Goal: Information Seeking & Learning: Learn about a topic

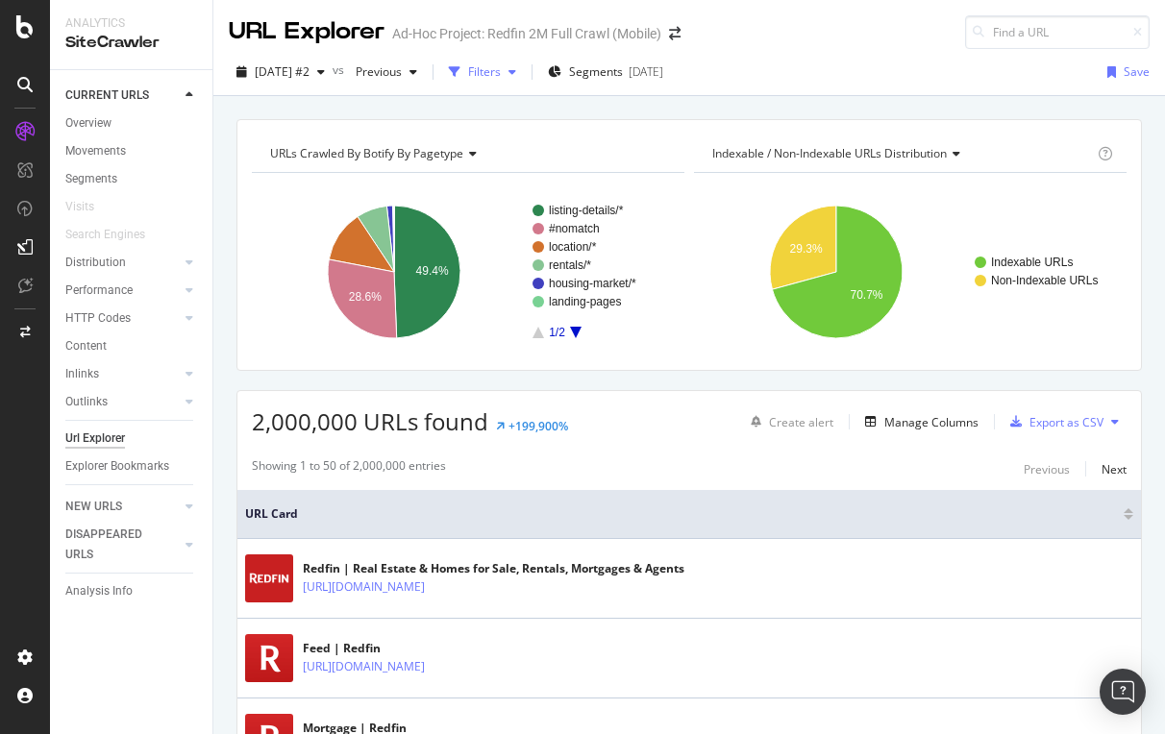
click at [468, 77] on div "button" at bounding box center [454, 72] width 27 height 27
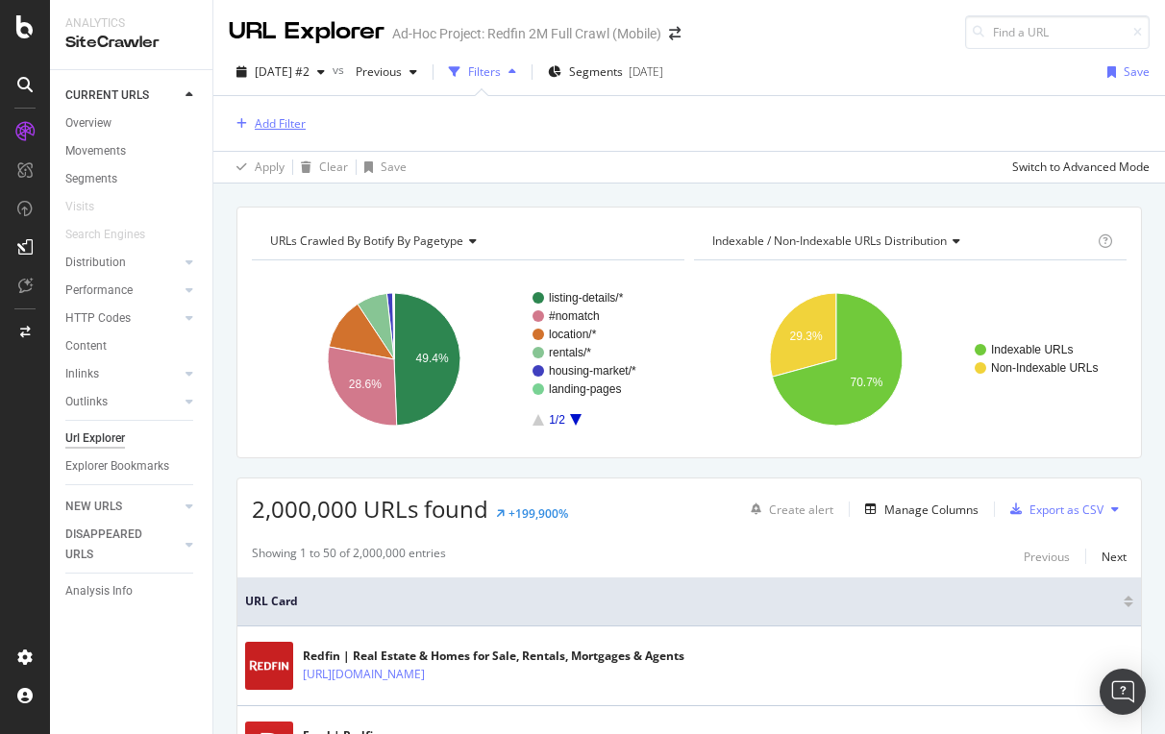
click at [271, 126] on div "Add Filter" at bounding box center [280, 123] width 51 height 16
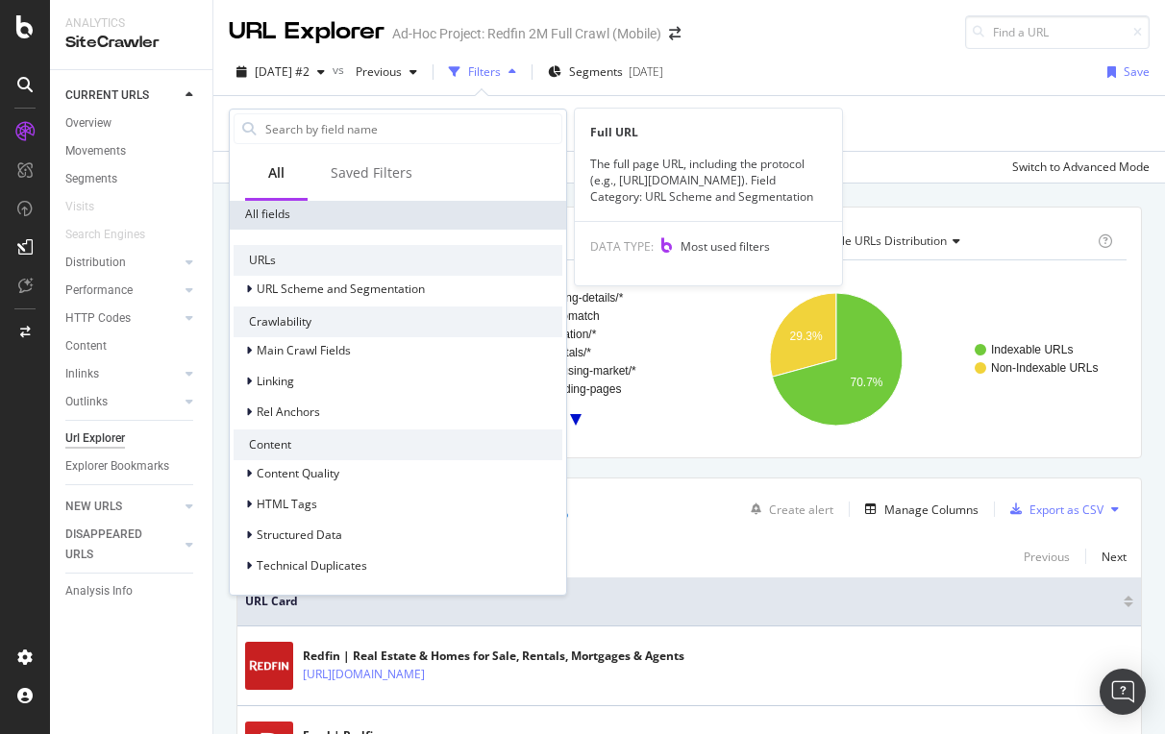
scroll to position [317, 0]
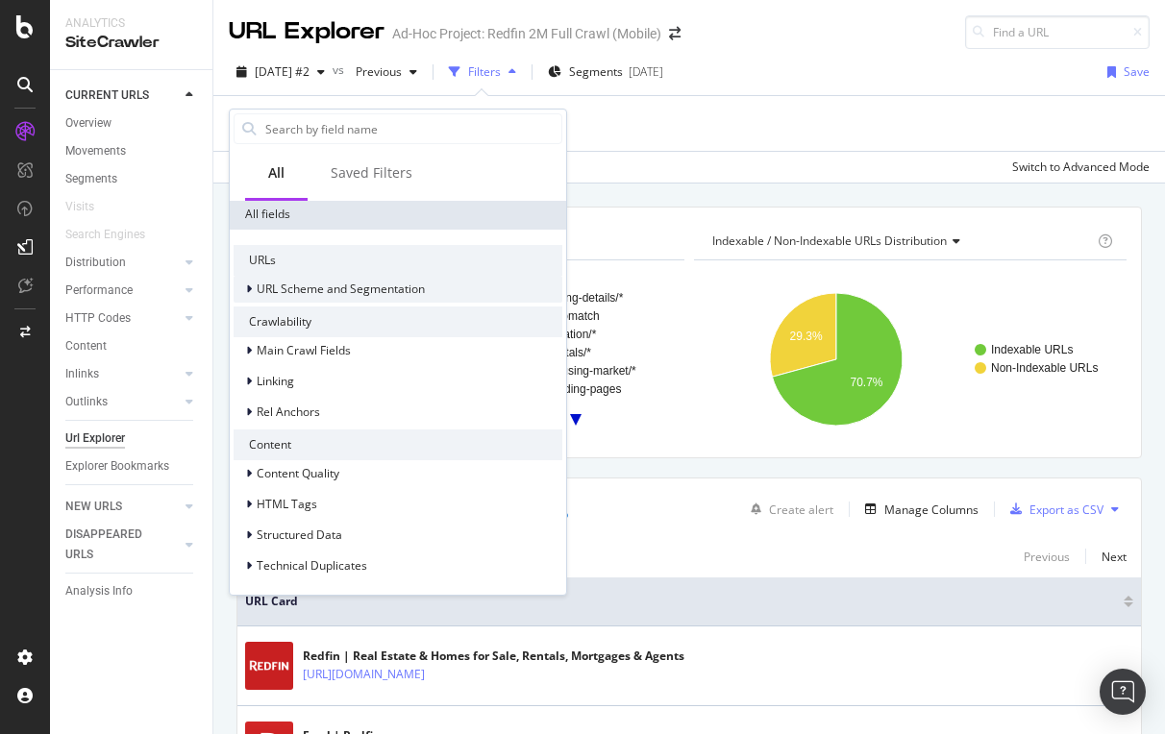
click at [334, 282] on span "URL Scheme and Segmentation" at bounding box center [341, 289] width 168 height 16
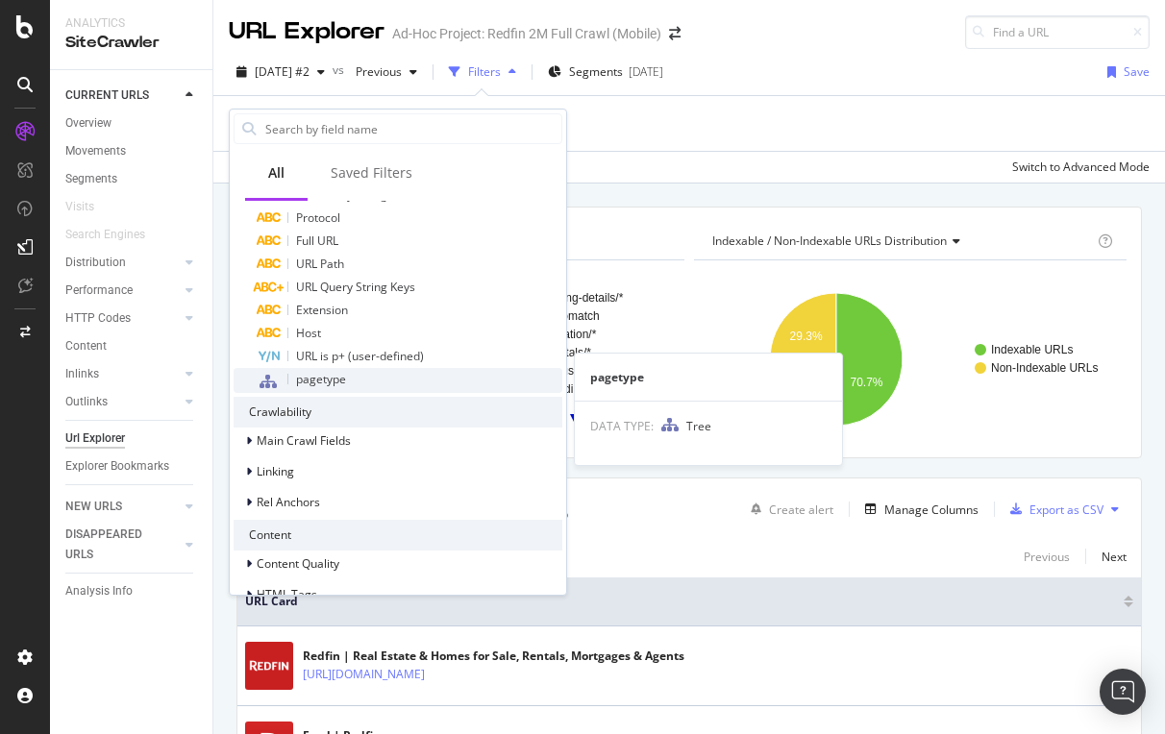
scroll to position [475, 0]
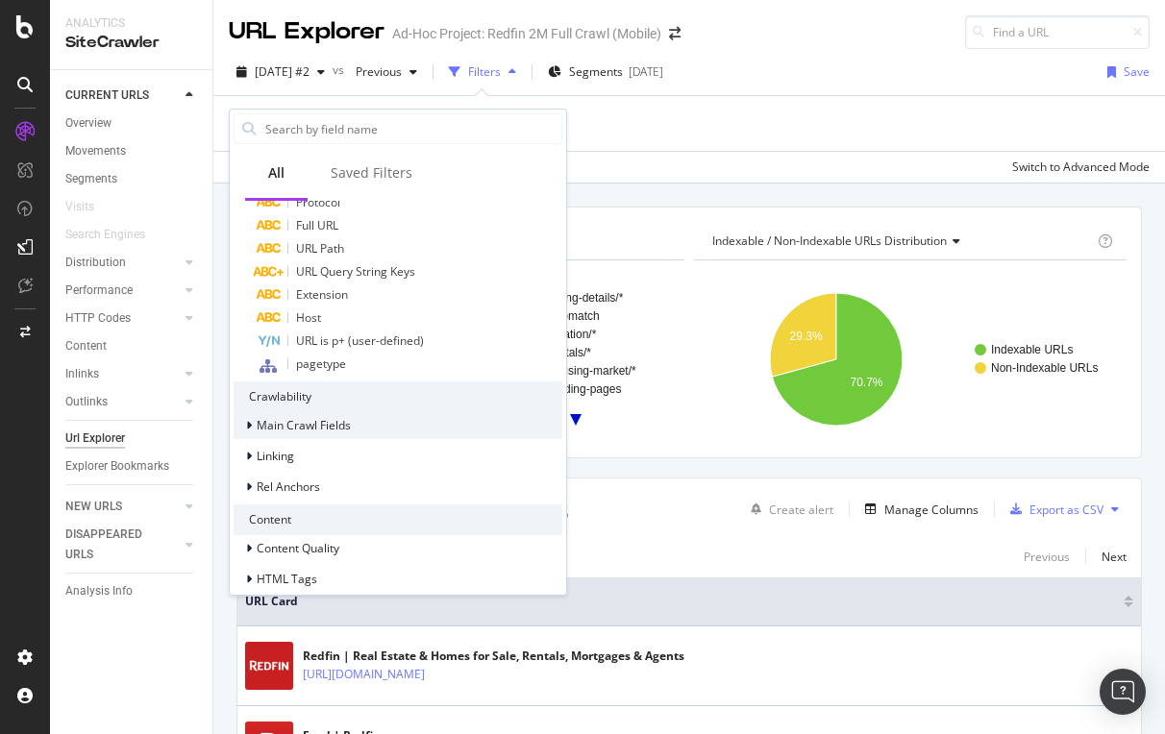
click at [286, 429] on span "Main Crawl Fields" at bounding box center [304, 425] width 94 height 16
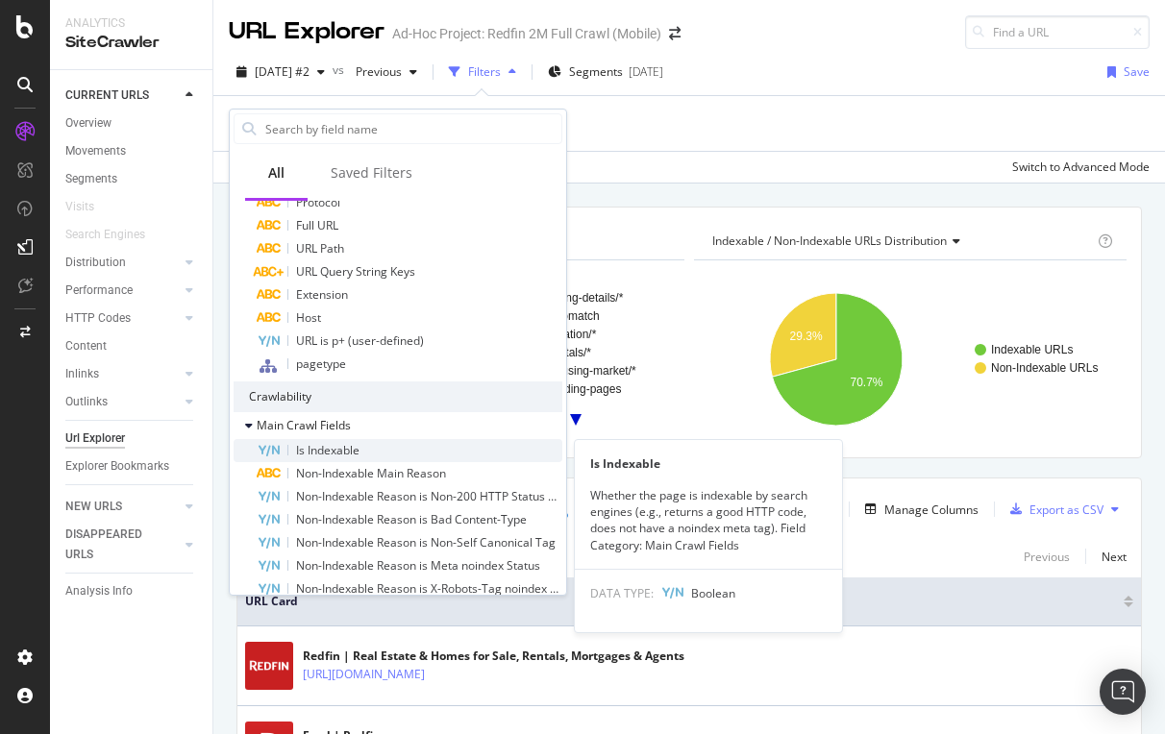
click at [343, 451] on span "Is Indexable" at bounding box center [327, 450] width 63 height 16
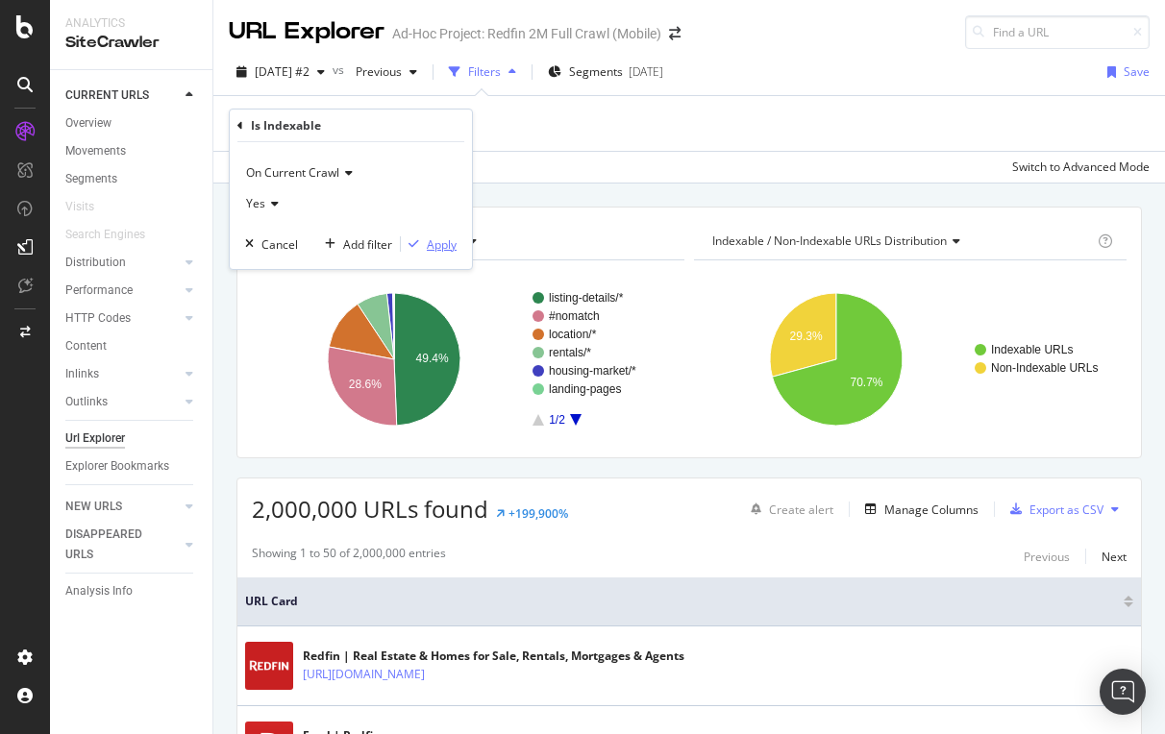
click at [435, 240] on div "Apply" at bounding box center [442, 244] width 30 height 16
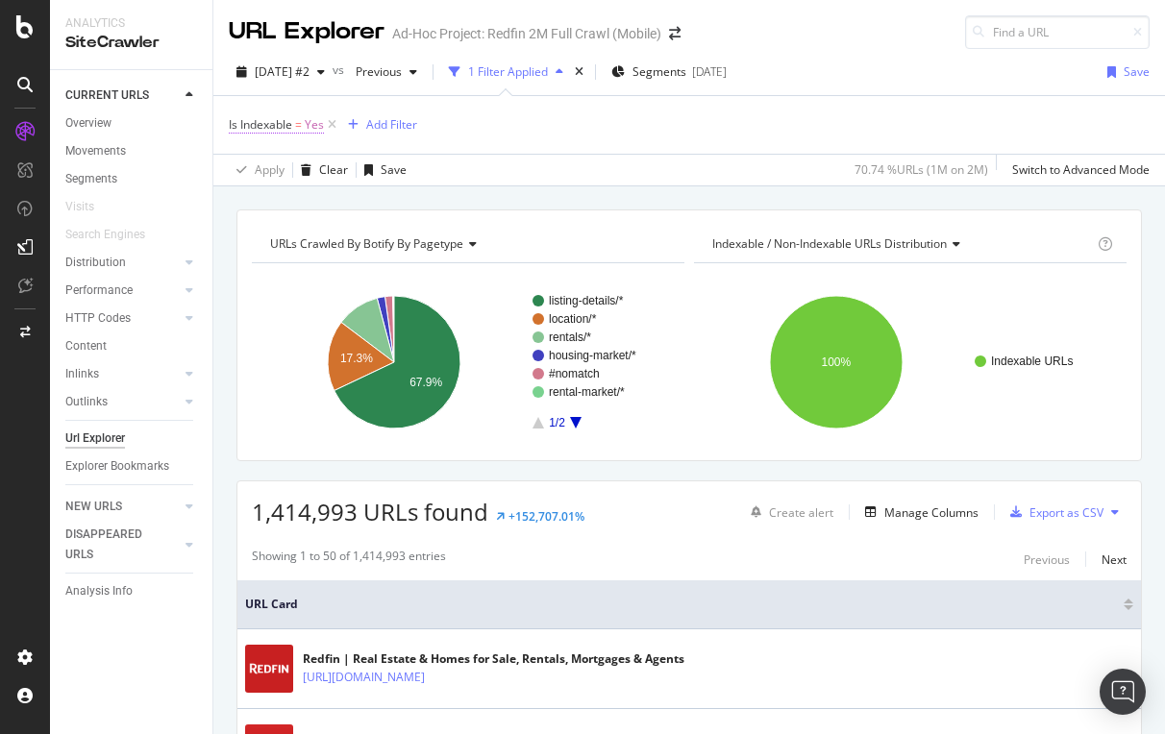
click at [263, 126] on span "Is Indexable" at bounding box center [260, 124] width 63 height 16
click at [557, 99] on div "Is Indexable = Yes Add Filter" at bounding box center [689, 125] width 921 height 58
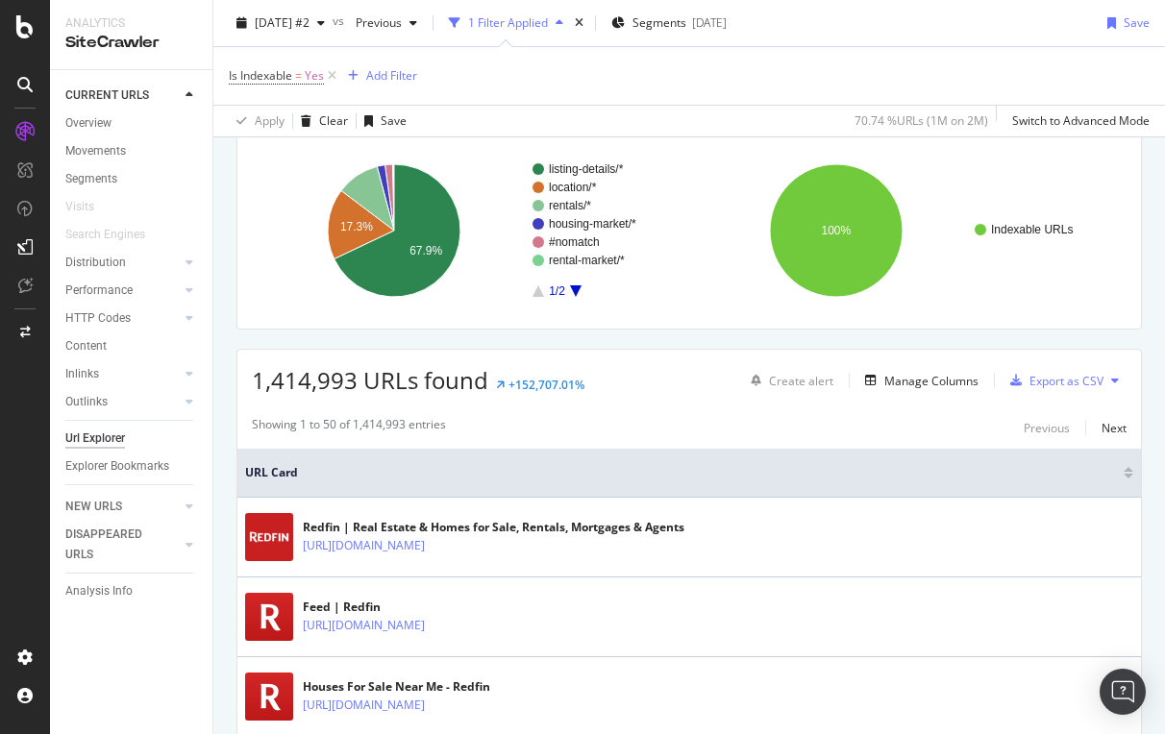
scroll to position [172, 0]
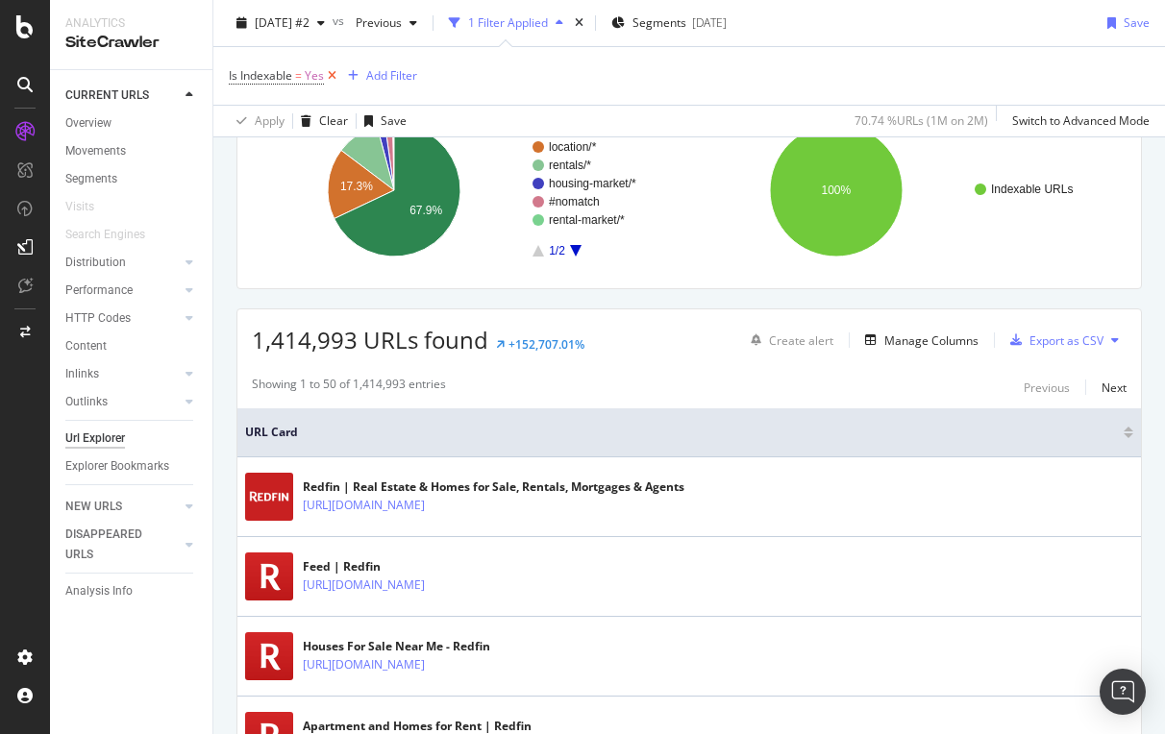
click at [336, 73] on icon at bounding box center [332, 75] width 16 height 19
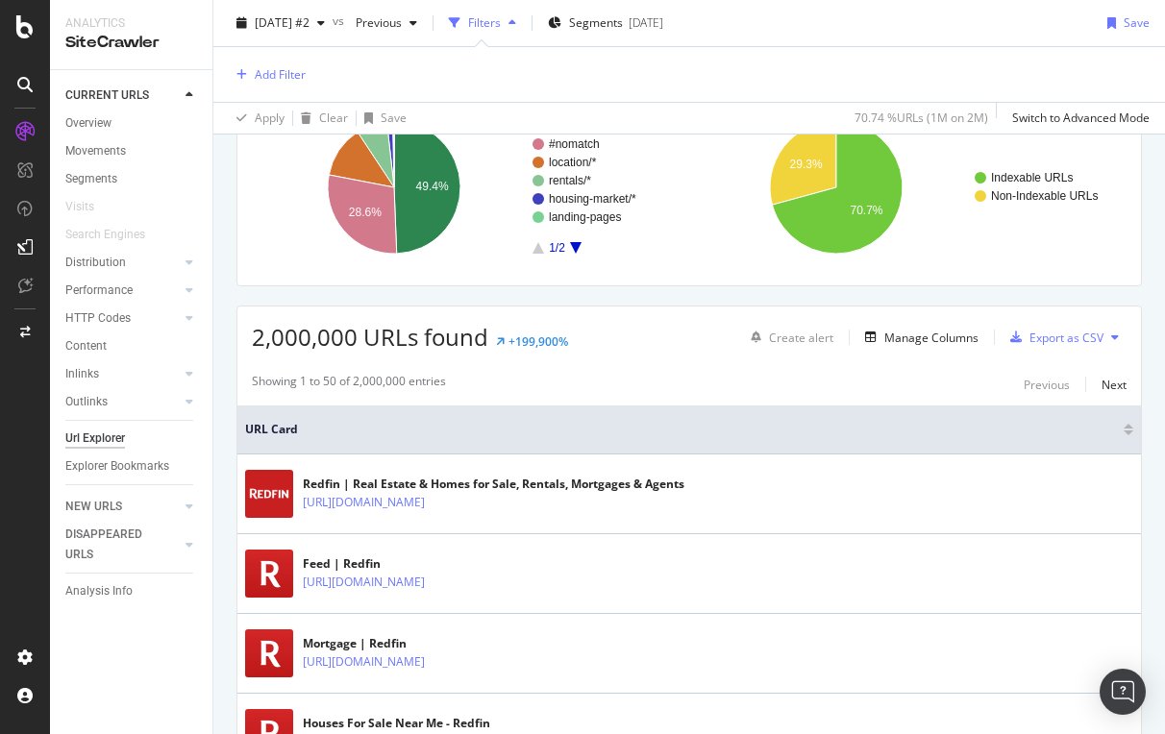
scroll to position [100, 0]
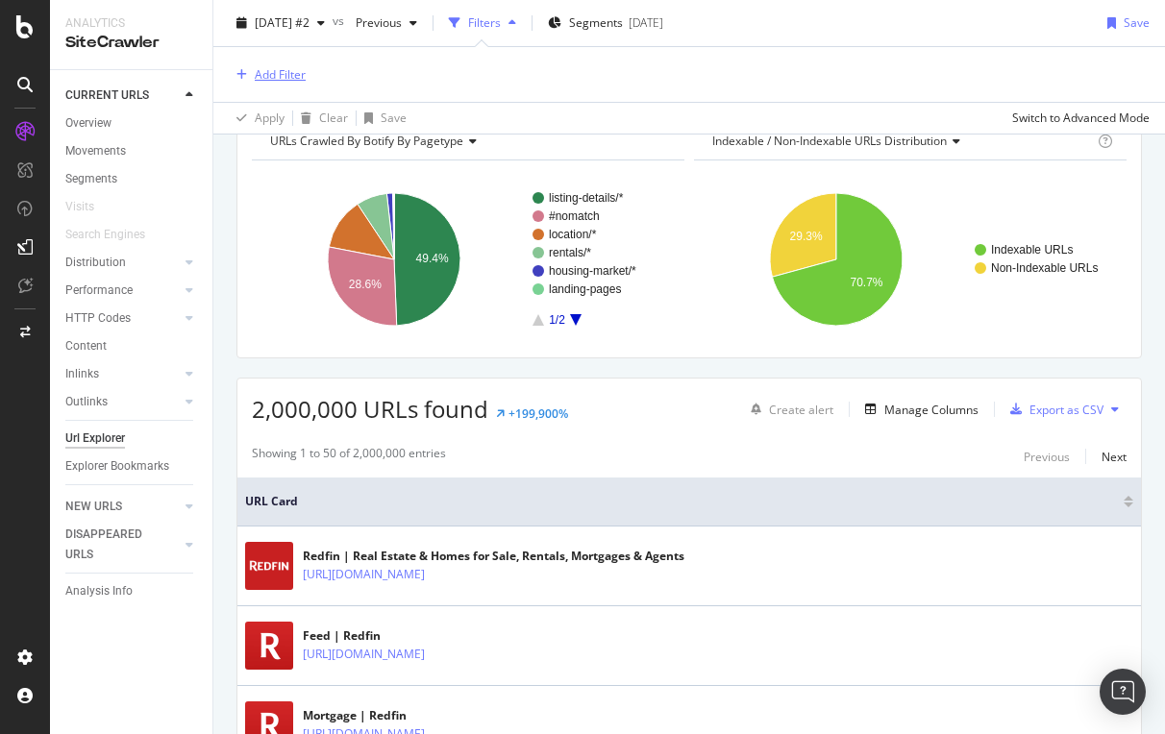
click at [267, 71] on div "Add Filter" at bounding box center [280, 74] width 51 height 16
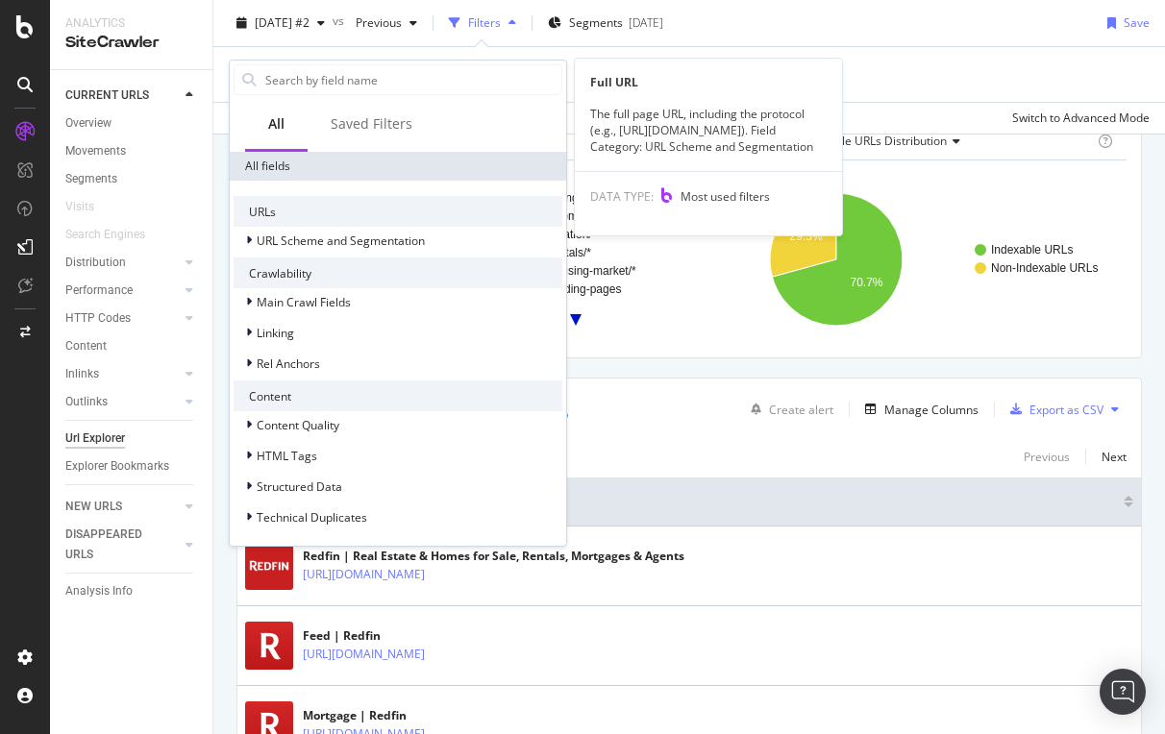
scroll to position [339, 0]
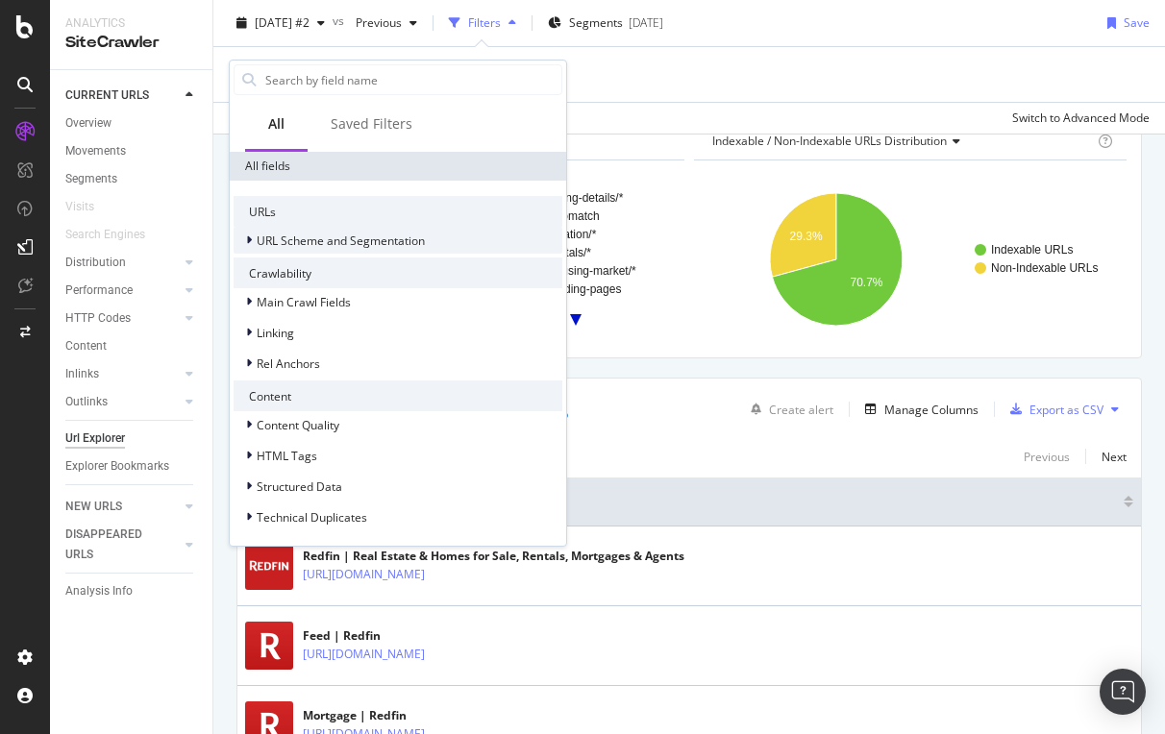
click at [316, 239] on span "URL Scheme and Segmentation" at bounding box center [341, 241] width 168 height 16
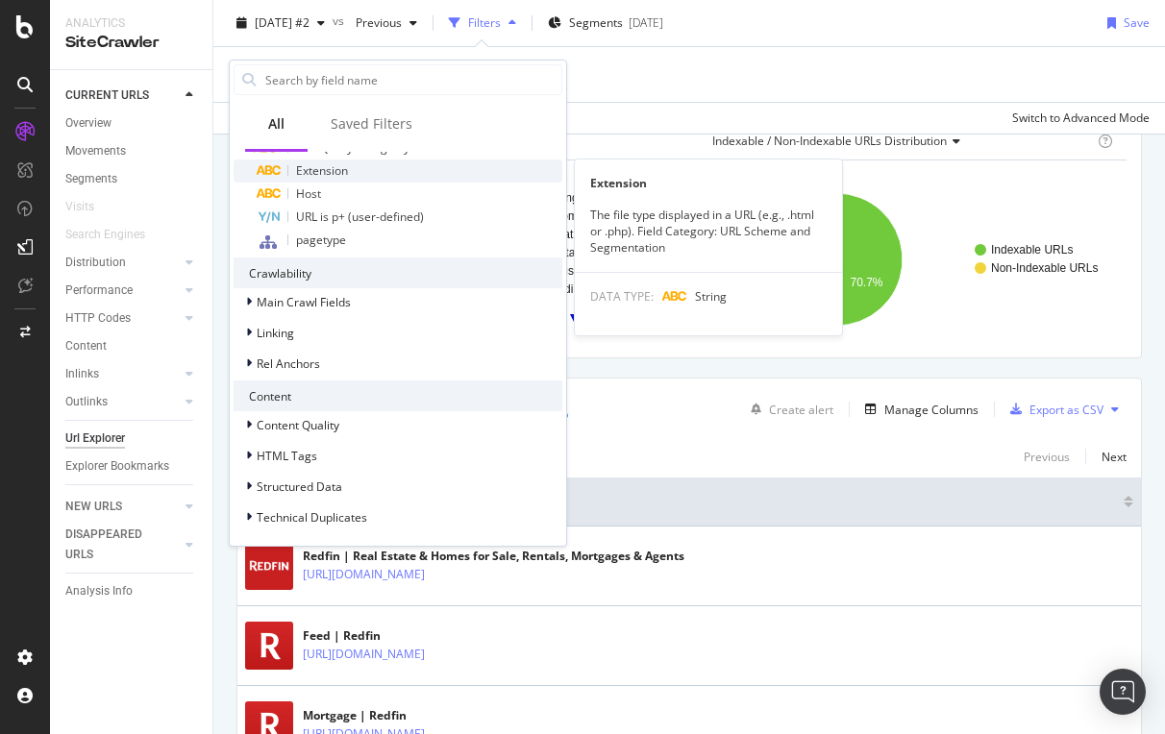
scroll to position [572, 0]
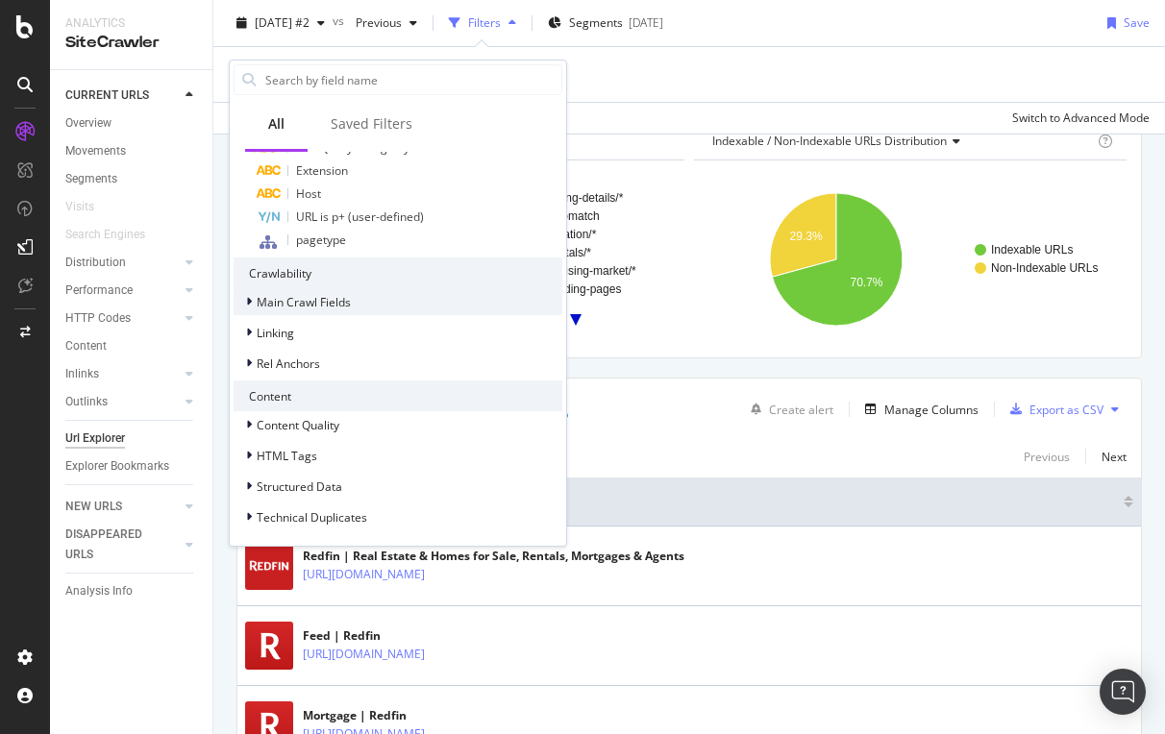
click at [303, 298] on span "Main Crawl Fields" at bounding box center [304, 302] width 94 height 16
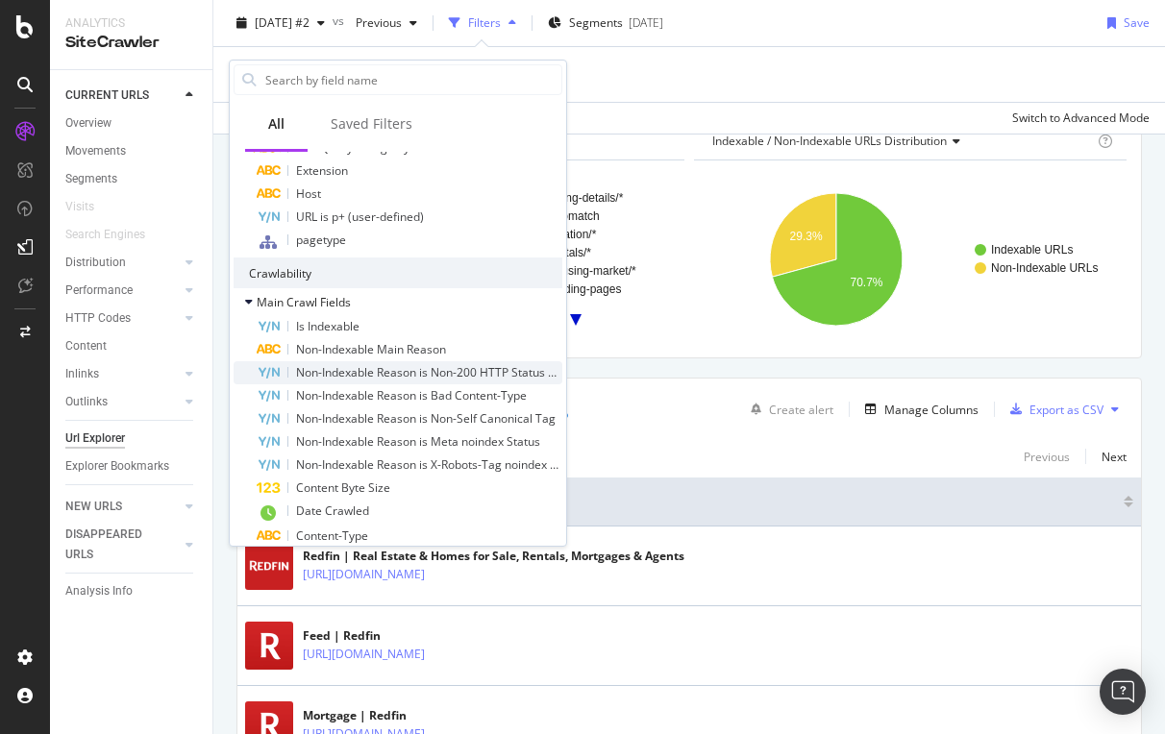
click at [370, 372] on span "Non-Indexable Reason is Non-200 HTTP Status Code" at bounding box center [436, 372] width 280 height 16
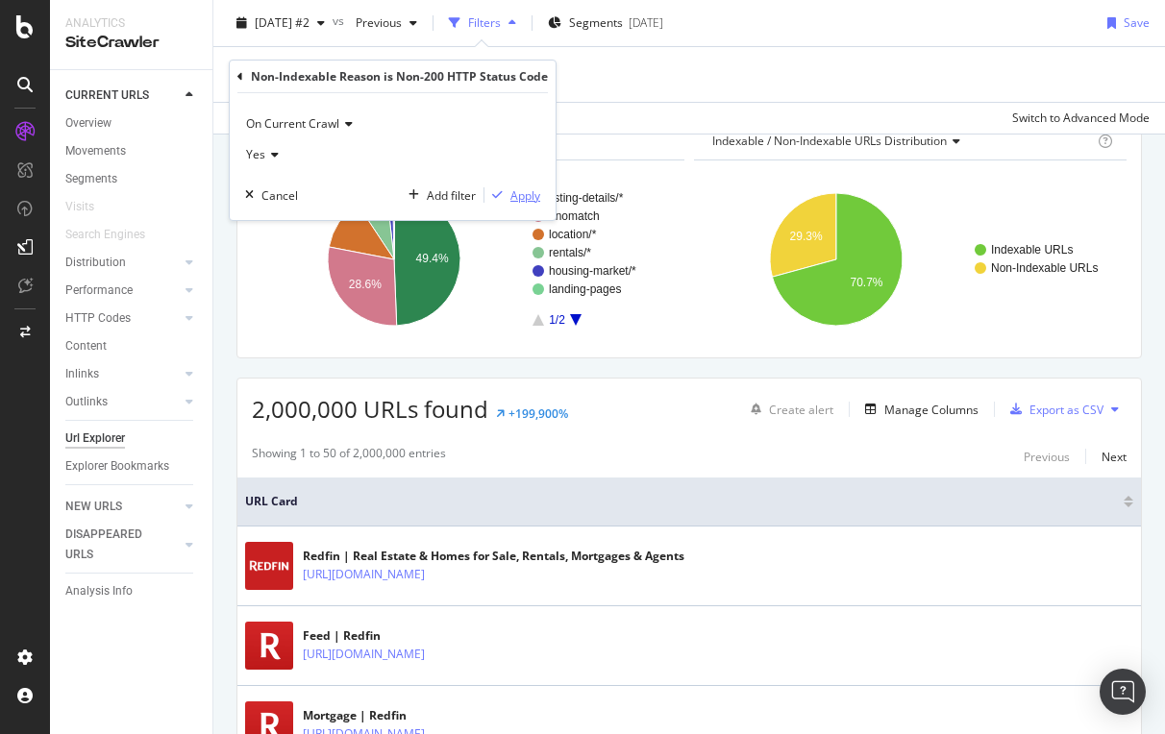
click at [517, 195] on div "Apply" at bounding box center [525, 195] width 30 height 16
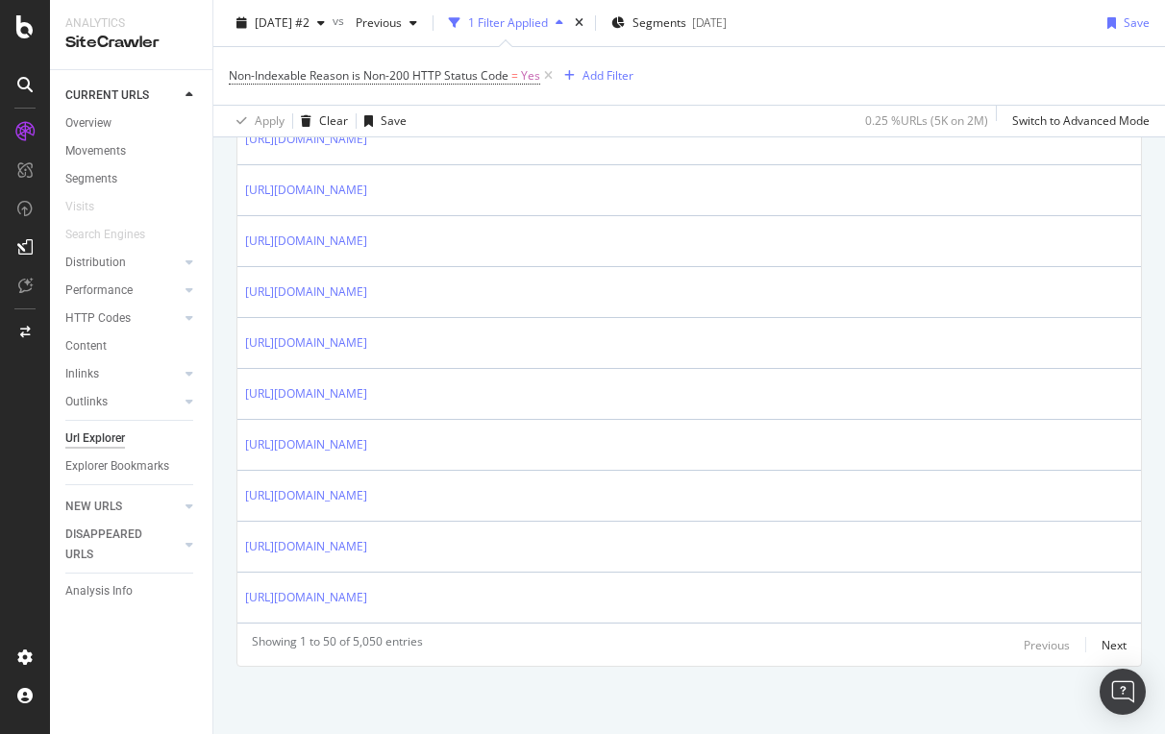
scroll to position [2605, 0]
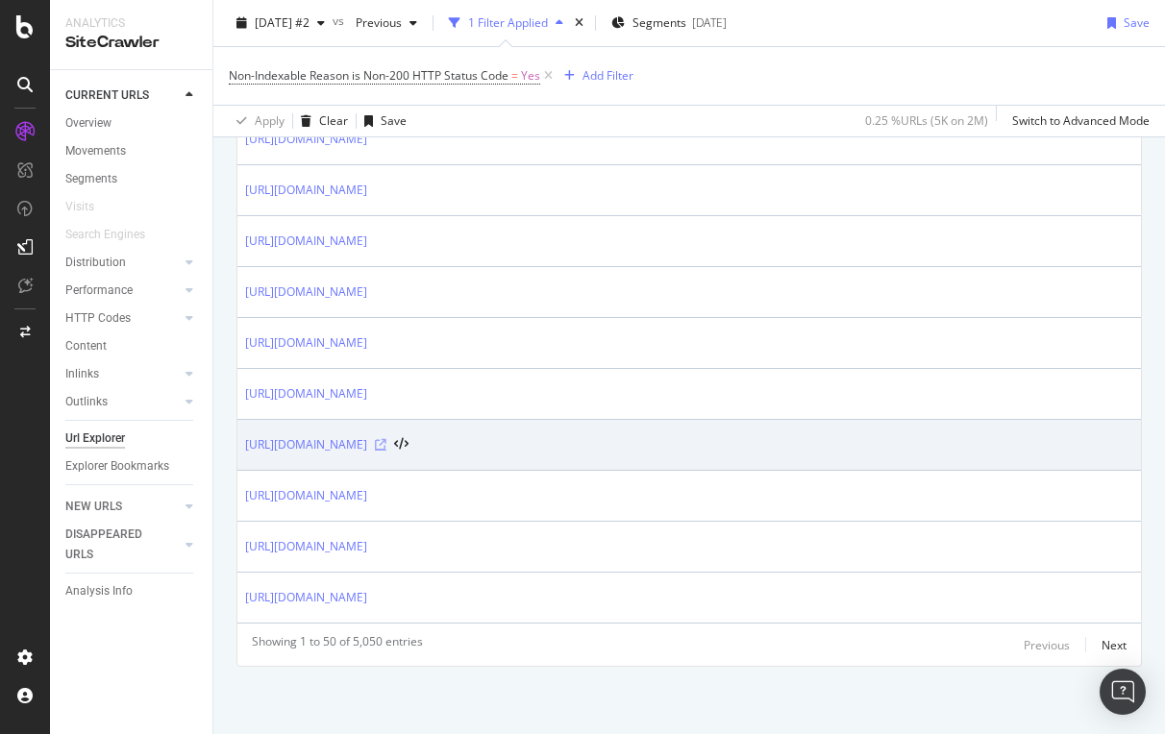
click at [386, 445] on icon at bounding box center [381, 445] width 12 height 12
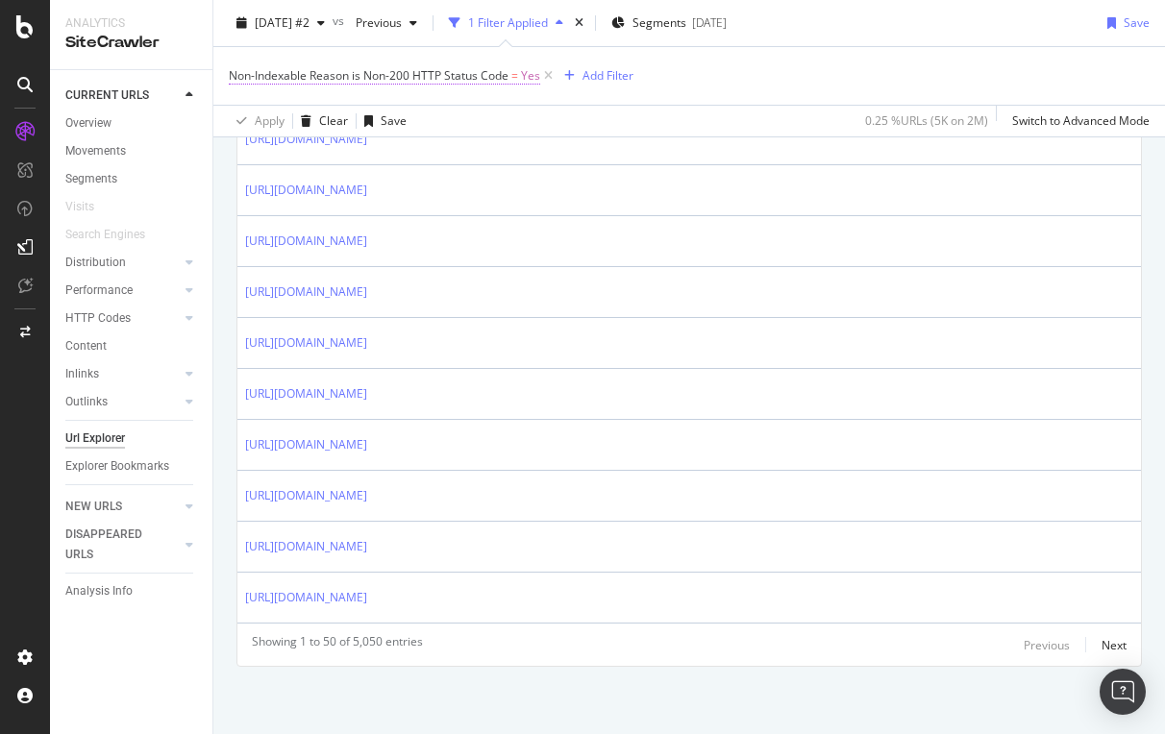
click at [452, 79] on span "Non-Indexable Reason is Non-200 HTTP Status Code" at bounding box center [369, 75] width 280 height 16
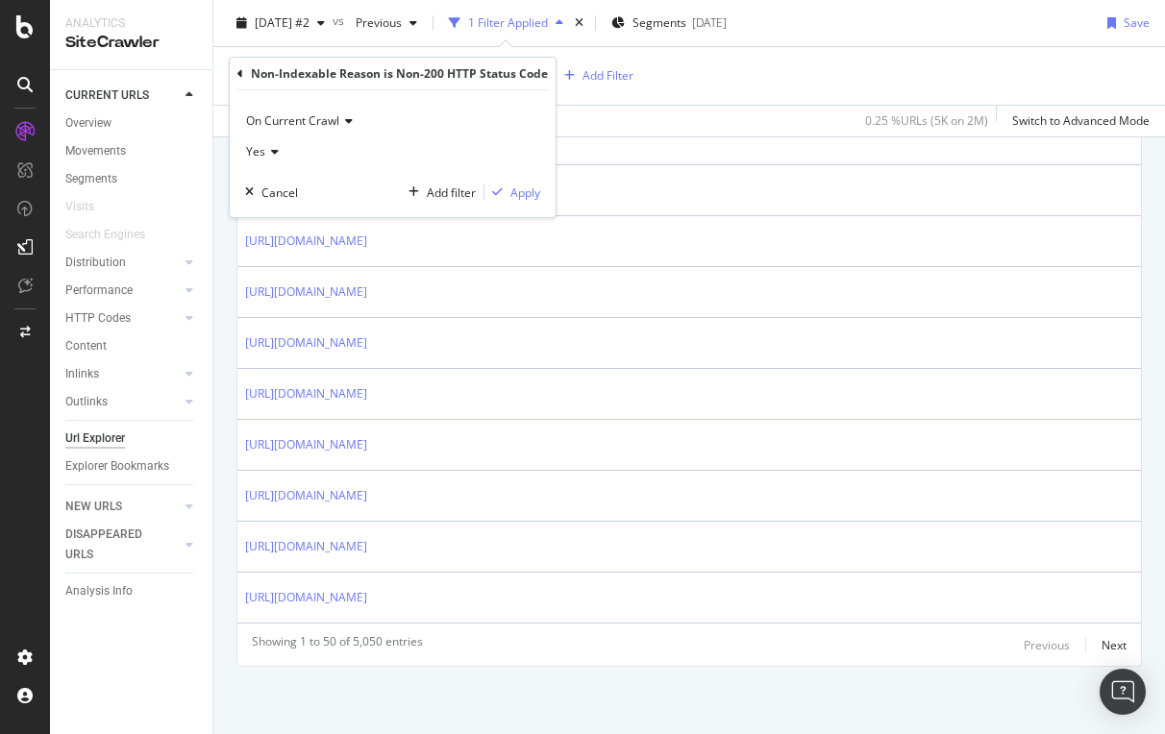
click at [241, 70] on icon at bounding box center [240, 74] width 6 height 12
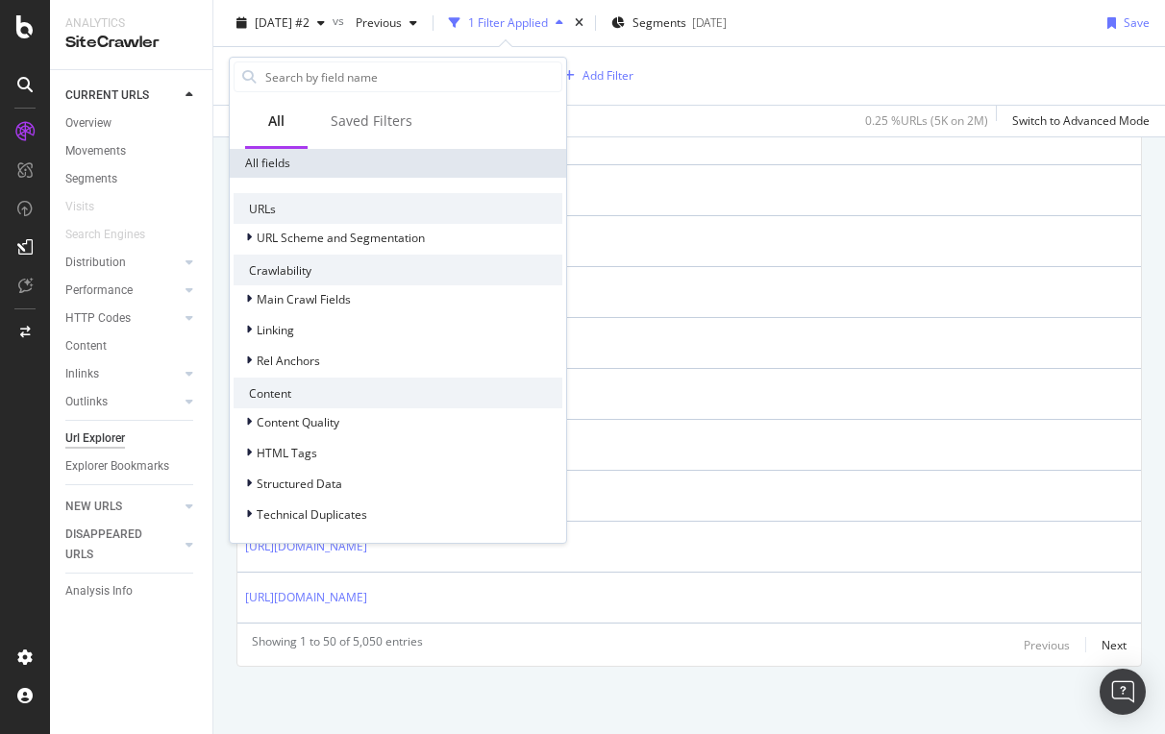
scroll to position [355, 0]
click at [311, 239] on span "URL Scheme and Segmentation" at bounding box center [341, 238] width 168 height 16
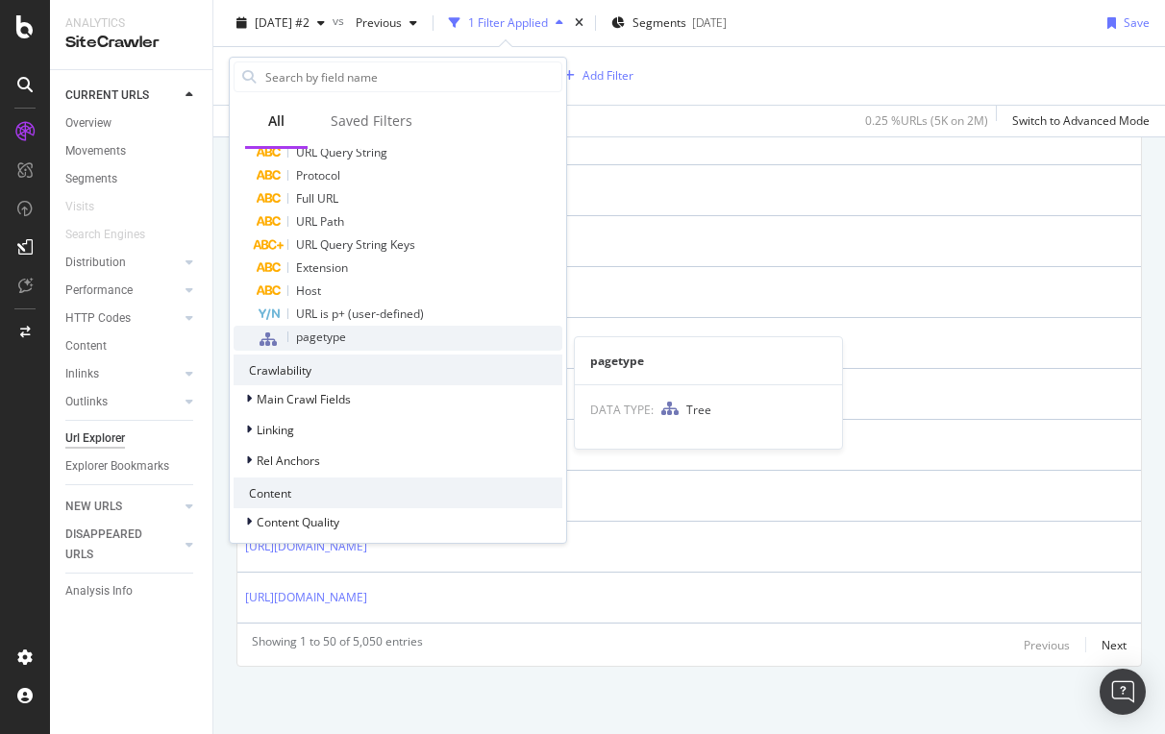
scroll to position [495, 0]
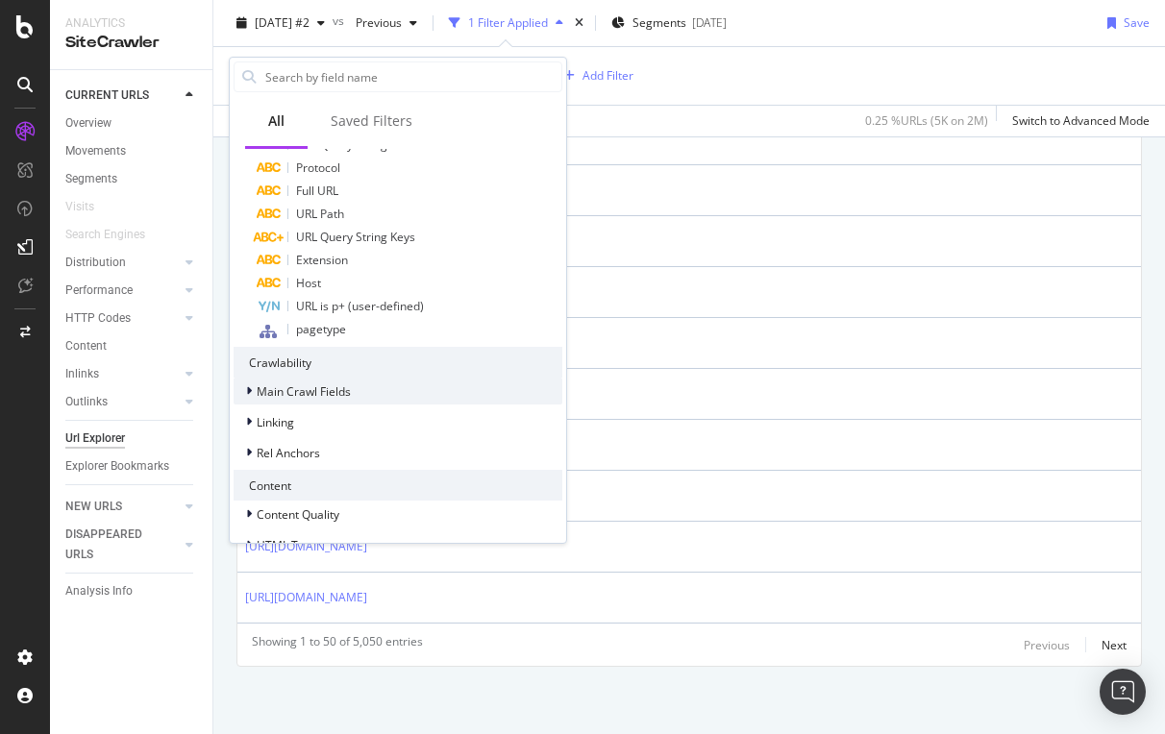
click at [326, 387] on span "Main Crawl Fields" at bounding box center [304, 392] width 94 height 16
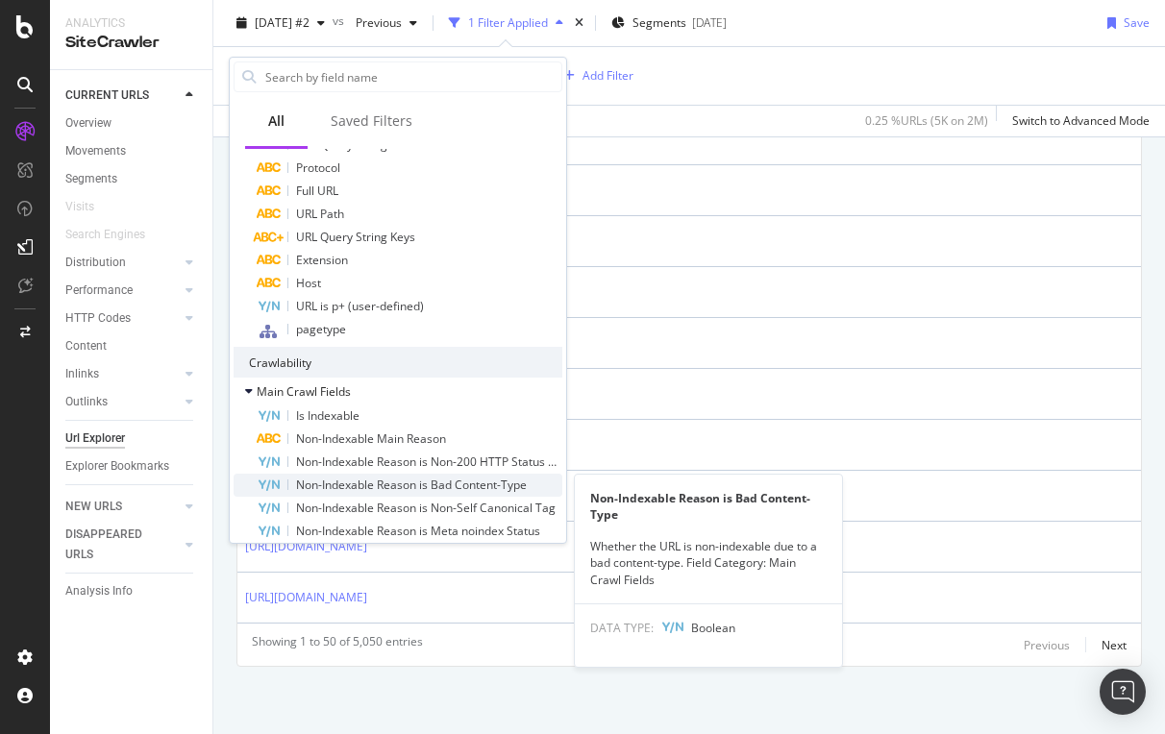
click at [399, 484] on span "Non-Indexable Reason is Bad Content-Type" at bounding box center [411, 485] width 231 height 16
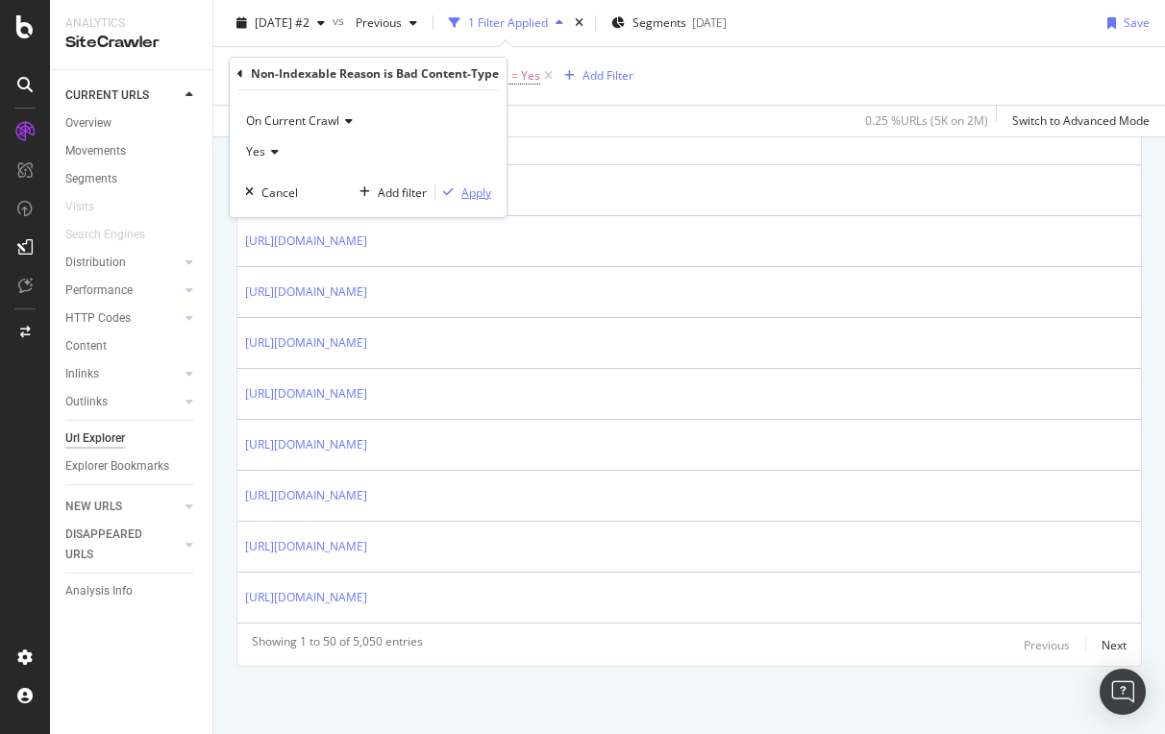
click at [480, 189] on div "Apply" at bounding box center [476, 193] width 30 height 16
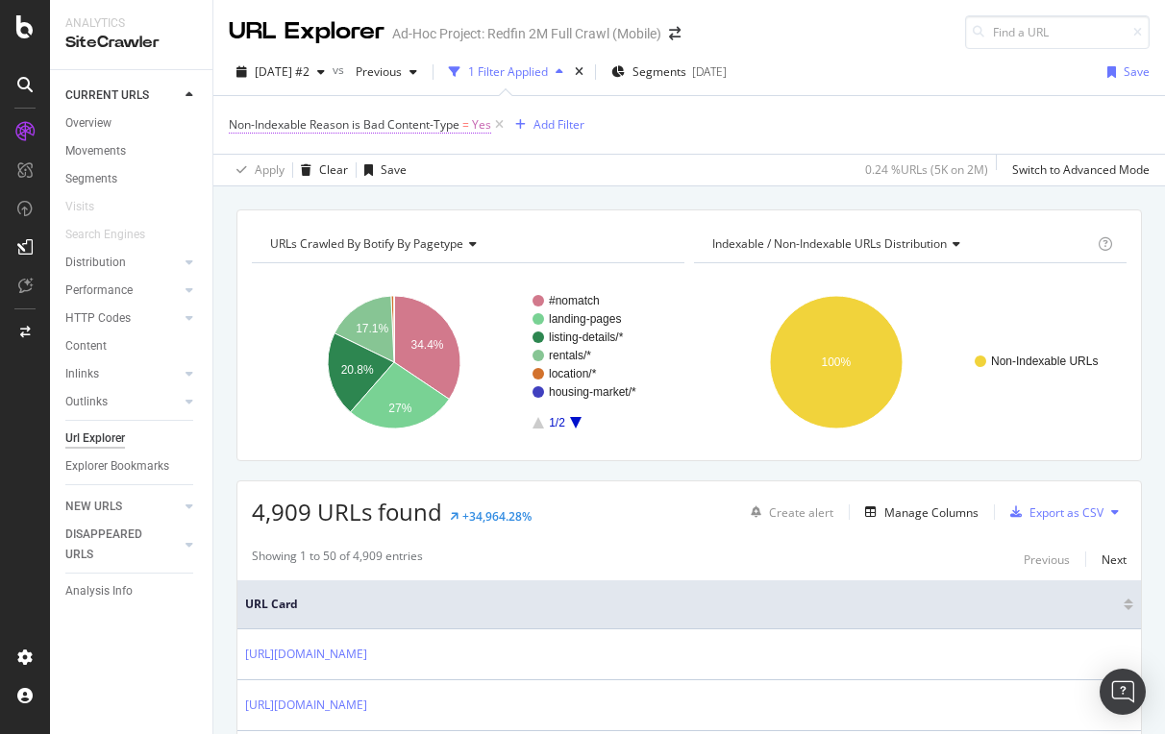
click at [384, 126] on span "Non-Indexable Reason is Bad Content-Type" at bounding box center [344, 124] width 231 height 16
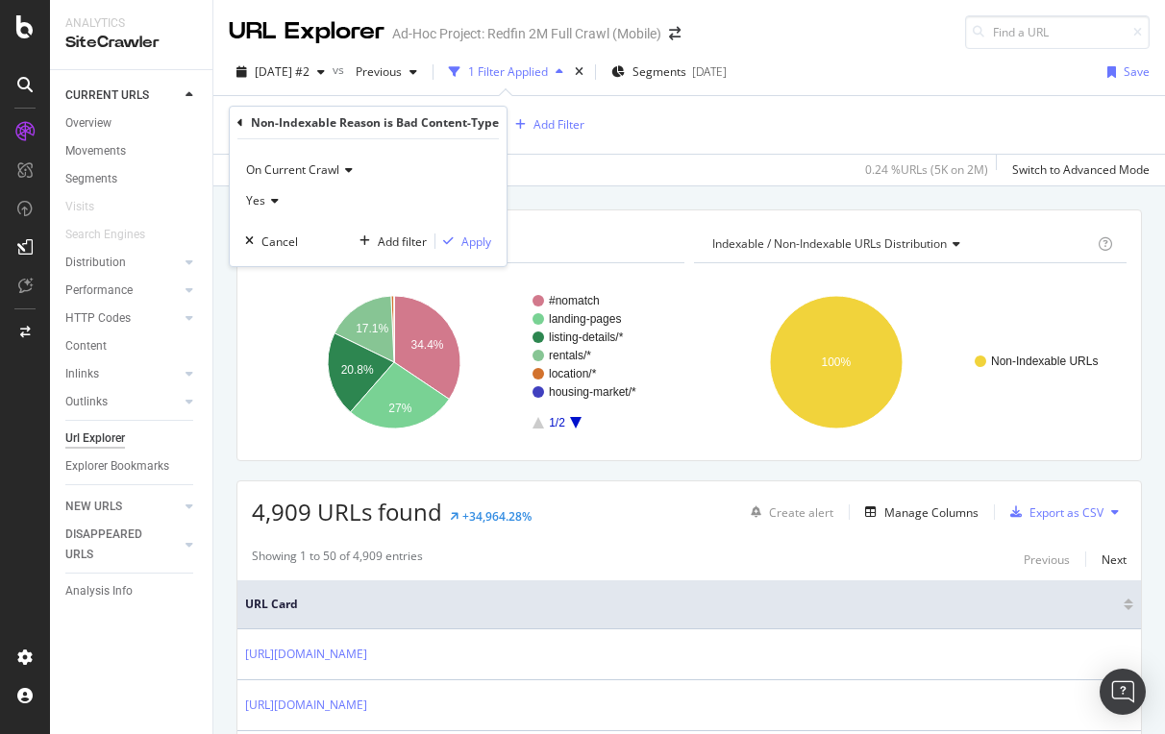
click at [241, 121] on icon at bounding box center [240, 123] width 6 height 12
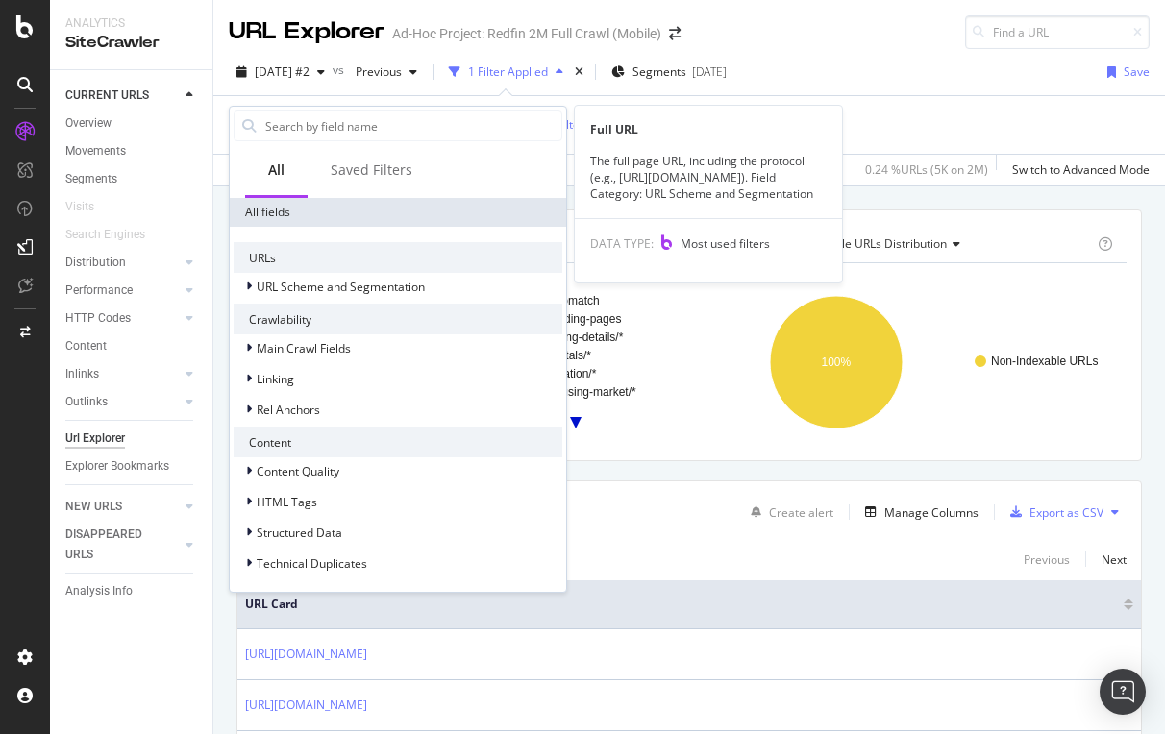
scroll to position [355, 0]
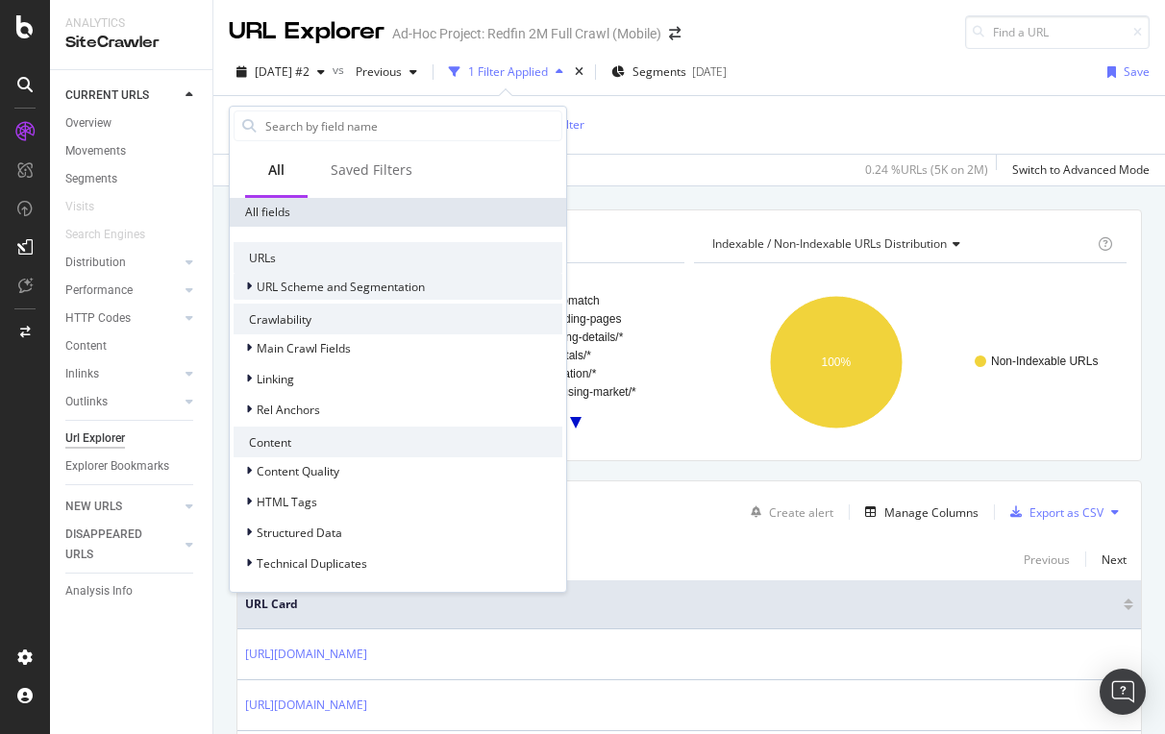
click at [293, 289] on span "URL Scheme and Segmentation" at bounding box center [341, 287] width 168 height 16
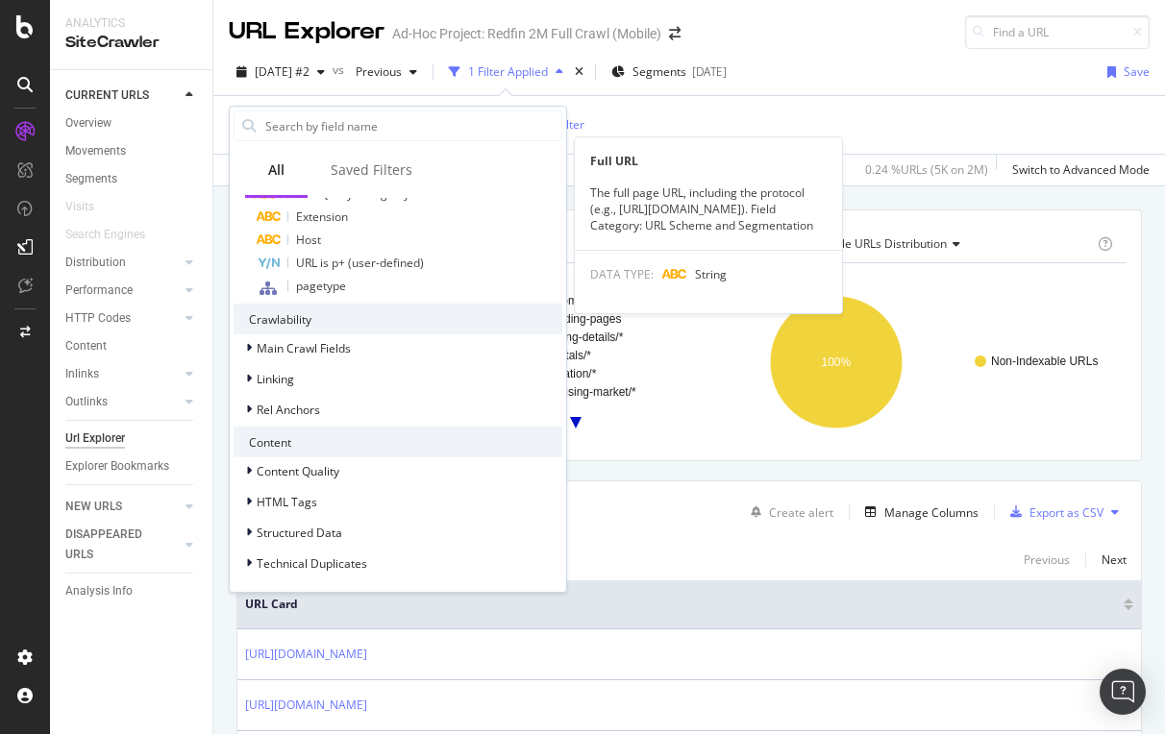
scroll to position [587, 0]
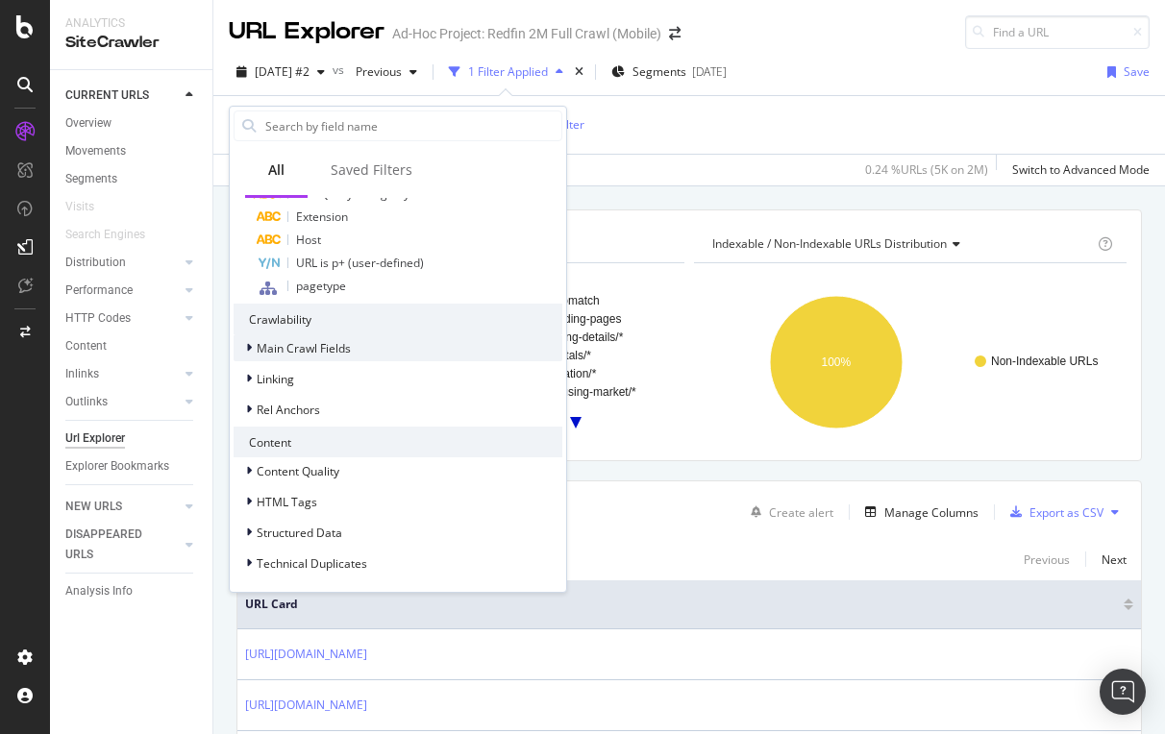
click at [319, 347] on span "Main Crawl Fields" at bounding box center [304, 348] width 94 height 16
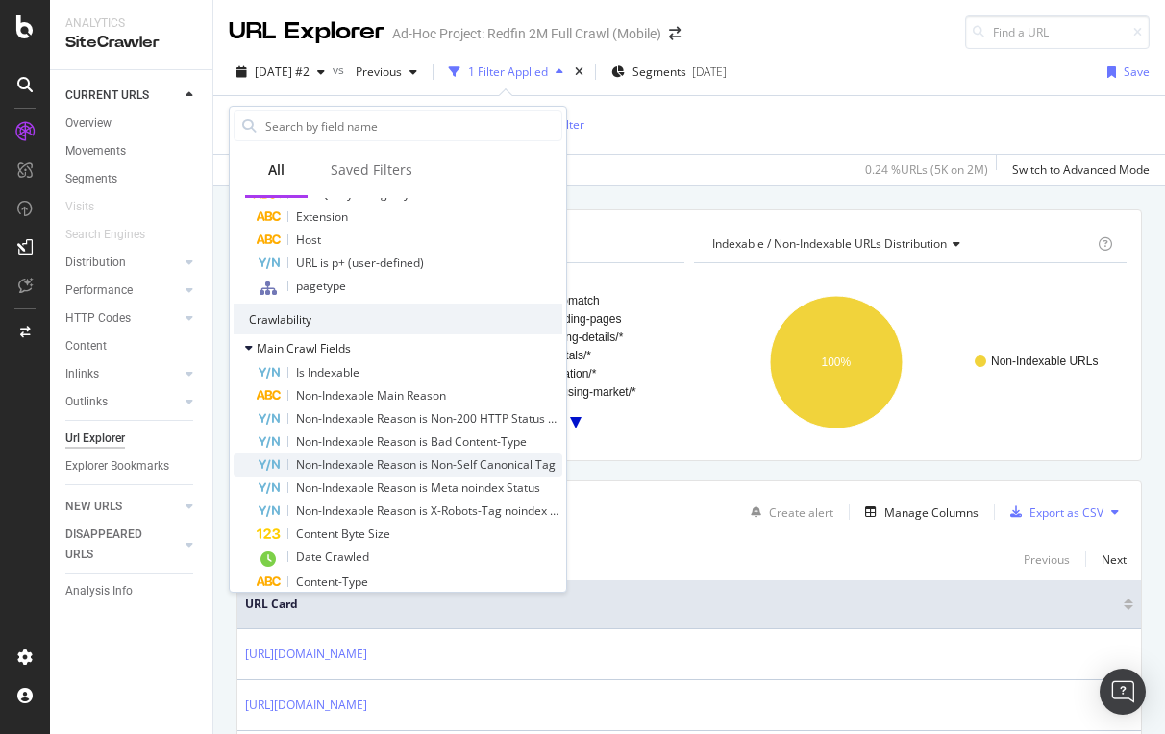
click at [339, 458] on span "Non-Indexable Reason is Non-Self Canonical Tag" at bounding box center [426, 465] width 260 height 16
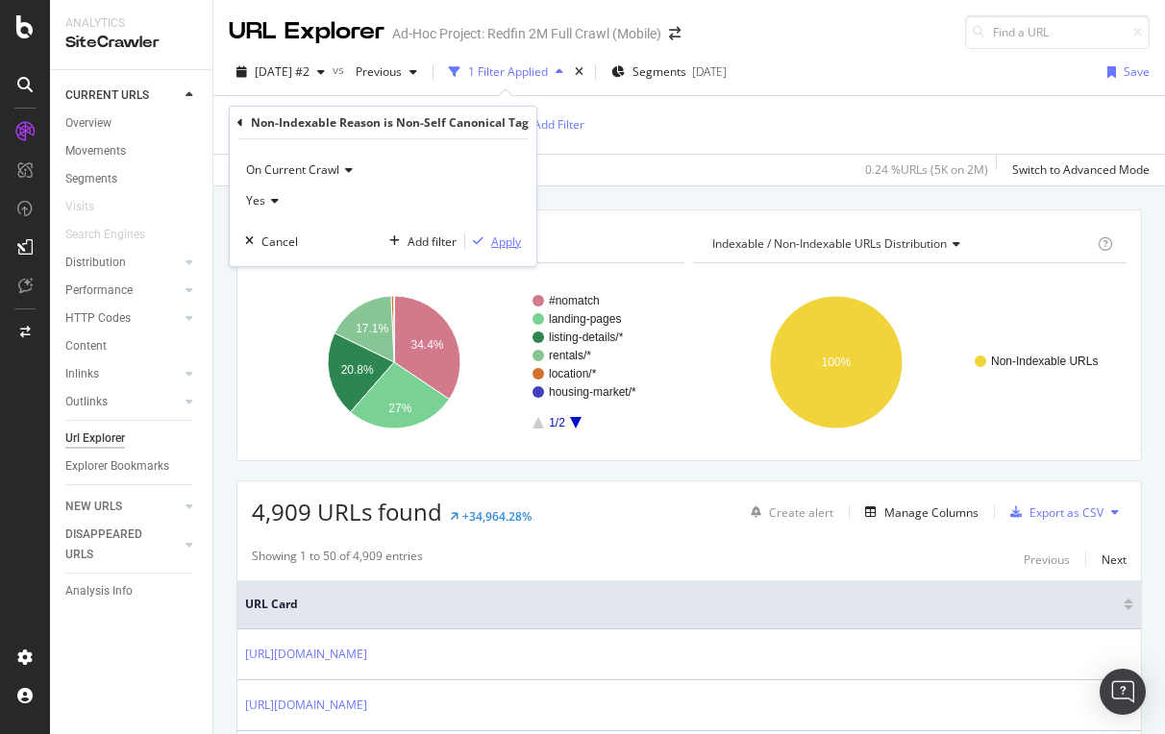
click at [507, 240] on div "Apply" at bounding box center [506, 242] width 30 height 16
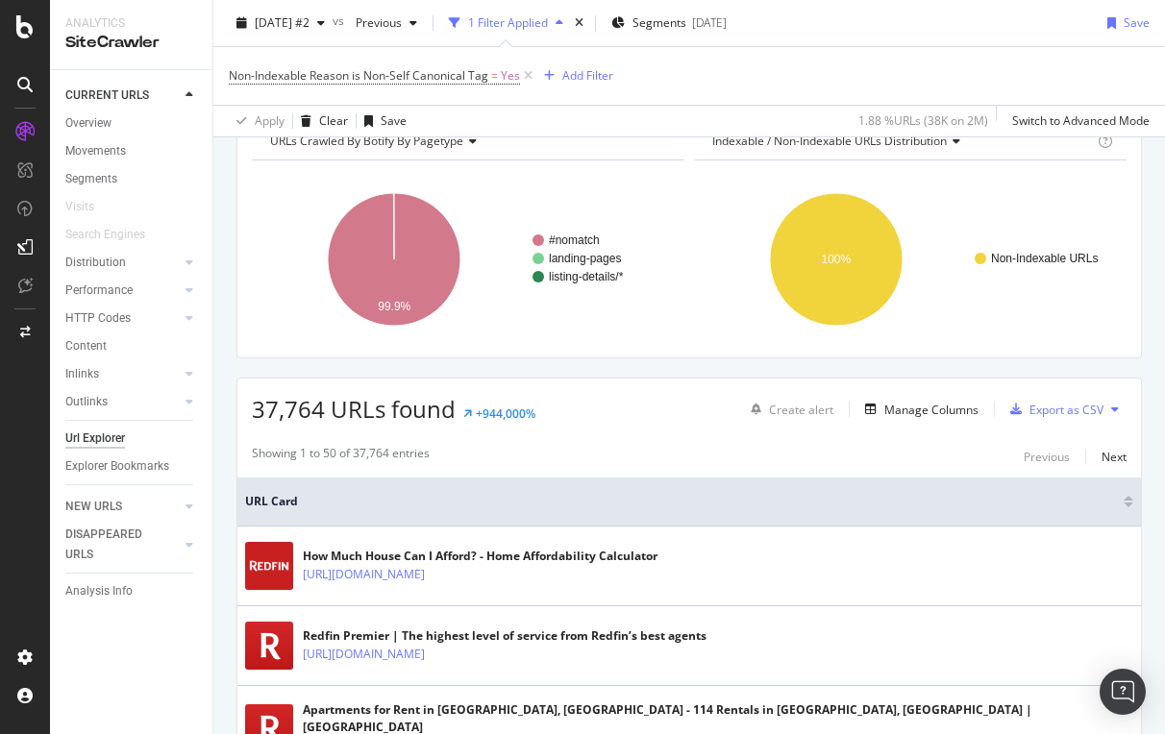
scroll to position [3, 0]
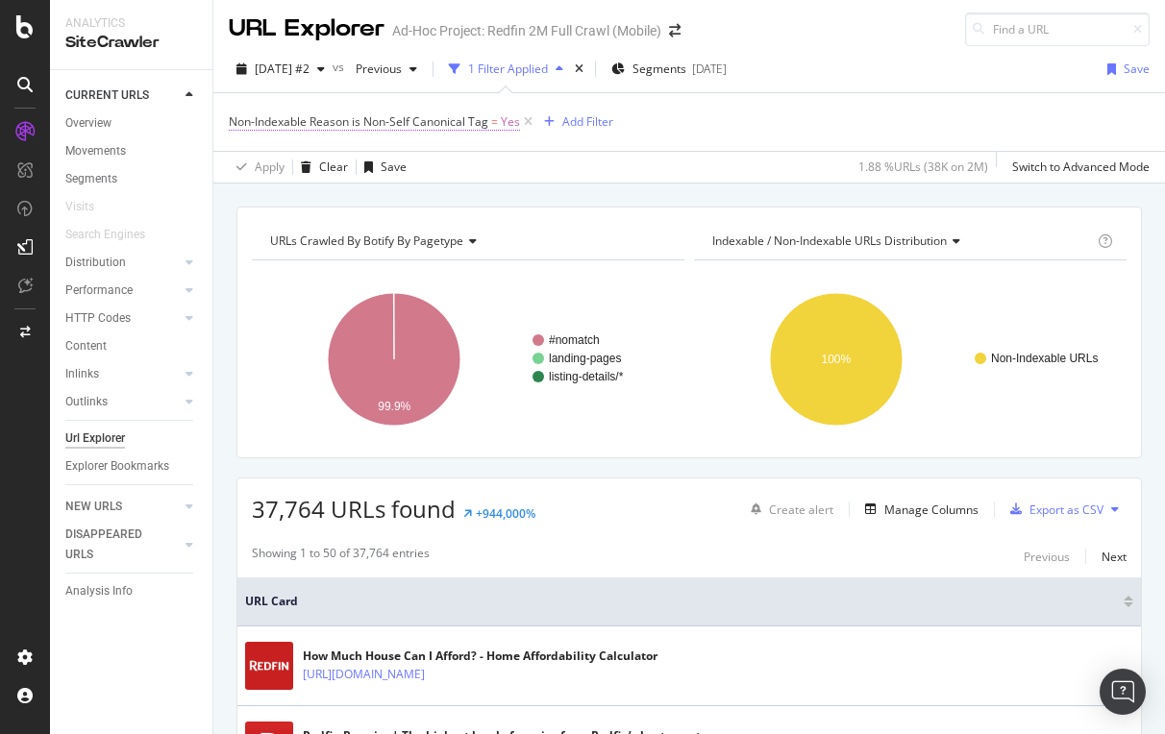
click at [436, 124] on span "Non-Indexable Reason is Non-Self Canonical Tag" at bounding box center [359, 121] width 260 height 16
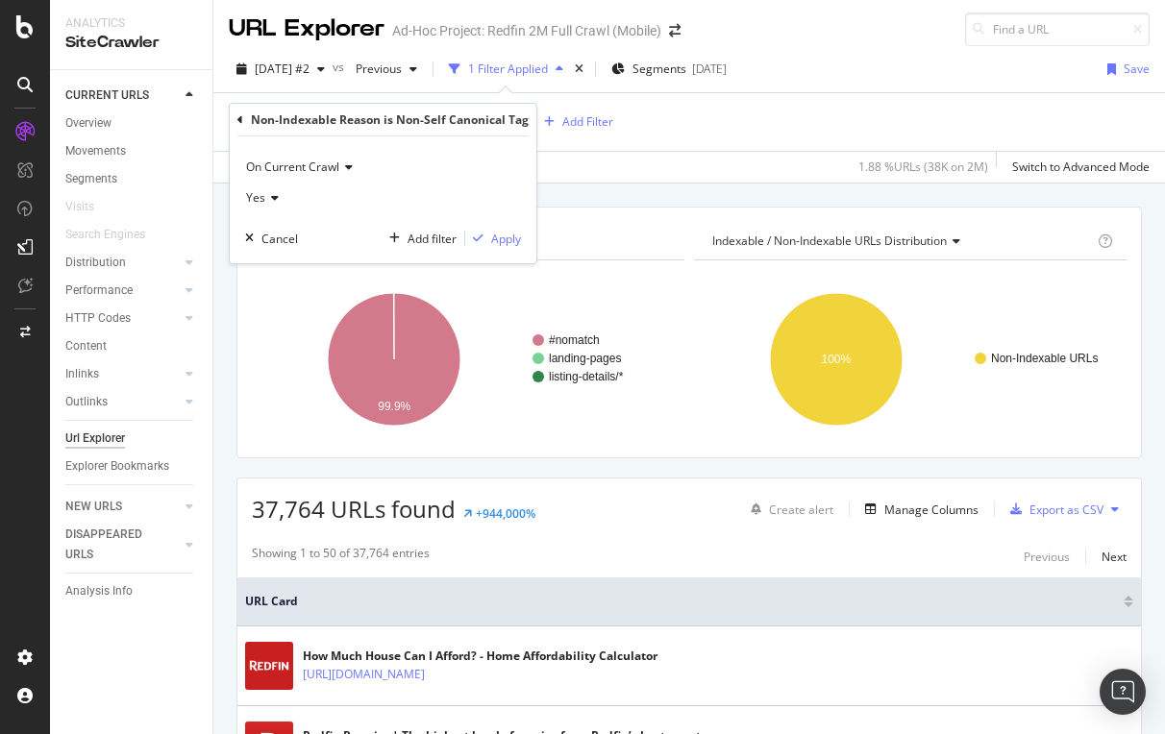
click at [240, 116] on icon at bounding box center [240, 120] width 6 height 12
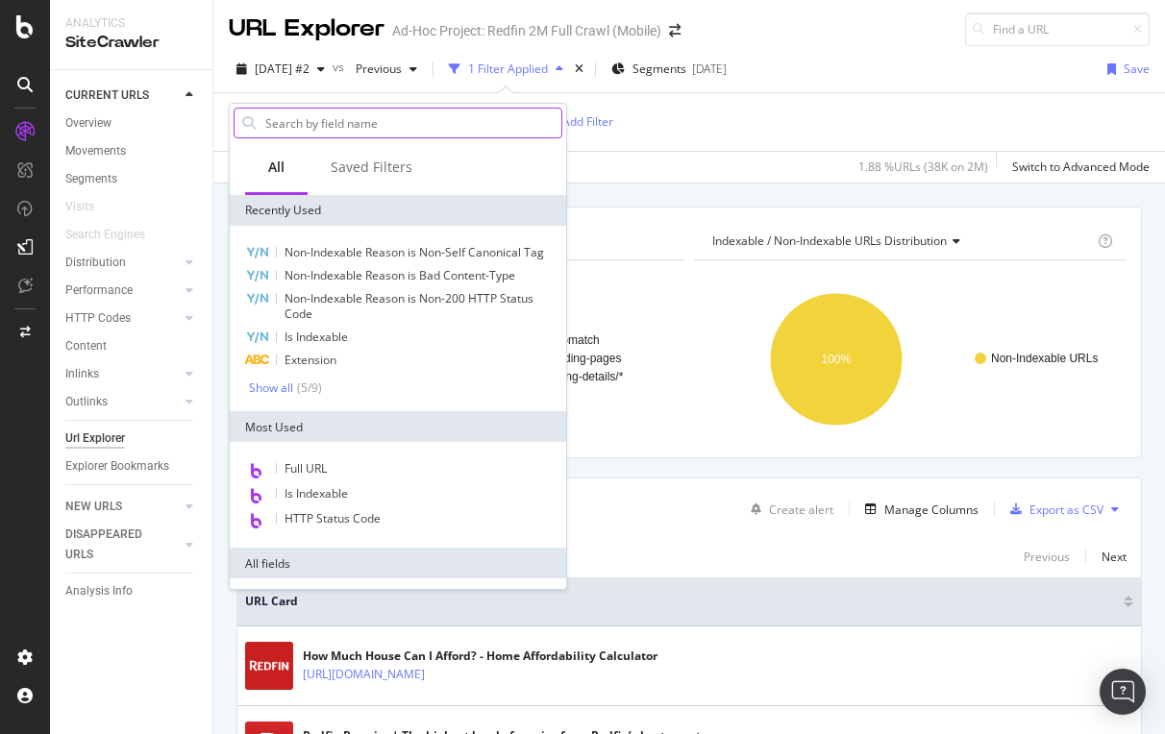
click at [298, 114] on input "text" at bounding box center [412, 123] width 298 height 29
click at [642, 156] on div "Apply Clear Save 1.88 % URLs ( 38K on 2M ) Switch to Advanced Mode" at bounding box center [689, 167] width 952 height 32
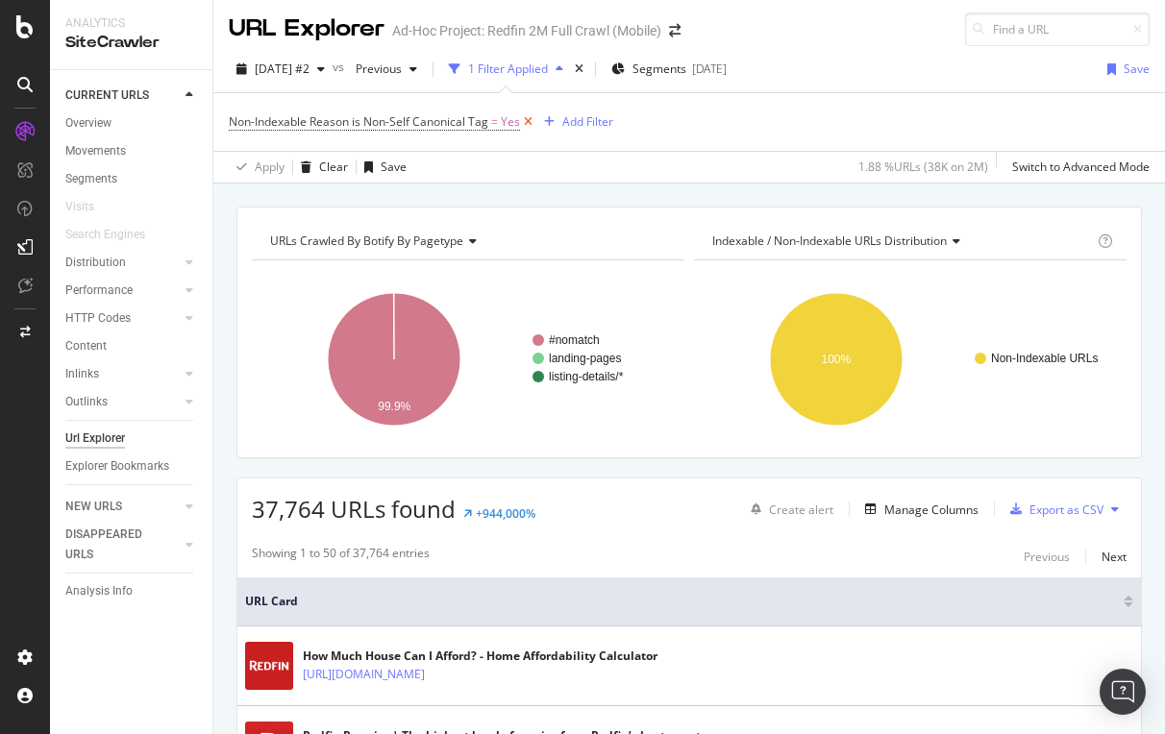
click at [526, 117] on icon at bounding box center [528, 121] width 16 height 19
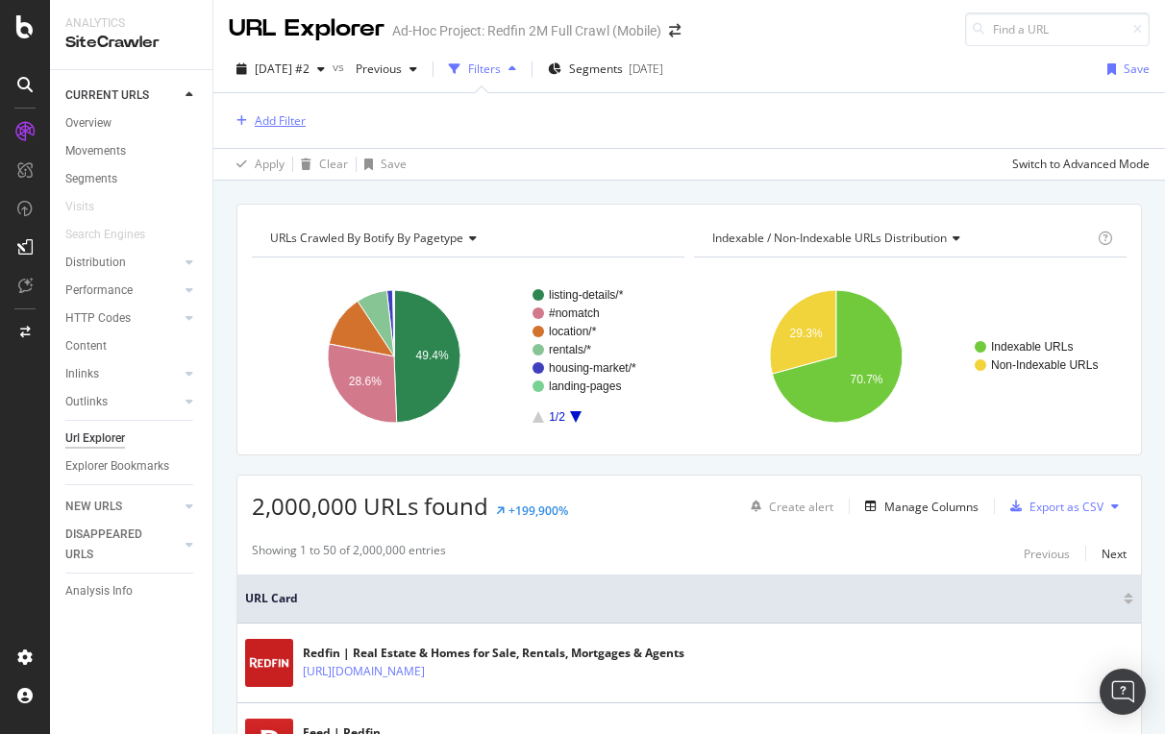
click at [284, 112] on div "Add Filter" at bounding box center [267, 121] width 77 height 21
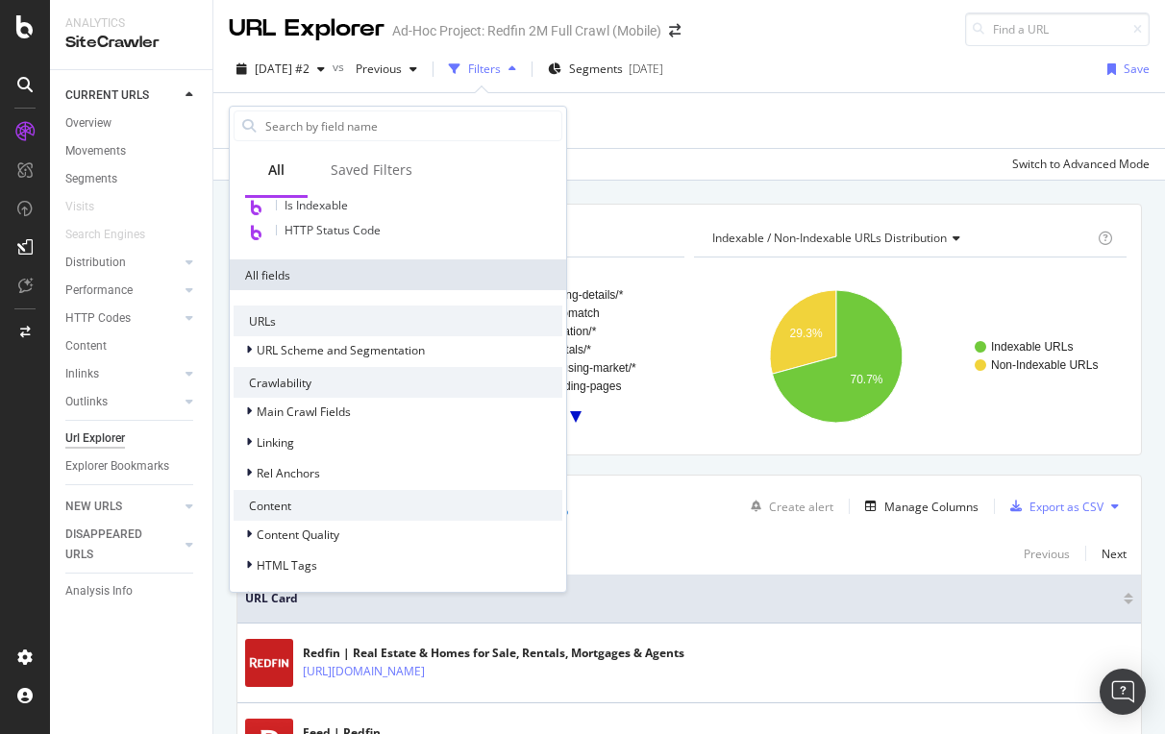
scroll to position [314, 0]
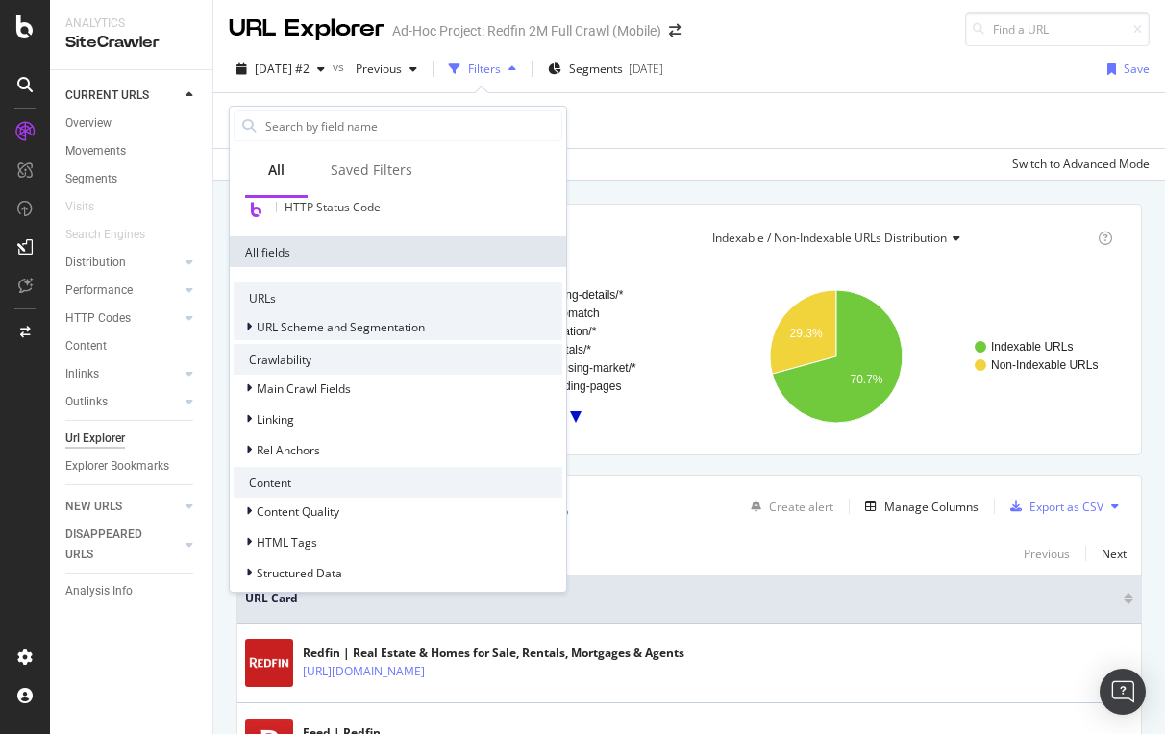
click at [363, 326] on span "URL Scheme and Segmentation" at bounding box center [341, 327] width 168 height 16
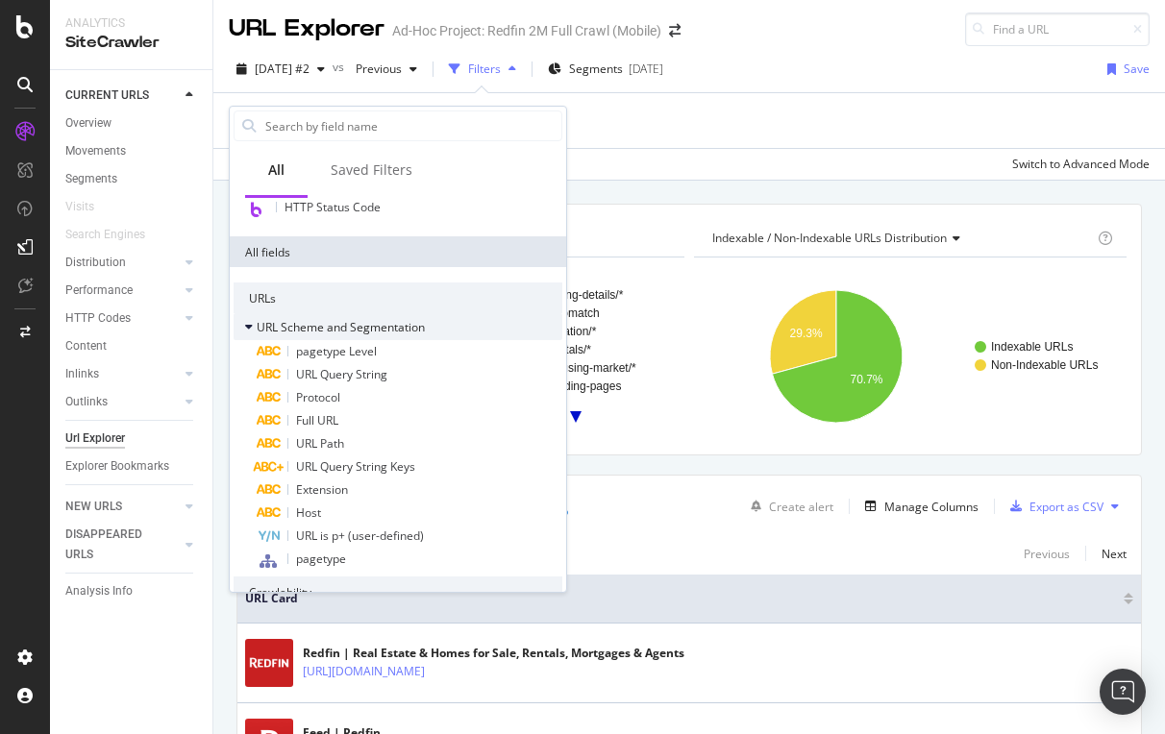
click at [251, 323] on icon at bounding box center [249, 327] width 8 height 12
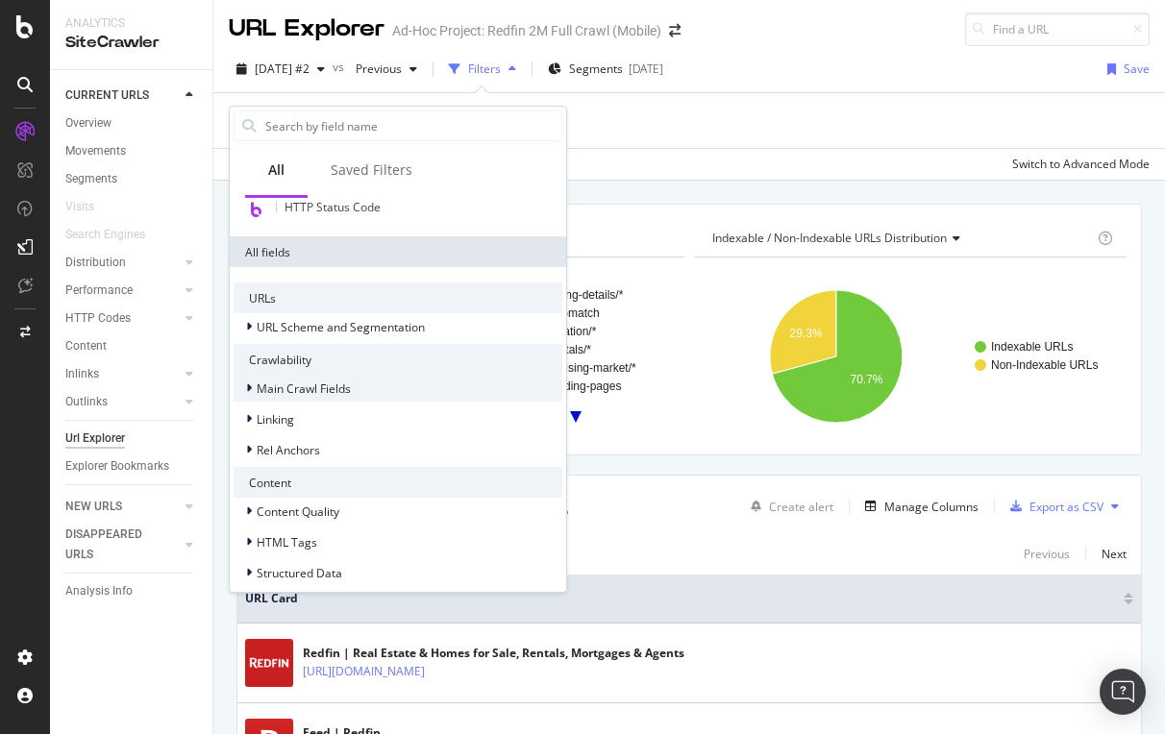
click at [250, 384] on icon at bounding box center [249, 389] width 6 height 12
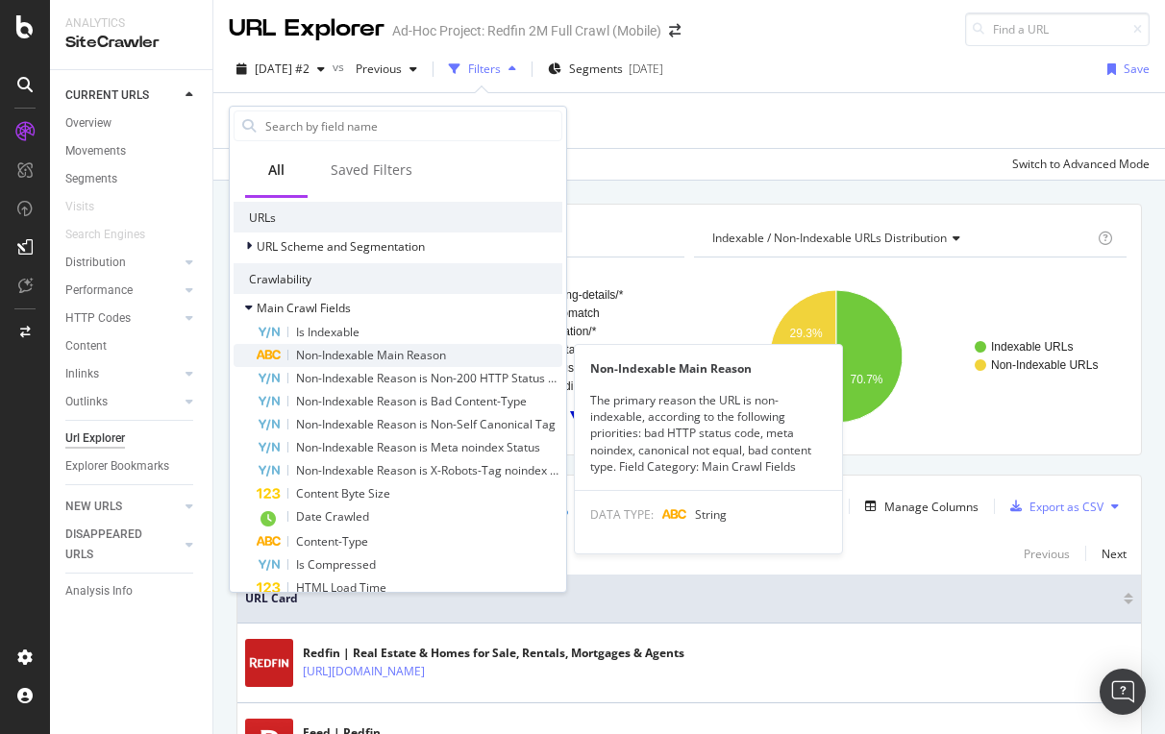
scroll to position [414, 0]
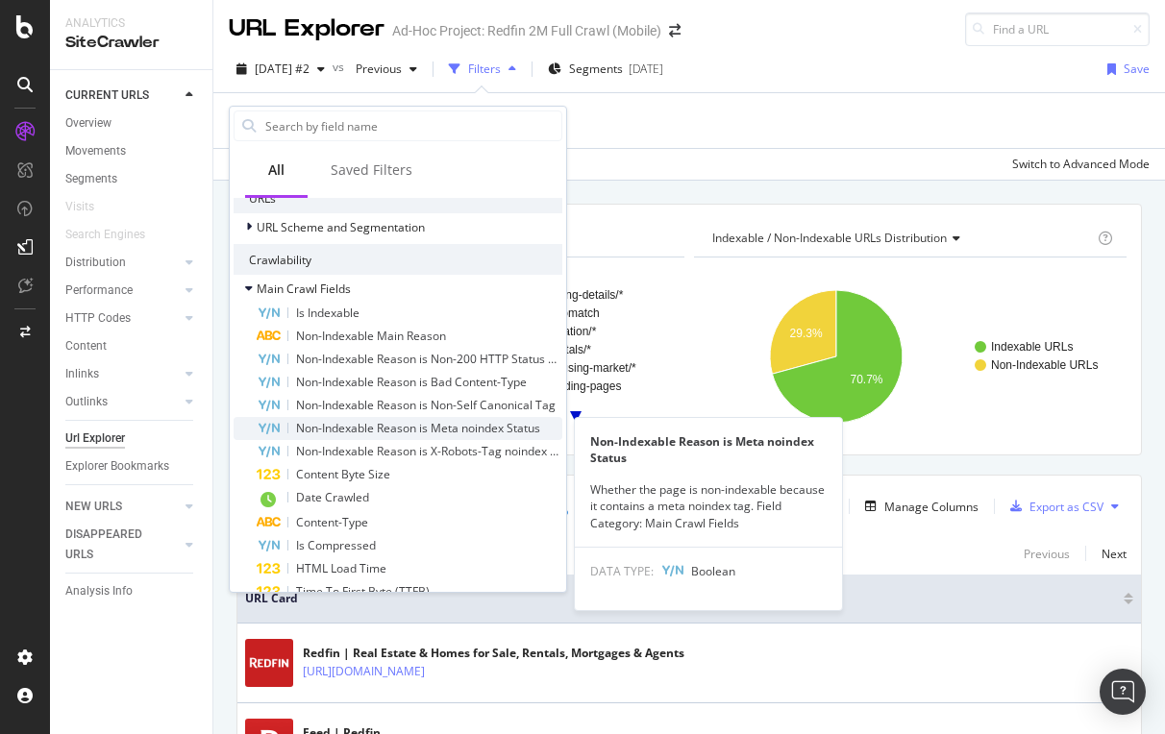
click at [405, 428] on span "Non-Indexable Reason is Meta noindex Status" at bounding box center [418, 428] width 244 height 16
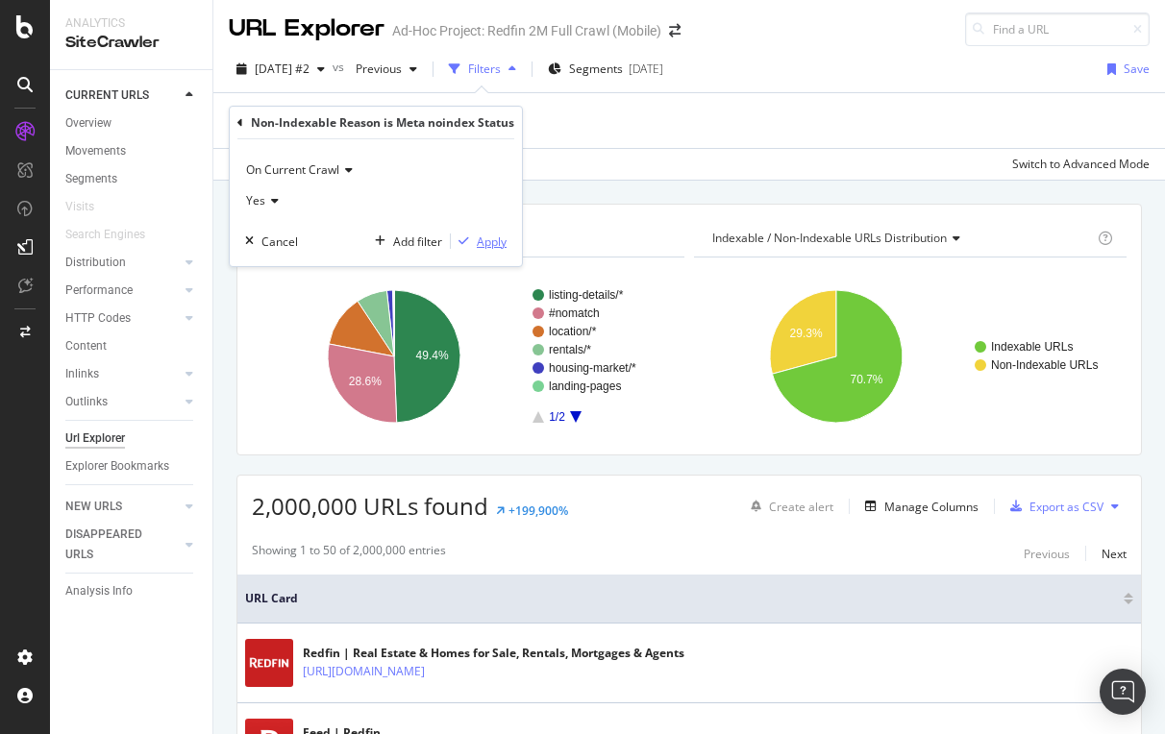
click at [481, 234] on div "Apply" at bounding box center [492, 242] width 30 height 16
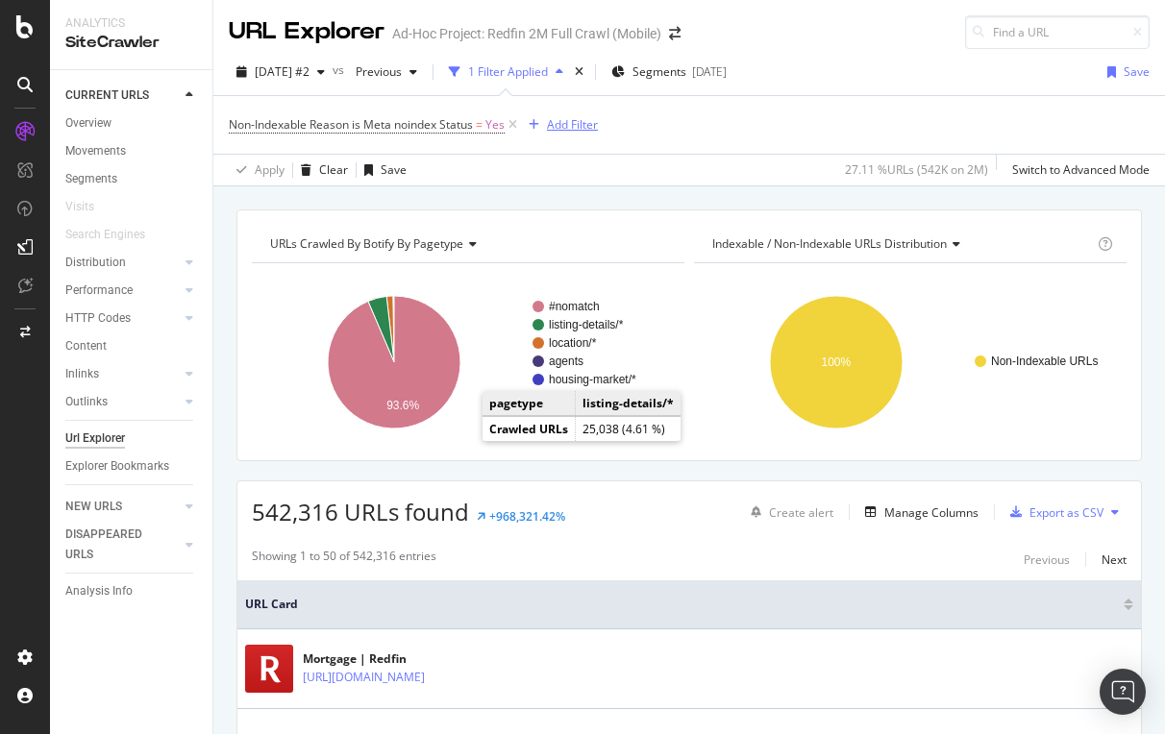
click at [573, 118] on div "Add Filter" at bounding box center [572, 124] width 51 height 16
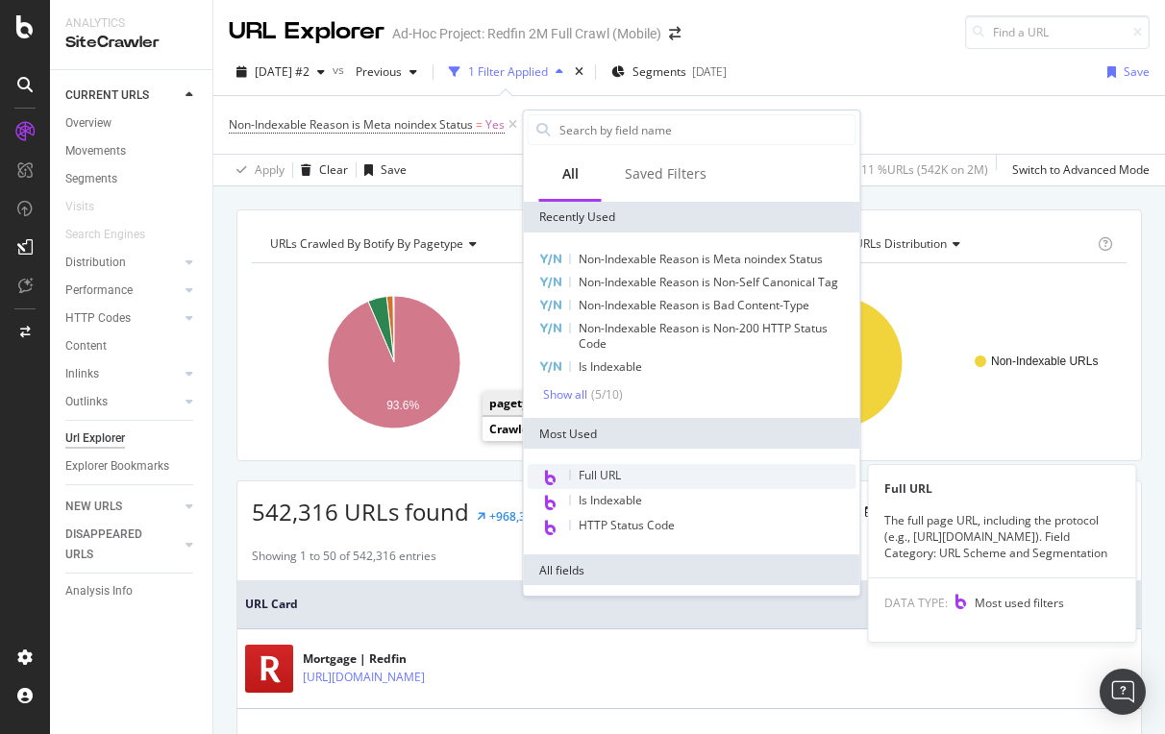
click at [608, 468] on span "Full URL" at bounding box center [600, 475] width 42 height 16
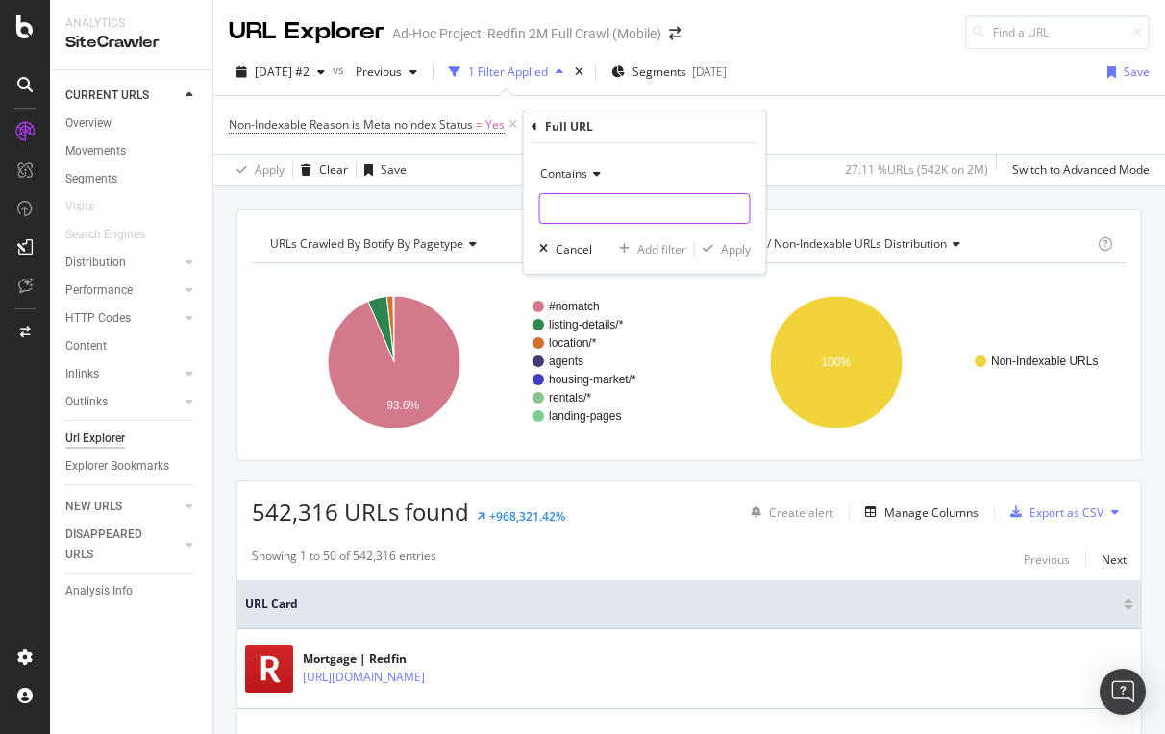
click at [601, 220] on input "text" at bounding box center [645, 208] width 210 height 31
type input "page"
click at [736, 237] on div "Contains page Cancel Add filter Apply" at bounding box center [645, 208] width 242 height 131
click at [730, 253] on div "Apply" at bounding box center [736, 249] width 30 height 16
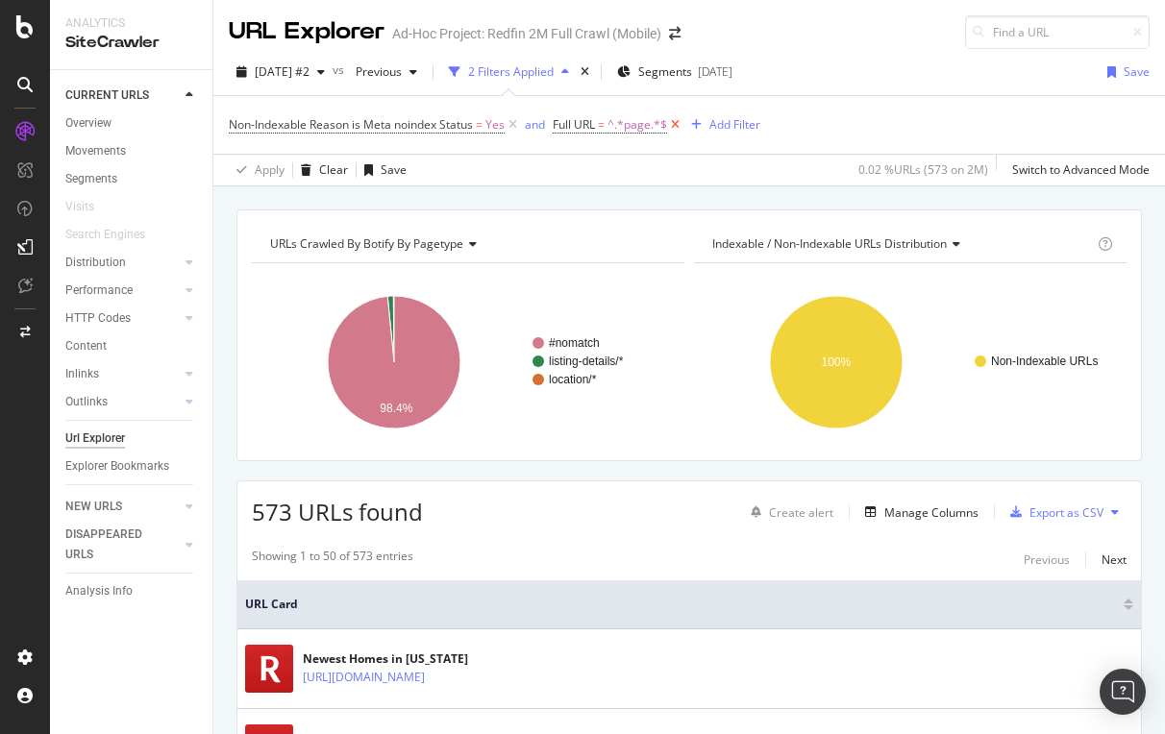
click at [675, 124] on icon at bounding box center [675, 124] width 16 height 19
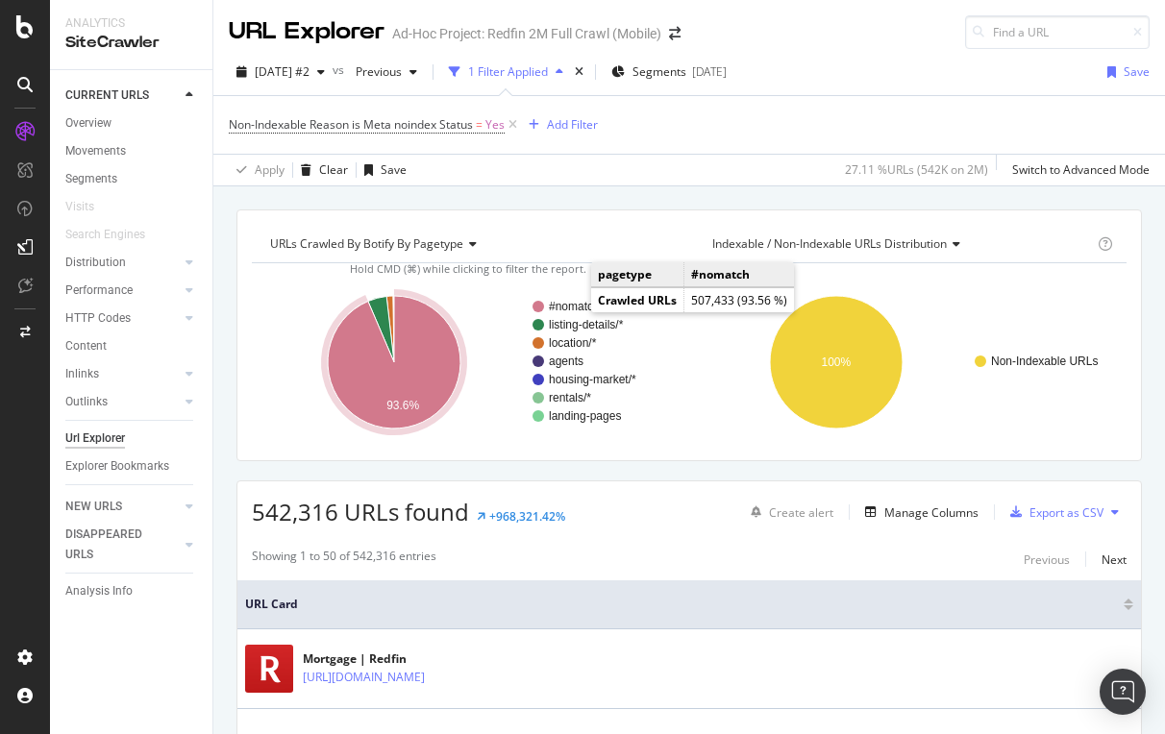
click at [571, 304] on text "#nomatch" at bounding box center [574, 306] width 51 height 13
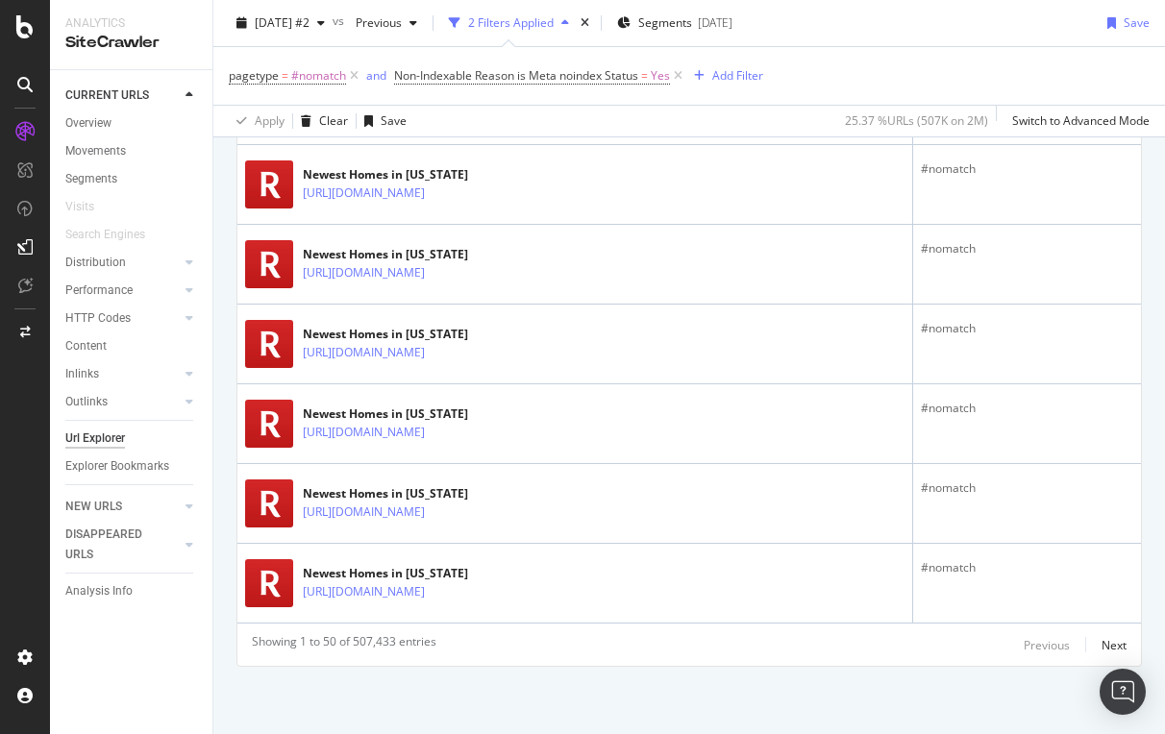
scroll to position [3997, 0]
click at [1126, 640] on div "Next" at bounding box center [1113, 645] width 25 height 16
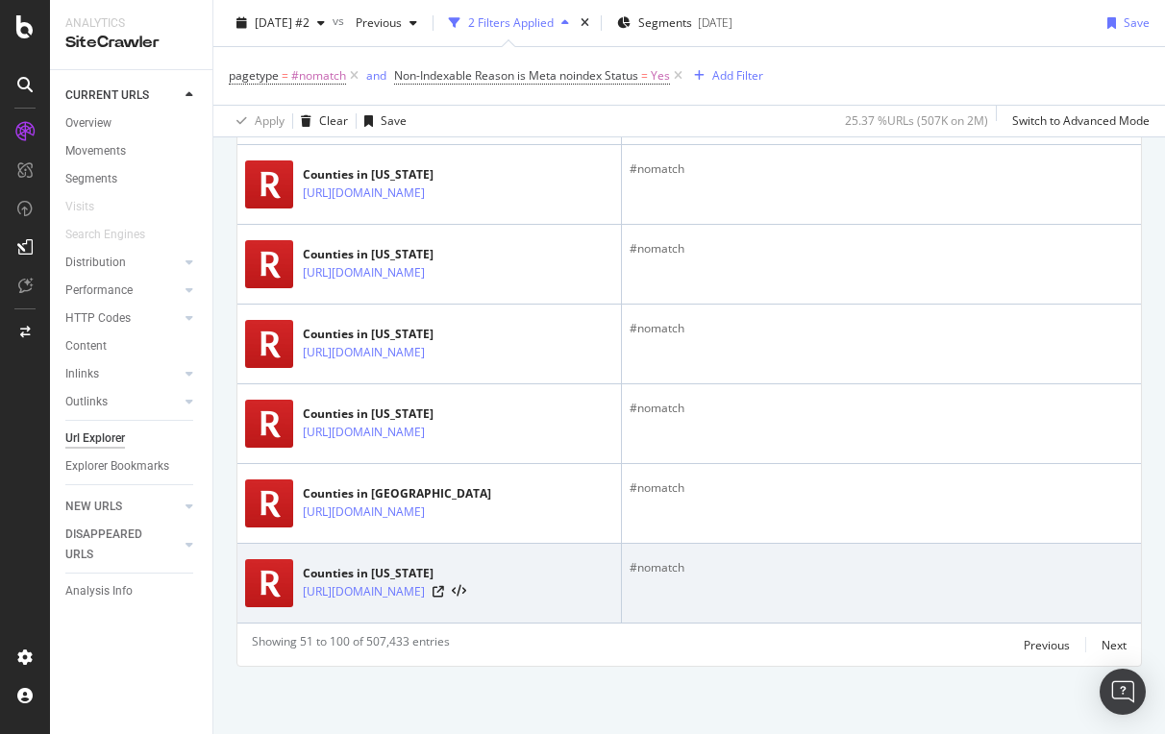
scroll to position [4250, 0]
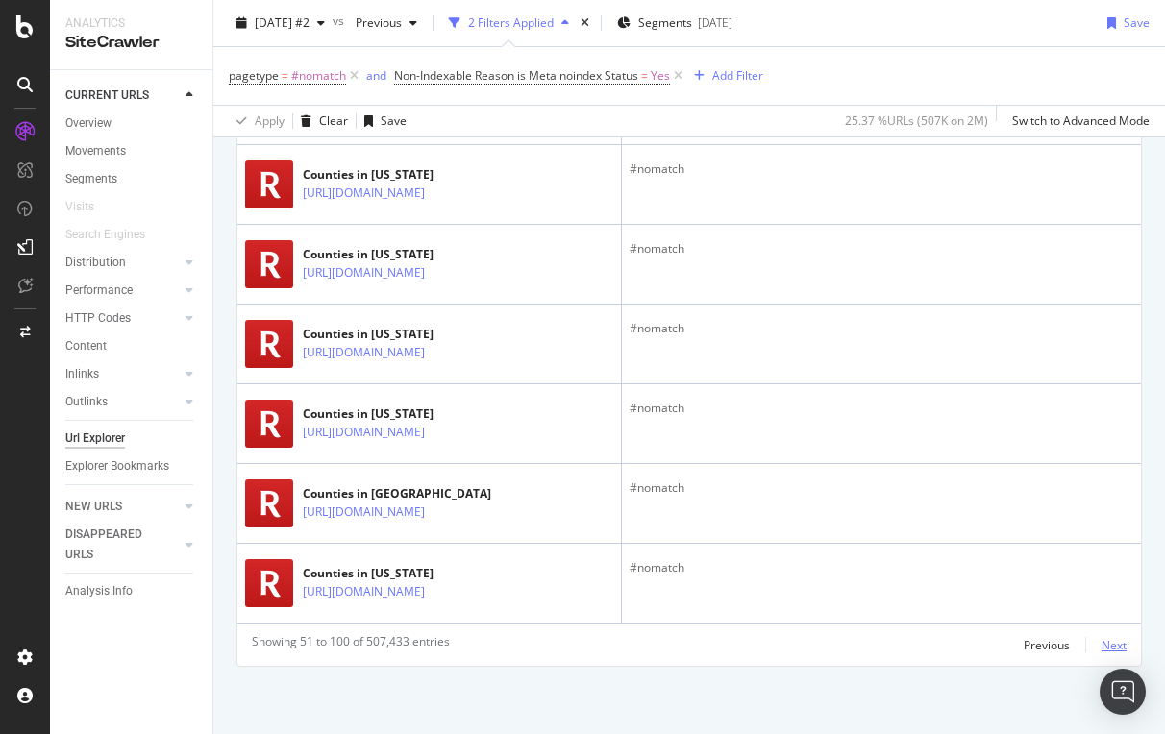
click at [1104, 642] on div "Next" at bounding box center [1113, 645] width 25 height 16
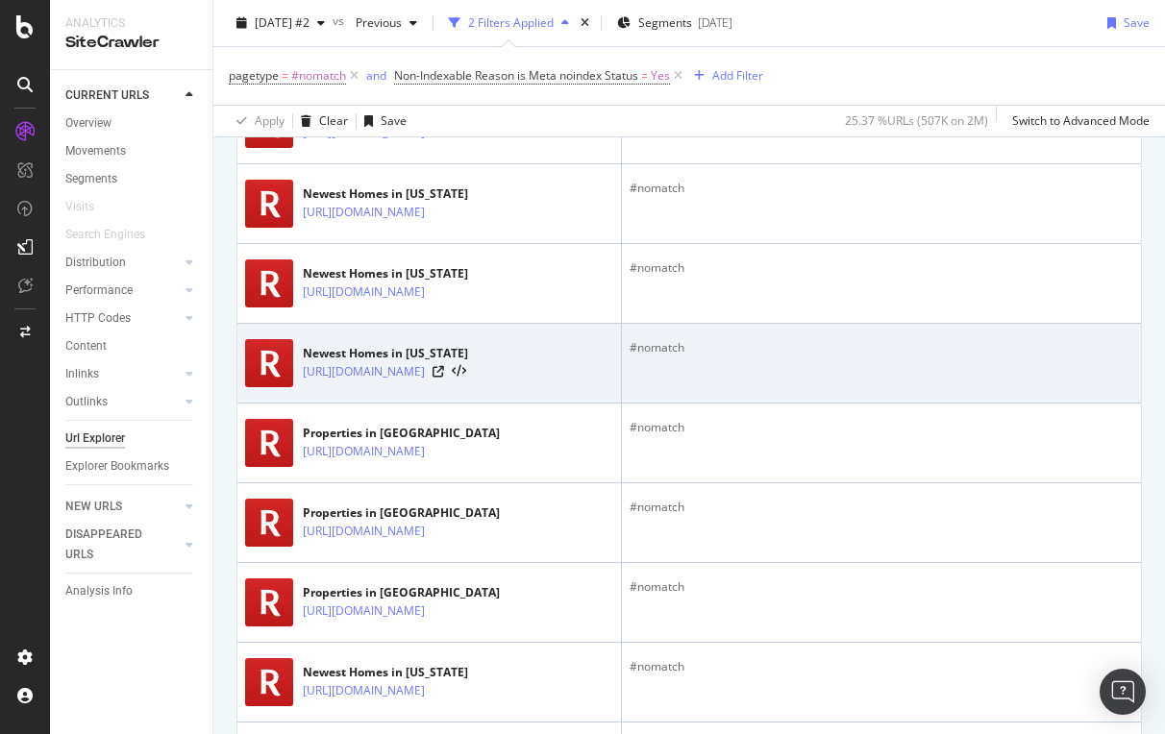
scroll to position [3261, 0]
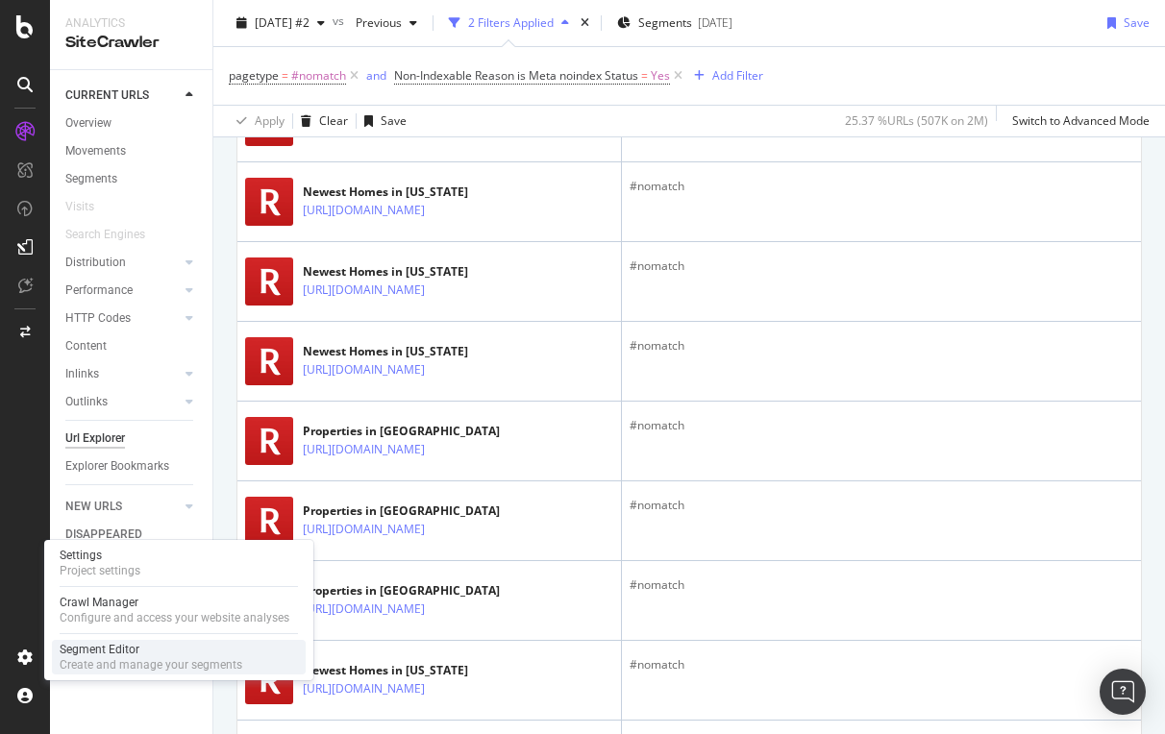
click at [104, 662] on div "Create and manage your segments" at bounding box center [151, 664] width 183 height 15
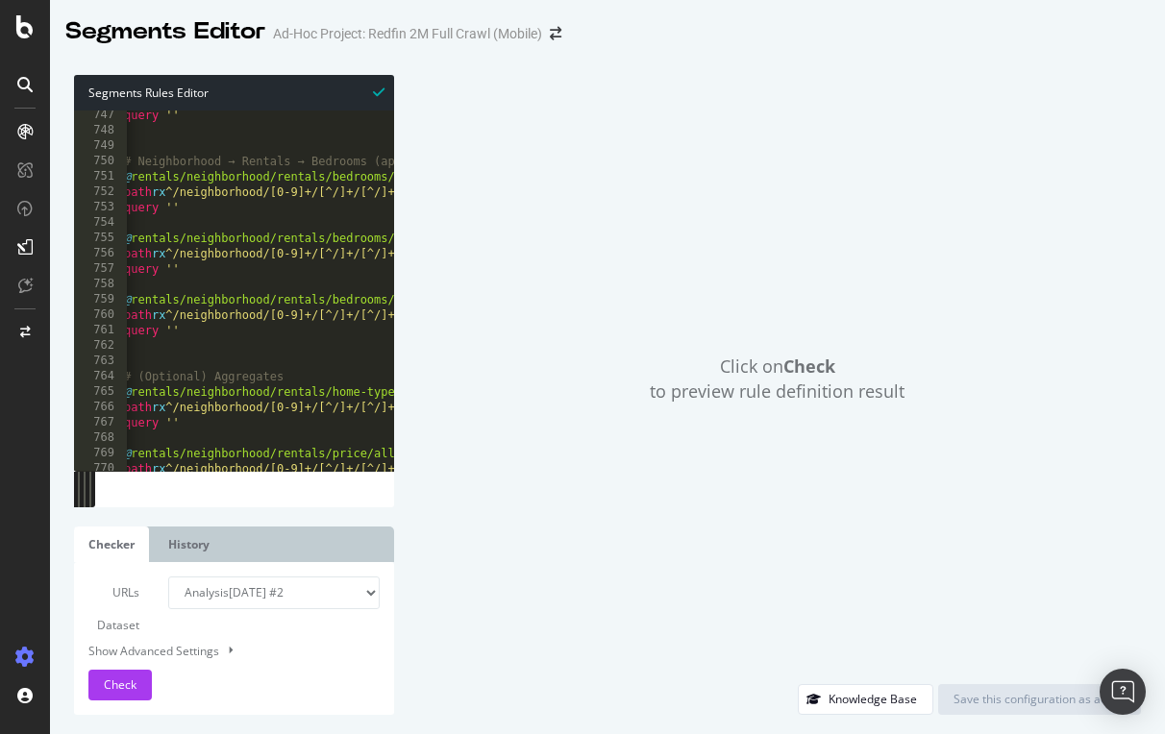
scroll to position [12067, 0]
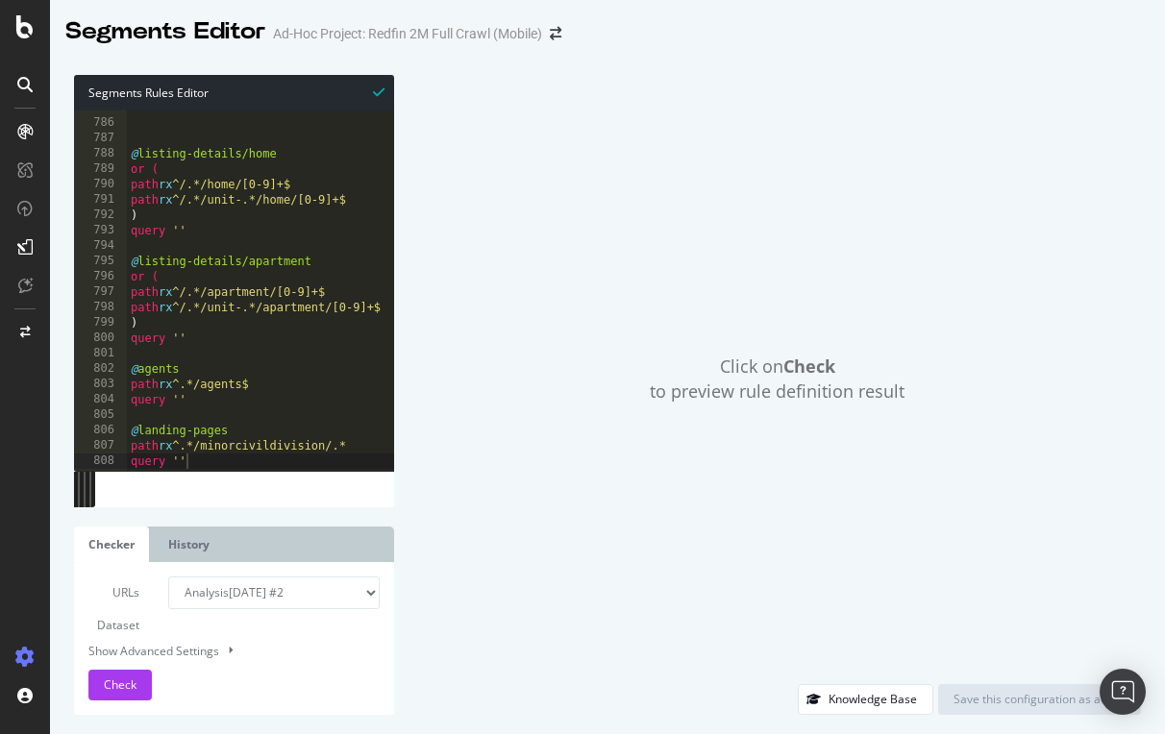
click at [212, 460] on div at bounding box center [260, 462] width 267 height 19
type textarea "query ''"
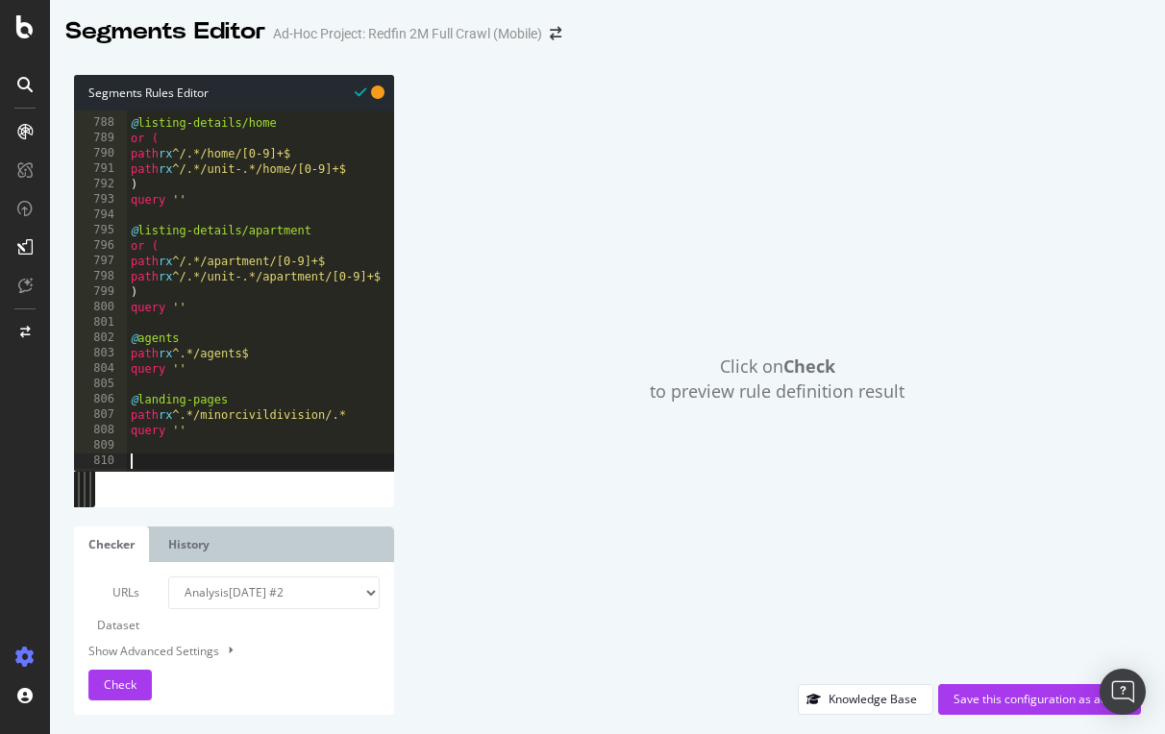
scroll to position [0, 0]
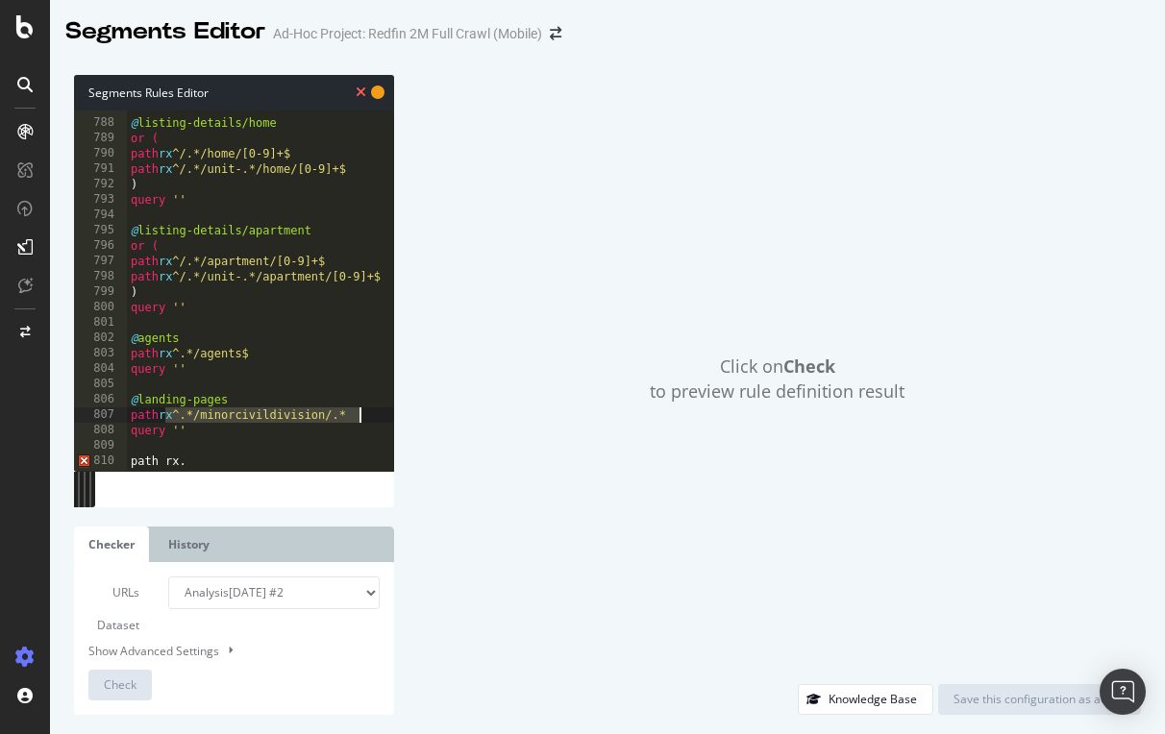
drag, startPoint x: 167, startPoint y: 416, endPoint x: 362, endPoint y: 413, distance: 195.1
drag, startPoint x: 362, startPoint y: 413, endPoint x: 166, endPoint y: 409, distance: 196.1
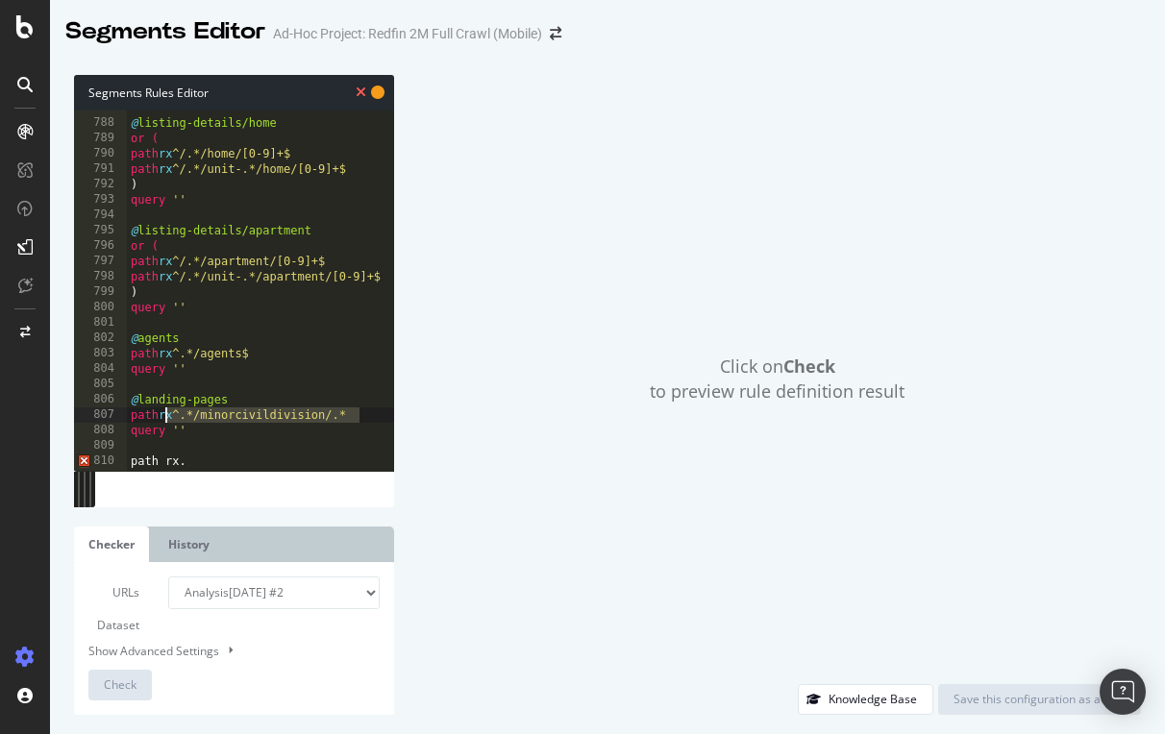
paste textarea "rx ^.*/minorcivildivision/.*"
type textarea "path rx ^.*/minorcivildivision/.*"
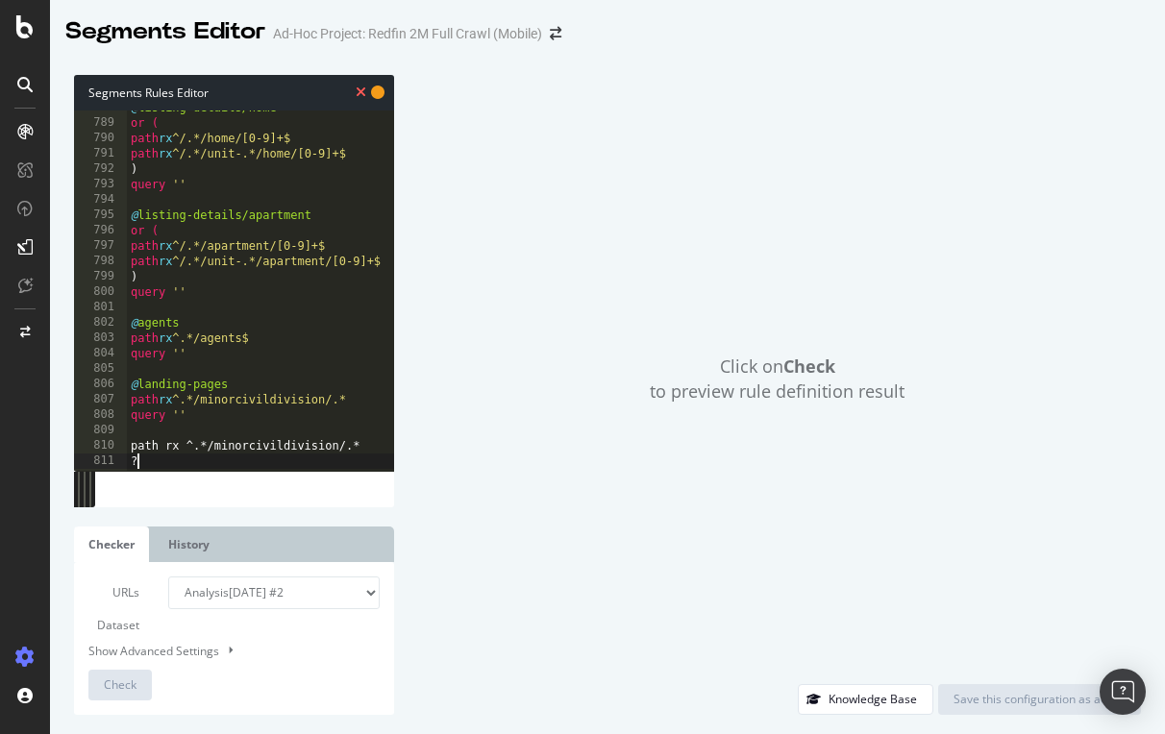
type textarea "path rx ^.*/minorcivildivision/.* ?"
drag, startPoint x: 234, startPoint y: 384, endPoint x: 128, endPoint y: 384, distance: 105.7
type textarea "@landing-pages"
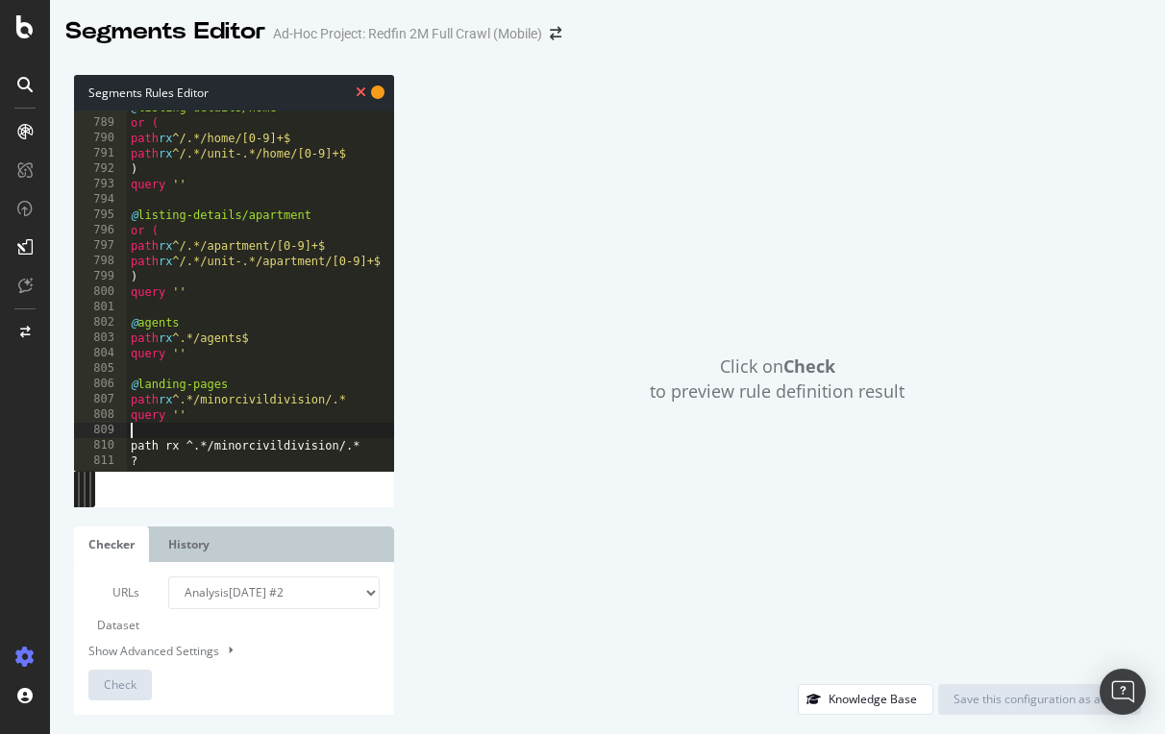
paste textarea "@landing-pages"
type textarea "@landing-pages"
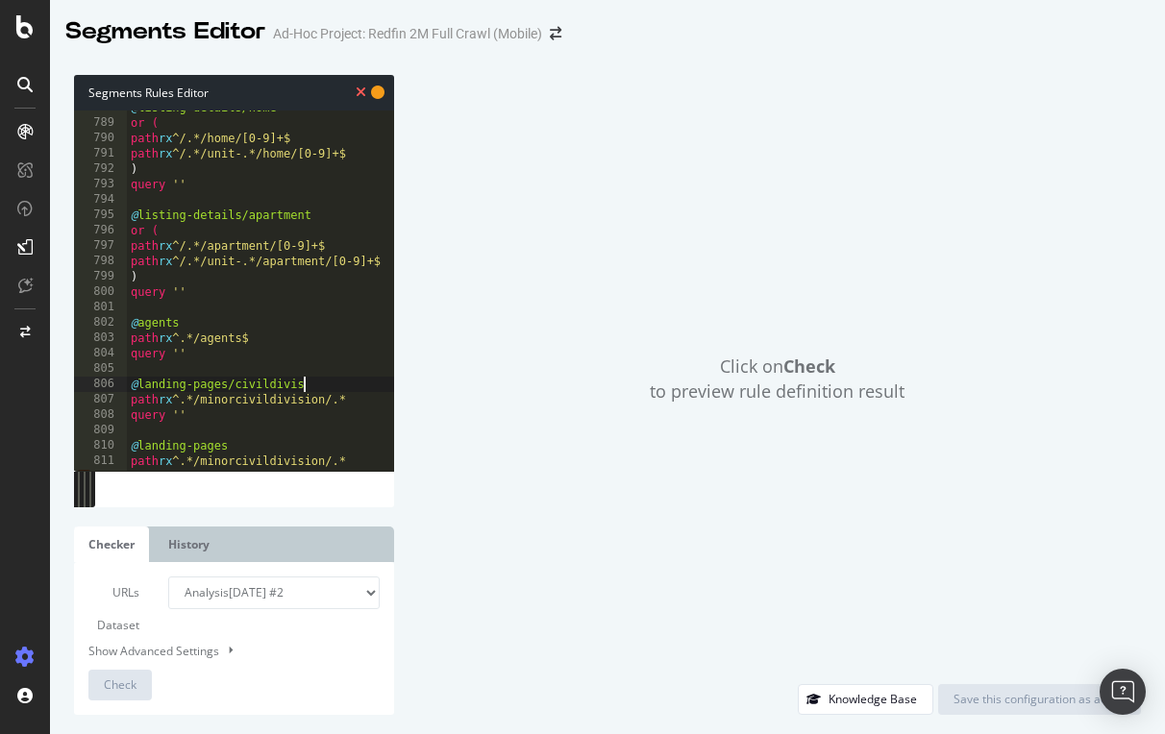
scroll to position [0, 14]
drag, startPoint x: 210, startPoint y: 463, endPoint x: 349, endPoint y: 464, distance: 139.4
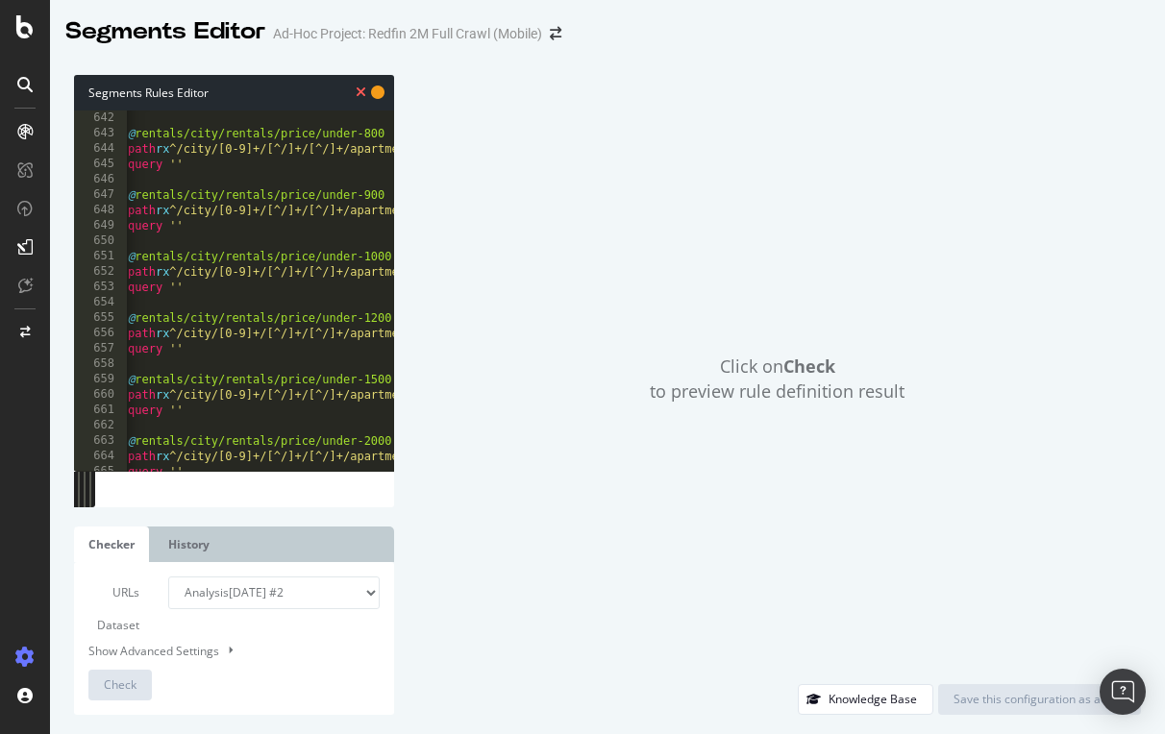
scroll to position [10461, 0]
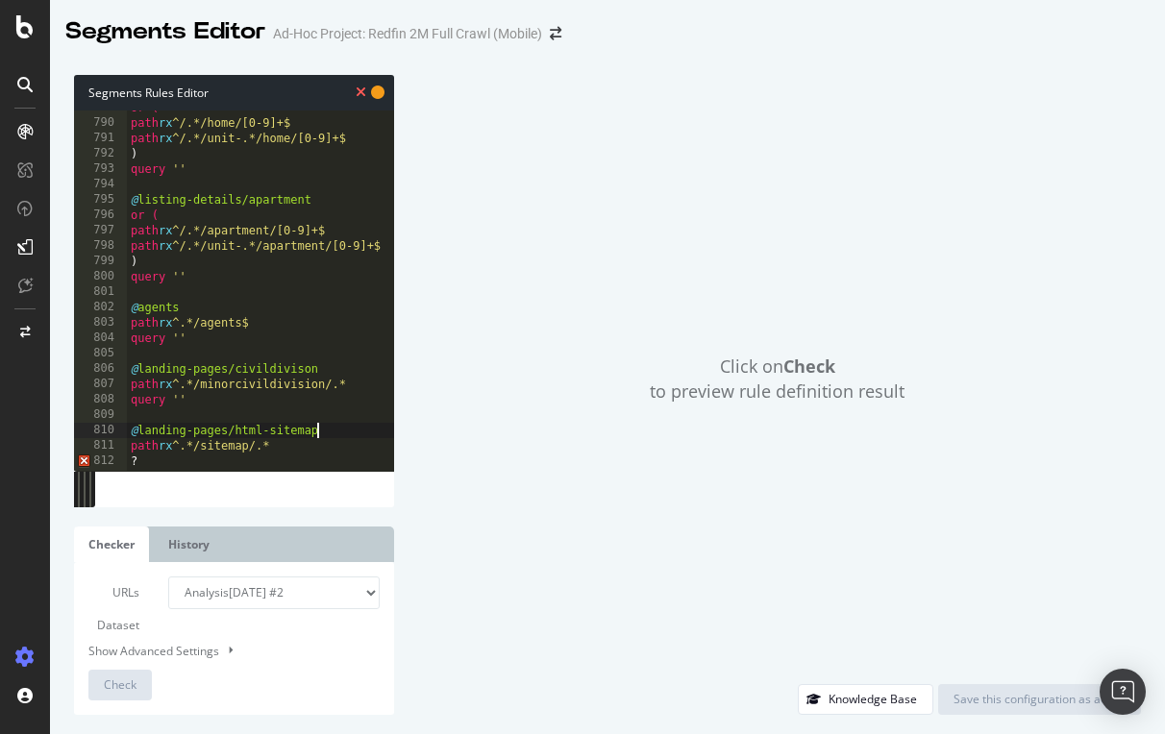
click at [154, 457] on div at bounding box center [260, 462] width 267 height 19
click at [142, 457] on div at bounding box center [260, 462] width 267 height 19
type textarea "?"
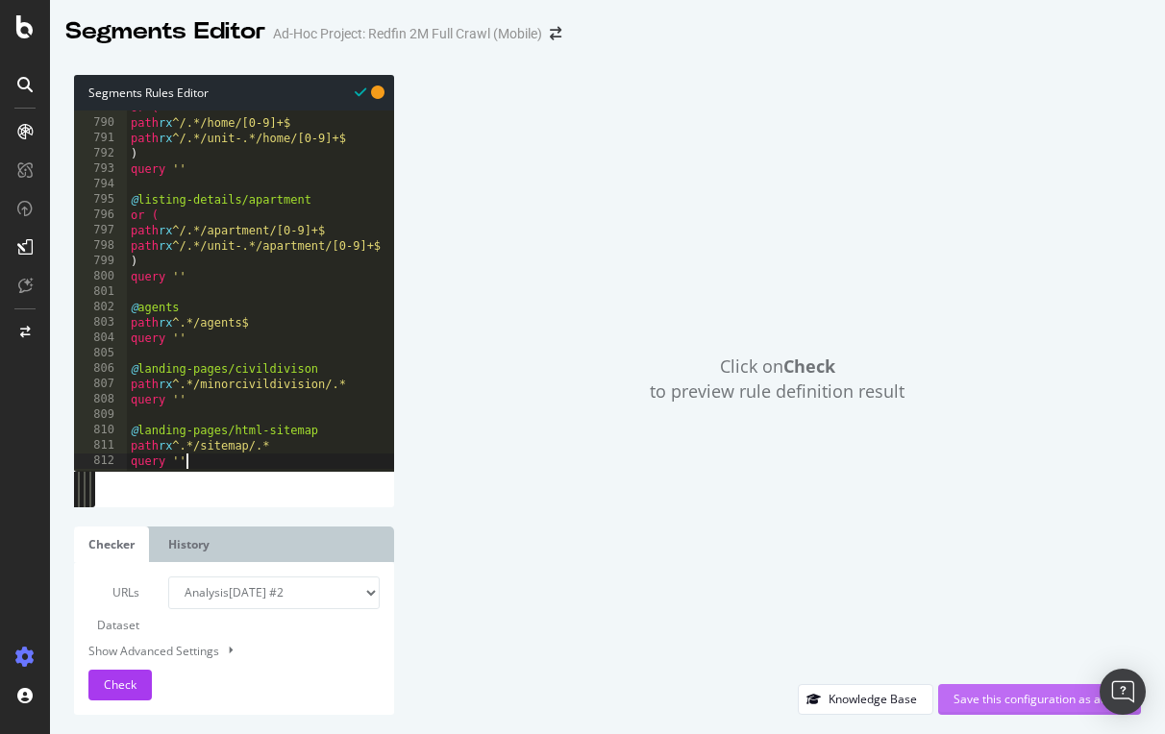
type textarea "query ''"
click at [1034, 704] on div "Save this configuration as active" at bounding box center [1039, 699] width 172 height 16
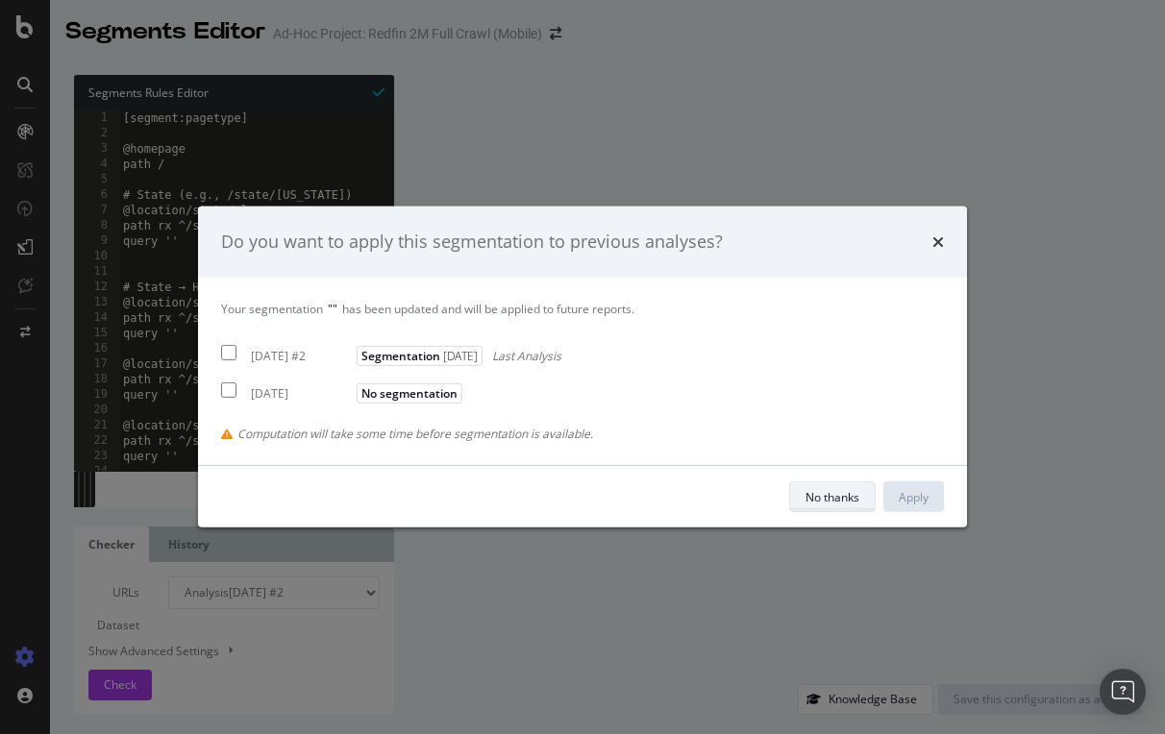
click at [832, 498] on div "No thanks" at bounding box center [832, 497] width 54 height 16
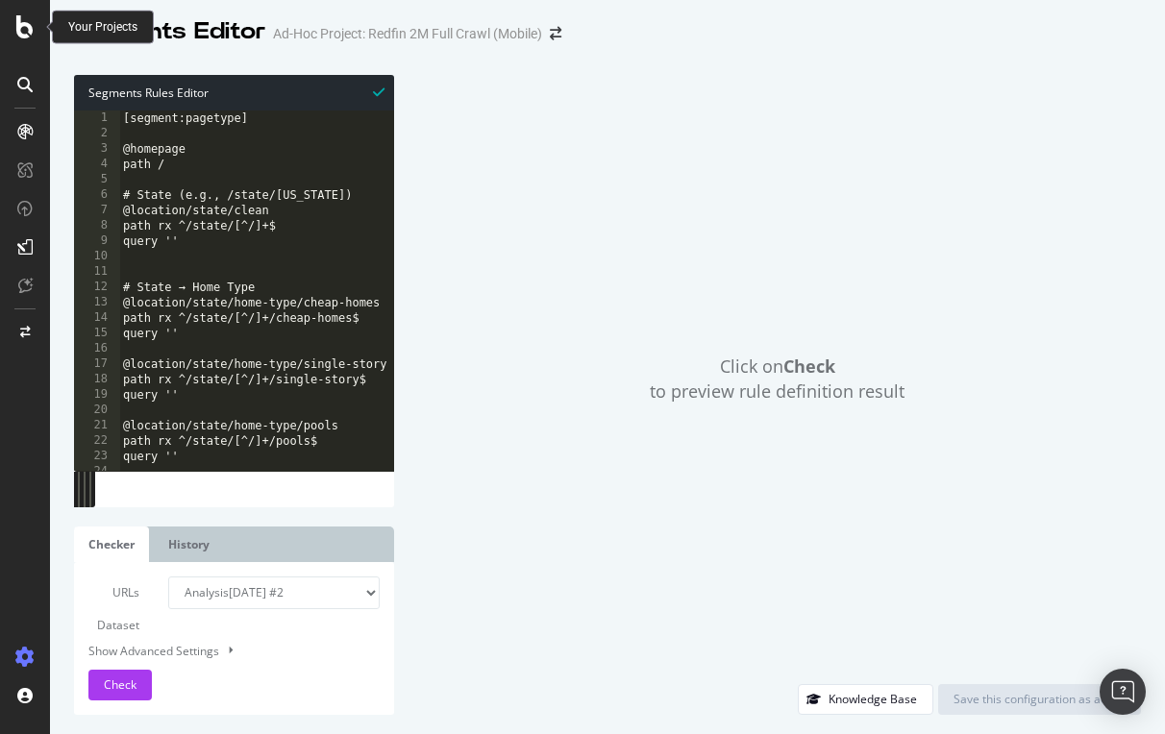
click at [23, 32] on icon at bounding box center [24, 26] width 17 height 23
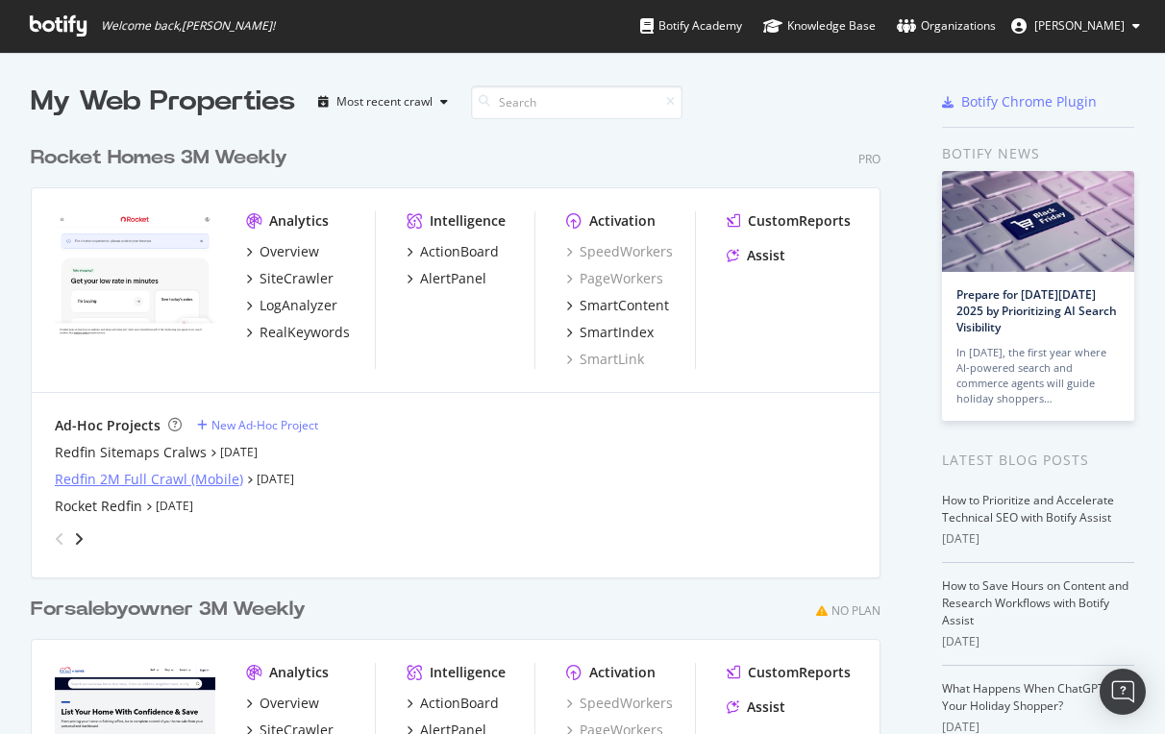
click at [114, 478] on div "Redfin 2M Full Crawl (Mobile)" at bounding box center [149, 479] width 188 height 19
click at [137, 476] on div "Redfin 2M Full Crawl (Mobile)" at bounding box center [149, 479] width 188 height 19
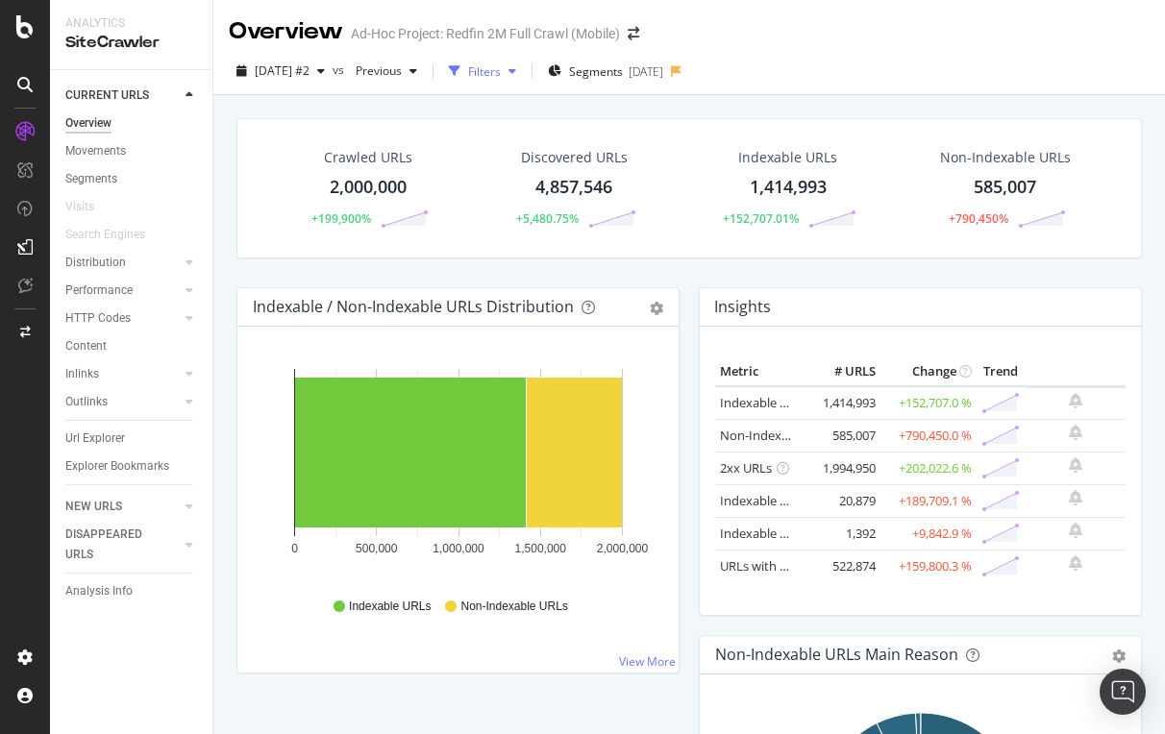
click at [501, 68] on div "Filters" at bounding box center [484, 71] width 33 height 16
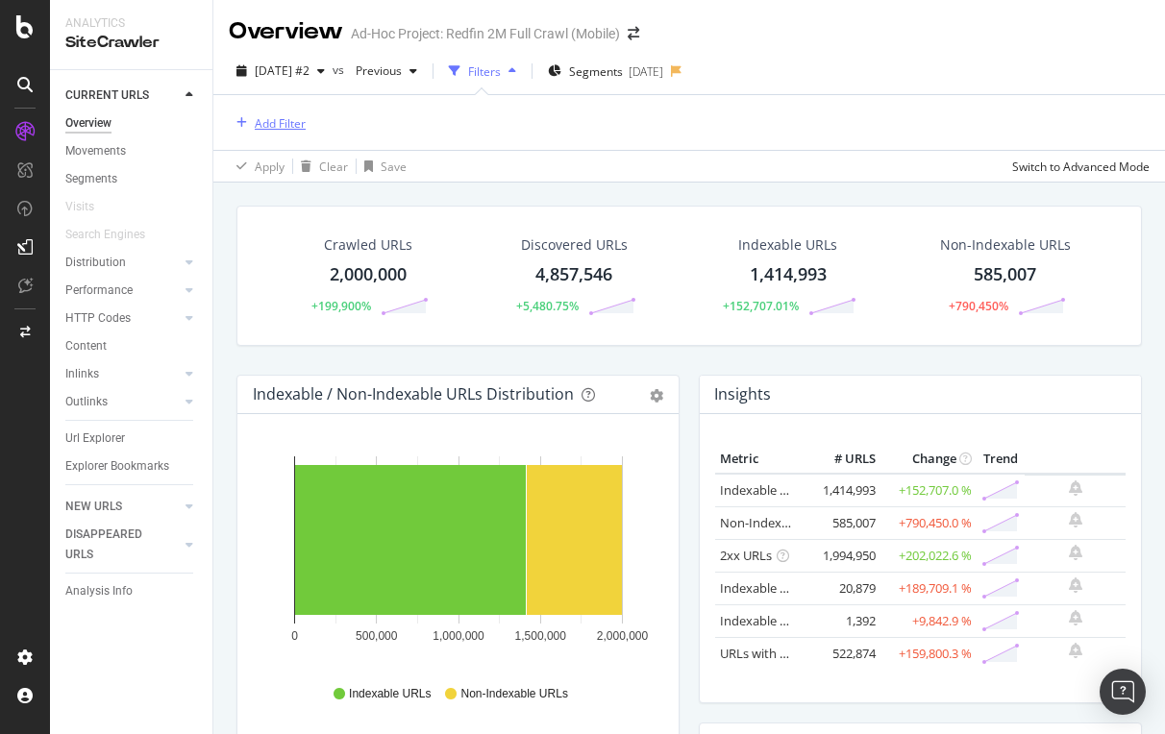
click at [252, 125] on div "button" at bounding box center [242, 123] width 26 height 12
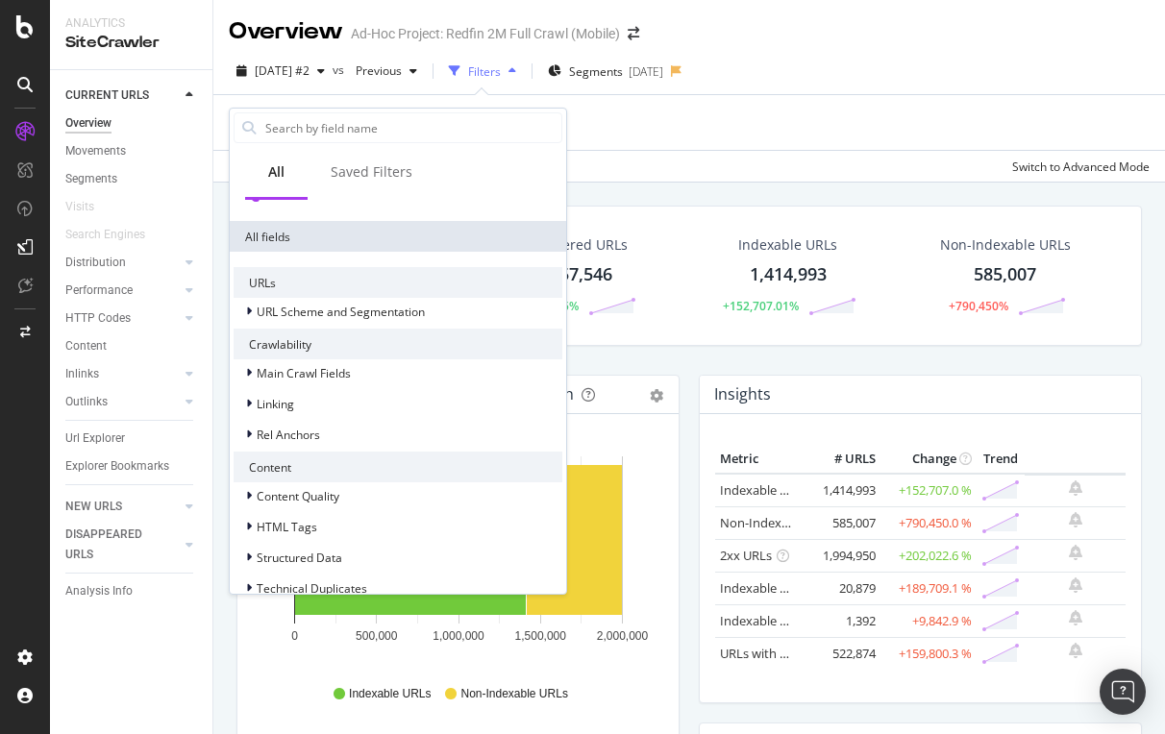
scroll to position [341, 0]
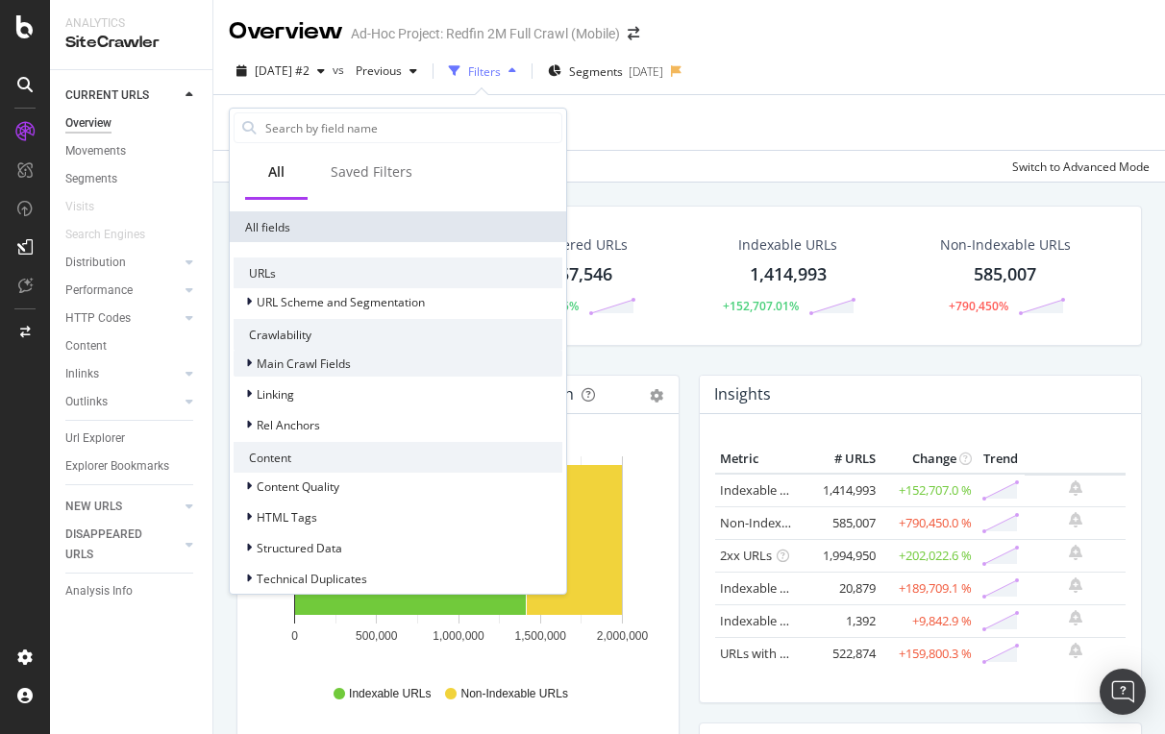
click at [302, 361] on span "Main Crawl Fields" at bounding box center [304, 364] width 94 height 16
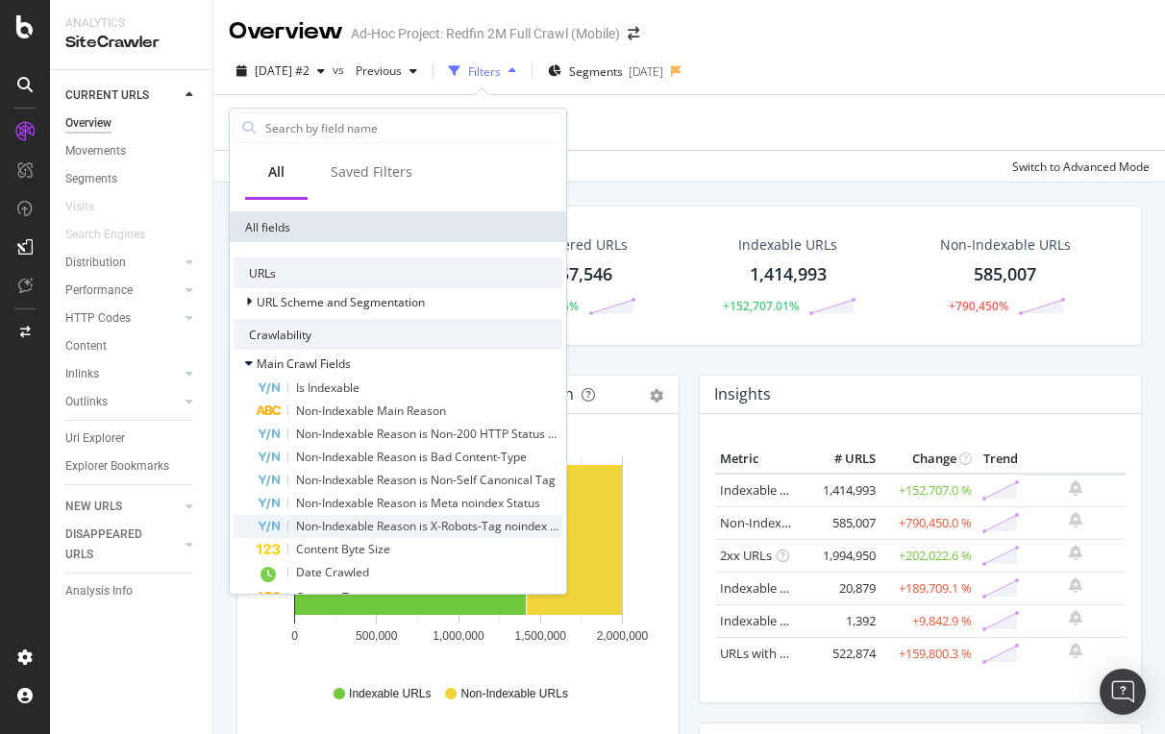
click at [355, 524] on span "Non-Indexable Reason is X-Robots-Tag noindex Status" at bounding box center [439, 526] width 287 height 16
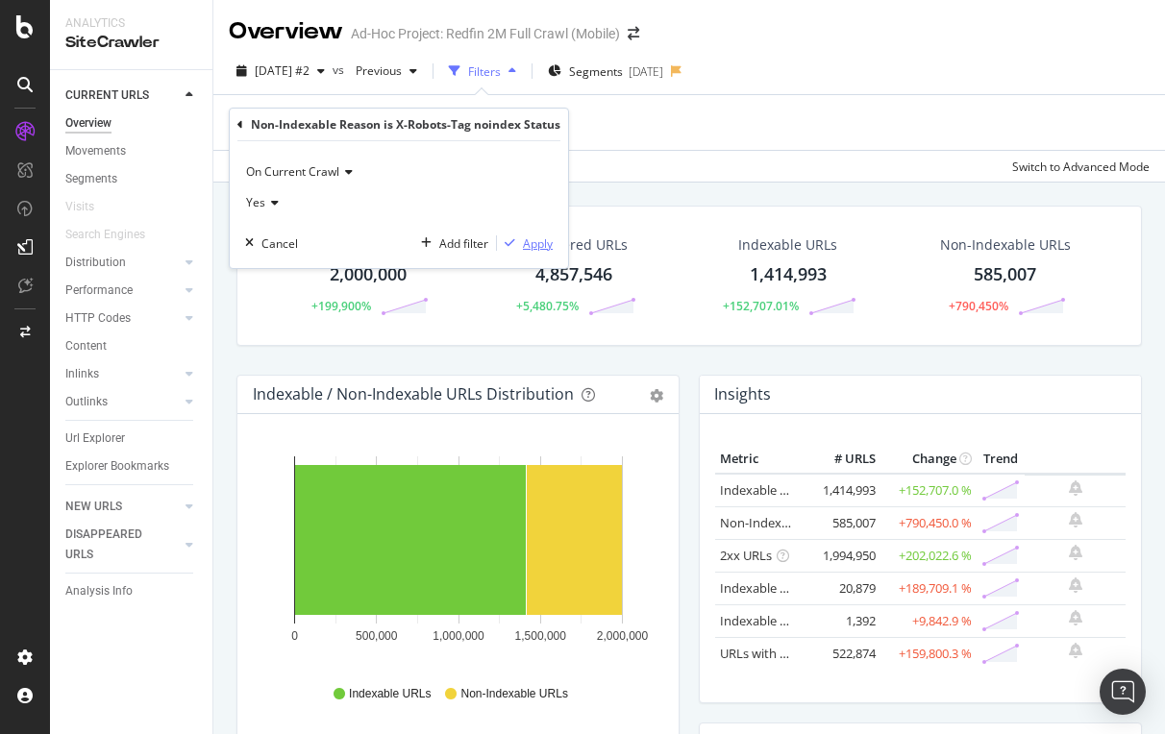
click at [541, 242] on div "Apply" at bounding box center [538, 243] width 30 height 16
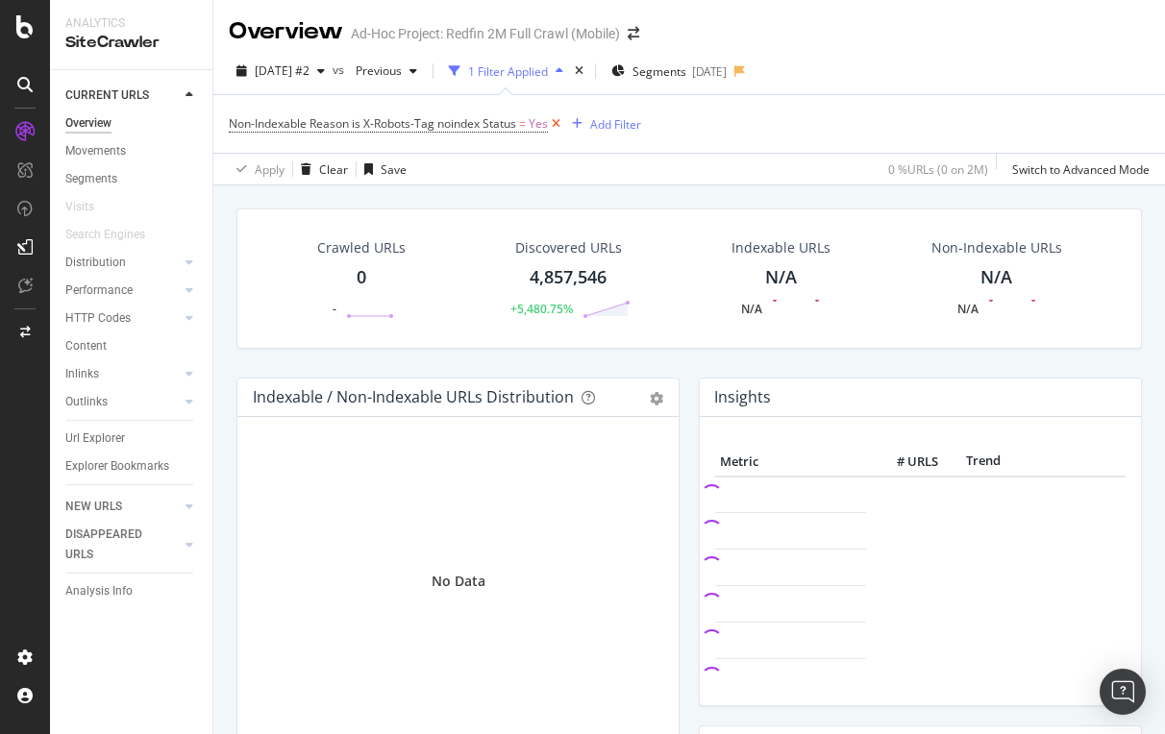
click at [560, 124] on icon at bounding box center [556, 123] width 16 height 19
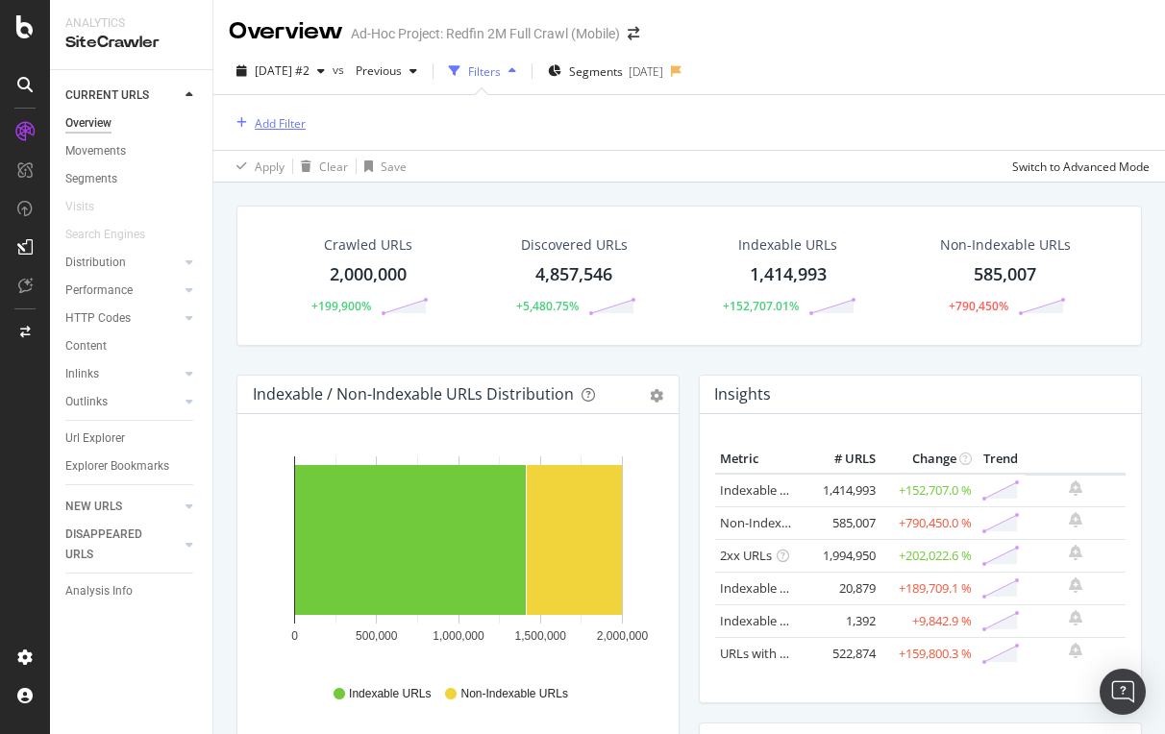
click at [266, 126] on div "Add Filter" at bounding box center [280, 123] width 51 height 16
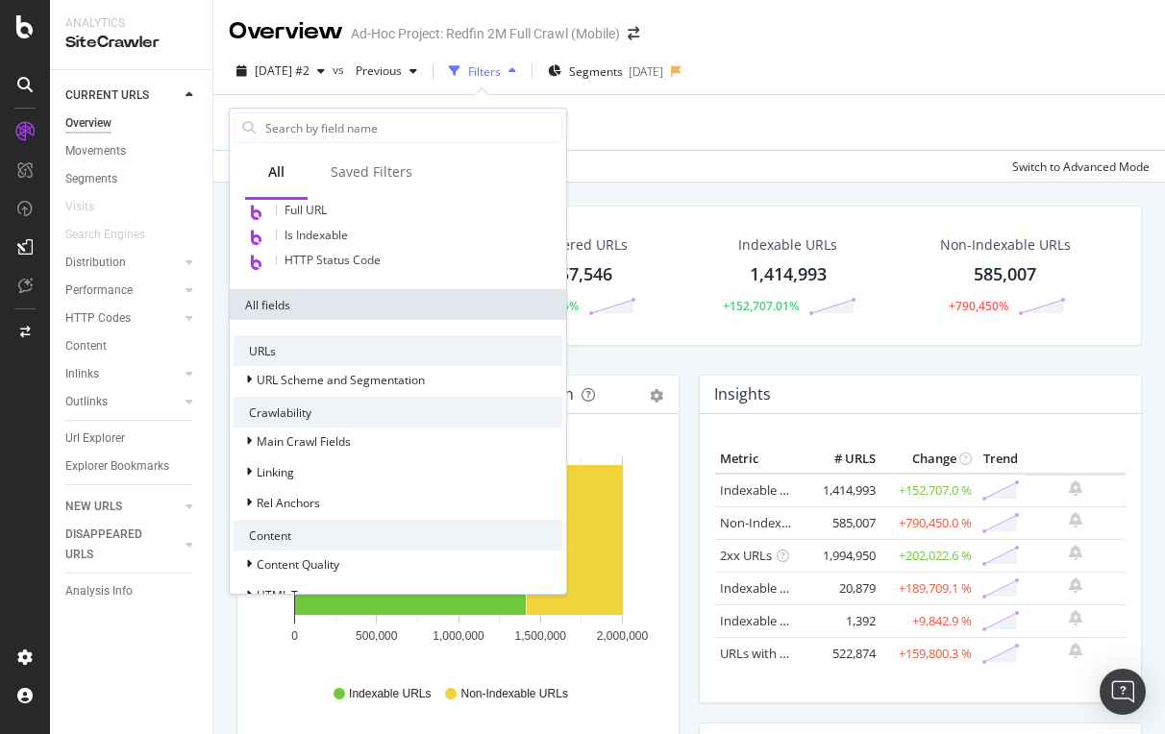
scroll to position [264, 0]
click at [303, 381] on span "URL Scheme and Segmentation" at bounding box center [341, 379] width 168 height 16
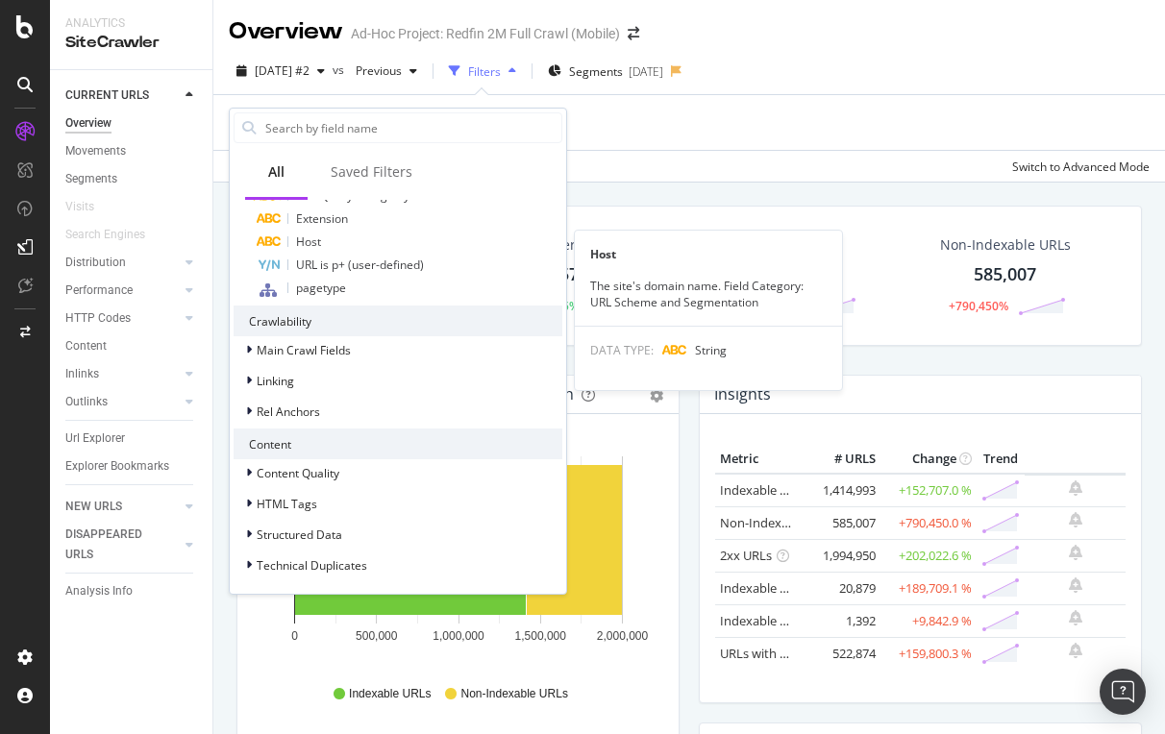
scroll to position [587, 0]
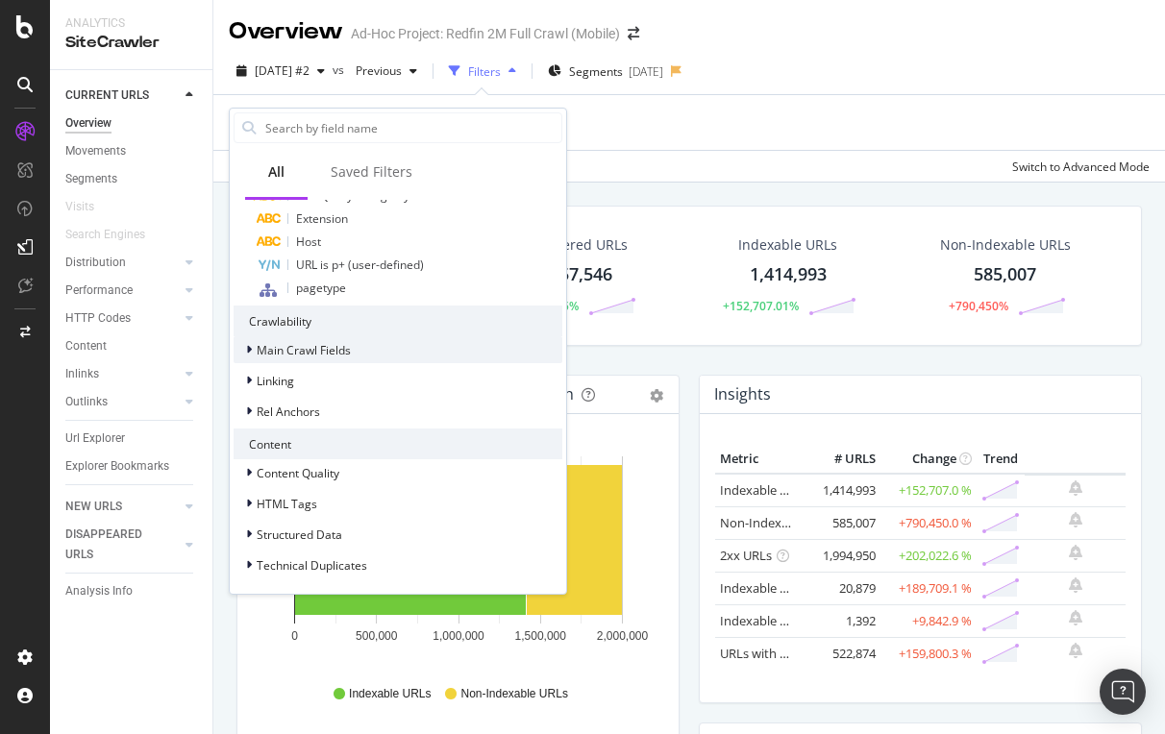
click at [328, 351] on span "Main Crawl Fields" at bounding box center [304, 350] width 94 height 16
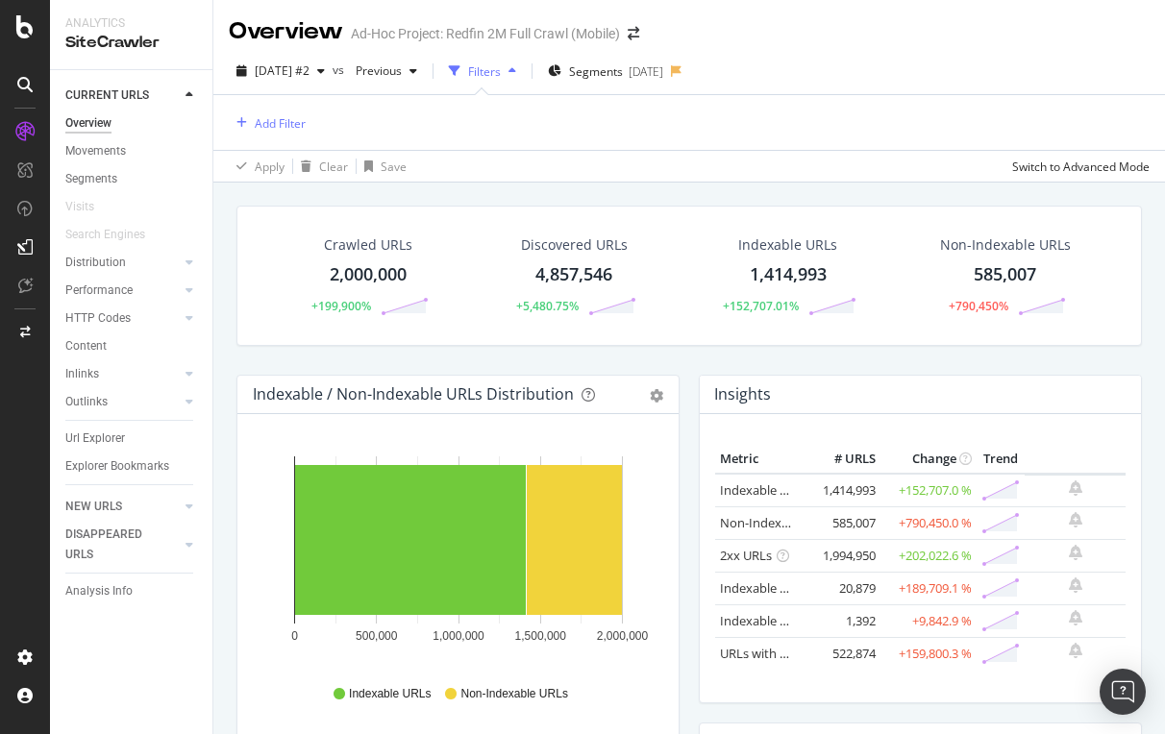
click at [778, 149] on div "Add Filter" at bounding box center [689, 122] width 921 height 55
click at [271, 115] on div "Add Filter" at bounding box center [280, 123] width 51 height 16
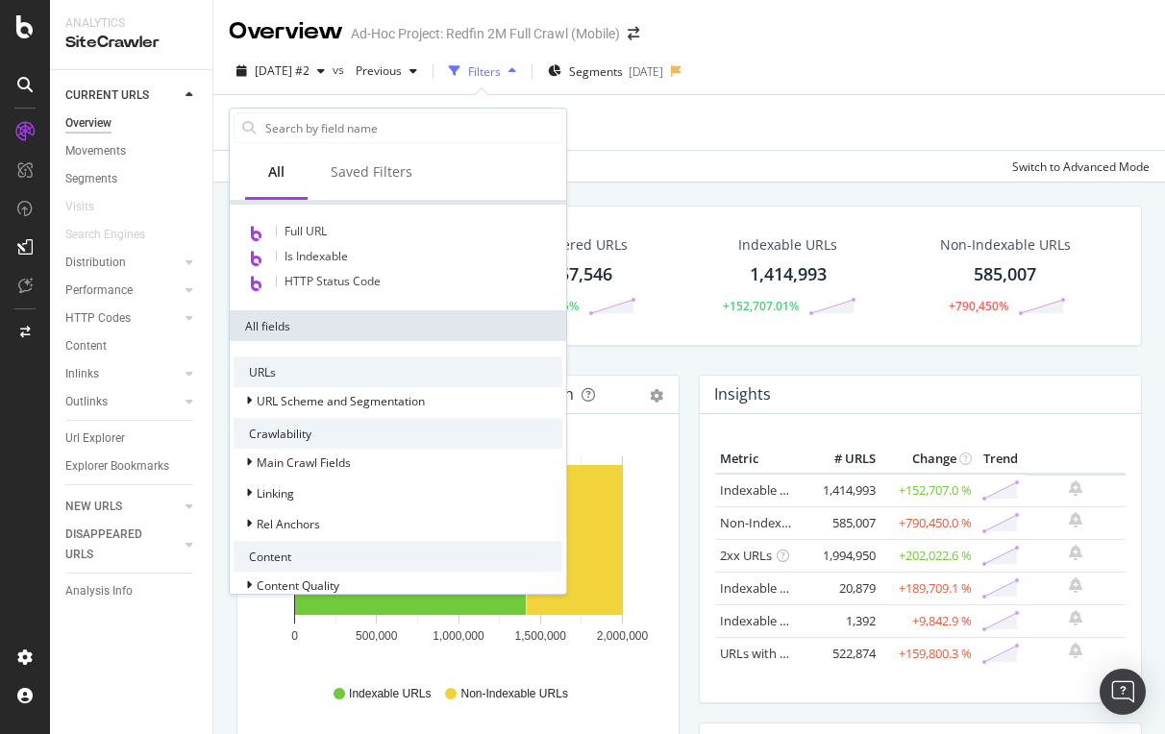
scroll to position [264, 0]
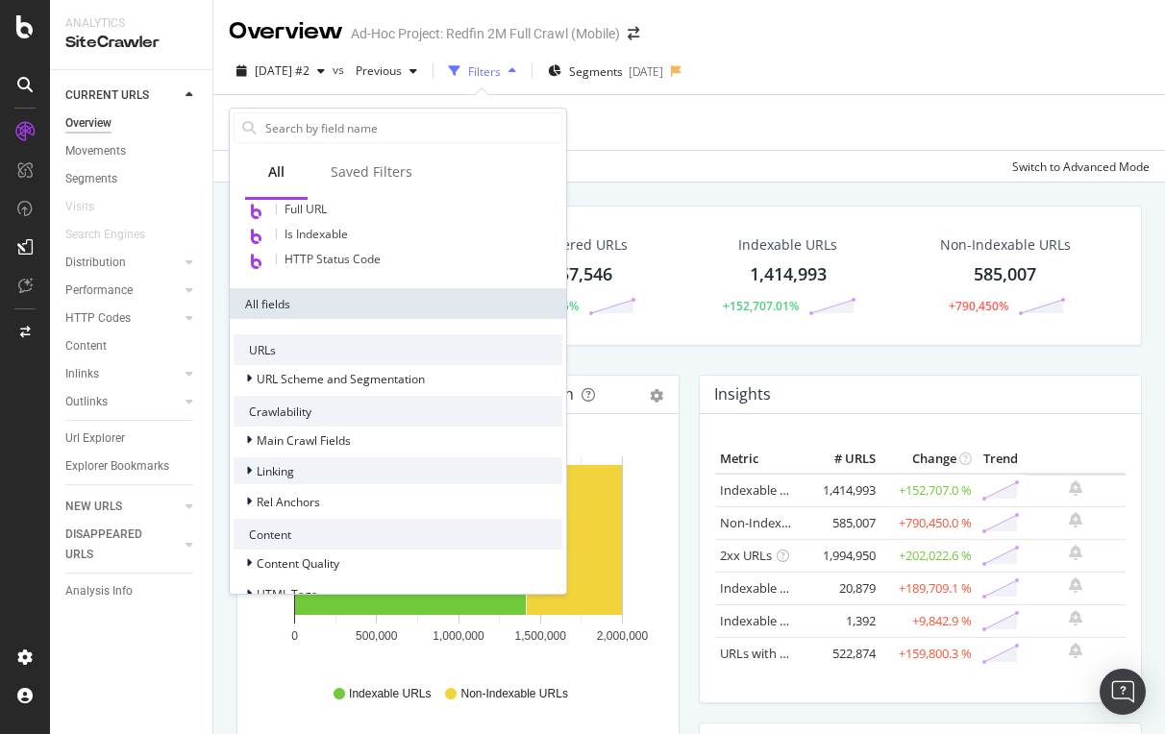
click at [264, 470] on span "Linking" at bounding box center [275, 471] width 37 height 16
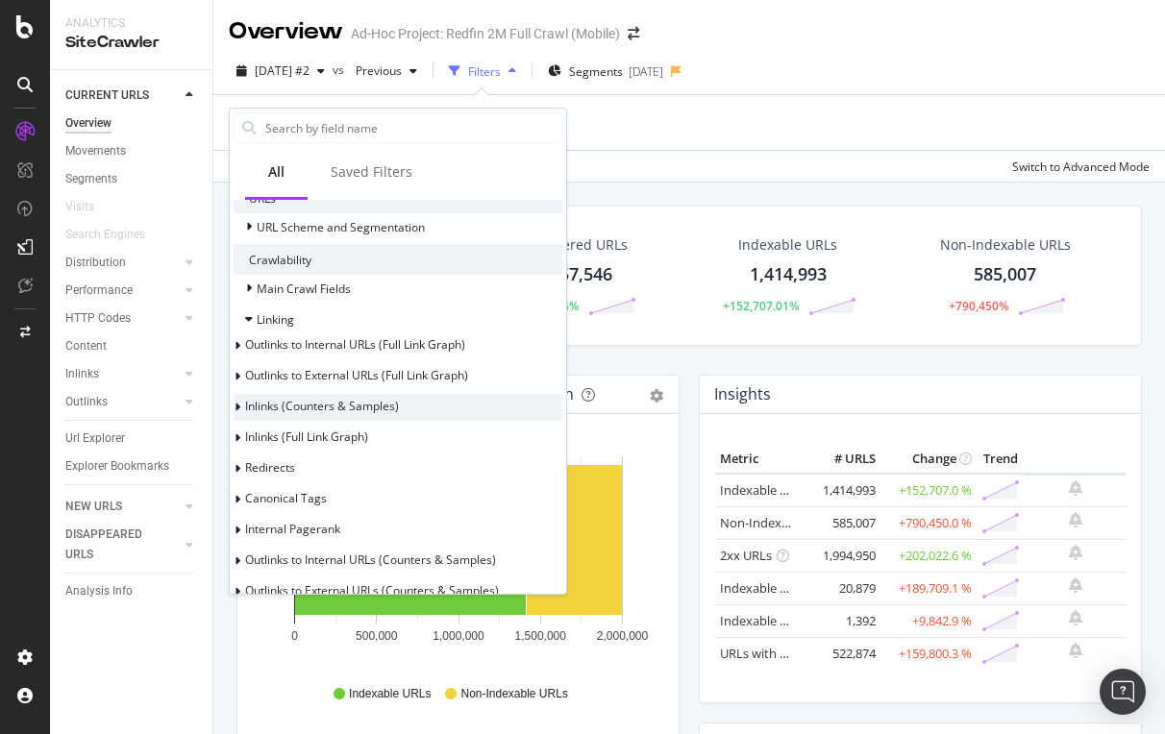
scroll to position [443, 0]
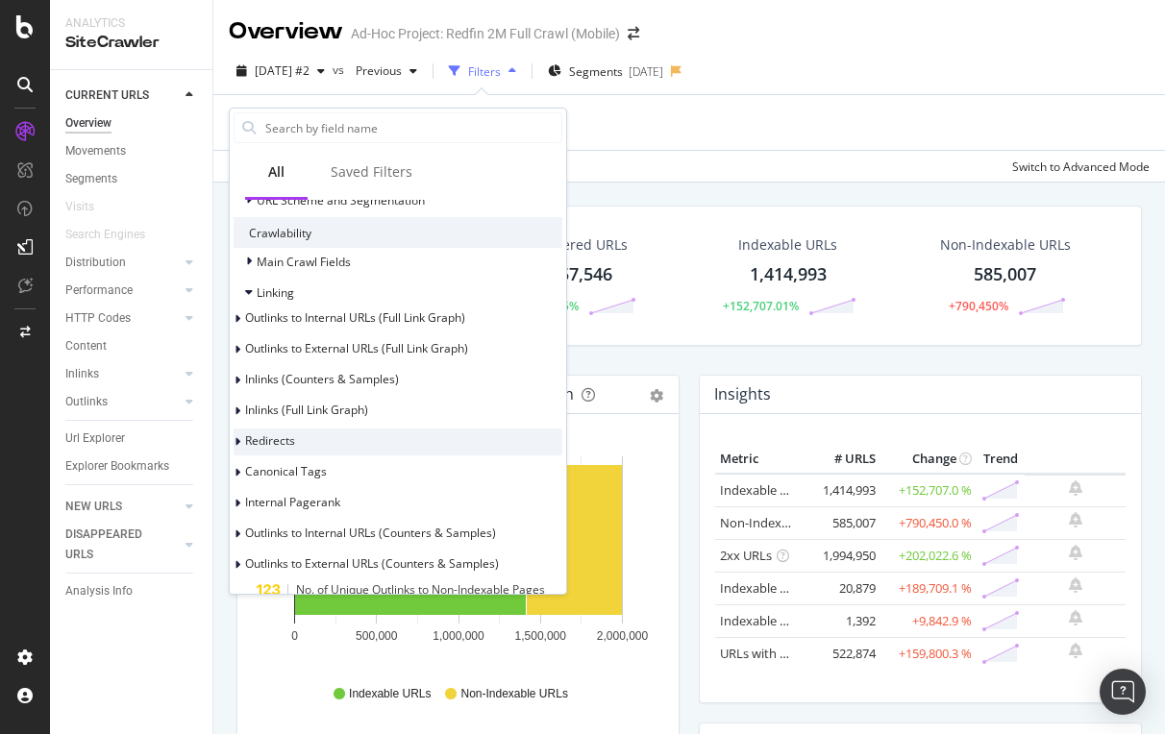
click at [291, 435] on span "Redirects" at bounding box center [270, 441] width 50 height 16
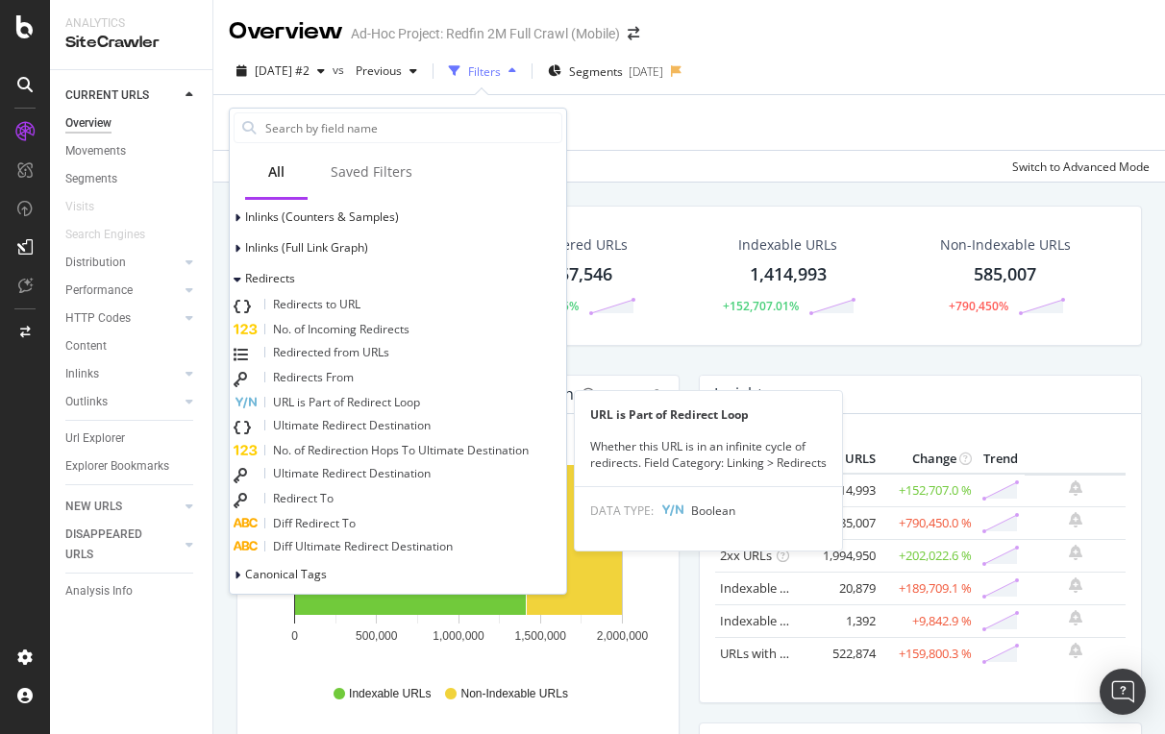
scroll to position [609, 0]
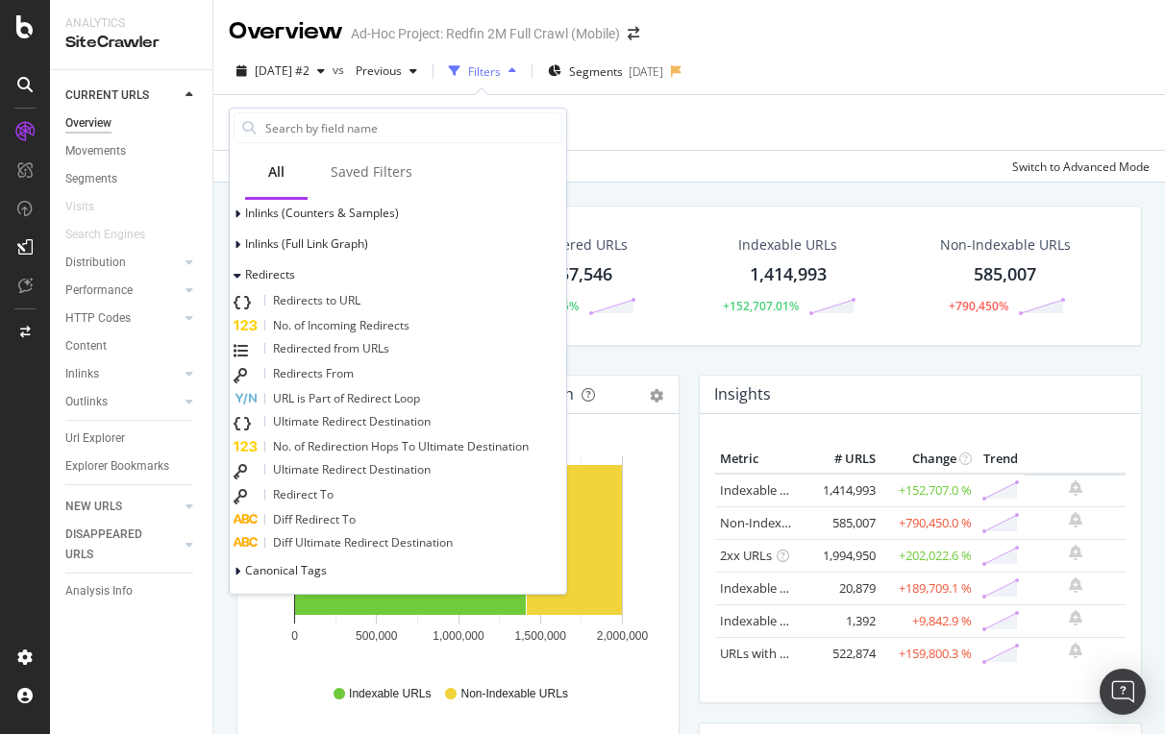
click at [369, 329] on span "No. of Incoming Redirects" at bounding box center [341, 325] width 136 height 16
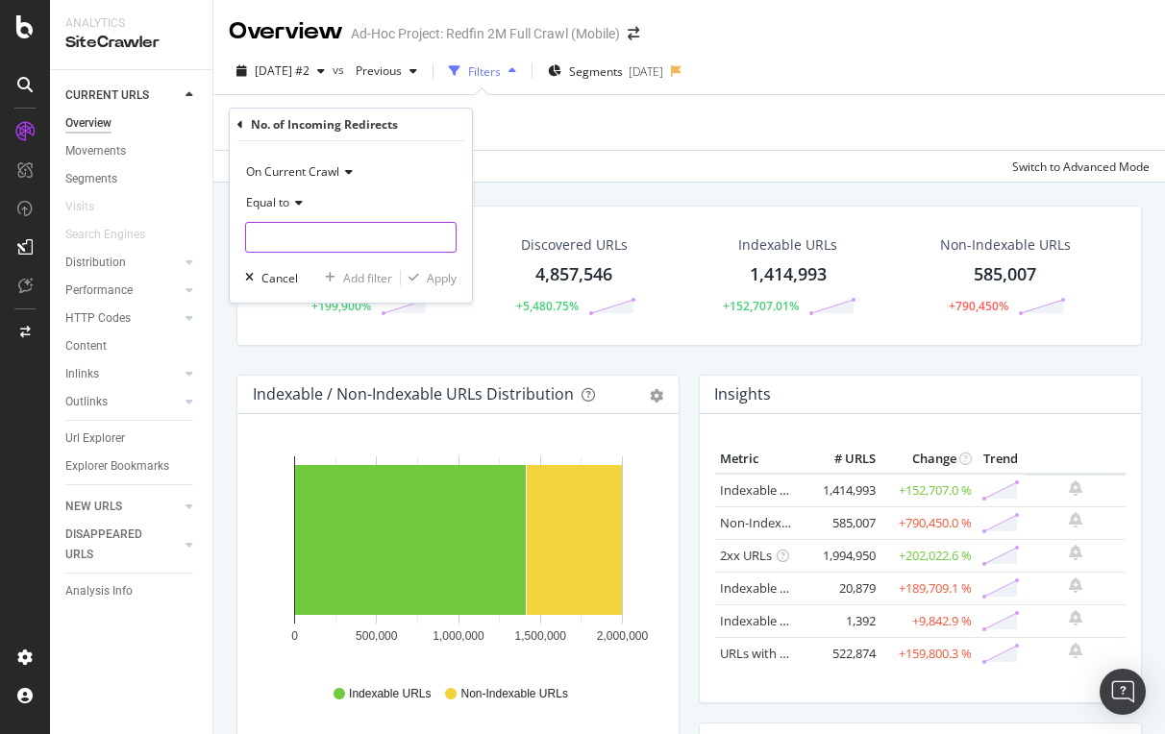
click at [315, 229] on input "number" at bounding box center [350, 237] width 211 height 31
click at [369, 243] on input "number" at bounding box center [350, 237] width 211 height 31
click at [309, 224] on input "number" at bounding box center [350, 237] width 211 height 31
click at [300, 197] on icon at bounding box center [295, 203] width 13 height 12
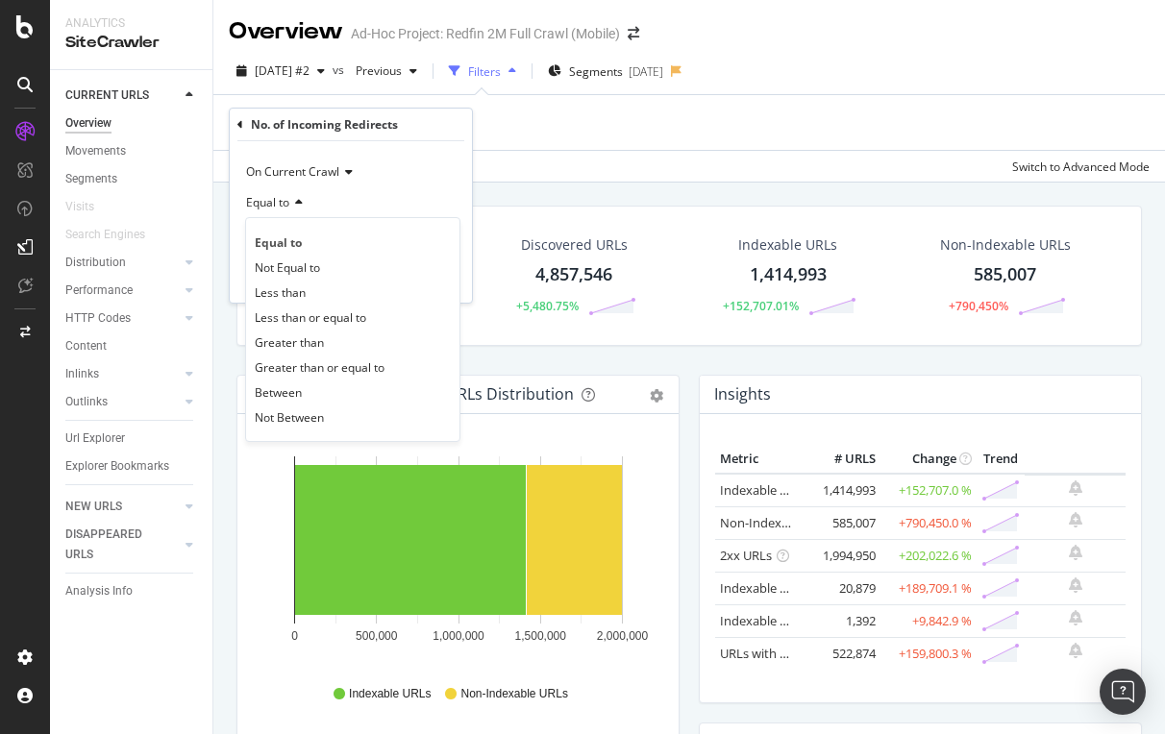
click at [394, 179] on div "On Current Crawl" at bounding box center [350, 172] width 211 height 31
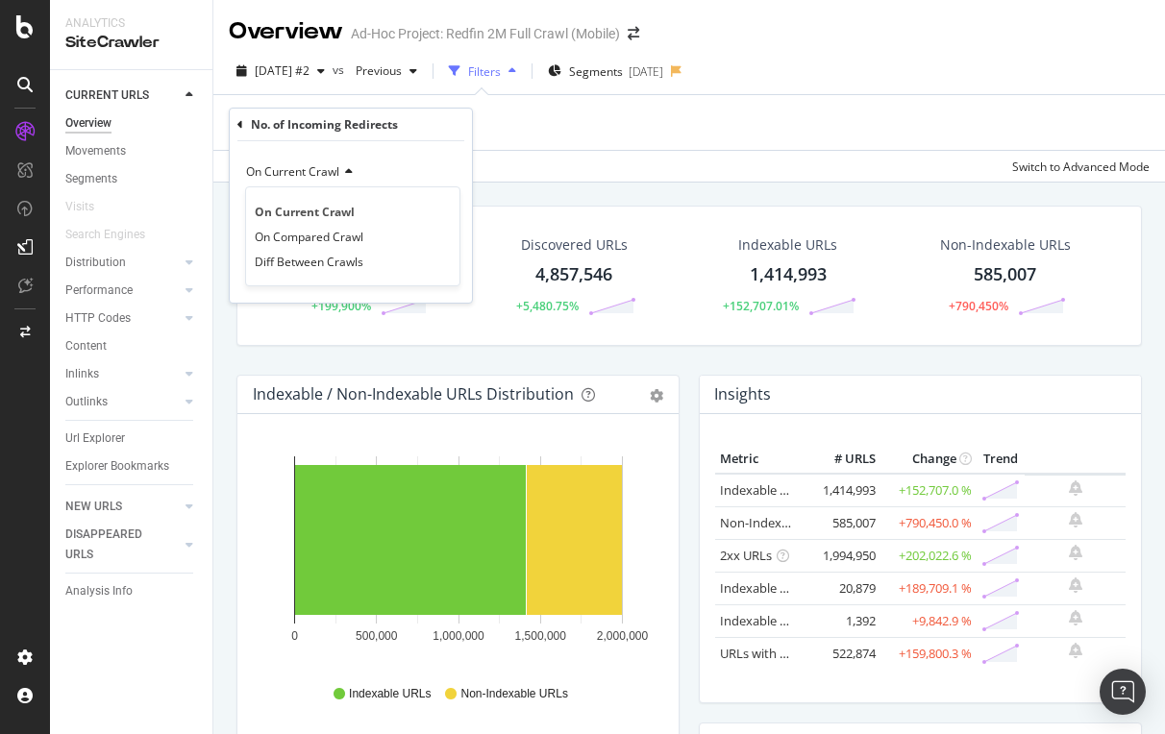
click at [397, 160] on div "On Current Crawl" at bounding box center [350, 172] width 211 height 31
click at [238, 121] on icon at bounding box center [240, 125] width 6 height 12
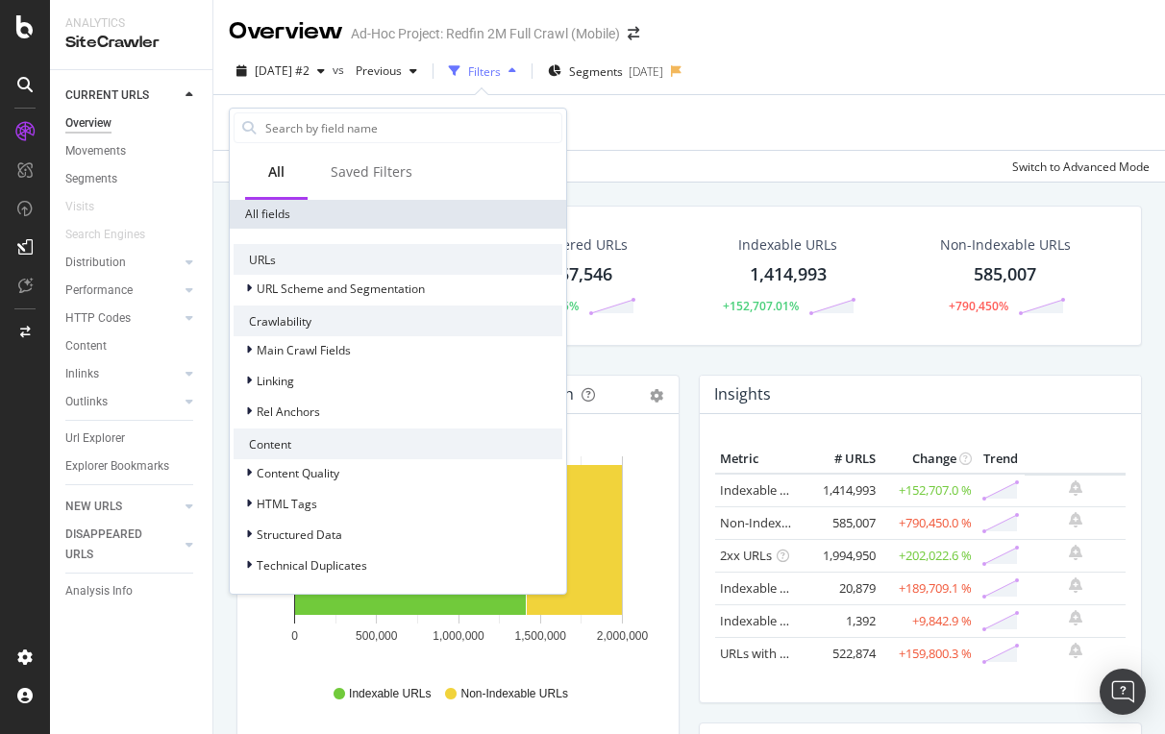
scroll to position [355, 0]
click at [257, 377] on span "Linking" at bounding box center [275, 381] width 37 height 16
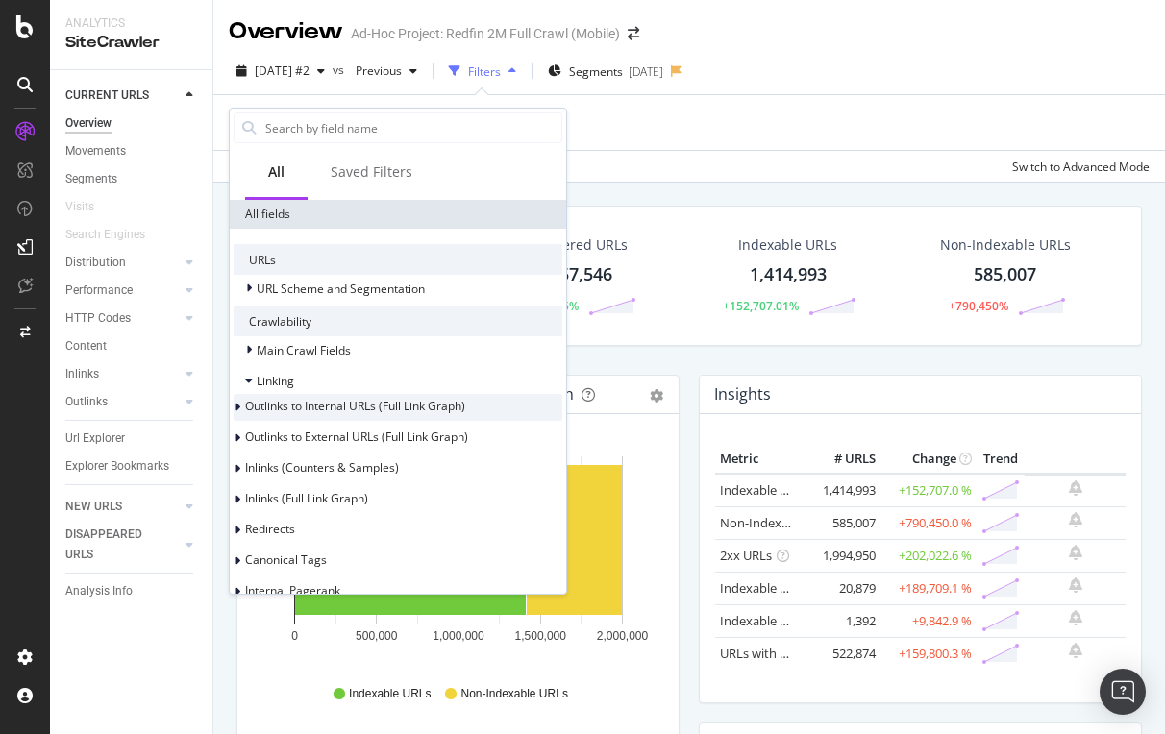
click at [363, 410] on span "Outlinks to Internal URLs (Full Link Graph)" at bounding box center [355, 406] width 220 height 16
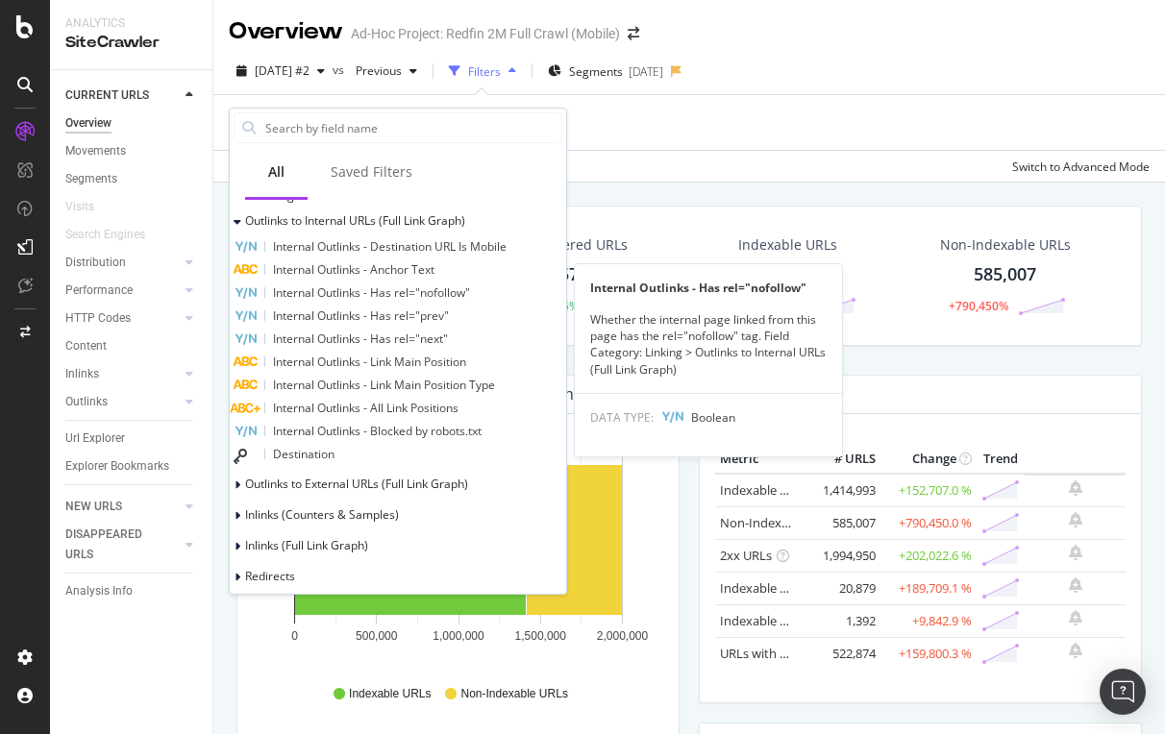
scroll to position [655, 0]
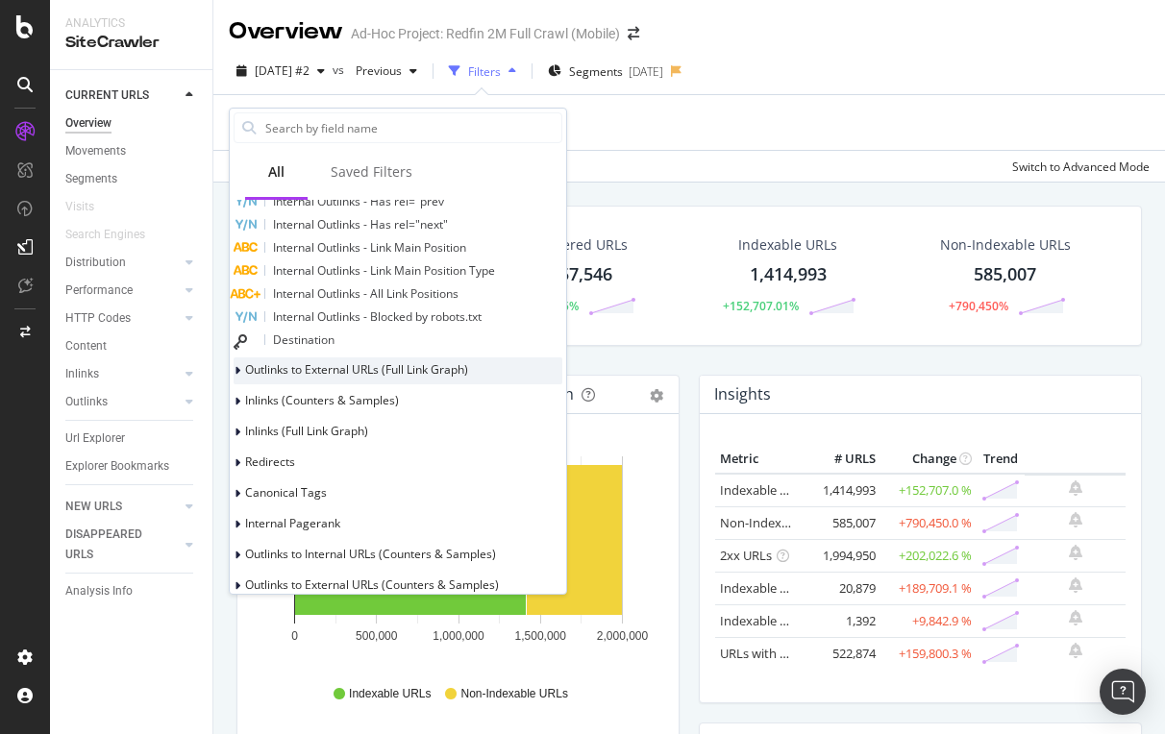
click at [362, 373] on span "Outlinks to External URLs (Full Link Graph)" at bounding box center [356, 369] width 223 height 16
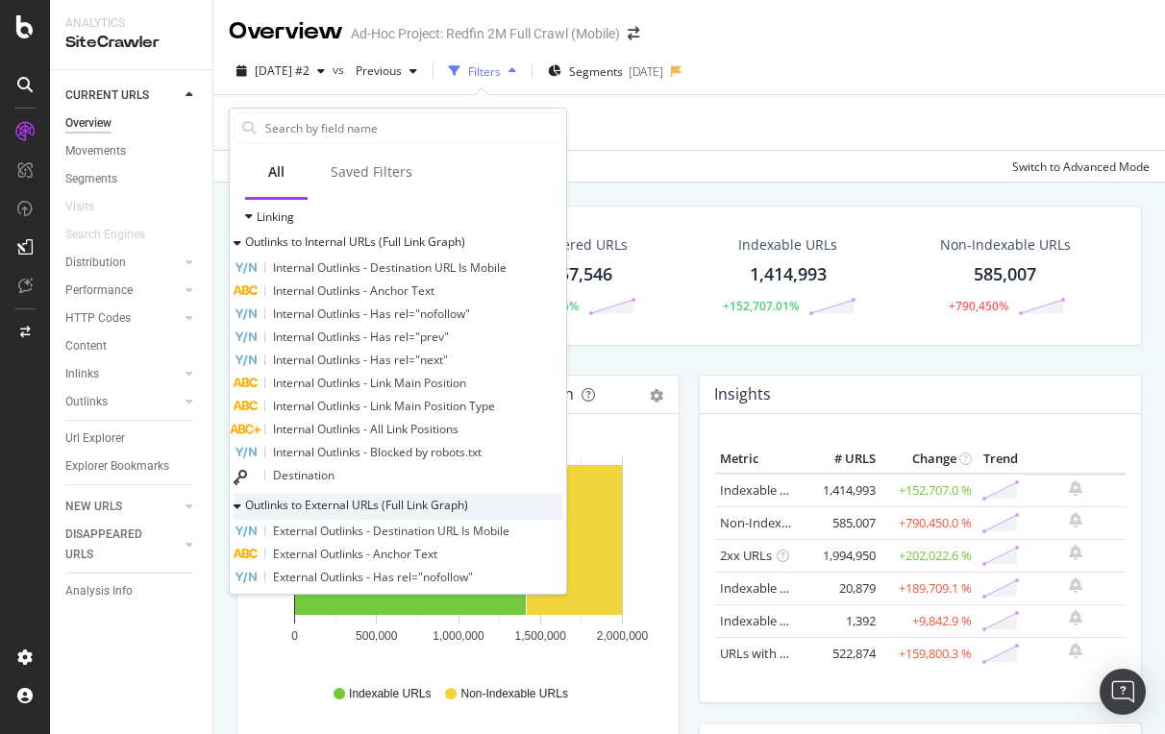
scroll to position [494, 0]
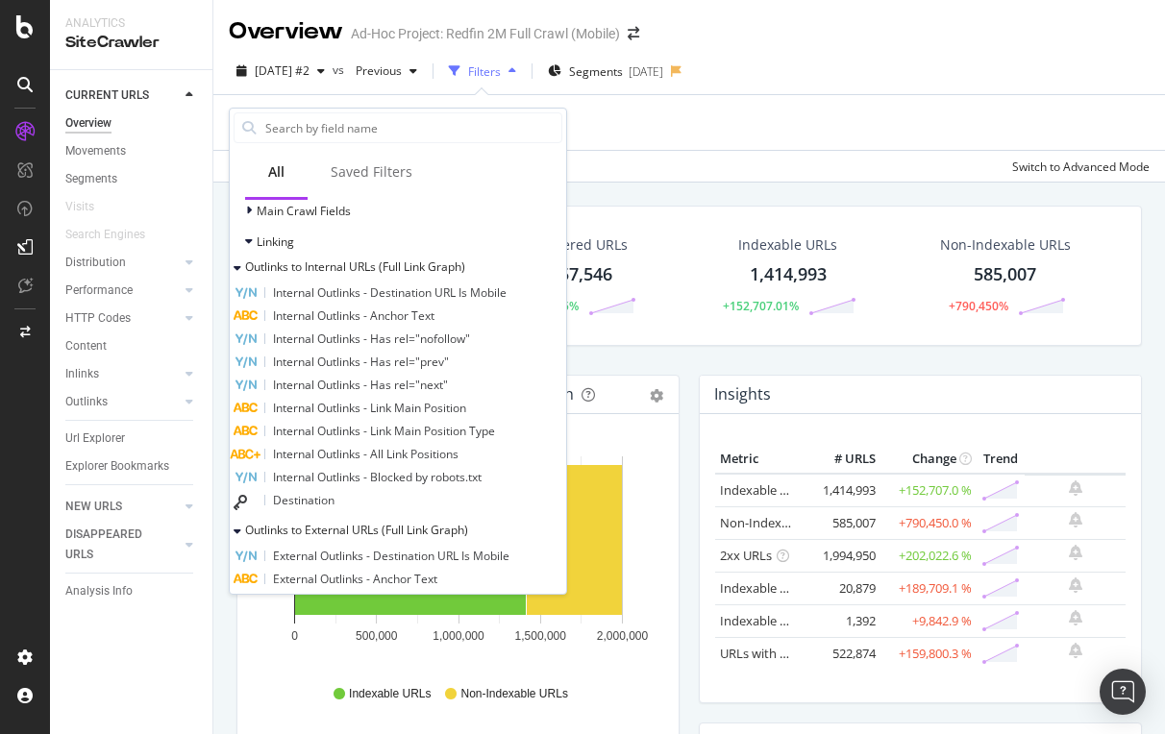
click at [373, 332] on span "Internal Outlinks - Has rel="nofollow"" at bounding box center [371, 339] width 197 height 16
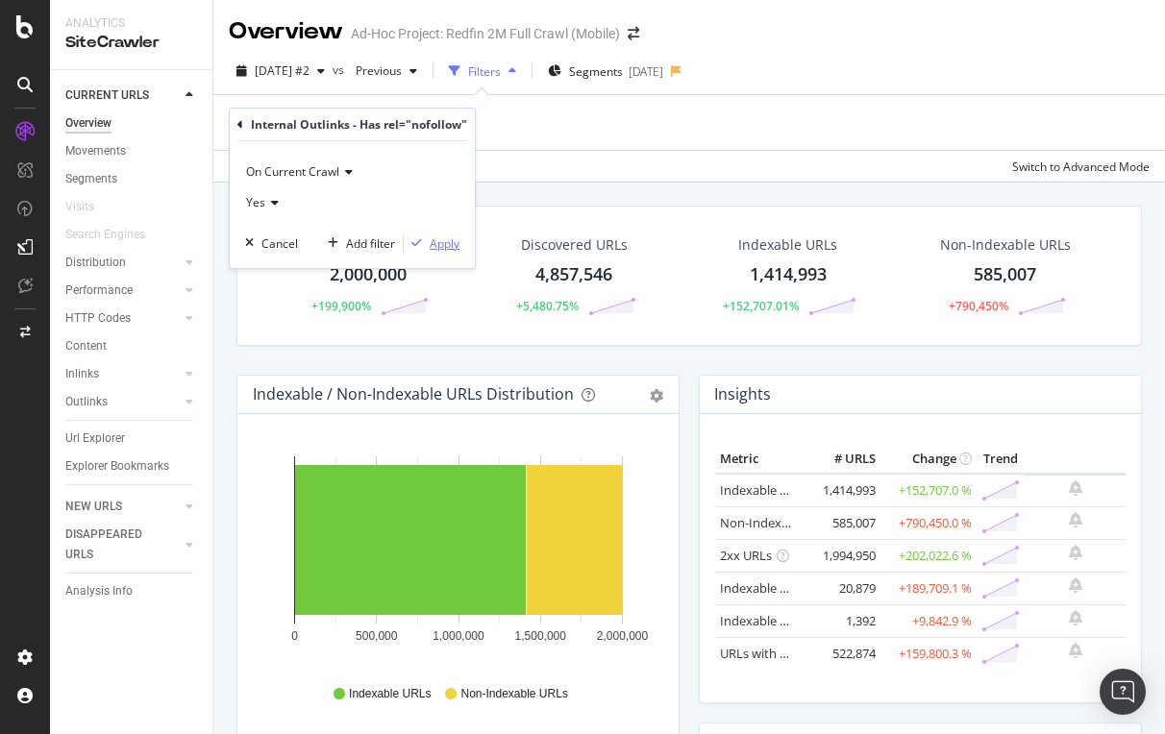
click at [441, 242] on div "Apply" at bounding box center [445, 243] width 30 height 16
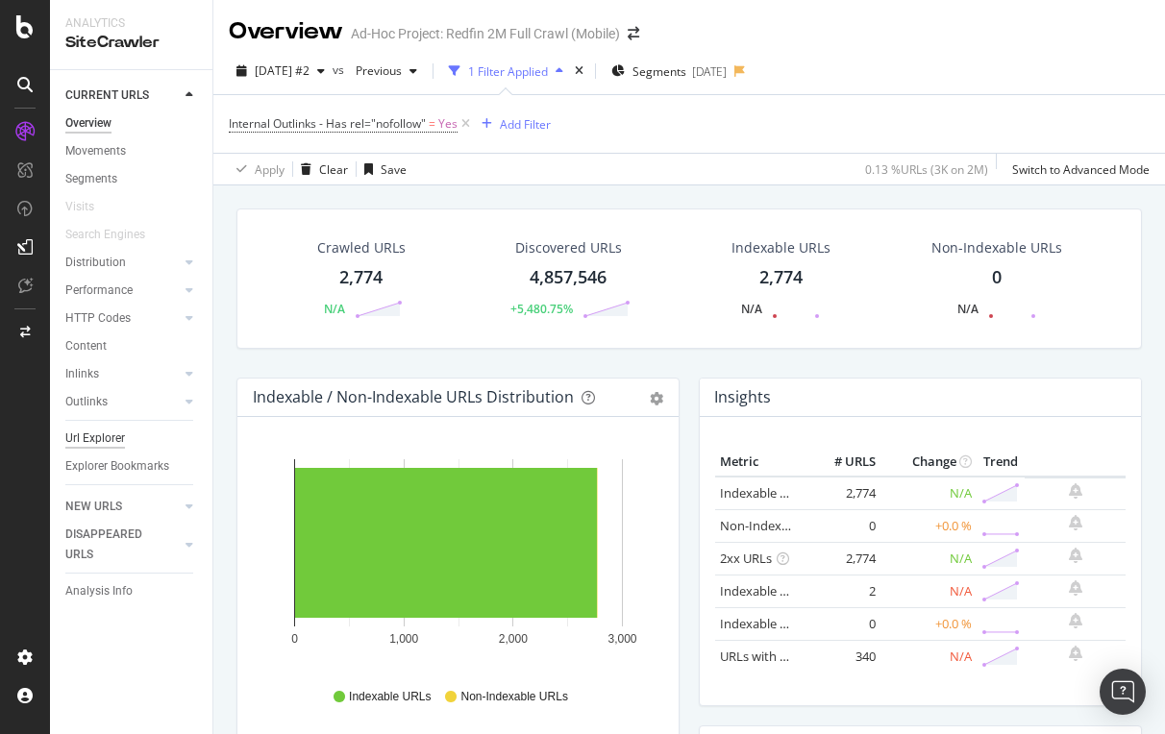
click at [78, 433] on div "Url Explorer" at bounding box center [95, 439] width 60 height 20
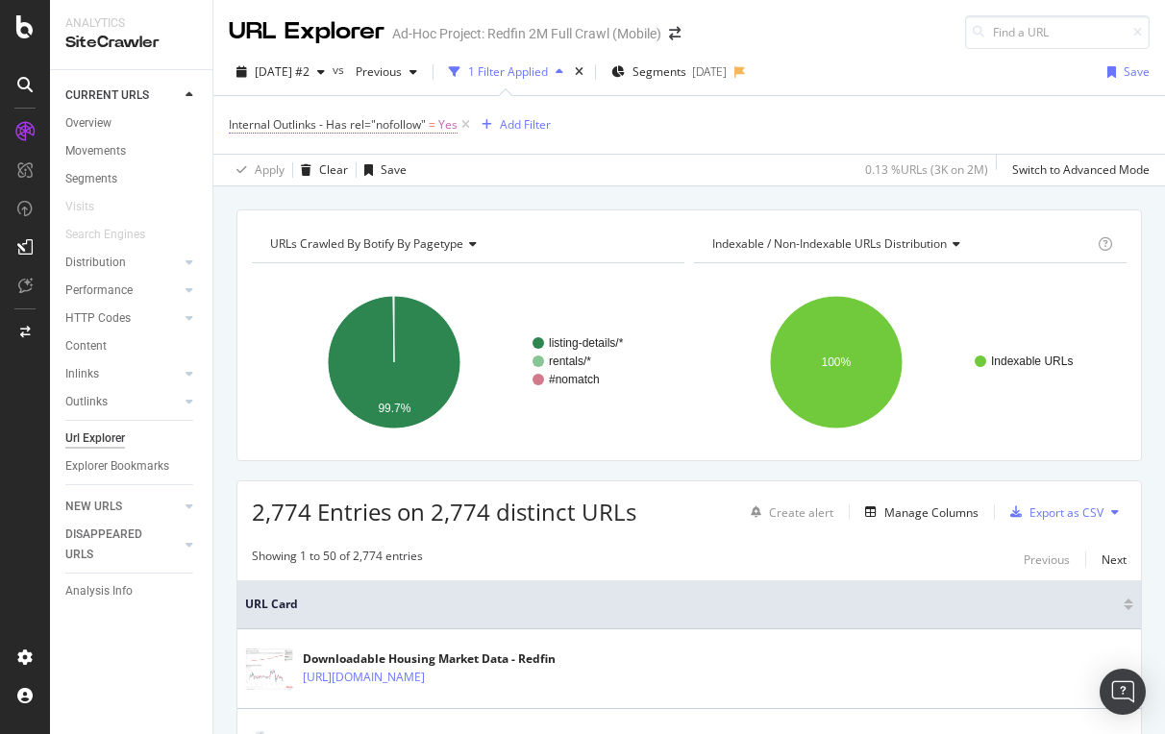
click at [356, 124] on span "Internal Outlinks - Has rel="nofollow"" at bounding box center [327, 124] width 197 height 16
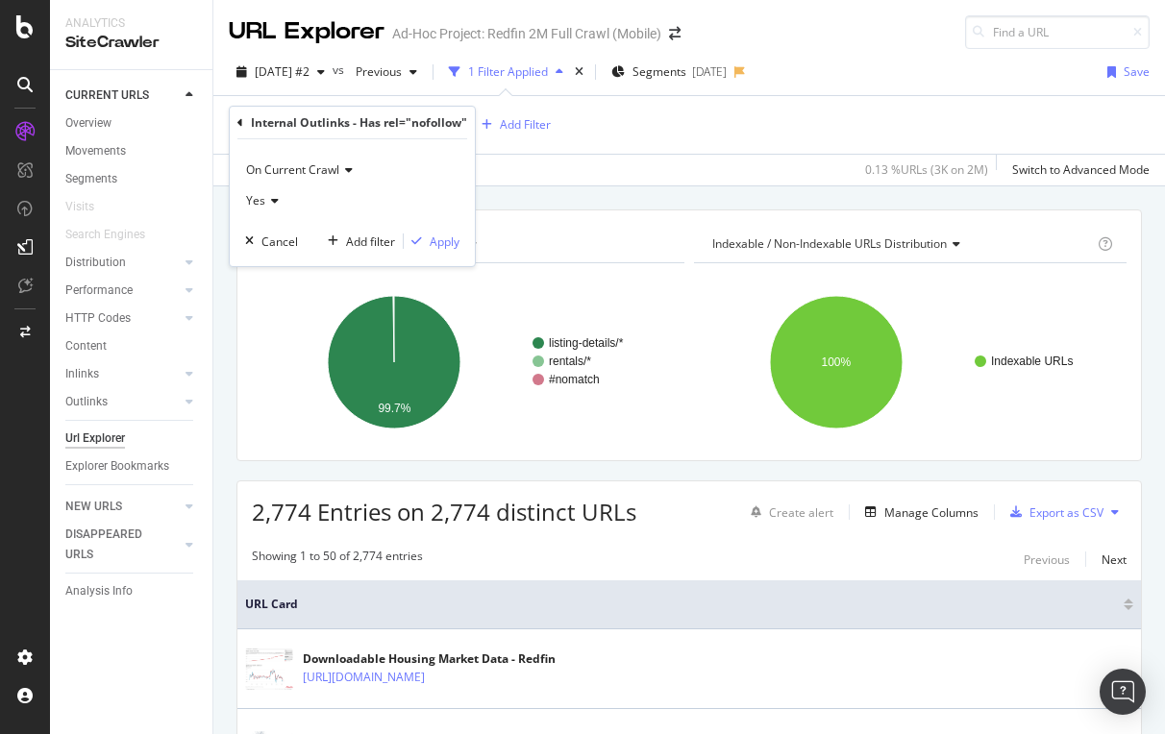
click at [238, 122] on icon at bounding box center [240, 123] width 6 height 12
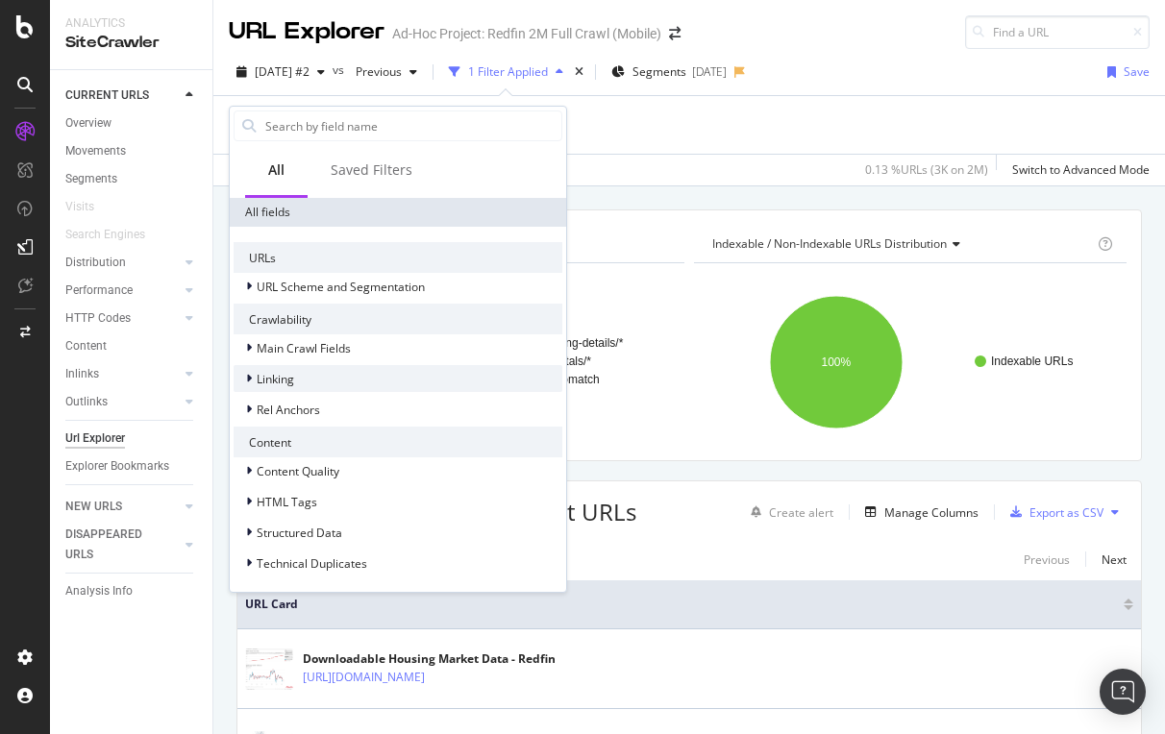
scroll to position [355, 0]
click at [275, 382] on span "Linking" at bounding box center [275, 379] width 37 height 16
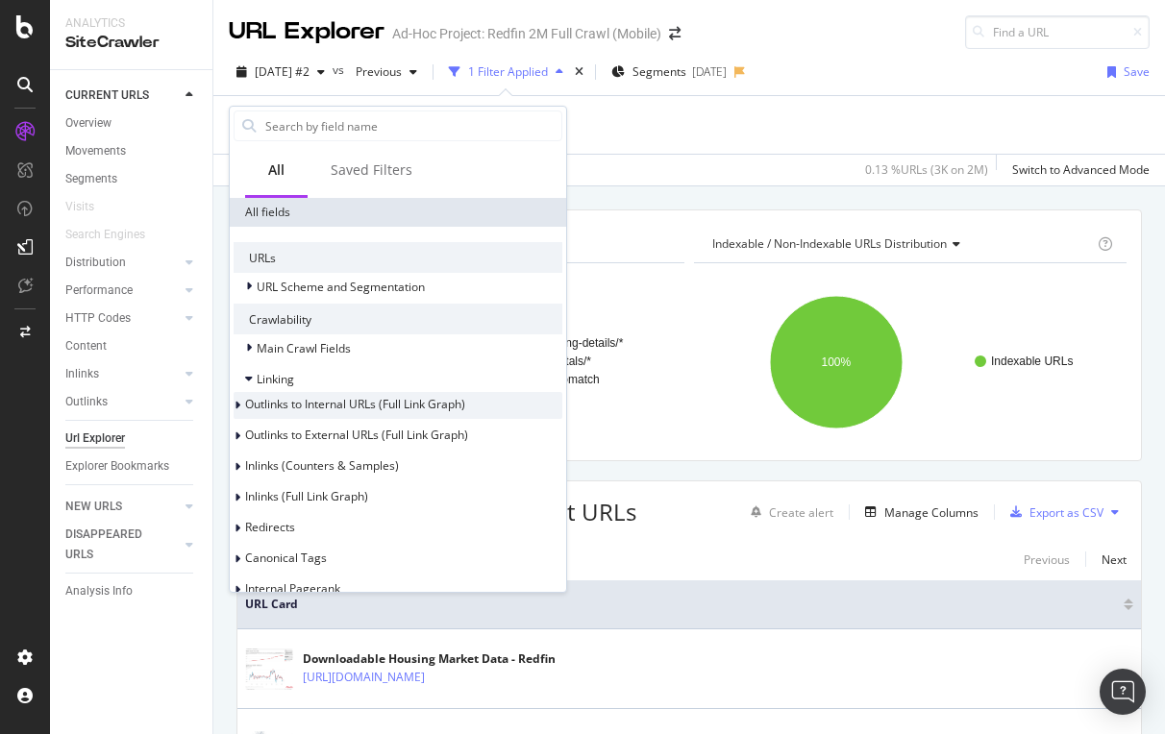
click at [316, 406] on span "Outlinks to Internal URLs (Full Link Graph)" at bounding box center [355, 404] width 220 height 16
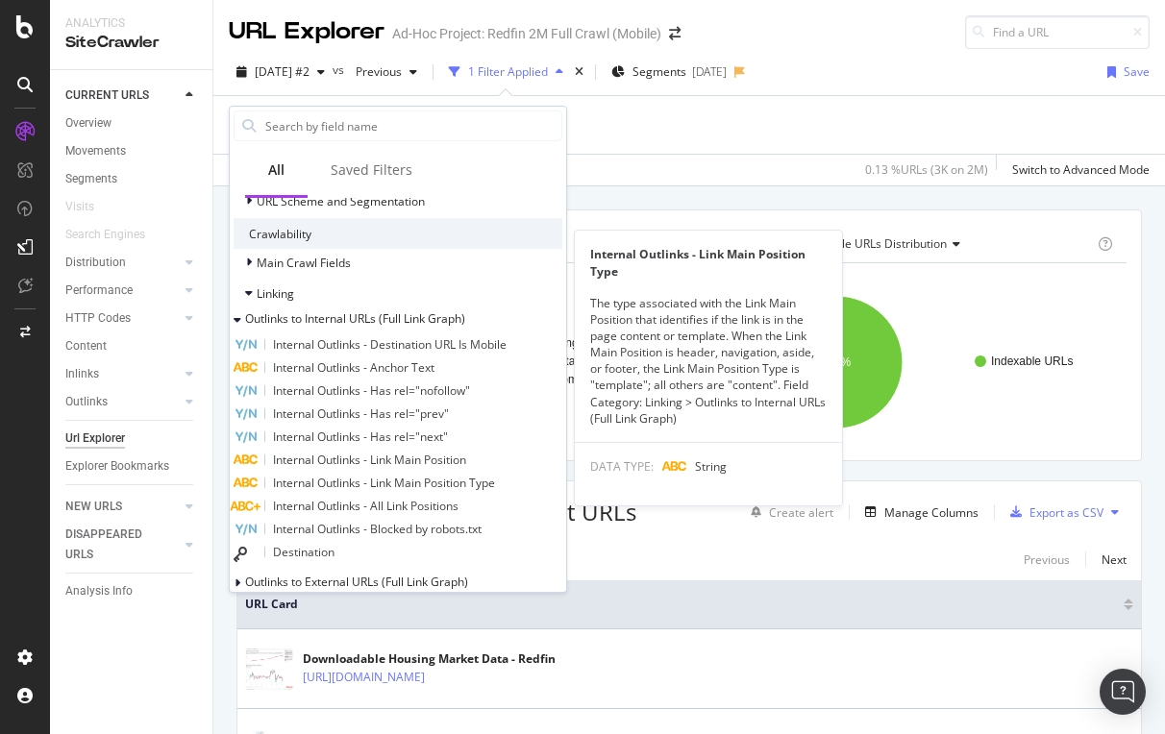
scroll to position [447, 0]
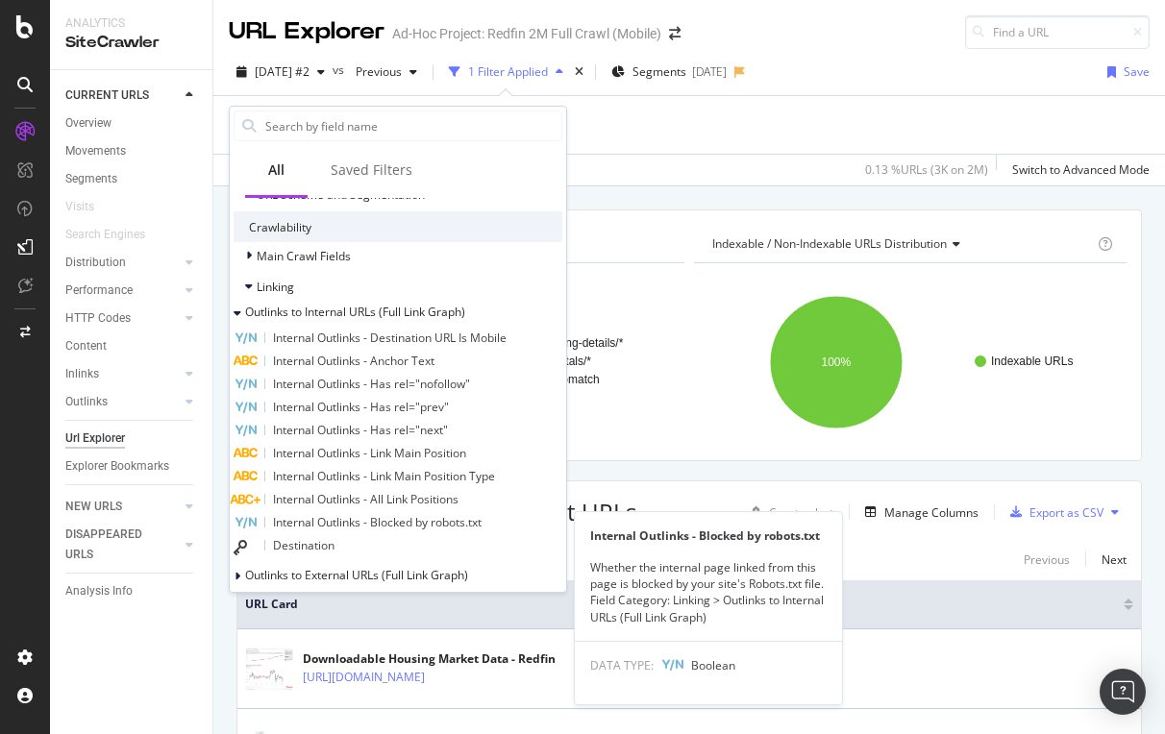
click at [359, 516] on span "Internal Outlinks - Blocked by robots.txt" at bounding box center [377, 522] width 209 height 16
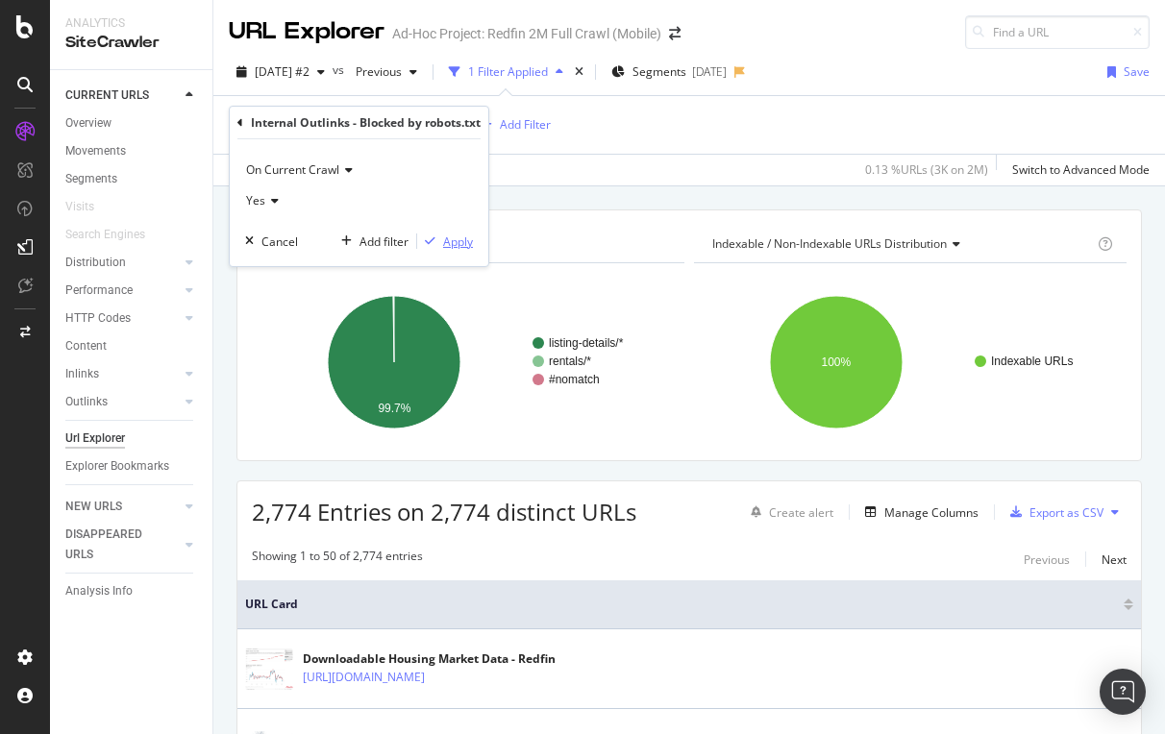
click at [453, 236] on div "Apply" at bounding box center [458, 242] width 30 height 16
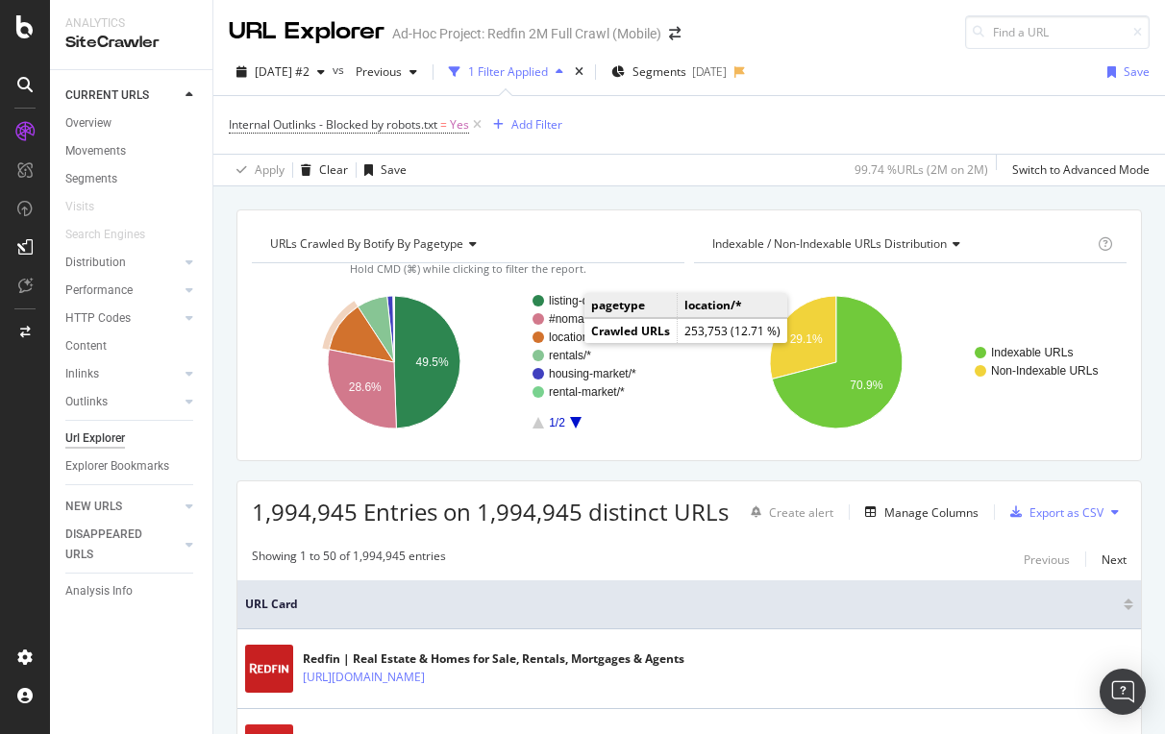
click at [565, 336] on text "location/*" at bounding box center [573, 337] width 48 height 13
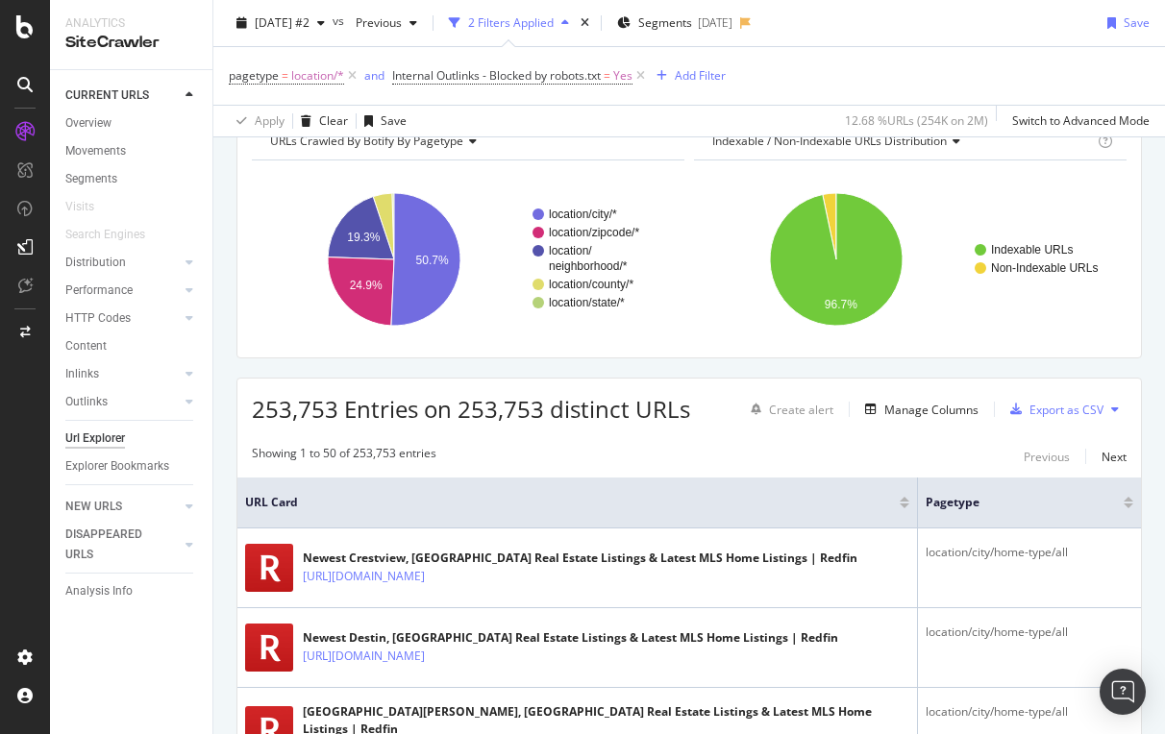
scroll to position [102, 0]
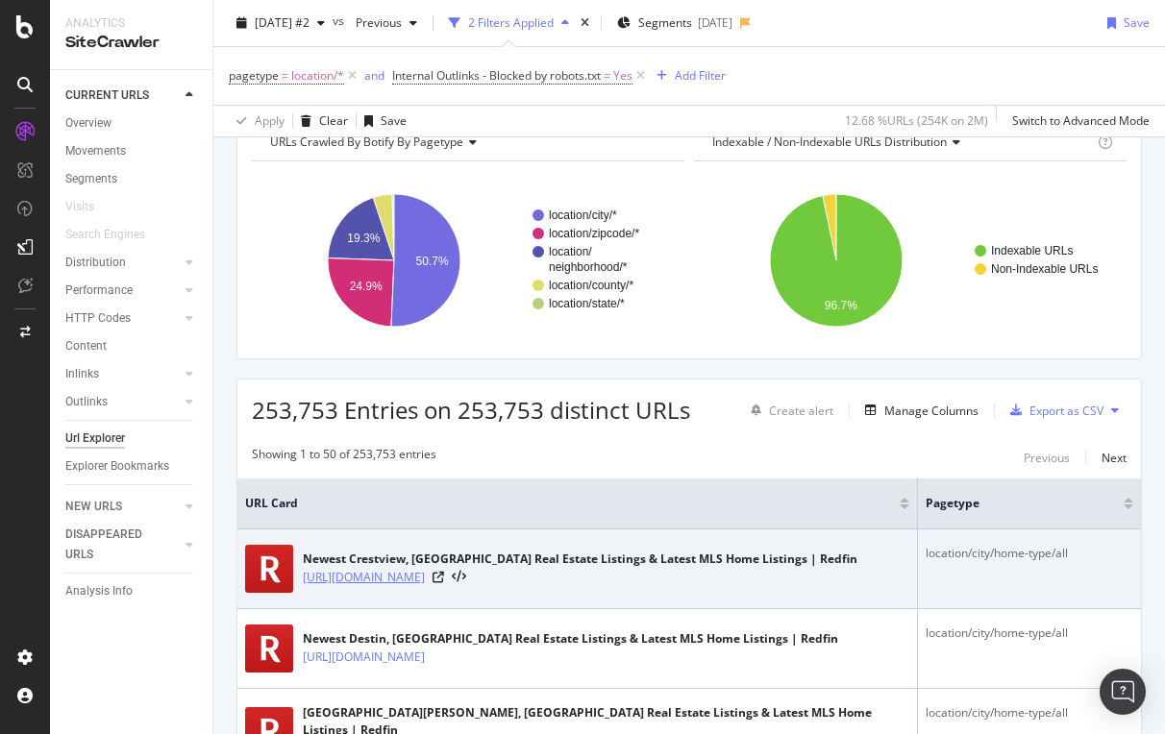
click at [321, 580] on link "[URL][DOMAIN_NAME]" at bounding box center [364, 577] width 122 height 19
drag, startPoint x: 299, startPoint y: 576, endPoint x: 642, endPoint y: 587, distance: 343.3
click at [642, 587] on div "Newest Crestview, FL Real Estate Listings & Latest MLS Home Listings | Redfin h…" at bounding box center [577, 569] width 664 height 48
copy link "[URL][DOMAIN_NAME]"
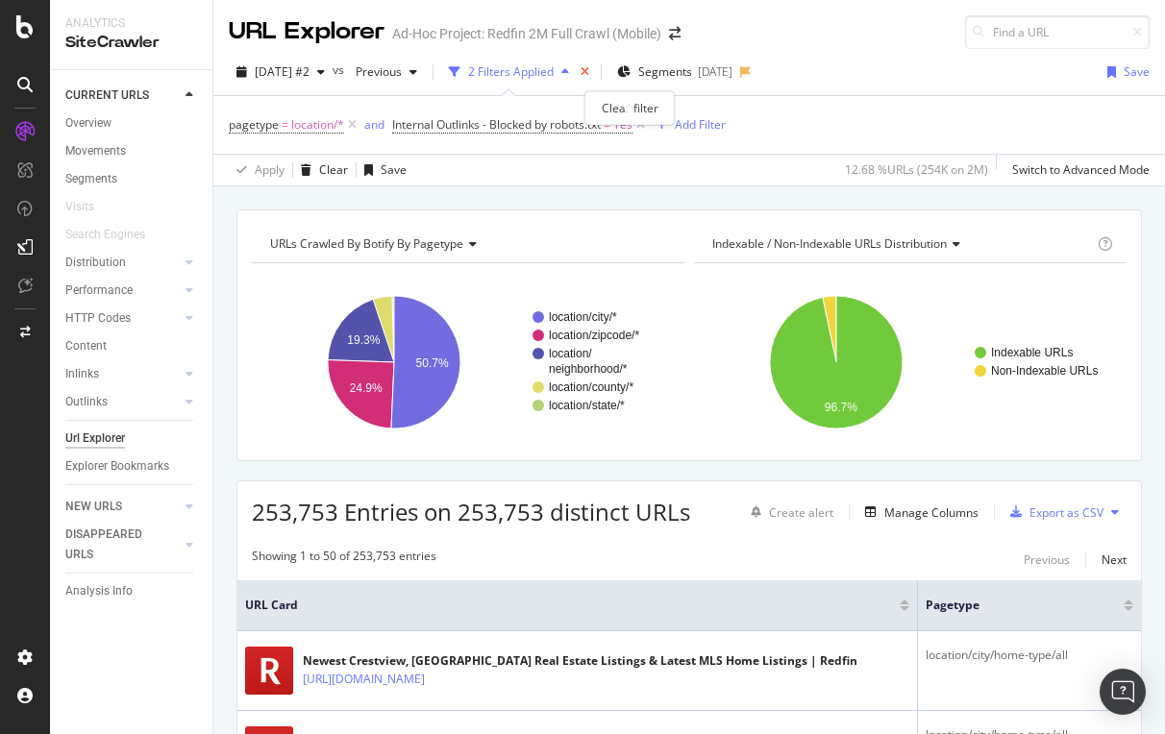
scroll to position [0, 0]
click at [643, 123] on icon at bounding box center [640, 124] width 16 height 19
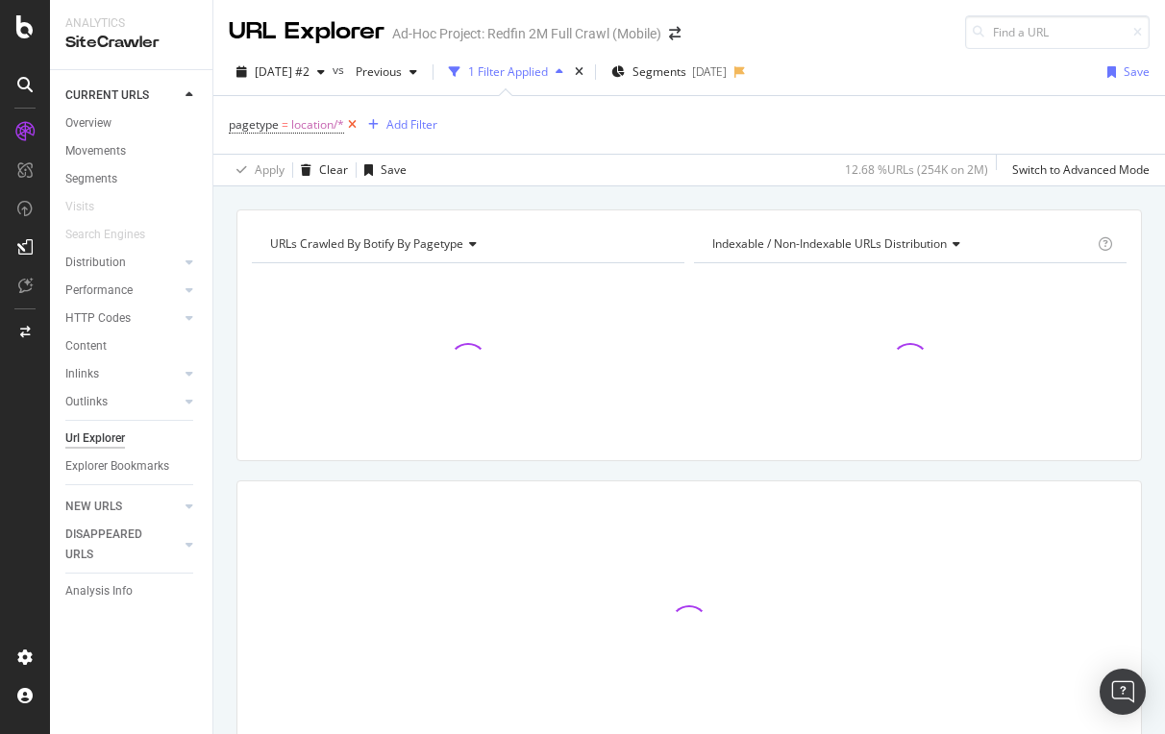
click at [351, 121] on icon at bounding box center [352, 124] width 16 height 19
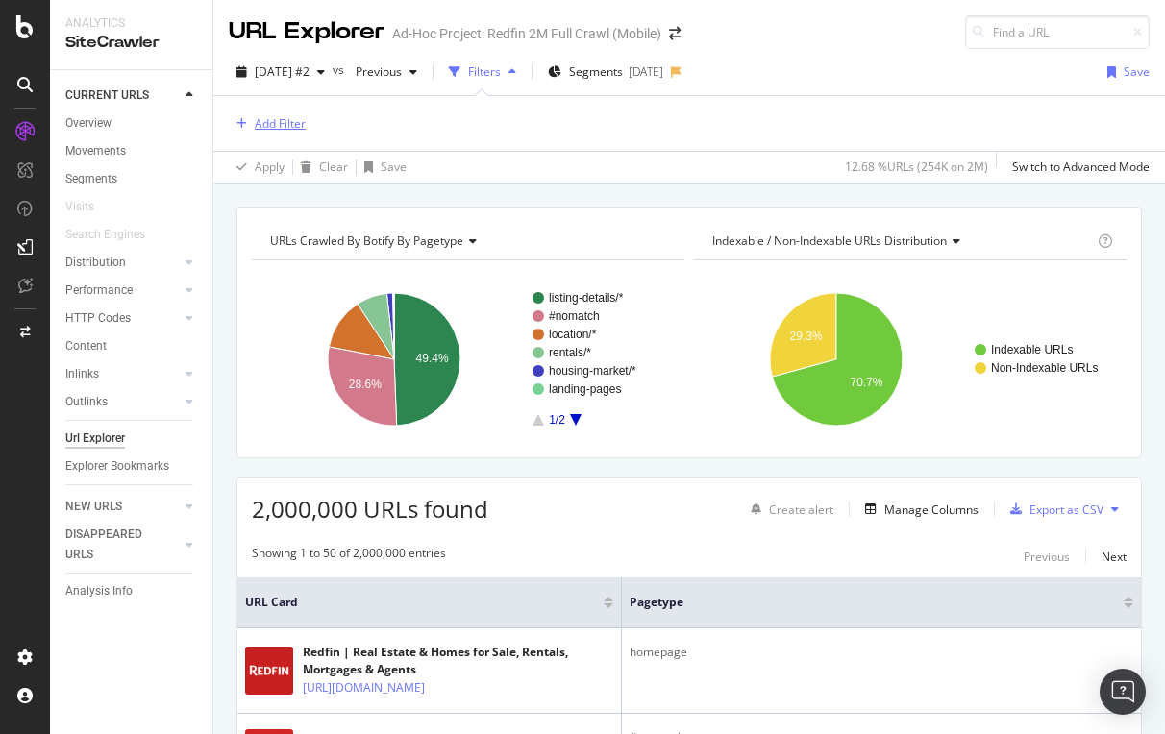
click at [289, 123] on div "Add Filter" at bounding box center [280, 123] width 51 height 16
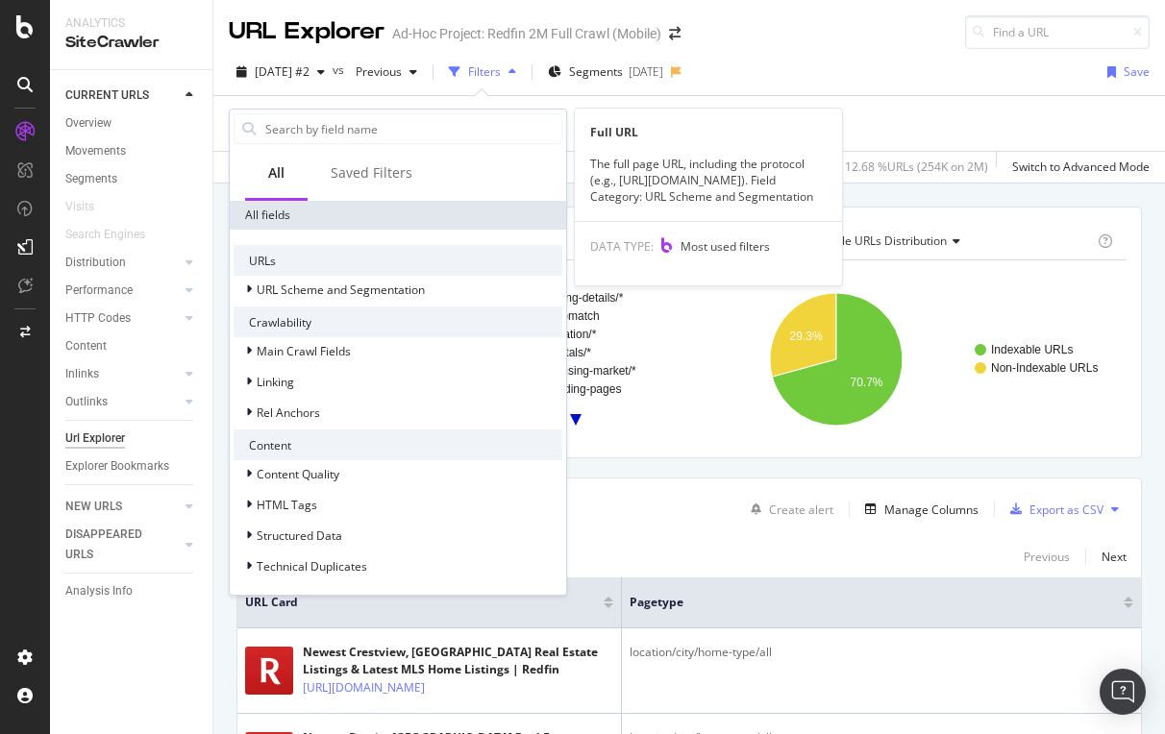
scroll to position [357, 0]
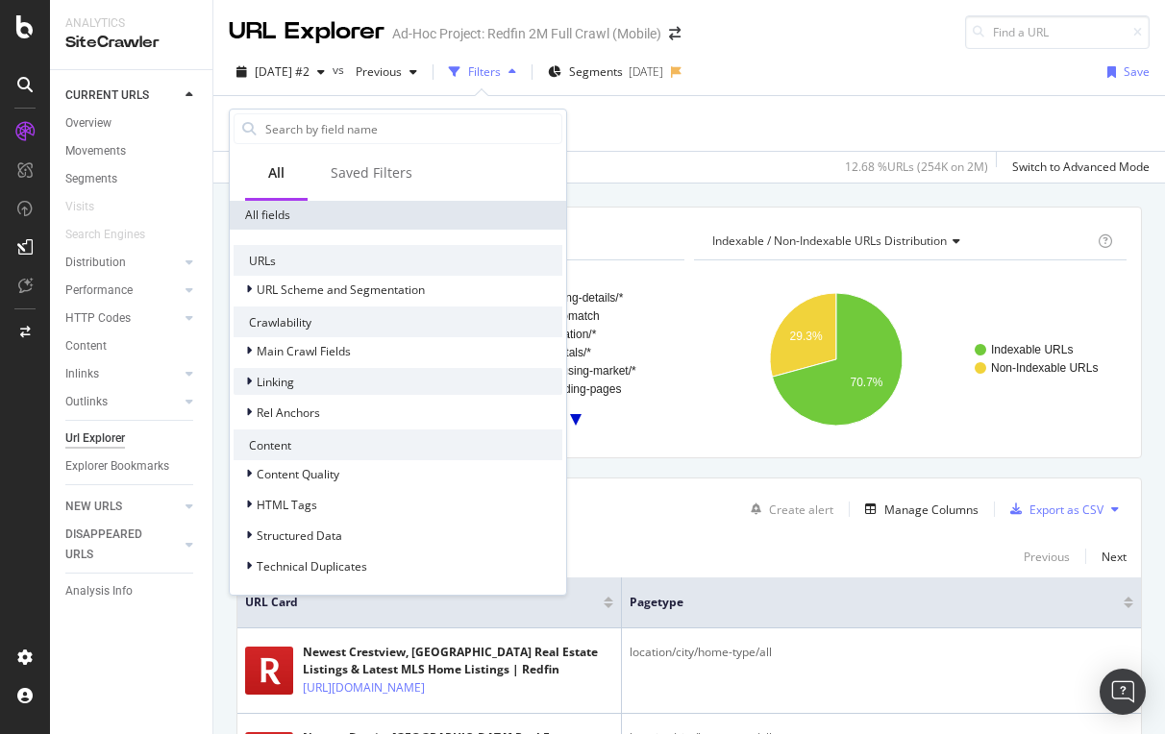
click at [278, 384] on span "Linking" at bounding box center [275, 382] width 37 height 16
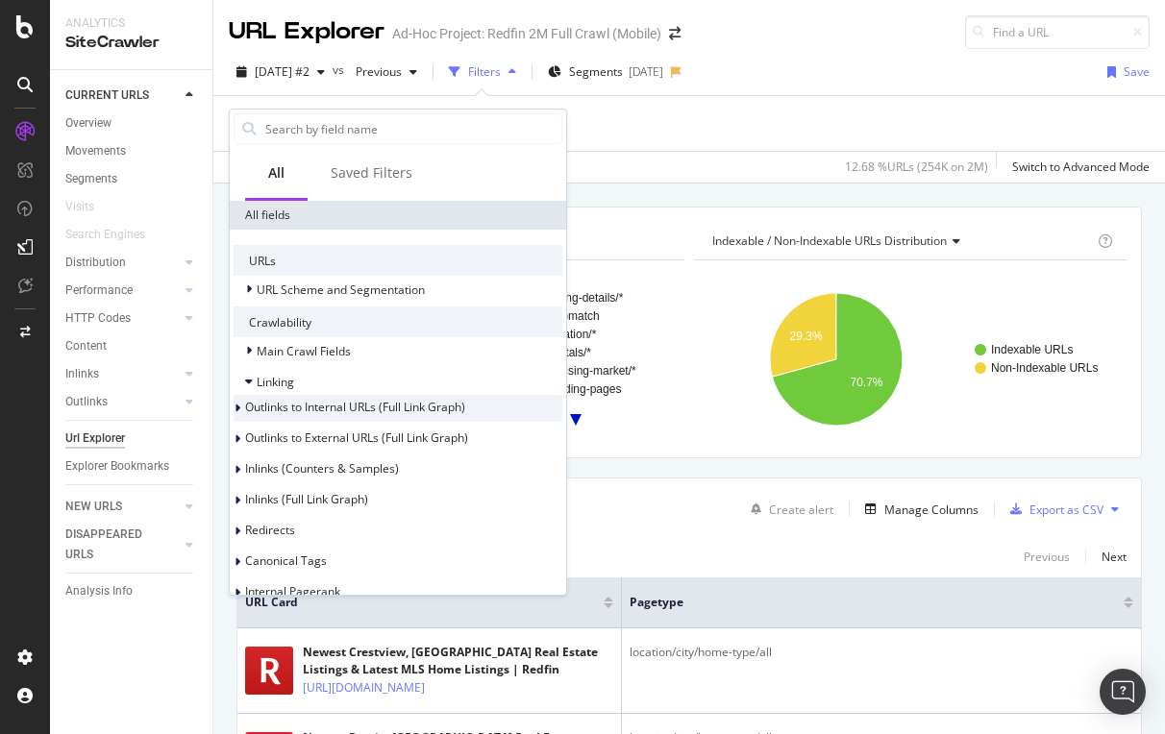
click at [327, 409] on span "Outlinks to Internal URLs (Full Link Graph)" at bounding box center [355, 407] width 220 height 16
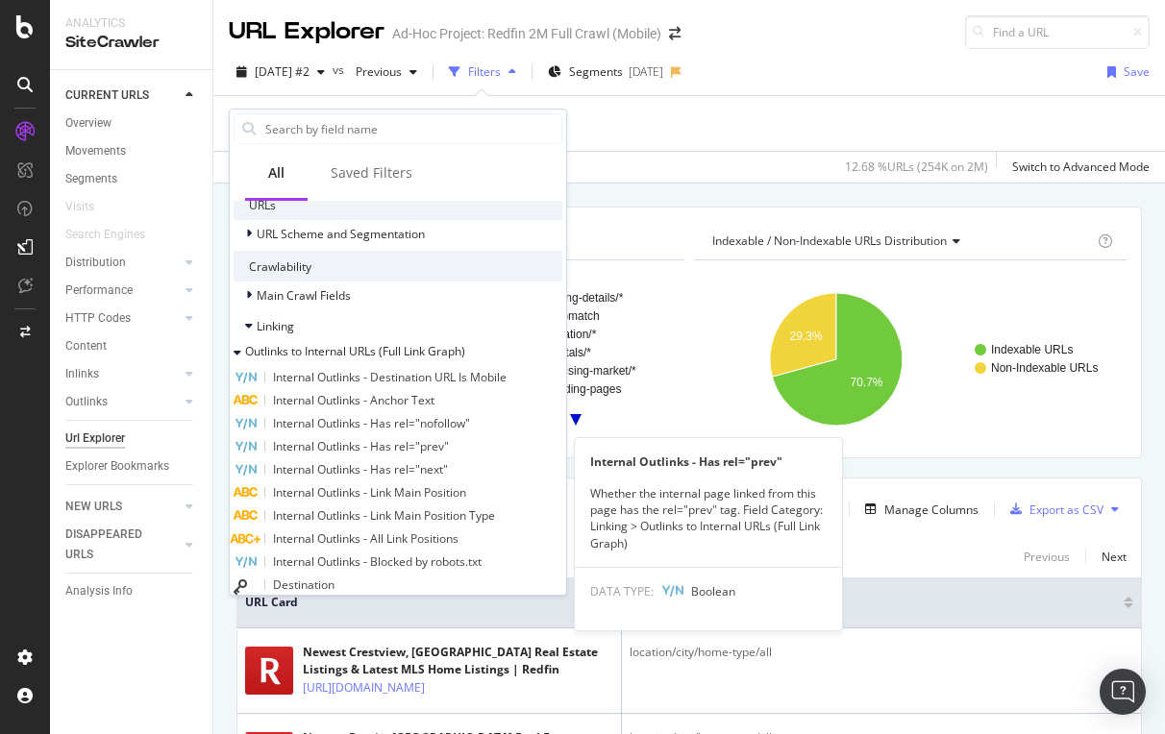
scroll to position [414, 0]
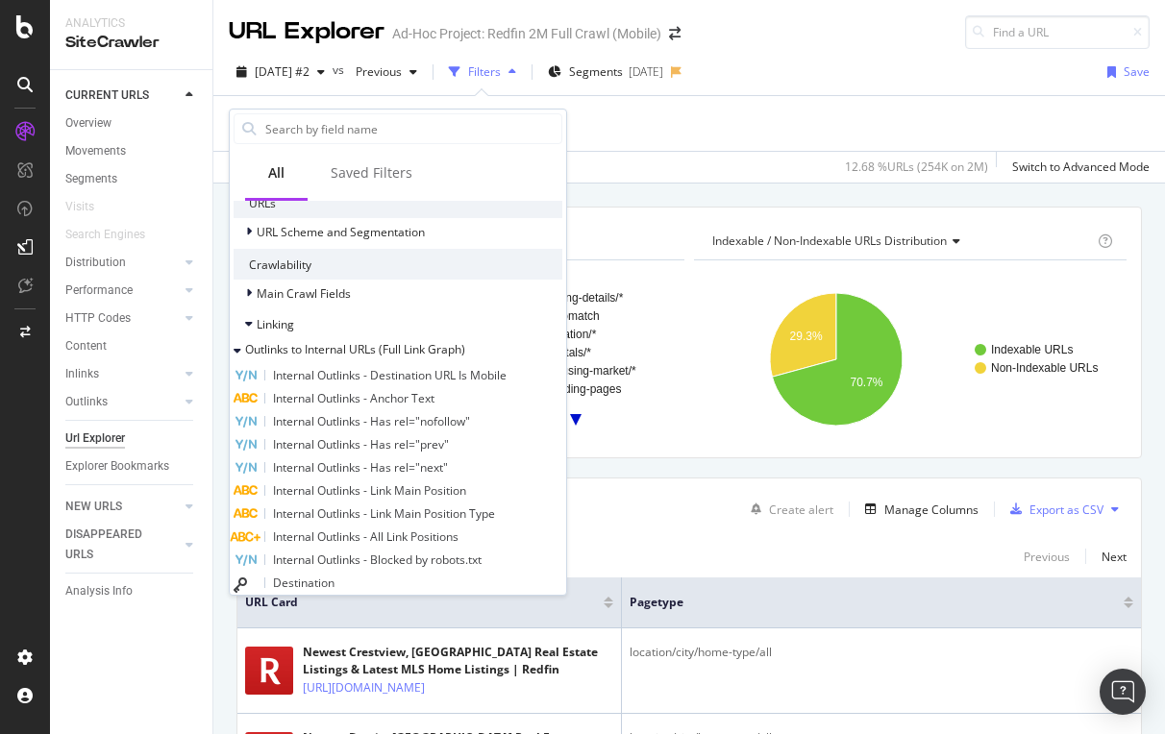
click at [385, 559] on span "Internal Outlinks - Blocked by robots.txt" at bounding box center [377, 560] width 209 height 16
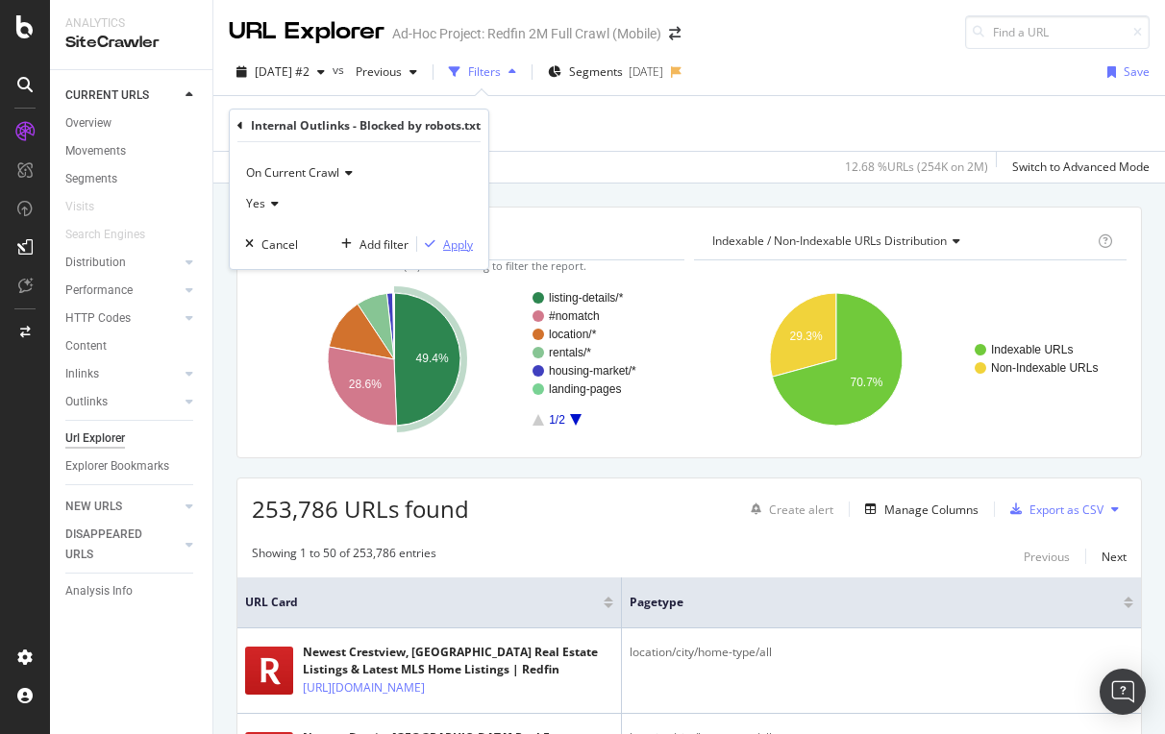
click at [452, 243] on div "Apply" at bounding box center [458, 244] width 30 height 16
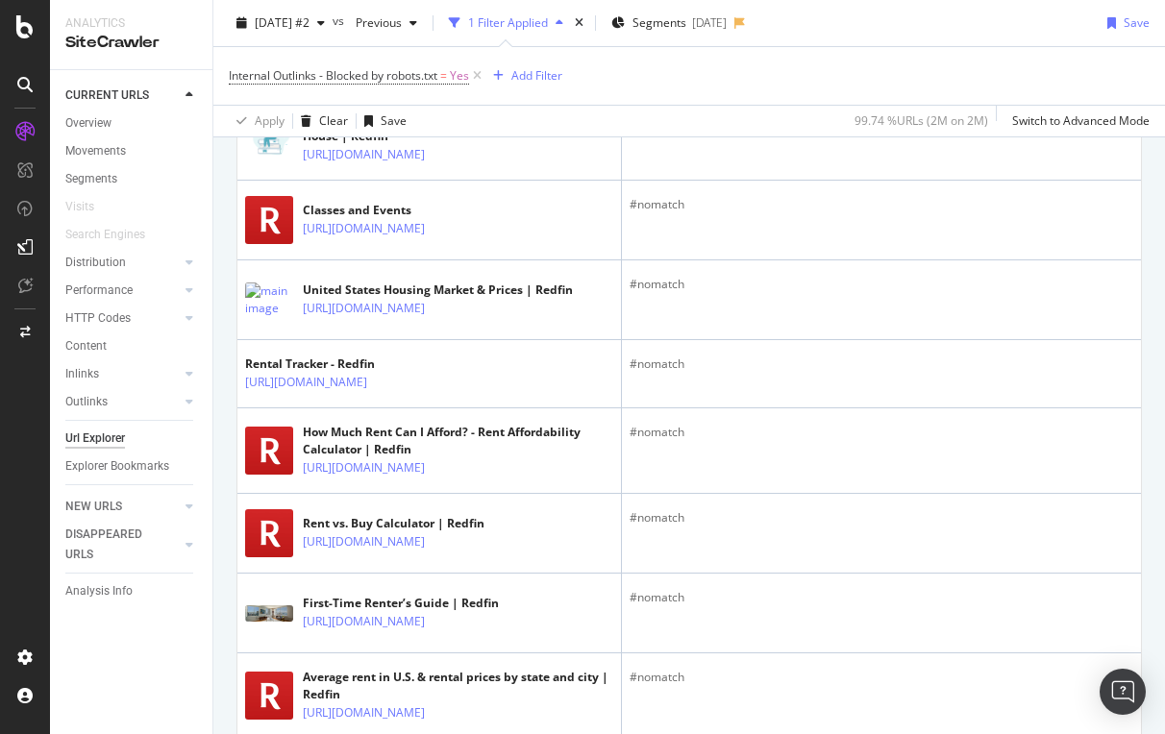
scroll to position [1448, 0]
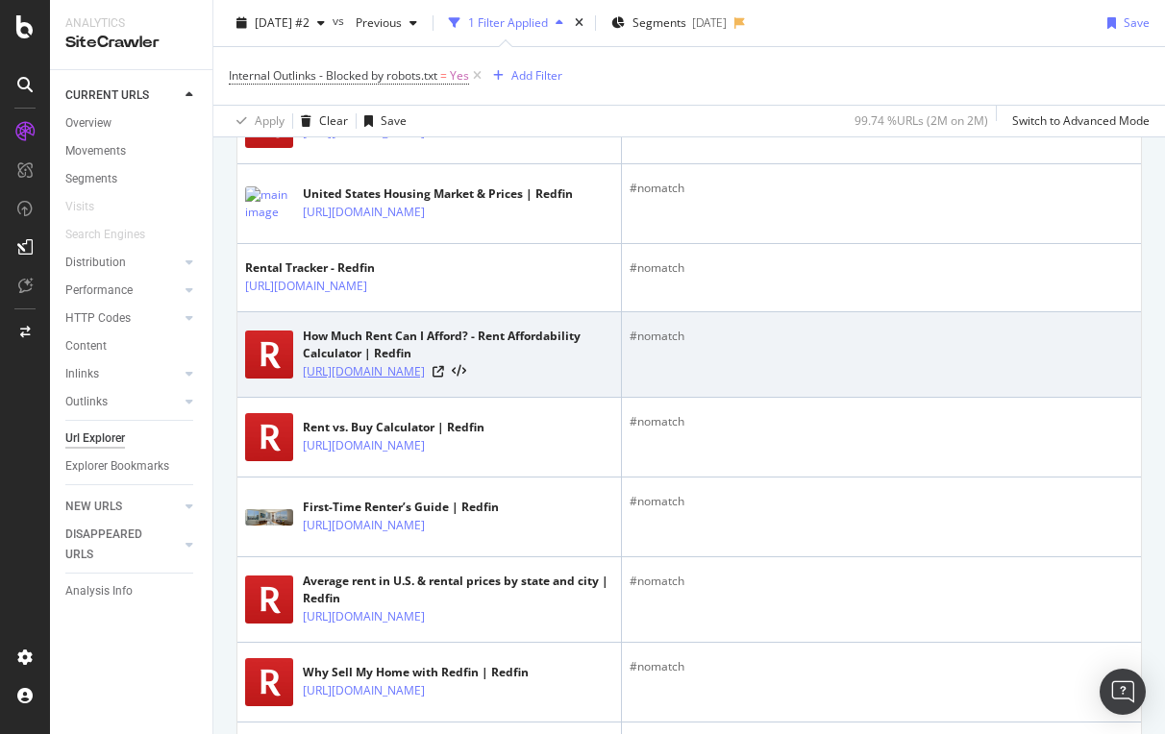
click at [425, 382] on link "[URL][DOMAIN_NAME]" at bounding box center [364, 371] width 122 height 19
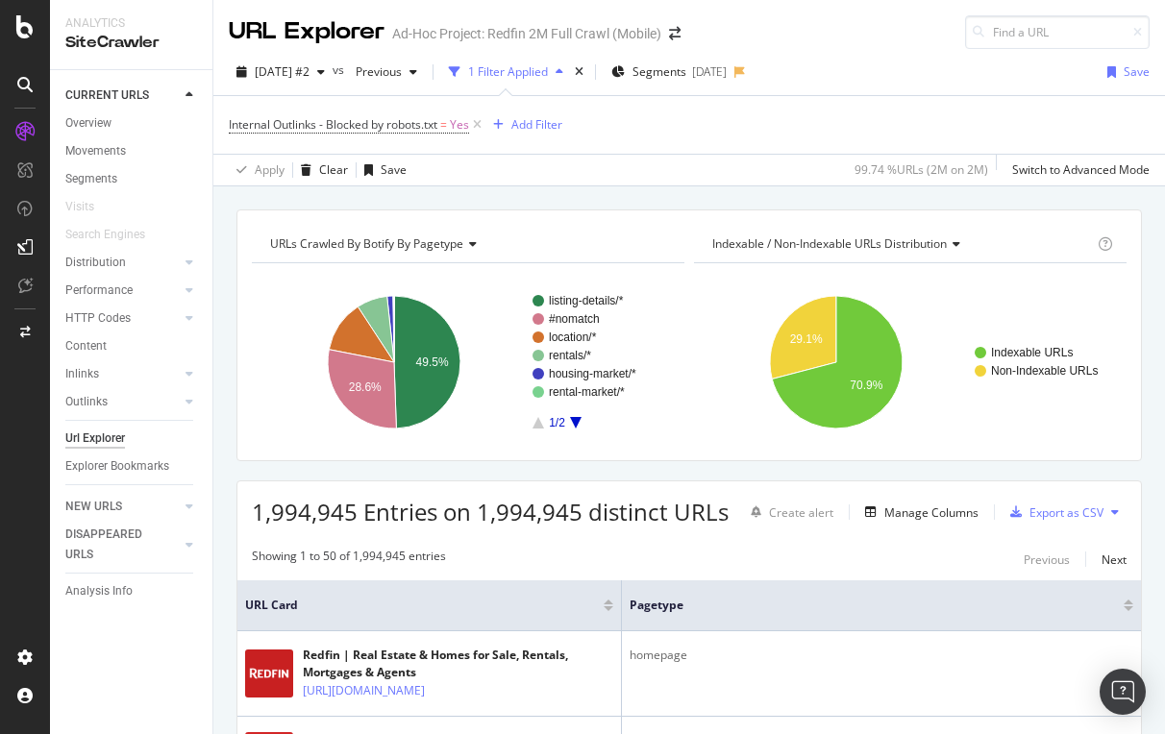
scroll to position [0, 0]
click at [476, 120] on icon at bounding box center [477, 124] width 16 height 19
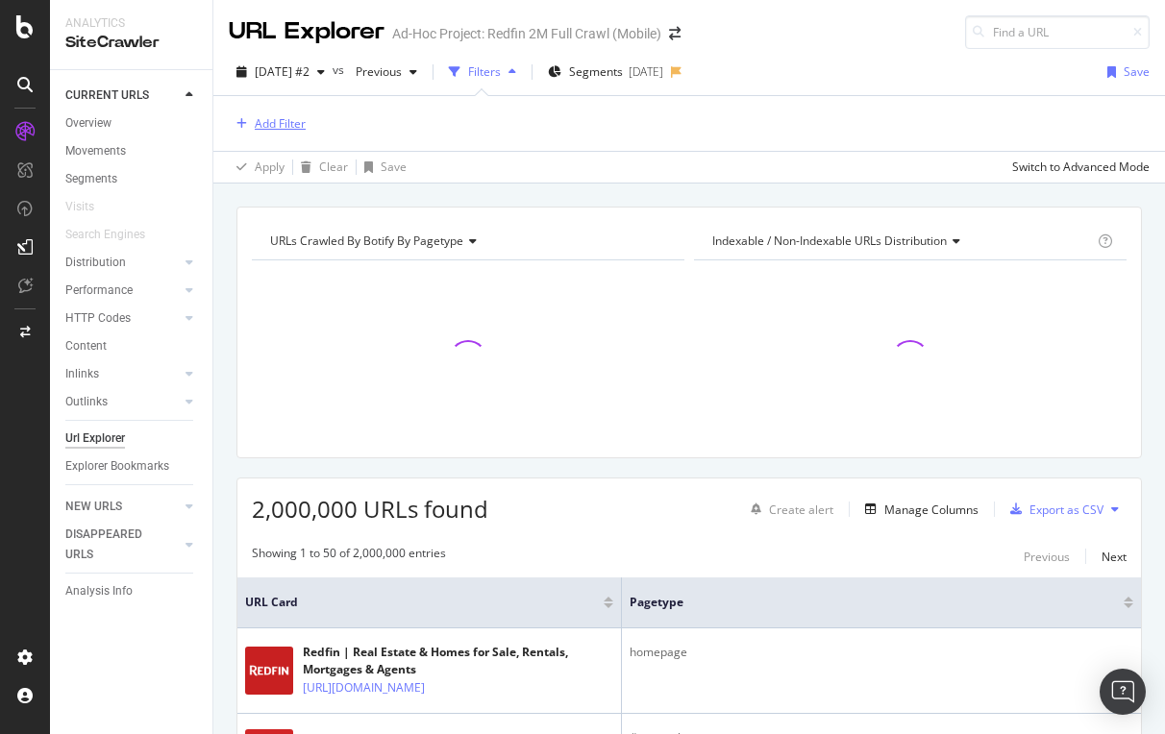
click at [285, 116] on div "Add Filter" at bounding box center [280, 123] width 51 height 16
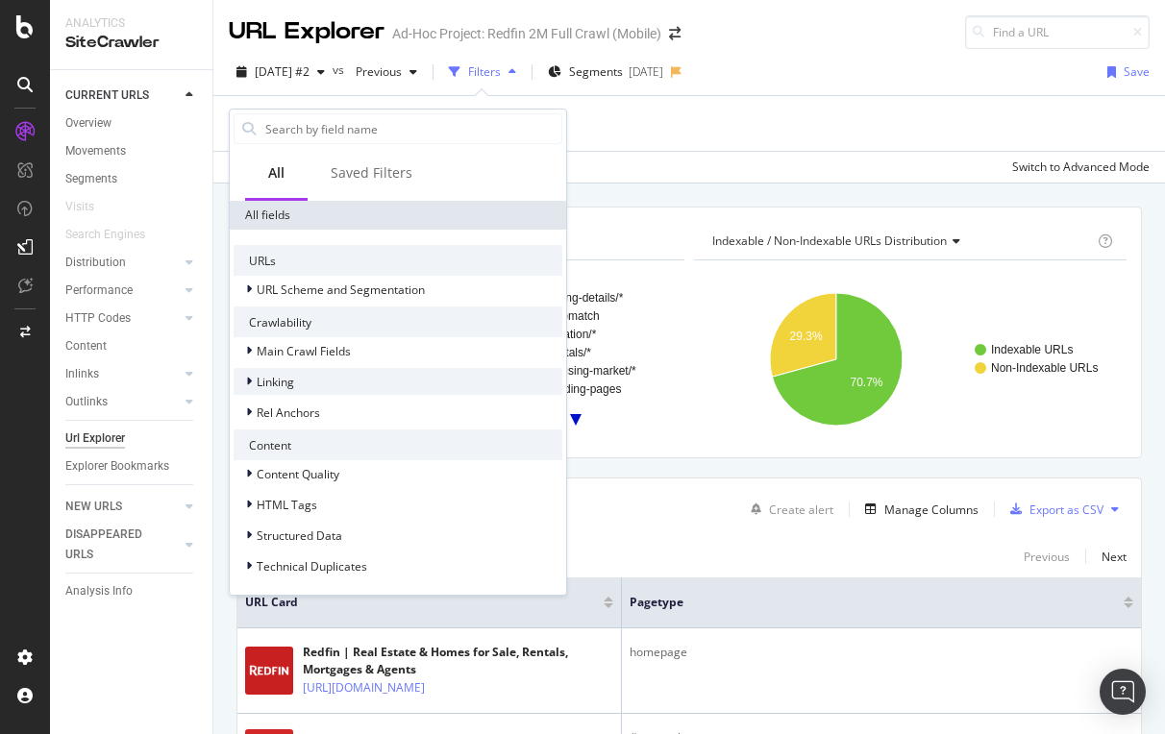
scroll to position [357, 0]
click at [277, 372] on div "Linking" at bounding box center [264, 381] width 61 height 19
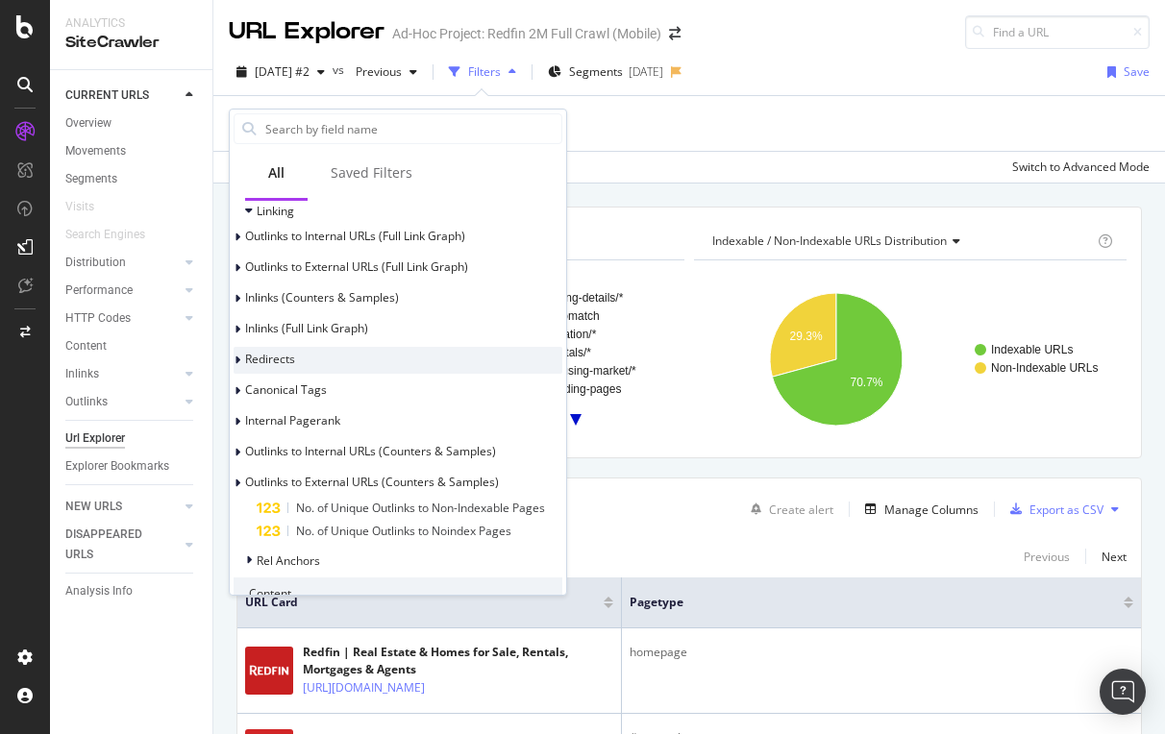
scroll to position [530, 0]
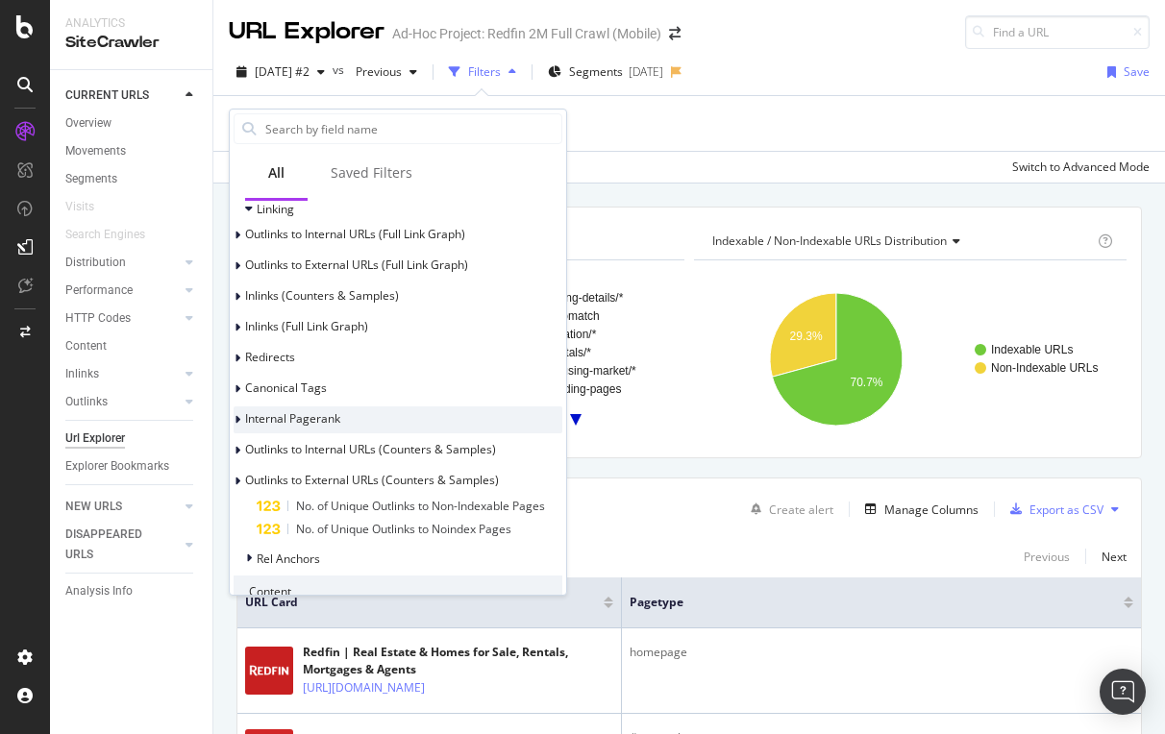
click at [329, 422] on span "Internal Pagerank" at bounding box center [292, 418] width 95 height 16
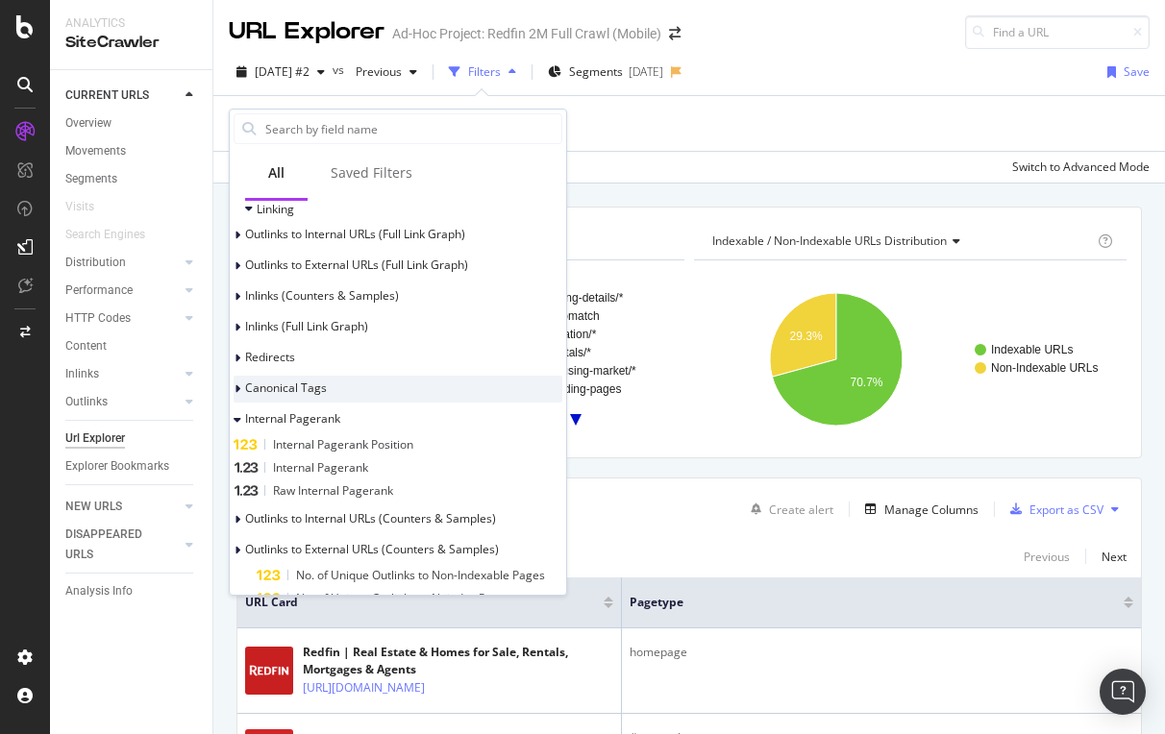
click at [302, 385] on span "Canonical Tags" at bounding box center [286, 388] width 82 height 16
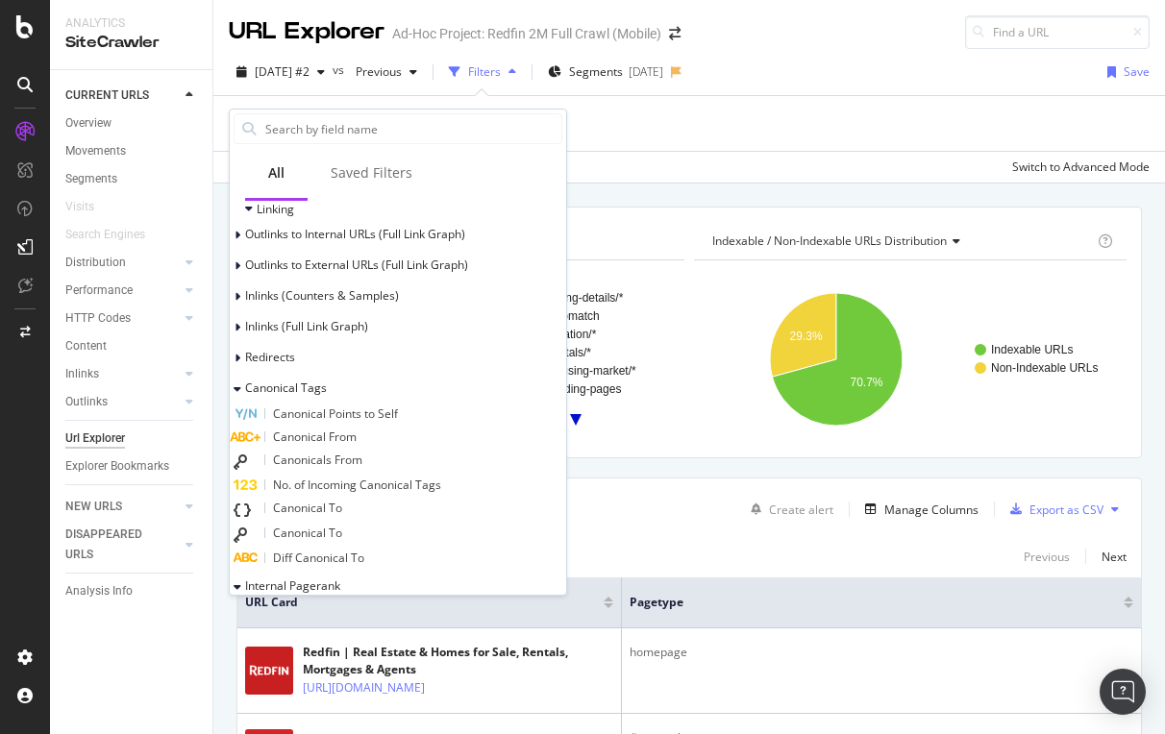
click at [398, 411] on span "Canonical Points to Self" at bounding box center [335, 414] width 125 height 16
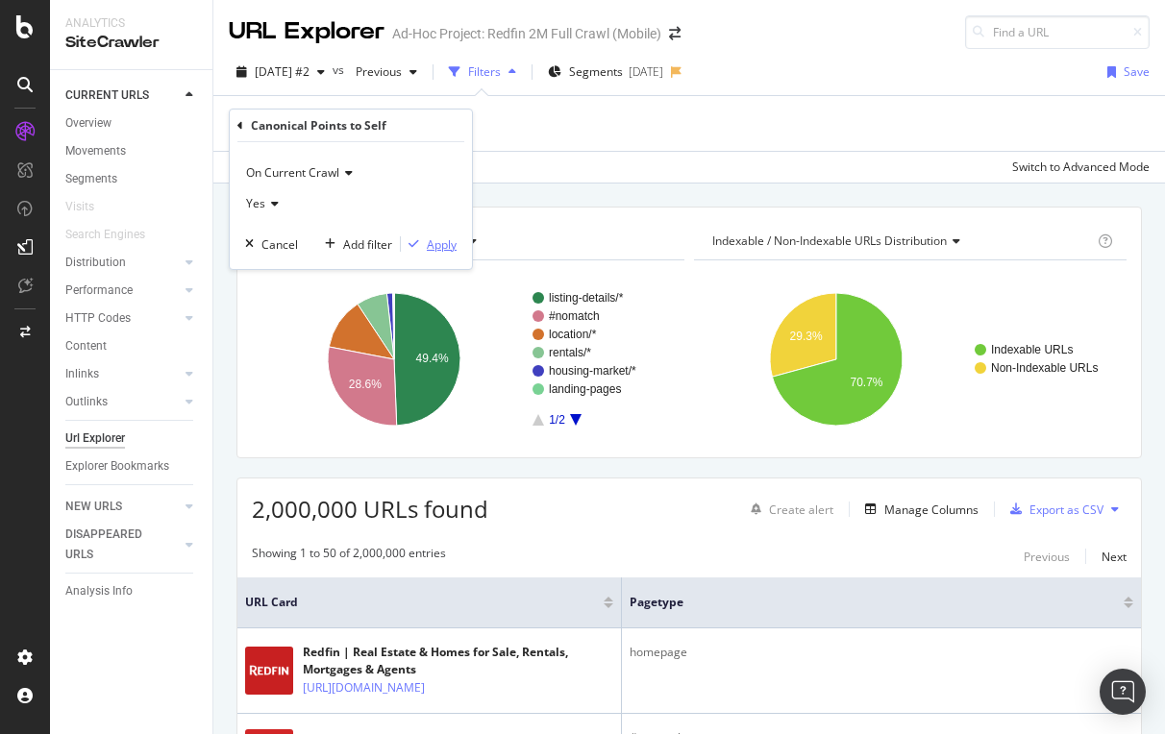
click at [452, 237] on div "Apply" at bounding box center [442, 244] width 30 height 16
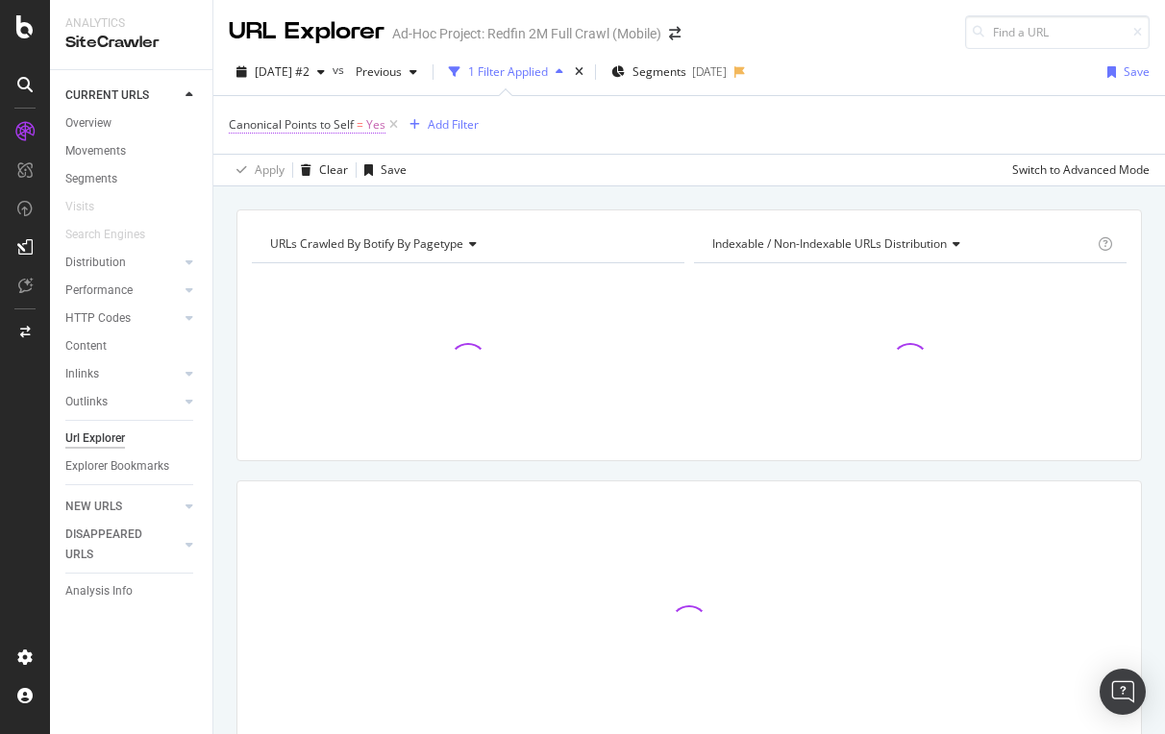
click at [360, 118] on span "=" at bounding box center [360, 124] width 7 height 16
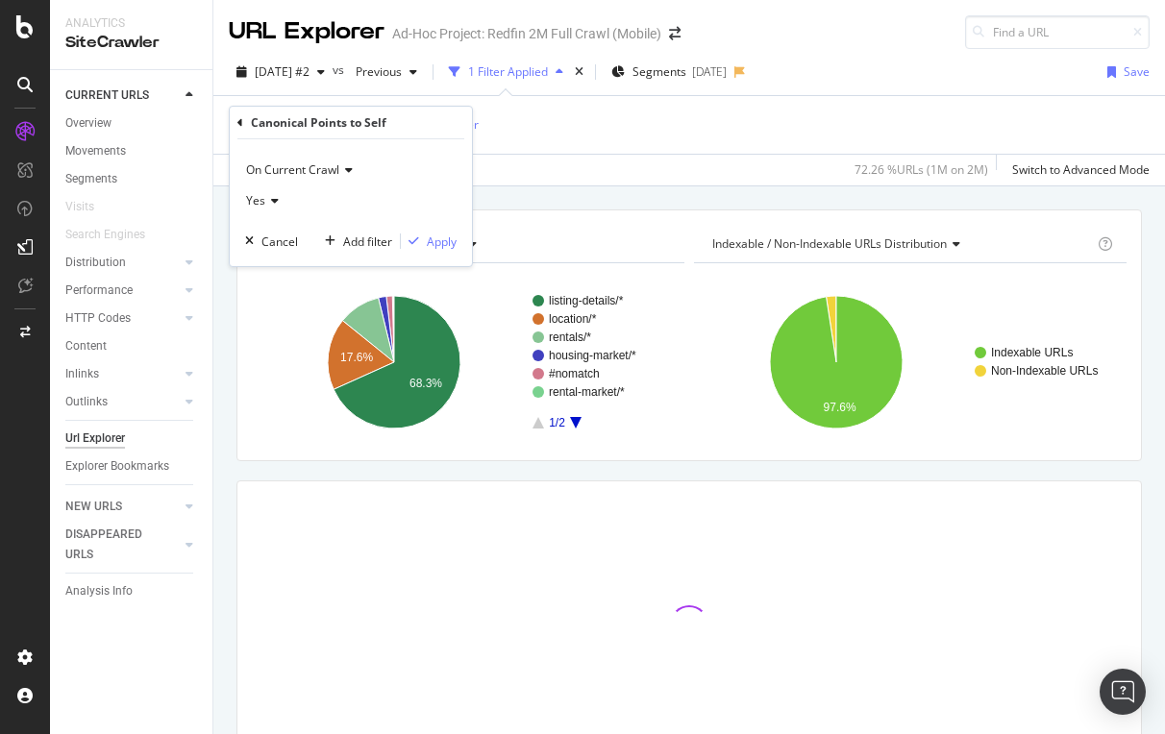
click at [252, 192] on span "Yes" at bounding box center [255, 200] width 19 height 16
click at [265, 261] on span "No" at bounding box center [262, 266] width 15 height 16
click at [450, 239] on div "Apply" at bounding box center [442, 242] width 30 height 16
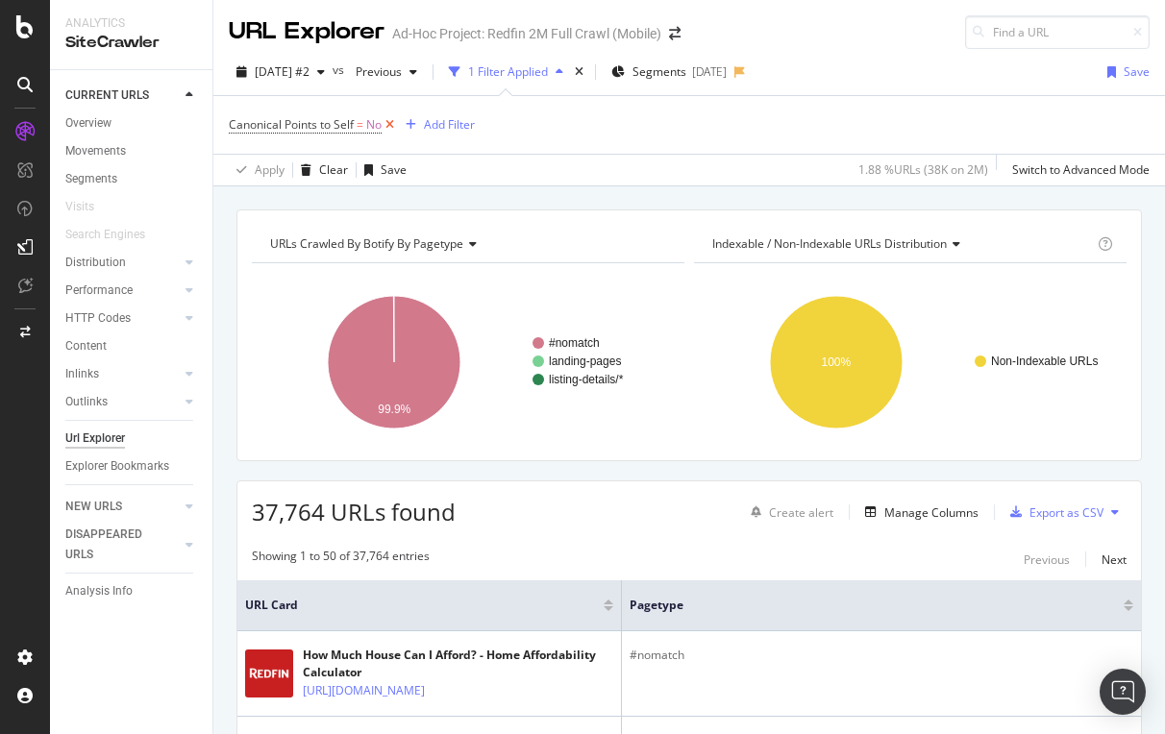
click at [388, 124] on icon at bounding box center [390, 124] width 16 height 19
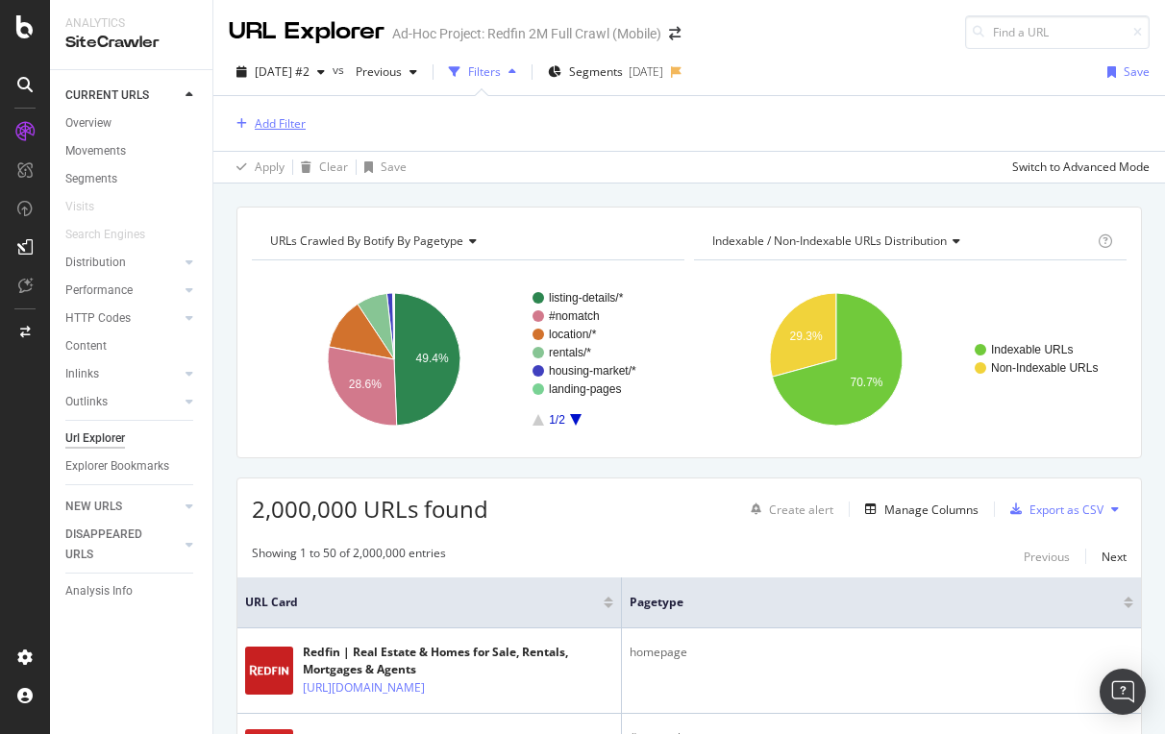
click at [277, 115] on div "Add Filter" at bounding box center [267, 123] width 77 height 21
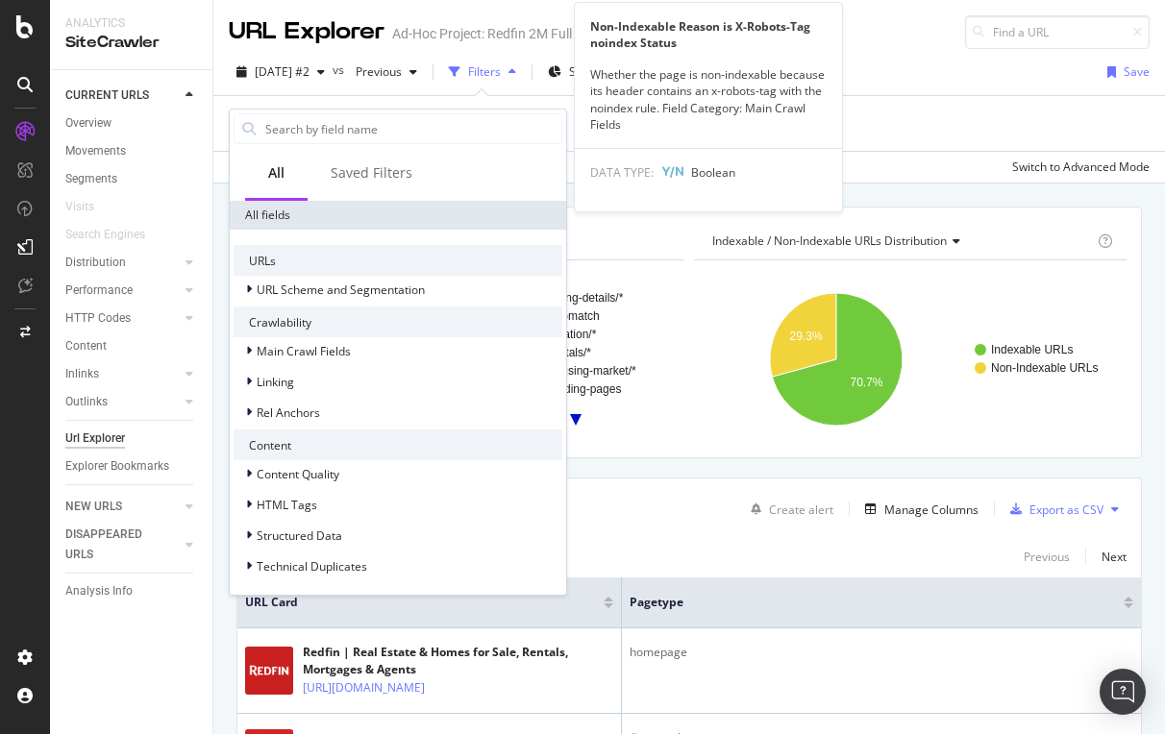
scroll to position [357, 0]
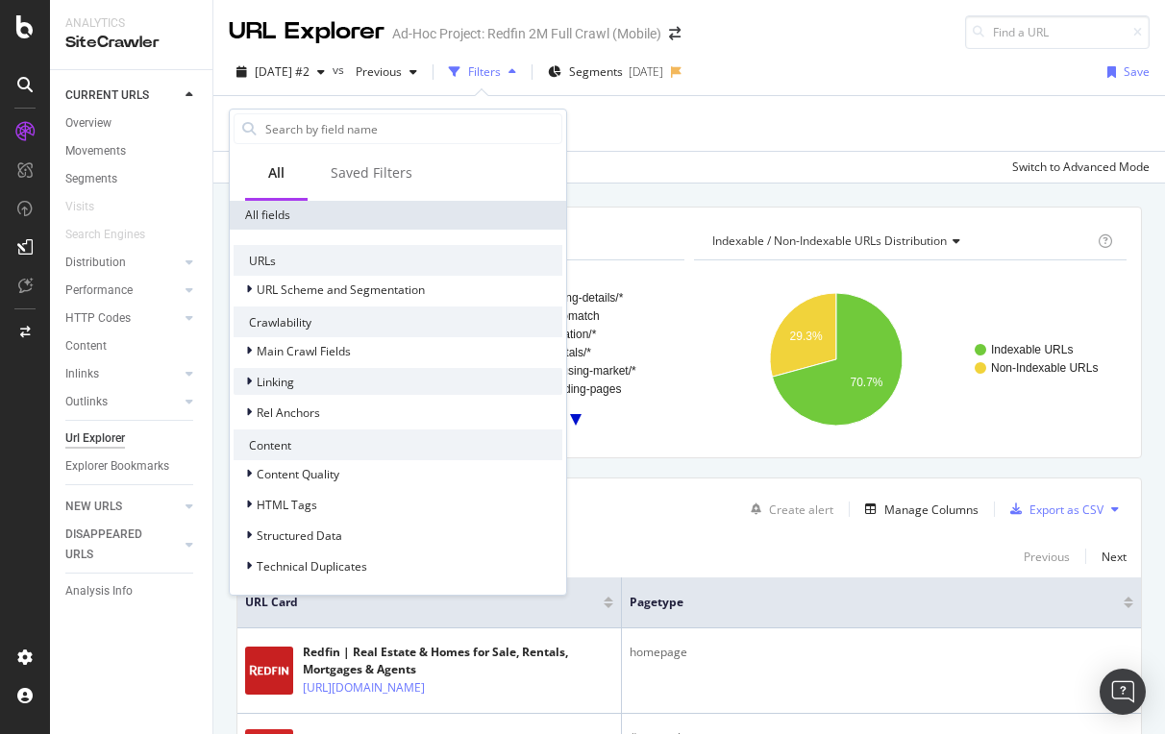
click at [284, 384] on span "Linking" at bounding box center [275, 382] width 37 height 16
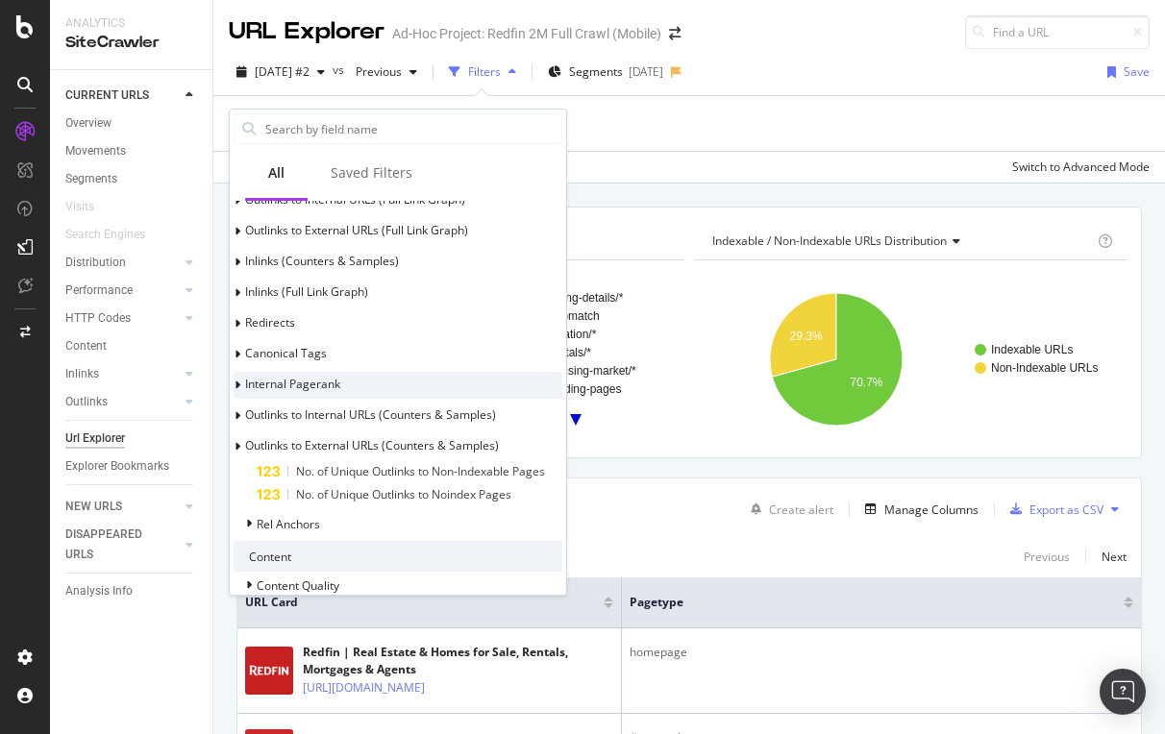
scroll to position [608, 0]
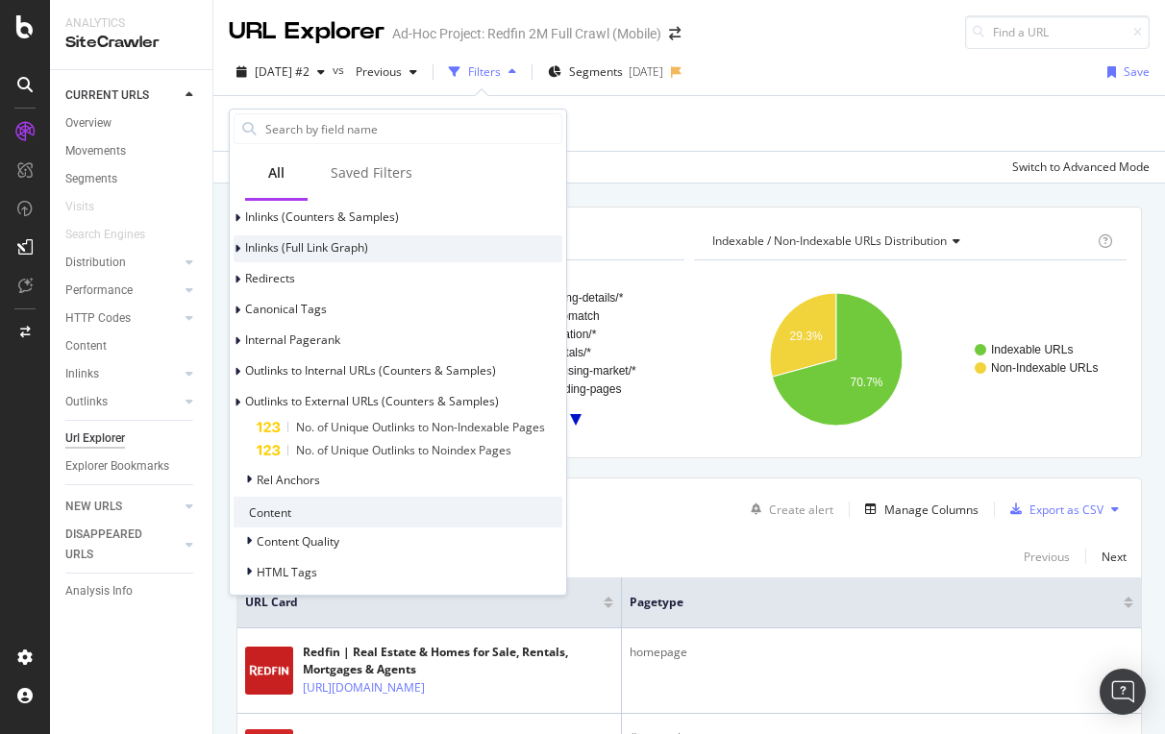
click at [290, 246] on span "Inlinks (Full Link Graph)" at bounding box center [306, 247] width 123 height 16
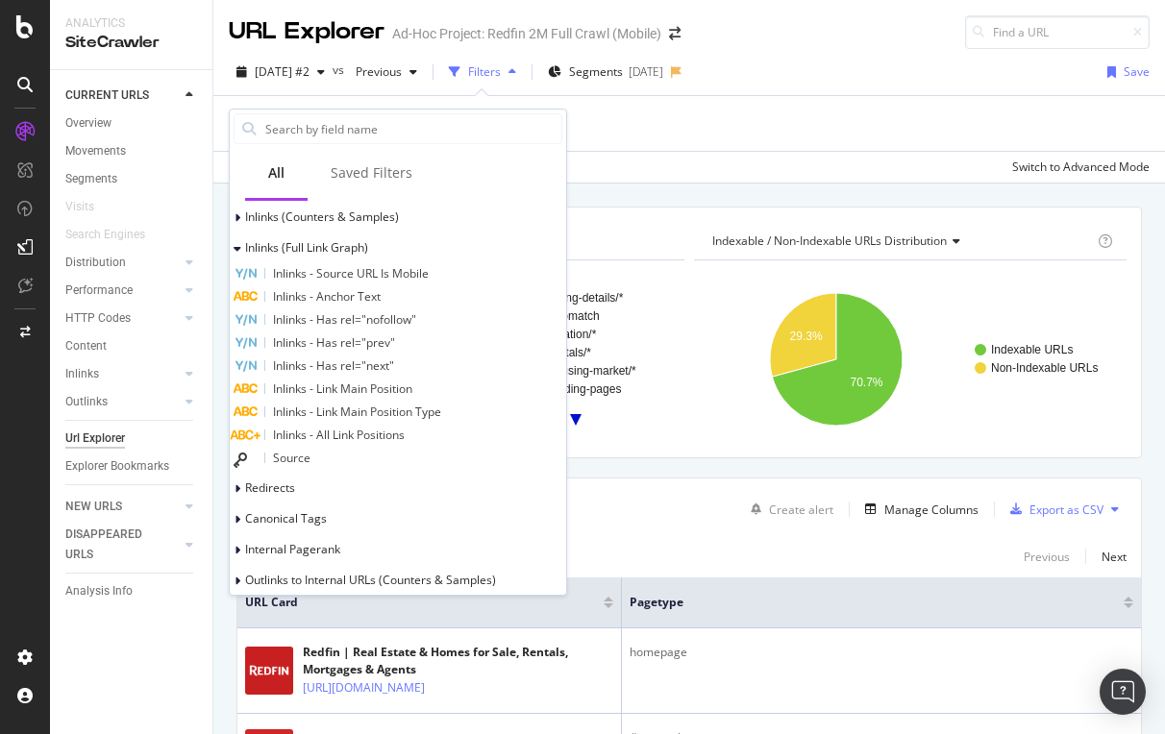
click at [665, 156] on div "Apply Clear Save Switch to Advanced Mode" at bounding box center [689, 167] width 952 height 32
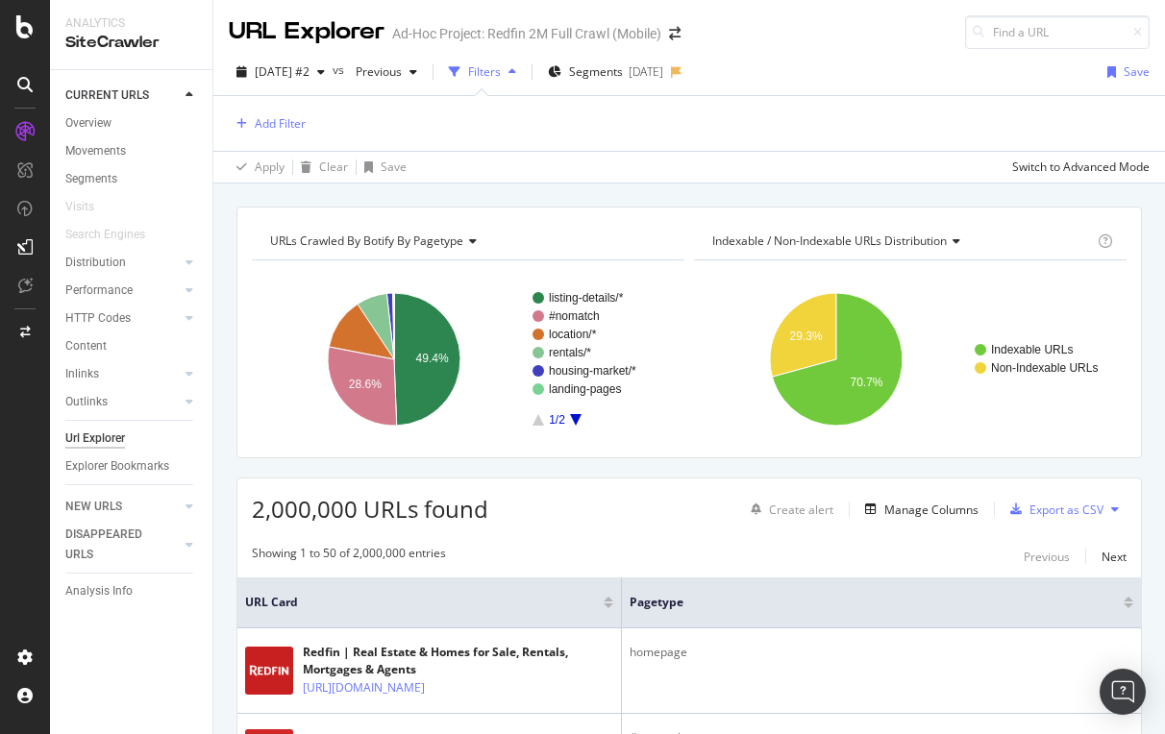
click at [285, 112] on div "Add Filter" at bounding box center [267, 123] width 77 height 24
click at [271, 118] on div "Add Filter" at bounding box center [280, 123] width 51 height 16
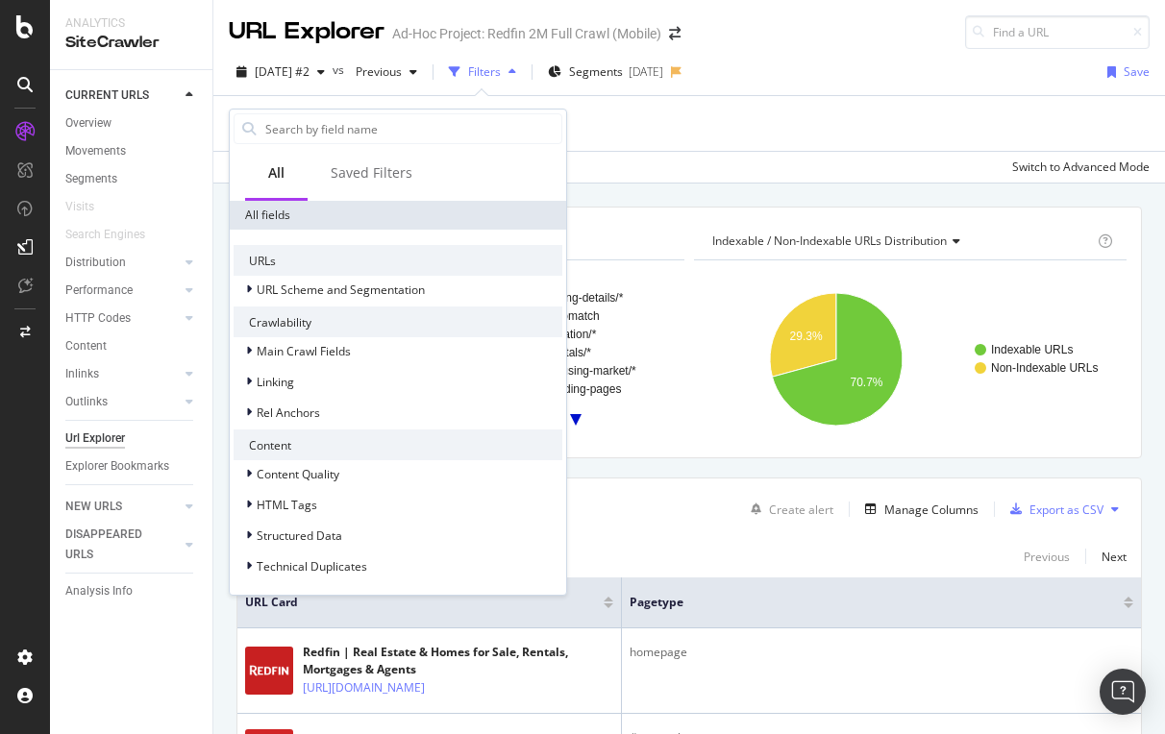
scroll to position [357, 0]
click at [308, 408] on span "Rel Anchors" at bounding box center [288, 413] width 63 height 16
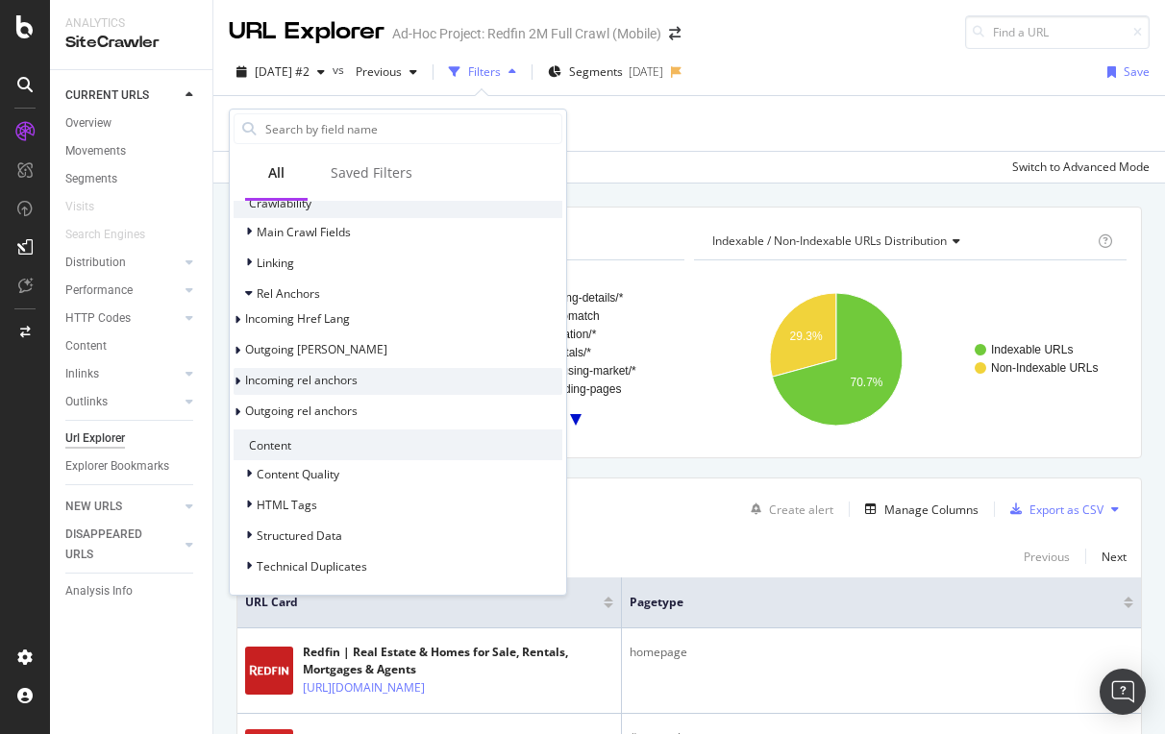
scroll to position [476, 0]
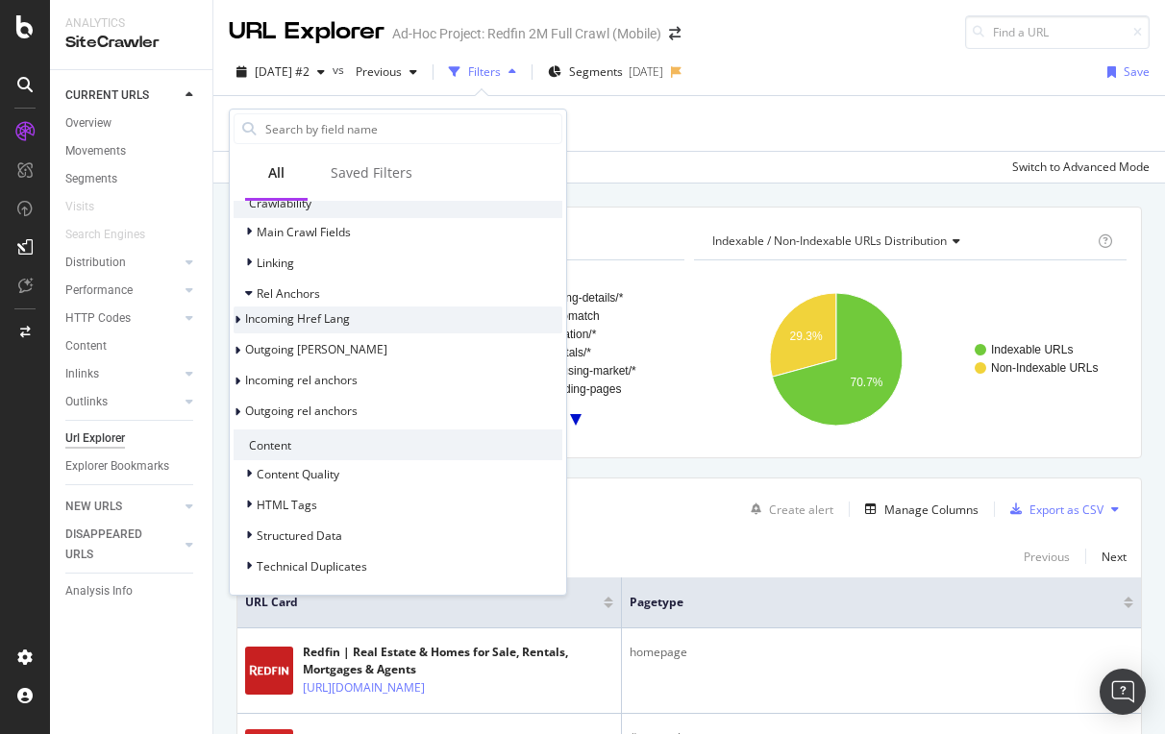
click at [338, 316] on span "Incoming Href Lang" at bounding box center [297, 318] width 105 height 16
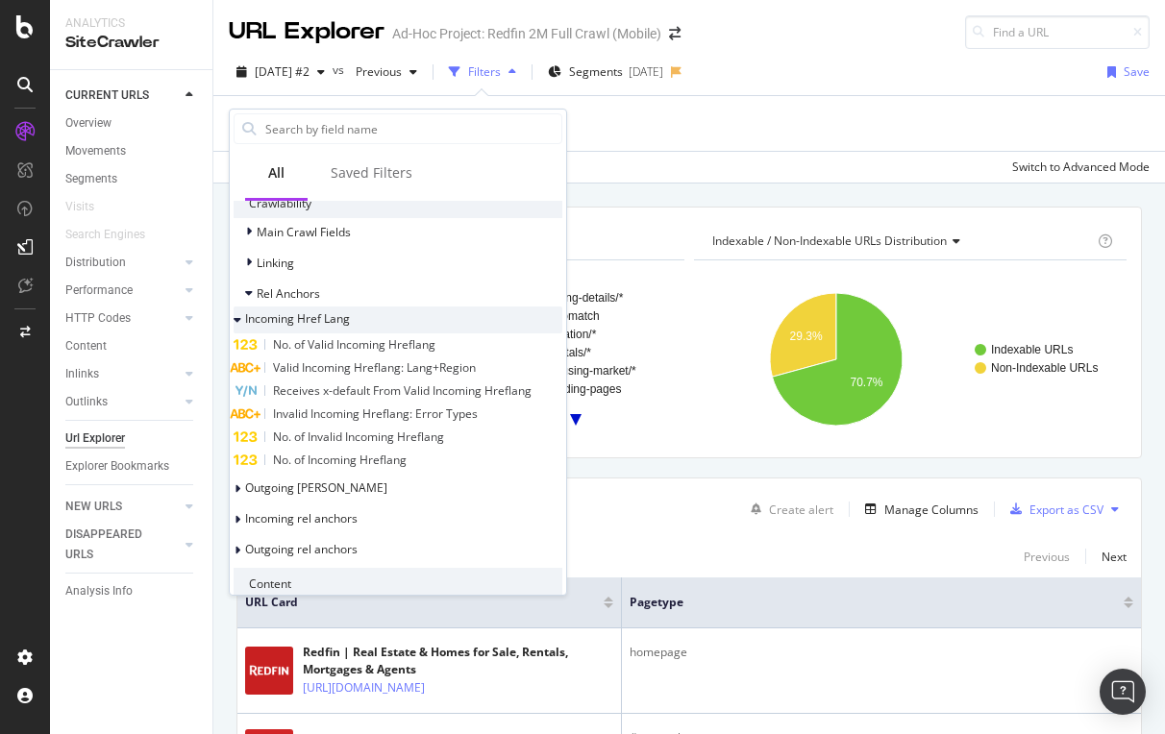
click at [338, 316] on span "Incoming Href Lang" at bounding box center [297, 318] width 105 height 16
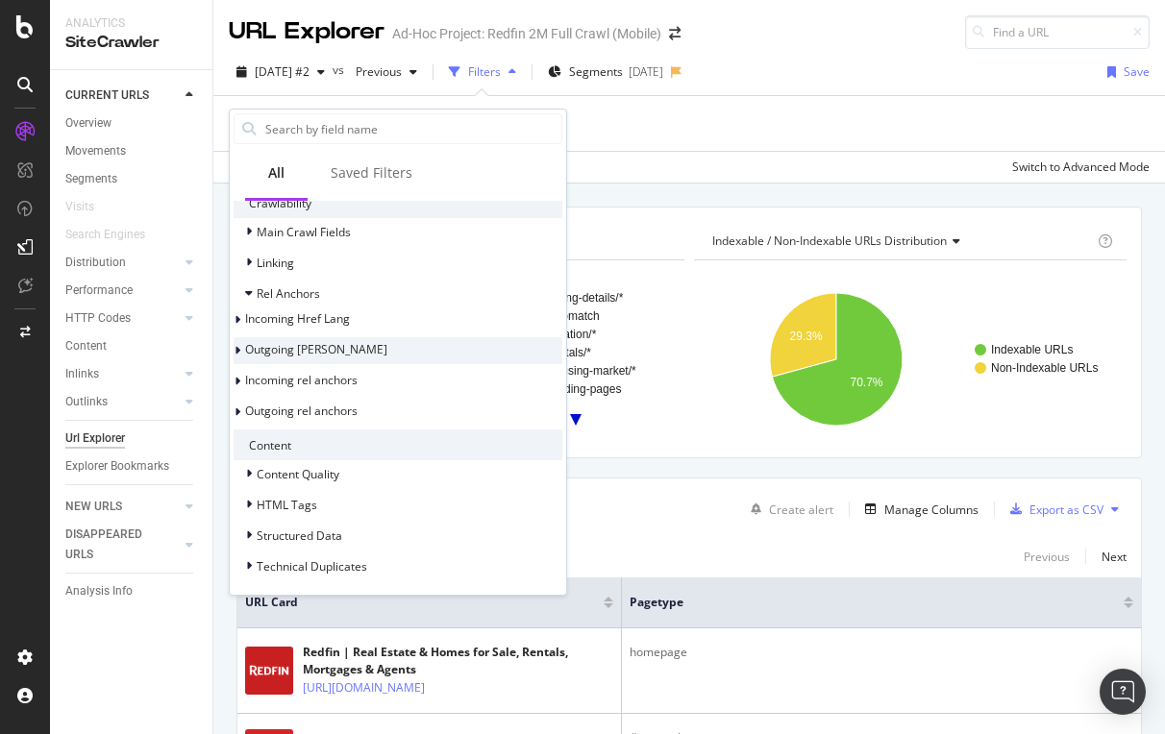
click at [332, 350] on span "Outgoing Href Lang" at bounding box center [316, 349] width 142 height 16
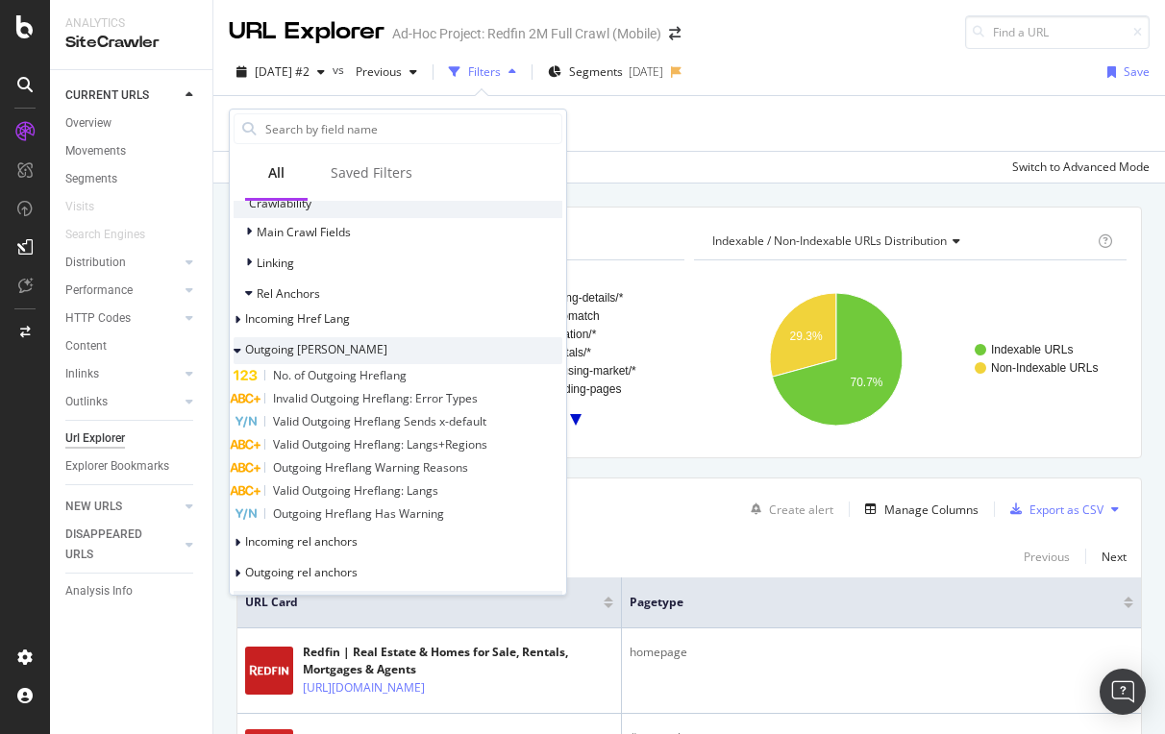
click at [331, 350] on span "Outgoing Href Lang" at bounding box center [316, 349] width 142 height 16
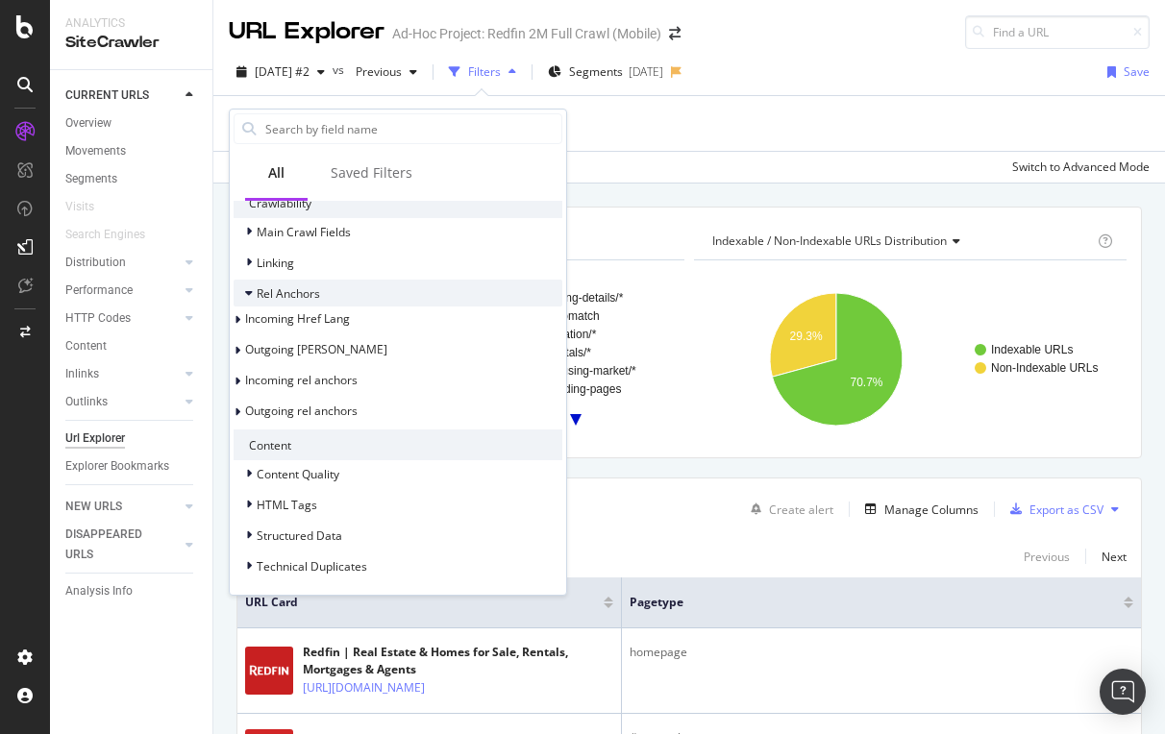
click at [293, 296] on span "Rel Anchors" at bounding box center [288, 293] width 63 height 16
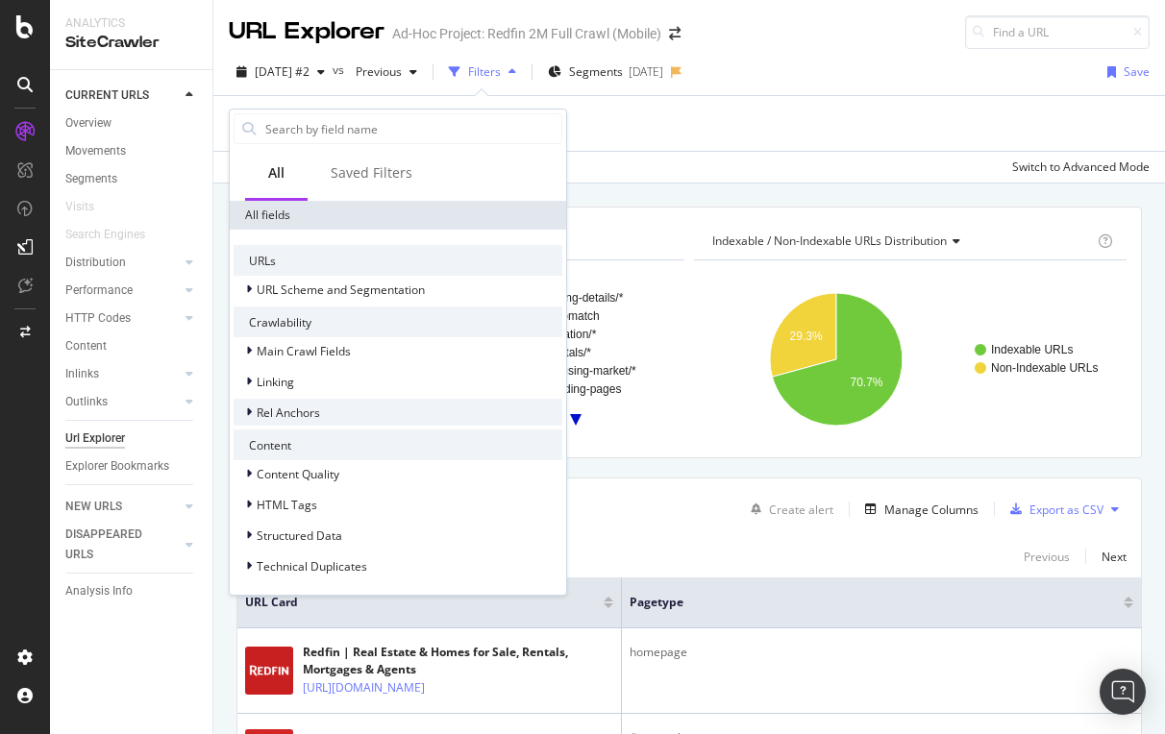
scroll to position [357, 0]
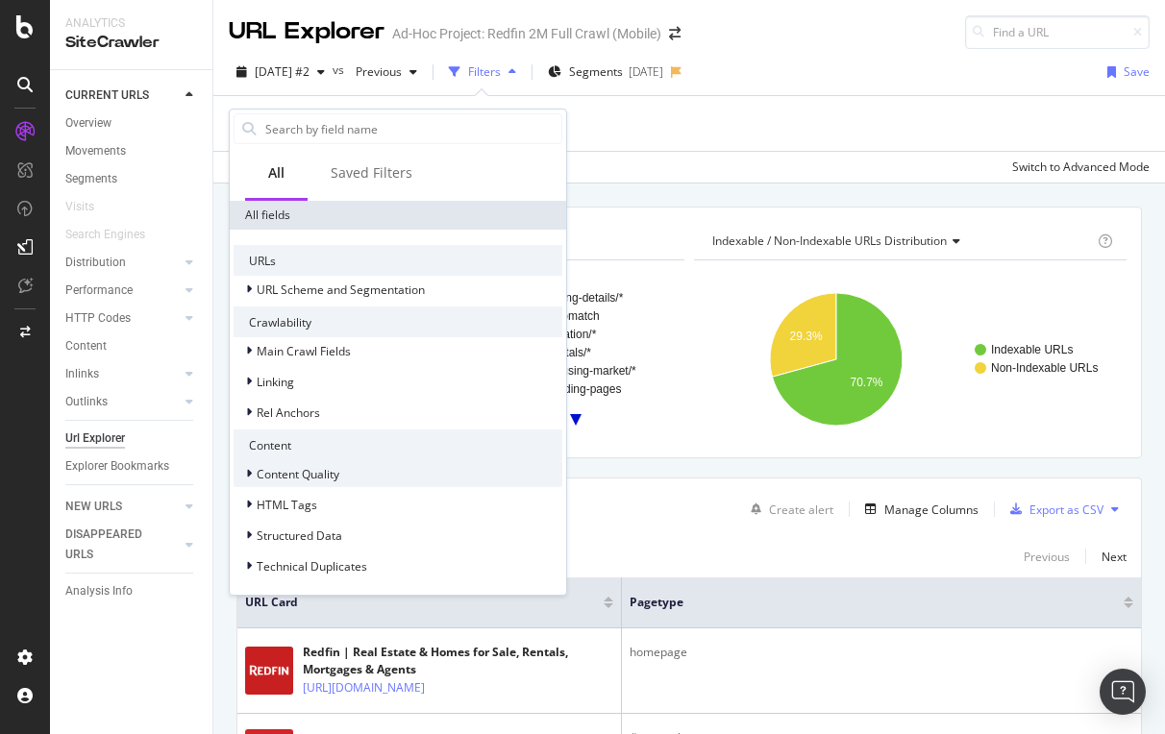
click at [284, 476] on span "Content Quality" at bounding box center [298, 474] width 83 height 16
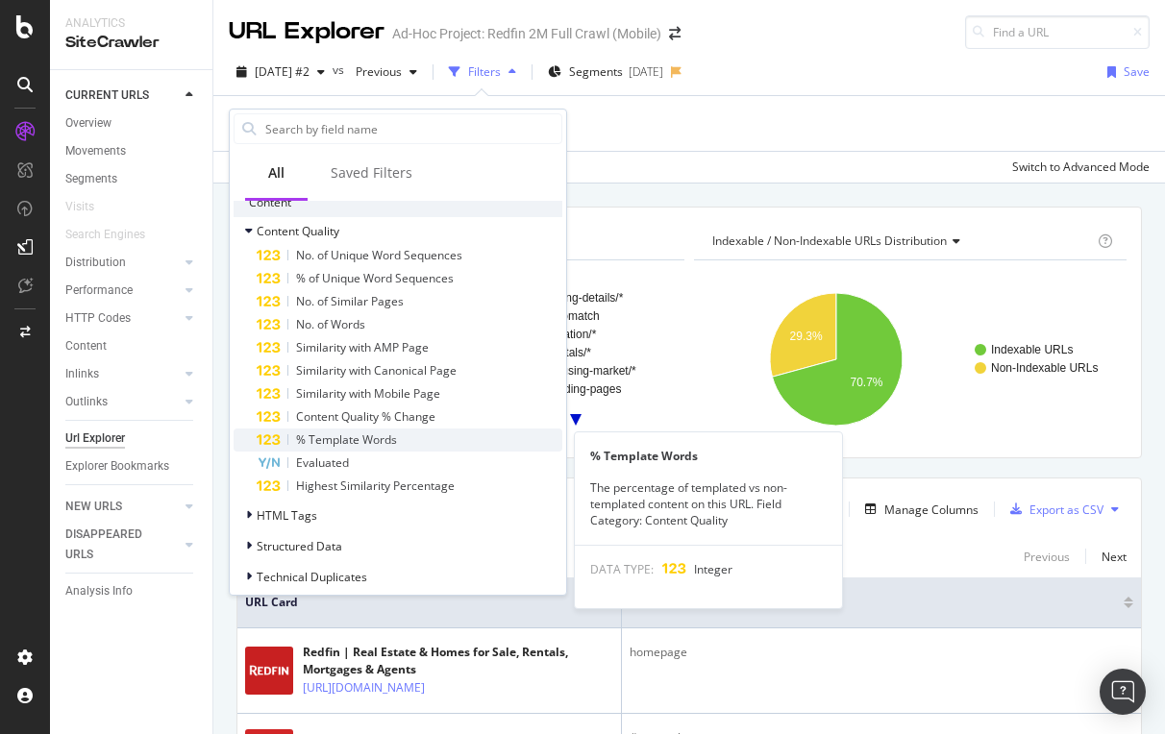
scroll to position [602, 0]
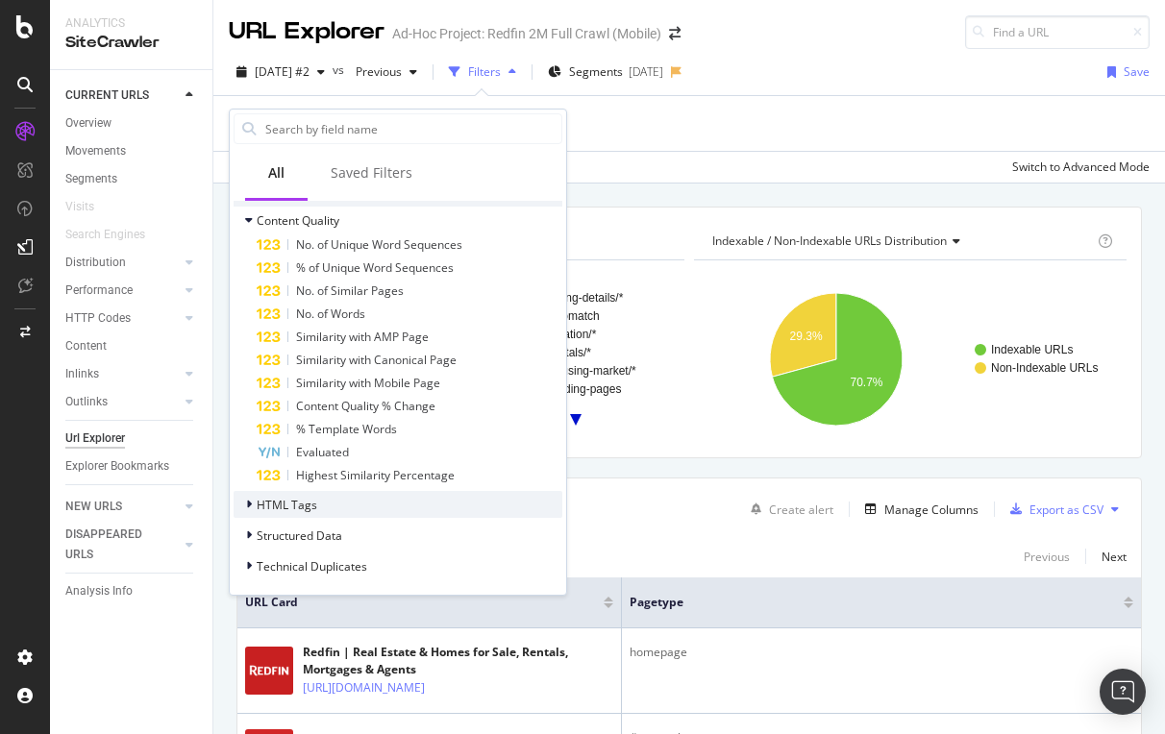
click at [270, 503] on span "HTML Tags" at bounding box center [287, 505] width 61 height 16
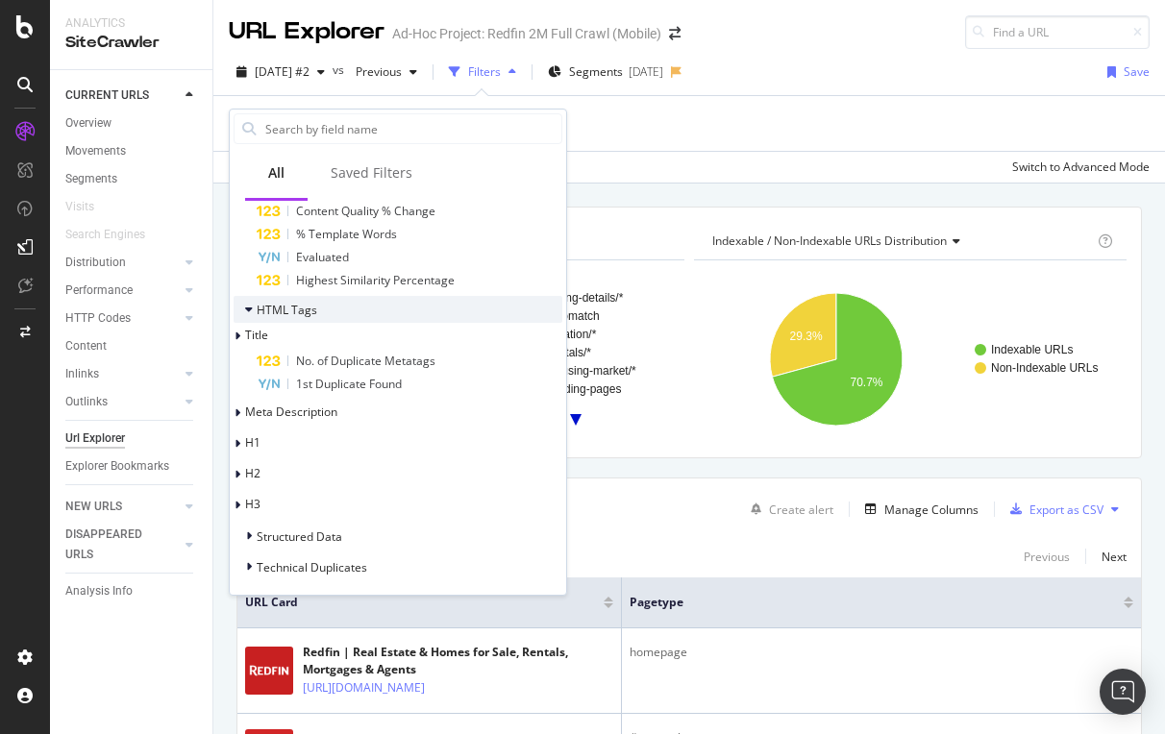
scroll to position [806, 0]
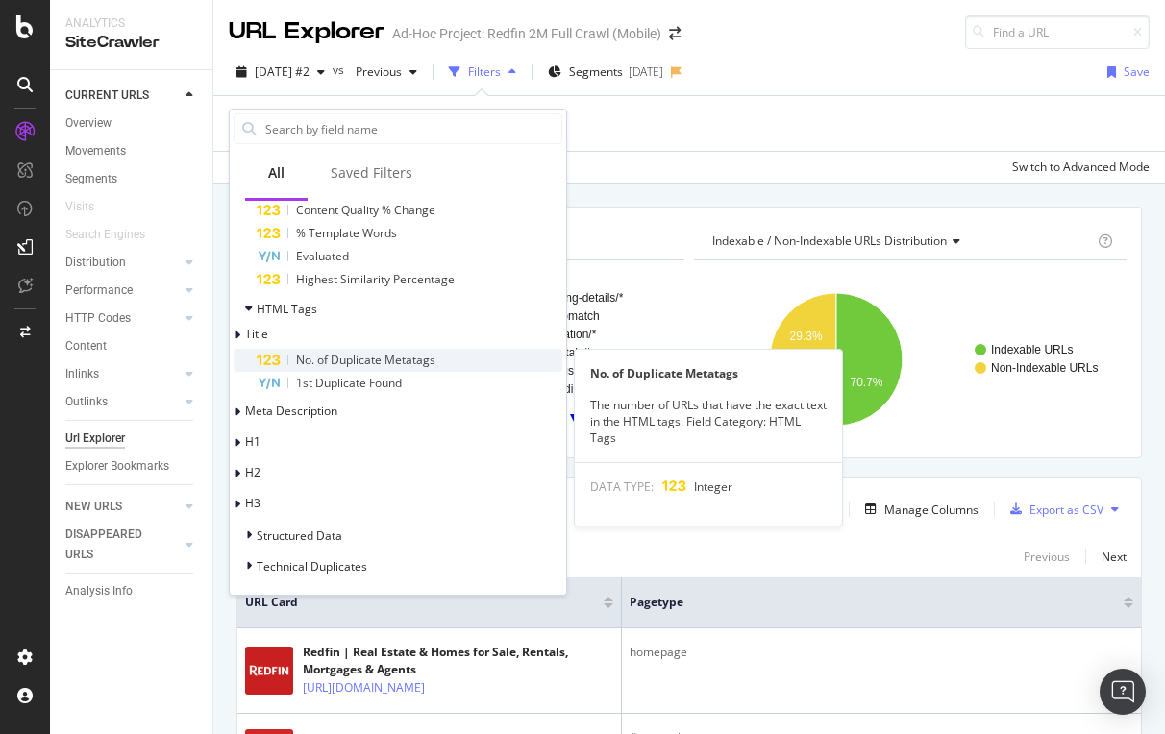
click at [369, 363] on span "No. of Duplicate Metatags" at bounding box center [365, 360] width 139 height 16
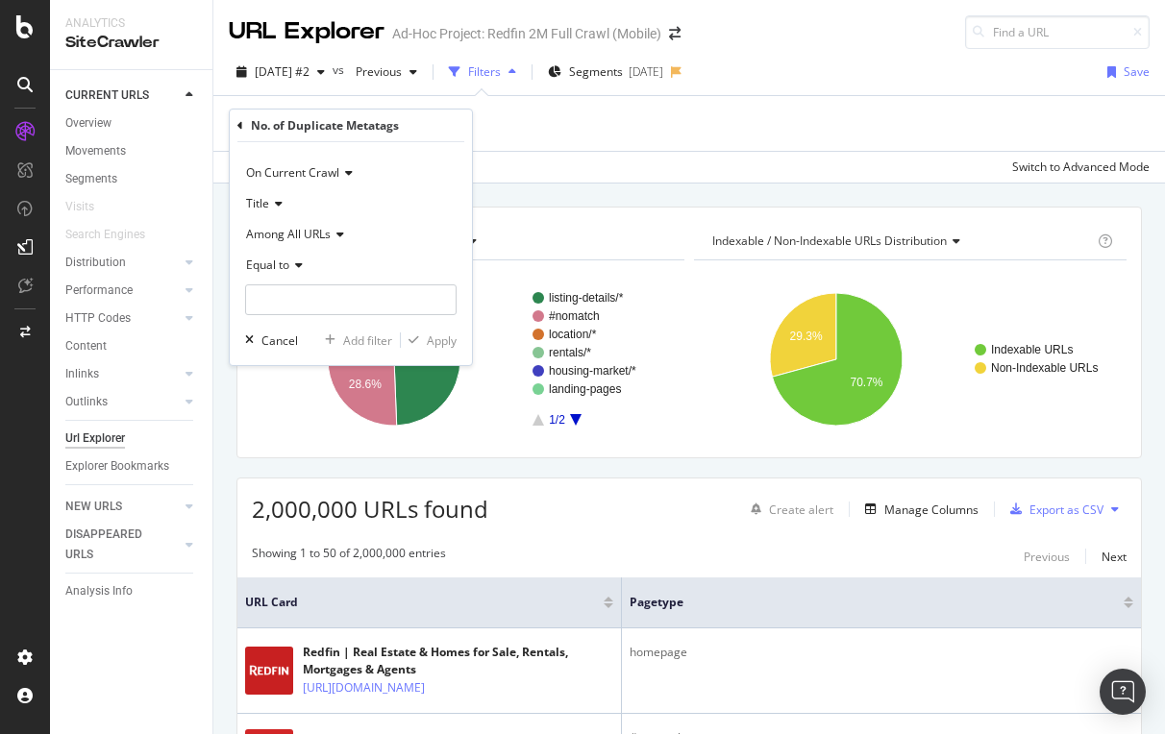
click at [275, 205] on icon at bounding box center [275, 204] width 13 height 12
click at [272, 243] on span "Title" at bounding box center [268, 243] width 26 height 16
click at [294, 272] on div "Equal to" at bounding box center [350, 265] width 211 height 31
click at [416, 195] on div "Title" at bounding box center [350, 203] width 211 height 31
click at [398, 163] on div "On Current Crawl" at bounding box center [350, 173] width 211 height 31
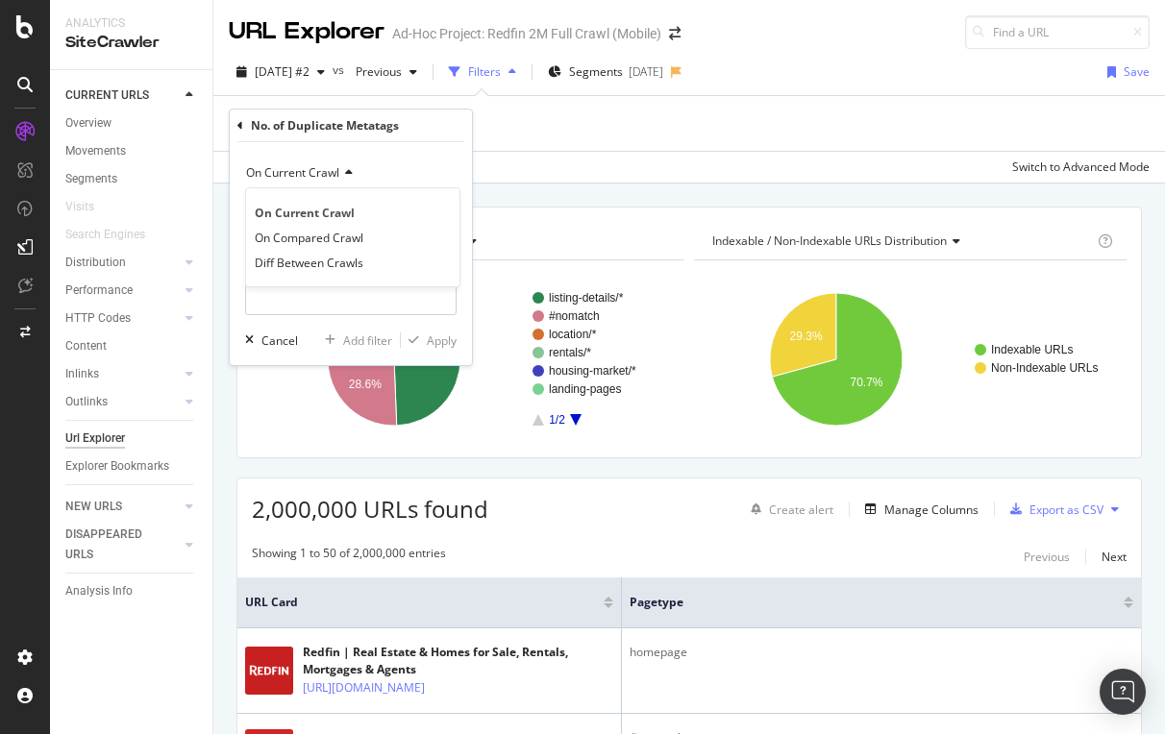
click at [309, 154] on div "On Current Crawl On Current Crawl On Compared Crawl Diff Between Crawls Title A…" at bounding box center [351, 253] width 242 height 223
click at [303, 298] on input "number" at bounding box center [350, 300] width 211 height 31
click at [307, 303] on input "number" at bounding box center [350, 300] width 211 height 31
click at [237, 124] on icon at bounding box center [240, 126] width 6 height 12
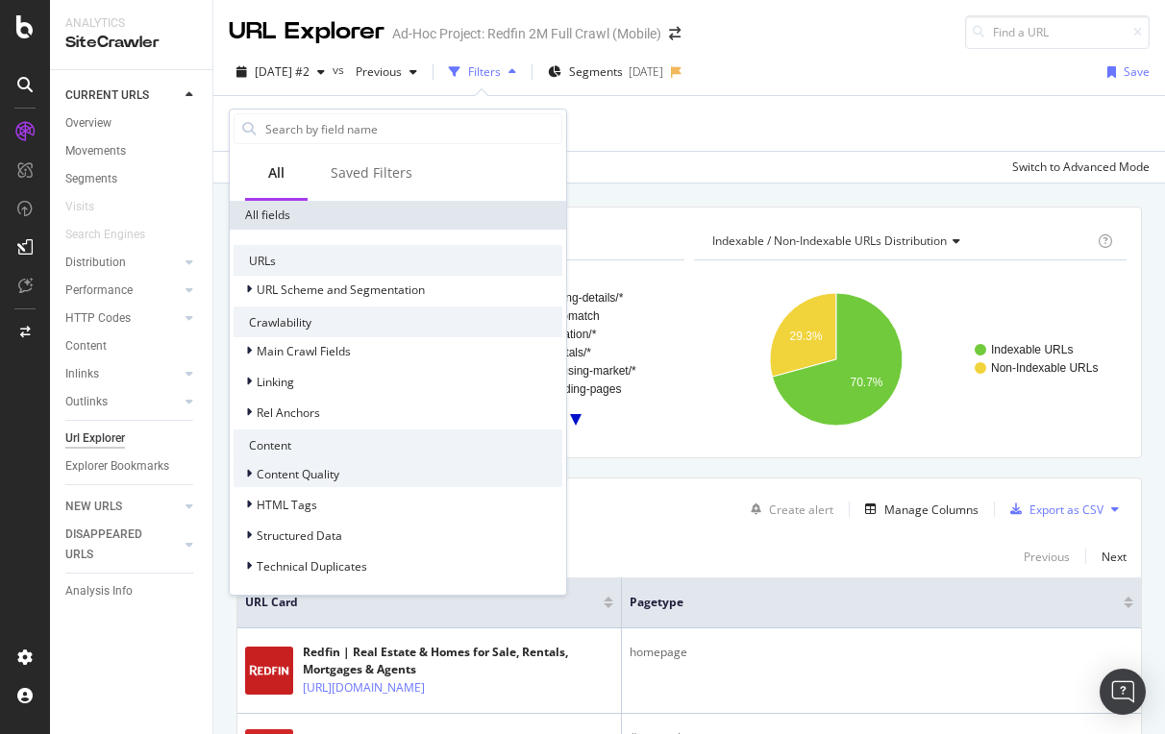
scroll to position [357, 0]
click at [298, 471] on span "Content Quality" at bounding box center [298, 474] width 83 height 16
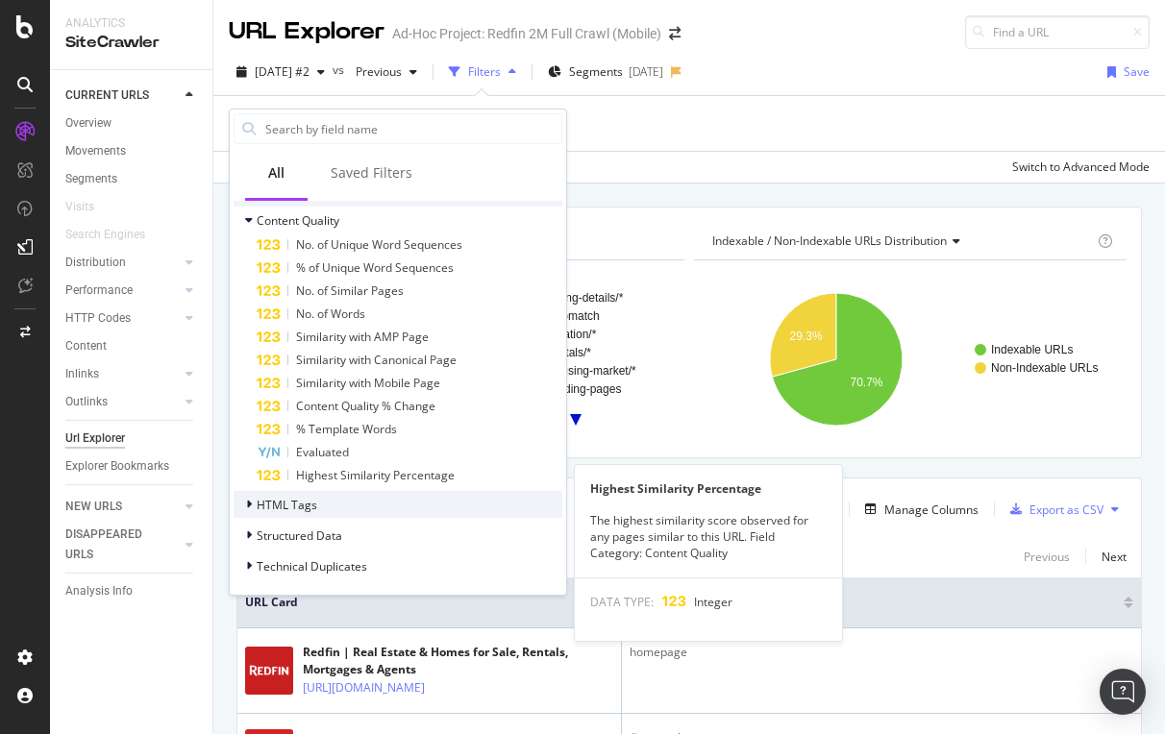
scroll to position [610, 0]
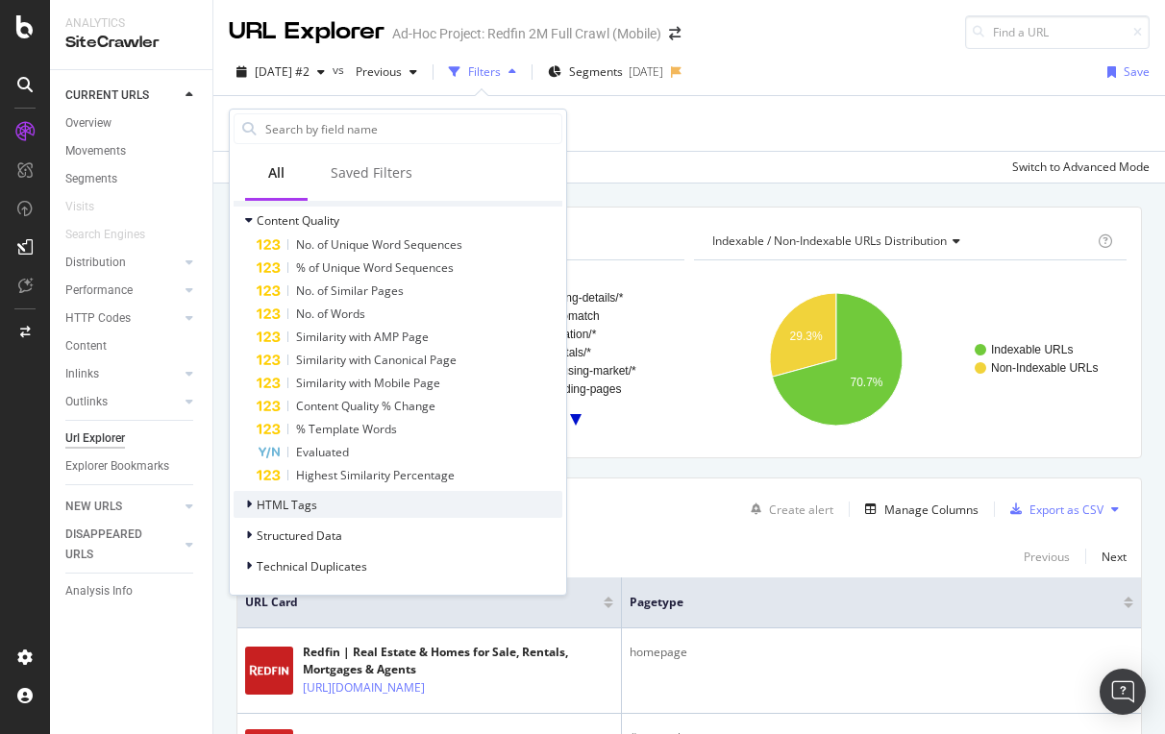
click at [276, 507] on span "HTML Tags" at bounding box center [287, 505] width 61 height 16
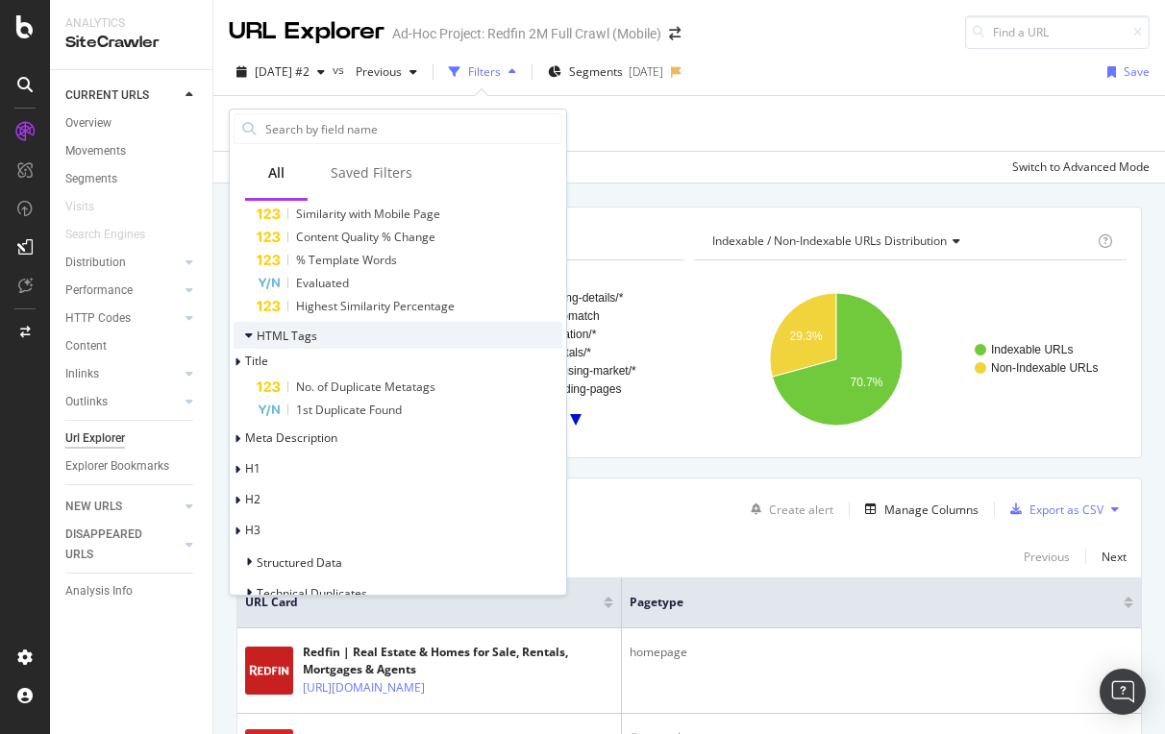
scroll to position [780, 0]
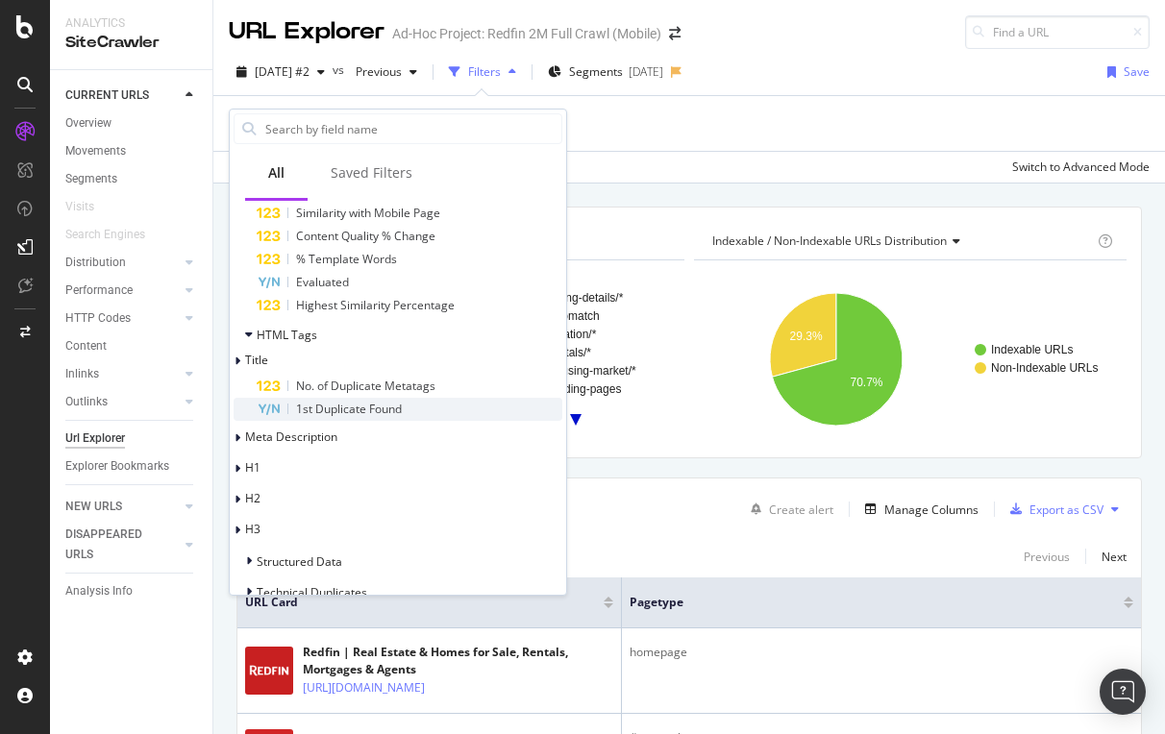
click at [359, 406] on span "1st Duplicate Found" at bounding box center [349, 409] width 106 height 16
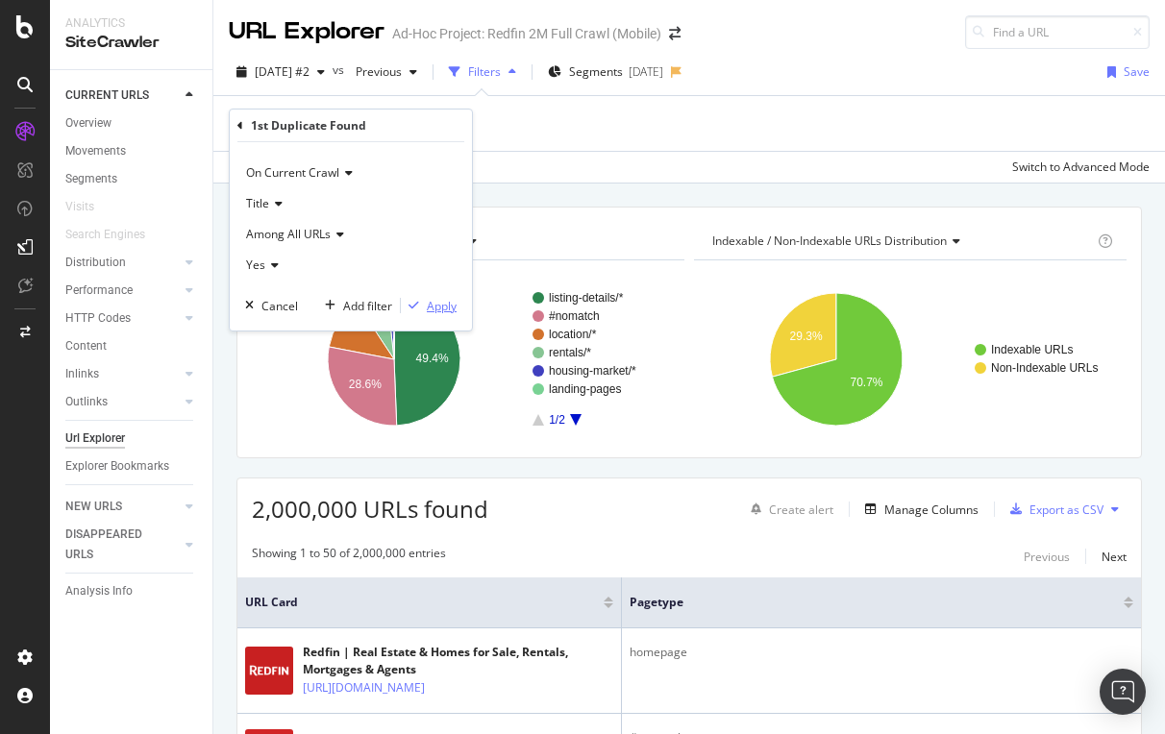
click at [442, 307] on div "Apply" at bounding box center [442, 306] width 30 height 16
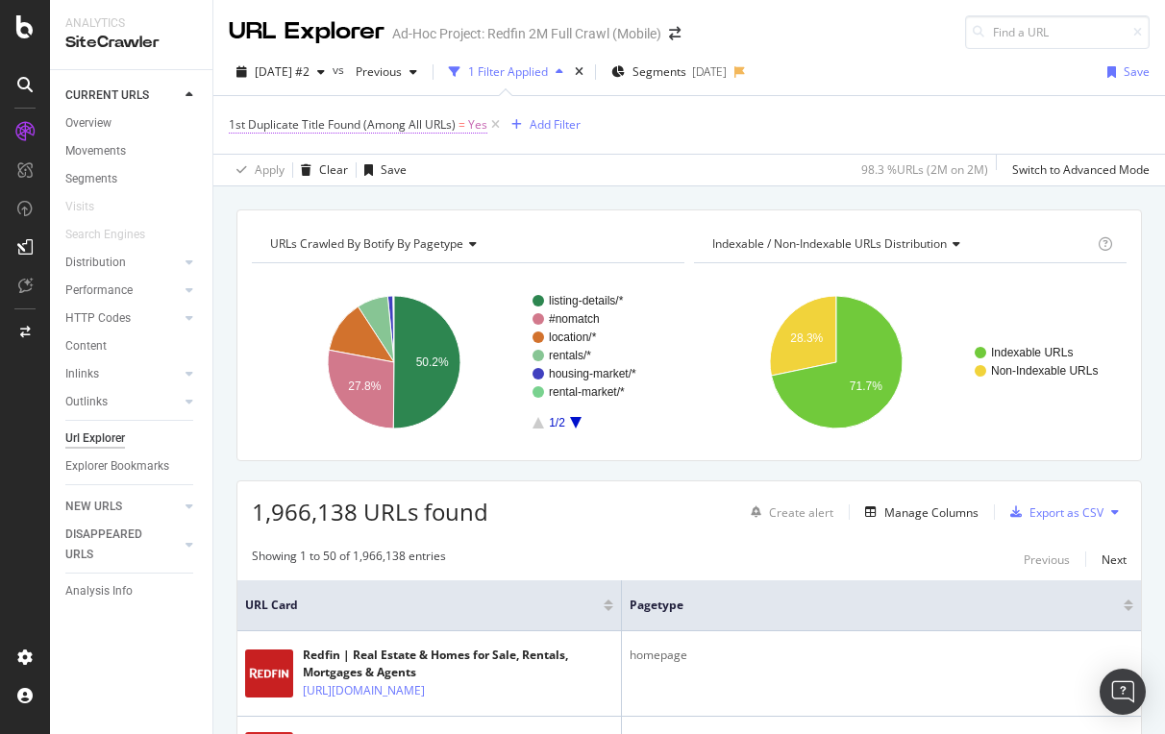
click at [379, 128] on span "1st Duplicate Title Found (Among All URLs)" at bounding box center [342, 124] width 227 height 16
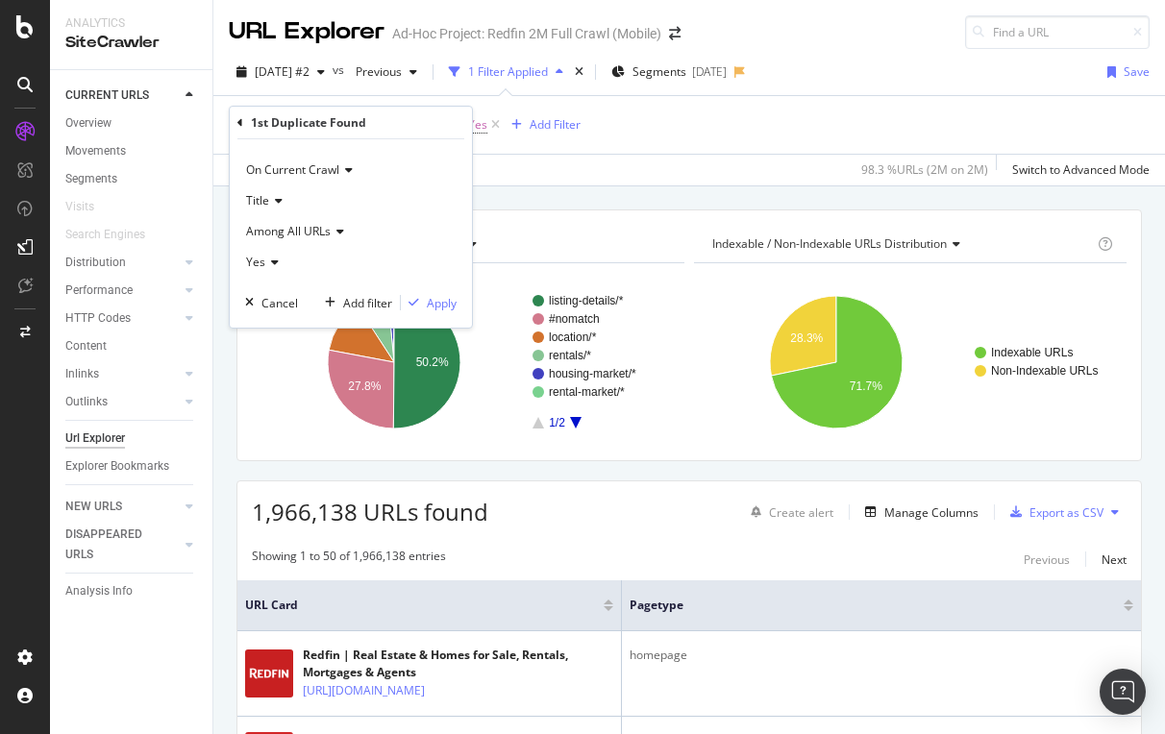
click at [276, 198] on icon at bounding box center [275, 201] width 13 height 12
click at [272, 285] on div "H1" at bounding box center [353, 290] width 206 height 25
click at [424, 303] on div "button" at bounding box center [414, 303] width 26 height 12
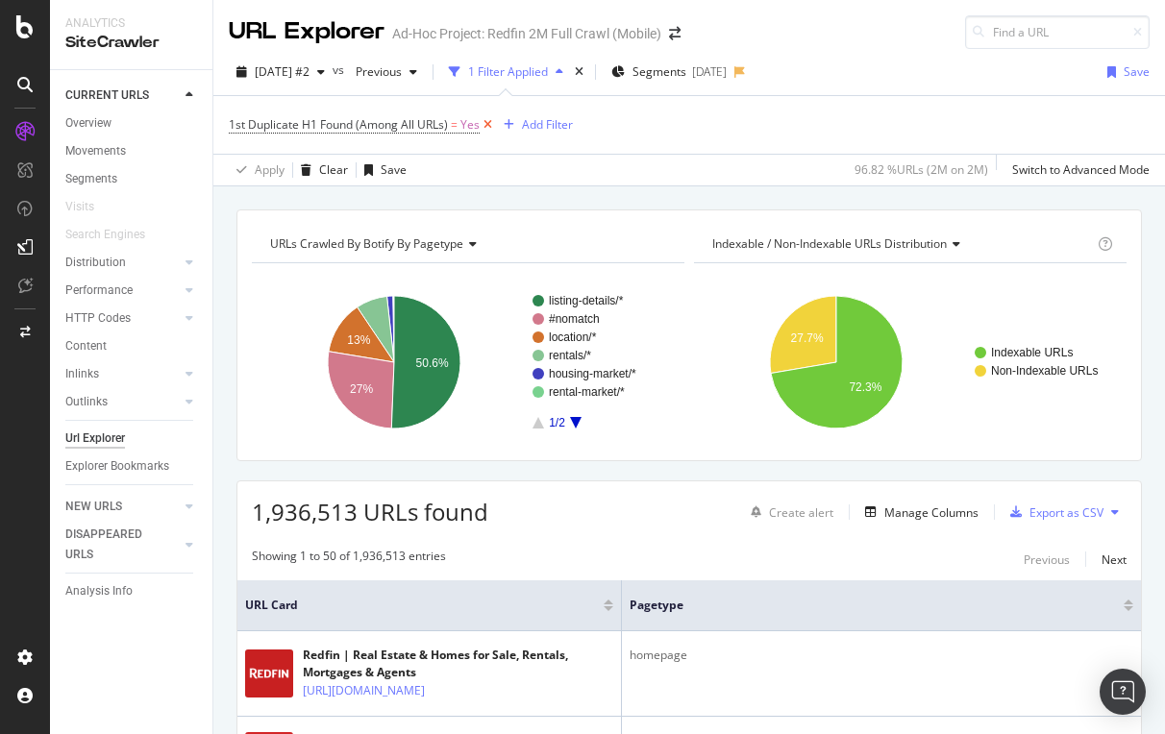
click at [489, 117] on icon at bounding box center [488, 124] width 16 height 19
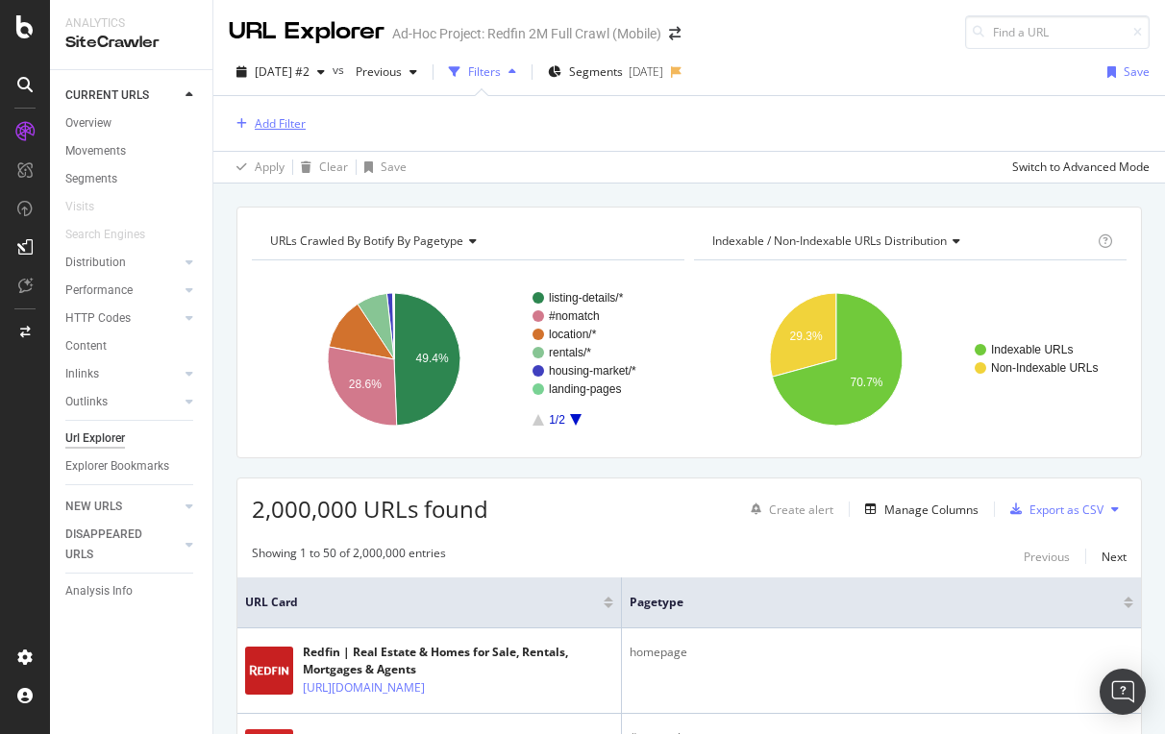
click at [288, 126] on div "Add Filter" at bounding box center [280, 123] width 51 height 16
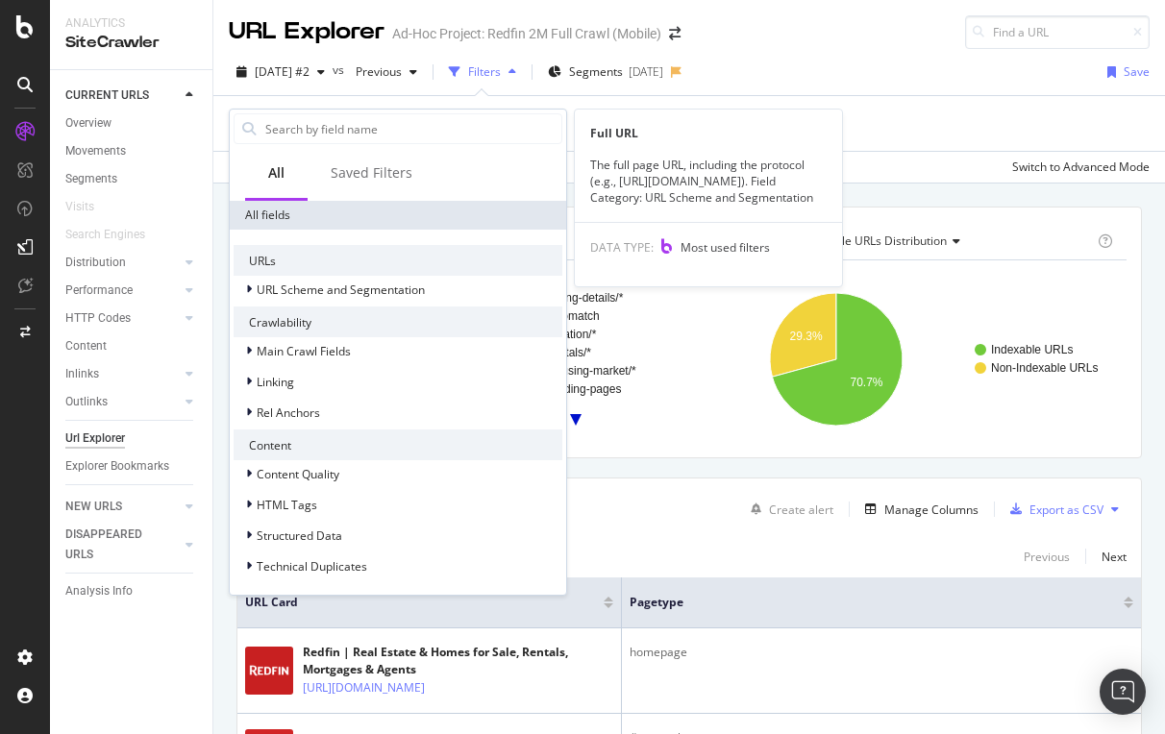
scroll to position [341, 0]
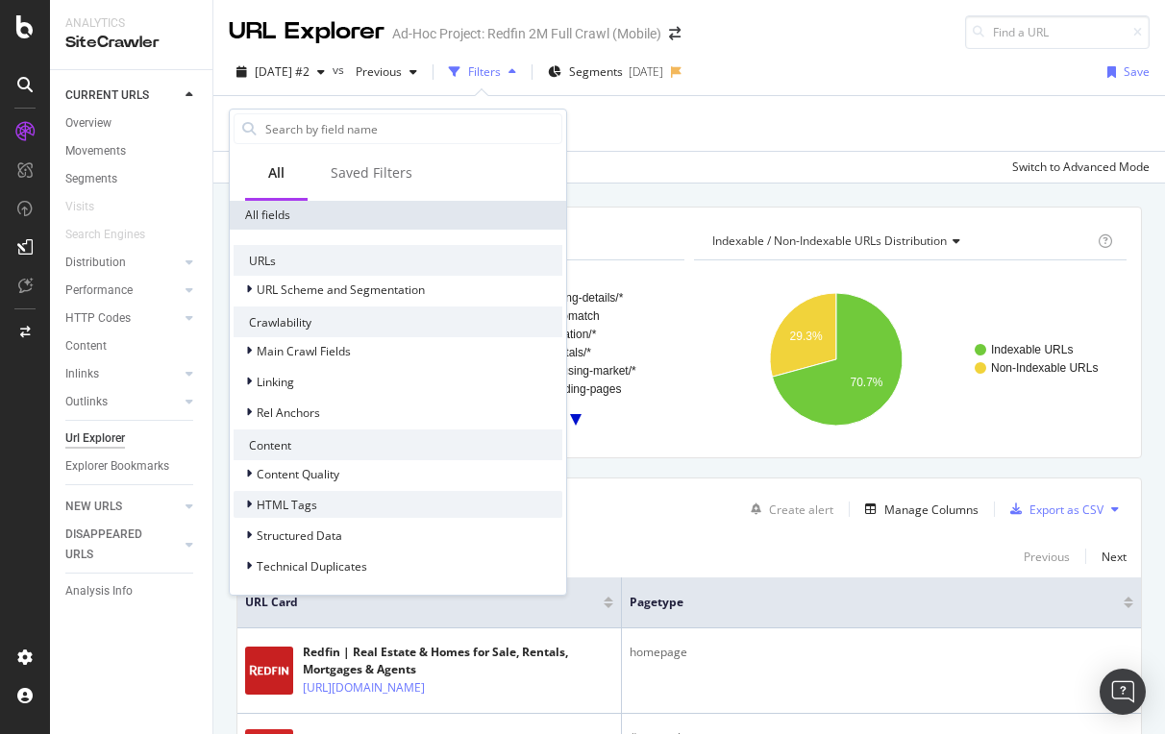
click at [292, 508] on span "HTML Tags" at bounding box center [287, 505] width 61 height 16
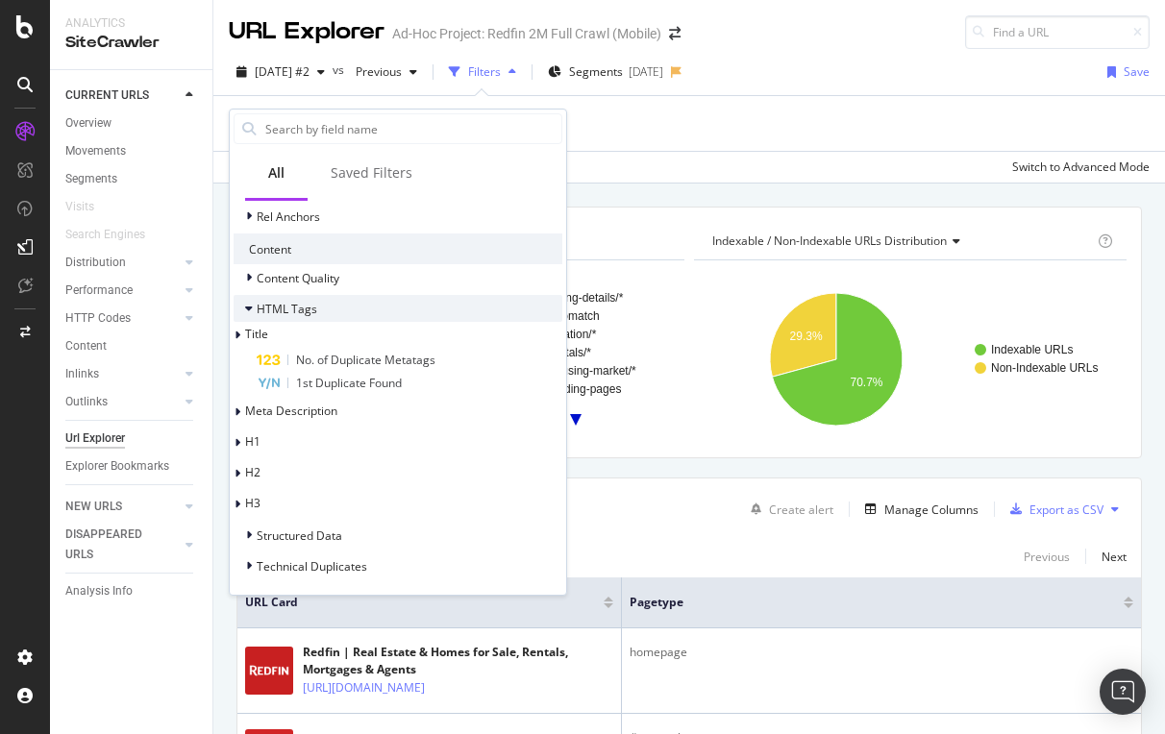
scroll to position [537, 0]
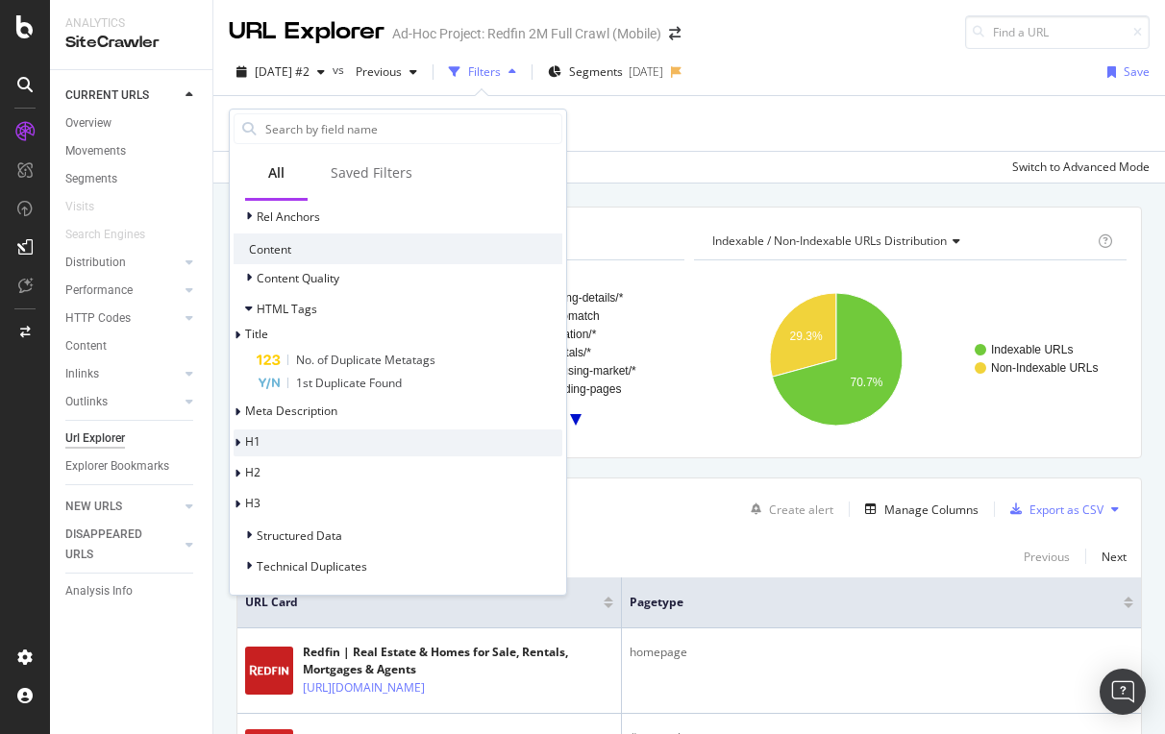
click at [260, 441] on span "H1" at bounding box center [252, 441] width 15 height 16
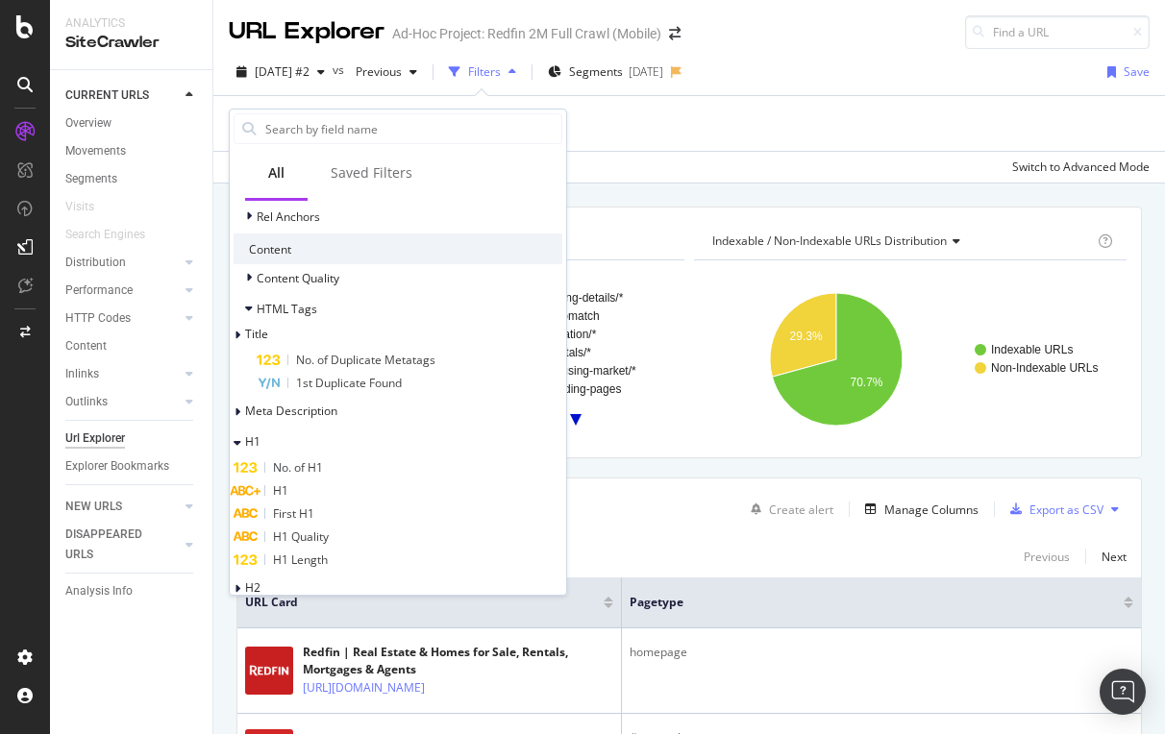
click at [323, 464] on span "No. of H1" at bounding box center [298, 467] width 50 height 16
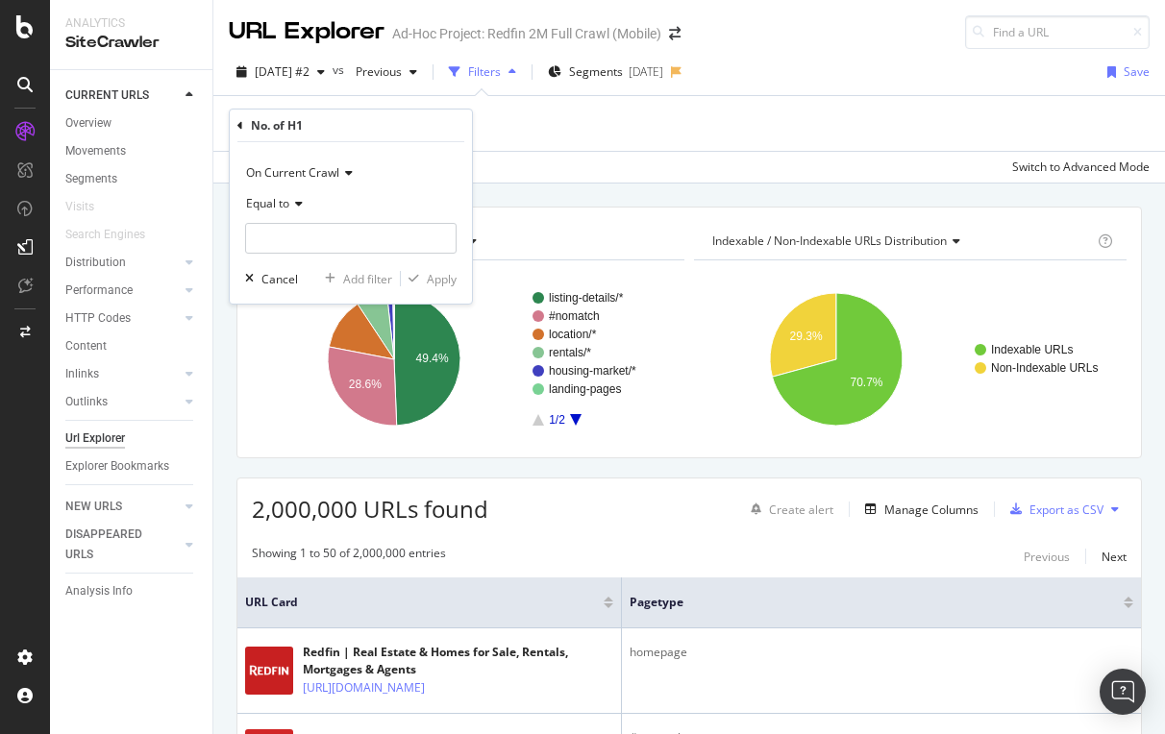
click at [241, 121] on icon at bounding box center [240, 126] width 6 height 12
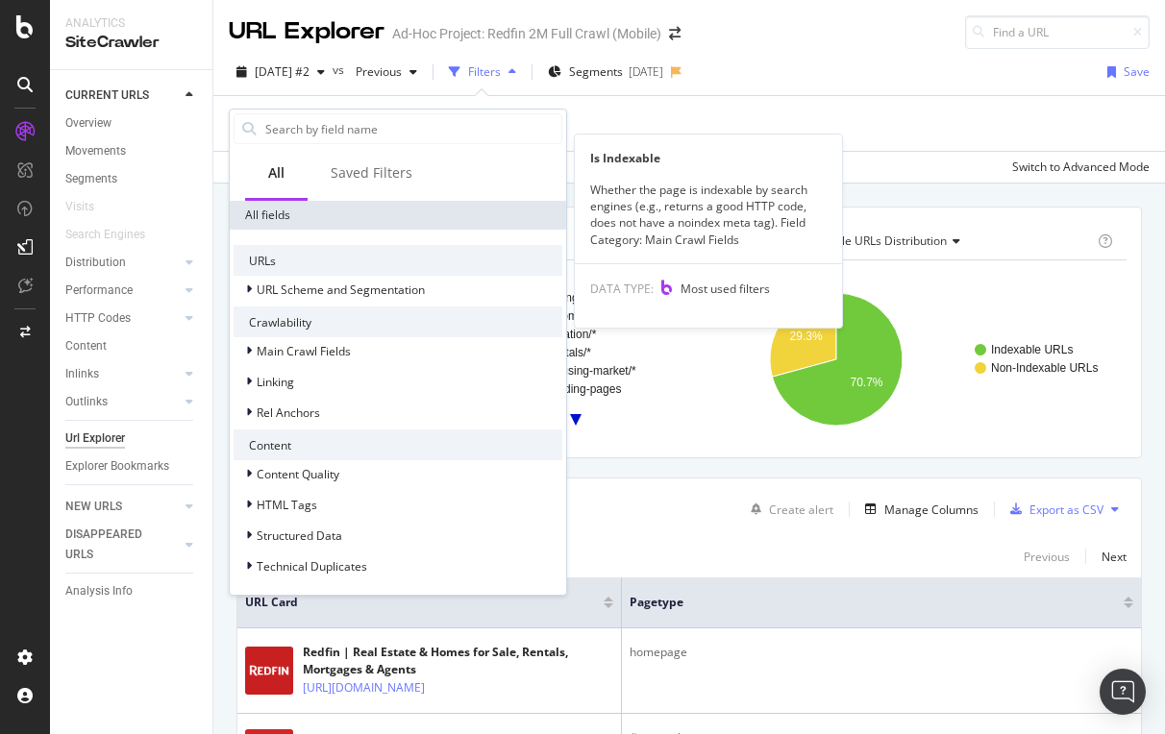
scroll to position [341, 0]
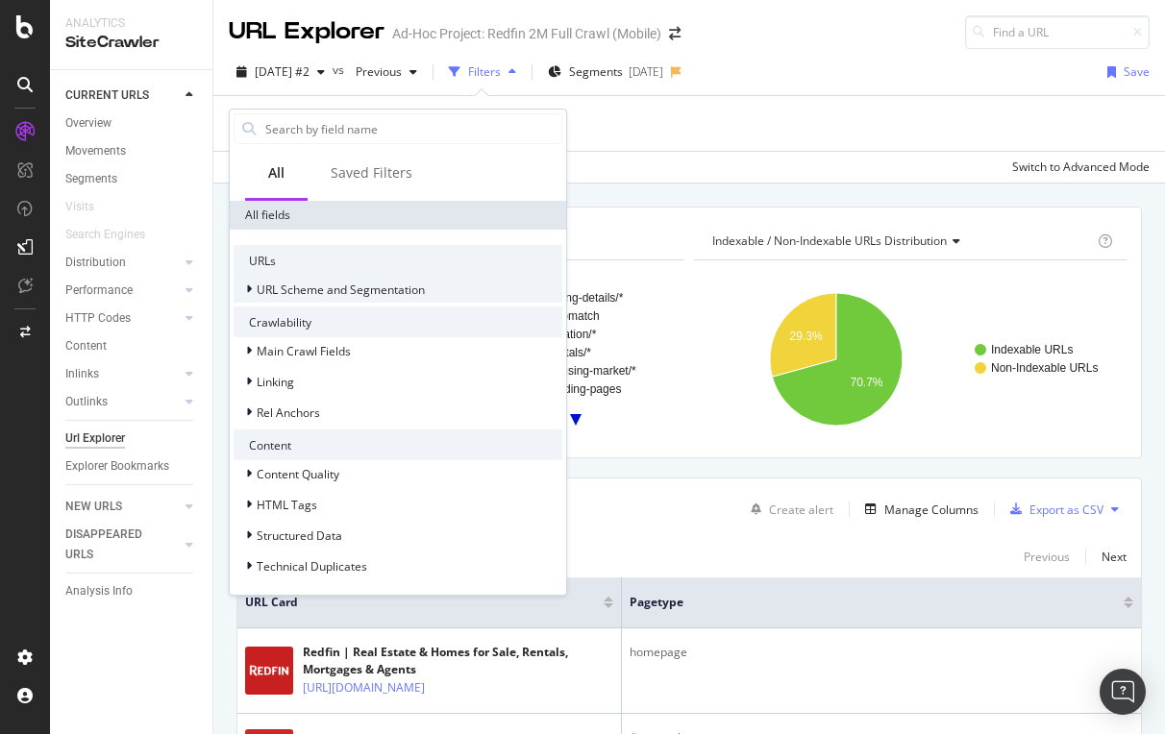
click at [300, 289] on span "URL Scheme and Segmentation" at bounding box center [341, 290] width 168 height 16
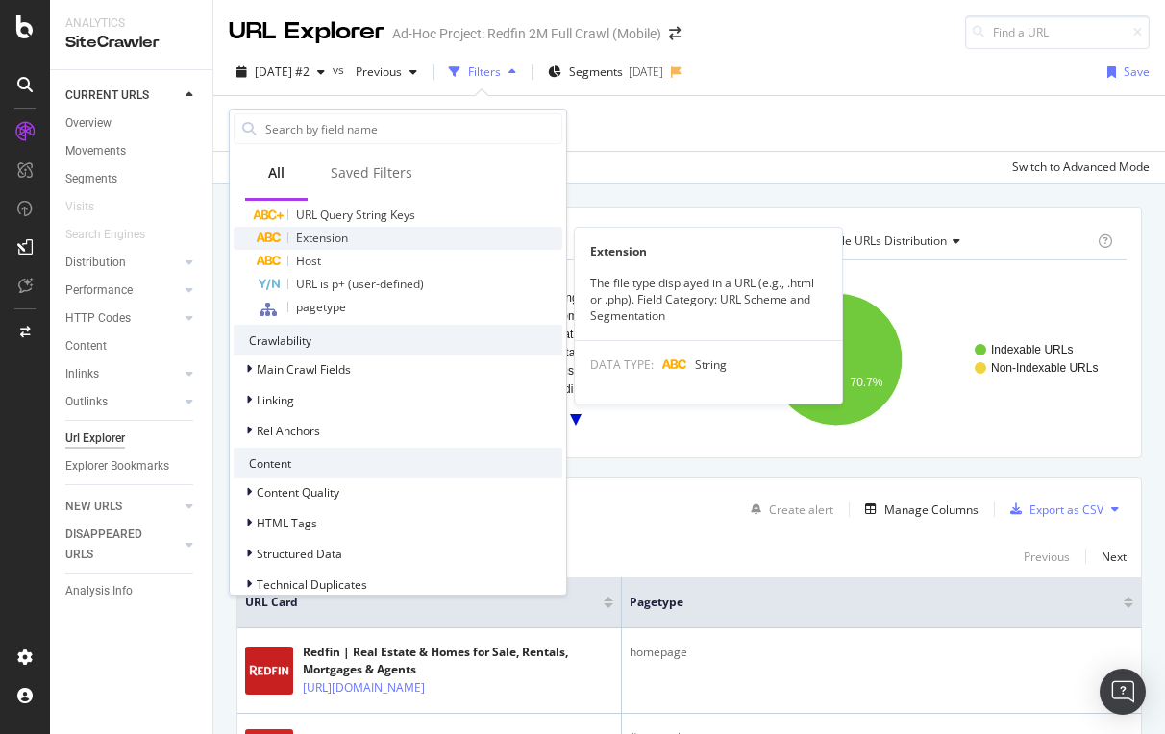
scroll to position [558, 0]
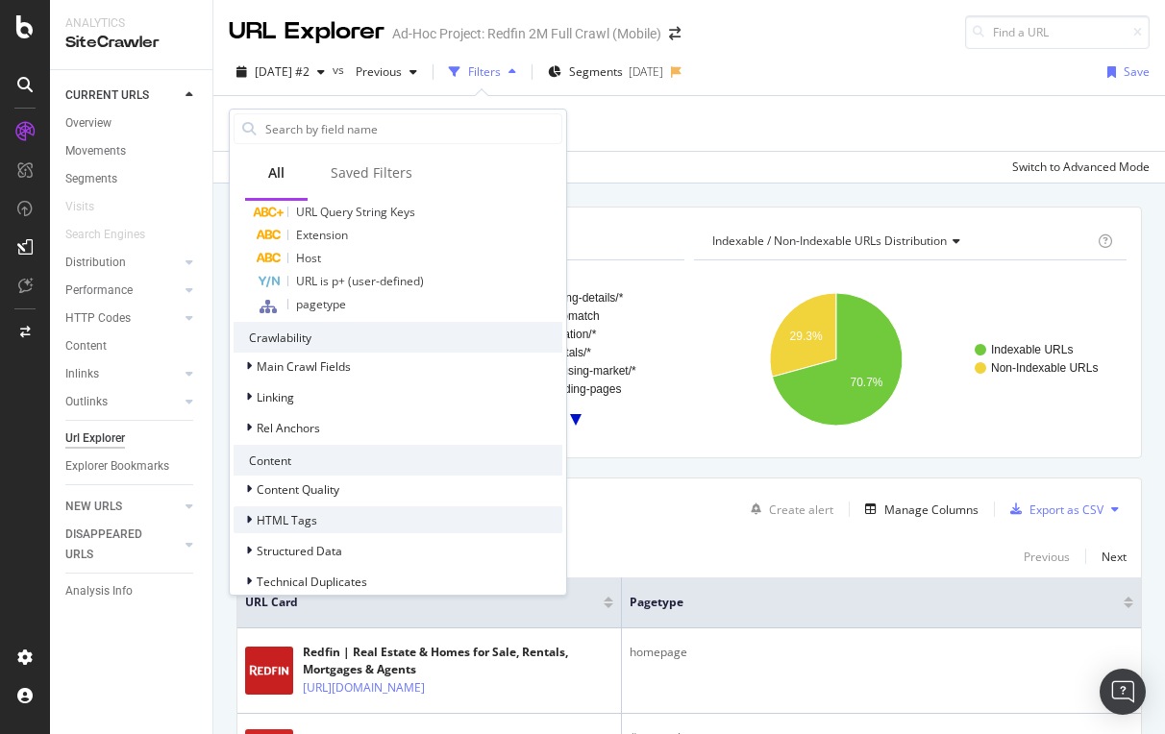
click at [288, 525] on span "HTML Tags" at bounding box center [287, 520] width 61 height 16
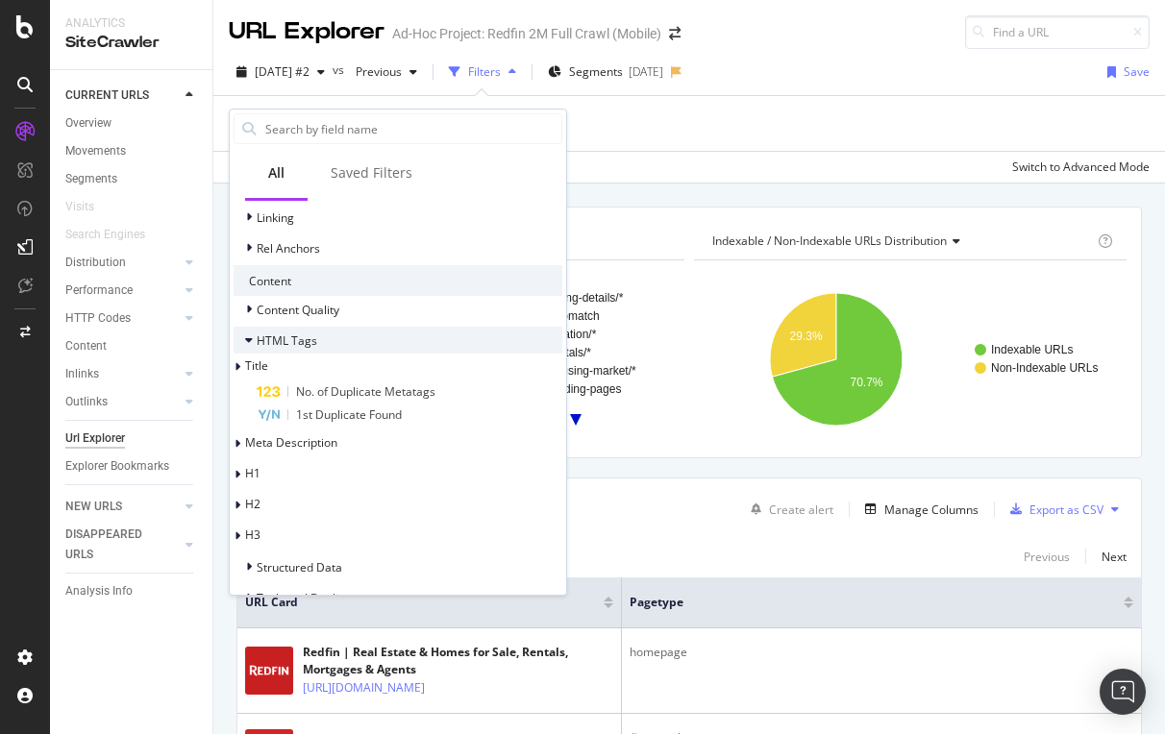
scroll to position [746, 0]
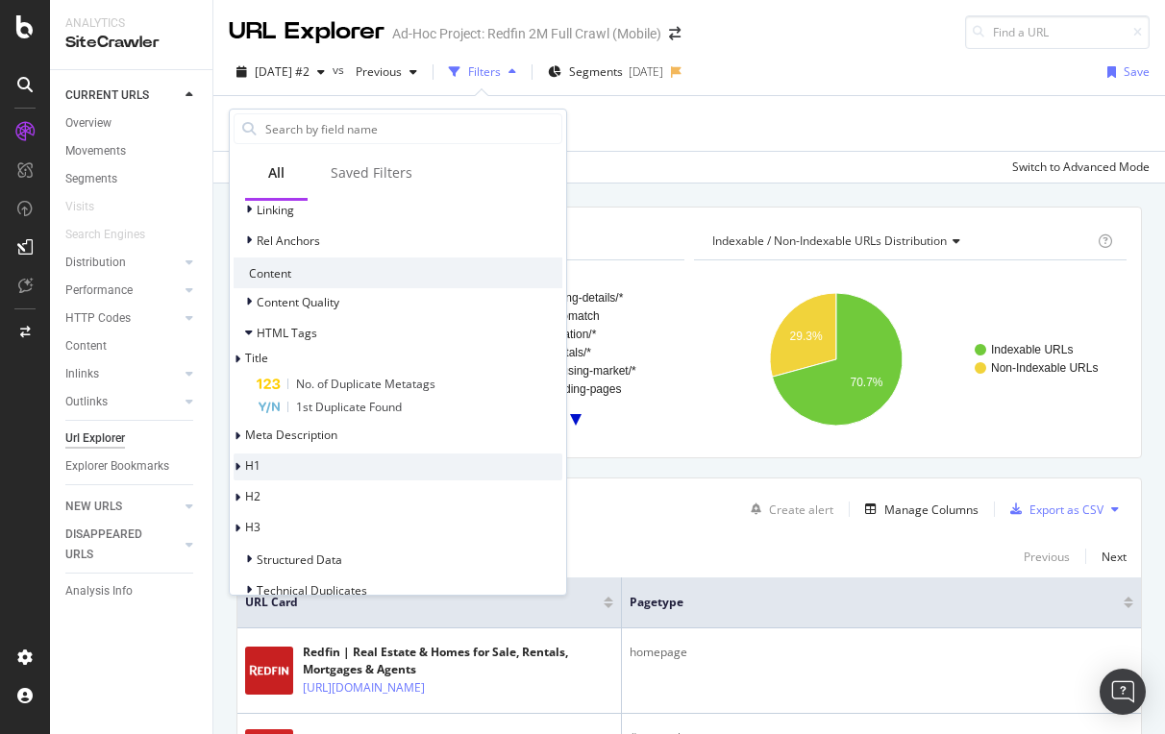
click at [260, 458] on span "H1" at bounding box center [252, 466] width 15 height 16
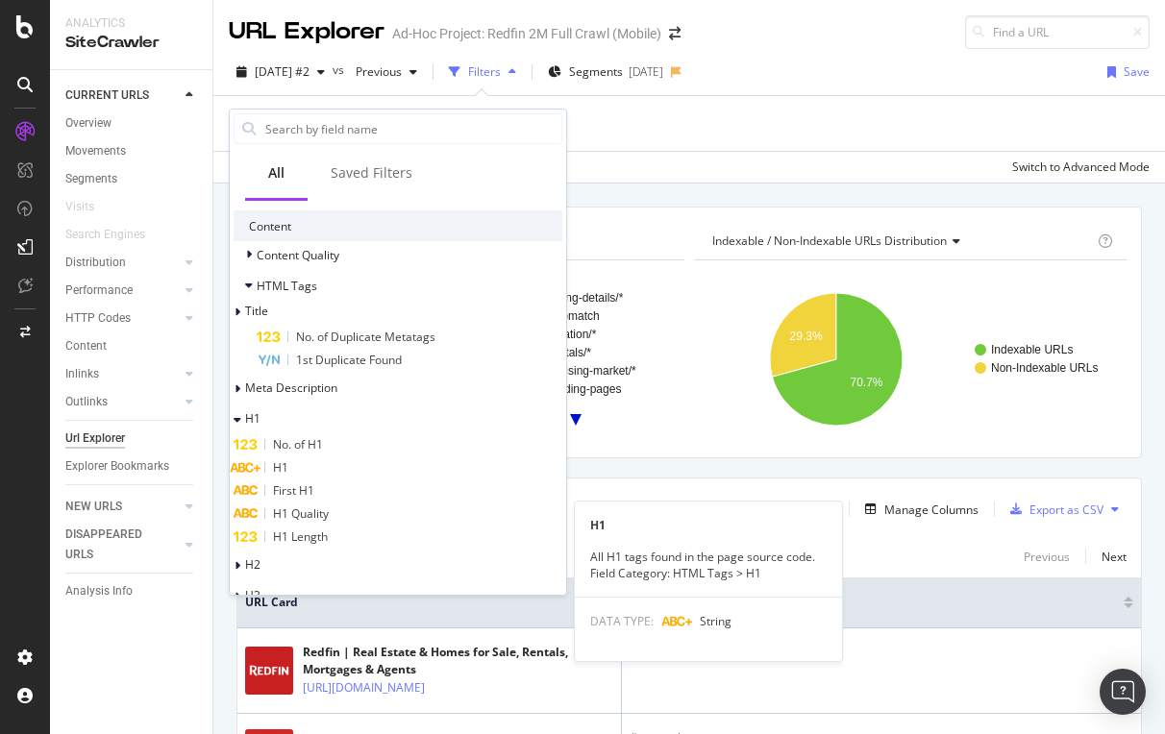
scroll to position [806, 0]
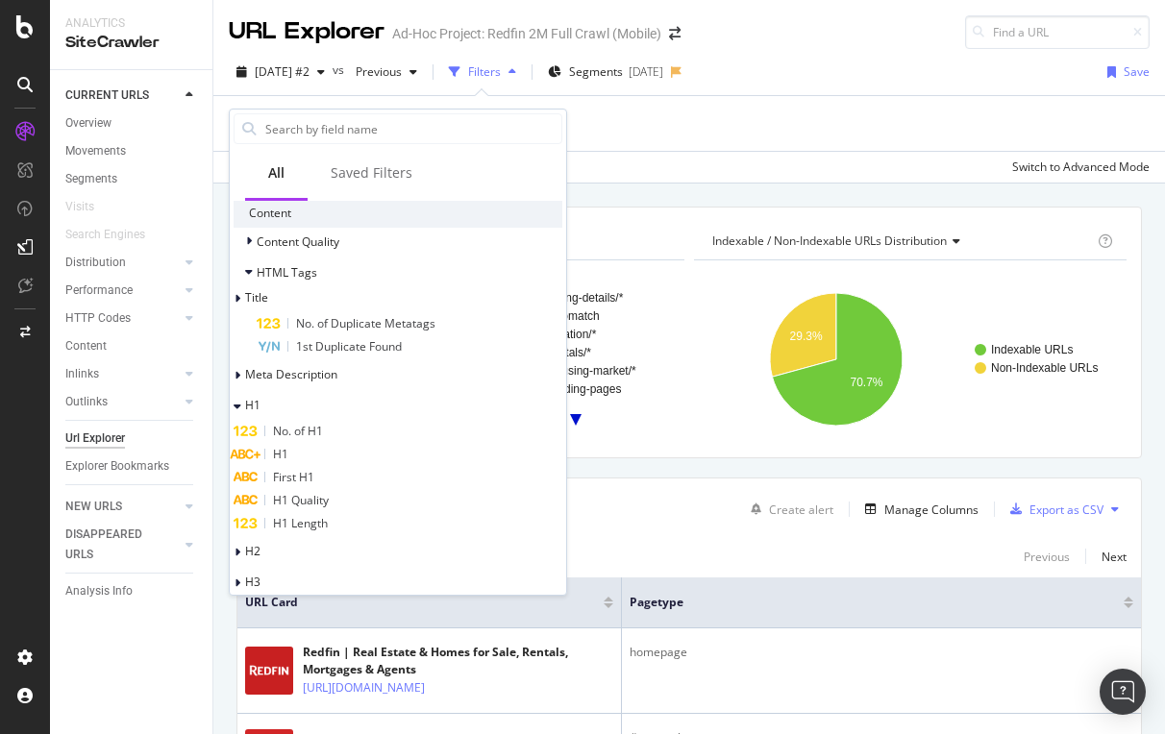
click at [323, 435] on span "No. of H1" at bounding box center [298, 431] width 50 height 16
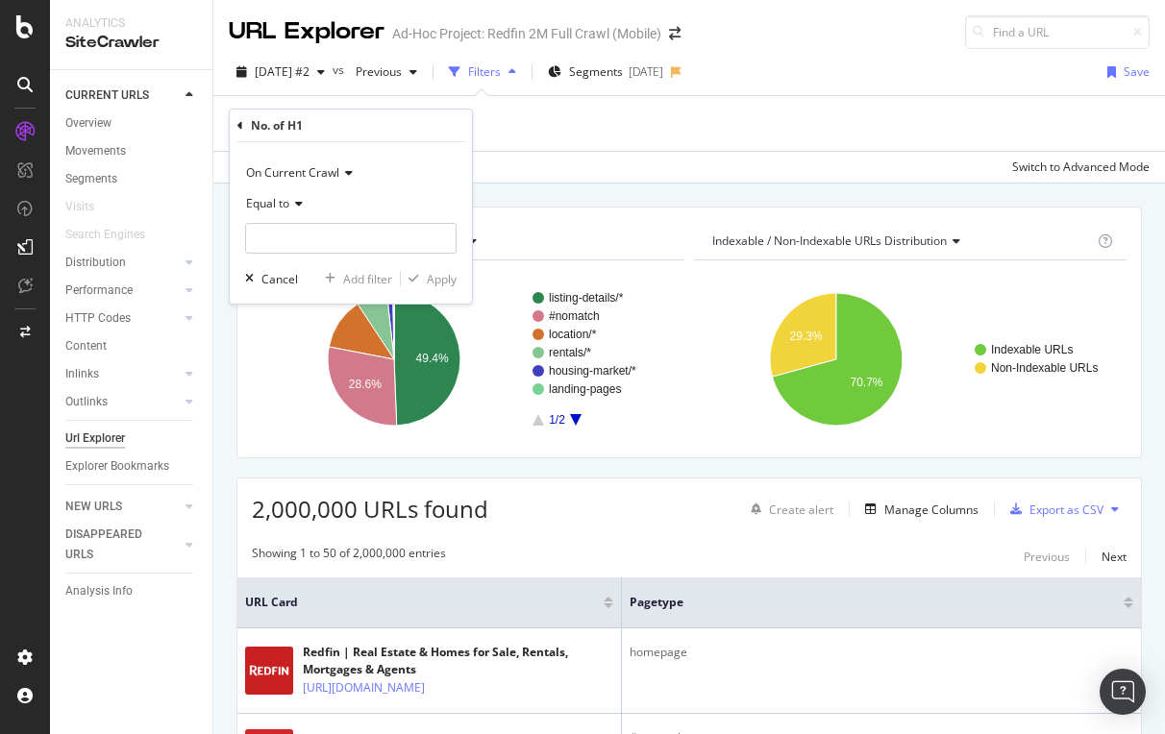
click at [279, 210] on span "Equal to" at bounding box center [267, 203] width 43 height 16
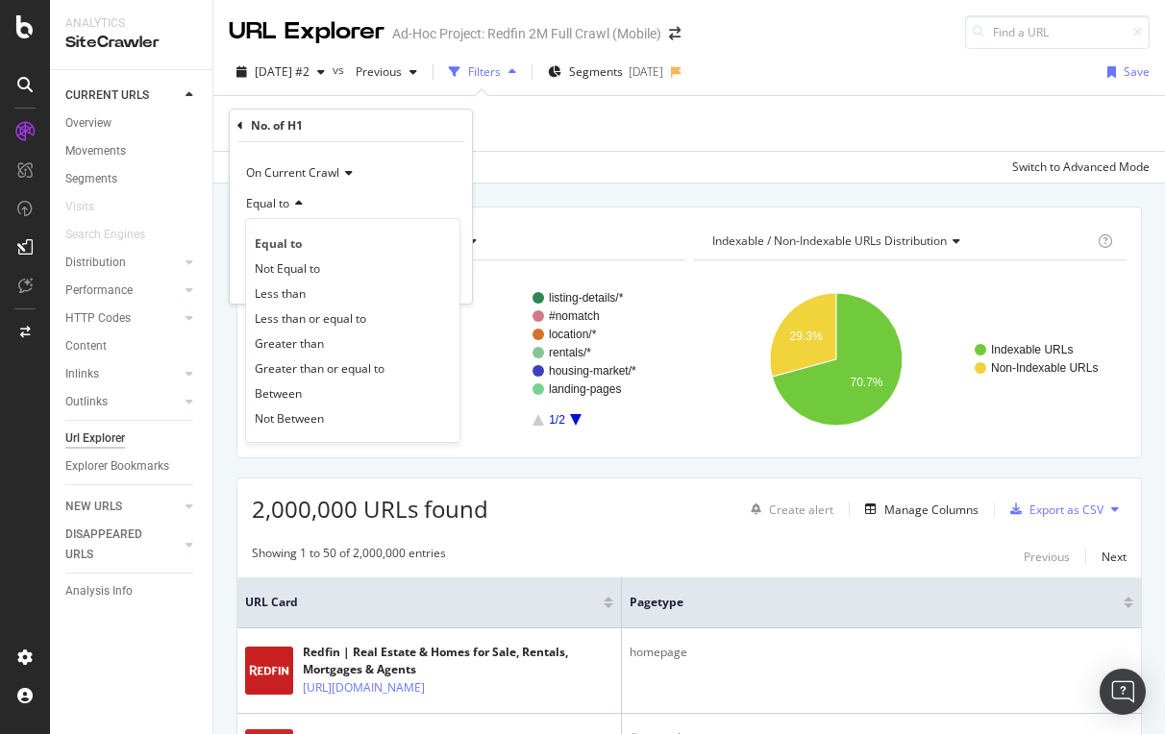
click at [419, 177] on div "On Current Crawl" at bounding box center [350, 173] width 211 height 31
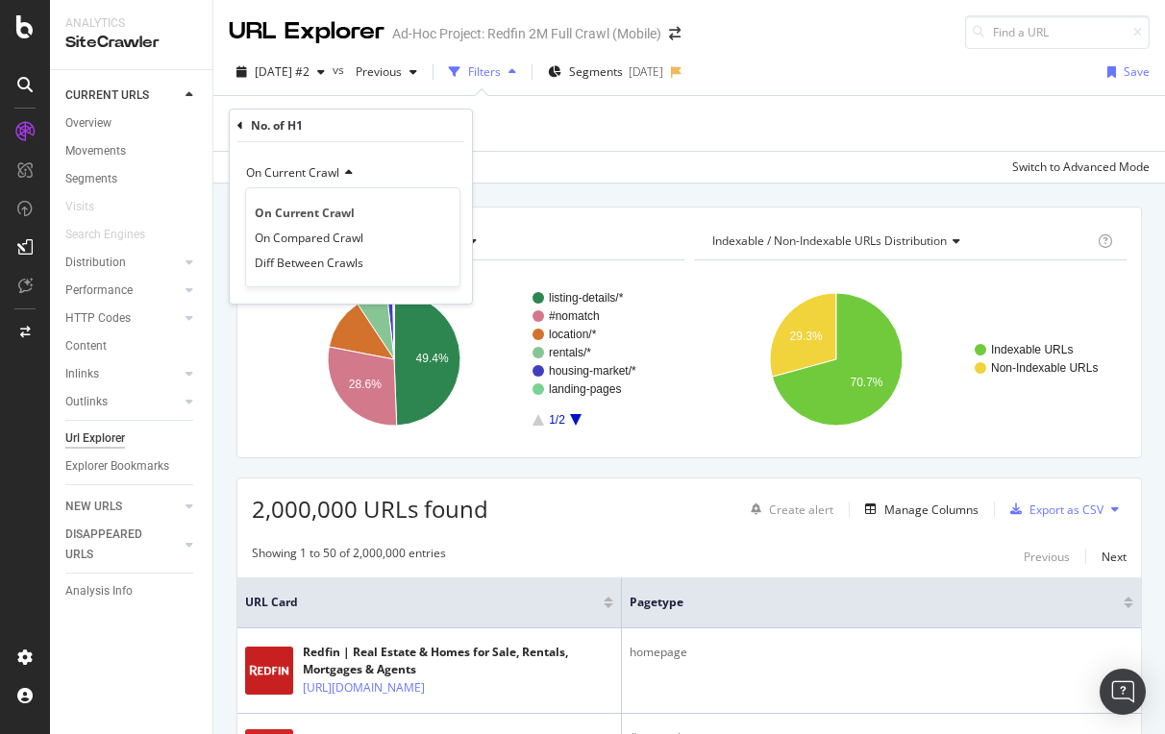
click at [414, 119] on div "No. of H1" at bounding box center [350, 126] width 227 height 33
click at [330, 240] on input "number" at bounding box center [350, 238] width 211 height 31
click at [418, 237] on input "2" at bounding box center [350, 238] width 211 height 31
type input "2"
click at [309, 195] on div "Equal to" at bounding box center [350, 203] width 211 height 31
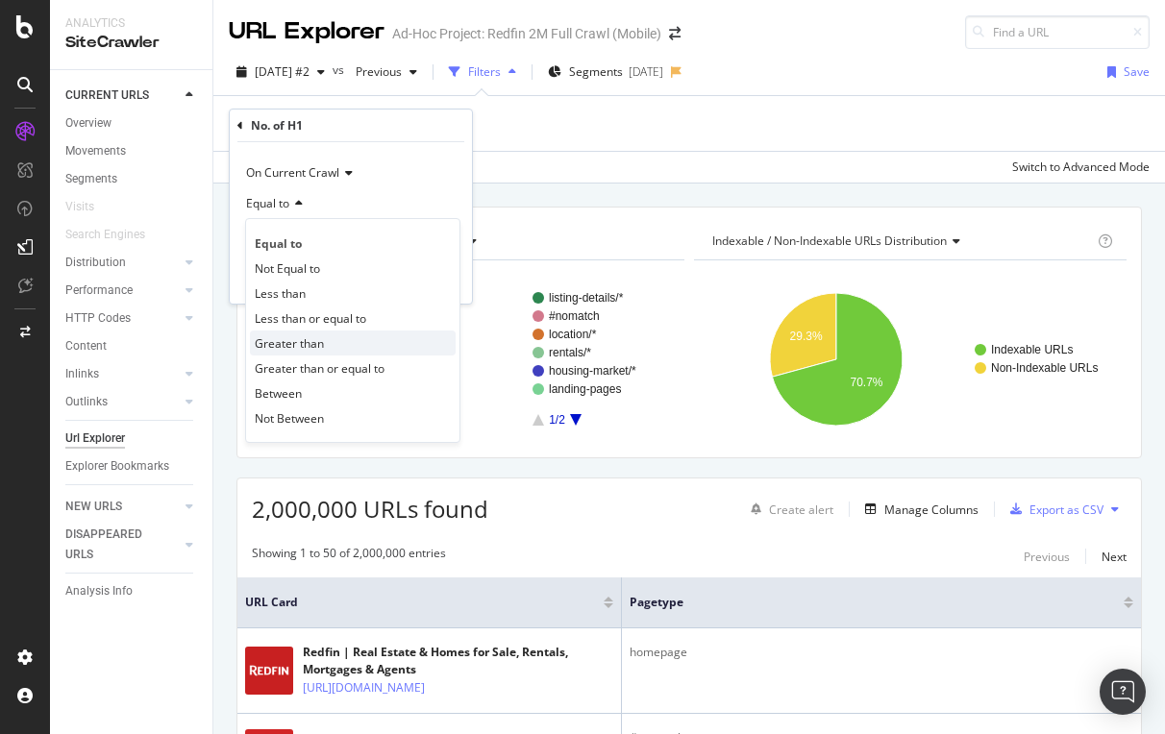
click at [301, 338] on span "Greater than" at bounding box center [289, 343] width 69 height 16
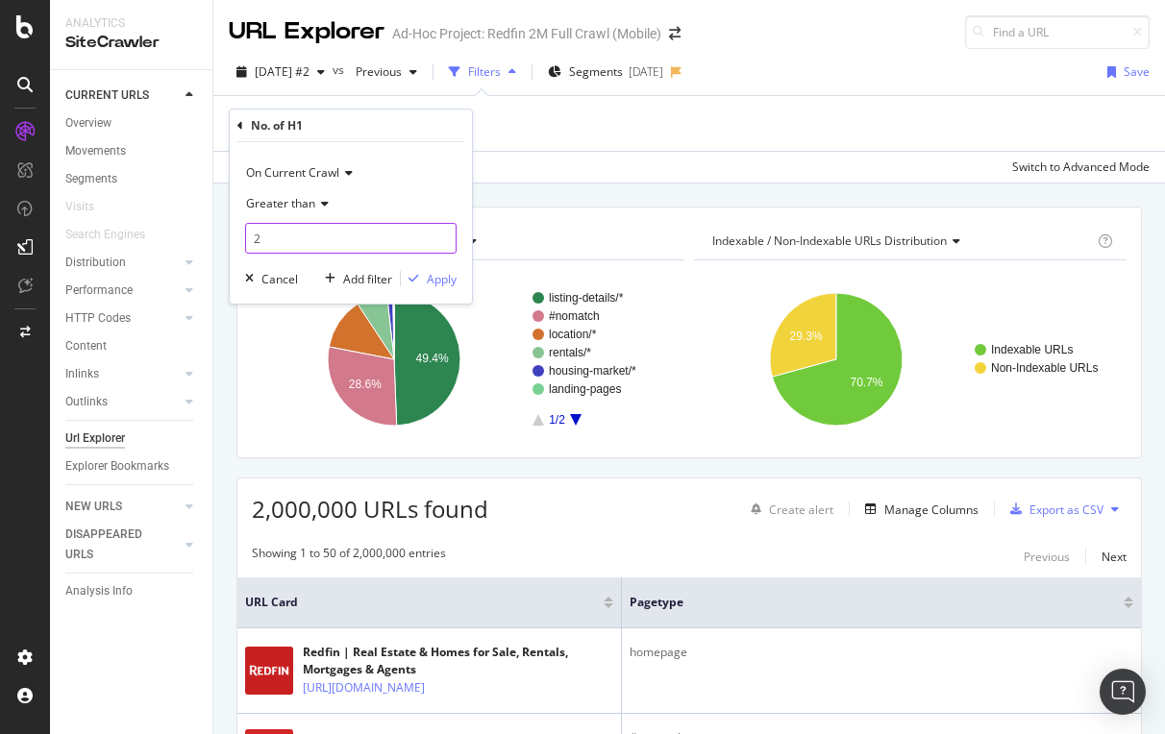
click at [287, 243] on input "2" at bounding box center [350, 238] width 211 height 31
type input "1"
click at [424, 275] on div "button" at bounding box center [414, 279] width 26 height 12
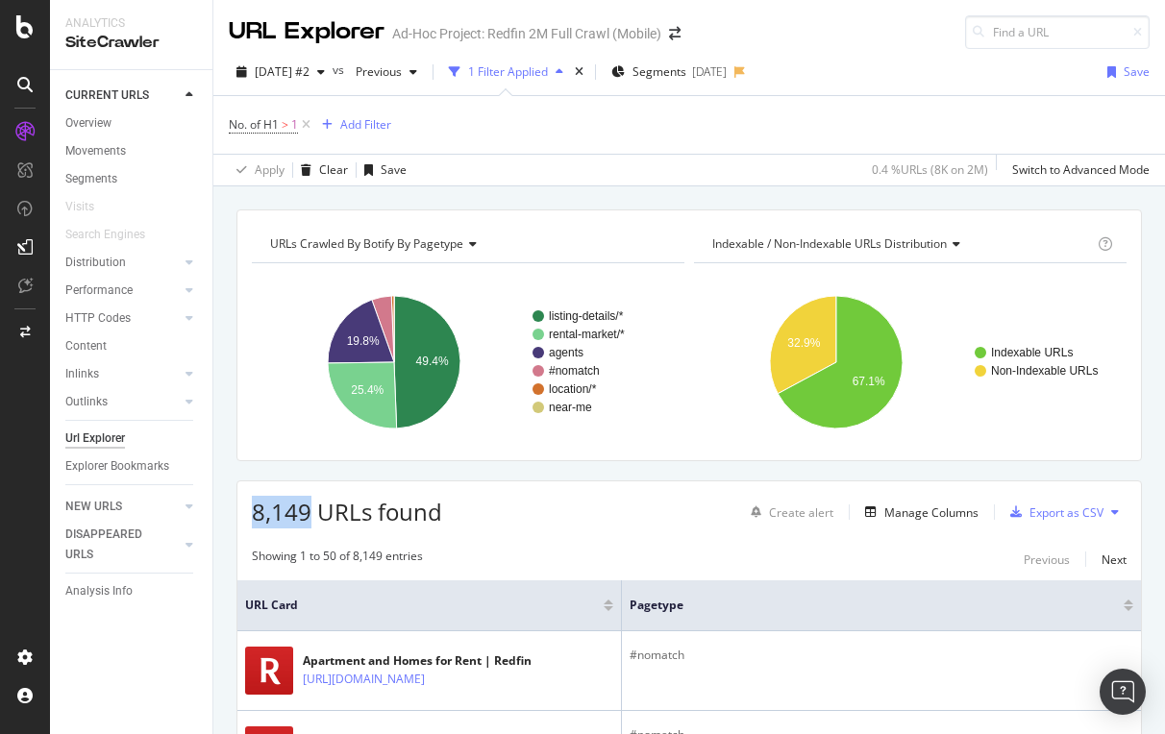
drag, startPoint x: 257, startPoint y: 510, endPoint x: 309, endPoint y: 510, distance: 51.9
click at [309, 510] on span "8,149 URLs found" at bounding box center [347, 512] width 190 height 32
copy span "8,149"
click at [249, 120] on span "No. of H1" at bounding box center [254, 124] width 50 height 16
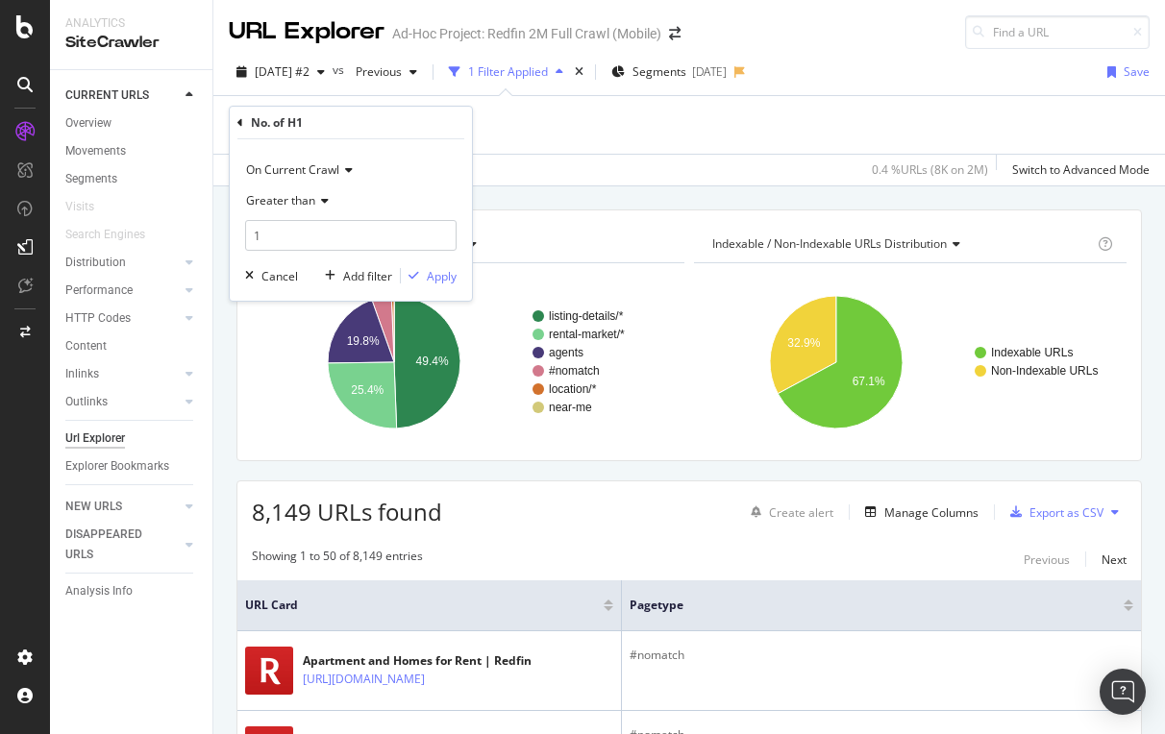
click at [238, 121] on icon at bounding box center [240, 123] width 6 height 12
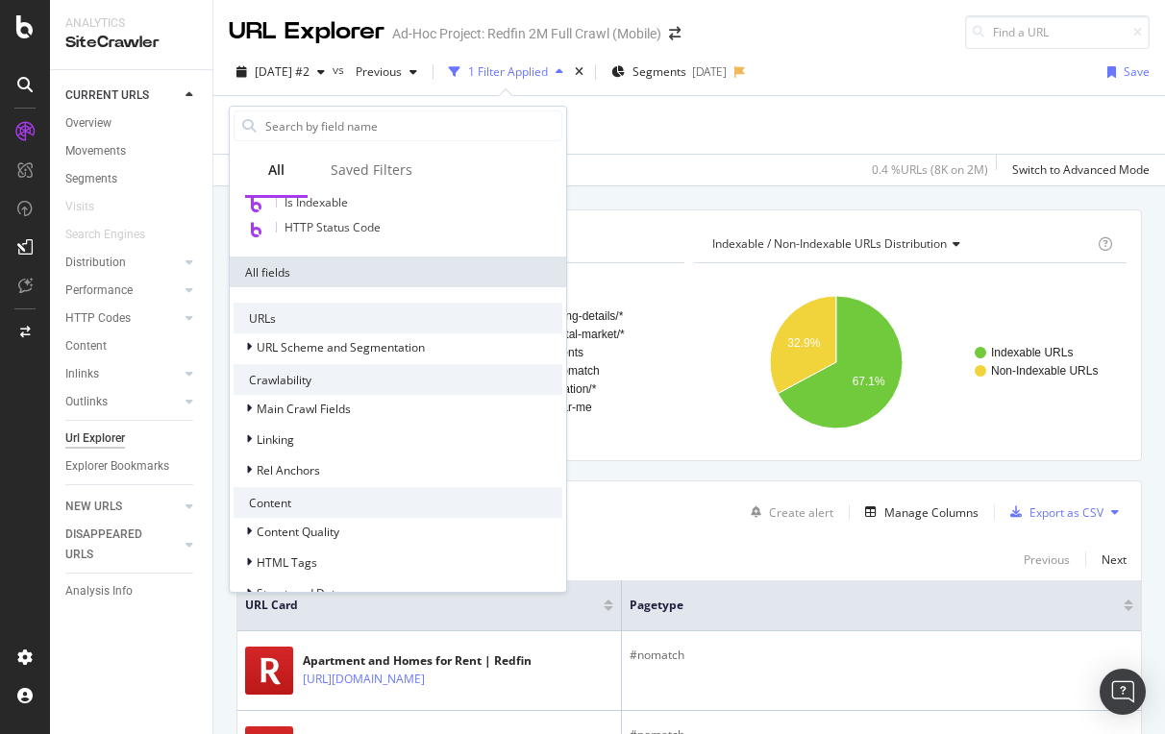
scroll to position [333, 0]
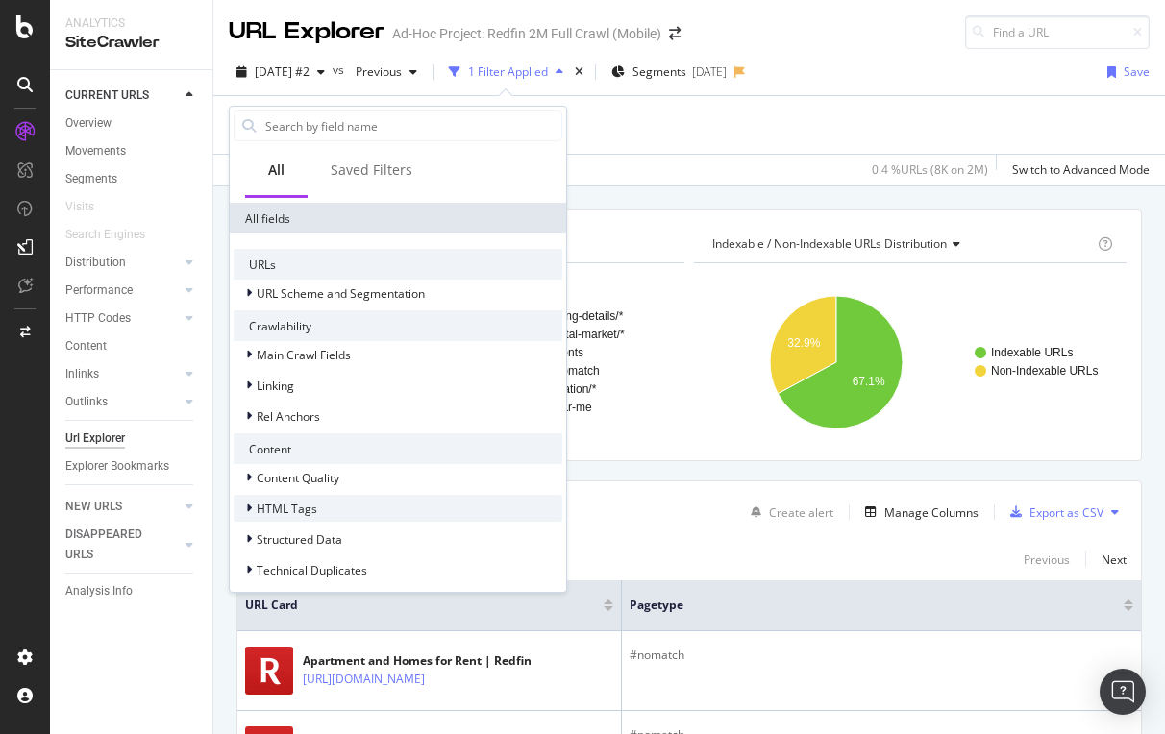
click at [293, 503] on span "HTML Tags" at bounding box center [287, 509] width 61 height 16
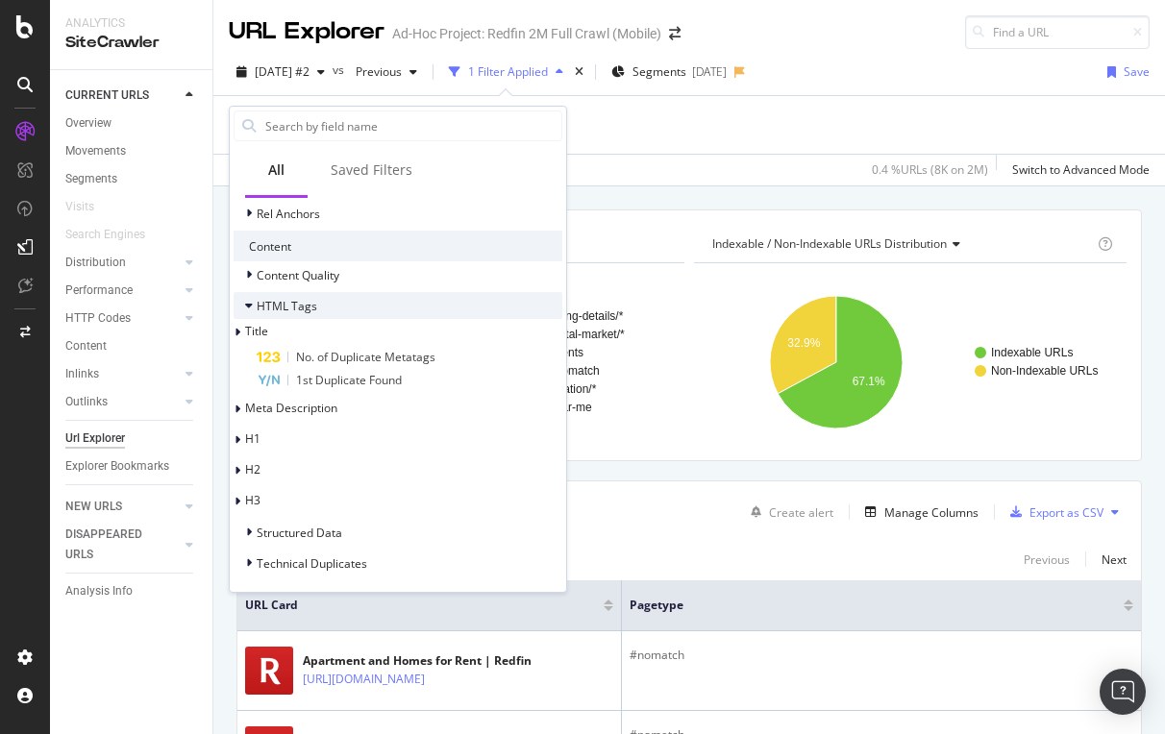
scroll to position [535, 0]
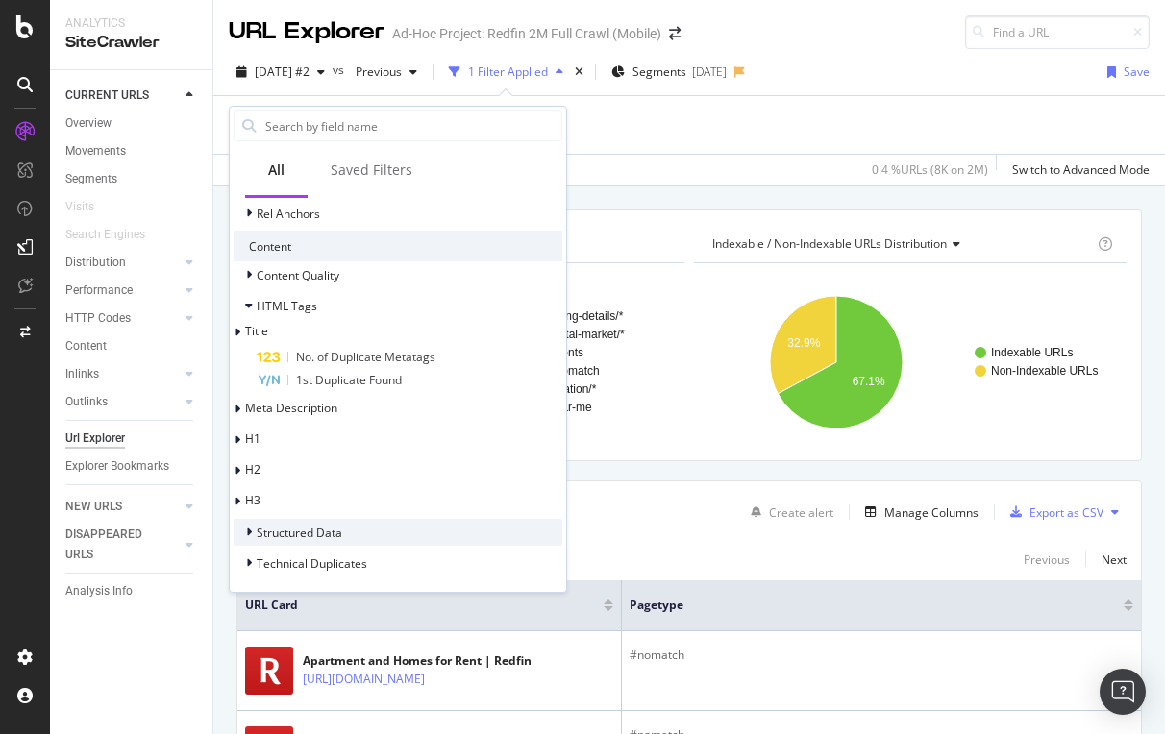
click at [281, 529] on span "Structured Data" at bounding box center [300, 533] width 86 height 16
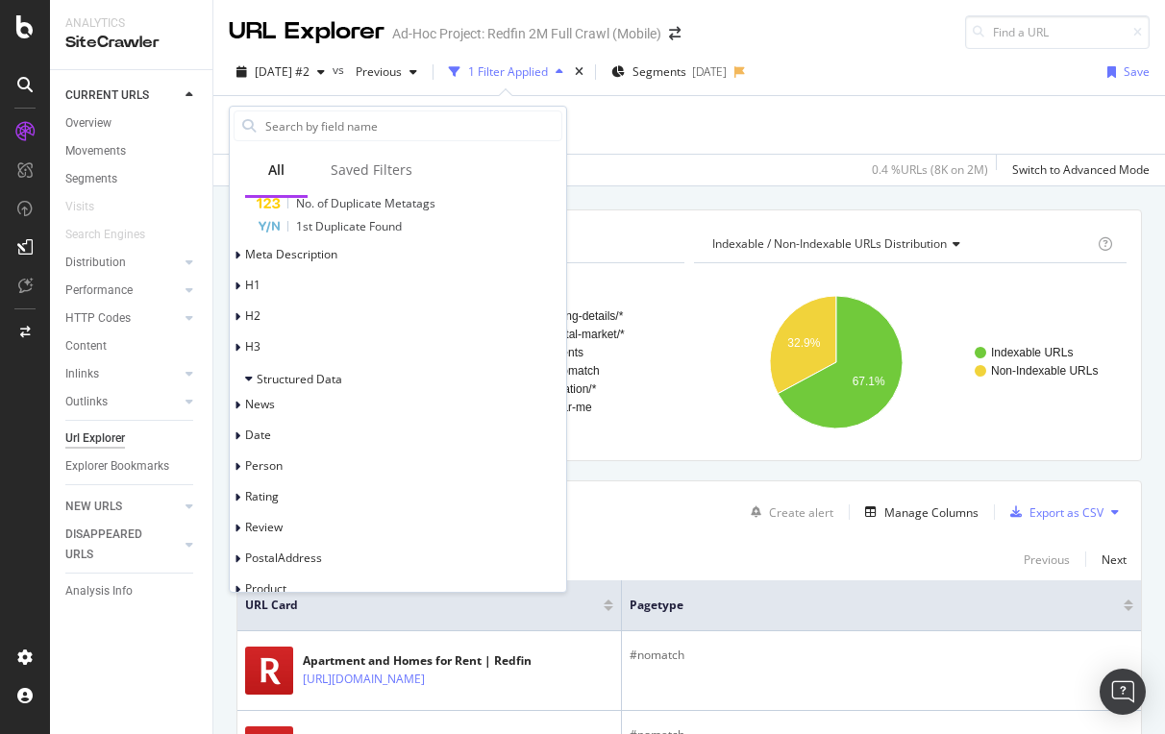
scroll to position [643, 0]
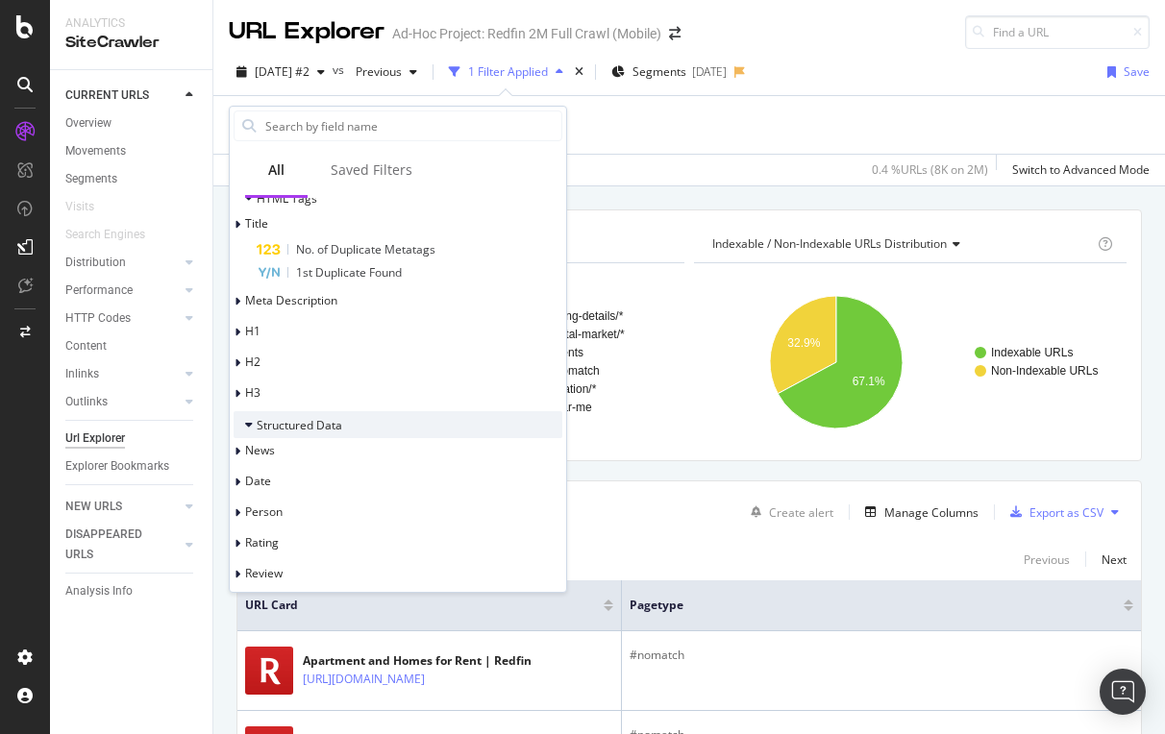
click at [260, 421] on span "Structured Data" at bounding box center [300, 425] width 86 height 16
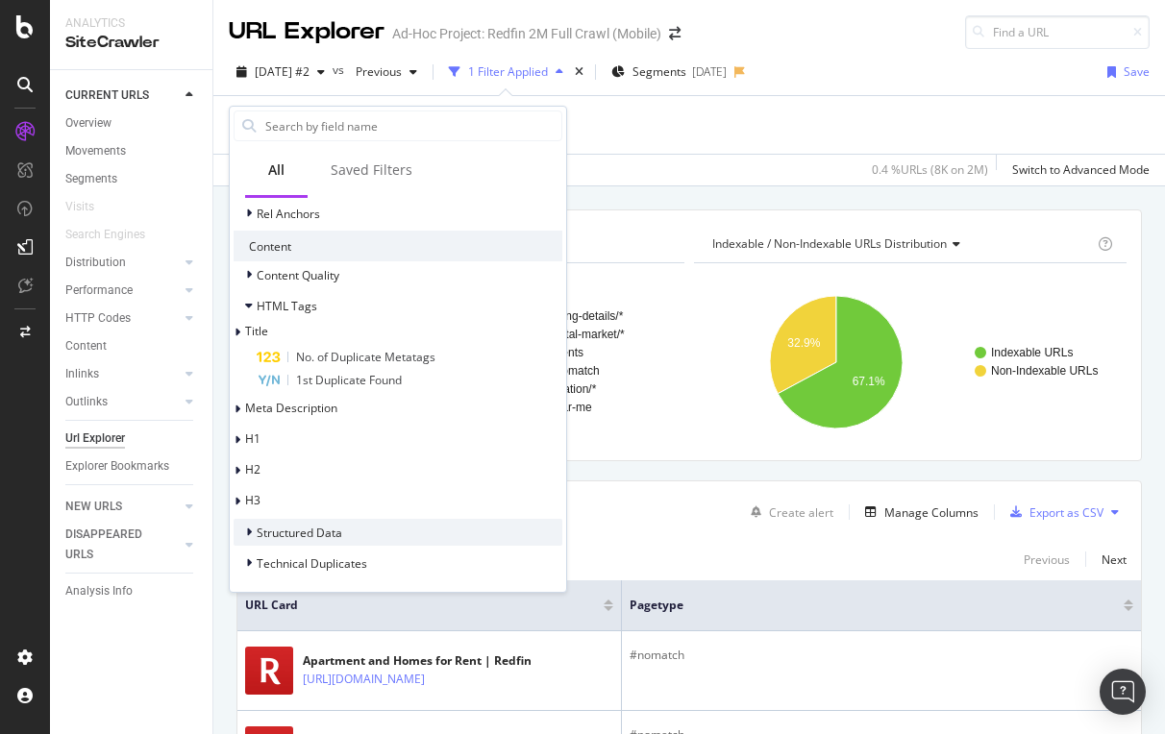
scroll to position [535, 0]
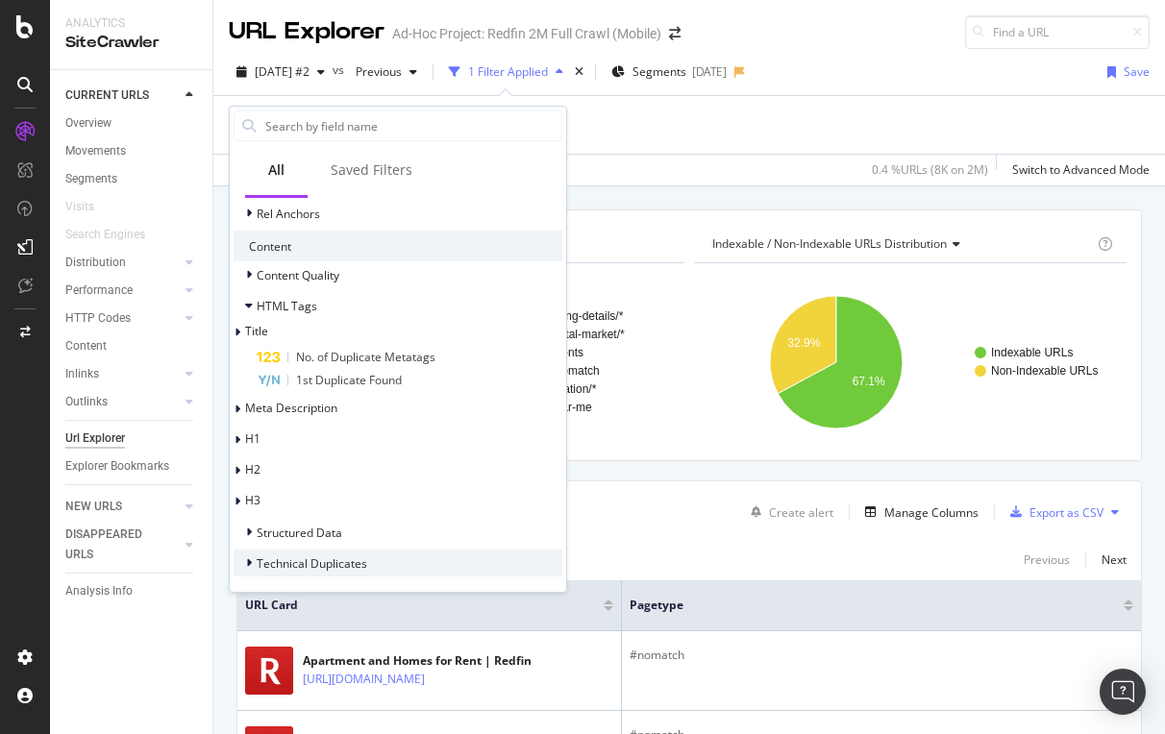
click at [288, 563] on span "Technical Duplicates" at bounding box center [312, 564] width 111 height 16
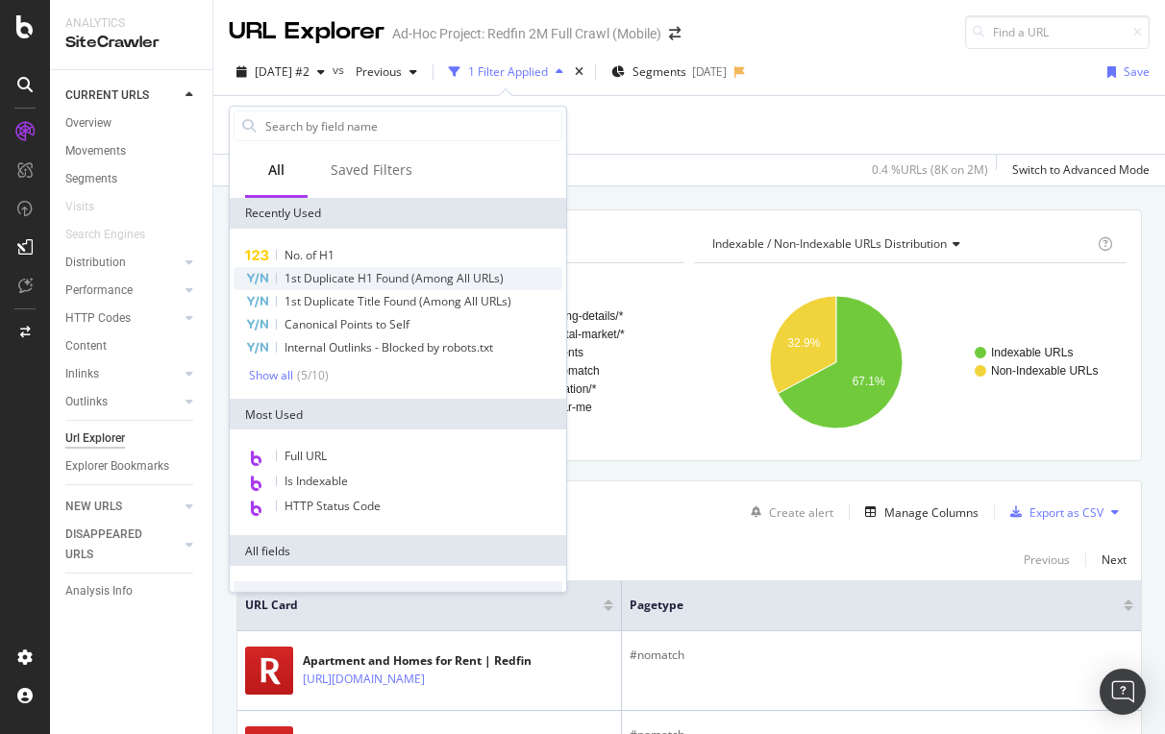
scroll to position [0, 0]
click at [719, 143] on div "No. of H1 > 1 Add Filter" at bounding box center [689, 125] width 921 height 58
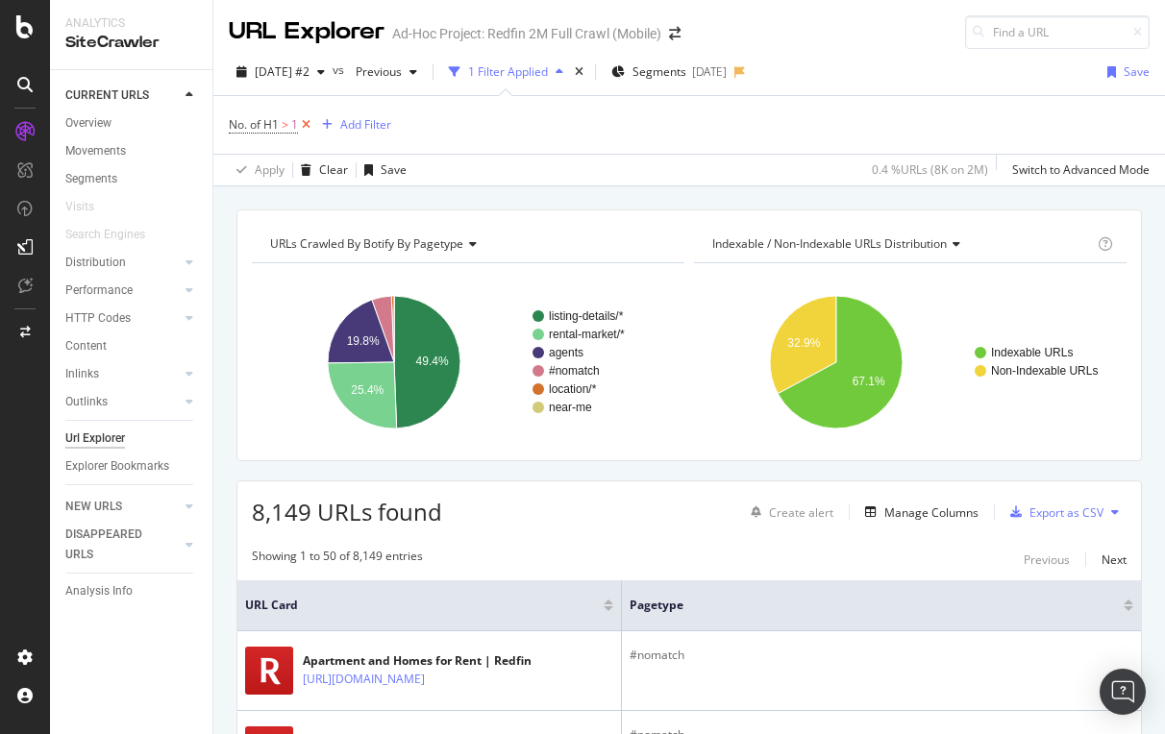
click at [307, 121] on icon at bounding box center [306, 124] width 16 height 19
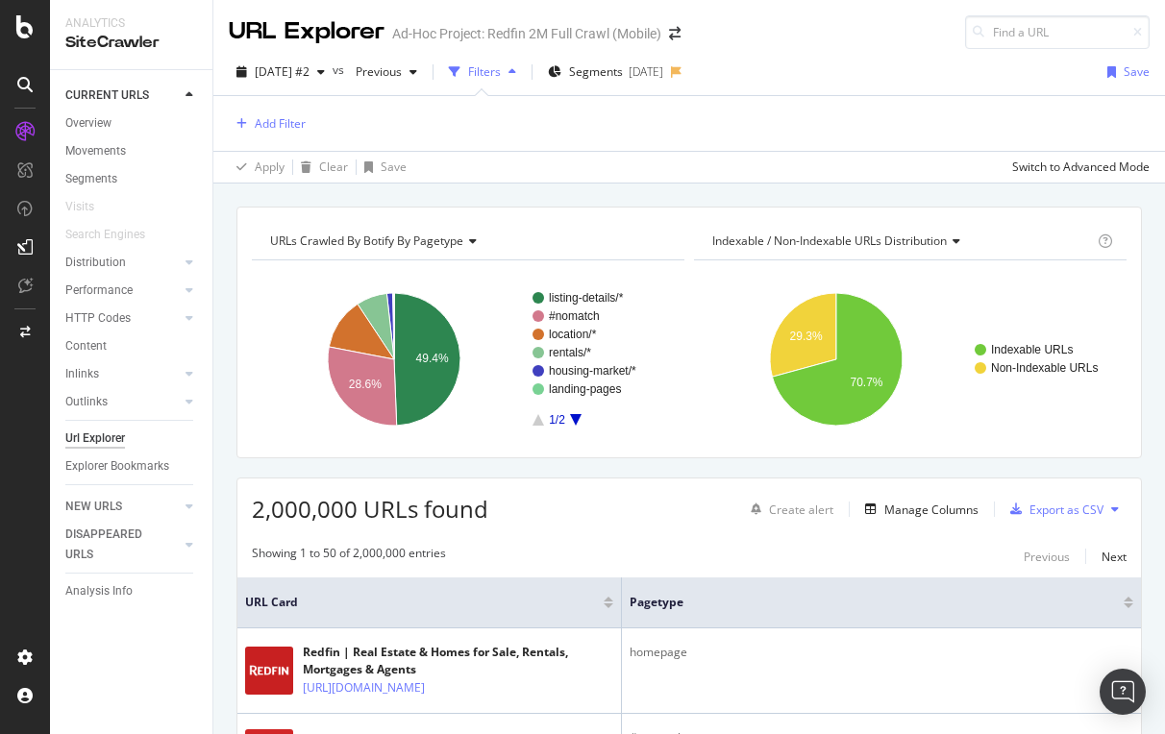
click at [119, 434] on div "Url Explorer" at bounding box center [95, 439] width 60 height 20
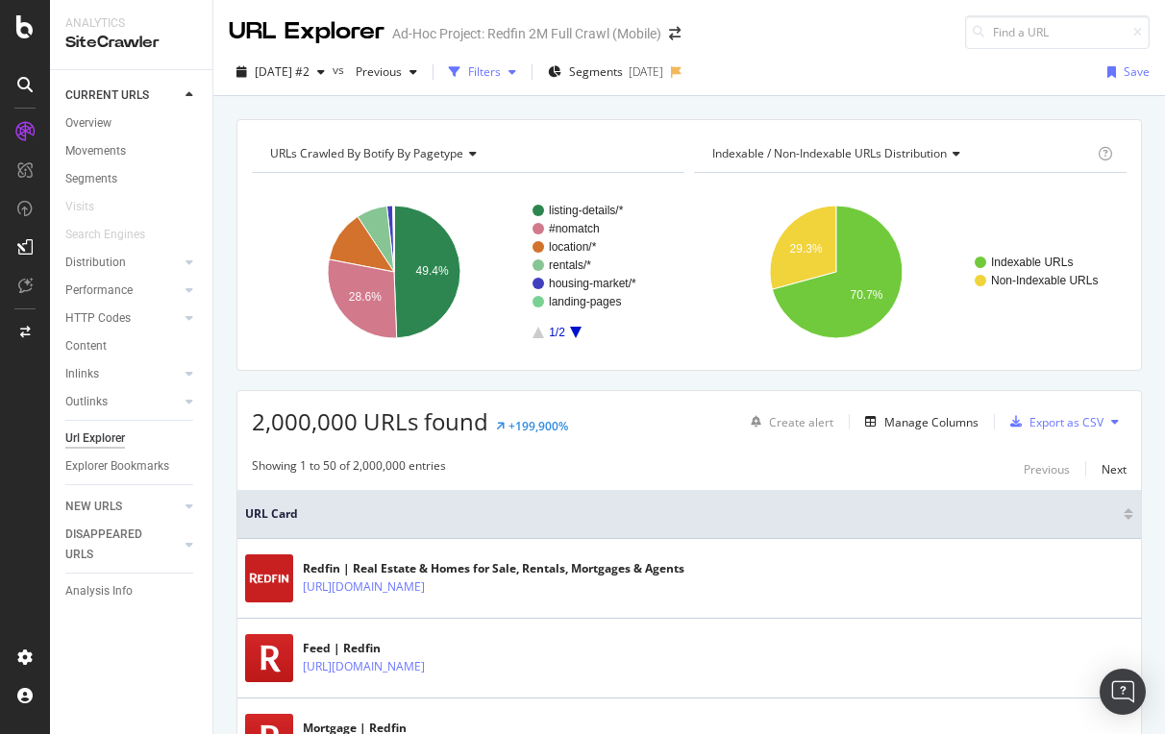
click at [501, 67] on div "Filters" at bounding box center [484, 71] width 33 height 16
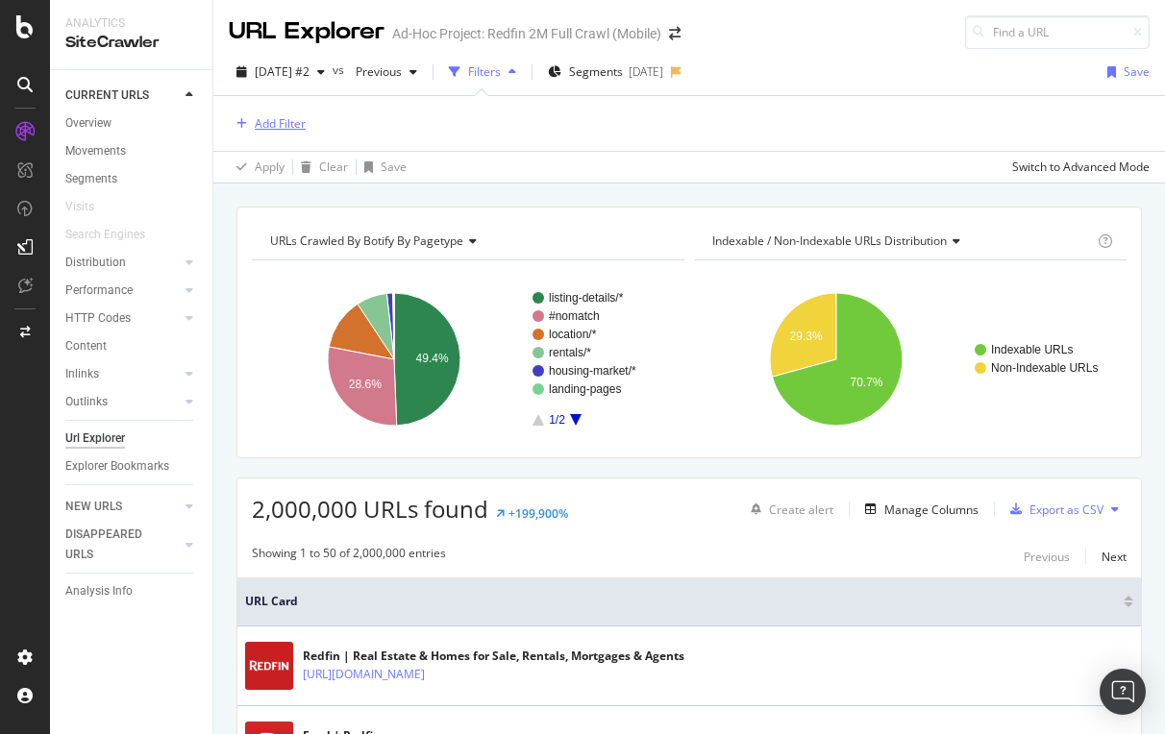
click at [274, 125] on div "Add Filter" at bounding box center [280, 123] width 51 height 16
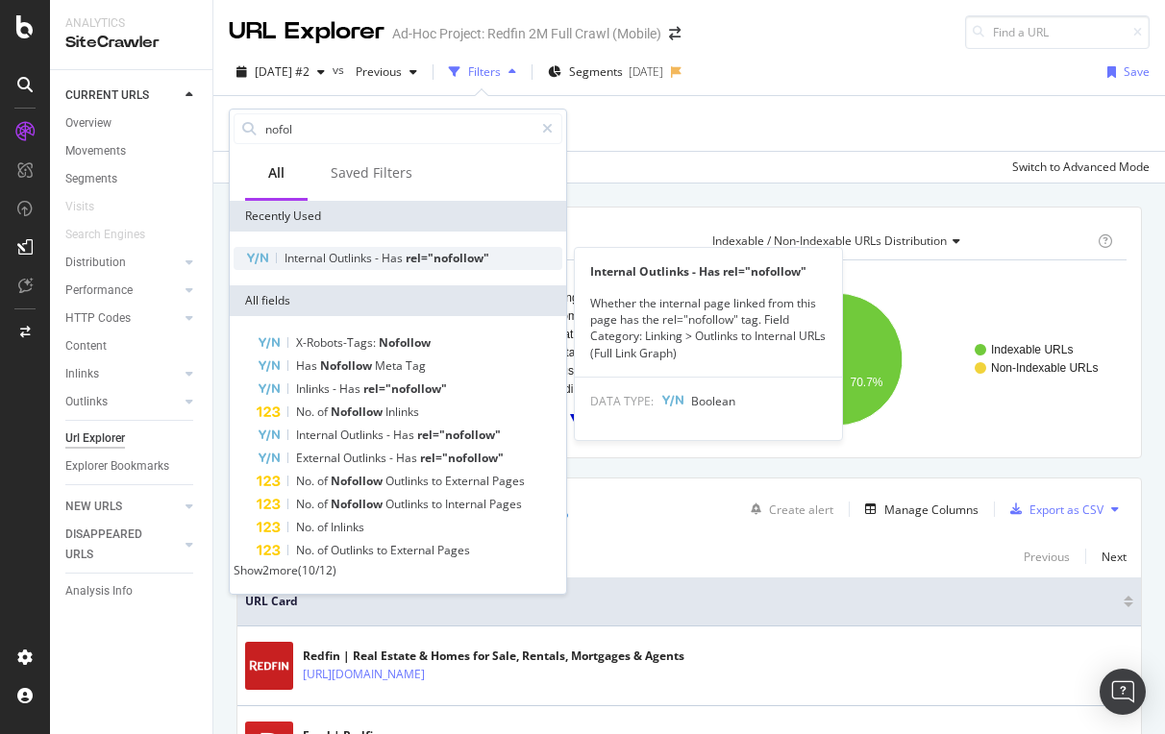
type input "nofol"
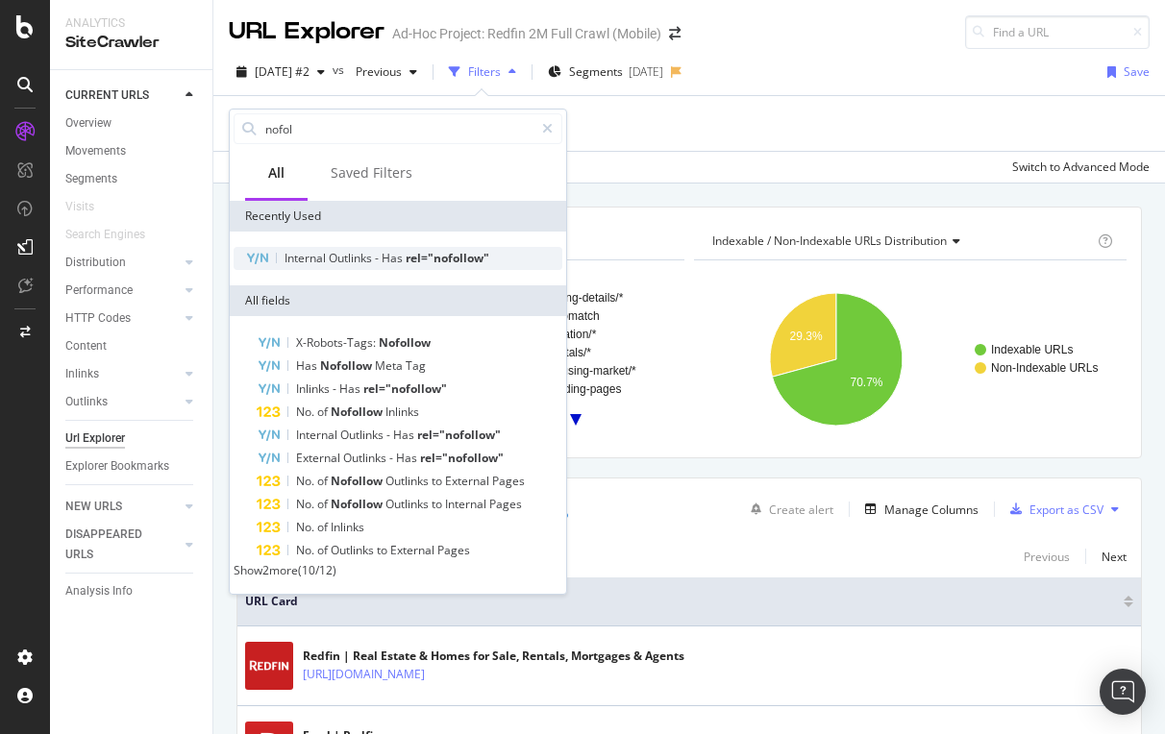
click at [393, 254] on span "Has" at bounding box center [394, 258] width 24 height 16
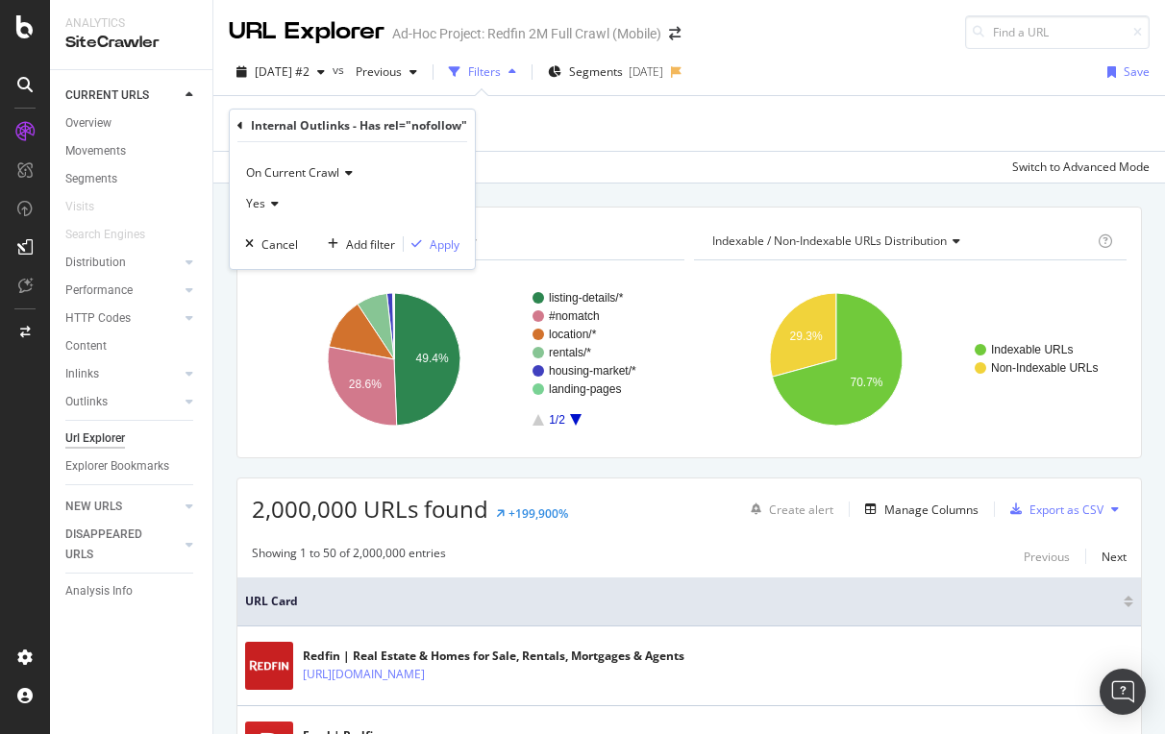
drag, startPoint x: 446, startPoint y: 248, endPoint x: 341, endPoint y: 184, distance: 123.0
click at [341, 185] on div "On Current Crawl Yes Cancel Add filter Apply" at bounding box center [352, 205] width 245 height 127
click at [343, 164] on div "On Current Crawl" at bounding box center [352, 173] width 214 height 31
click at [413, 162] on div "On Current Crawl" at bounding box center [352, 173] width 214 height 31
click at [442, 242] on div "Apply" at bounding box center [445, 244] width 30 height 16
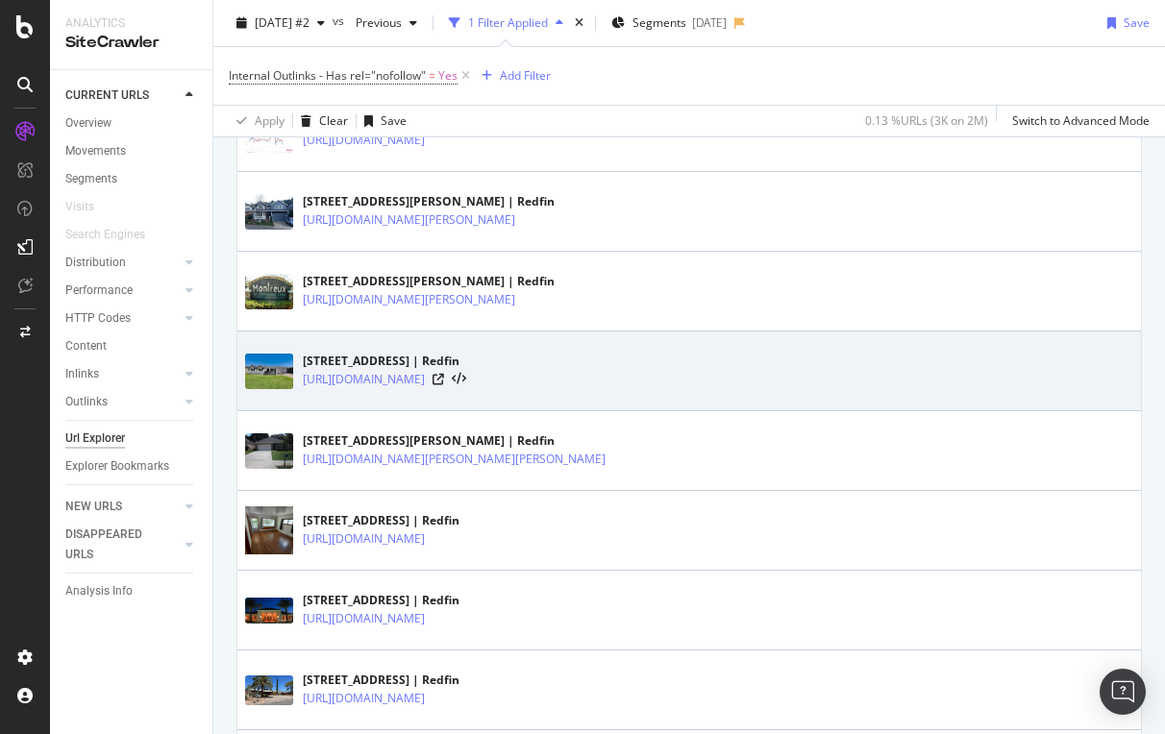
scroll to position [540, 0]
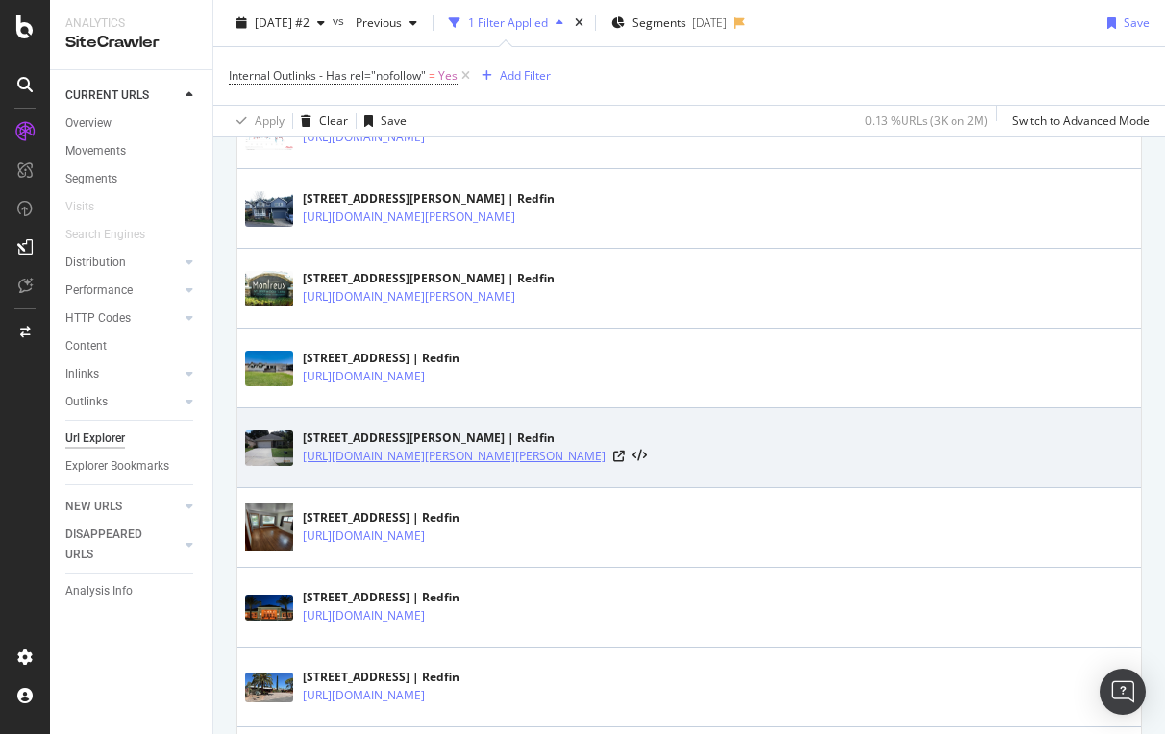
click at [413, 458] on link "https://www.redfin.com/AL/Daphne/7714-Kari-Ln-36526/home/114995990" at bounding box center [454, 456] width 303 height 19
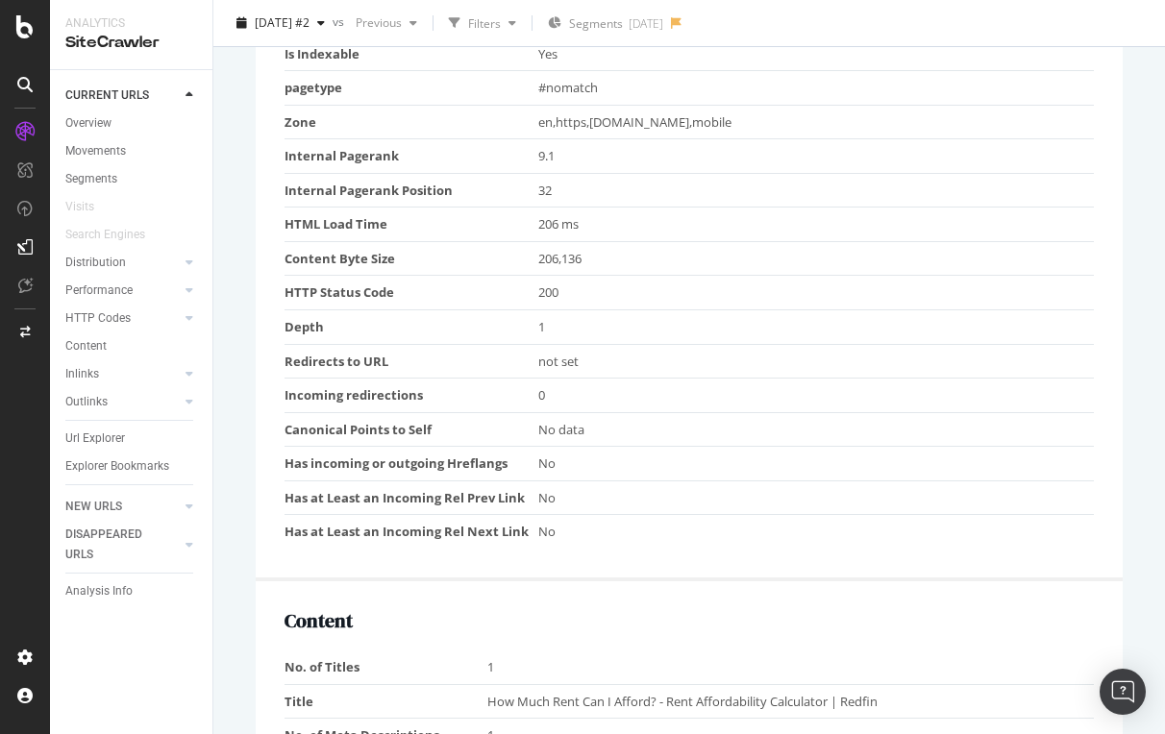
scroll to position [970, 0]
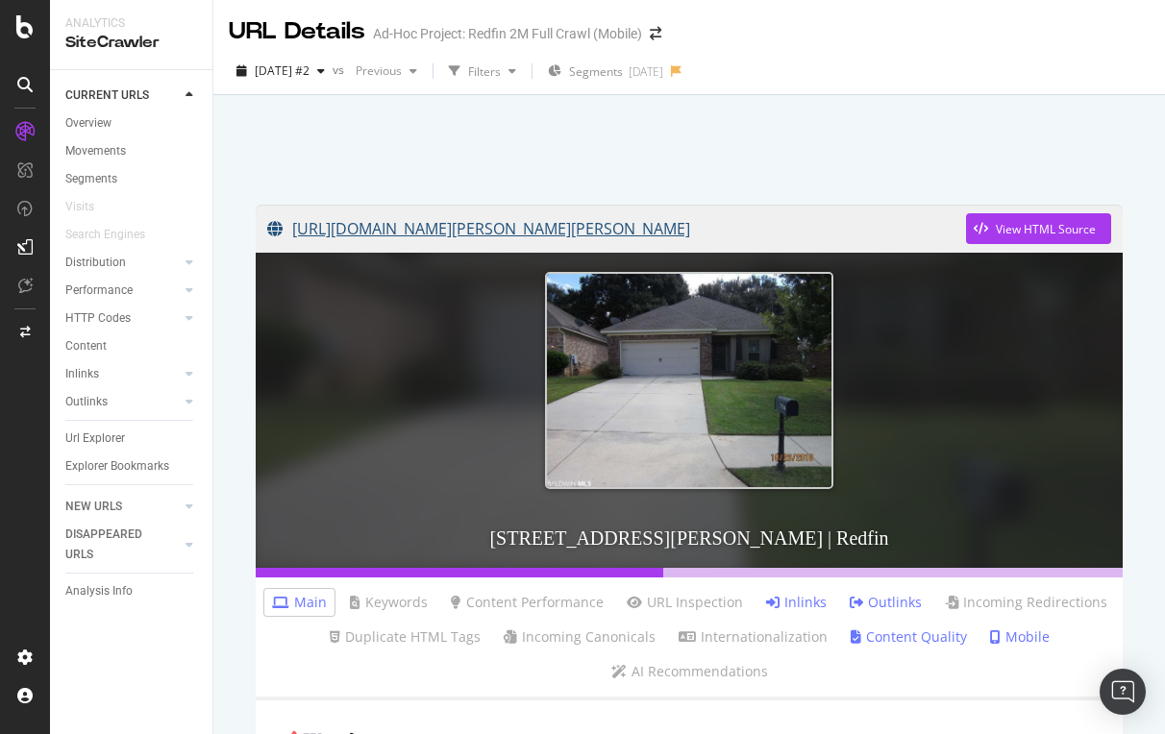
click at [764, 228] on link "[URL][DOMAIN_NAME][PERSON_NAME][PERSON_NAME]" at bounding box center [616, 229] width 699 height 48
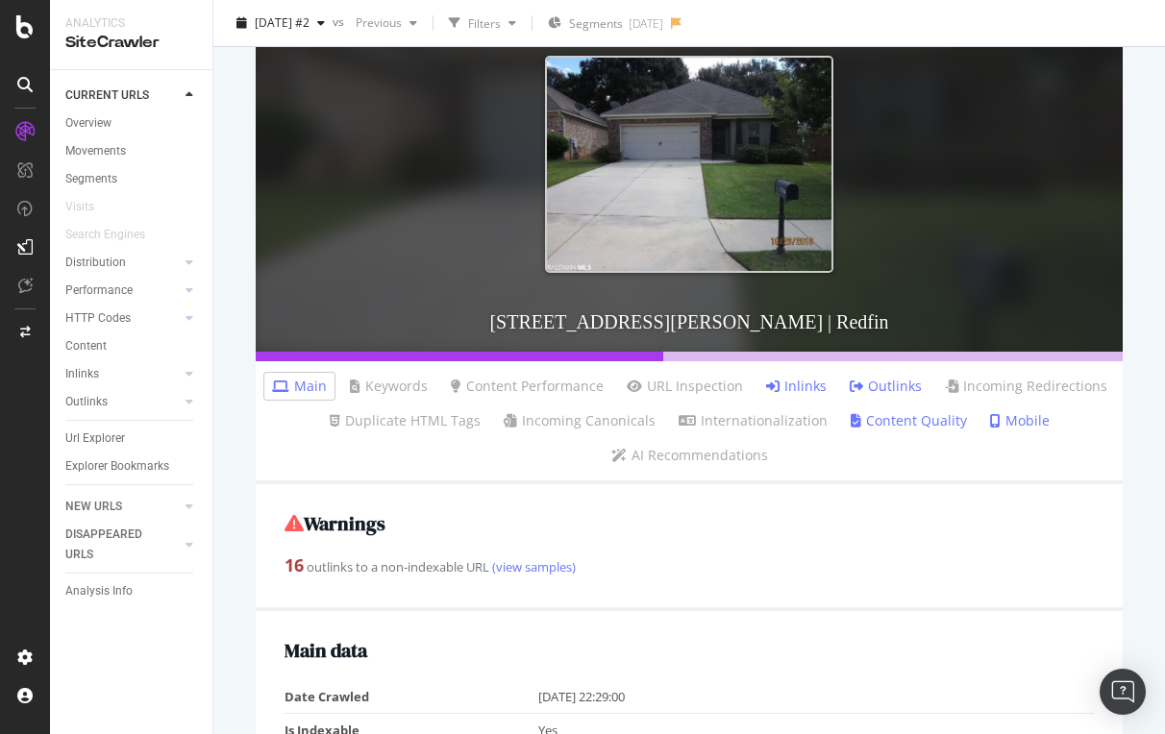
scroll to position [276, 0]
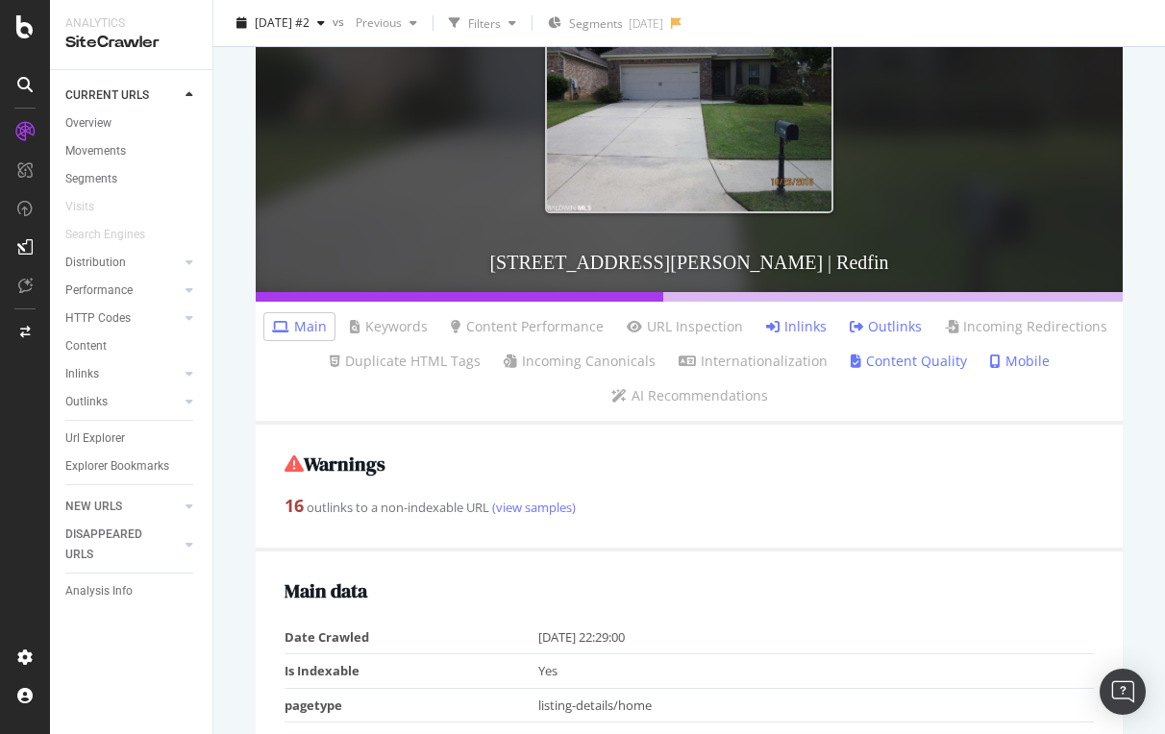
click at [803, 325] on link "Inlinks" at bounding box center [796, 326] width 61 height 19
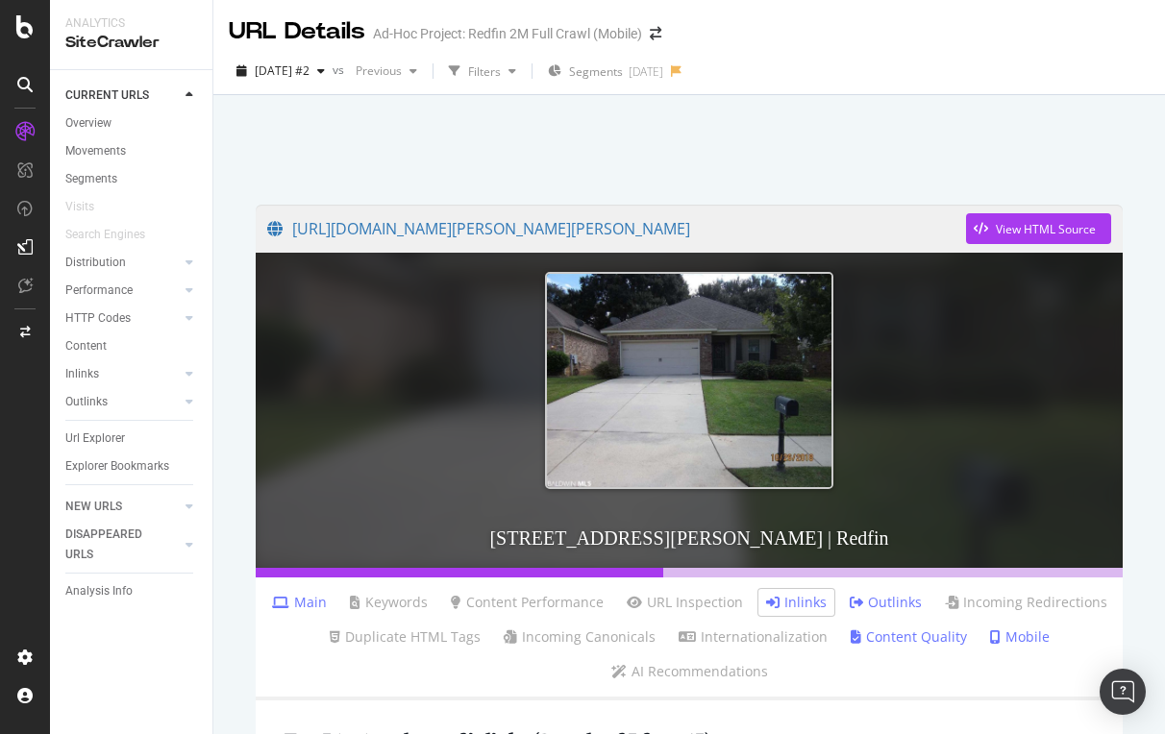
click at [885, 597] on link "Outlinks" at bounding box center [886, 602] width 72 height 19
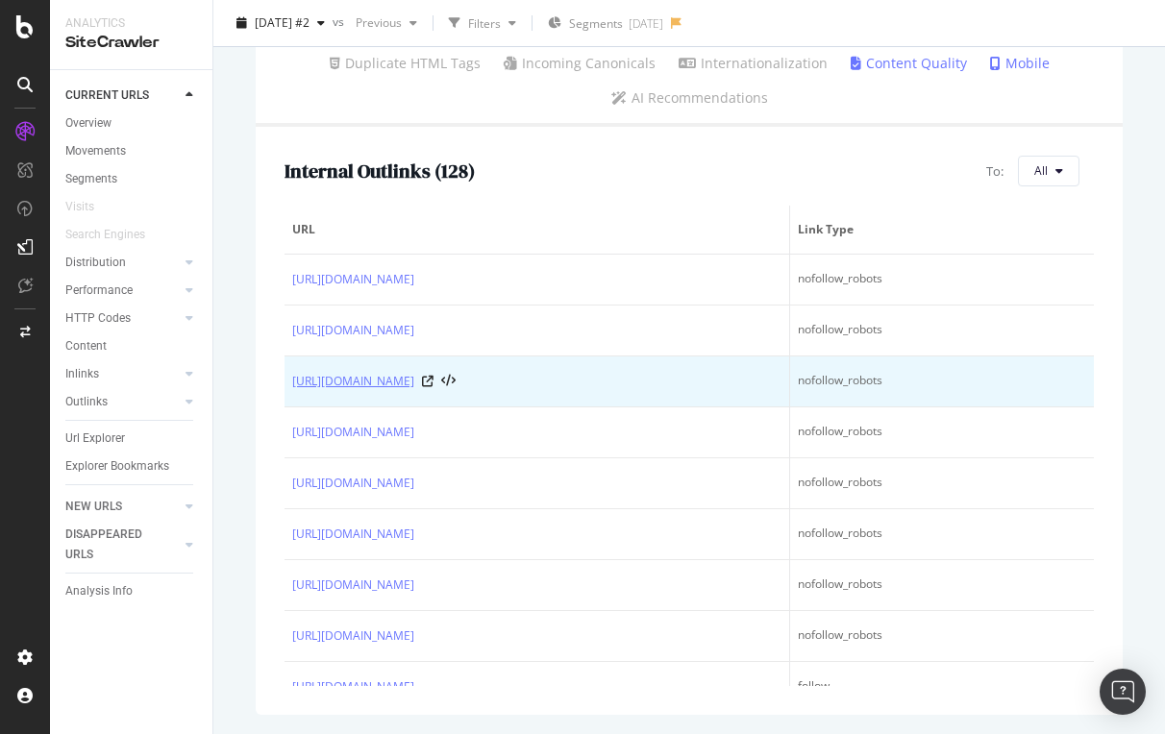
drag, startPoint x: 285, startPoint y: 382, endPoint x: 550, endPoint y: 390, distance: 264.5
click at [550, 390] on td "https://www.redfin.com/myredfin/appointments" at bounding box center [538, 382] width 506 height 51
copy link "https://www.redfin.com/myredfin/appointments"
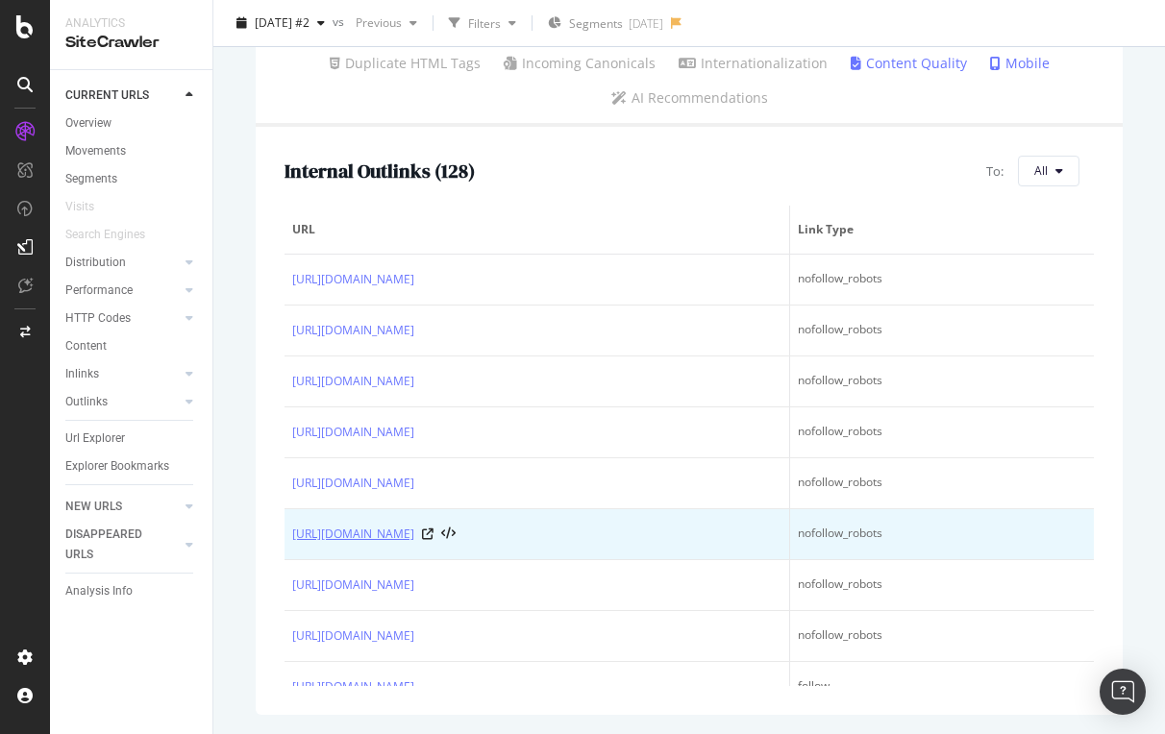
drag, startPoint x: 284, startPoint y: 533, endPoint x: 496, endPoint y: 532, distance: 212.4
click at [502, 536] on div "Internal Outlinks ( 128 ) To: All URL Link Type https://www.redfin.com/mortgage…" at bounding box center [689, 421] width 867 height 588
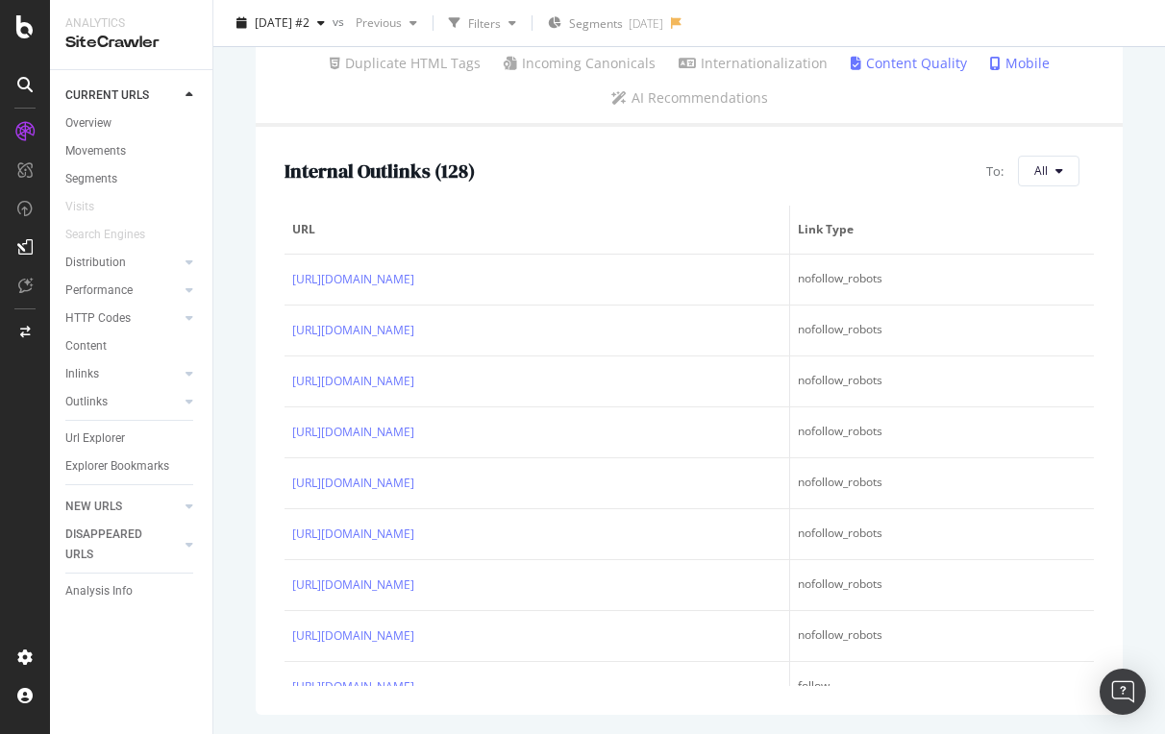
click at [540, 144] on div "Internal Outlinks ( 128 ) To: All URL Link Type https://www.redfin.com/mortgage…" at bounding box center [689, 421] width 867 height 588
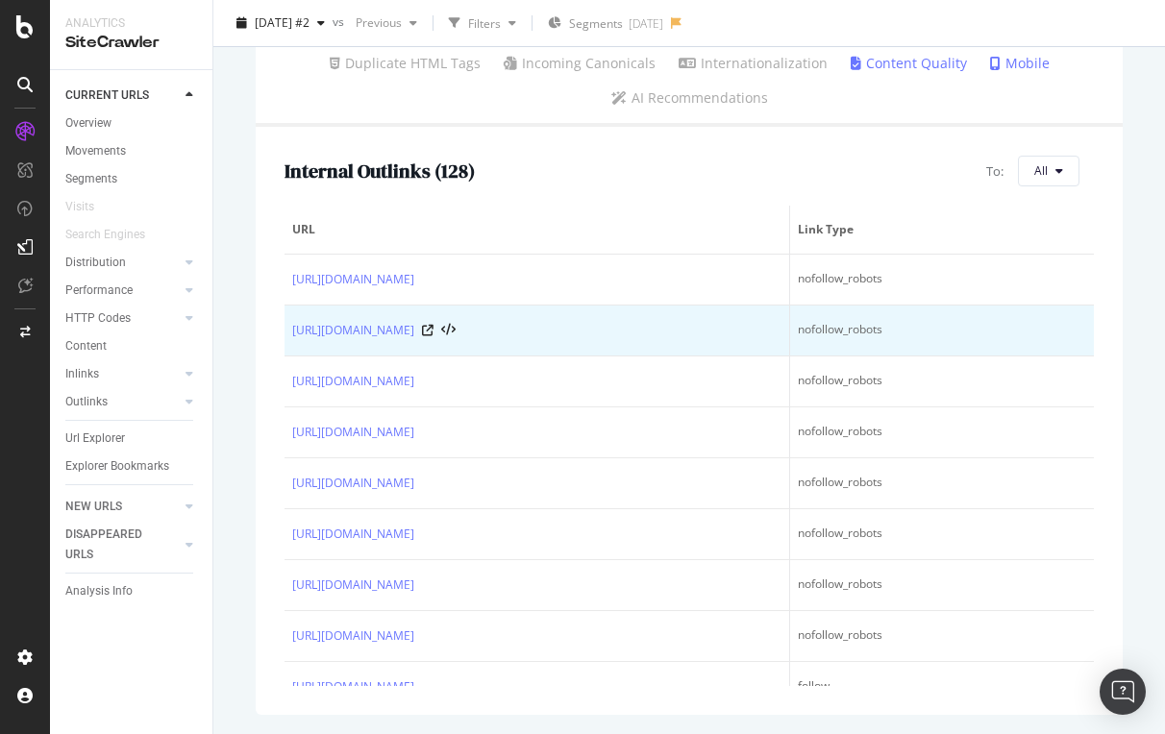
drag, startPoint x: 288, startPoint y: 331, endPoint x: 508, endPoint y: 344, distance: 220.5
click at [508, 344] on td "https://www.redfin.com/myredfin/agent" at bounding box center [538, 331] width 506 height 51
copy link "https://www.redfin.com/myredfin/agent"
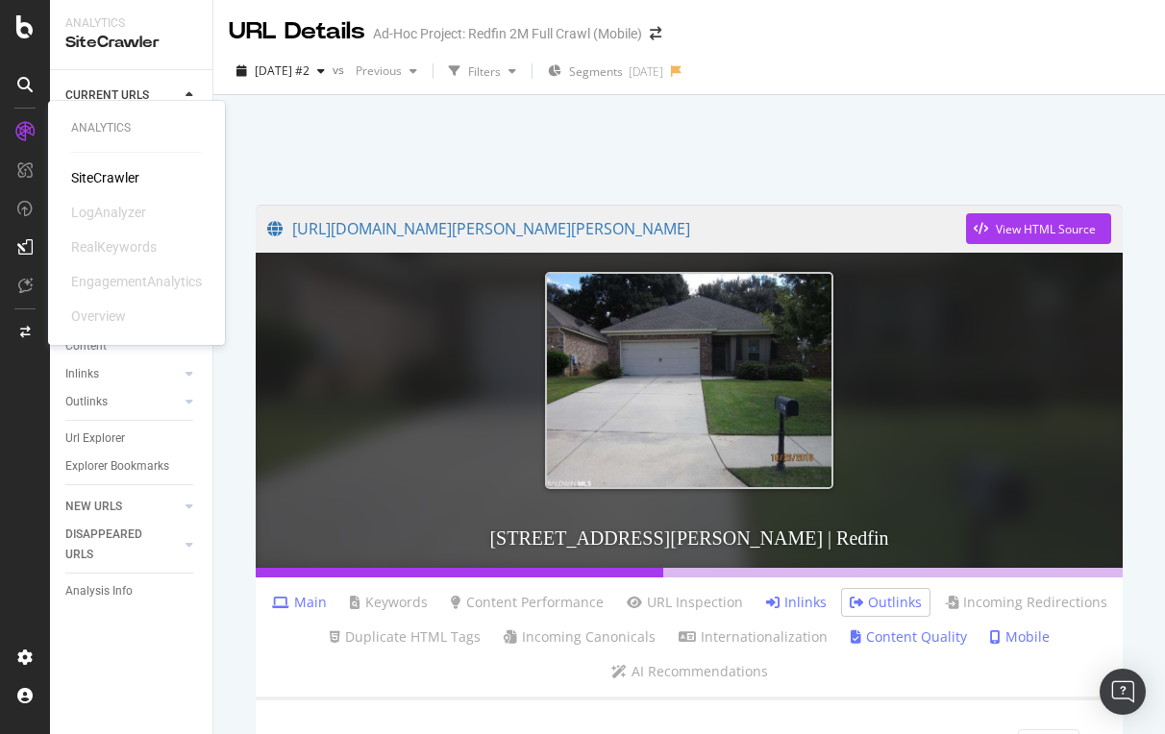
click at [108, 172] on div "SiteCrawler" at bounding box center [105, 177] width 68 height 19
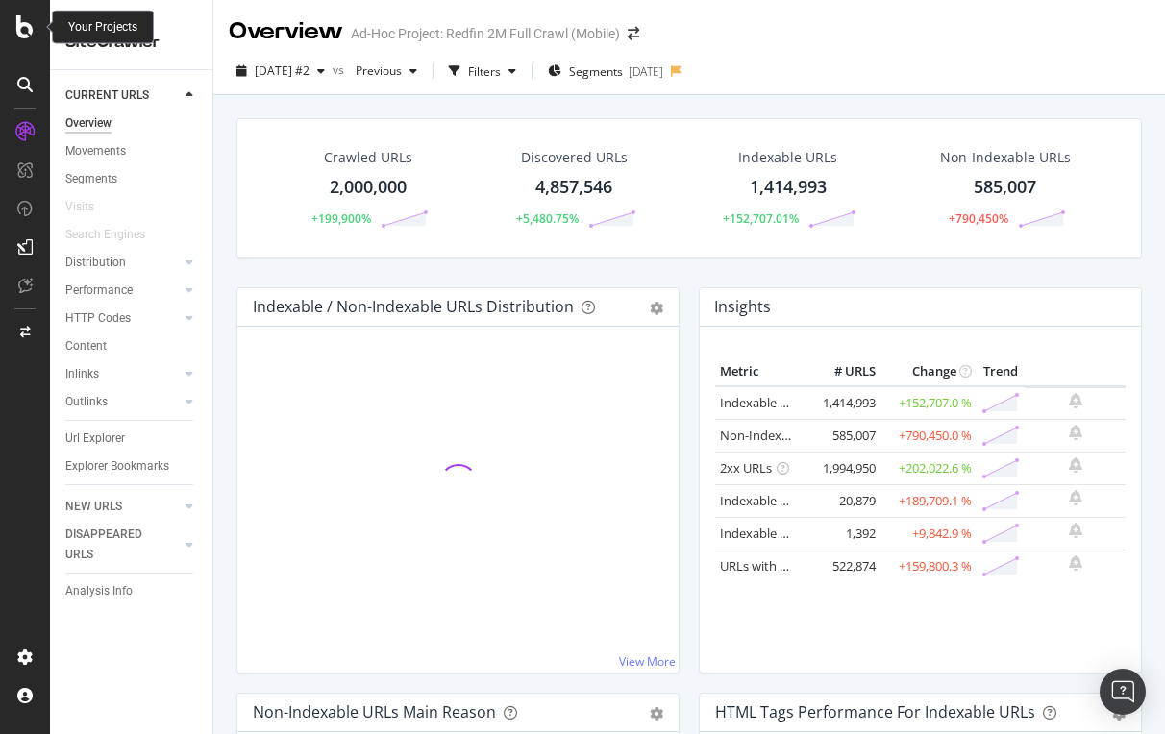
click at [27, 28] on icon at bounding box center [24, 26] width 17 height 23
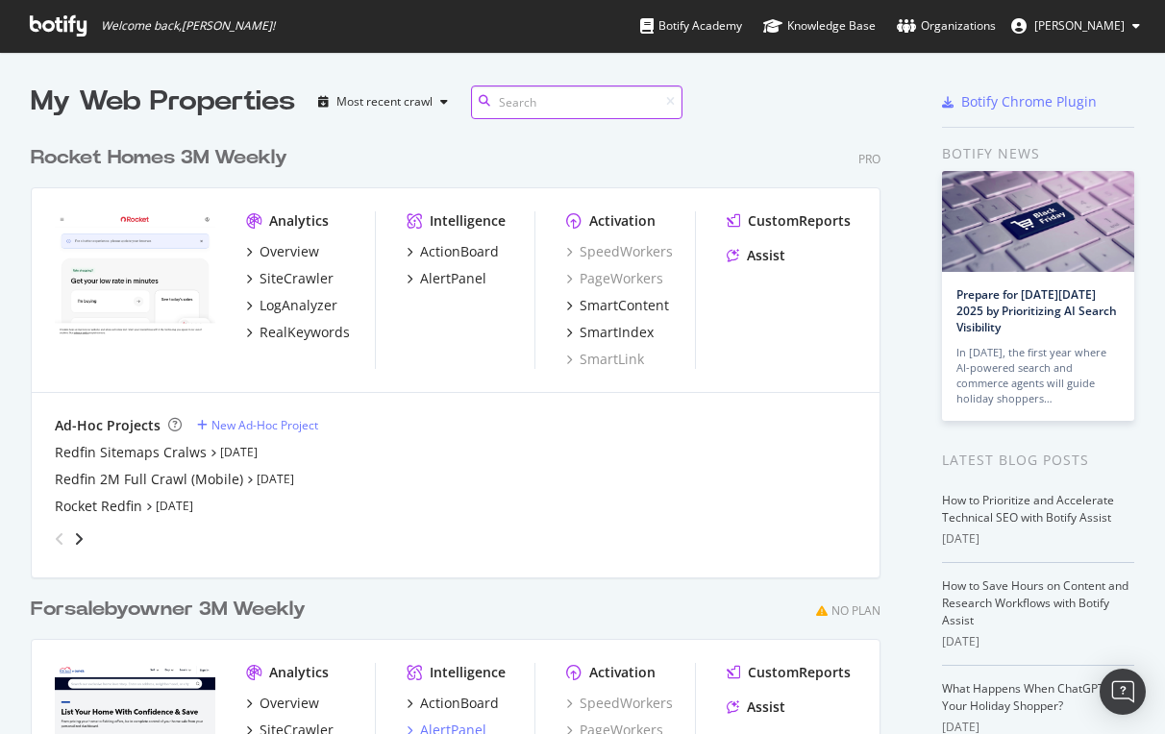
scroll to position [869, 865]
click at [285, 245] on div "Overview" at bounding box center [290, 251] width 60 height 19
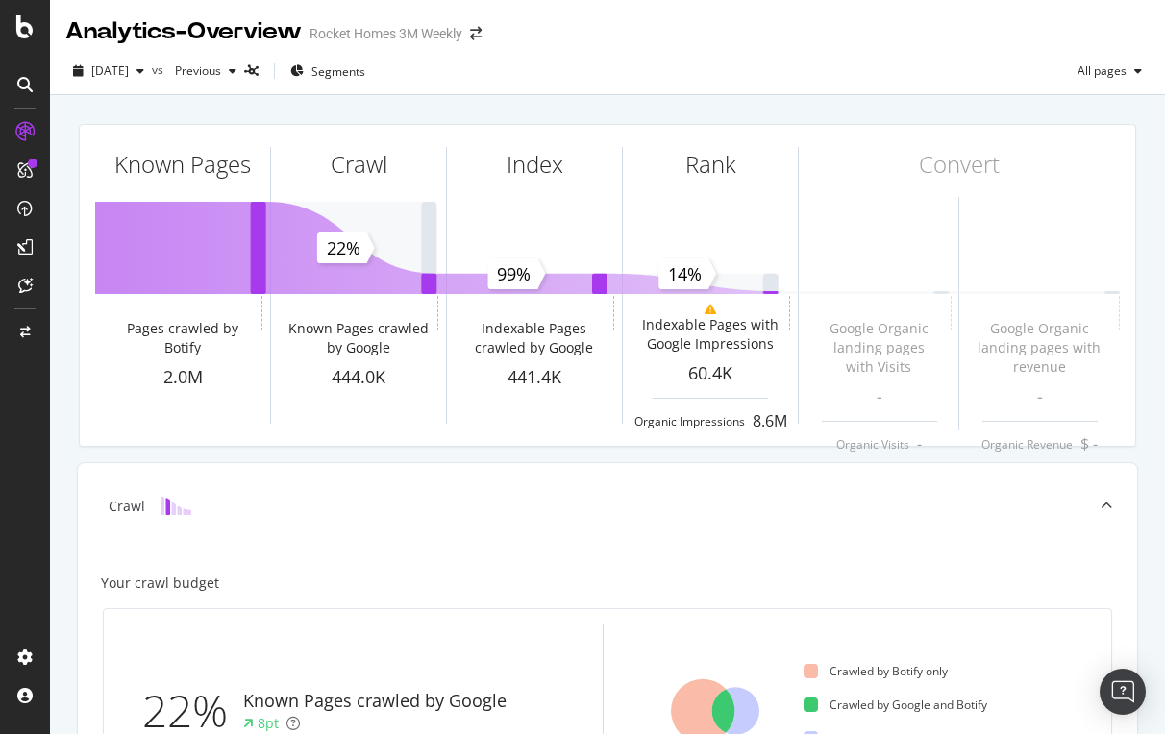
click at [514, 112] on div "Known Pages Pages crawled by Botify 2.0M Crawl Known Pages crawled by Google 44…" at bounding box center [607, 286] width 1080 height 354
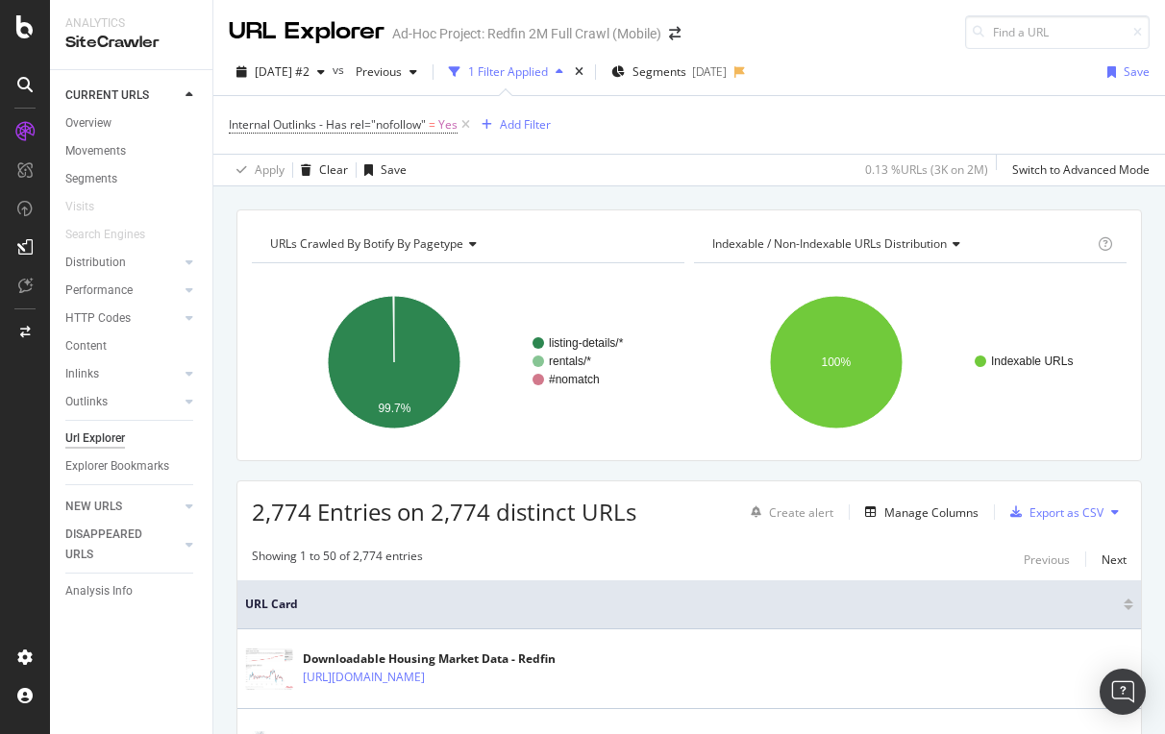
scroll to position [540, 0]
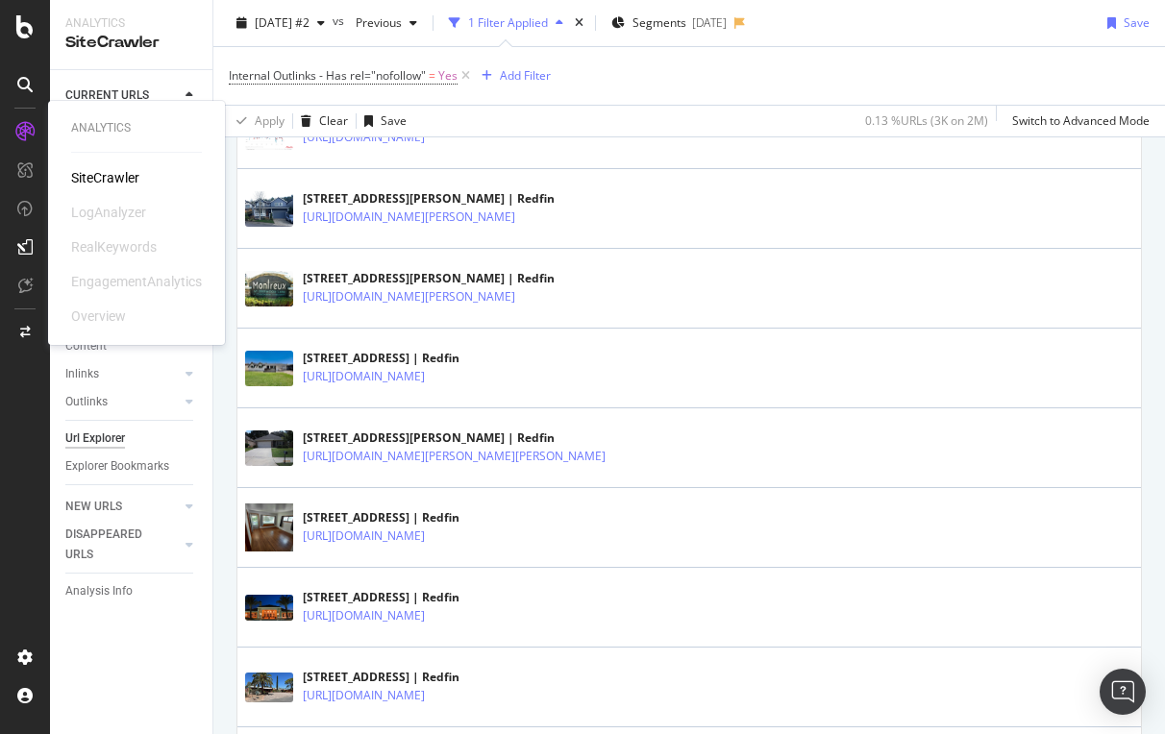
click at [99, 174] on div "SiteCrawler" at bounding box center [105, 177] width 68 height 19
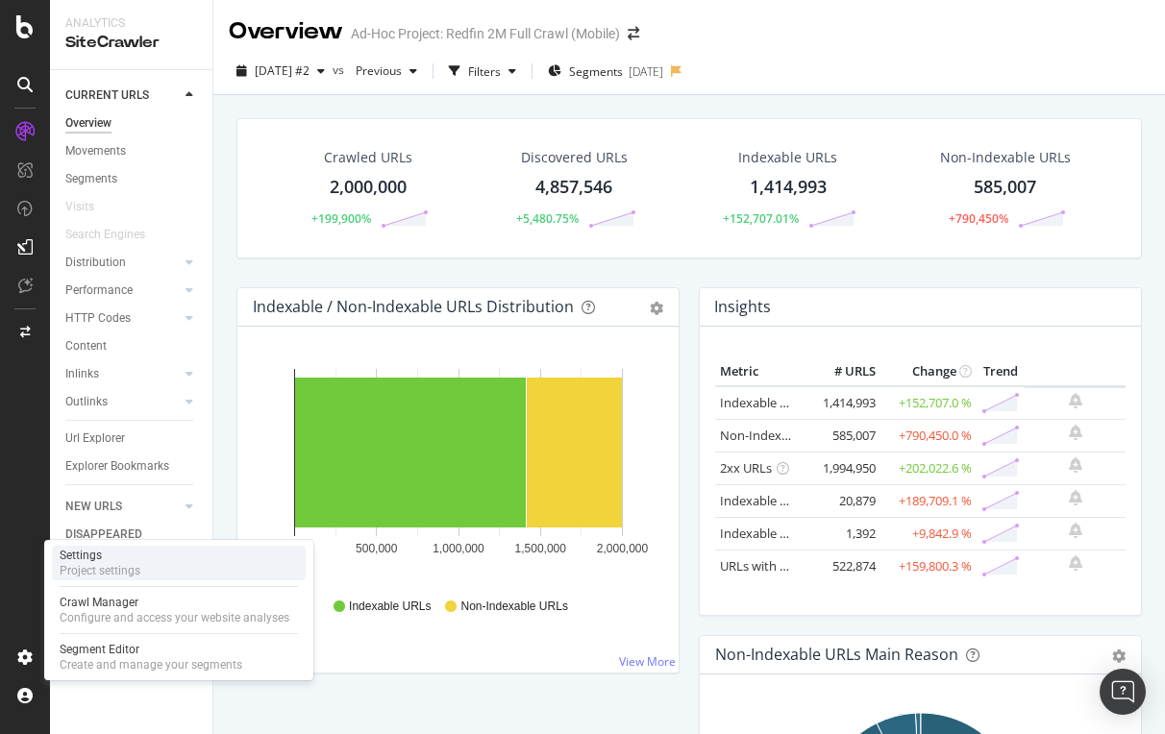
click at [107, 557] on div "Settings" at bounding box center [100, 555] width 81 height 15
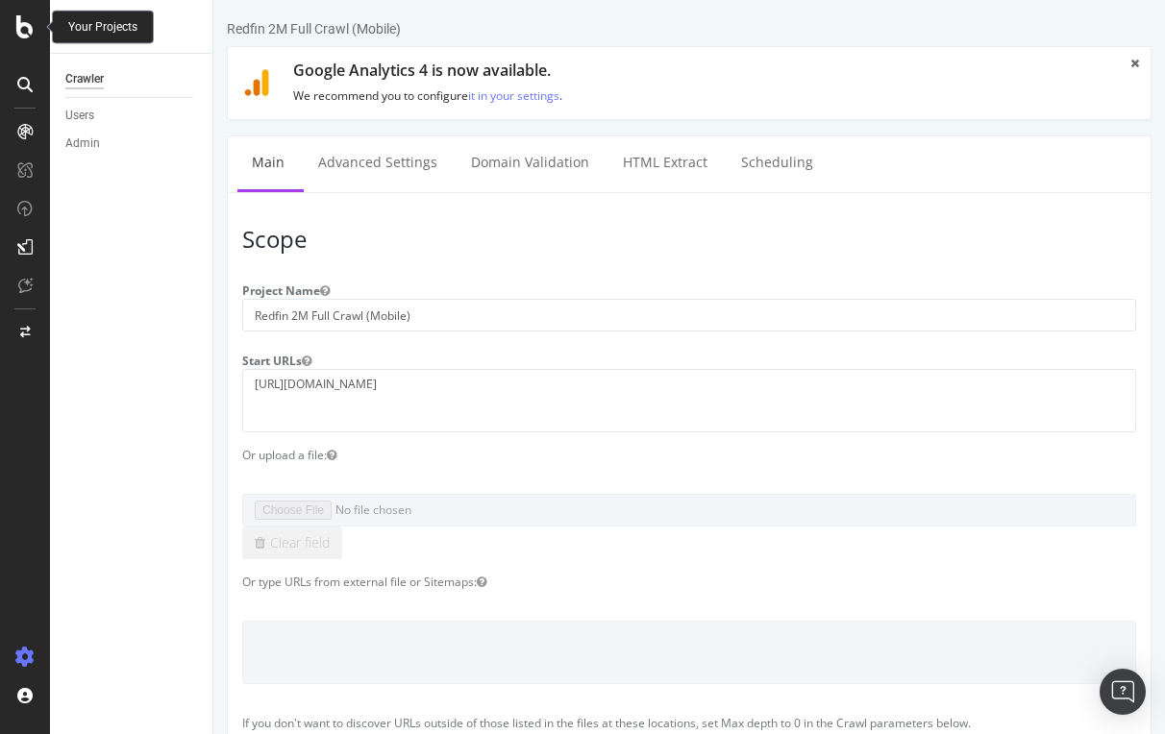
click at [32, 36] on icon at bounding box center [24, 26] width 17 height 23
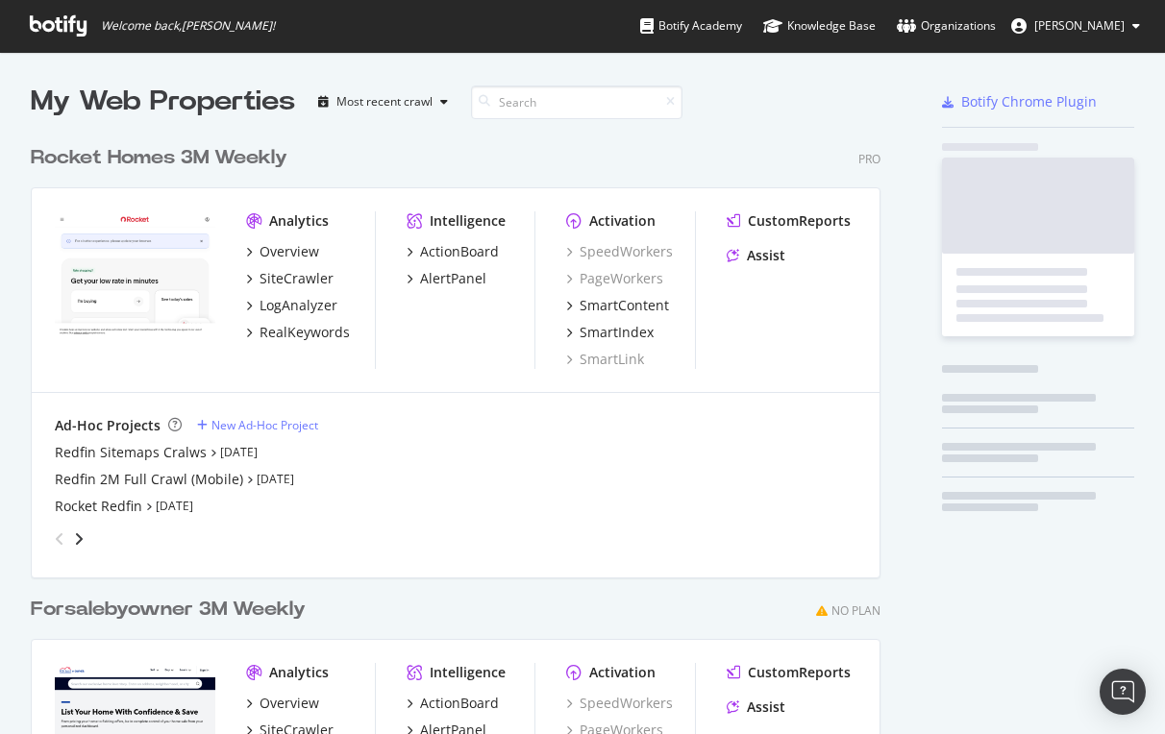
scroll to position [869, 865]
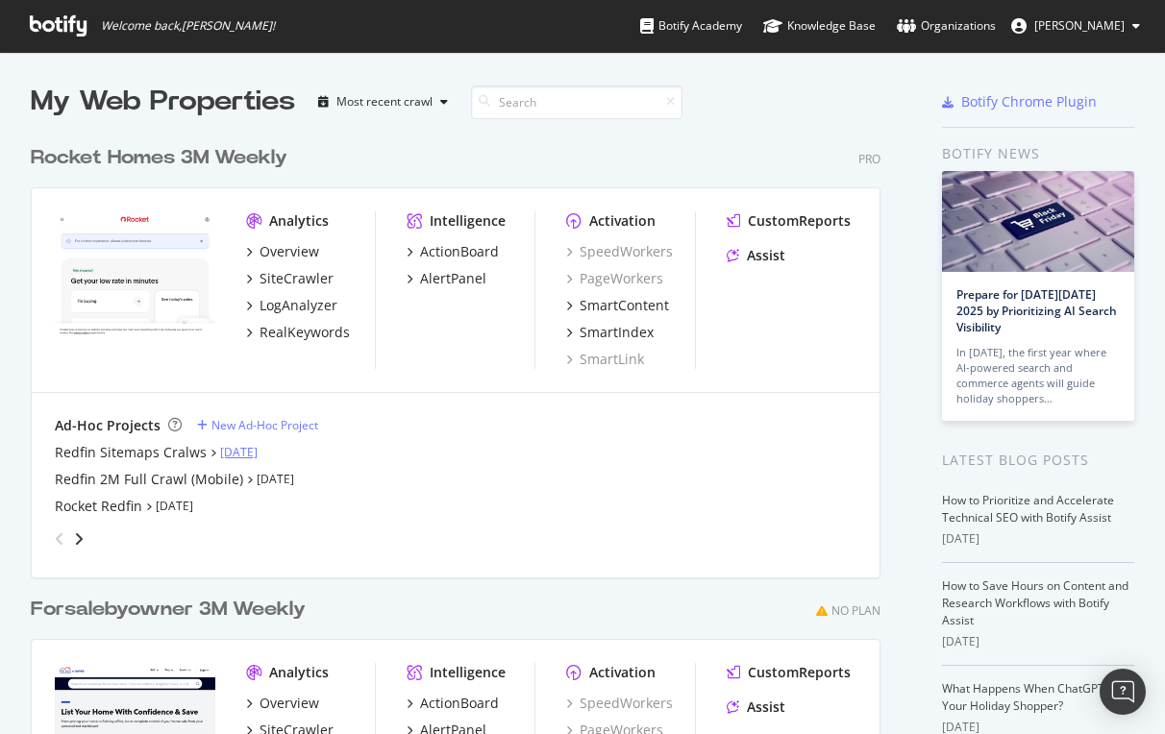
click at [232, 449] on link "Sep 17th 25" at bounding box center [238, 452] width 37 height 16
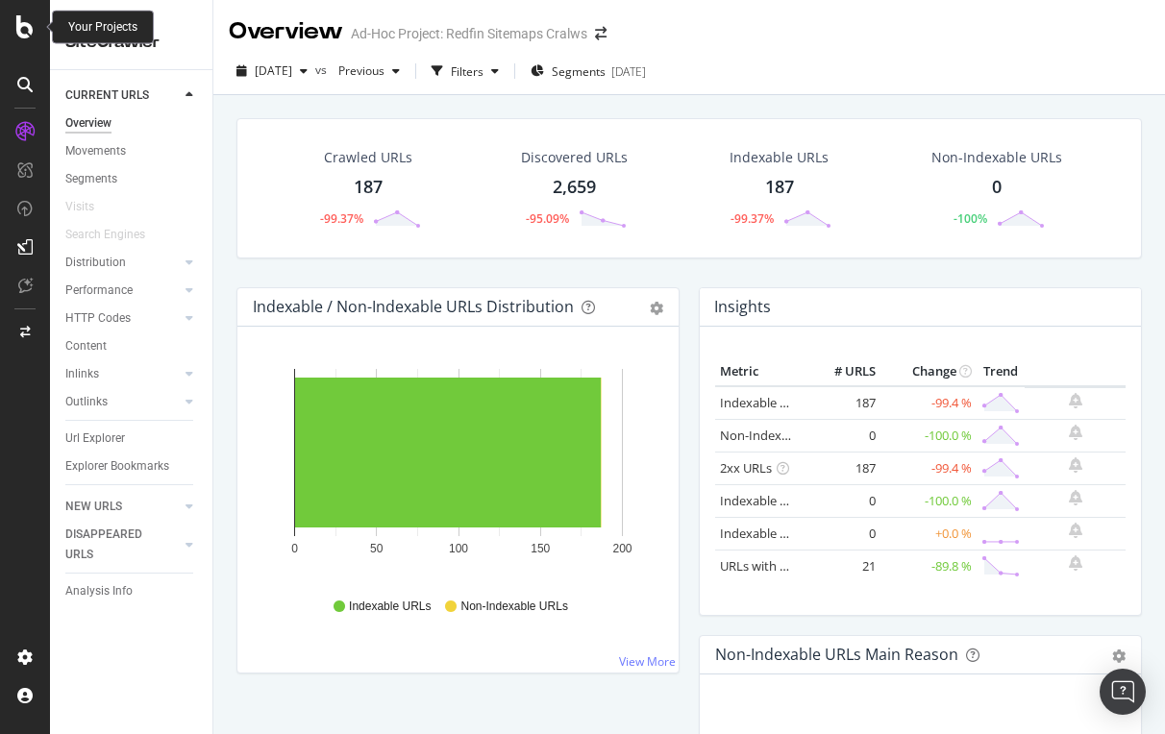
click at [31, 31] on icon at bounding box center [24, 26] width 17 height 23
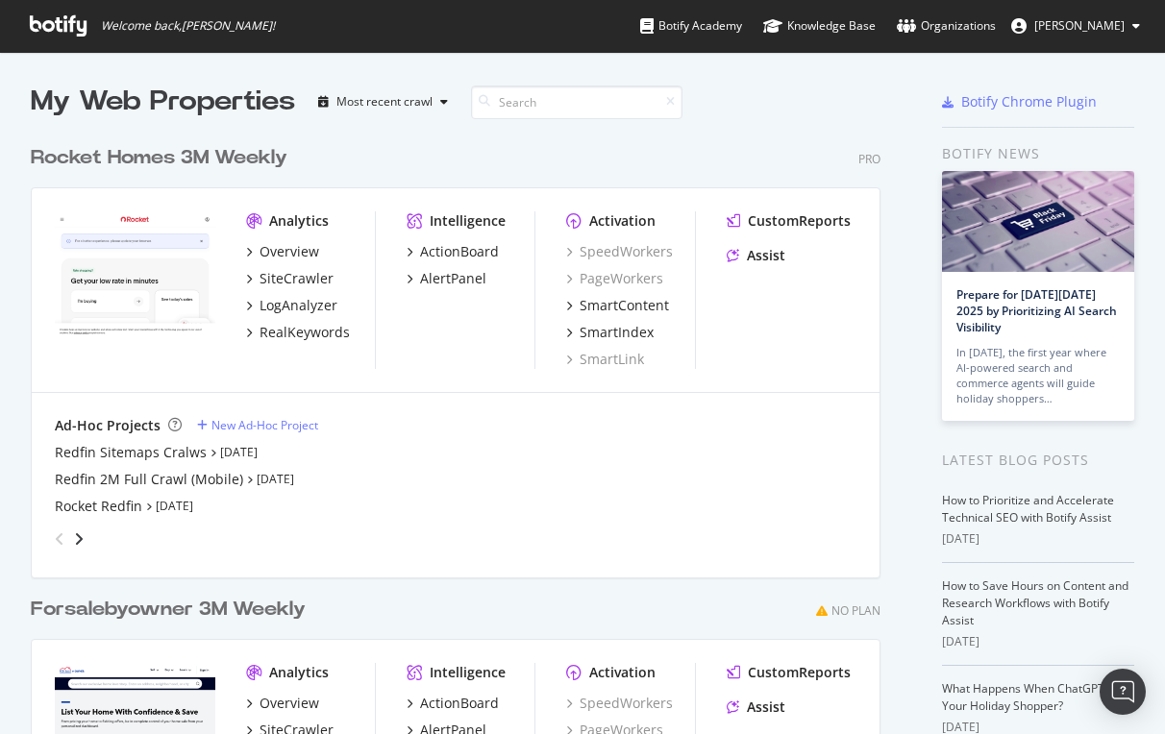
scroll to position [734, 1165]
click at [106, 451] on div "Redfin Sitemaps Cralws" at bounding box center [131, 452] width 152 height 19
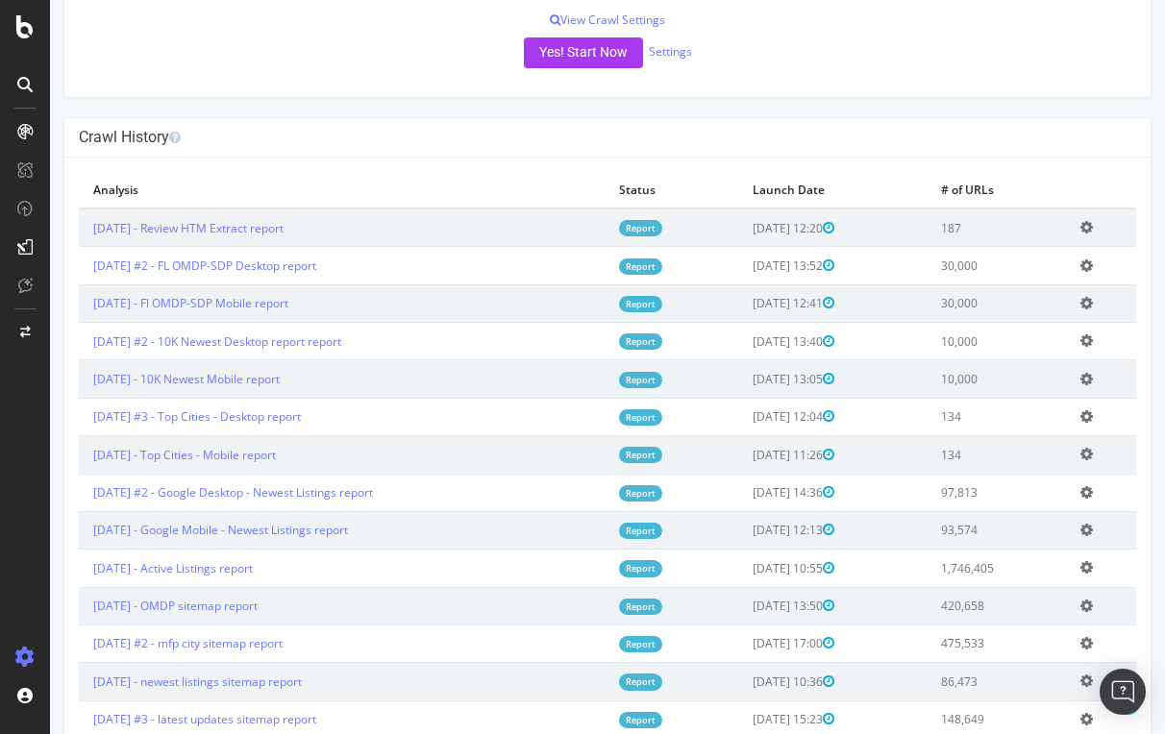
scroll to position [487, 0]
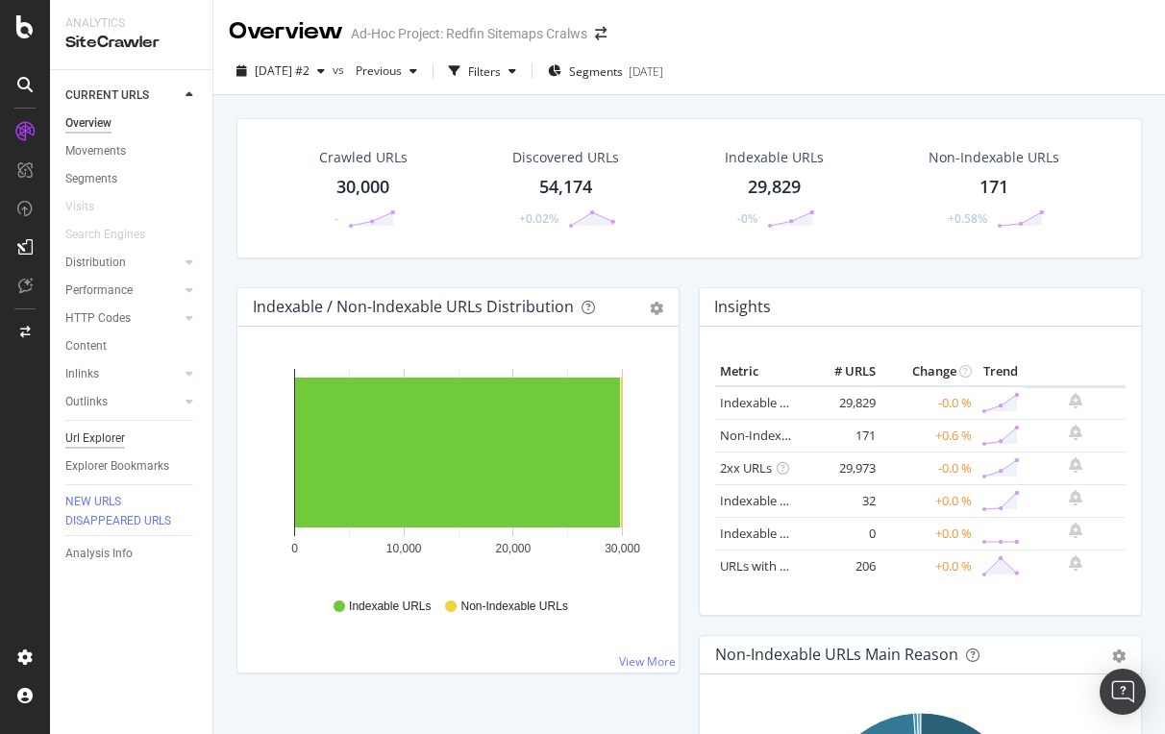
click at [90, 430] on div "Url Explorer" at bounding box center [95, 439] width 60 height 20
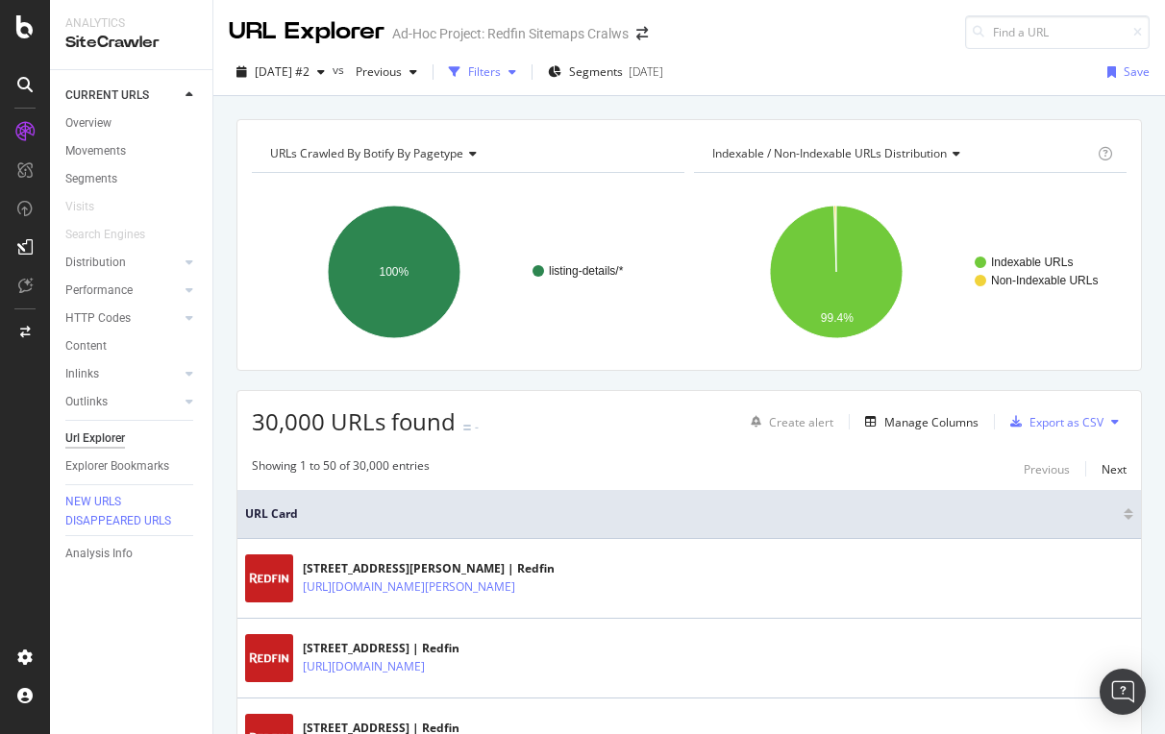
click at [501, 67] on div "Filters" at bounding box center [484, 71] width 33 height 16
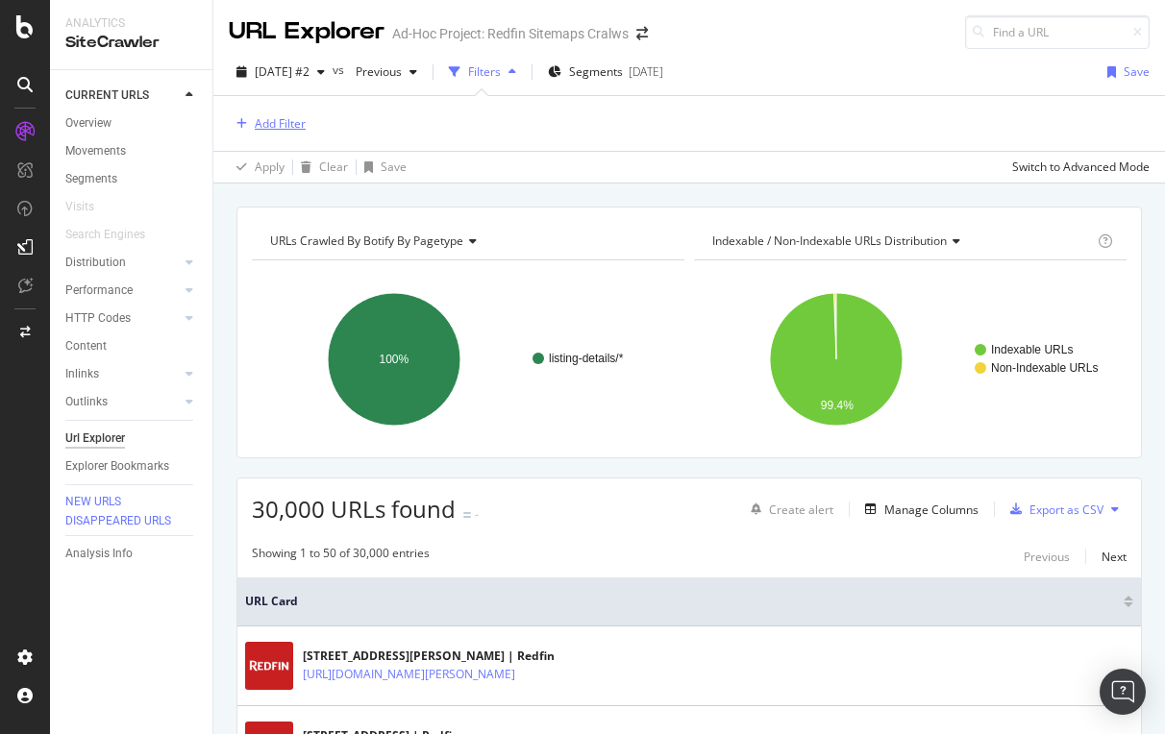
click at [272, 128] on div "Add Filter" at bounding box center [280, 123] width 51 height 16
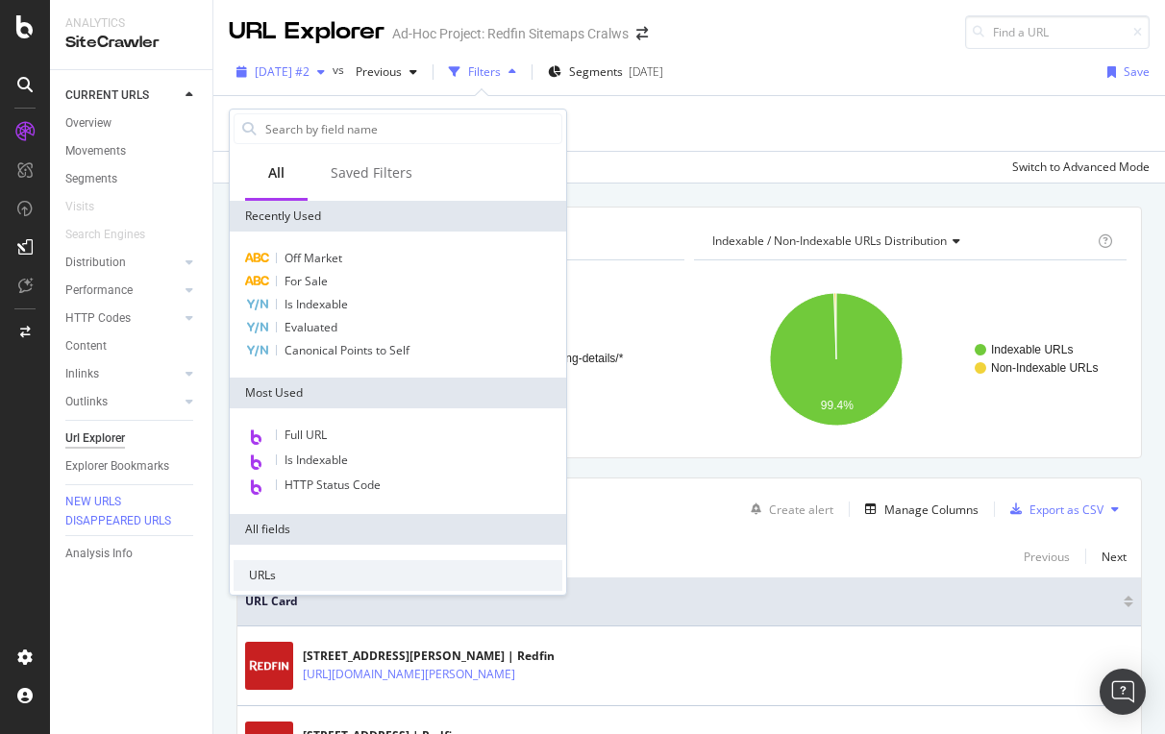
click at [309, 69] on span "[DATE] #2" at bounding box center [282, 71] width 55 height 16
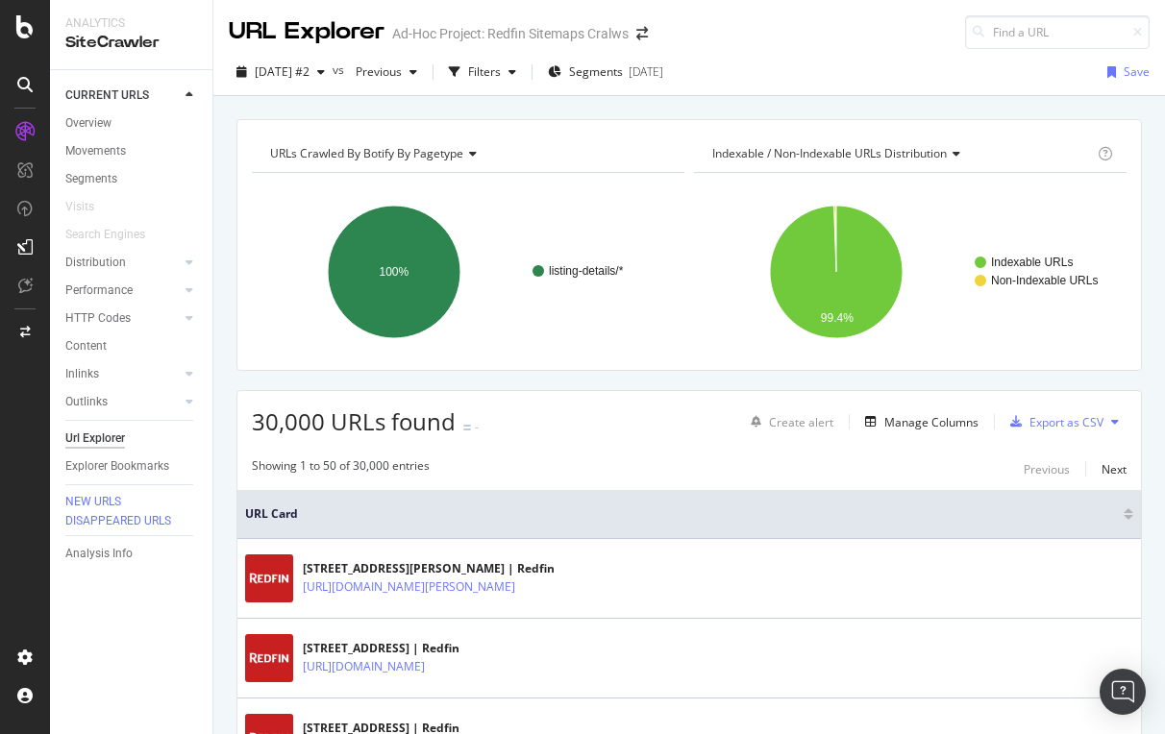
click at [731, 108] on div "URLs Crawled By Botify By pagetype Chart (by Value) Table Expand Export as CSV …" at bounding box center [689, 119] width 952 height 46
click at [402, 64] on span "Previous" at bounding box center [375, 71] width 54 height 16
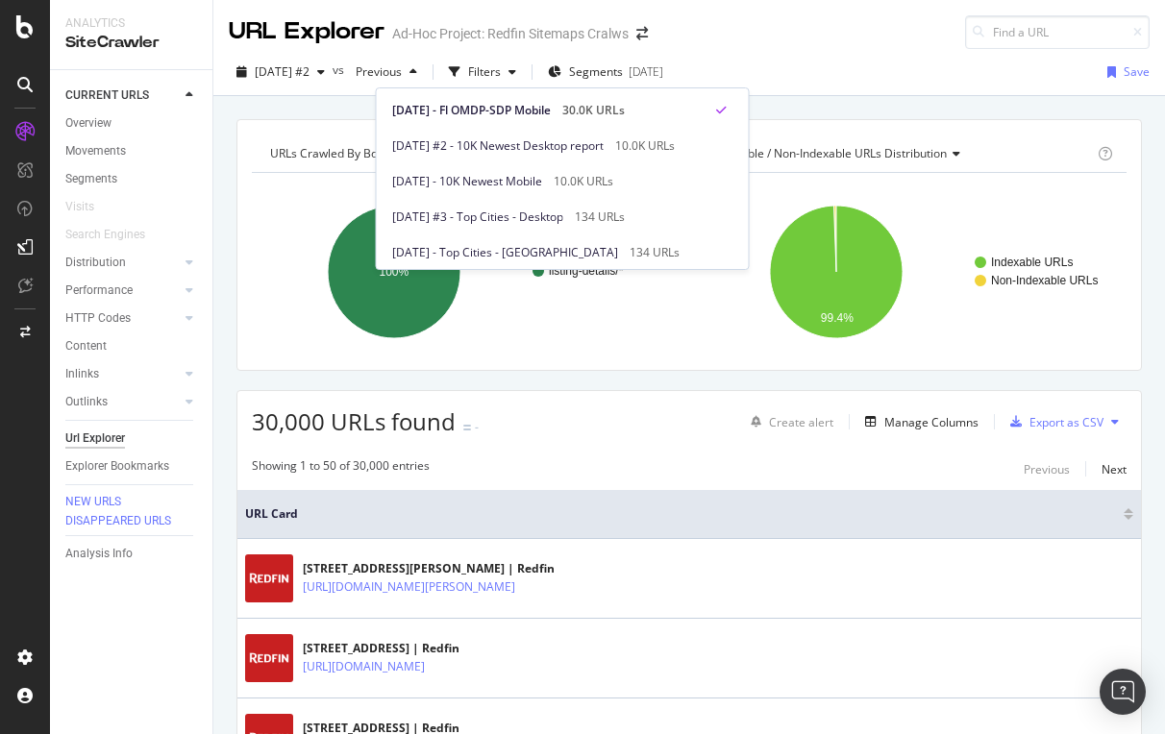
click at [835, 85] on div "2025 Sep. 17th #2 vs Previous Filters Segments 2025-09-15 Save" at bounding box center [689, 76] width 952 height 38
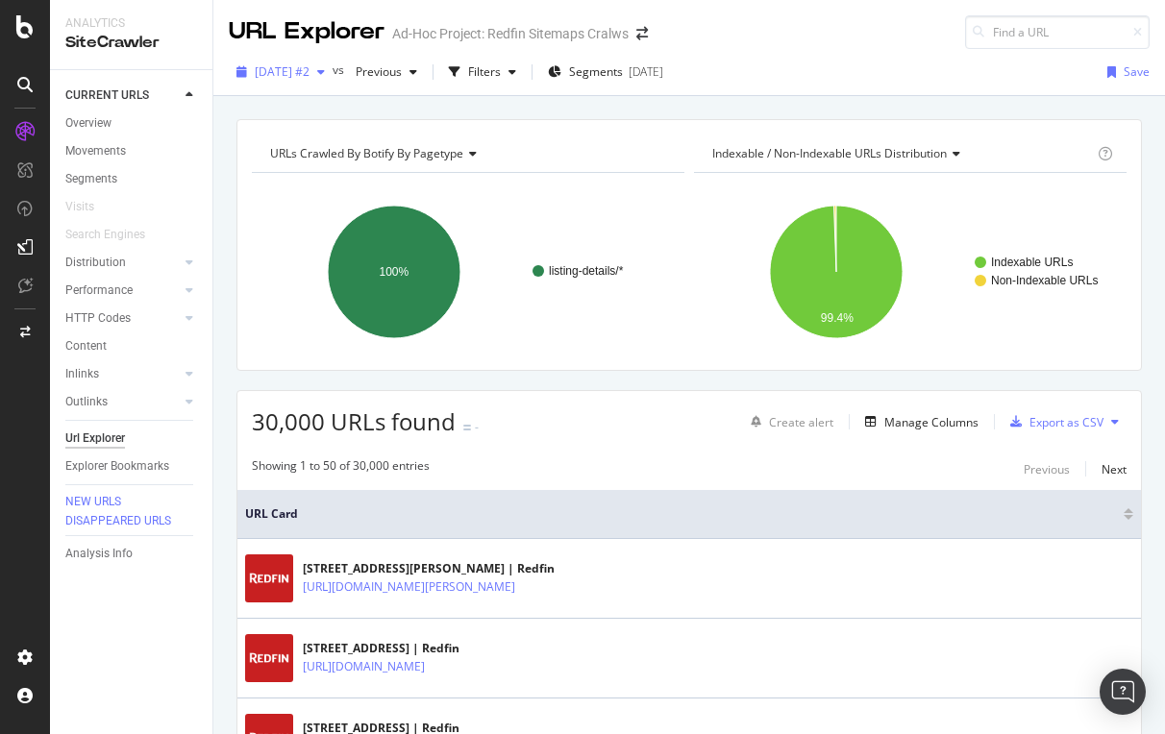
click at [309, 68] on span "[DATE] #2" at bounding box center [282, 71] width 55 height 16
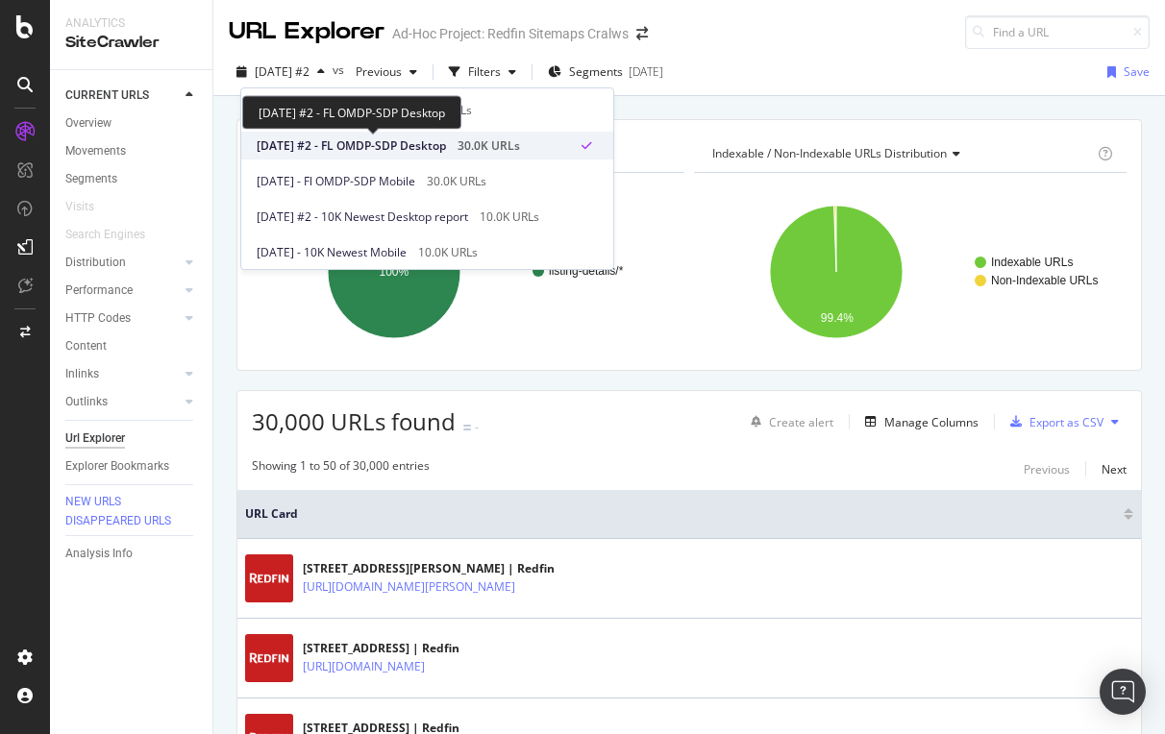
click at [401, 151] on span "[DATE] #2 - FL OMDP-SDP Desktop" at bounding box center [351, 145] width 189 height 17
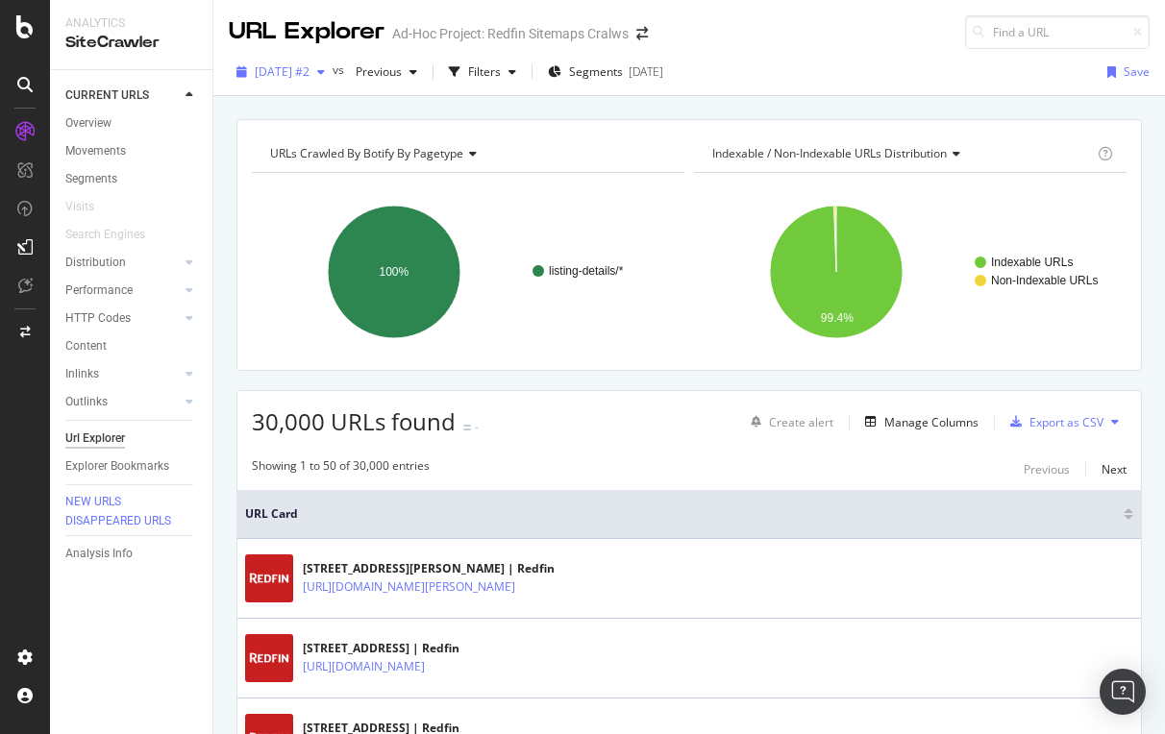
click at [309, 72] on span "[DATE] #2" at bounding box center [282, 71] width 55 height 16
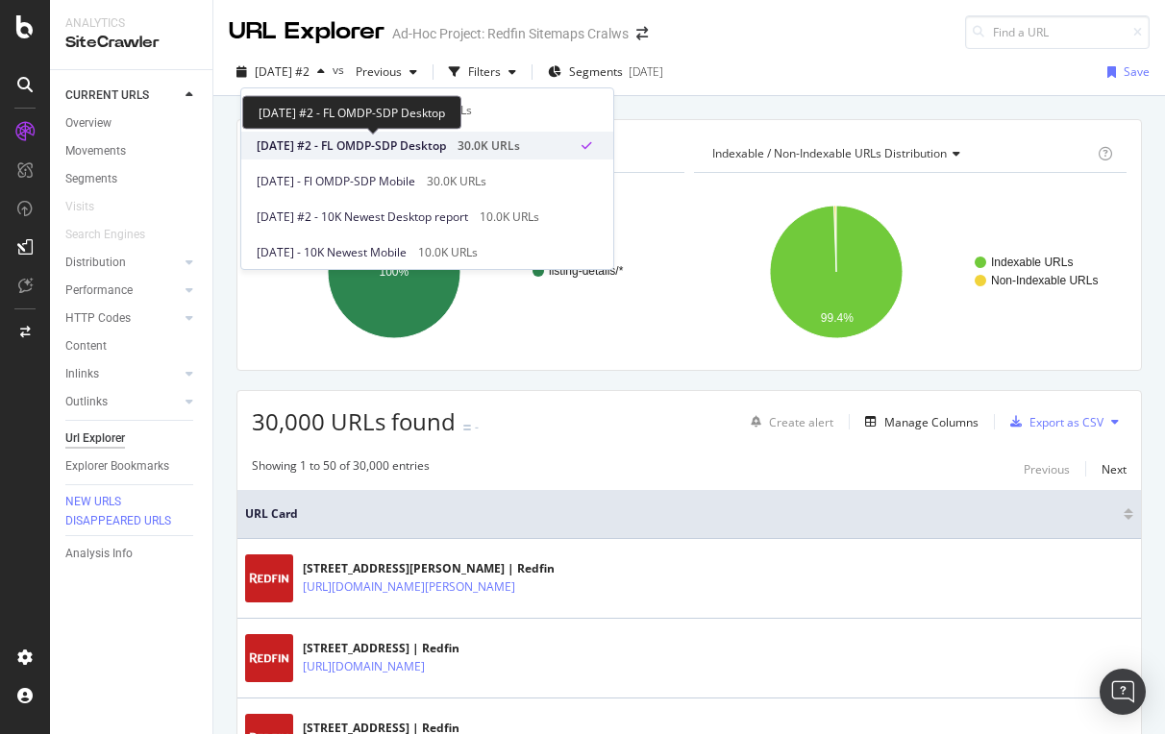
click at [437, 144] on span "[DATE] #2 - FL OMDP-SDP Desktop" at bounding box center [351, 145] width 189 height 17
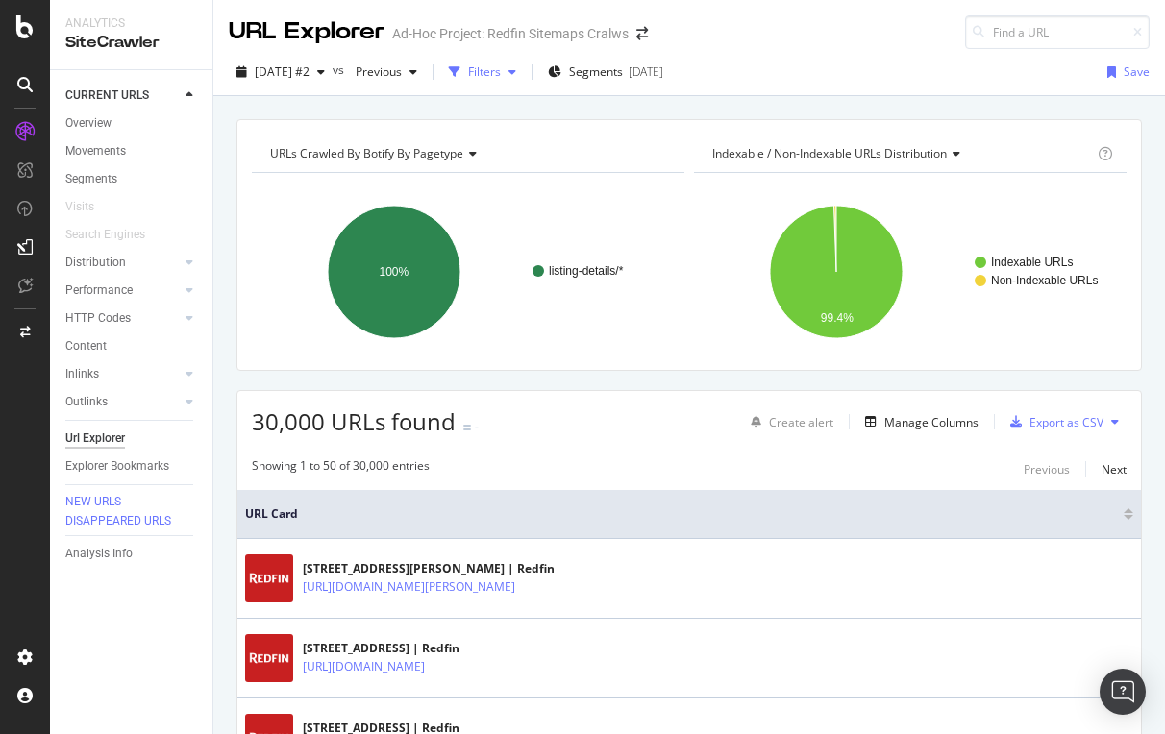
click at [501, 64] on div "Filters" at bounding box center [484, 71] width 33 height 16
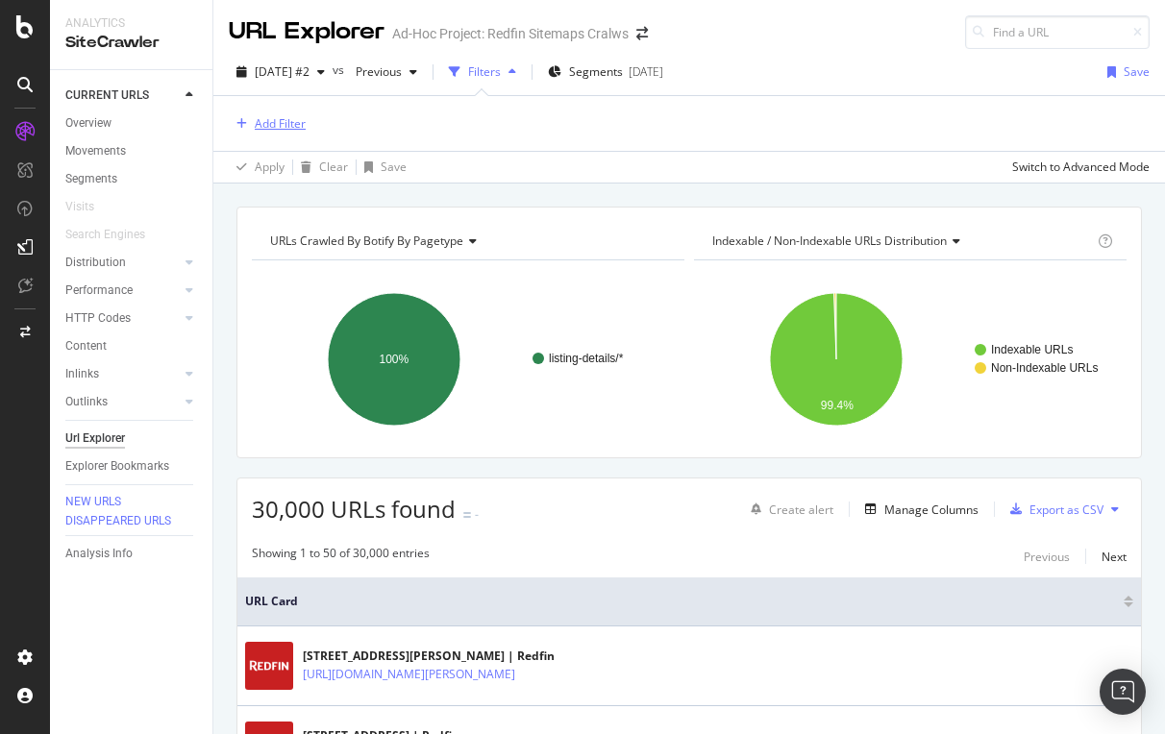
click at [284, 128] on div "Add Filter" at bounding box center [280, 123] width 51 height 16
click at [786, 101] on div "Add Filter" at bounding box center [689, 123] width 921 height 55
click at [285, 120] on div "Add Filter" at bounding box center [280, 123] width 51 height 16
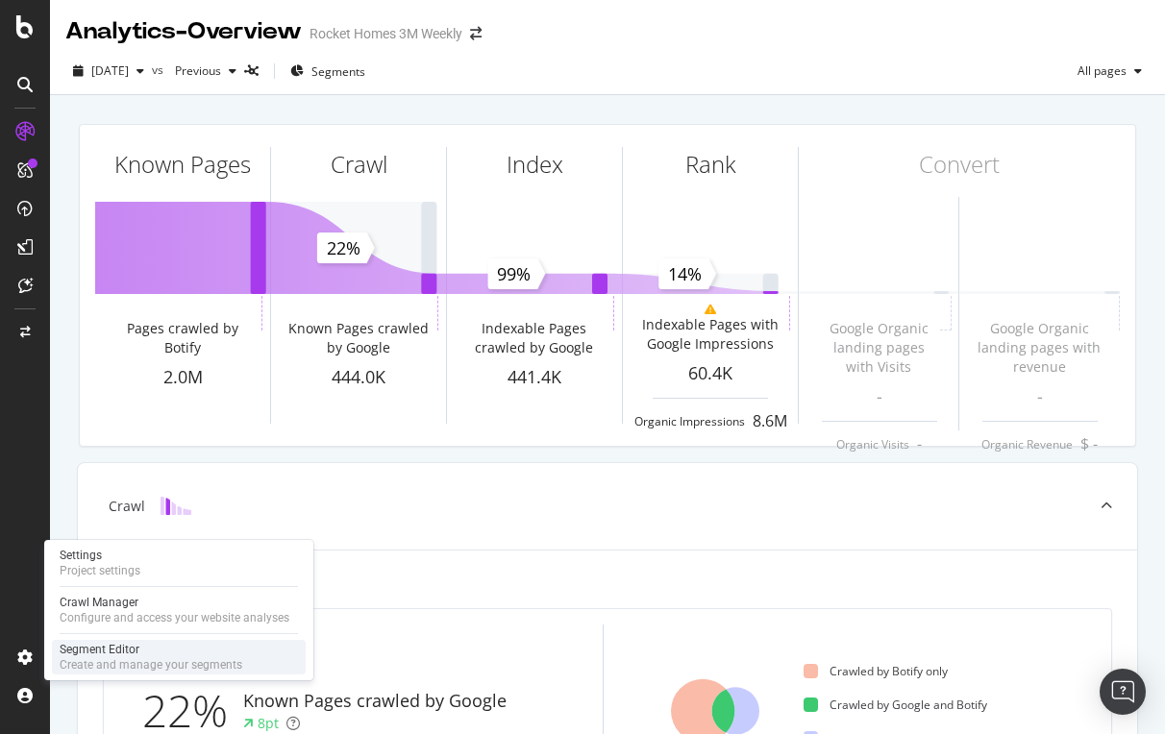
click at [123, 655] on div "Segment Editor" at bounding box center [151, 649] width 183 height 15
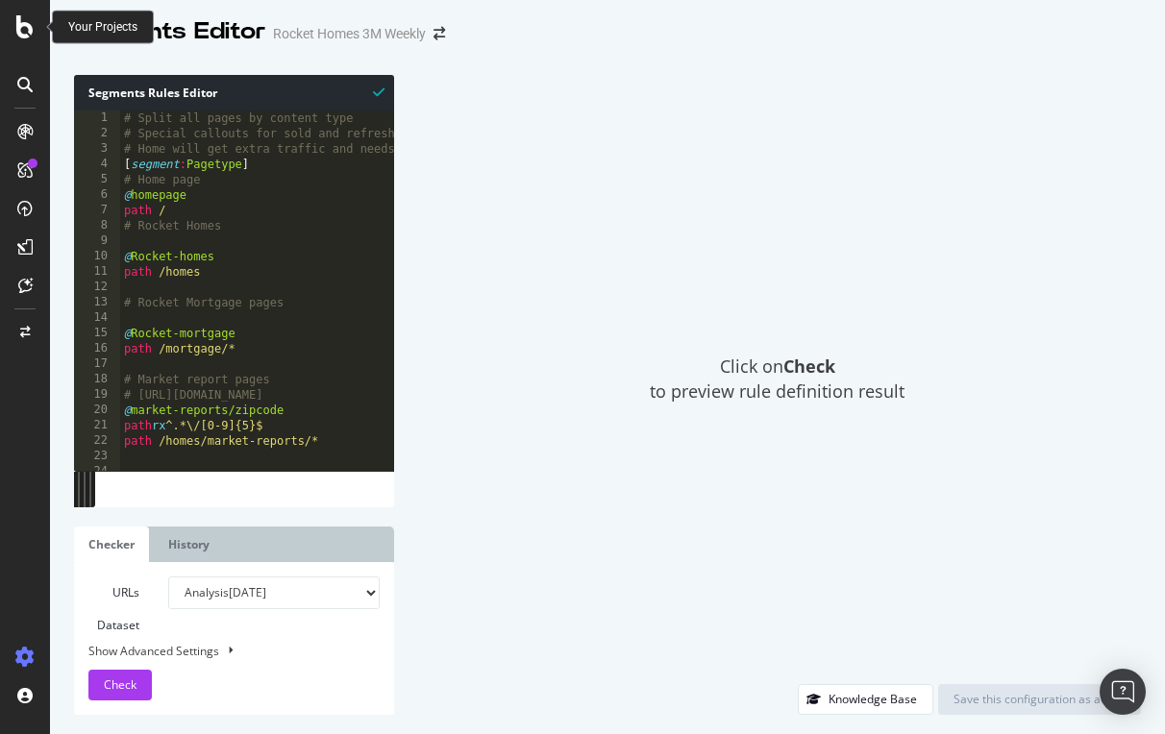
click at [25, 22] on icon at bounding box center [24, 26] width 17 height 23
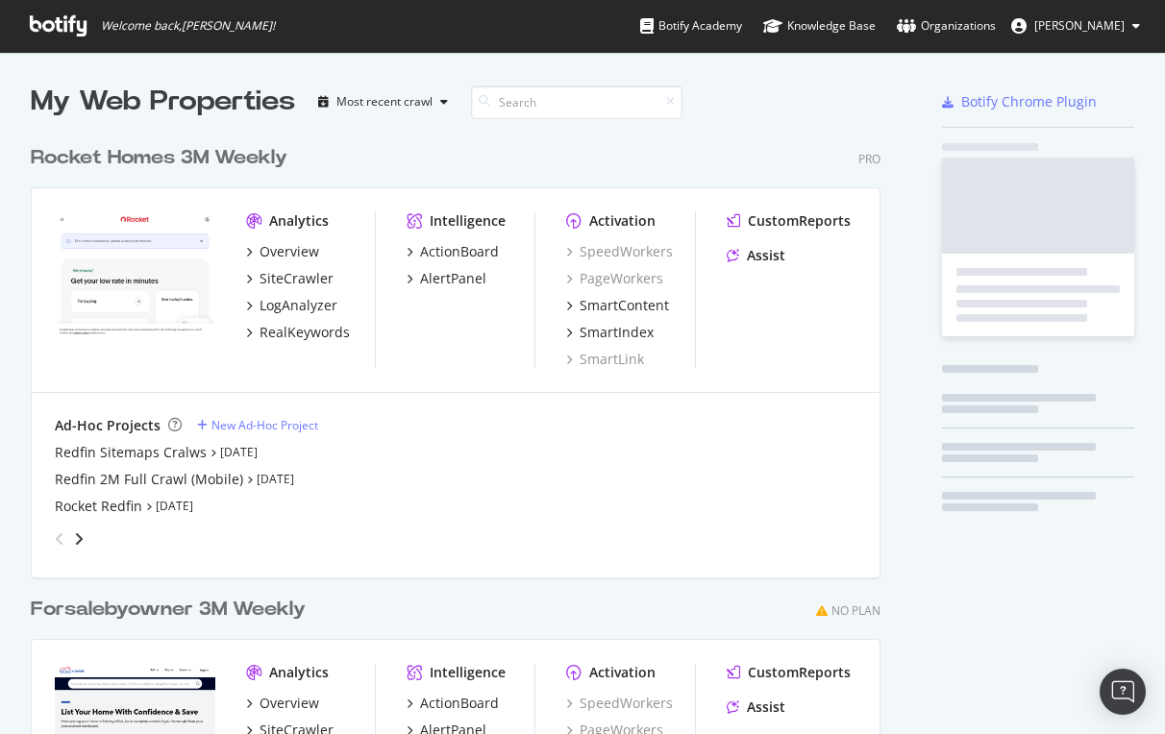
scroll to position [734, 1165]
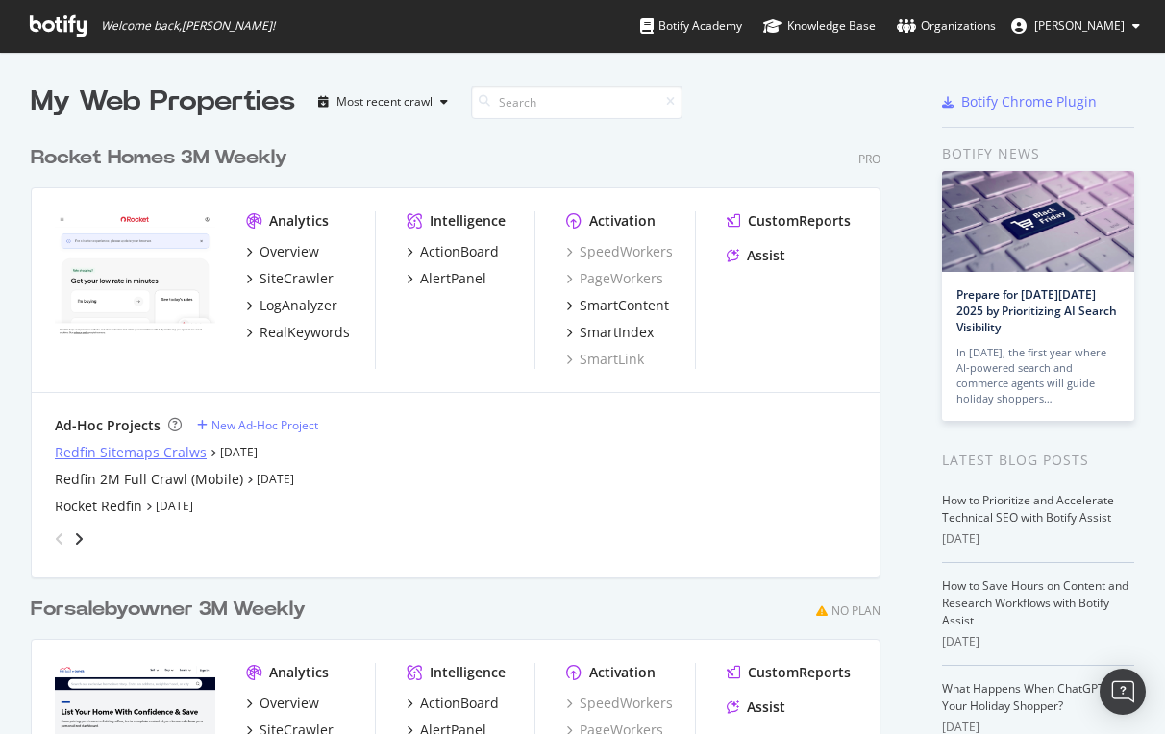
click at [145, 455] on div "Redfin Sitemaps Cralws" at bounding box center [131, 452] width 152 height 19
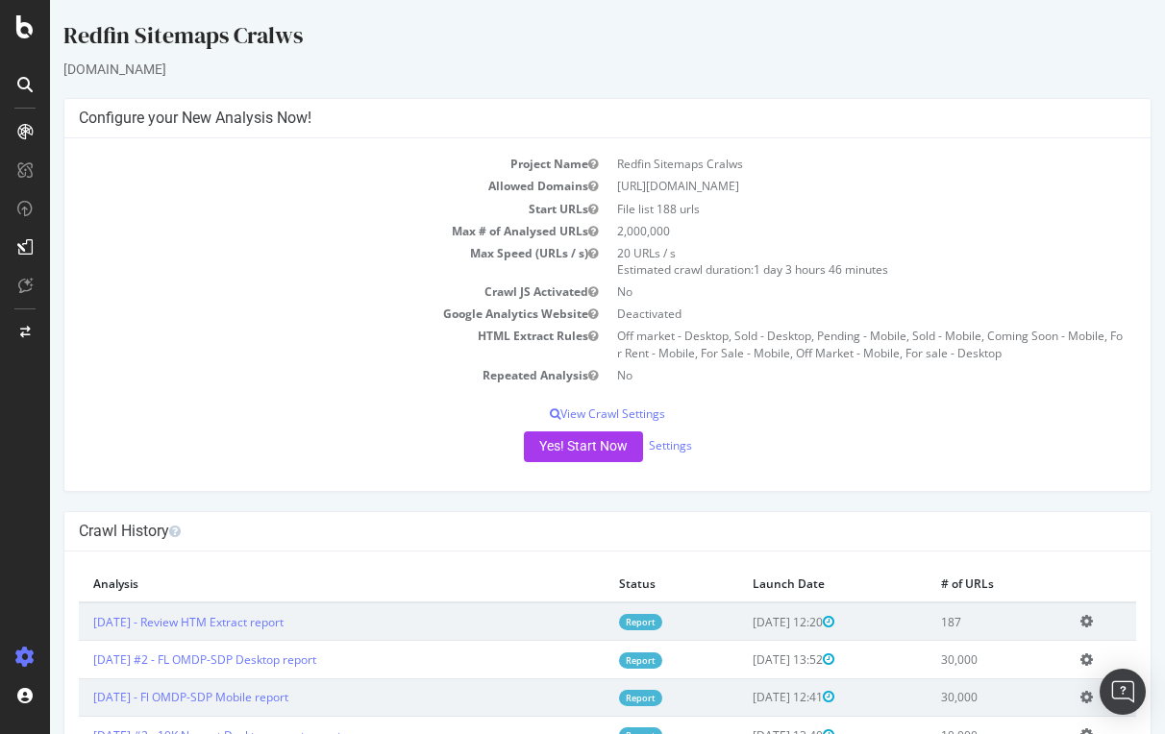
scroll to position [97, 0]
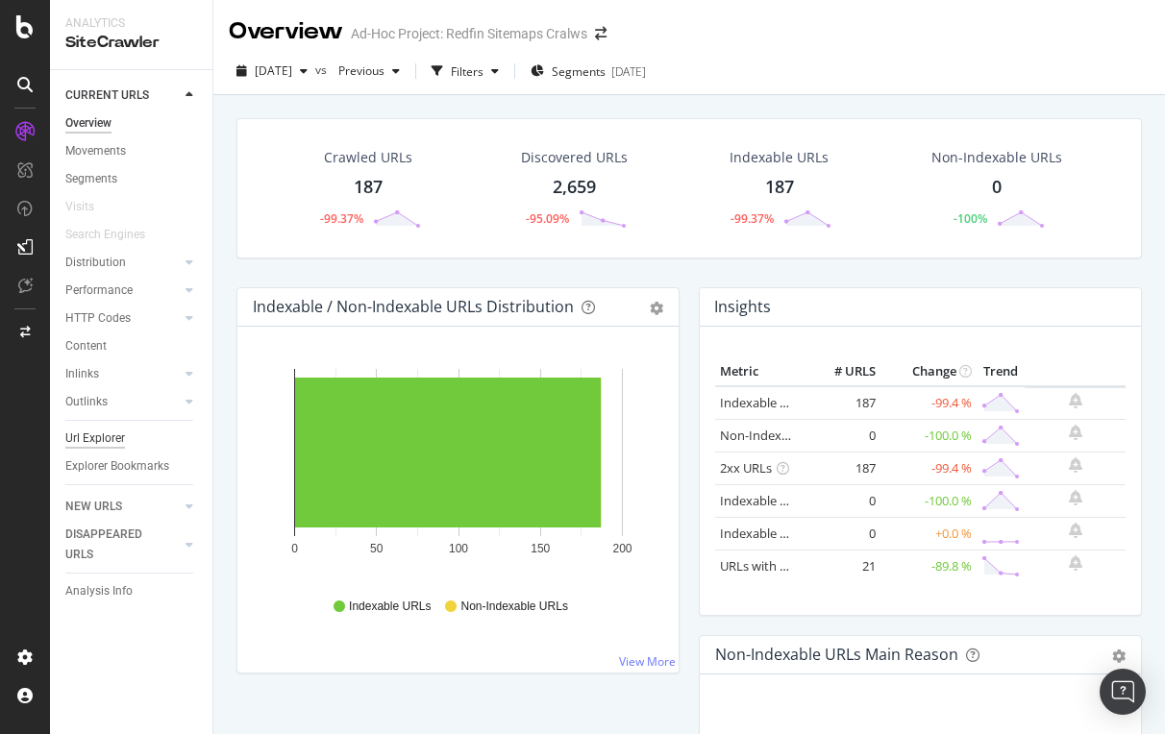
click at [96, 433] on div "Url Explorer" at bounding box center [95, 439] width 60 height 20
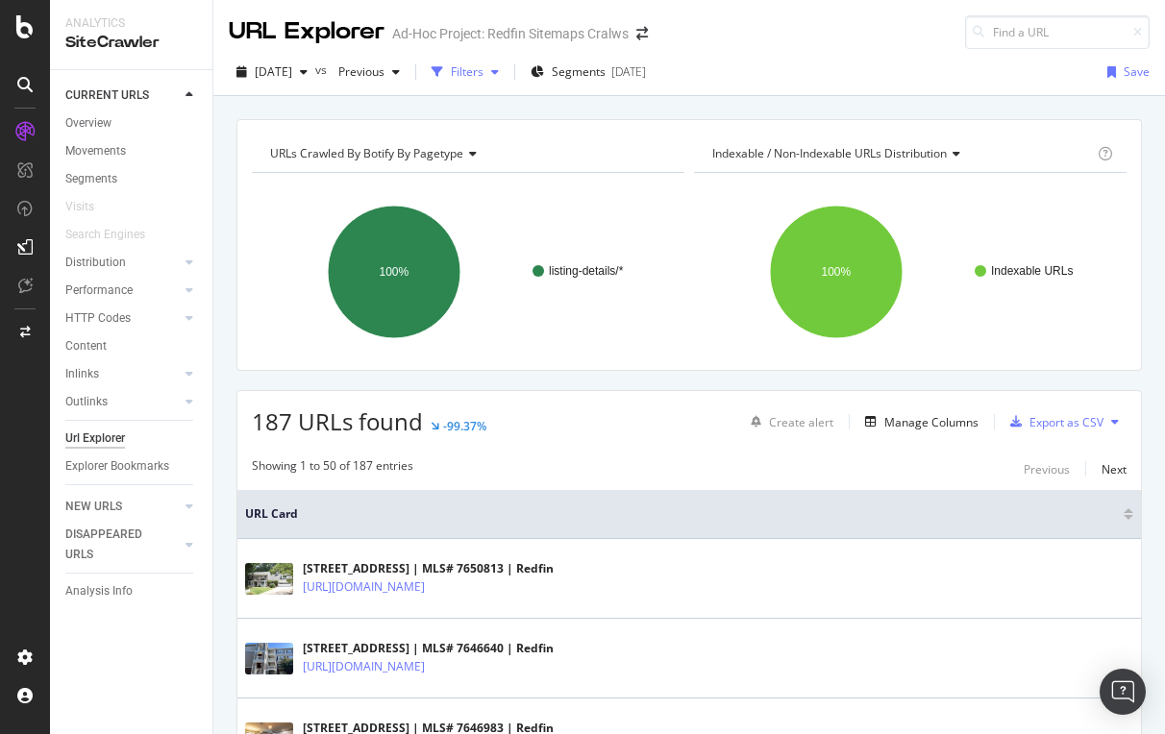
click at [483, 71] on div "Filters" at bounding box center [467, 71] width 33 height 16
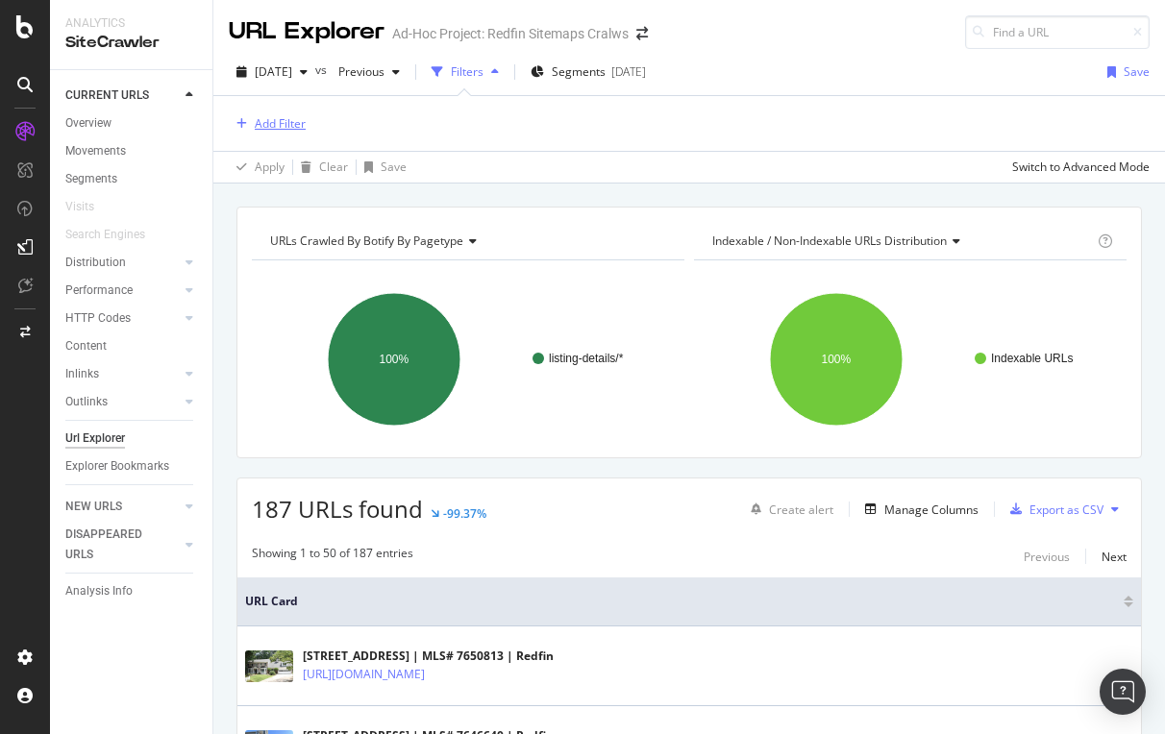
click at [285, 125] on div "Add Filter" at bounding box center [280, 123] width 51 height 16
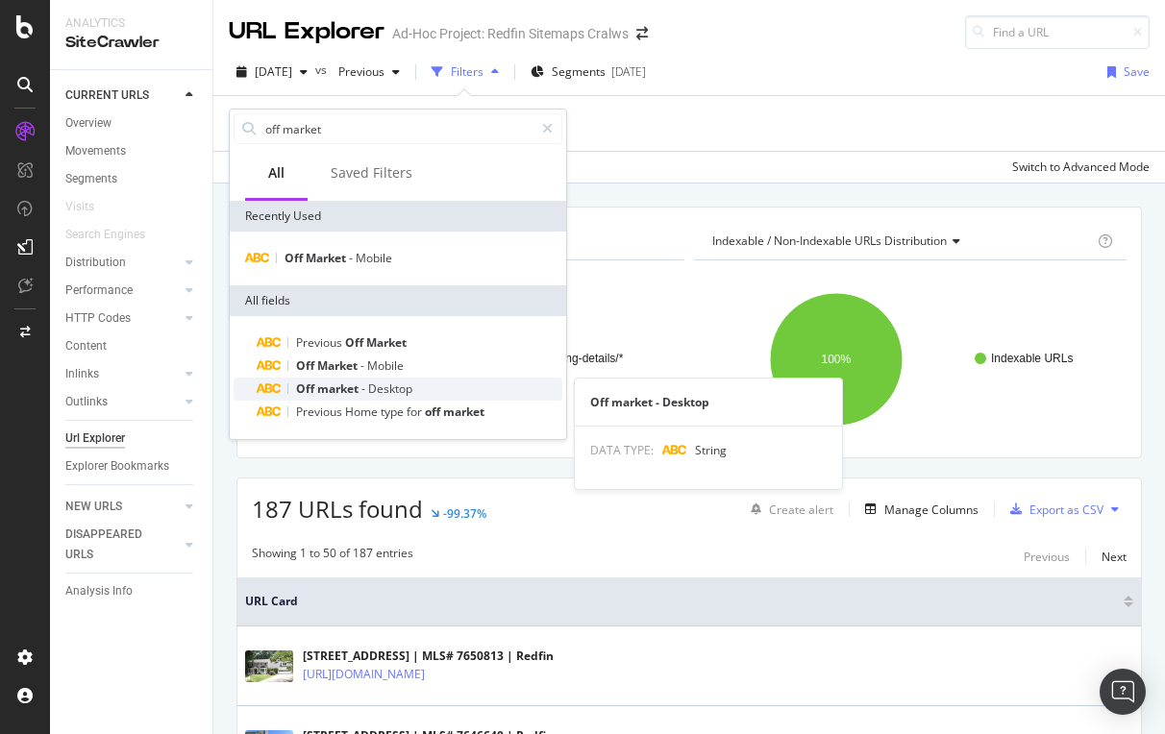
type input "off market"
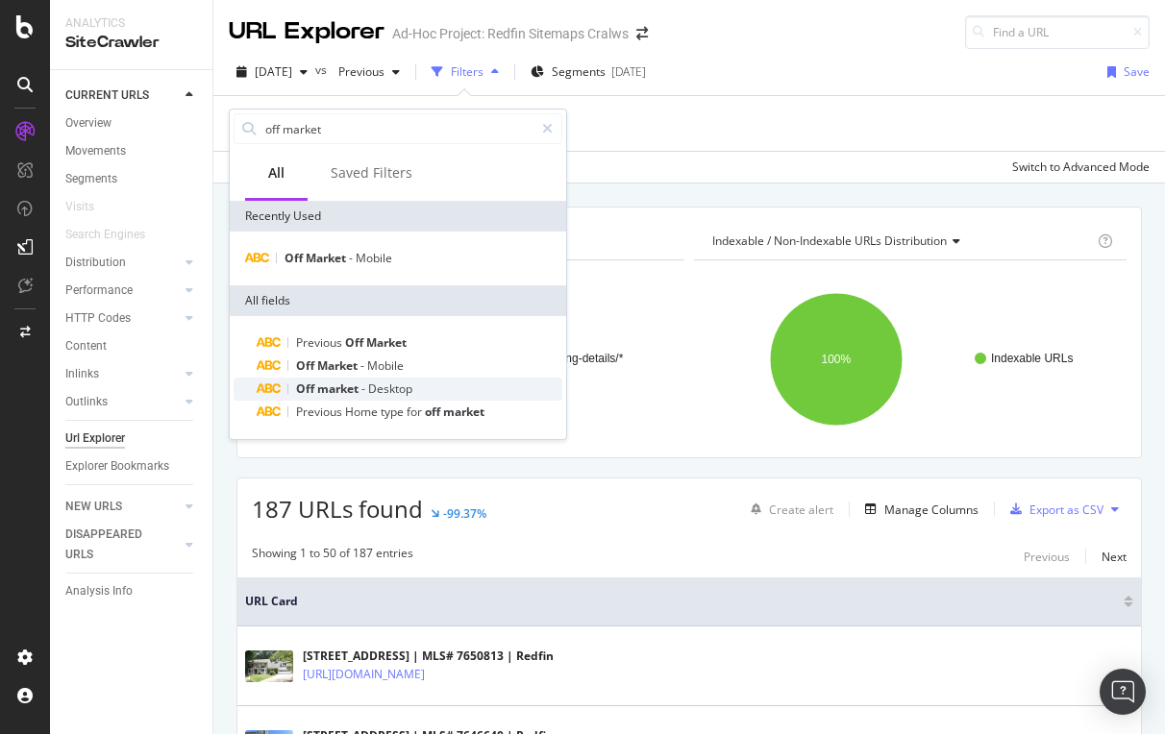
click at [392, 382] on span "Desktop" at bounding box center [390, 389] width 44 height 16
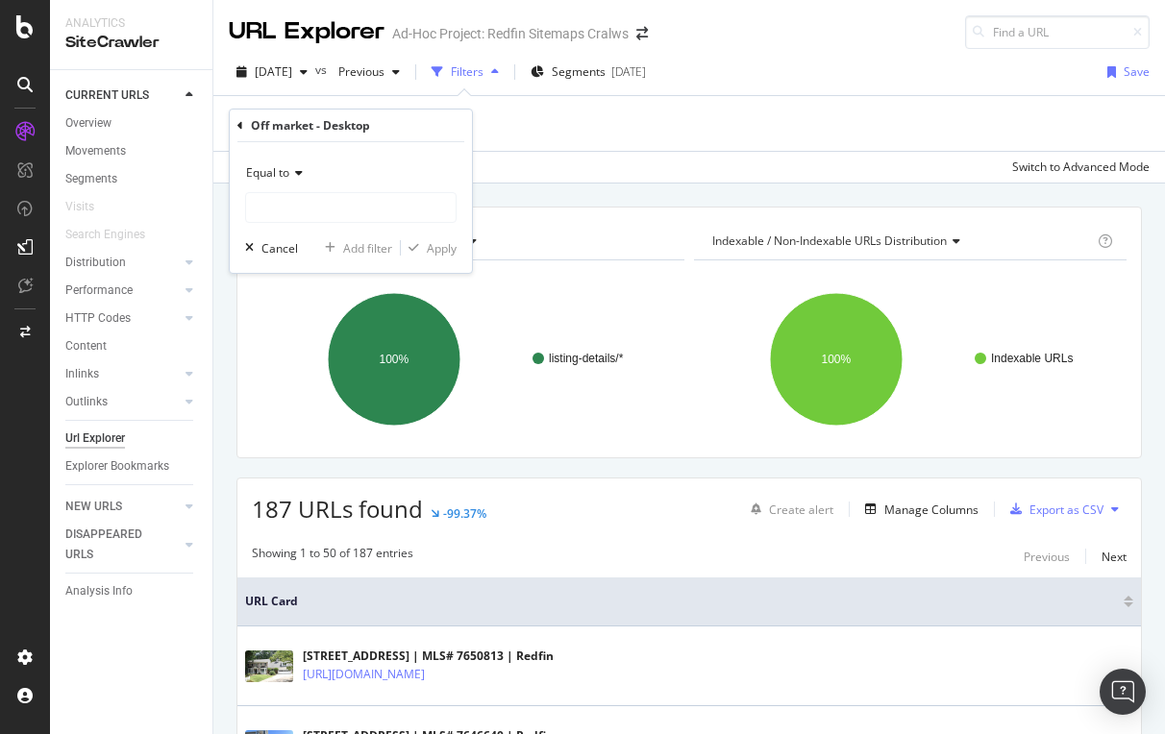
click at [571, 145] on div "Add Filter" at bounding box center [689, 123] width 921 height 55
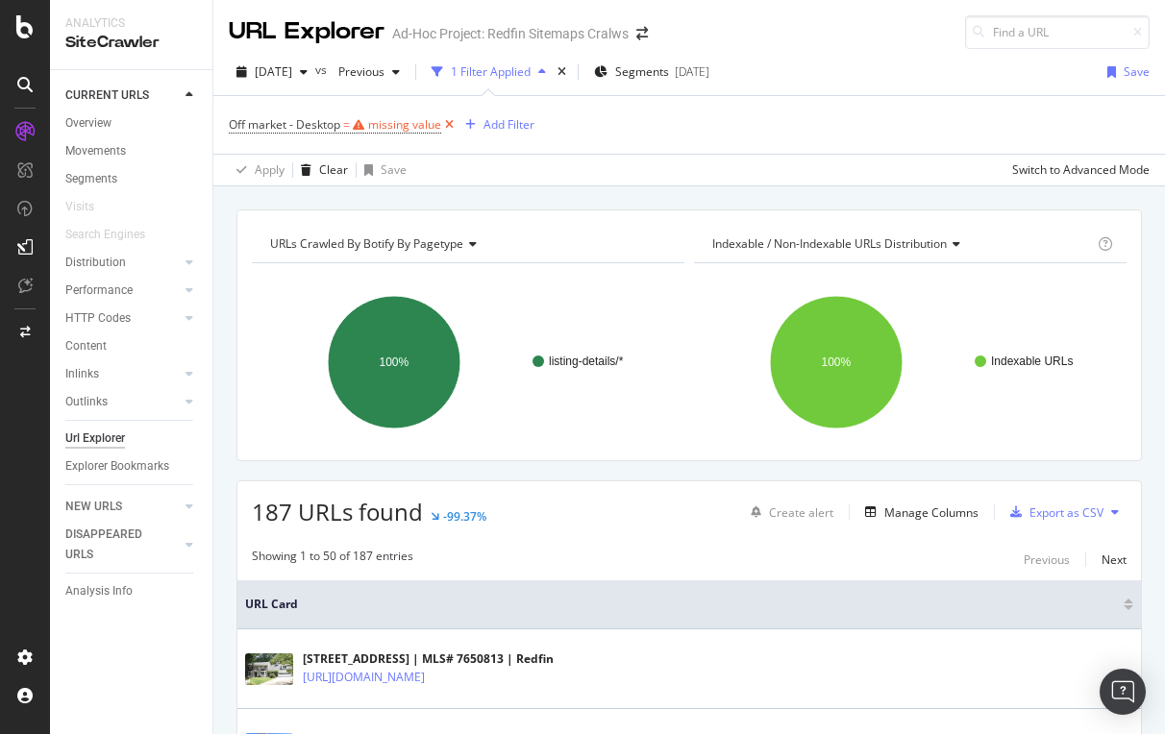
click at [449, 117] on icon at bounding box center [449, 124] width 16 height 19
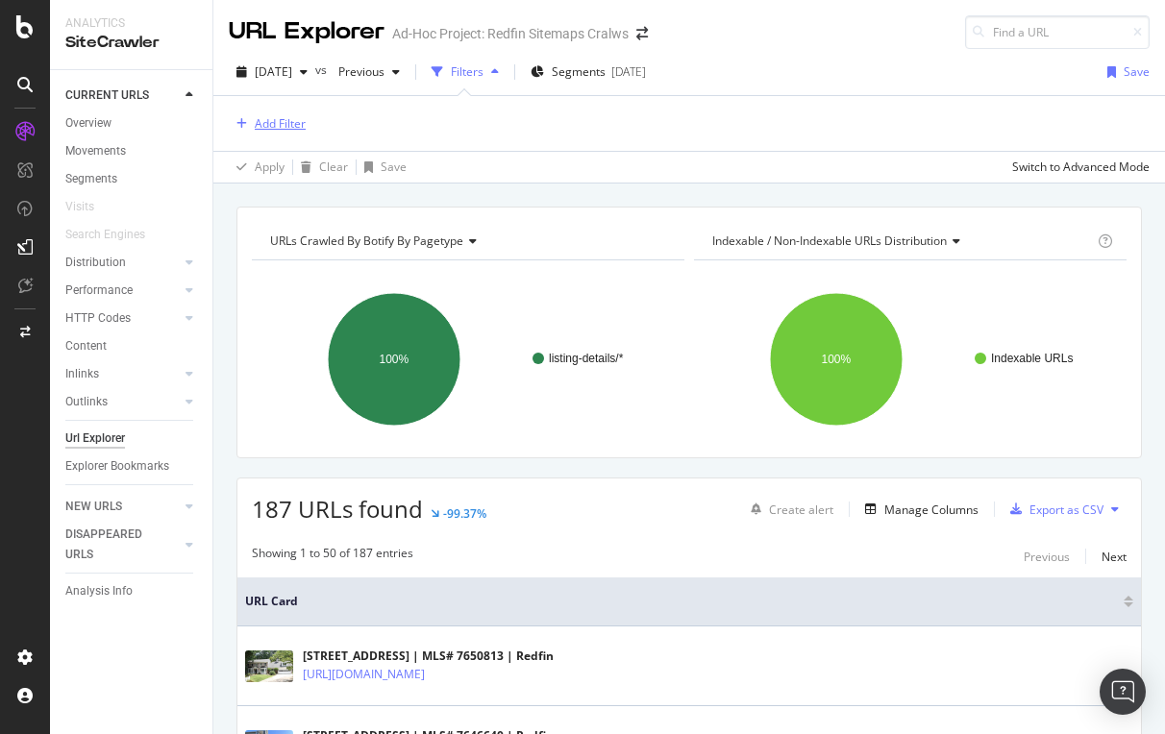
click at [292, 130] on div "Add Filter" at bounding box center [280, 123] width 51 height 16
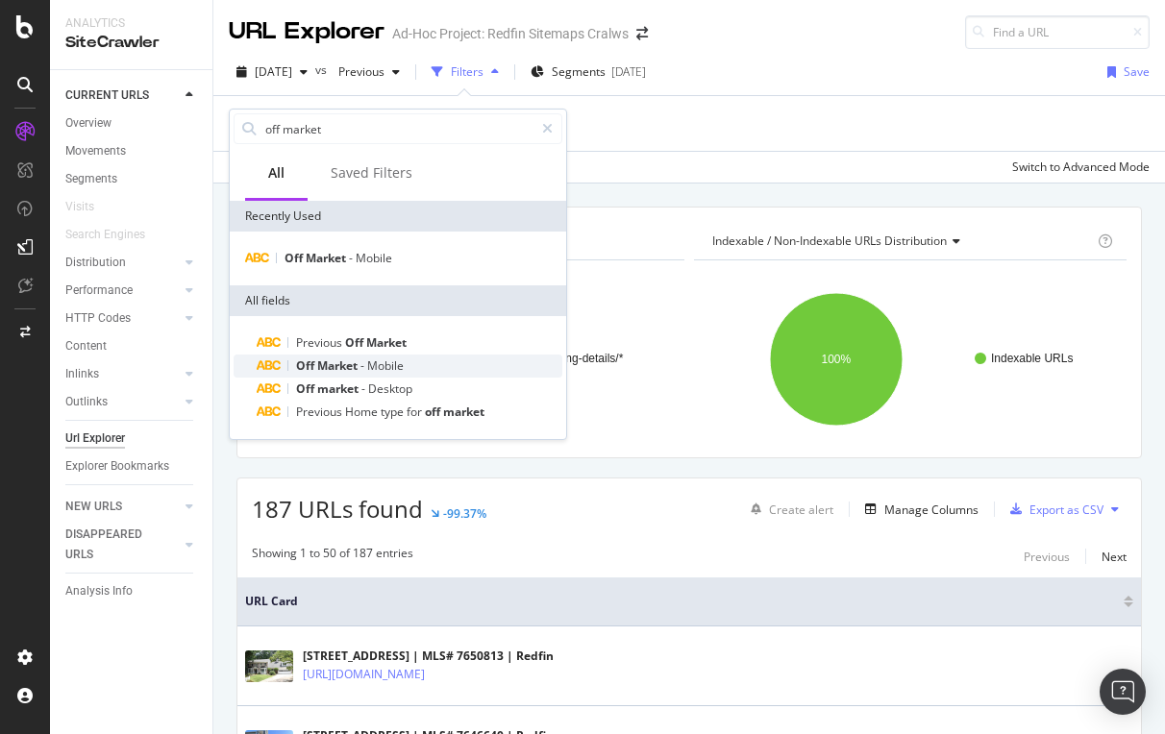
click at [347, 368] on span "Market" at bounding box center [338, 366] width 43 height 16
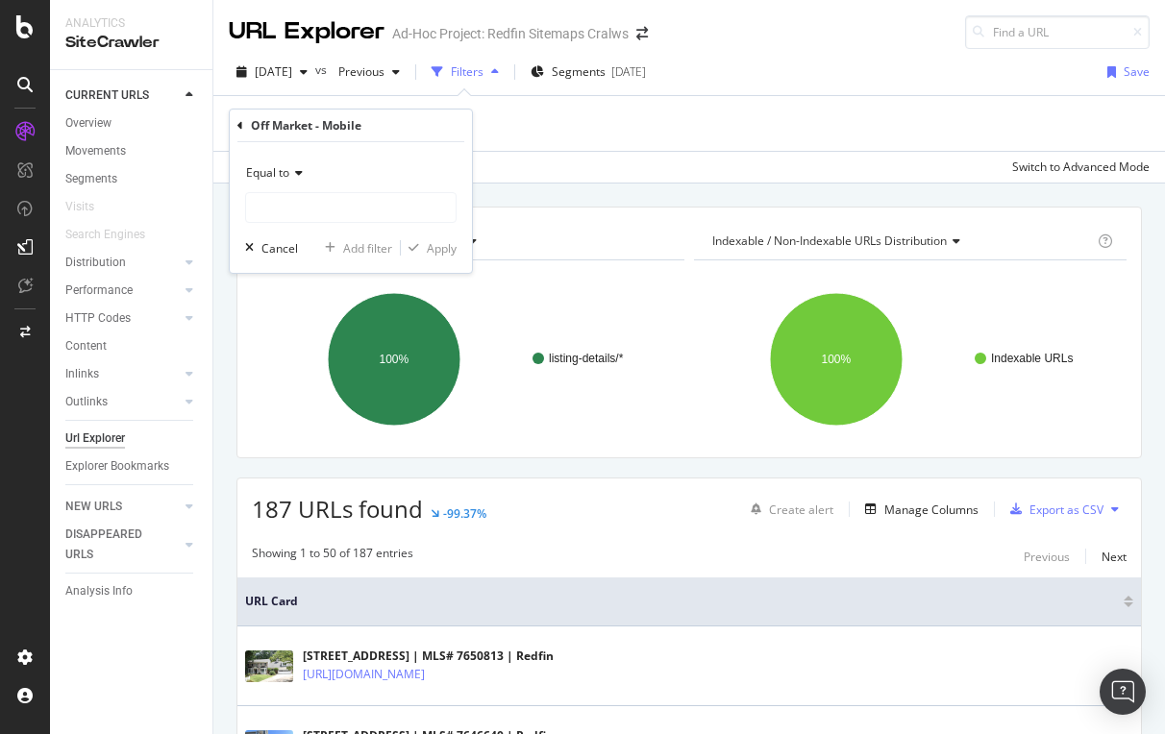
click at [279, 172] on span "Equal to" at bounding box center [267, 172] width 43 height 16
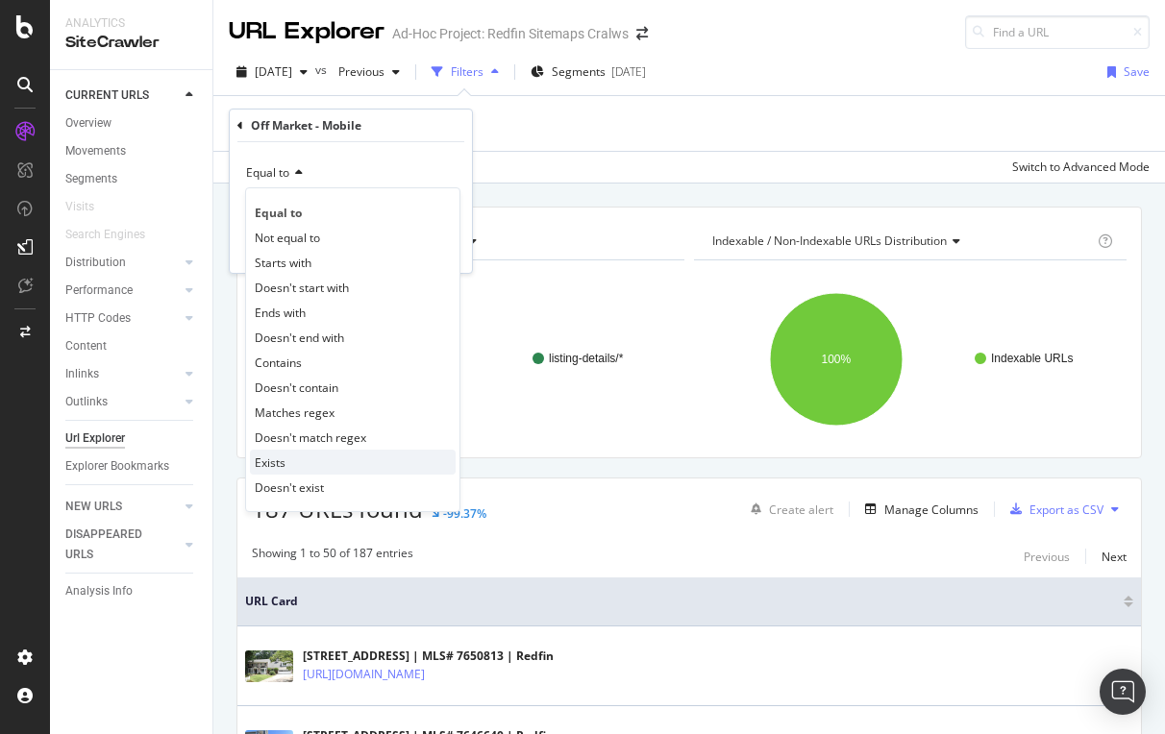
click at [285, 464] on span "Exists" at bounding box center [270, 463] width 31 height 16
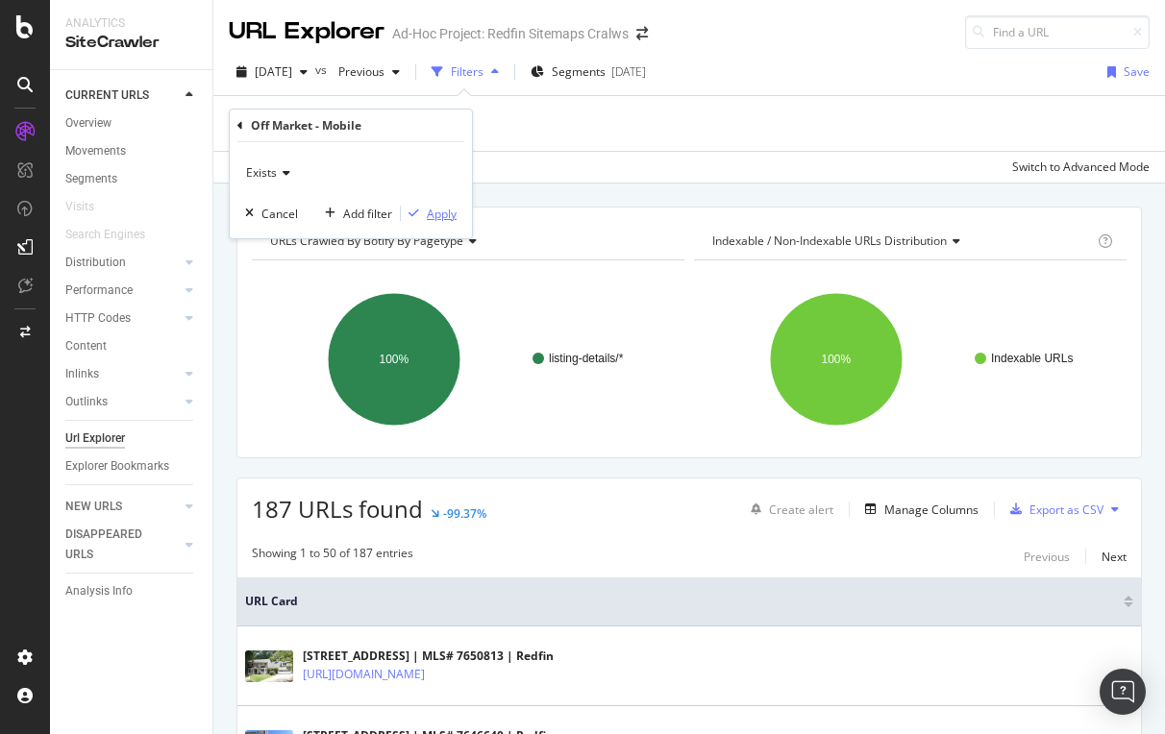
click at [441, 211] on div "Apply" at bounding box center [442, 214] width 30 height 16
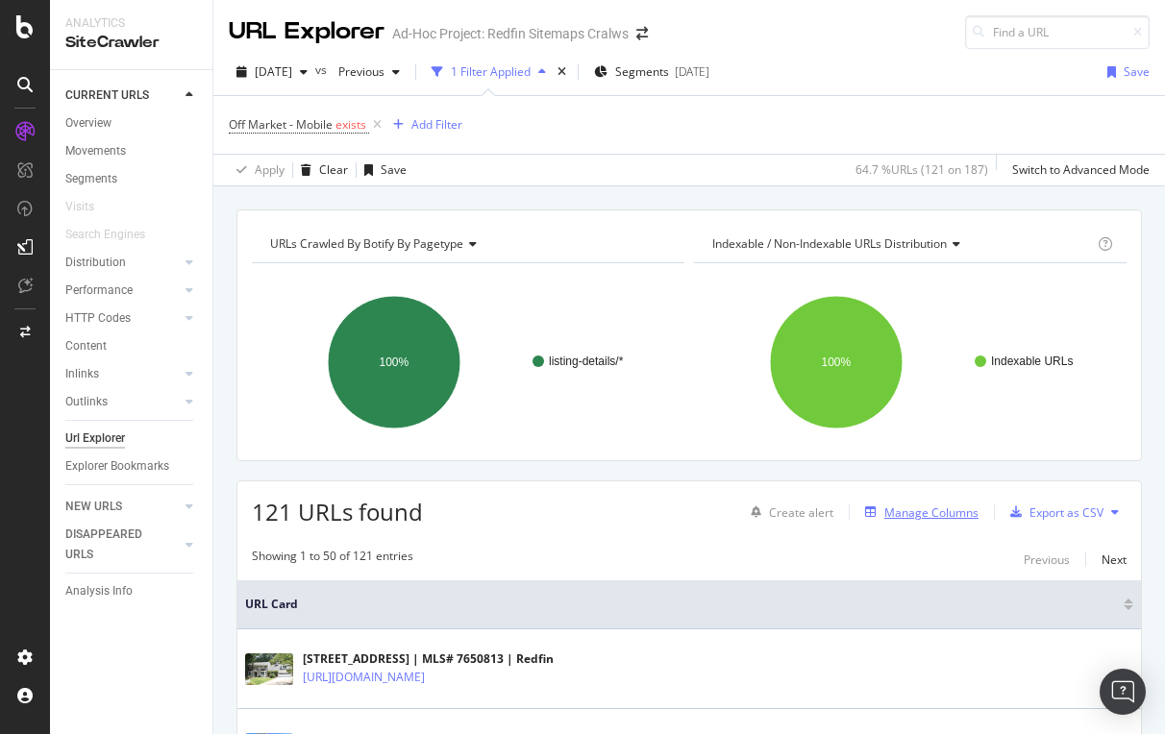
click at [922, 510] on div "Manage Columns" at bounding box center [931, 513] width 94 height 16
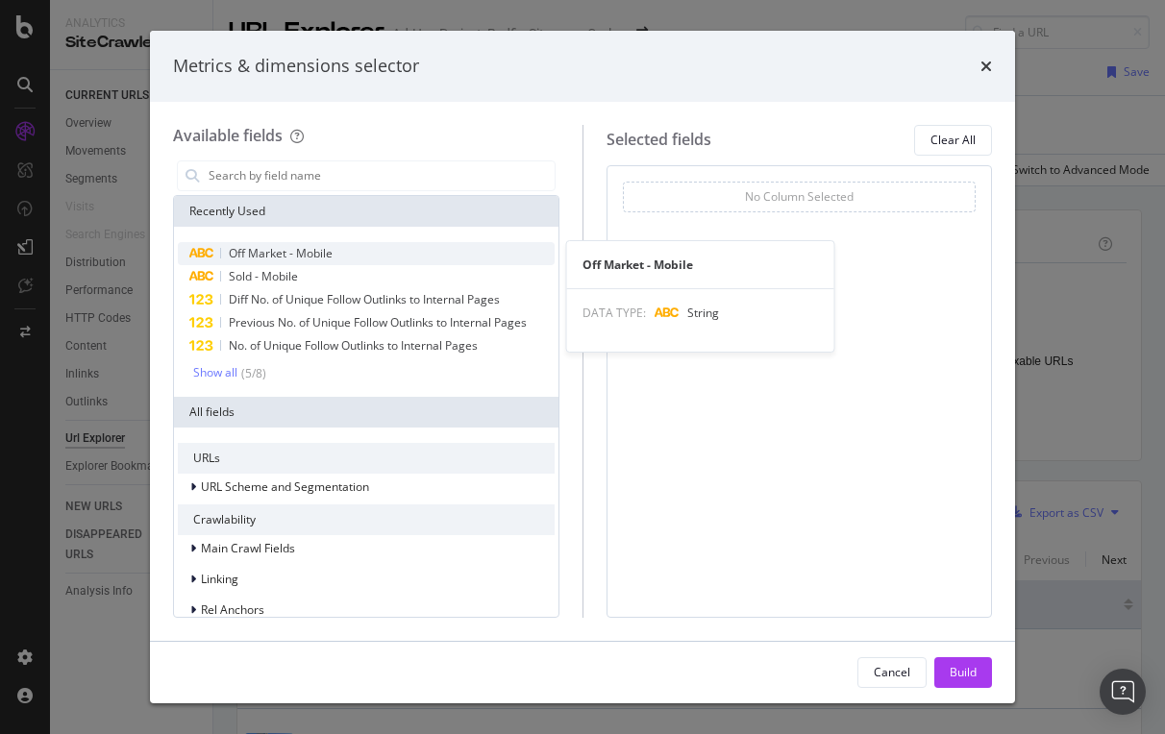
click at [304, 249] on span "Off Market - Mobile" at bounding box center [281, 253] width 104 height 16
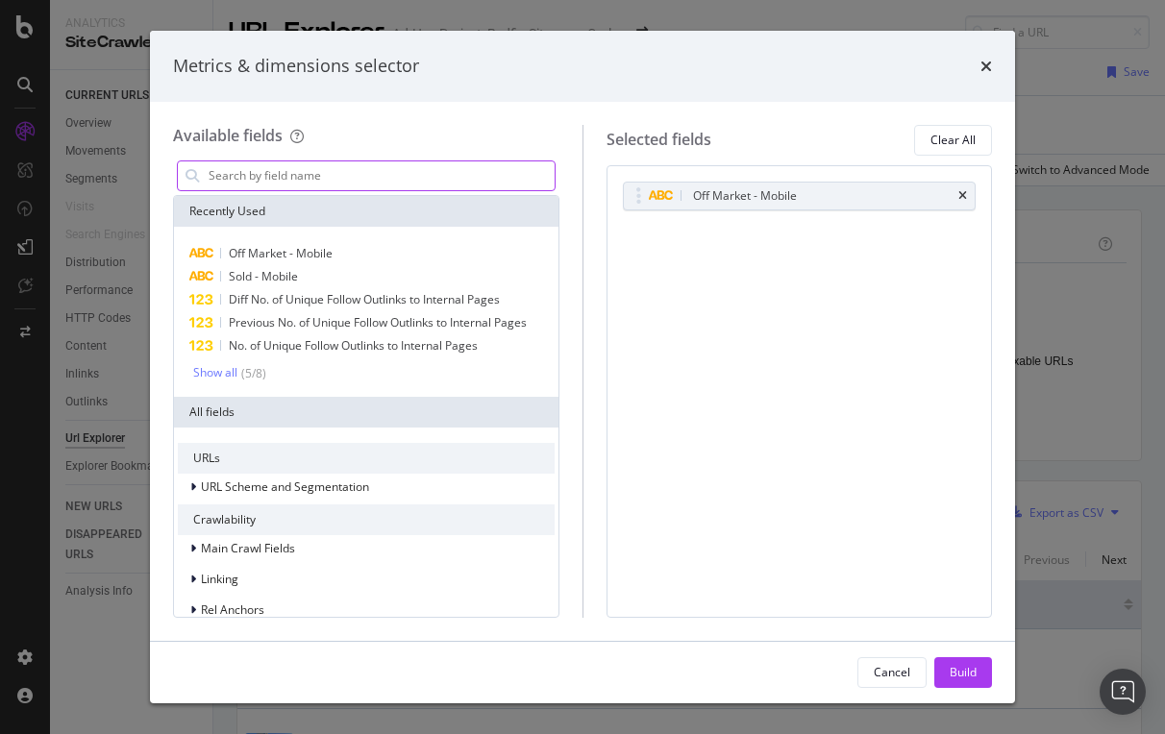
click at [305, 171] on input "modal" at bounding box center [381, 175] width 348 height 29
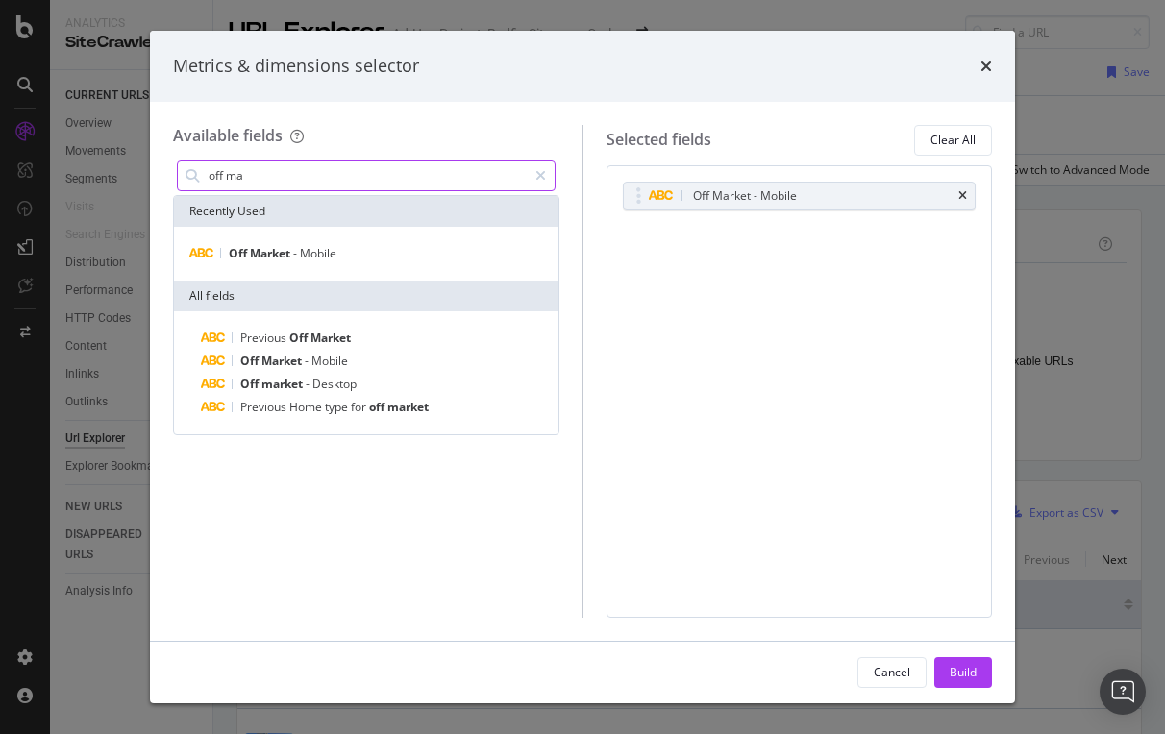
type input "off ma"
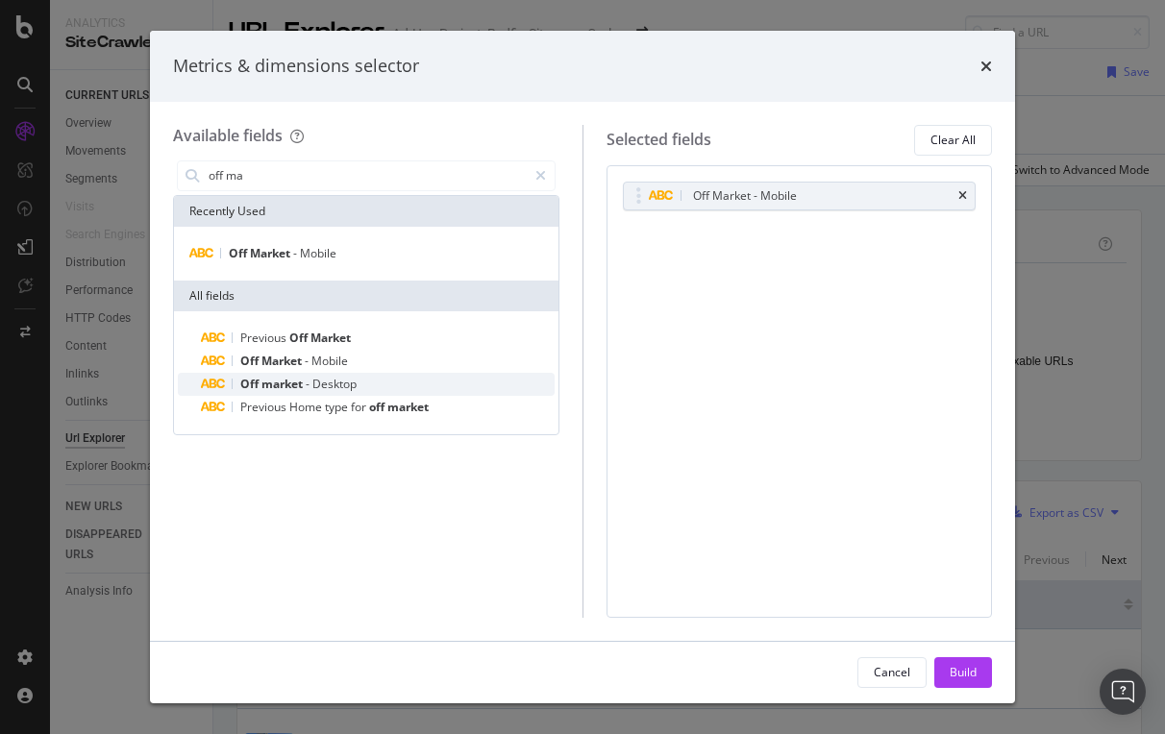
drag, startPoint x: 290, startPoint y: 359, endPoint x: 296, endPoint y: 378, distance: 19.2
click at [296, 378] on span "market" at bounding box center [283, 384] width 44 height 16
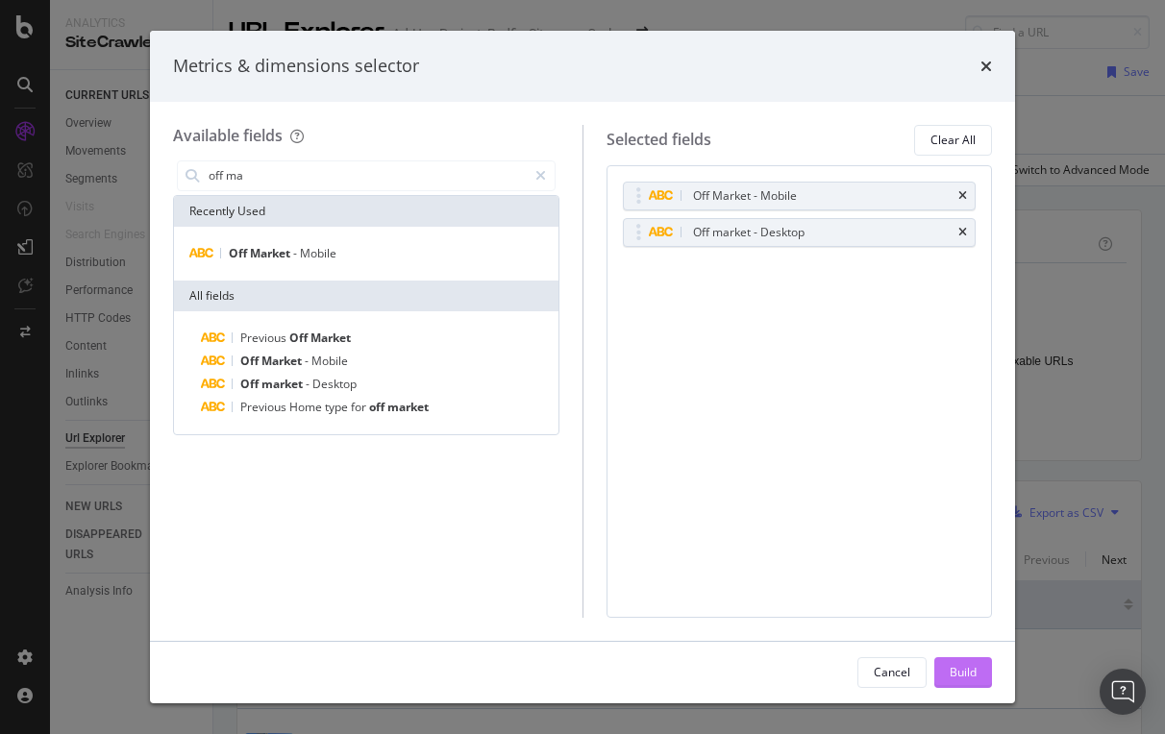
click at [968, 670] on div "Build" at bounding box center [963, 672] width 27 height 16
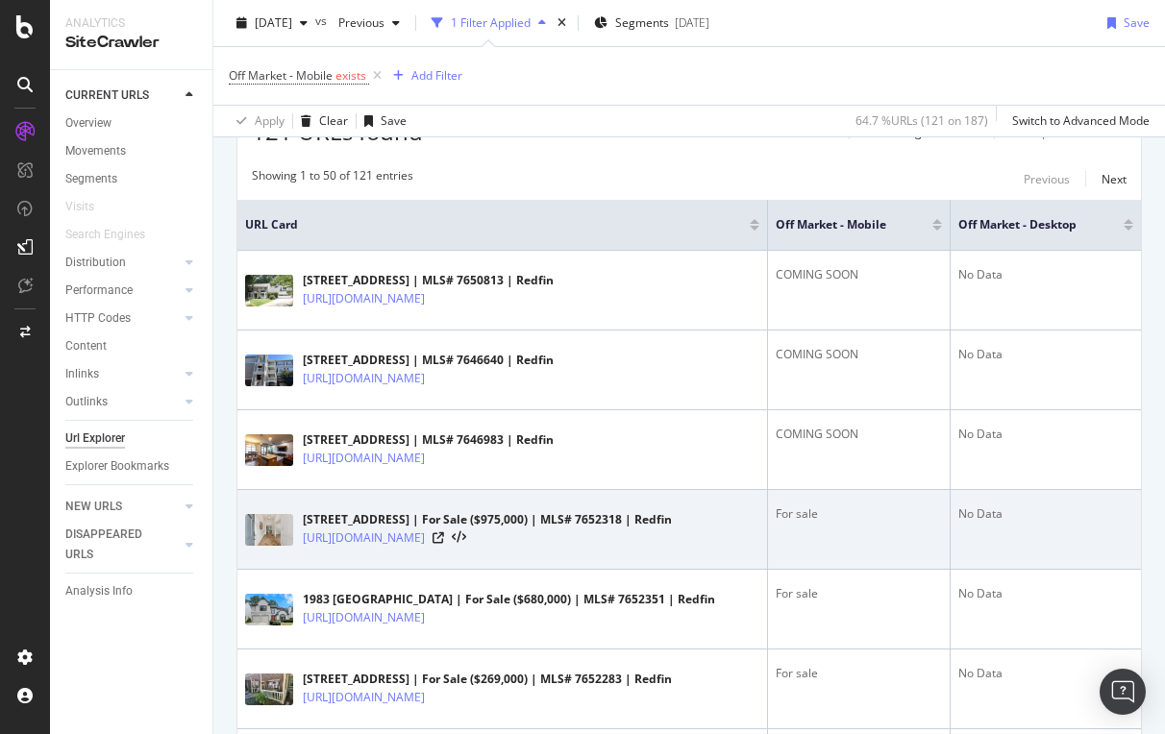
scroll to position [369, 0]
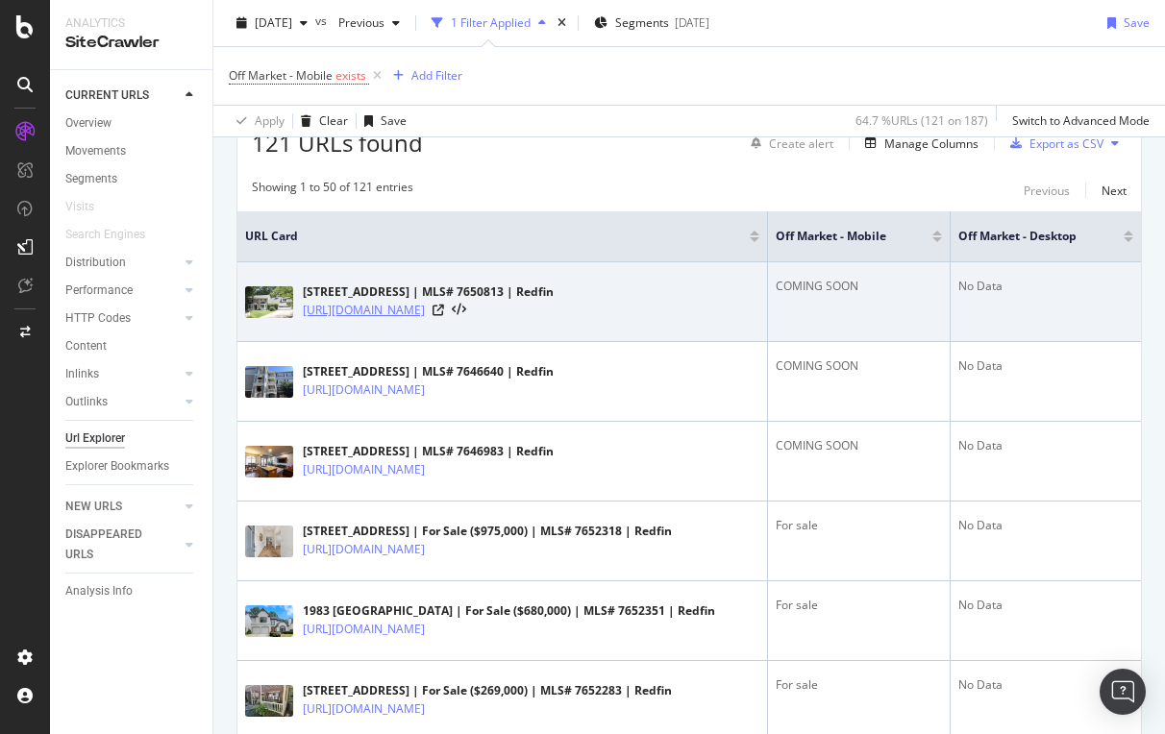
drag, startPoint x: 299, startPoint y: 302, endPoint x: 312, endPoint y: 317, distance: 20.4
click at [312, 317] on div "1049 Trailridge Pl, Atlanta, GA 30338 | MLS# 7650813 | Redfin https://www.redfi…" at bounding box center [502, 302] width 514 height 48
copy link "[URL][DOMAIN_NAME]"
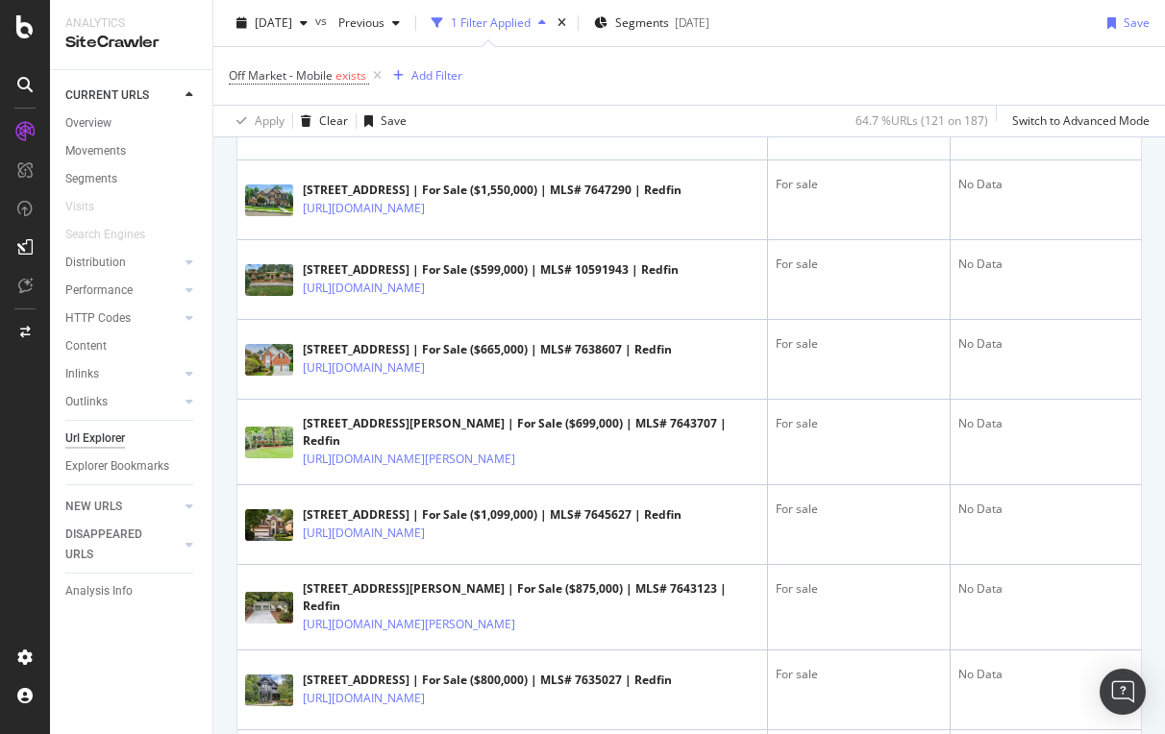
scroll to position [2478, 0]
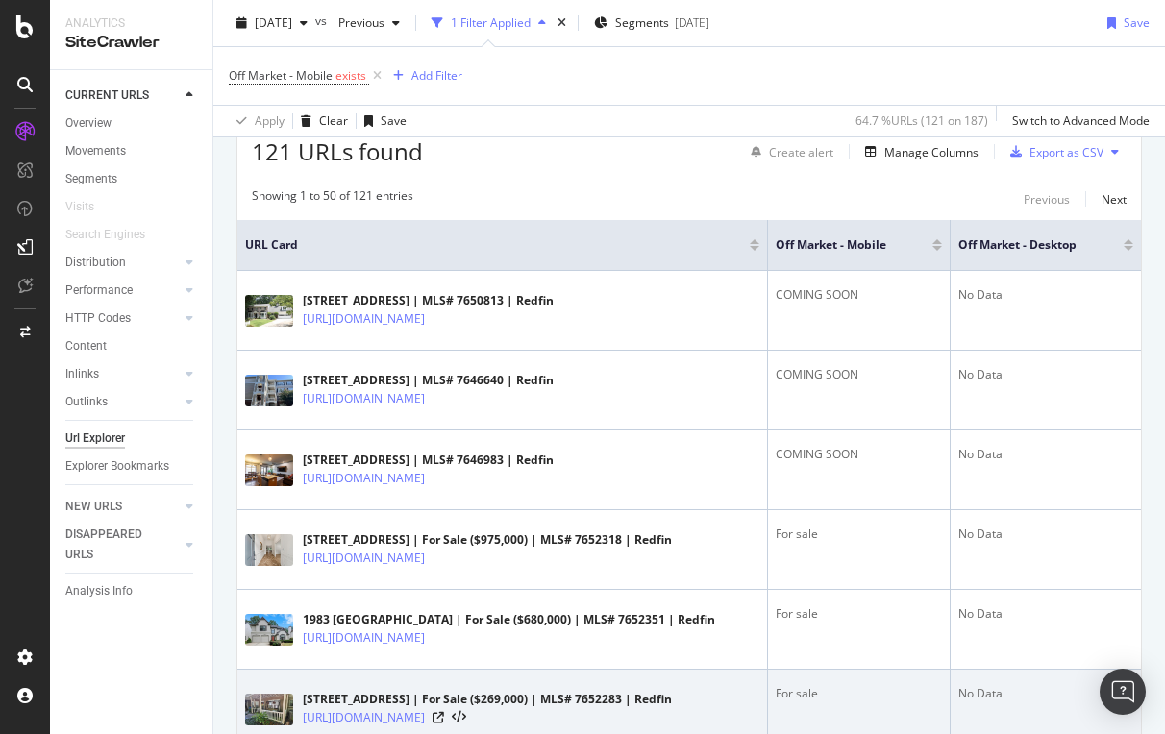
scroll to position [354, 0]
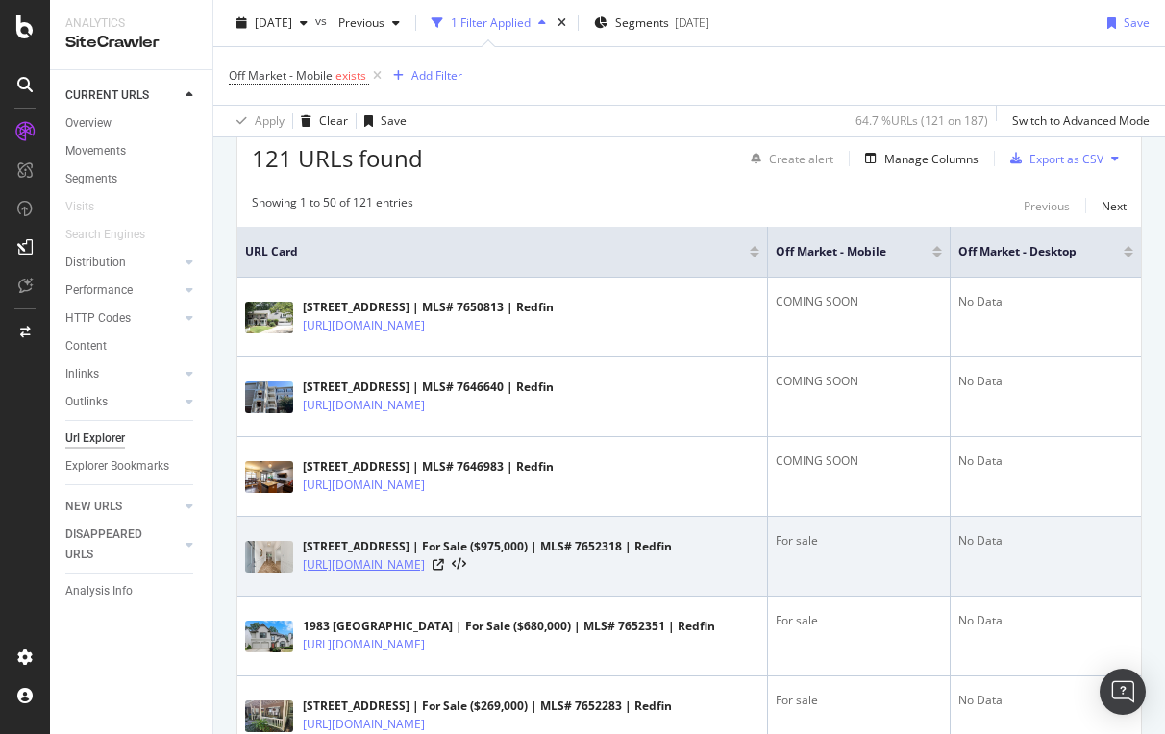
drag, startPoint x: 299, startPoint y: 600, endPoint x: 352, endPoint y: 620, distance: 56.6
click at [352, 581] on div "5631 Queensborough Dr, Atlanta, GA 30338 | For Sale ($975,000) | MLS# 7652318 |…" at bounding box center [502, 556] width 514 height 48
copy link "[URL][DOMAIN_NAME]"
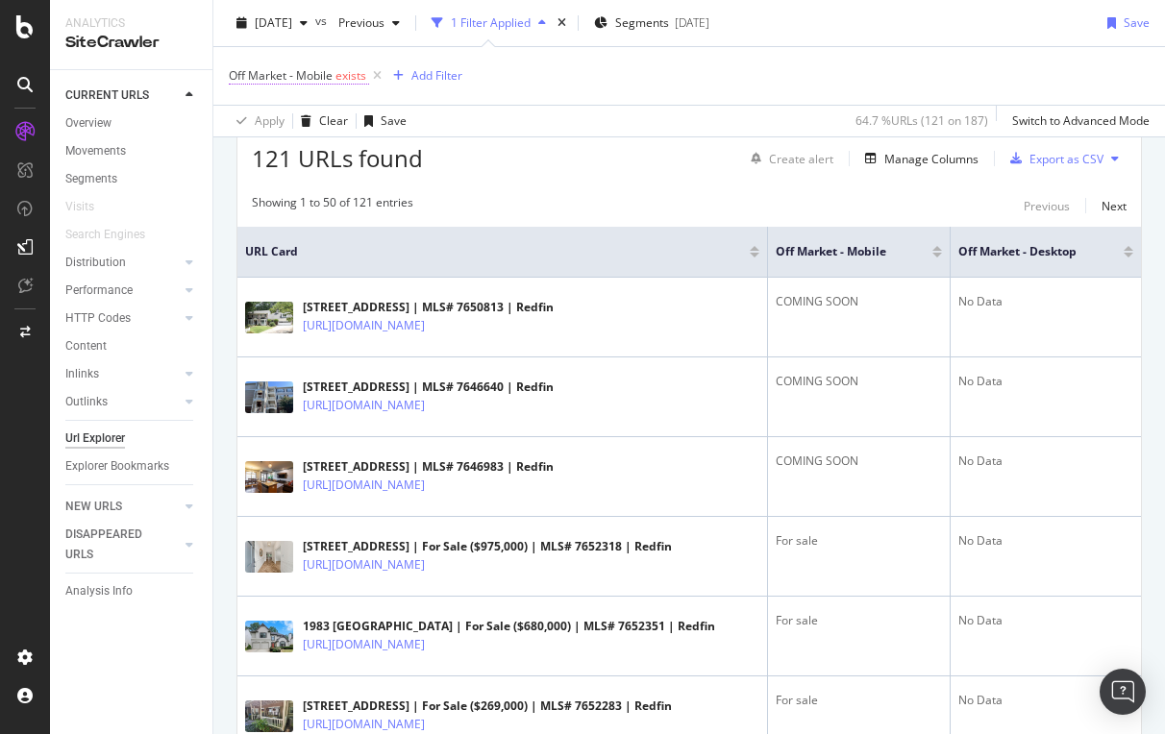
click at [302, 79] on span "Off Market - Mobile" at bounding box center [281, 75] width 104 height 16
click at [285, 120] on icon at bounding box center [283, 121] width 13 height 12
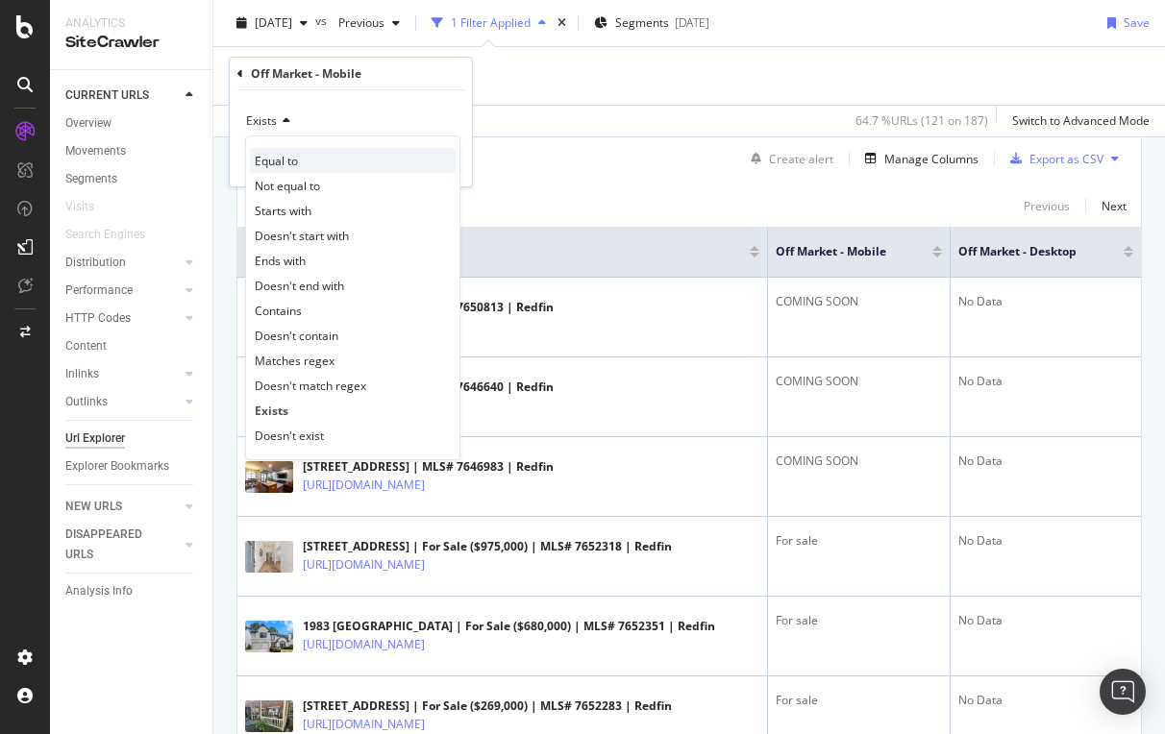
click at [291, 162] on span "Equal to" at bounding box center [276, 161] width 43 height 16
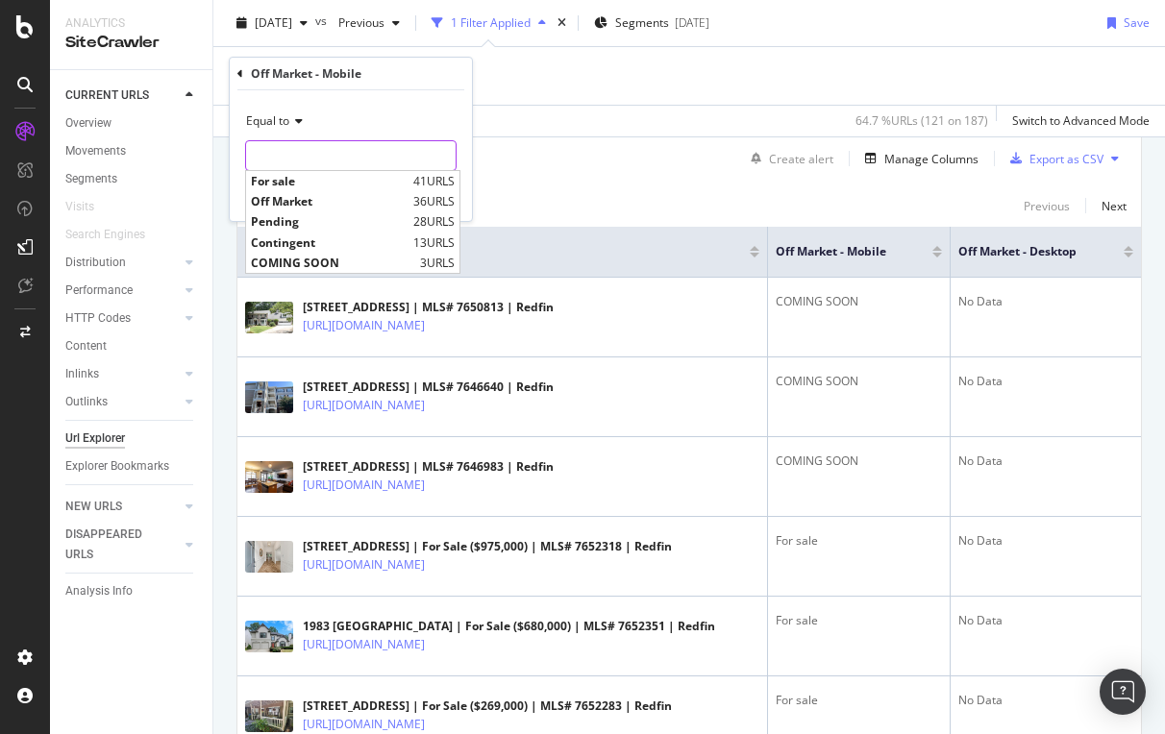
click at [291, 162] on input "text" at bounding box center [351, 155] width 210 height 31
click at [572, 66] on div "Off Market - Mobile exists Add Filter" at bounding box center [689, 76] width 921 height 58
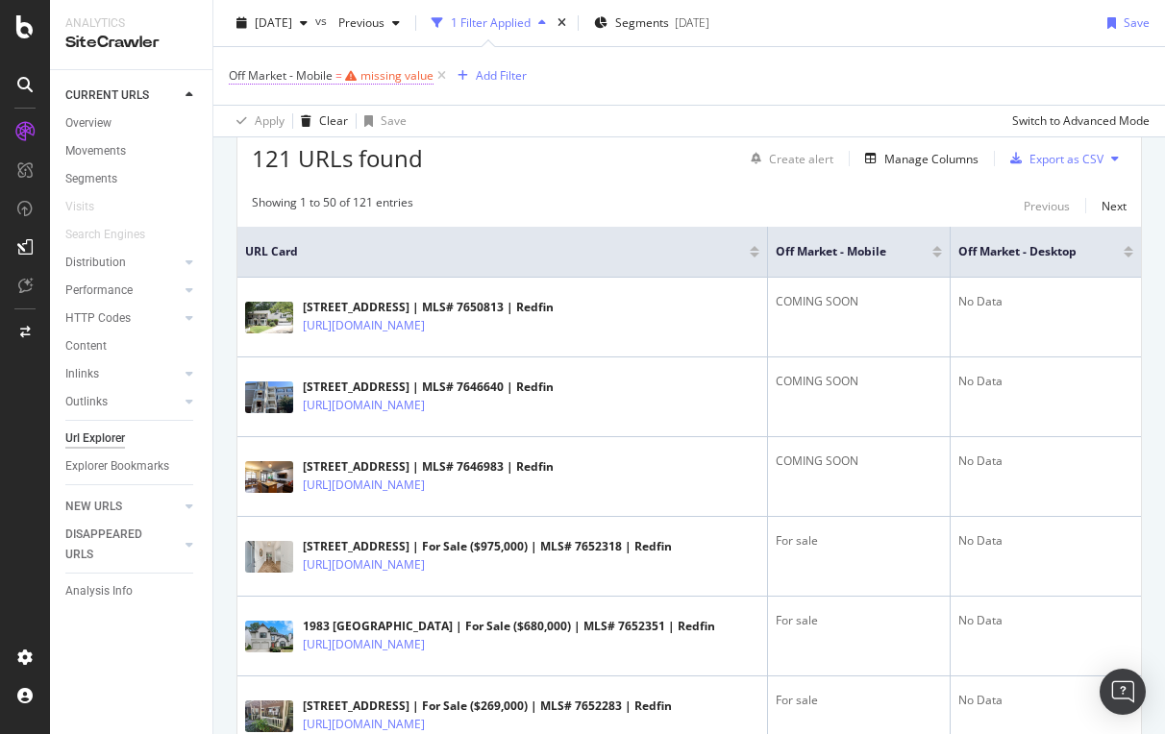
click at [253, 67] on span "Off Market - Mobile" at bounding box center [281, 75] width 104 height 16
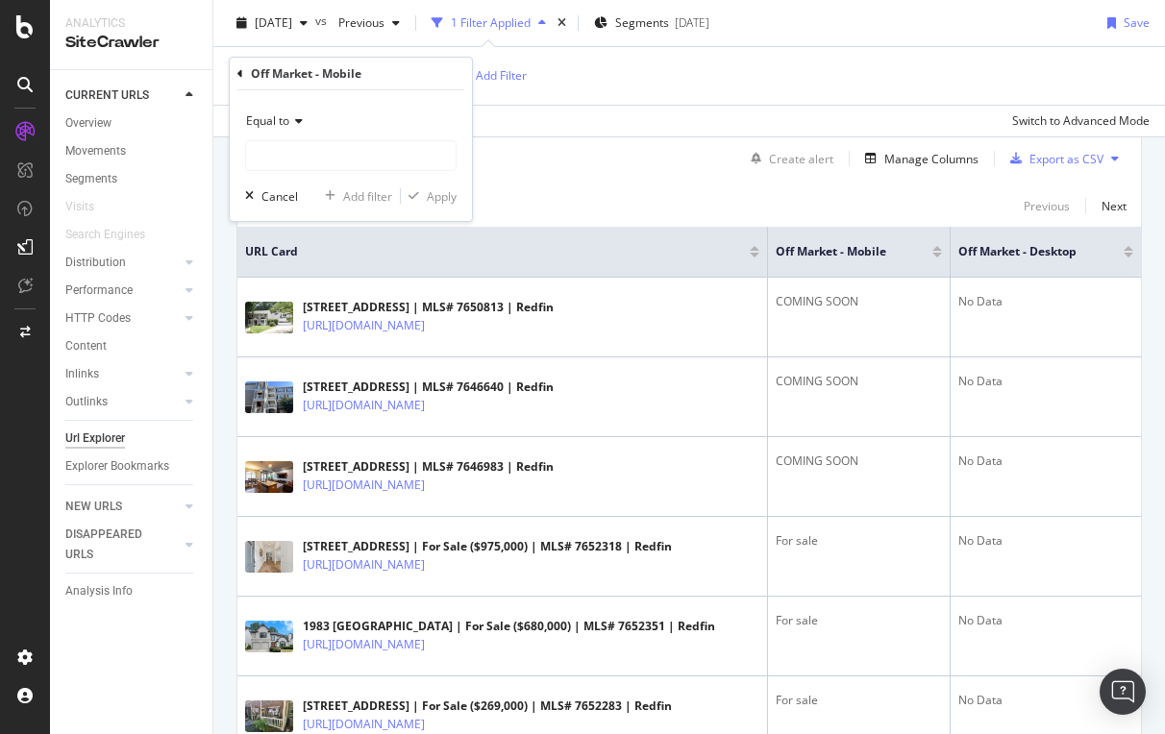
click at [235, 74] on div "Off Market - Mobile Equal to Cancel Add filter Apply" at bounding box center [351, 139] width 242 height 163
click at [238, 73] on icon at bounding box center [240, 74] width 6 height 12
click at [782, 115] on div "Apply Clear Save Switch to Advanced Mode" at bounding box center [689, 121] width 952 height 32
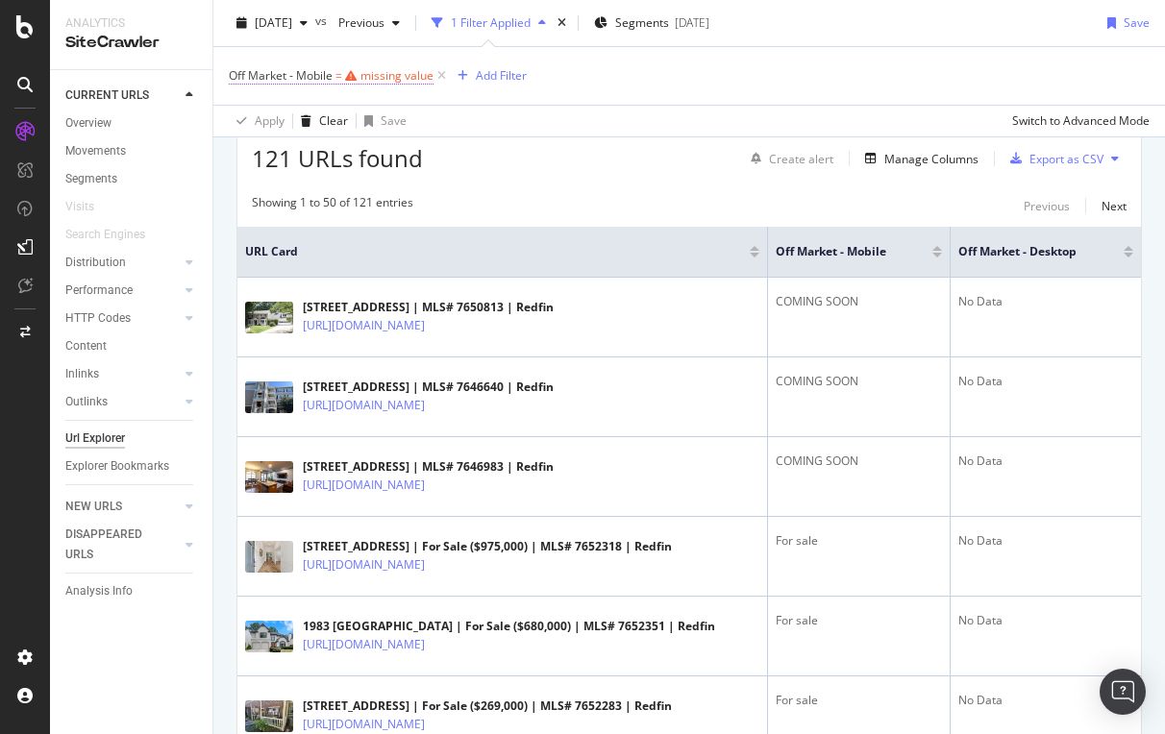
click at [293, 68] on span "Off Market - Mobile" at bounding box center [281, 75] width 104 height 16
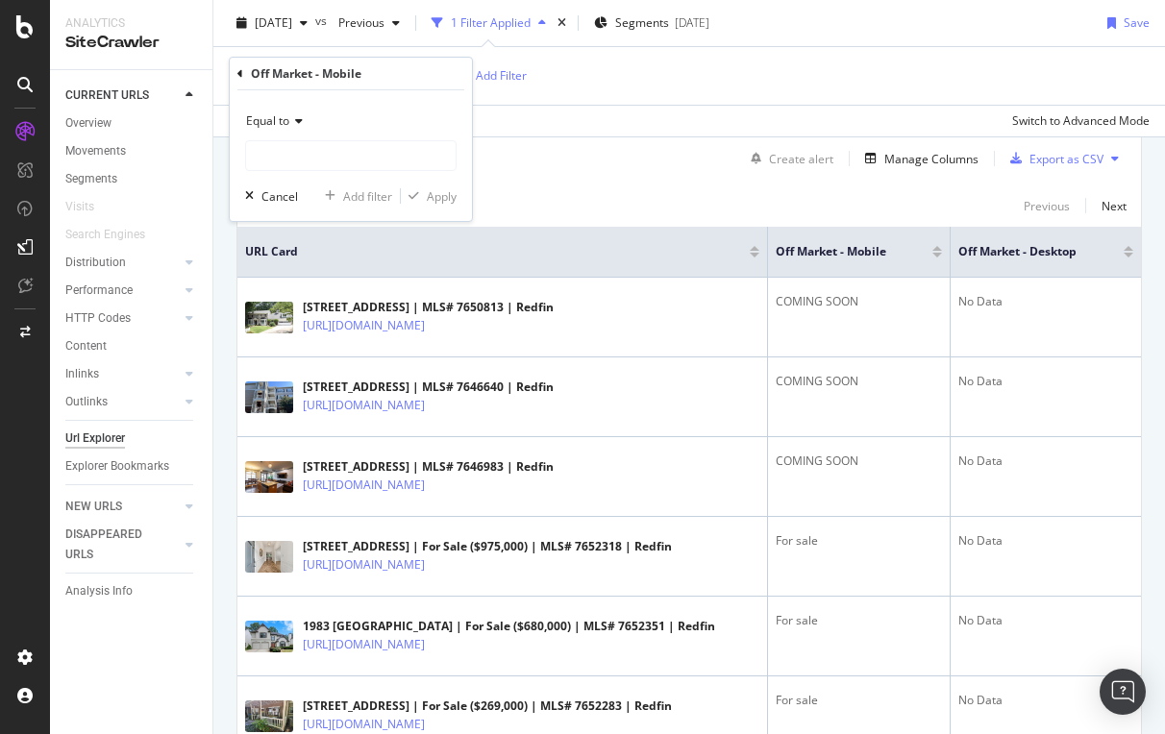
click at [239, 70] on icon at bounding box center [240, 74] width 6 height 12
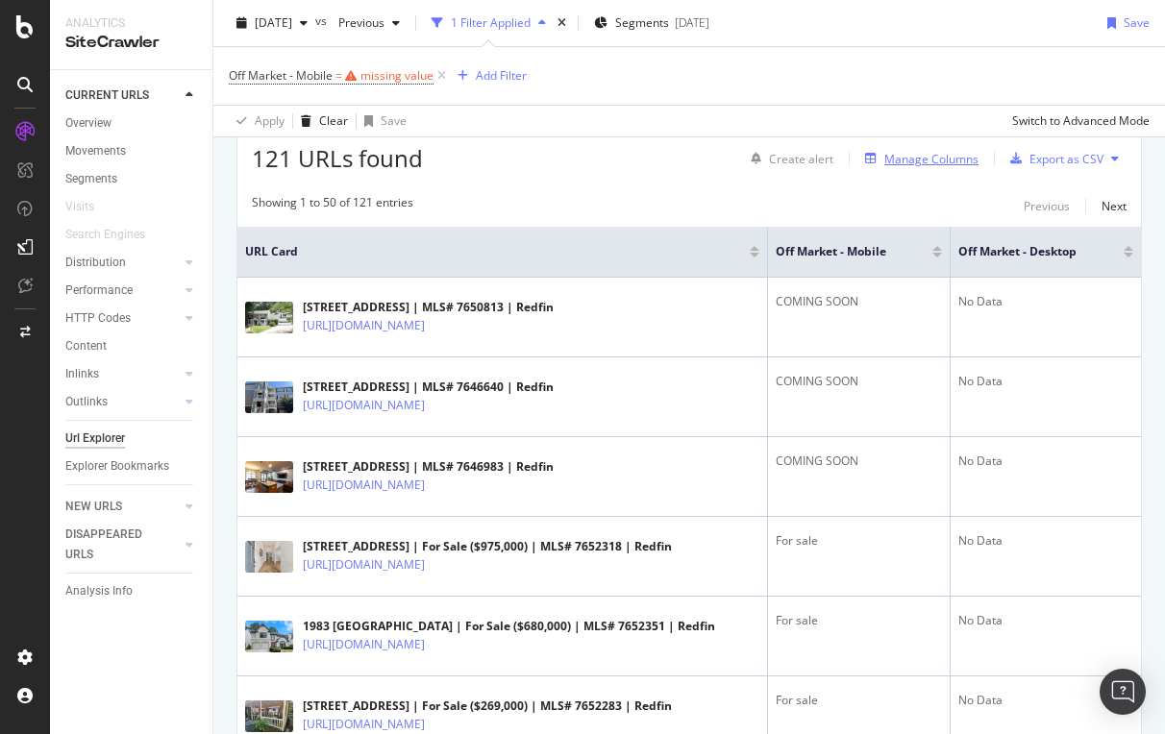
click at [924, 157] on div "Manage Columns" at bounding box center [931, 159] width 94 height 16
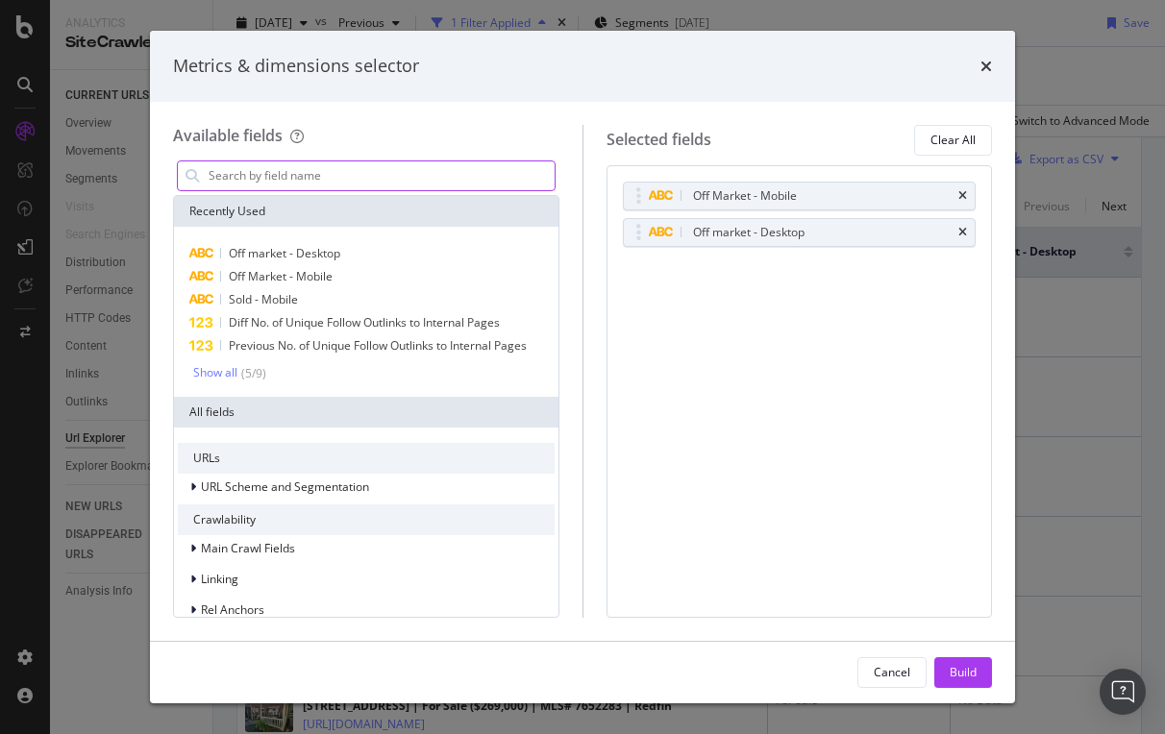
click at [315, 179] on input "modal" at bounding box center [381, 175] width 348 height 29
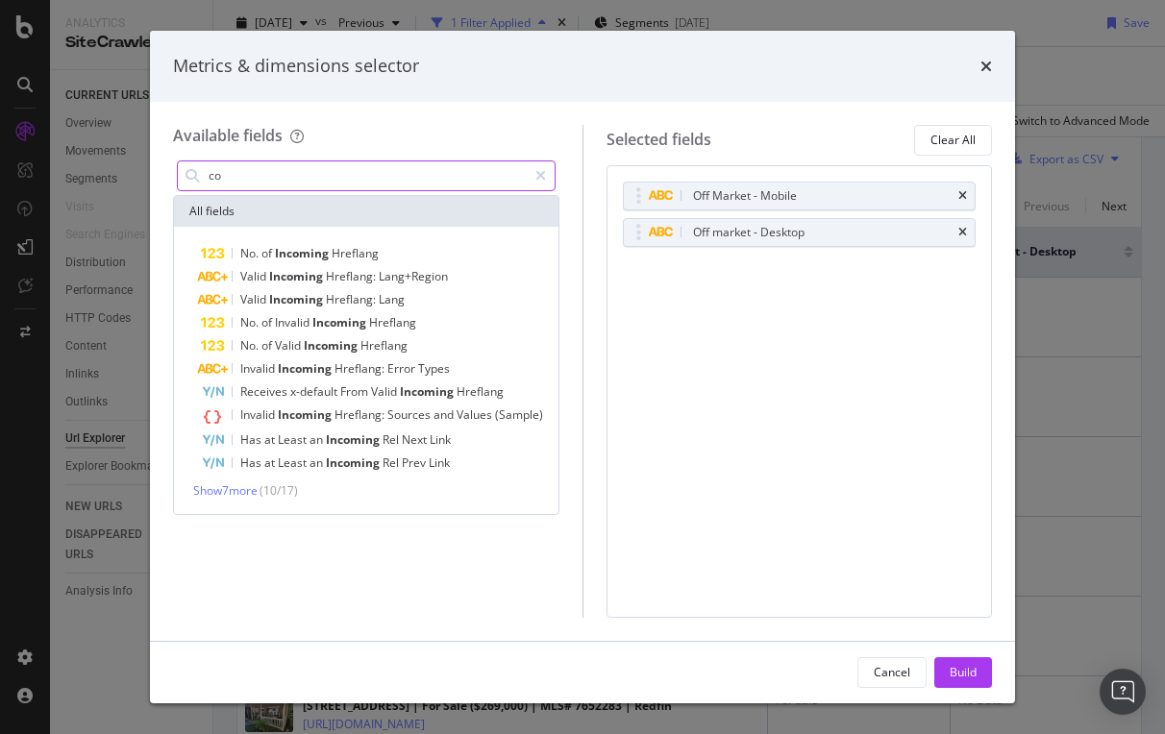
type input "c"
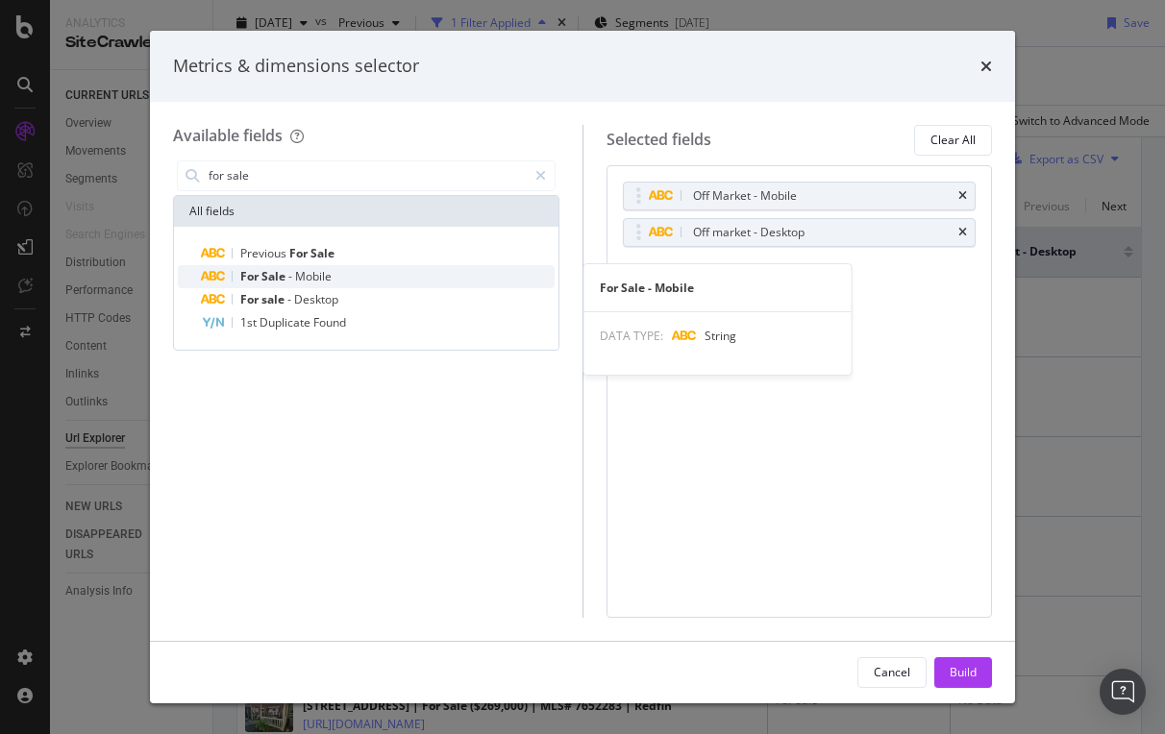
type input "for sale"
click at [290, 270] on span "-" at bounding box center [291, 276] width 7 height 16
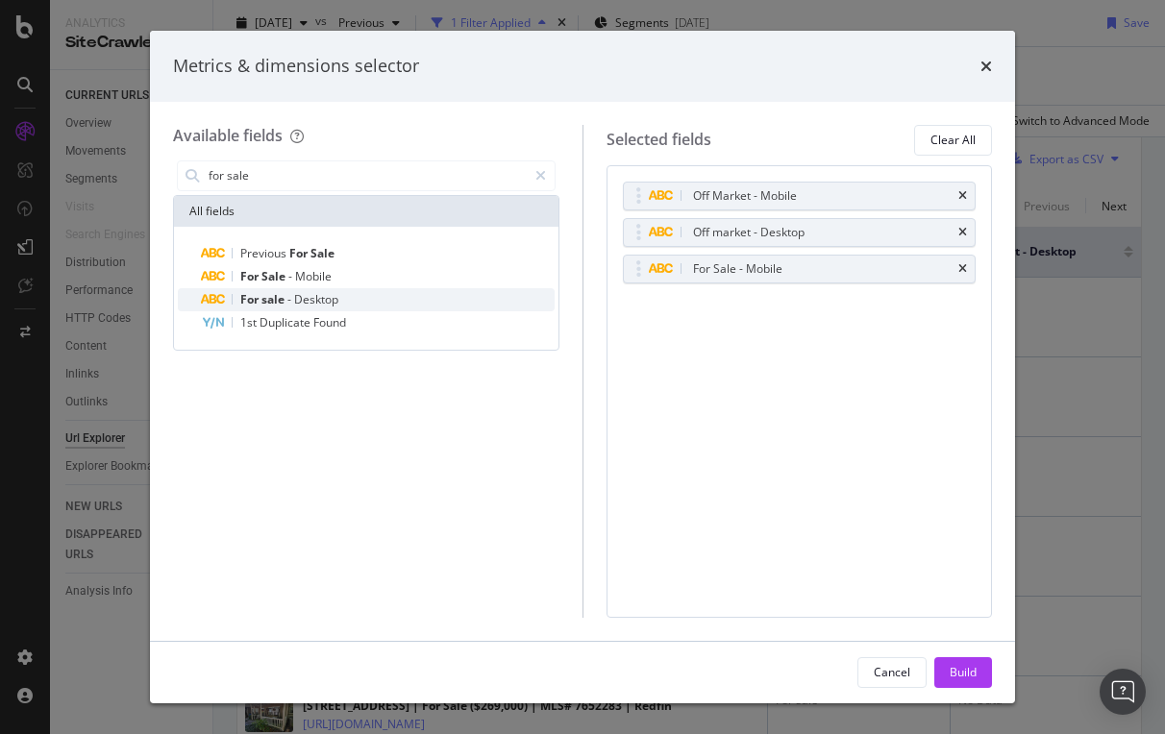
click at [276, 296] on span "sale" at bounding box center [274, 299] width 26 height 16
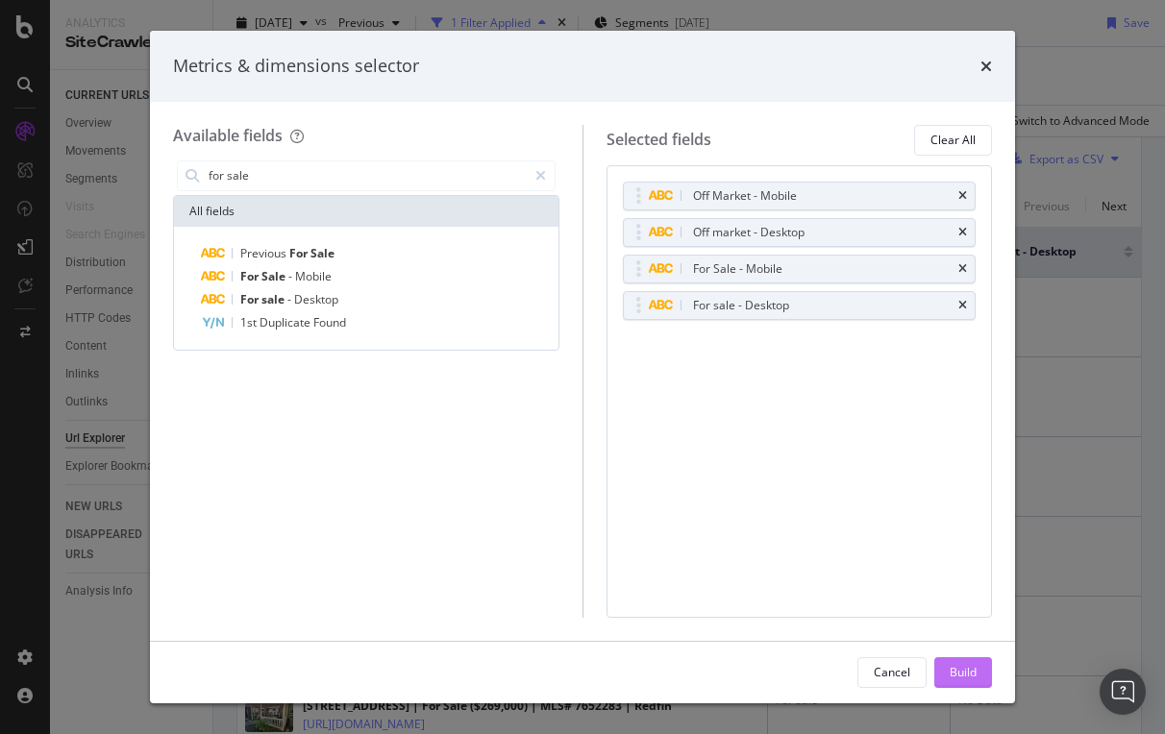
click at [961, 666] on div "Build" at bounding box center [963, 672] width 27 height 16
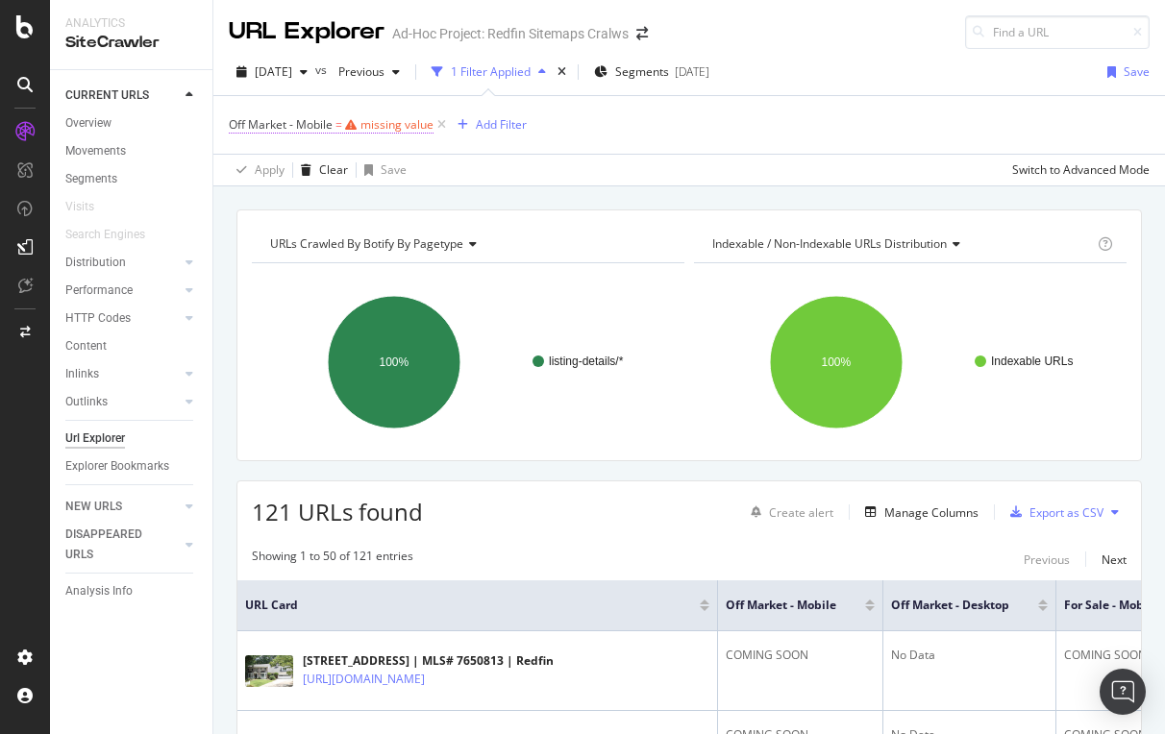
click at [326, 120] on span "Off Market - Mobile" at bounding box center [281, 124] width 104 height 16
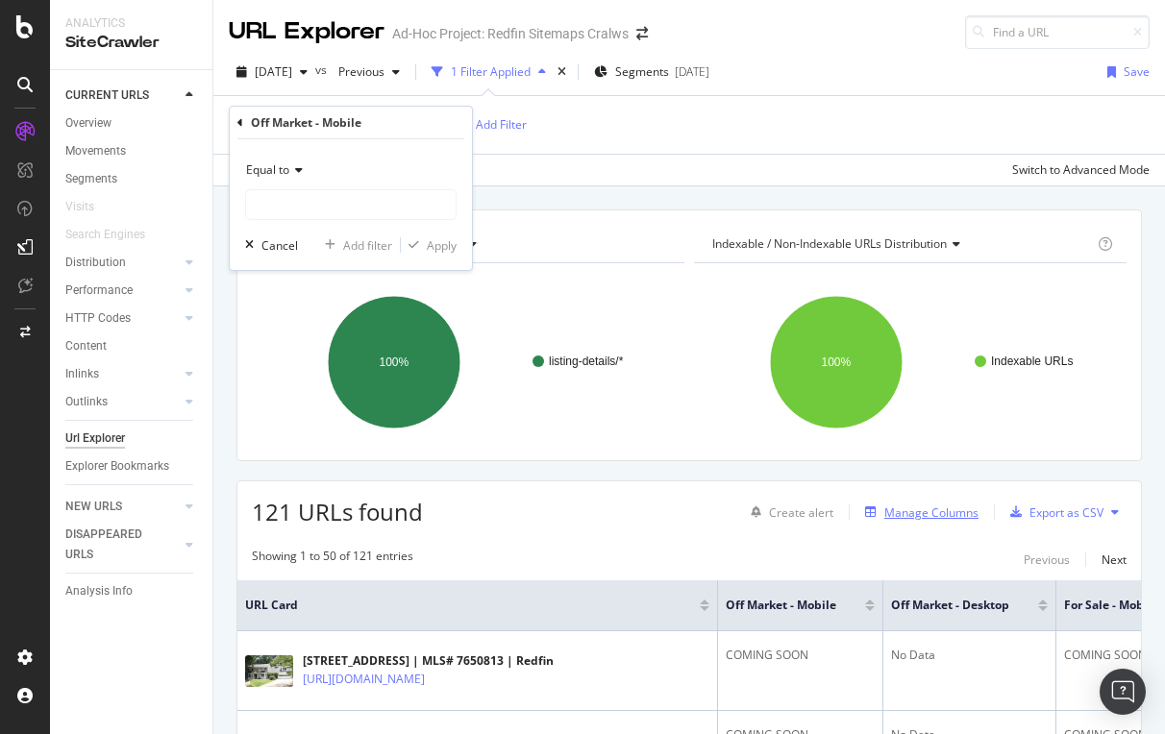
click at [935, 514] on div "Manage Columns" at bounding box center [931, 513] width 94 height 16
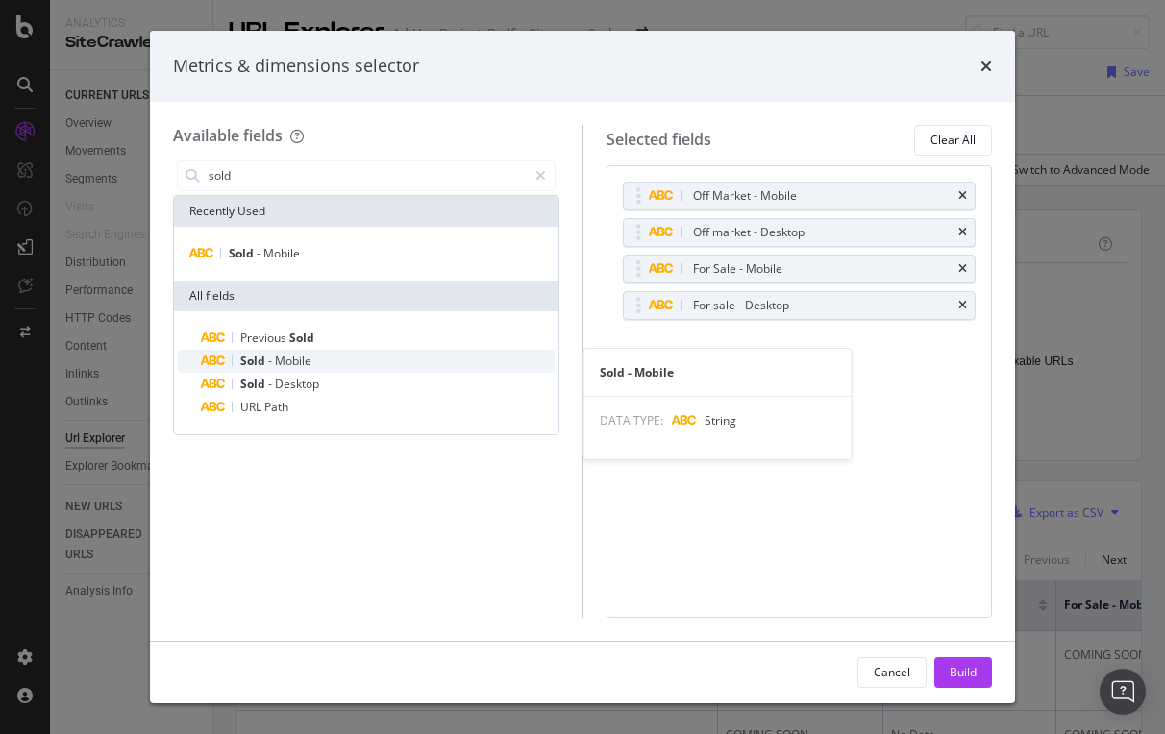
type input "sold"
click at [276, 358] on span "Mobile" at bounding box center [293, 361] width 37 height 16
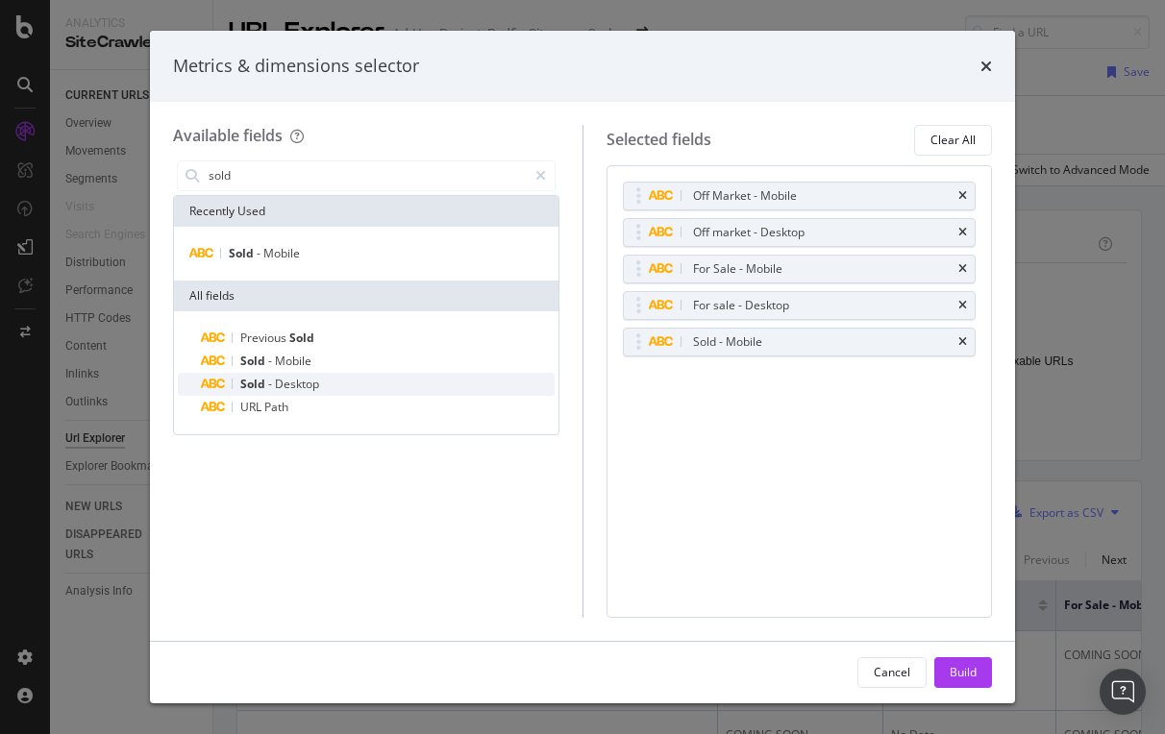
click at [273, 384] on span "-" at bounding box center [271, 384] width 7 height 16
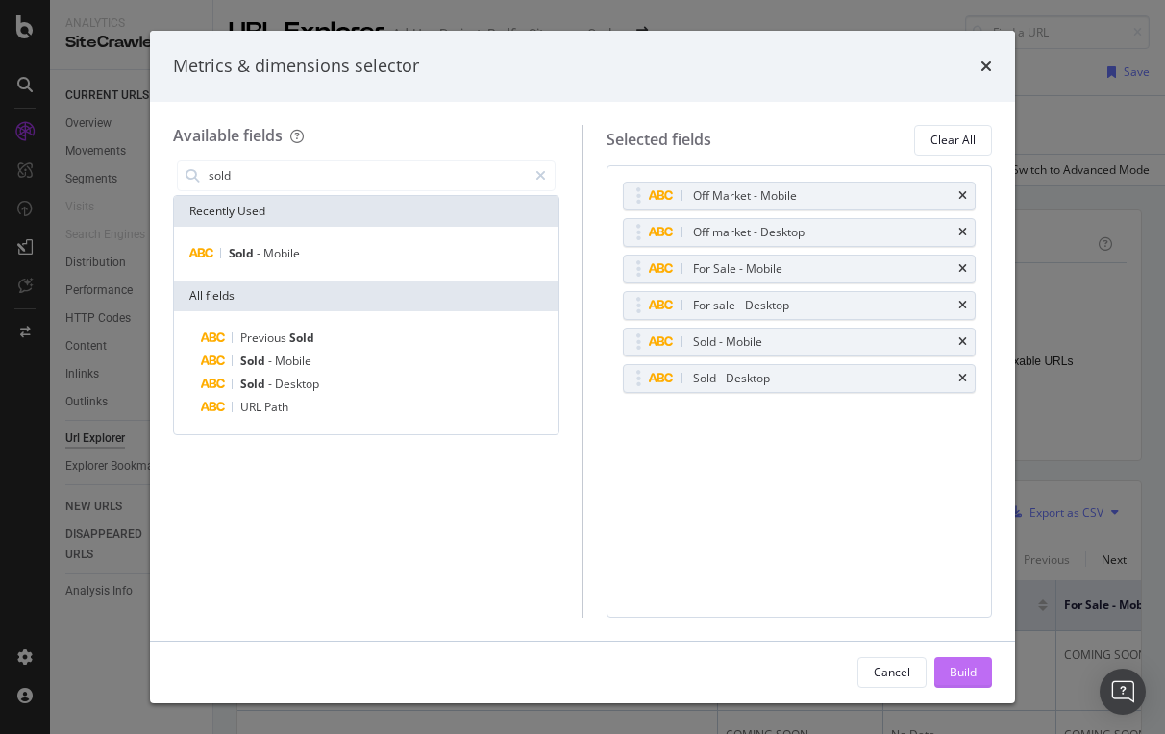
click at [978, 669] on button "Build" at bounding box center [963, 672] width 58 height 31
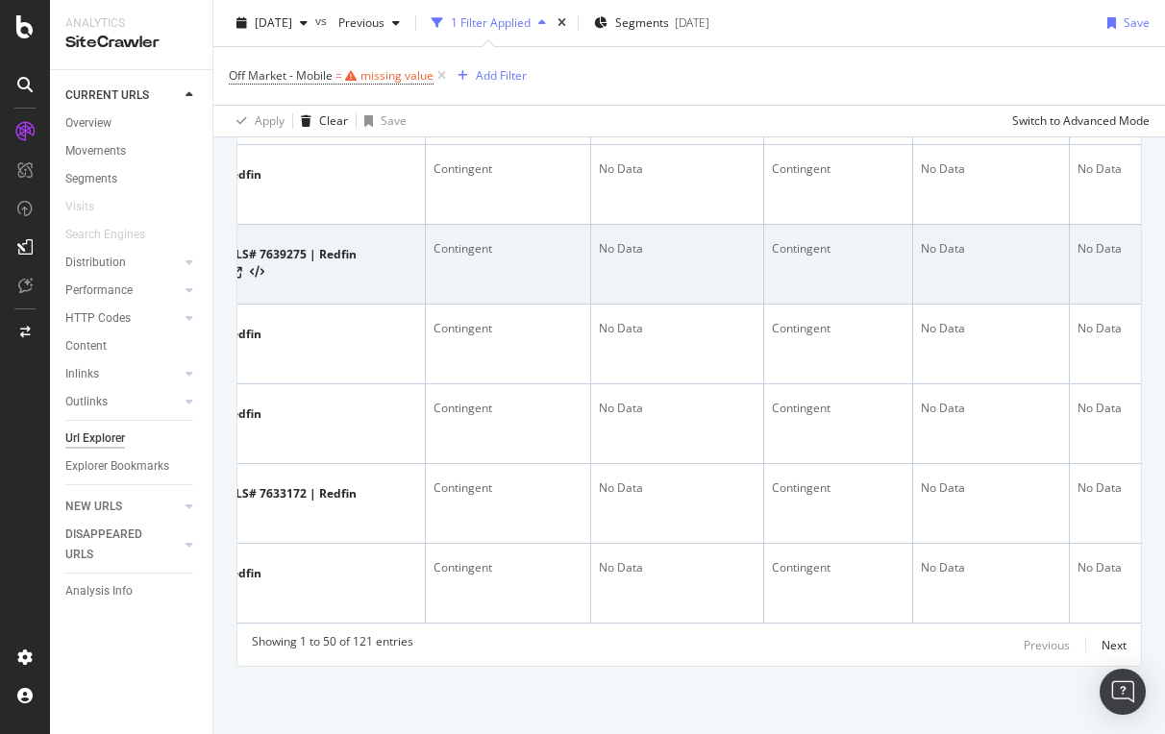
scroll to position [5125, 0]
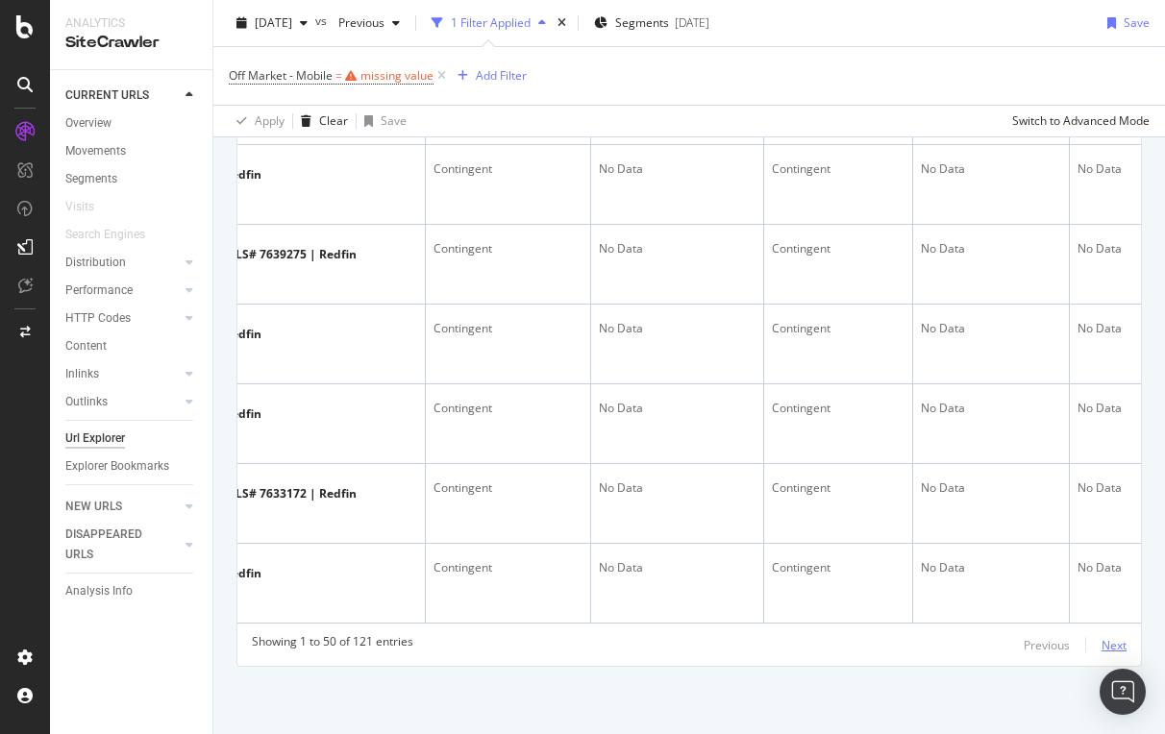
click at [1120, 641] on div "Next" at bounding box center [1113, 645] width 25 height 16
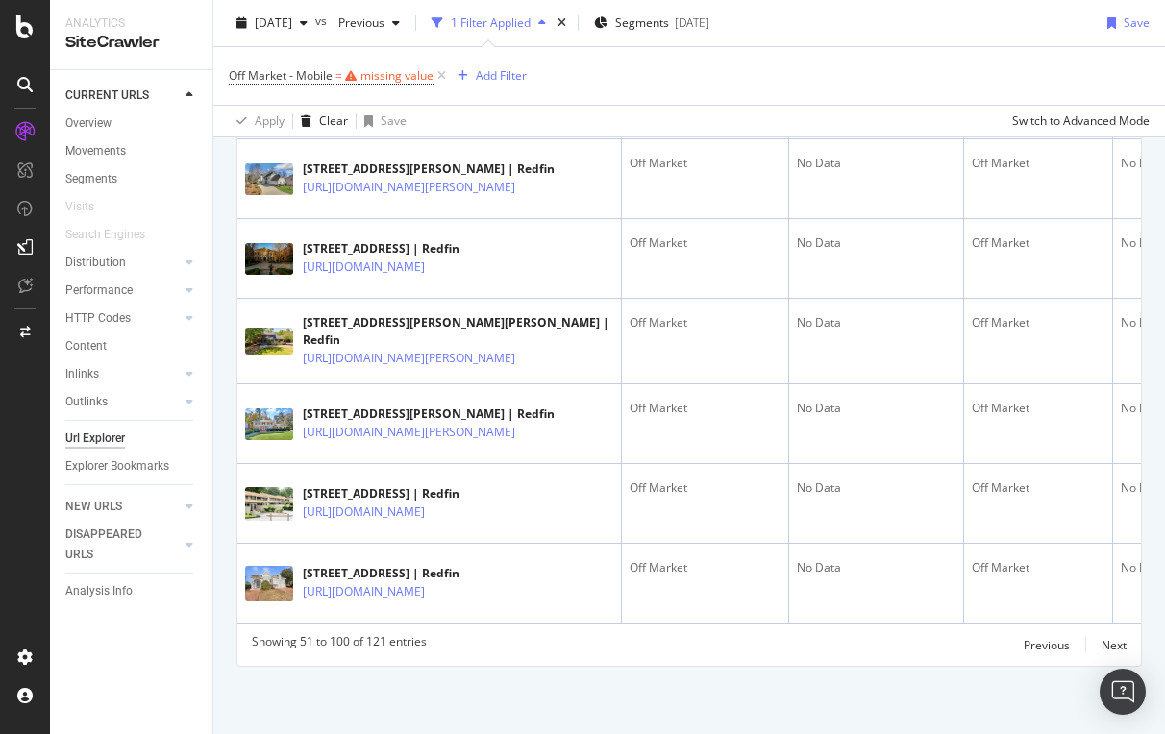
scroll to position [5019, 0]
click at [1112, 644] on div "Next" at bounding box center [1113, 645] width 25 height 16
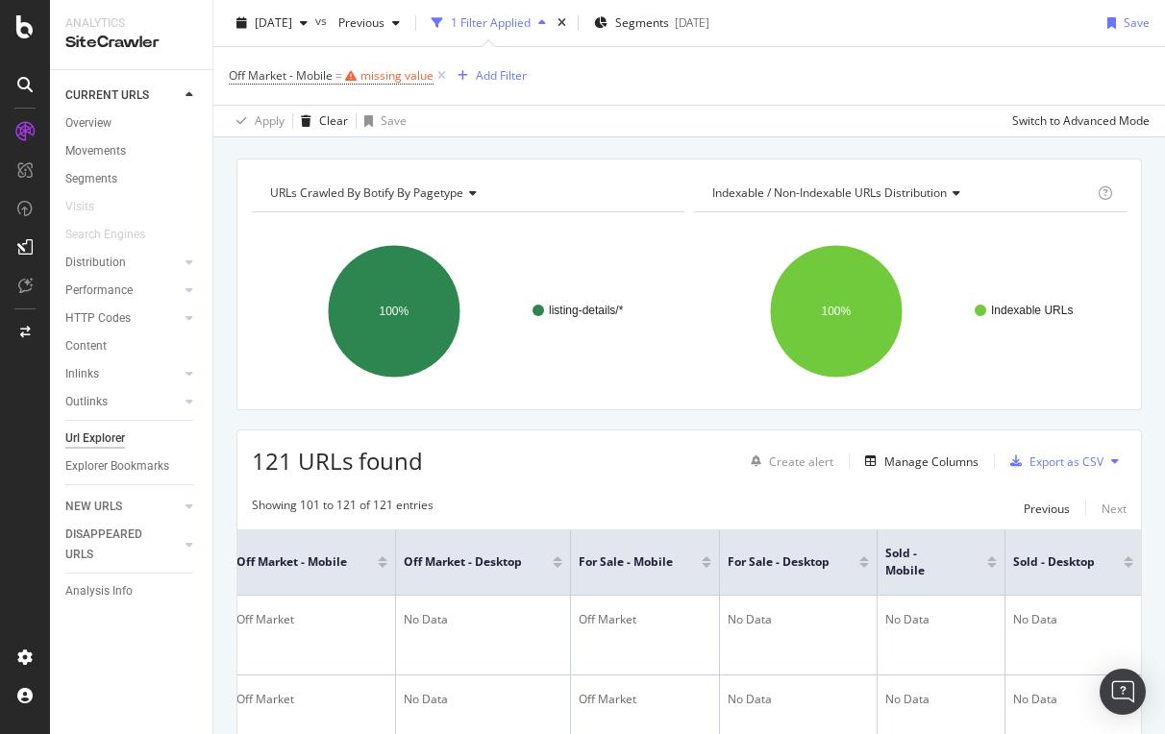
scroll to position [69, 0]
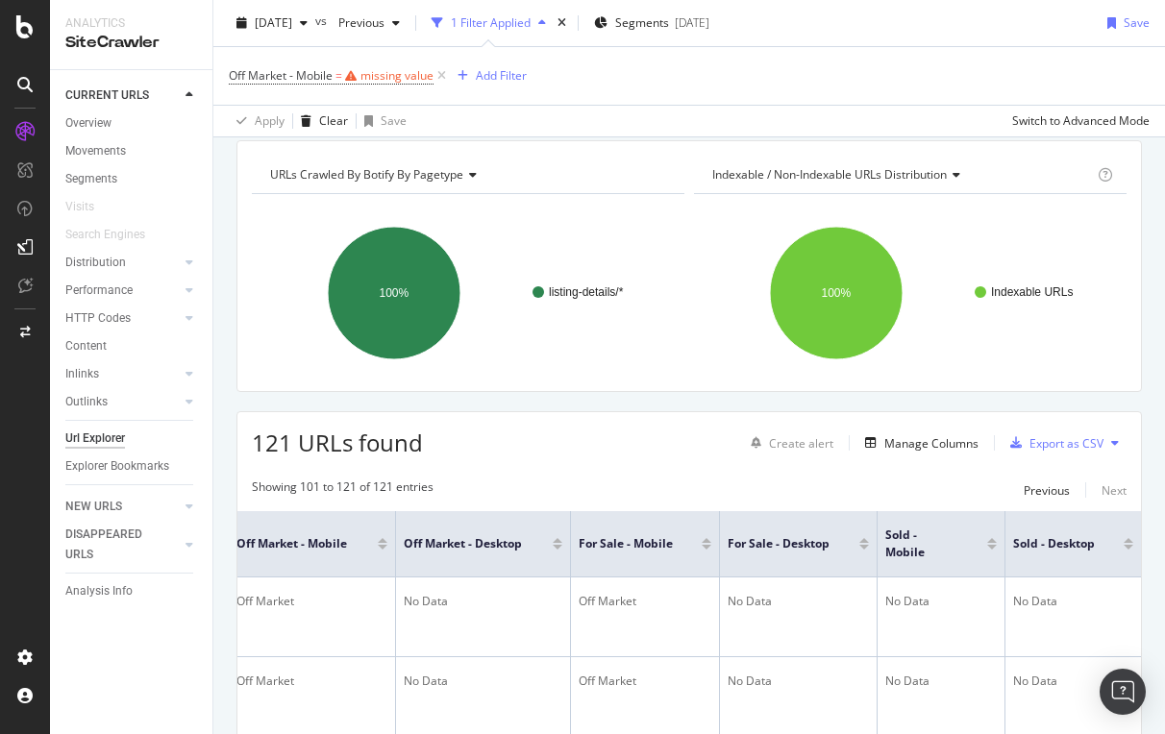
click at [994, 547] on div at bounding box center [992, 547] width 10 height 5
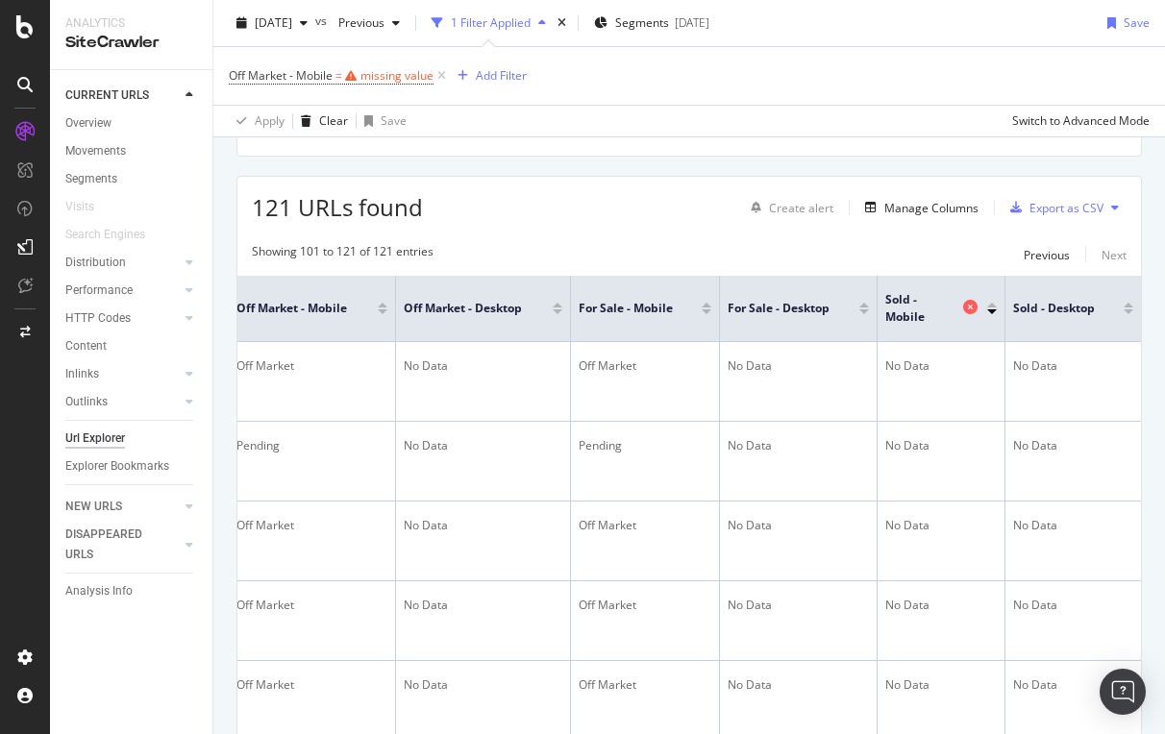
scroll to position [382, 0]
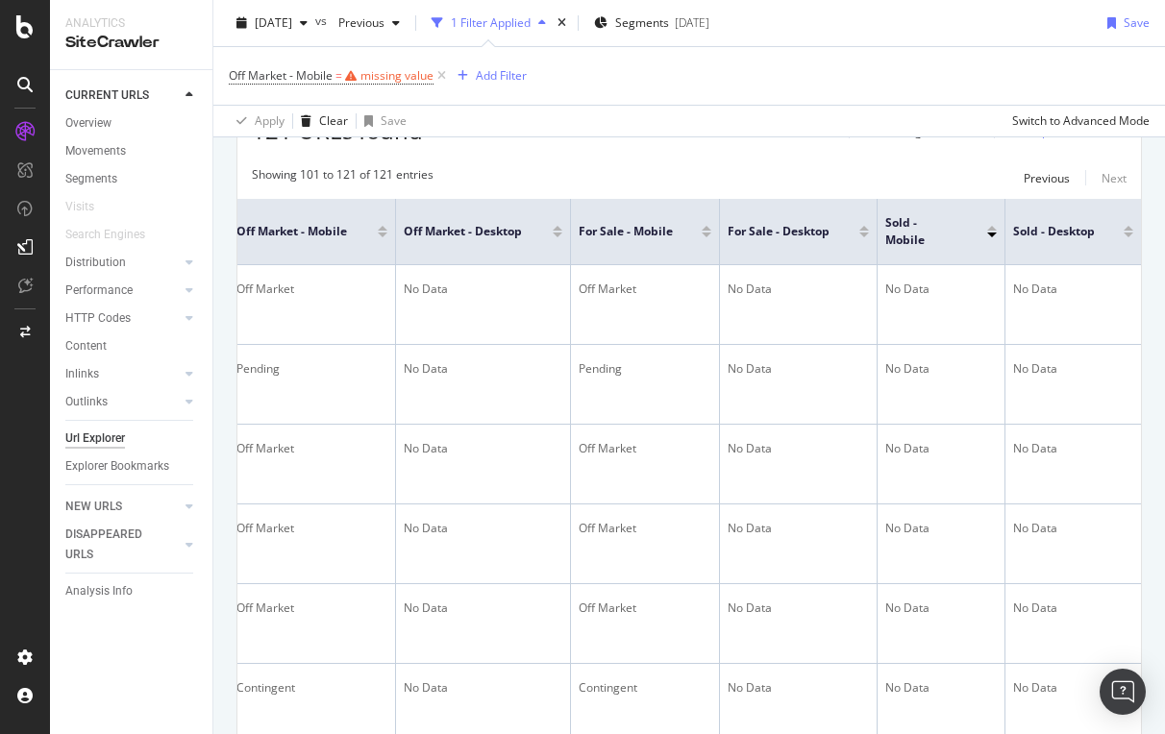
click at [994, 227] on div at bounding box center [992, 228] width 10 height 5
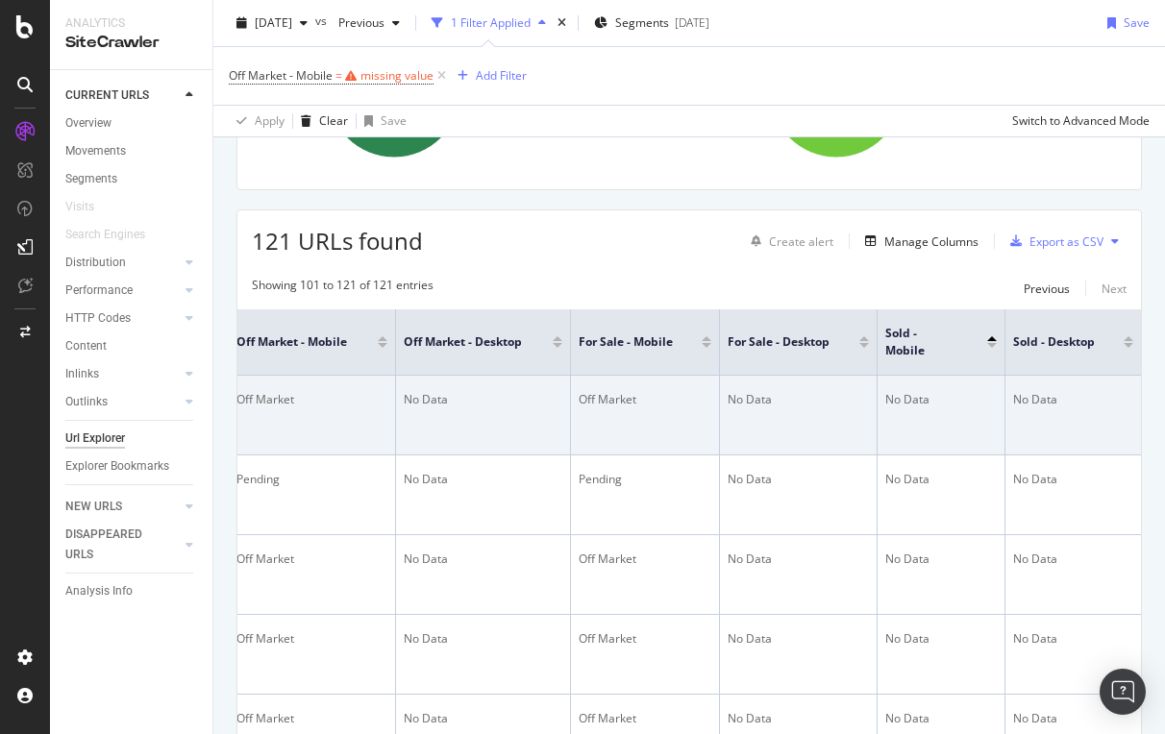
scroll to position [0, 393]
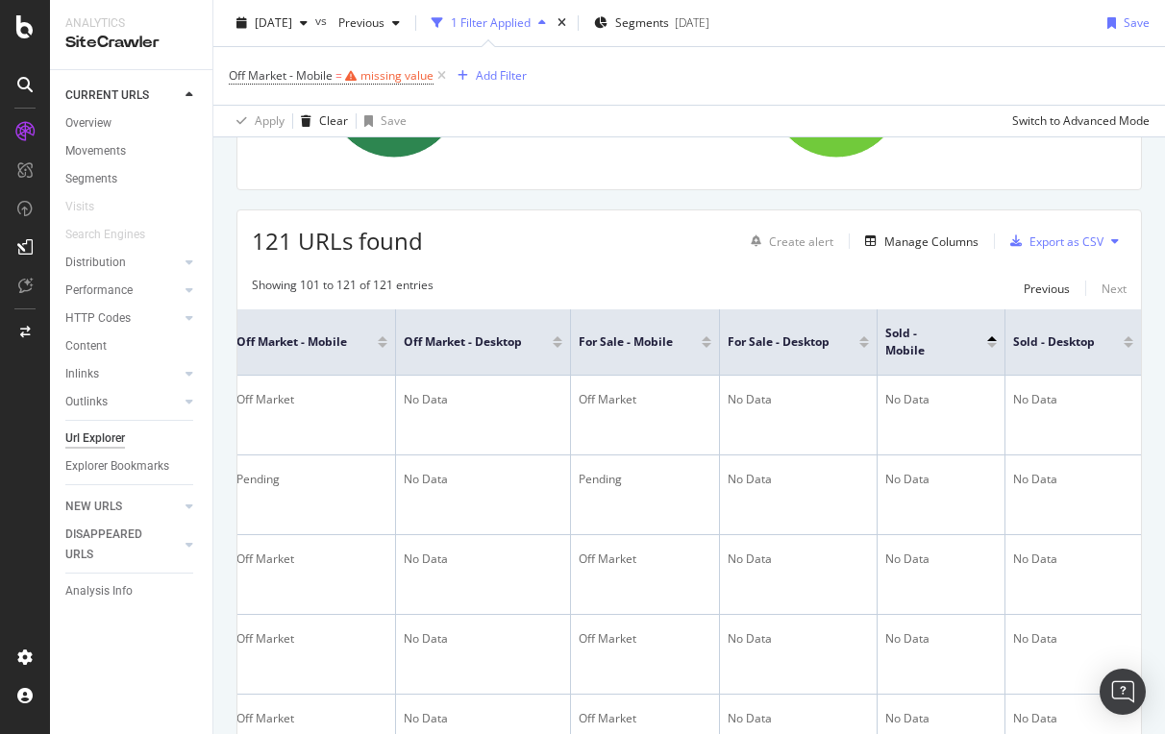
click at [991, 345] on div at bounding box center [992, 345] width 10 height 5
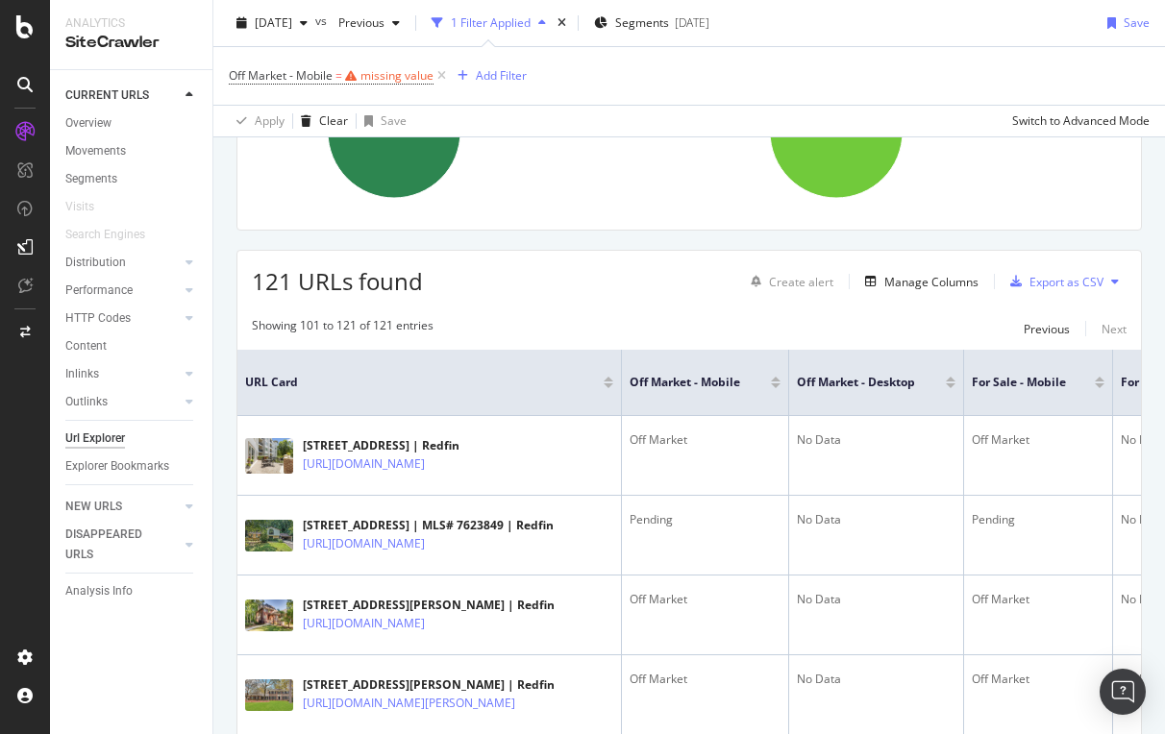
scroll to position [166, 0]
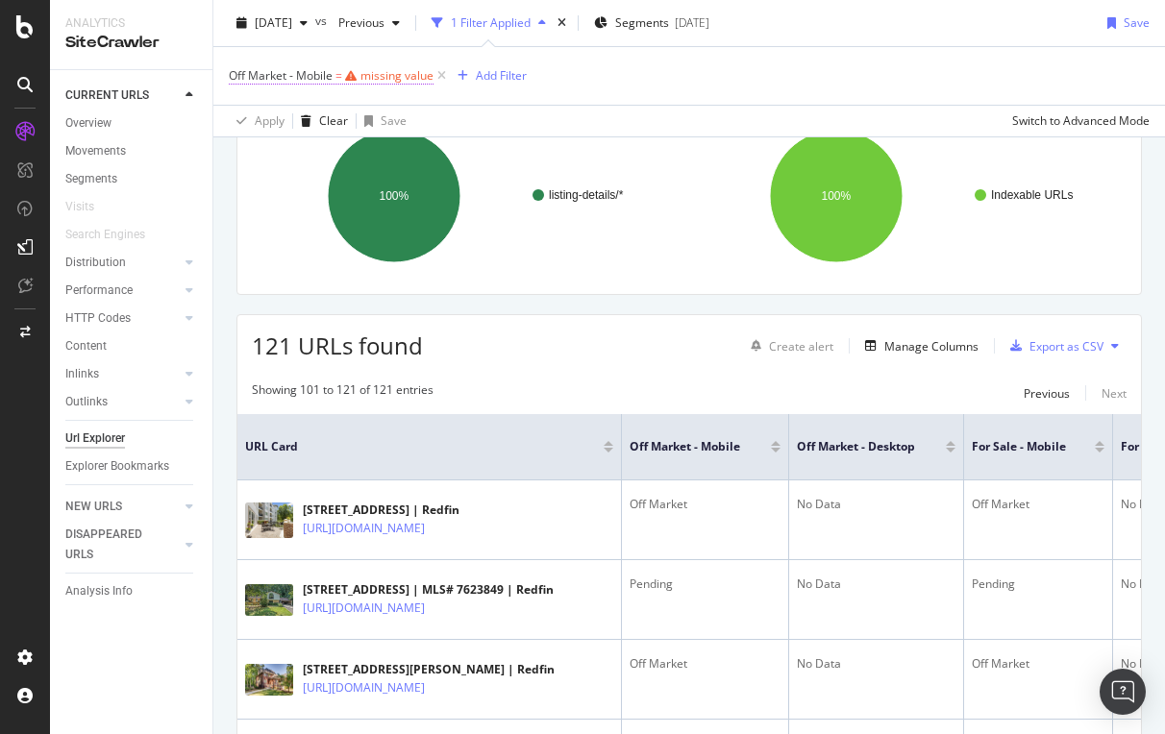
click at [373, 75] on div "missing value" at bounding box center [396, 75] width 73 height 16
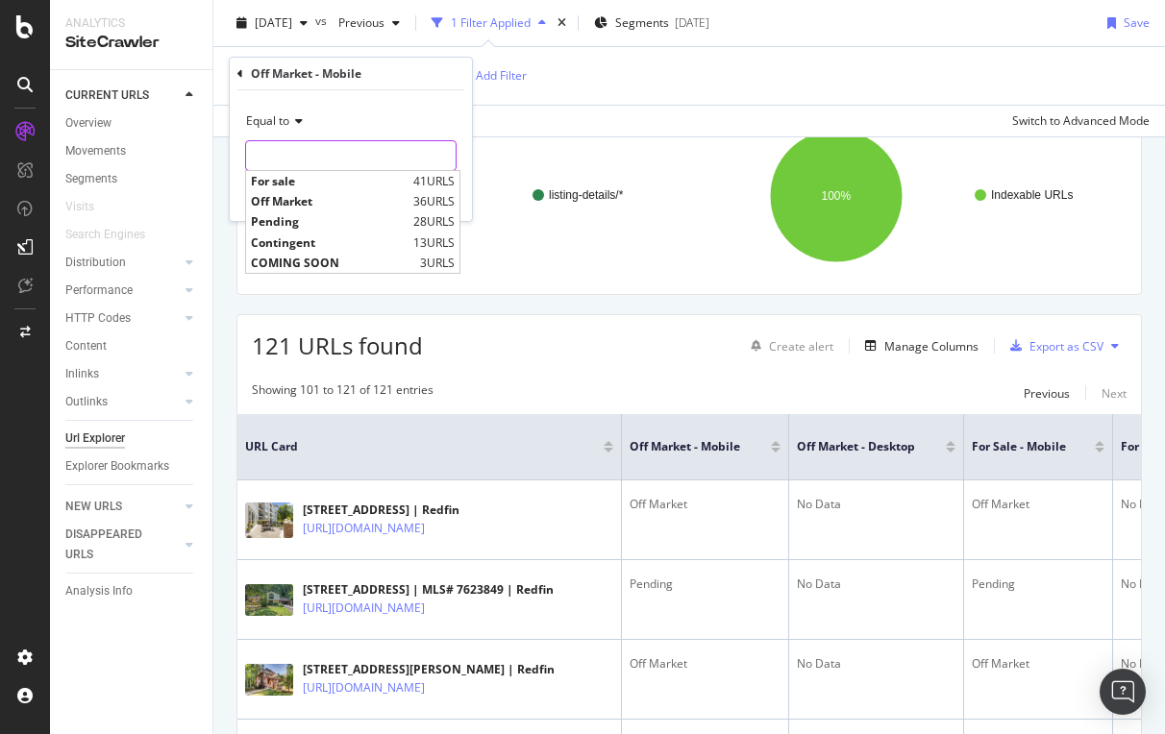
click at [295, 144] on input "text" at bounding box center [351, 155] width 210 height 31
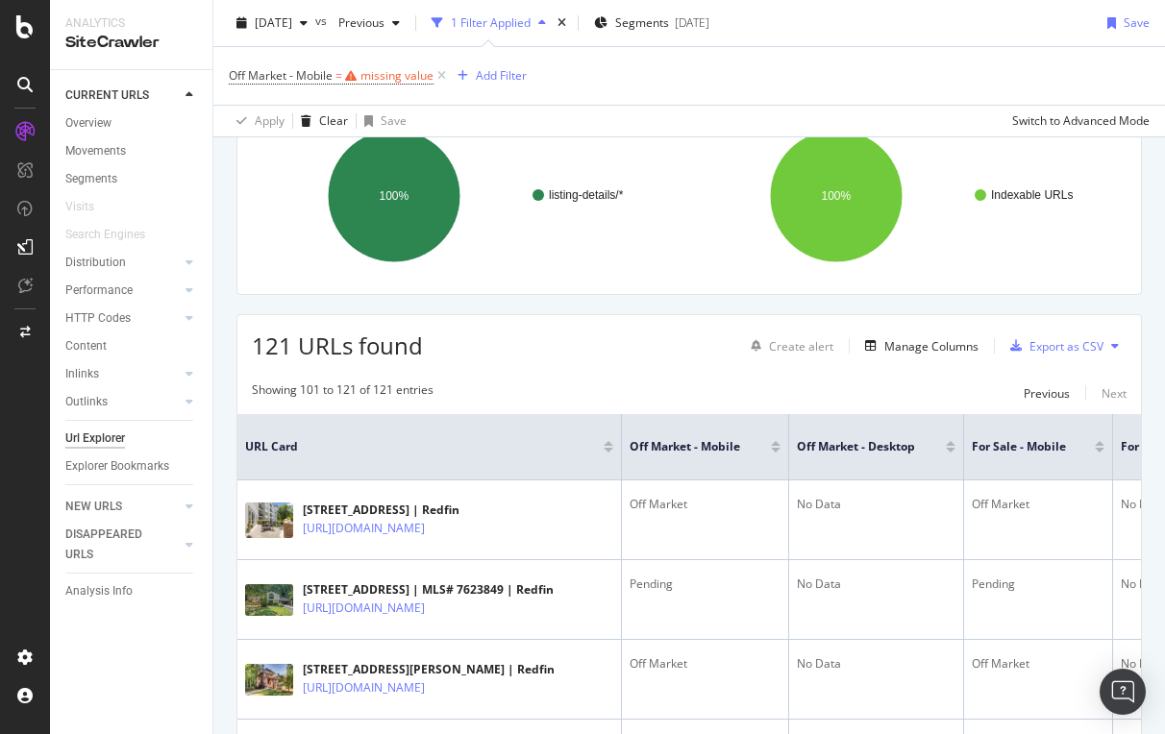
click at [658, 136] on div "2025 Sep. 19th vs Previous 1 Filter Applied Segments 2025-09-15 Save Off Market…" at bounding box center [689, 68] width 952 height 137
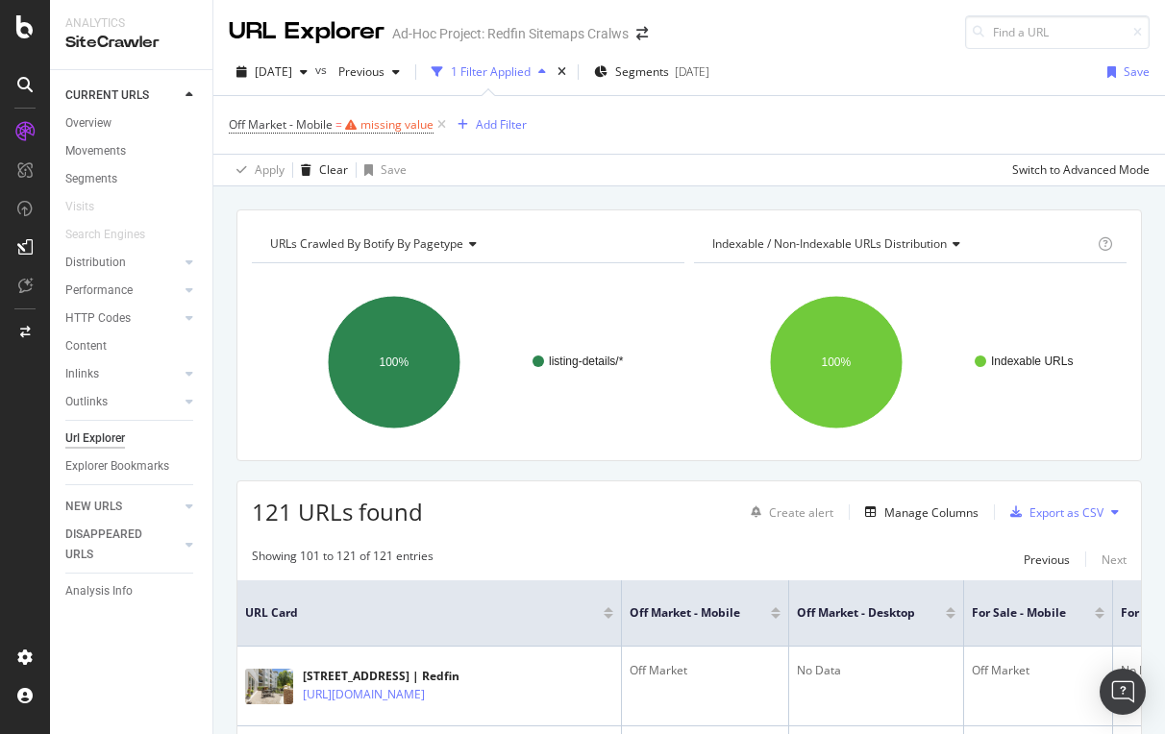
scroll to position [0, 0]
click at [446, 119] on icon at bounding box center [441, 124] width 16 height 19
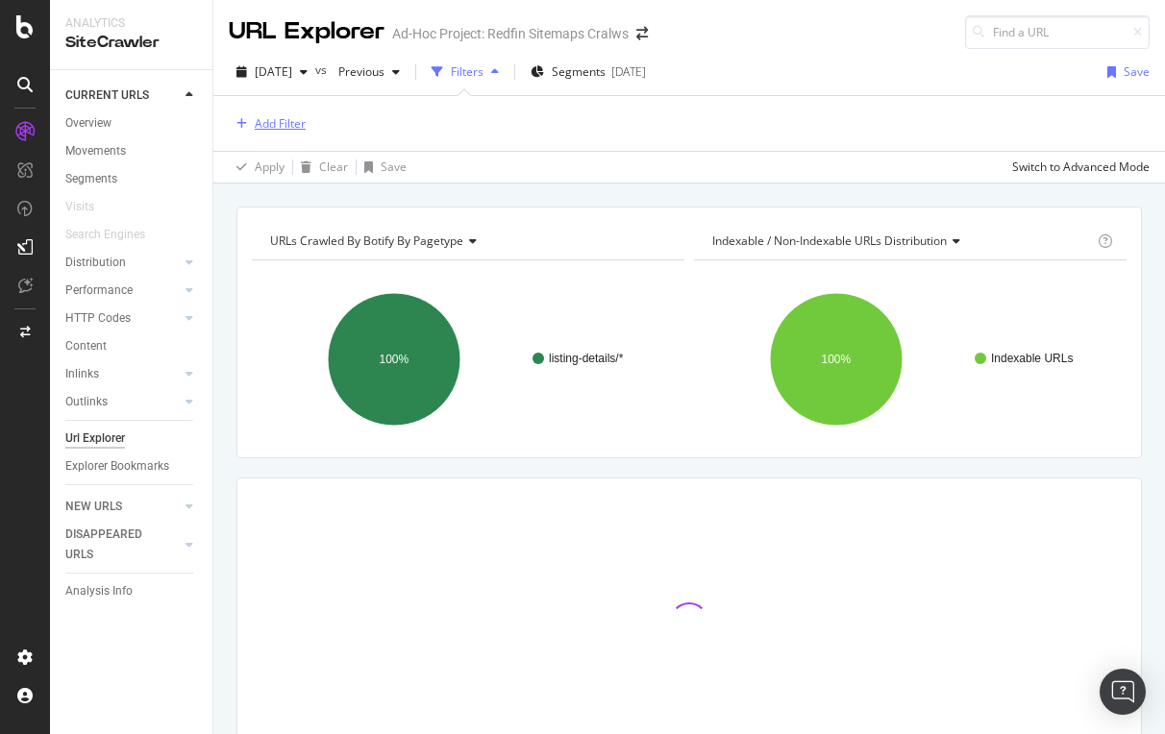
click at [270, 123] on div "Add Filter" at bounding box center [280, 123] width 51 height 16
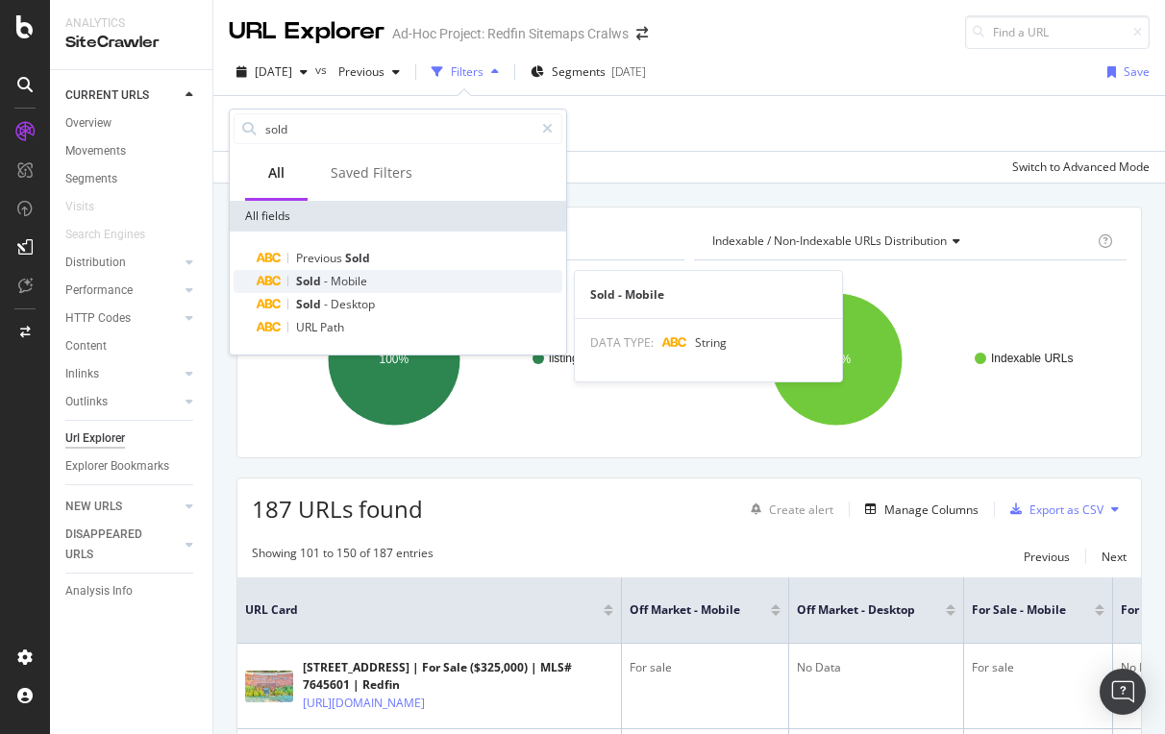
type input "sold"
click at [309, 273] on div "Sold - Mobile" at bounding box center [410, 281] width 306 height 23
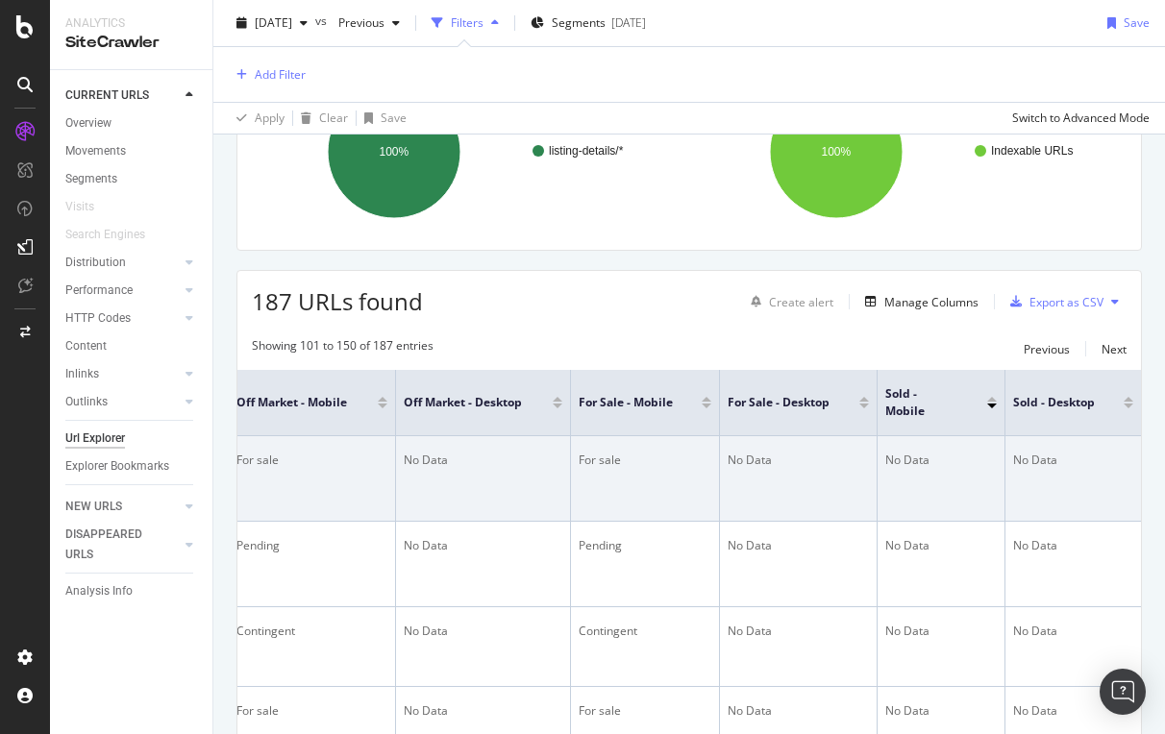
scroll to position [0, 393]
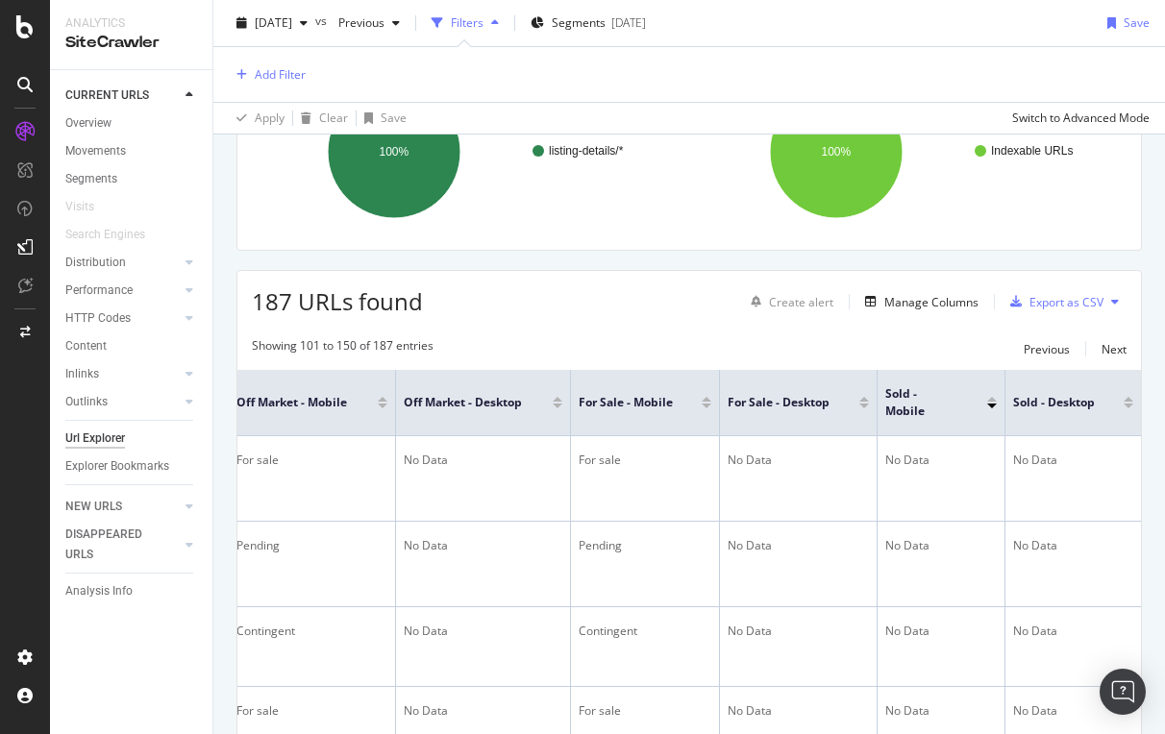
click at [992, 408] on div at bounding box center [992, 406] width 10 height 5
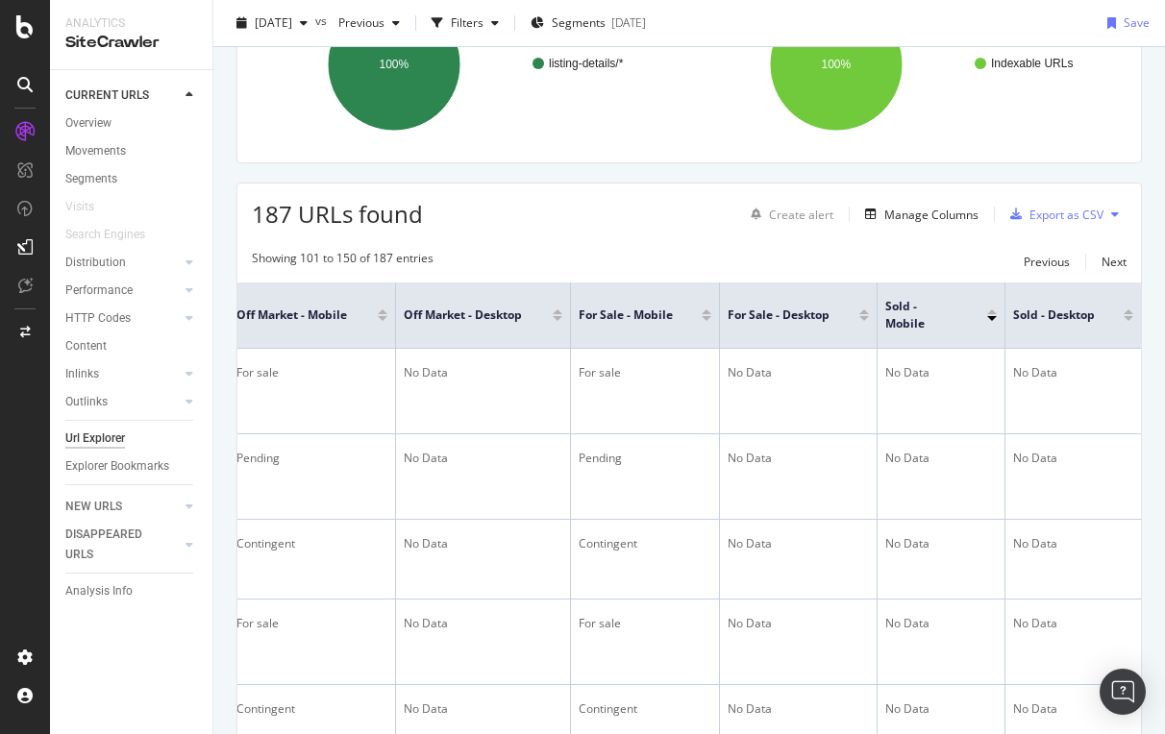
click at [993, 311] on div at bounding box center [992, 311] width 10 height 5
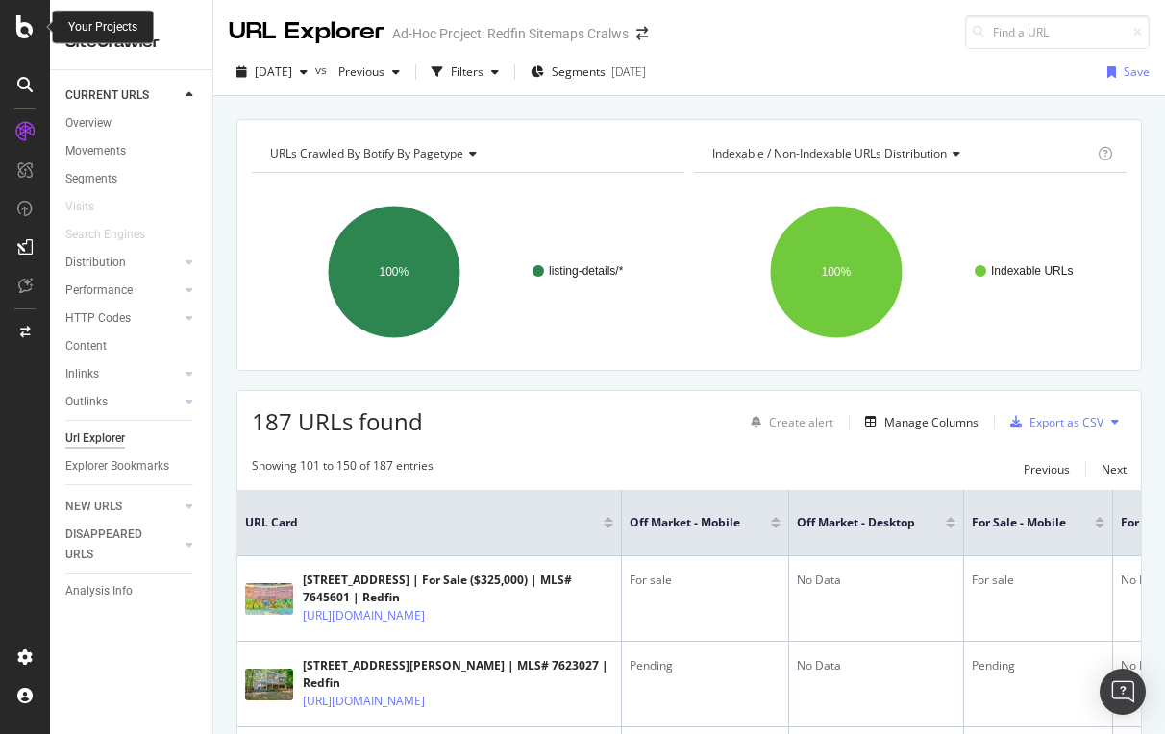
click at [30, 37] on icon at bounding box center [24, 26] width 17 height 23
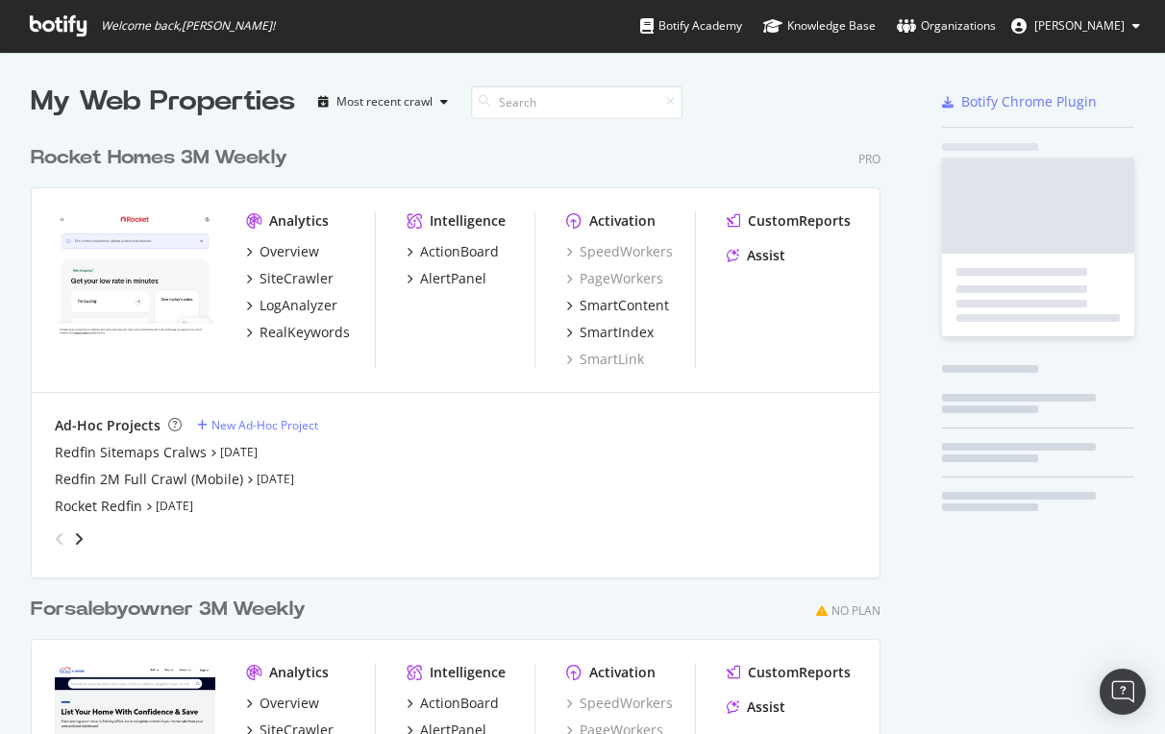
scroll to position [734, 1165]
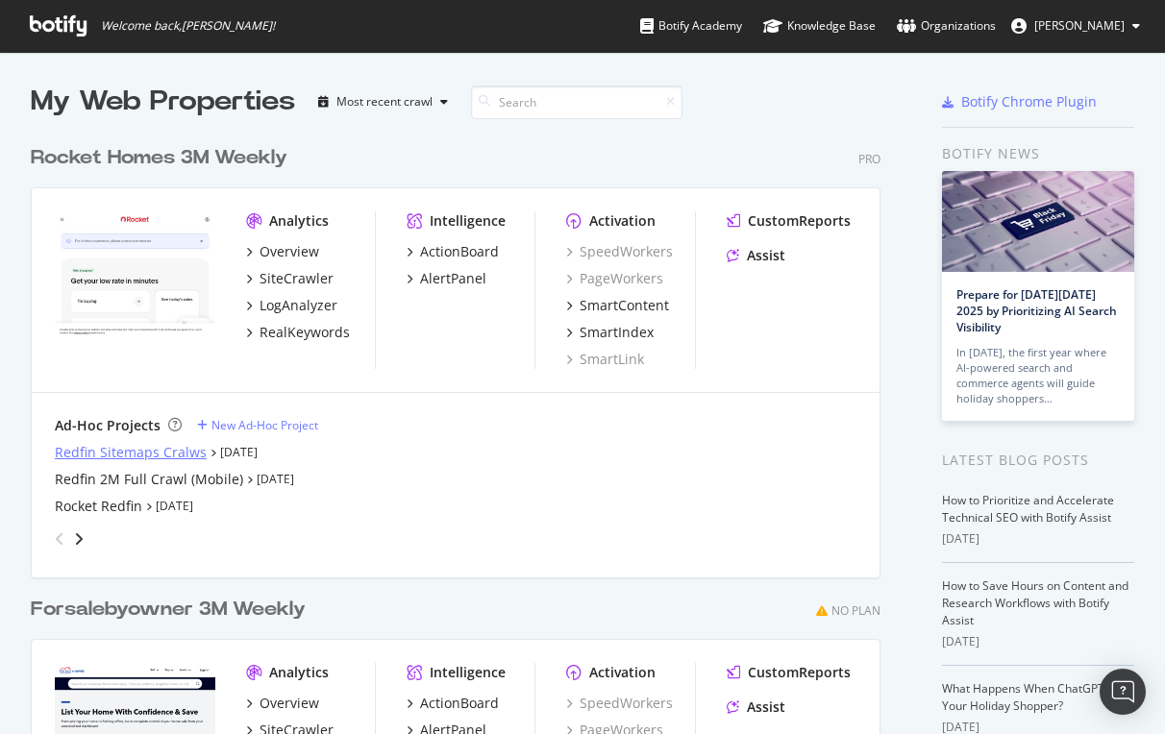
click at [118, 447] on div "Redfin Sitemaps Cralws" at bounding box center [131, 452] width 152 height 19
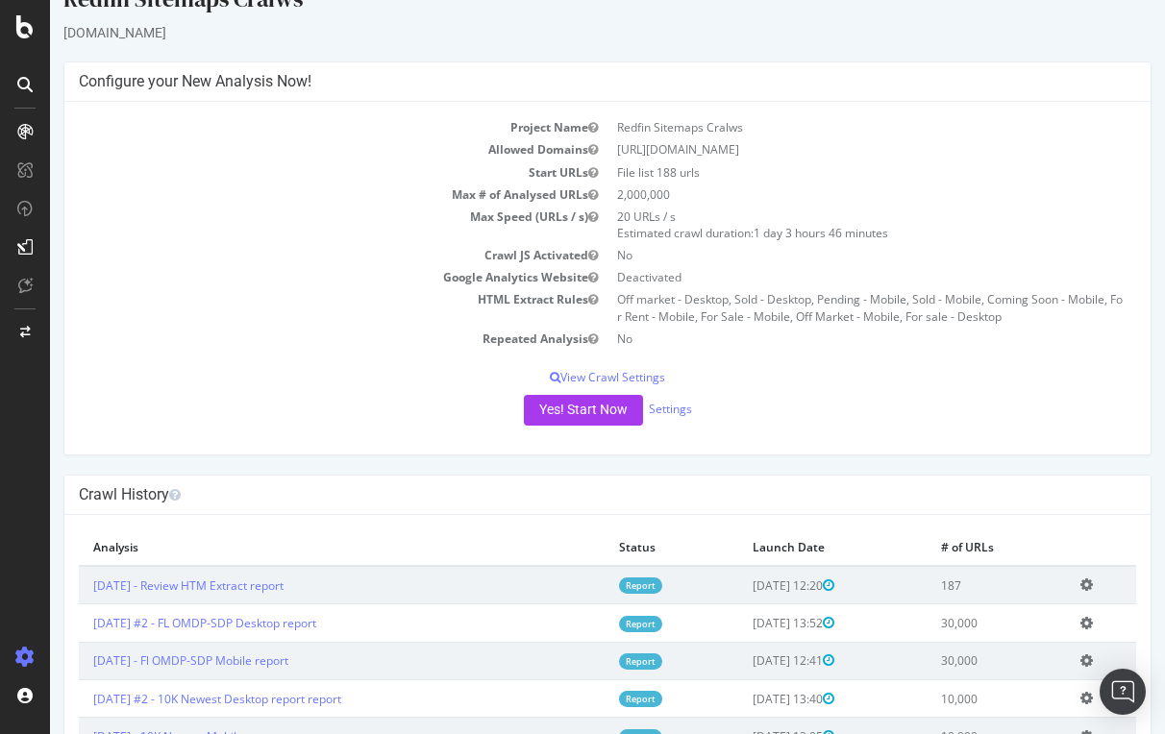
scroll to position [37, 0]
click at [241, 581] on link "[DATE] - Review HTM Extract report" at bounding box center [188, 585] width 190 height 16
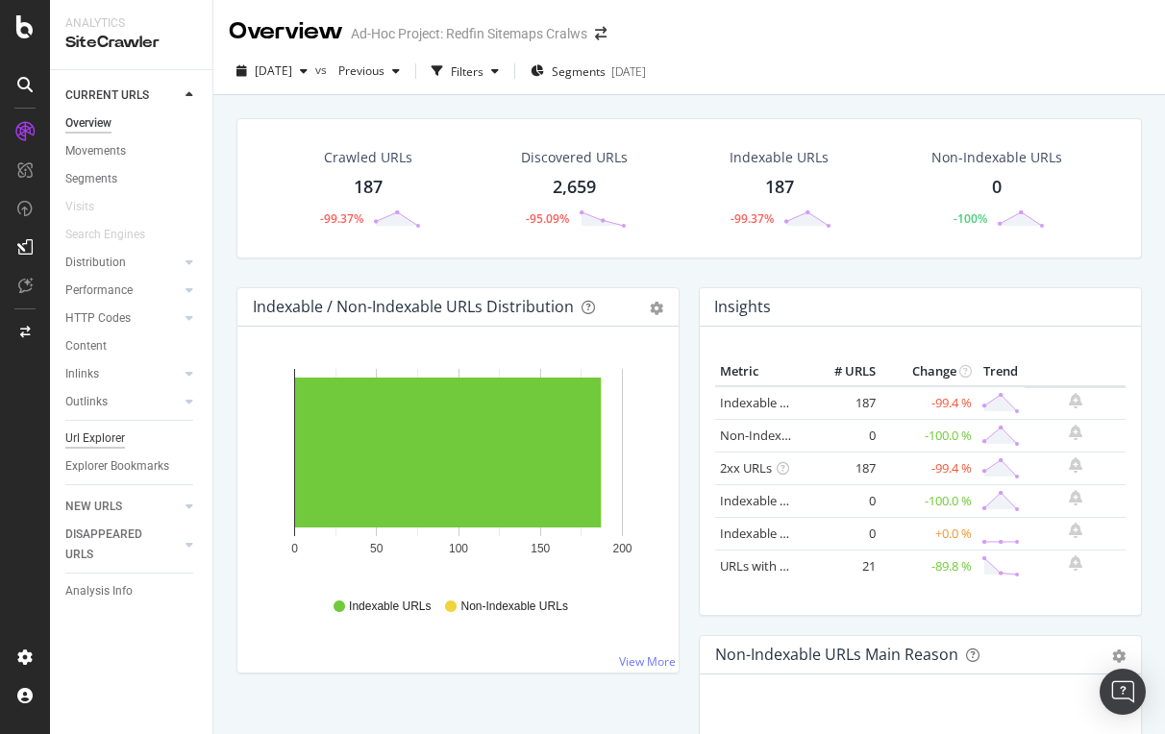
click at [96, 429] on div "Url Explorer" at bounding box center [95, 439] width 60 height 20
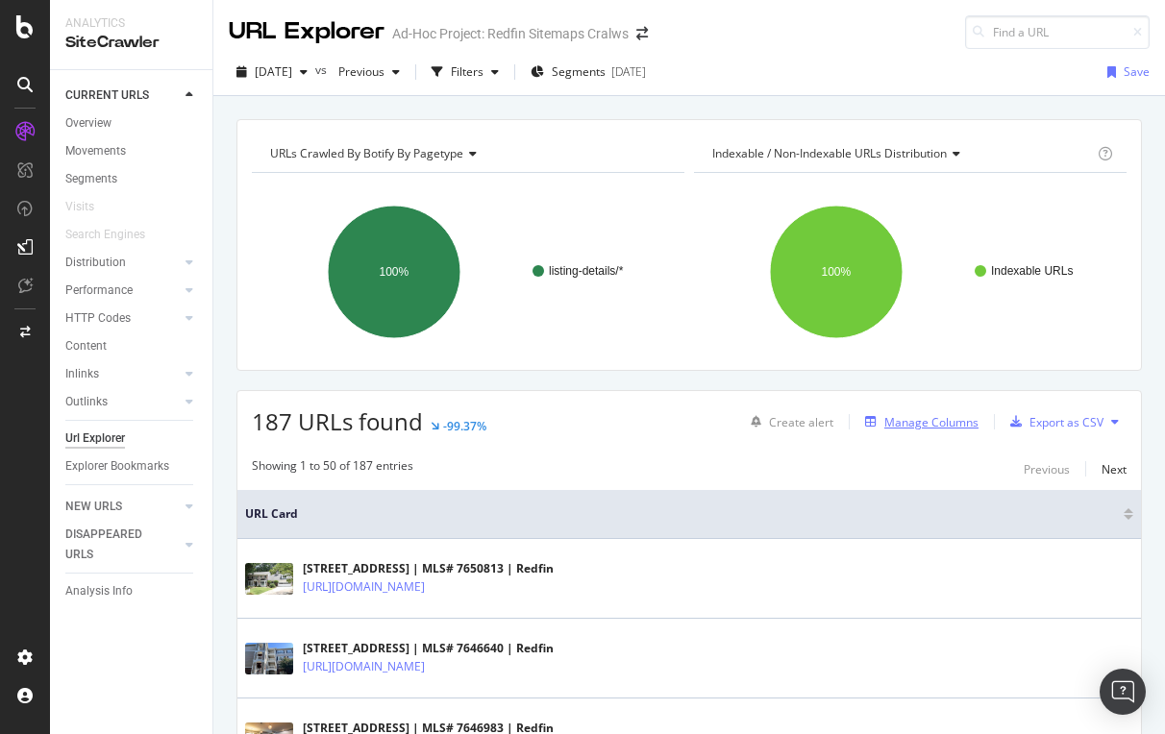
click at [945, 419] on div "Manage Columns" at bounding box center [931, 422] width 94 height 16
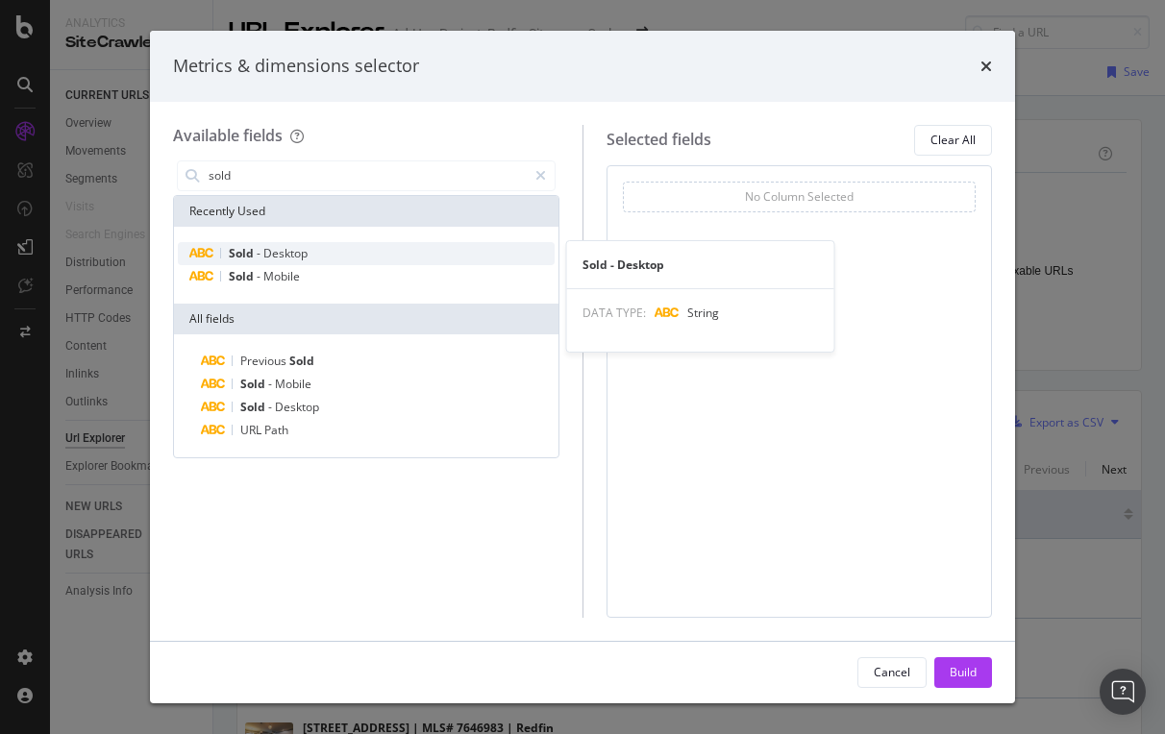
type input "sold"
click at [284, 245] on span "Desktop" at bounding box center [285, 253] width 44 height 16
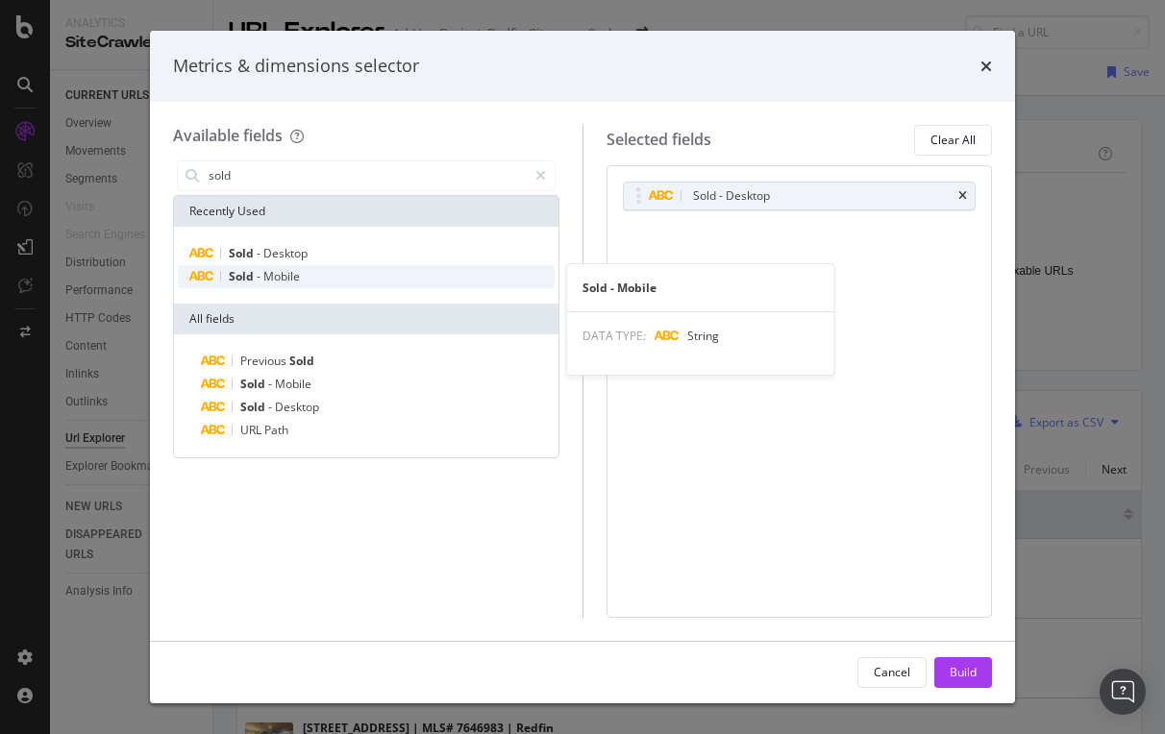
click at [261, 275] on span "-" at bounding box center [260, 276] width 7 height 16
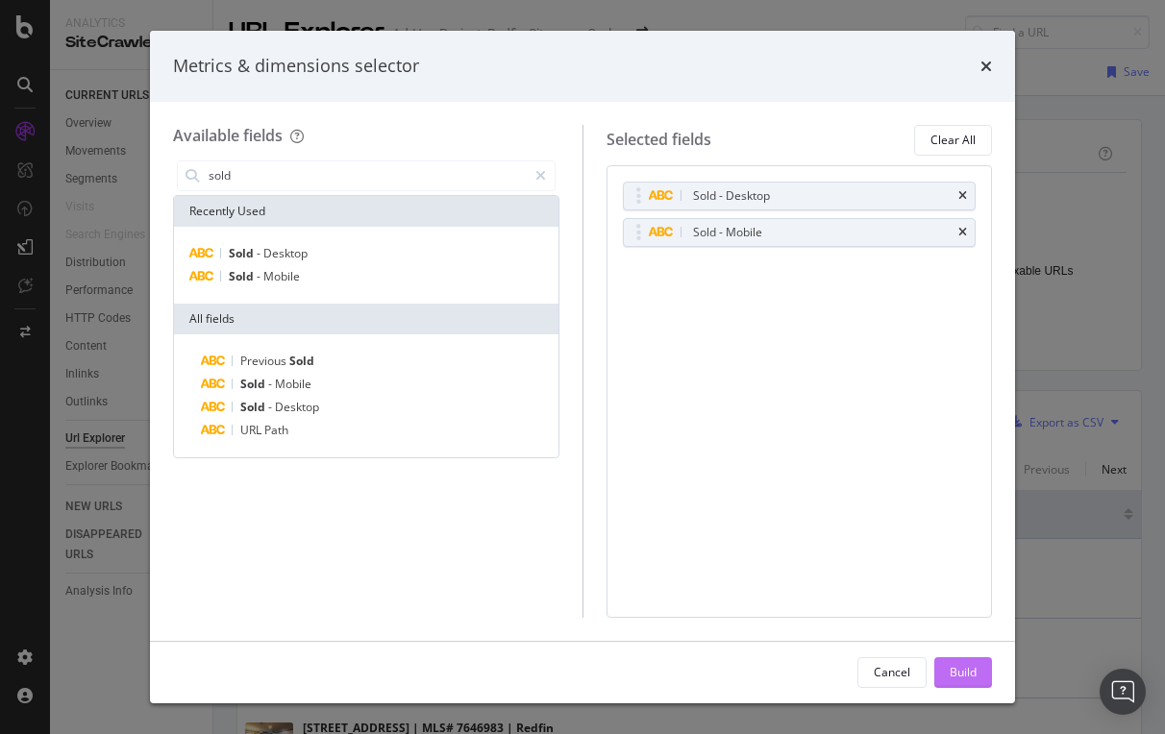
click at [969, 682] on div "Build" at bounding box center [963, 672] width 27 height 29
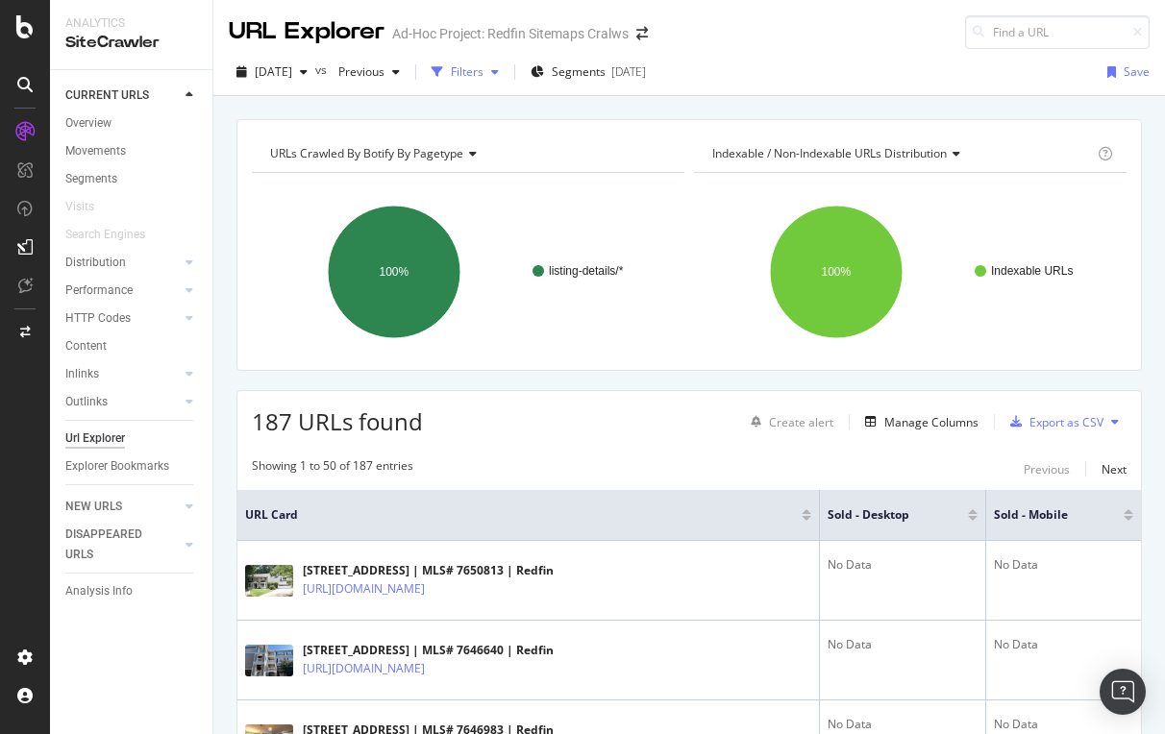
click at [483, 64] on div "Filters" at bounding box center [467, 71] width 33 height 16
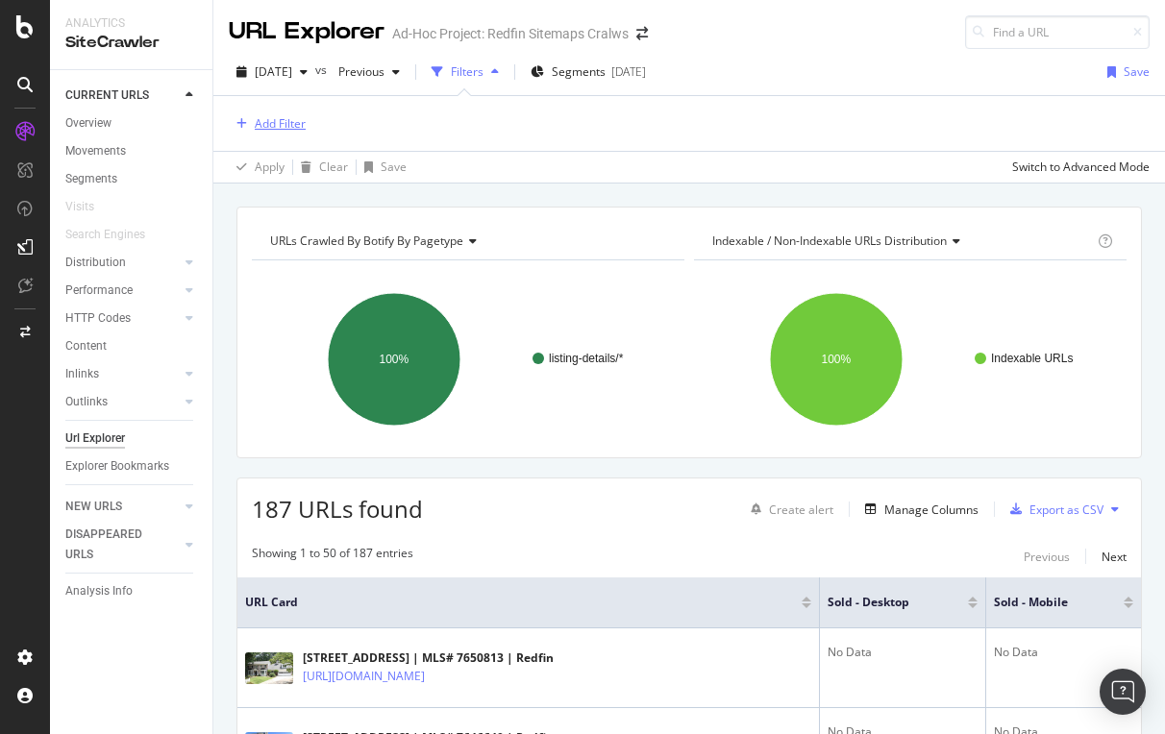
click at [255, 130] on div "Add Filter" at bounding box center [280, 123] width 51 height 16
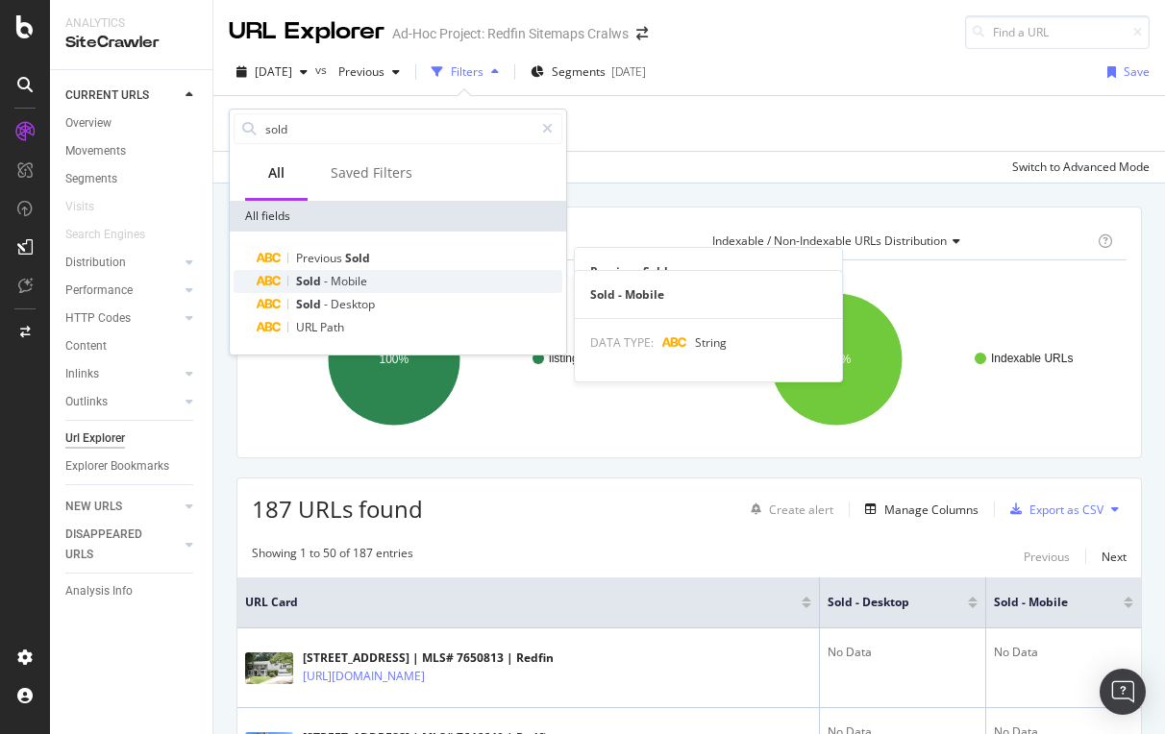
type input "sold"
click at [337, 282] on span "Mobile" at bounding box center [349, 281] width 37 height 16
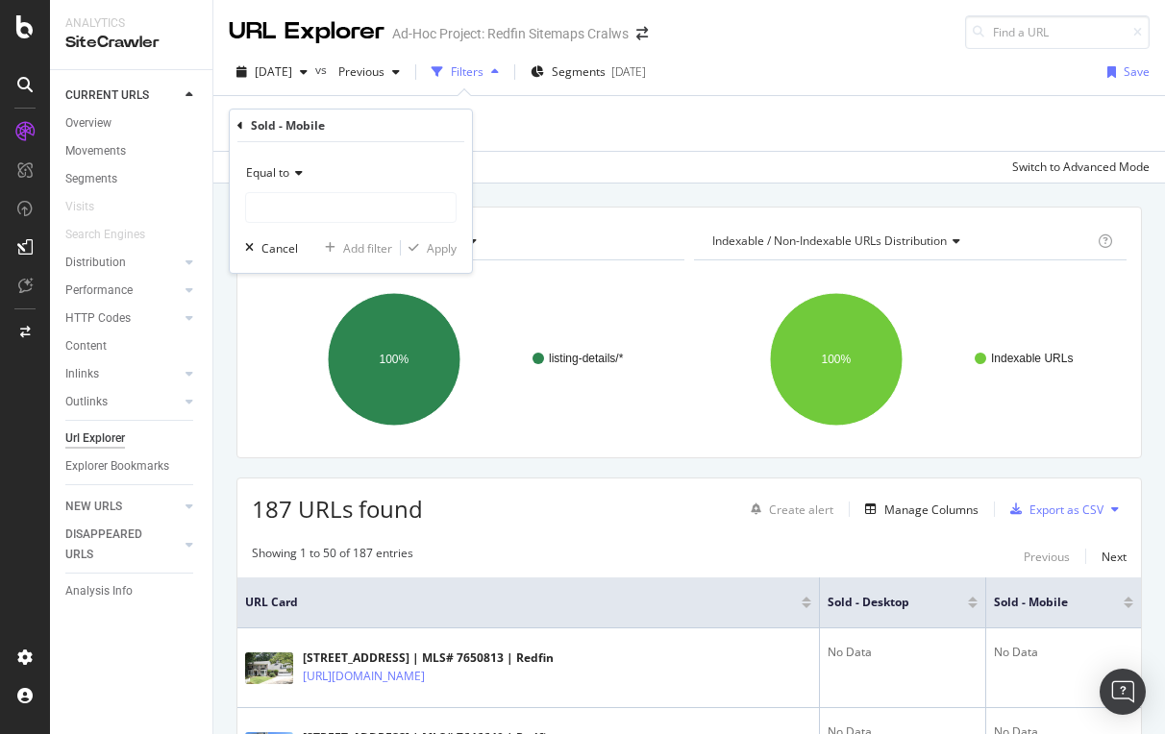
click at [286, 175] on span "Equal to" at bounding box center [267, 172] width 43 height 16
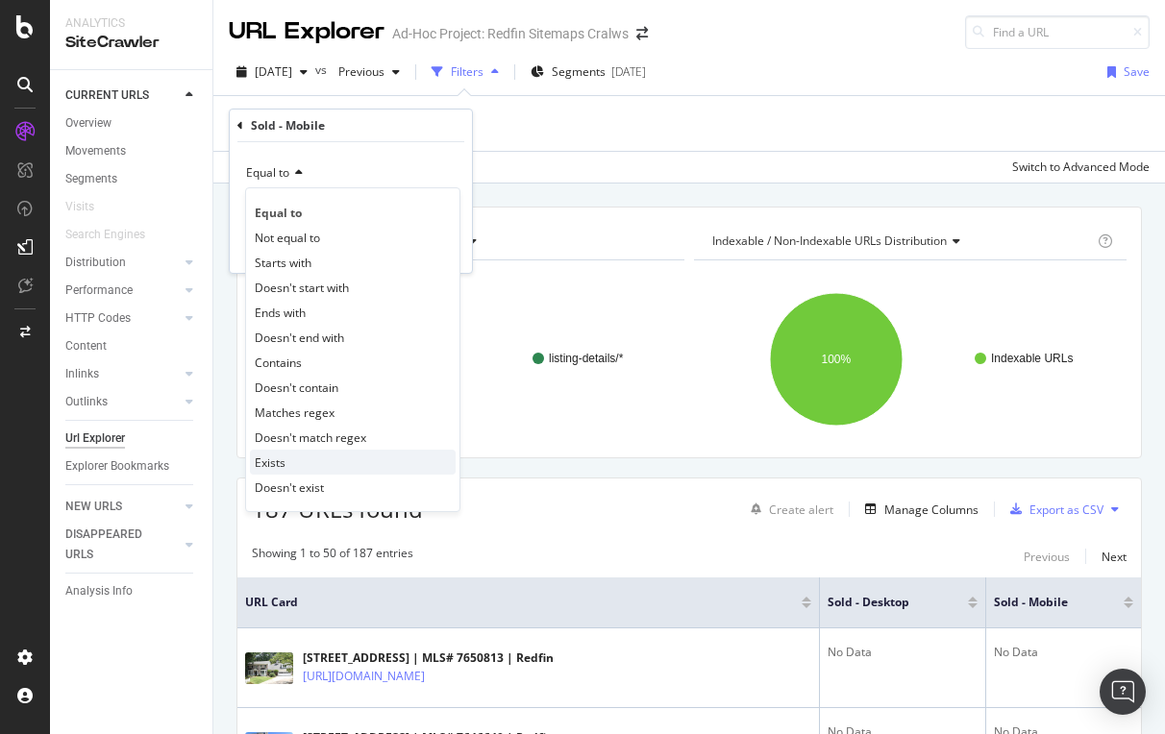
click at [272, 461] on span "Exists" at bounding box center [270, 463] width 31 height 16
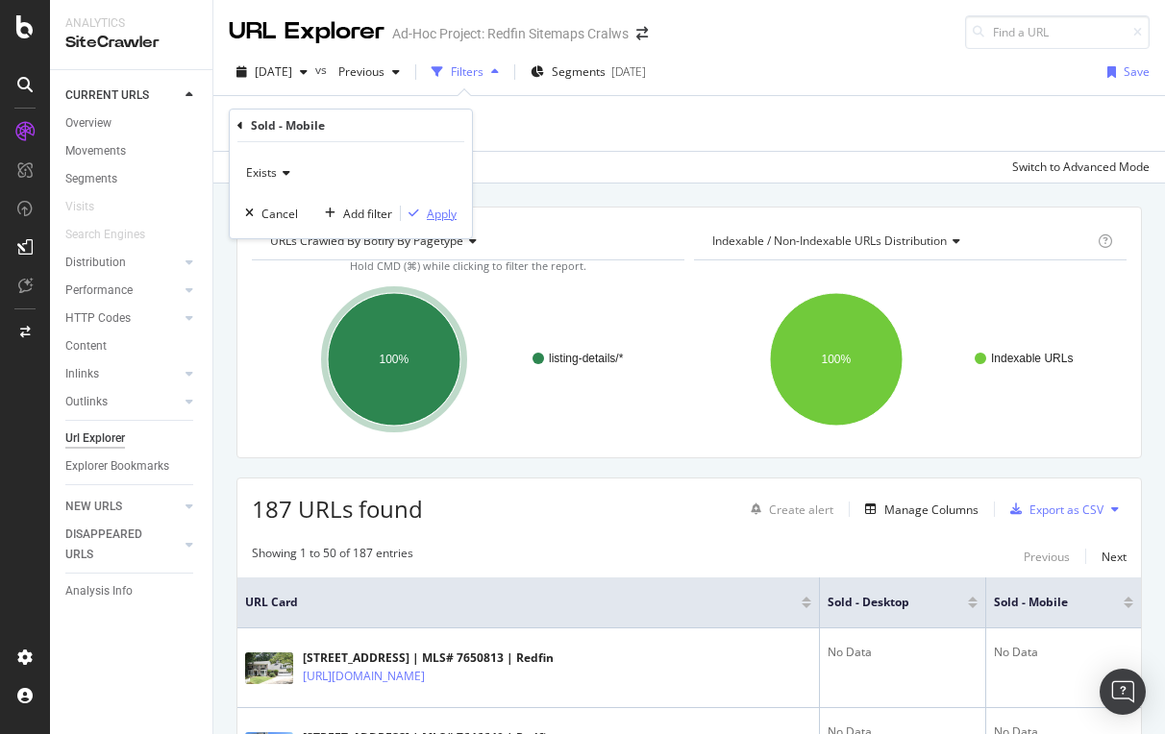
click at [443, 213] on div "Apply" at bounding box center [442, 214] width 30 height 16
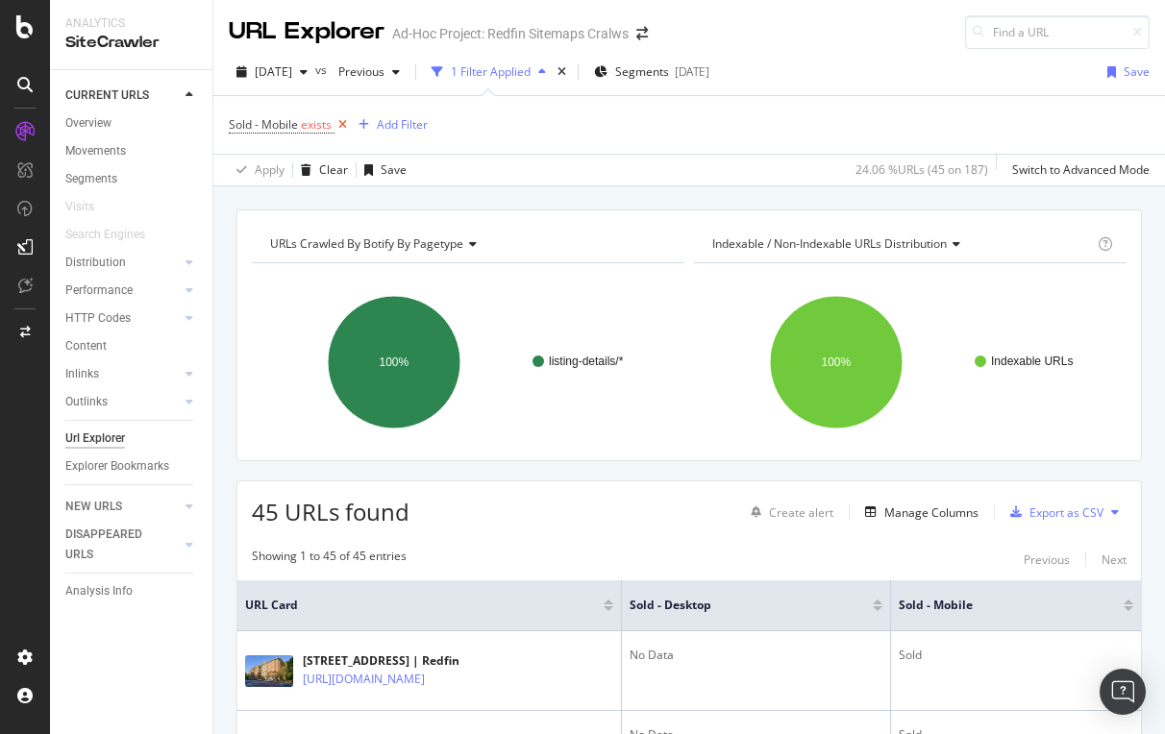
click at [345, 120] on icon at bounding box center [342, 124] width 16 height 19
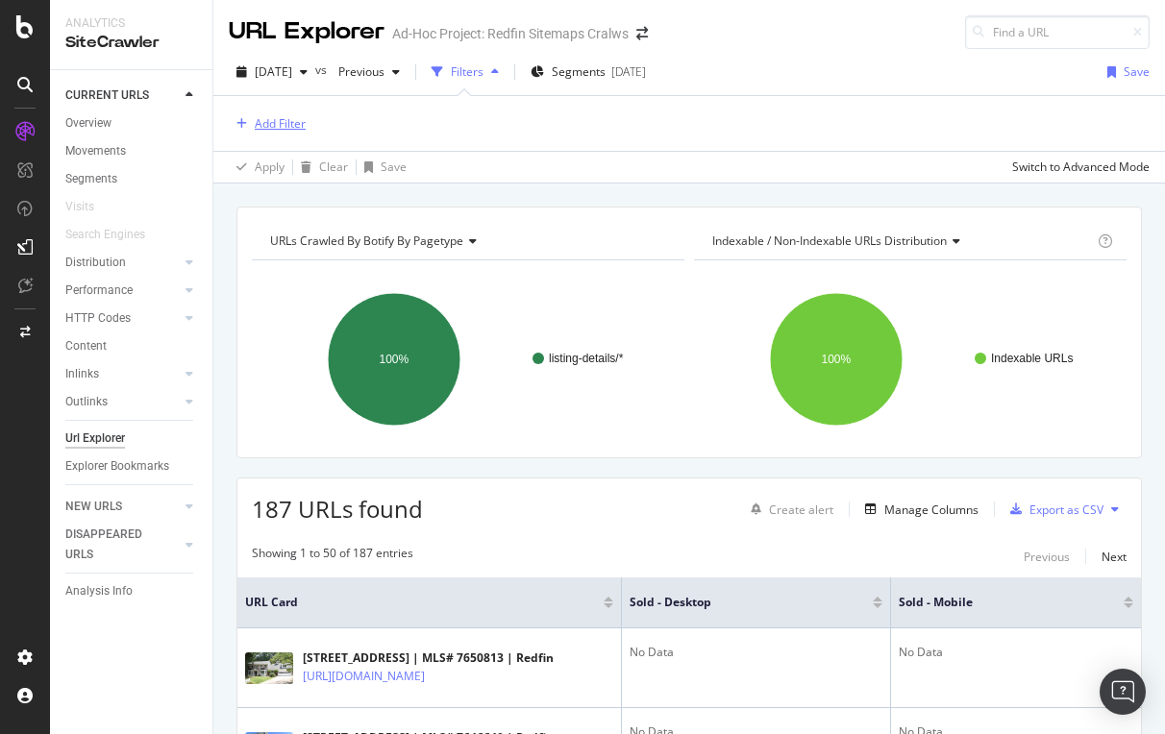
click at [269, 127] on div "Add Filter" at bounding box center [280, 123] width 51 height 16
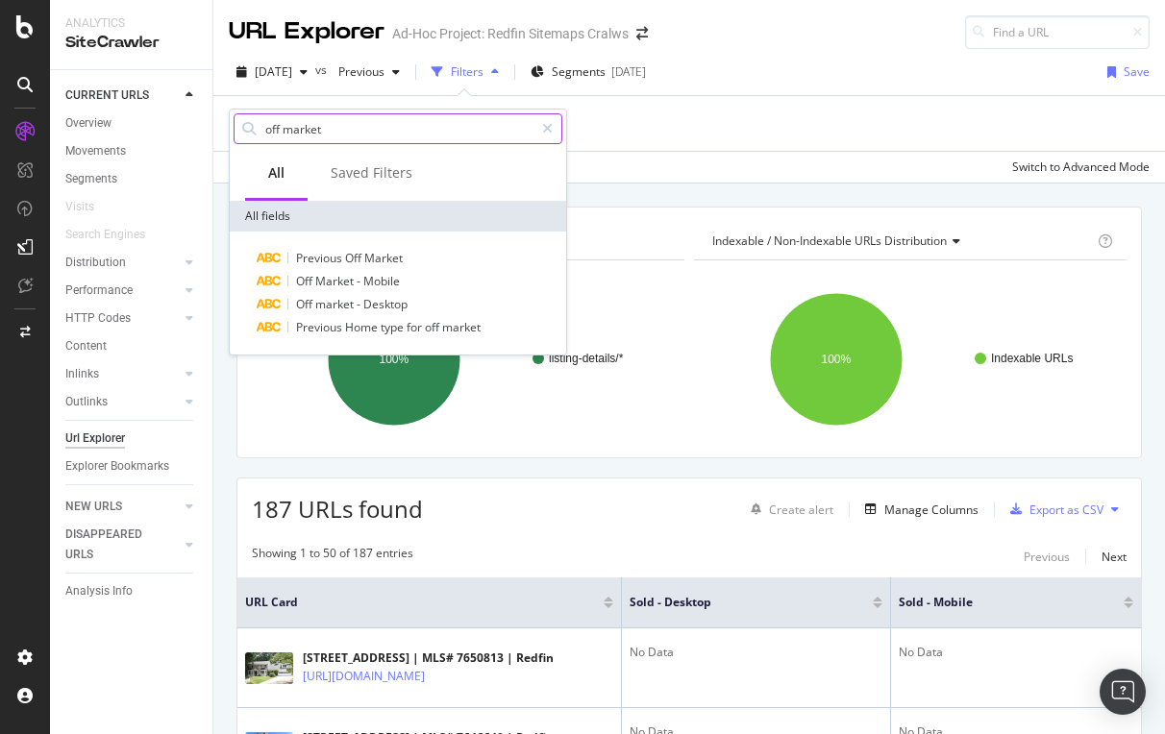
drag, startPoint x: 333, startPoint y: 136, endPoint x: 280, endPoint y: 126, distance: 53.7
click at [280, 126] on input "off market" at bounding box center [398, 128] width 270 height 29
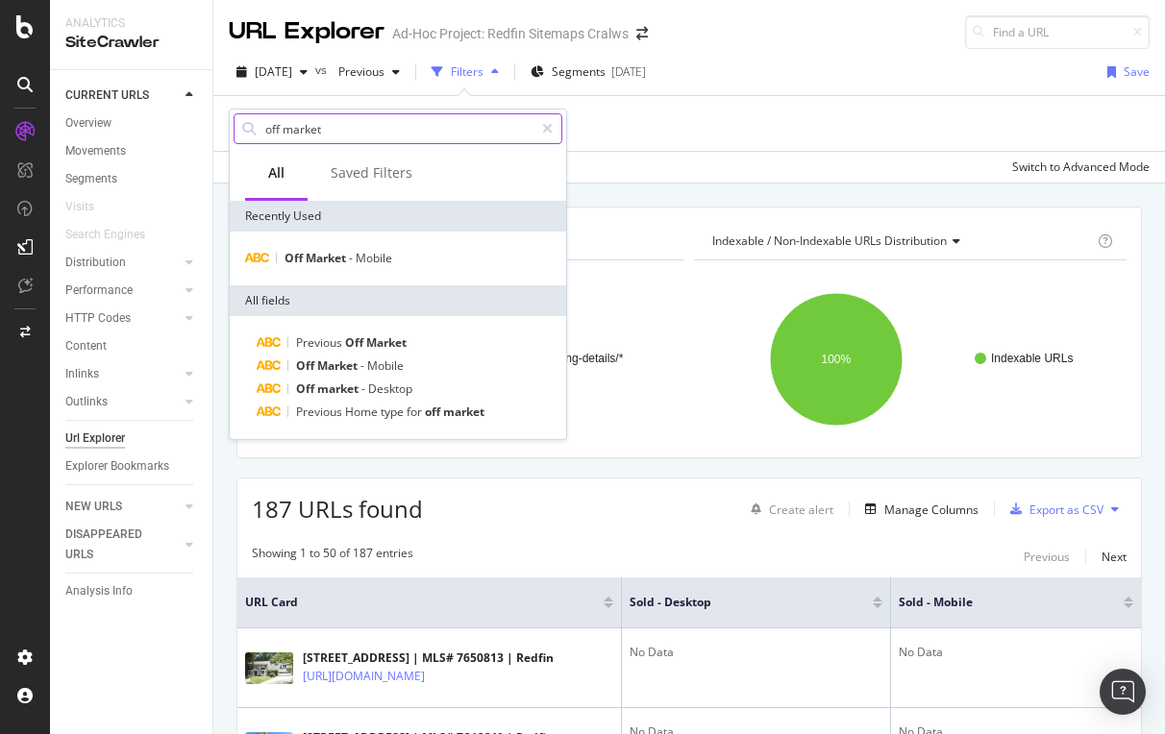
click at [280, 126] on input "off market" at bounding box center [398, 128] width 270 height 29
type input "off market"
click at [352, 127] on input "off market" at bounding box center [398, 128] width 270 height 29
click at [674, 106] on div "Add Filter" at bounding box center [689, 123] width 921 height 55
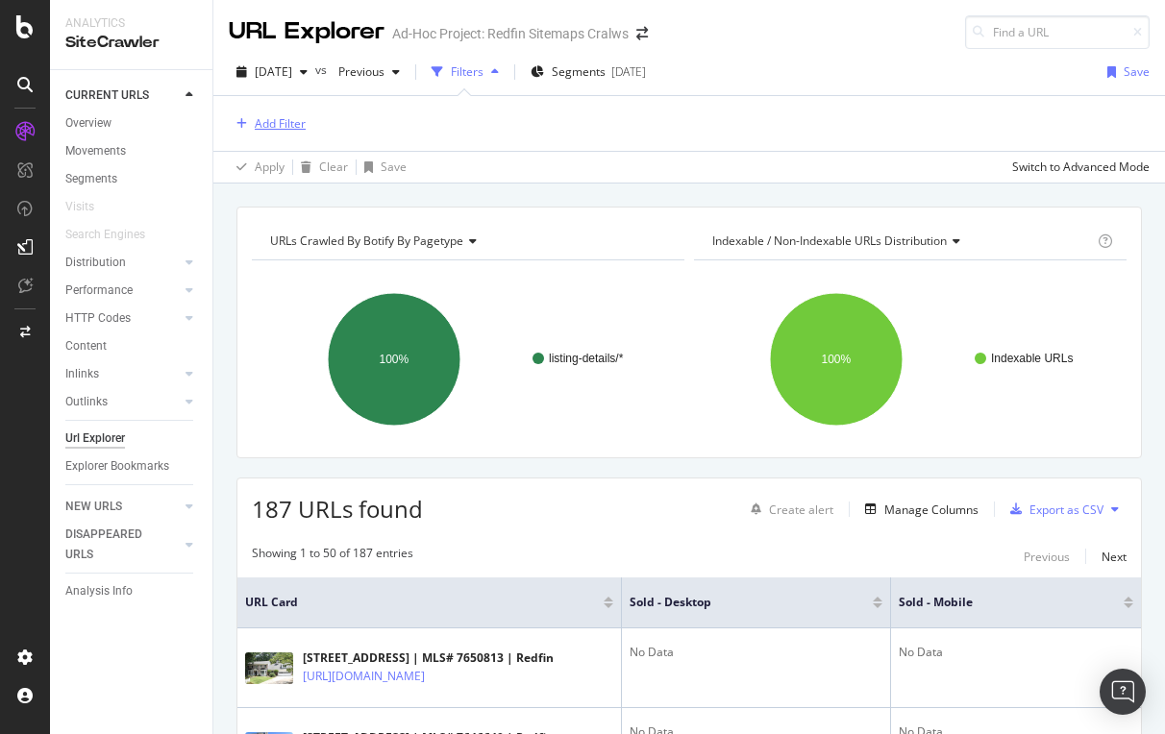
click at [263, 127] on div "Add Filter" at bounding box center [280, 123] width 51 height 16
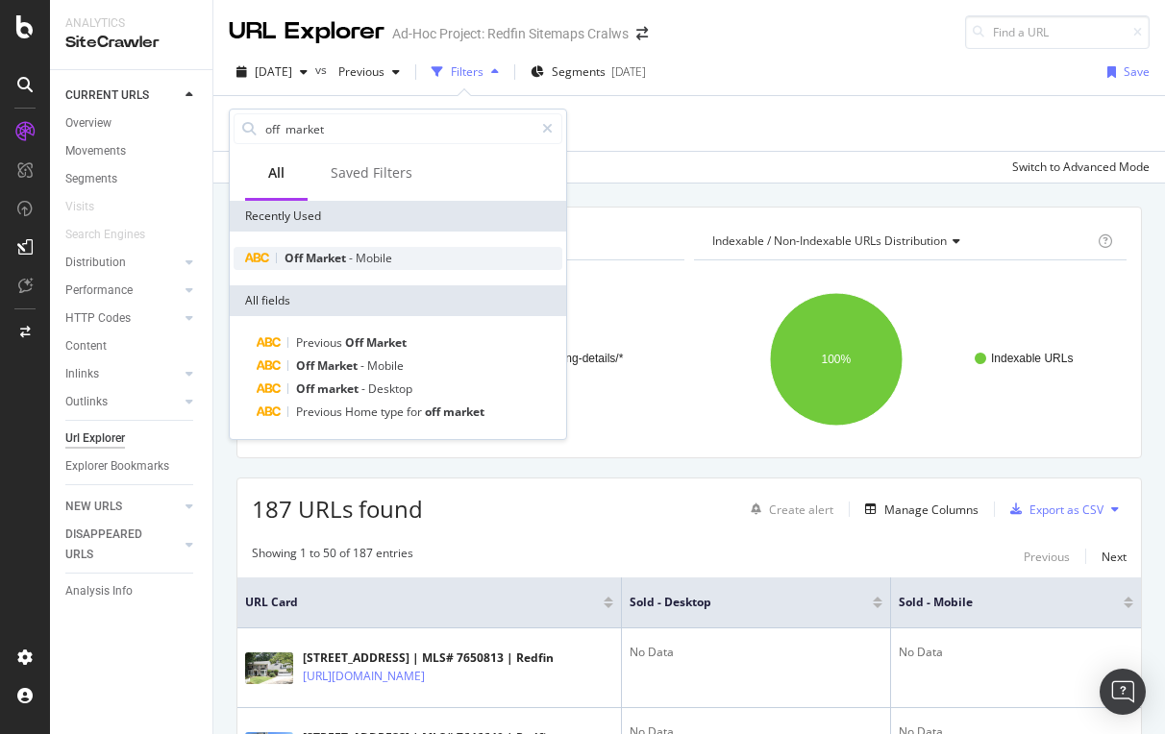
click at [329, 260] on span "Market" at bounding box center [327, 258] width 43 height 16
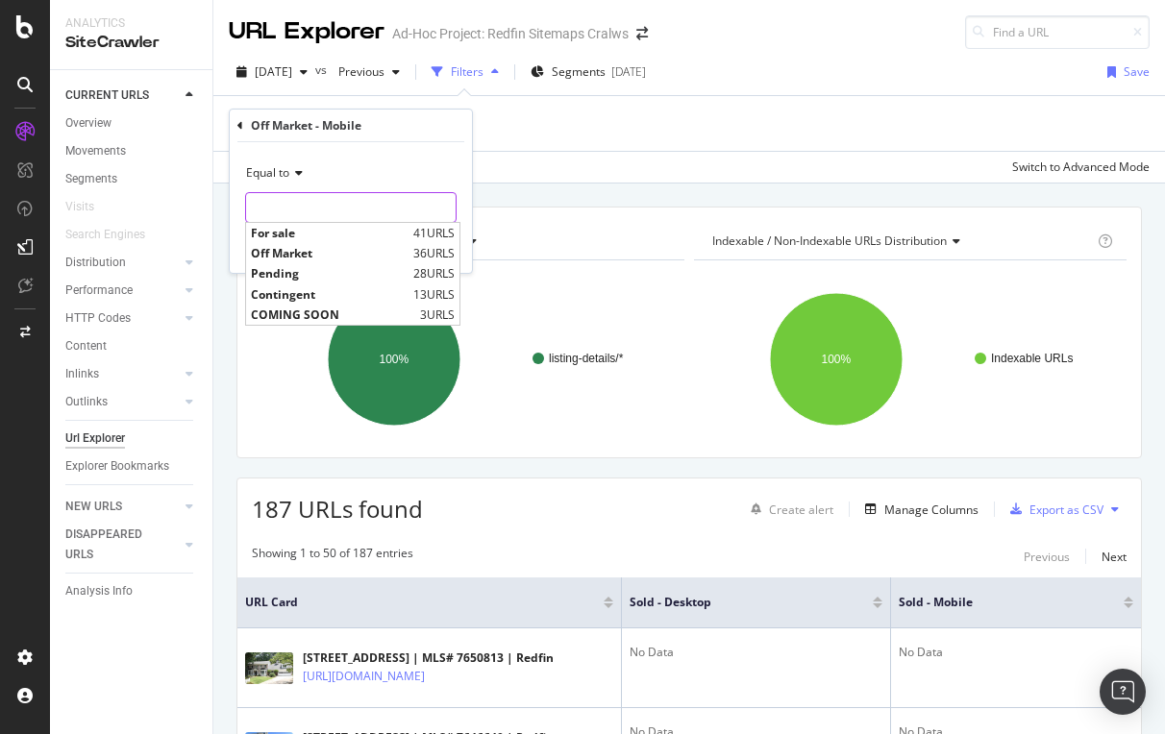
click at [298, 209] on input "text" at bounding box center [351, 207] width 210 height 31
click at [305, 234] on span "For sale" at bounding box center [330, 233] width 158 height 16
type input "For sale"
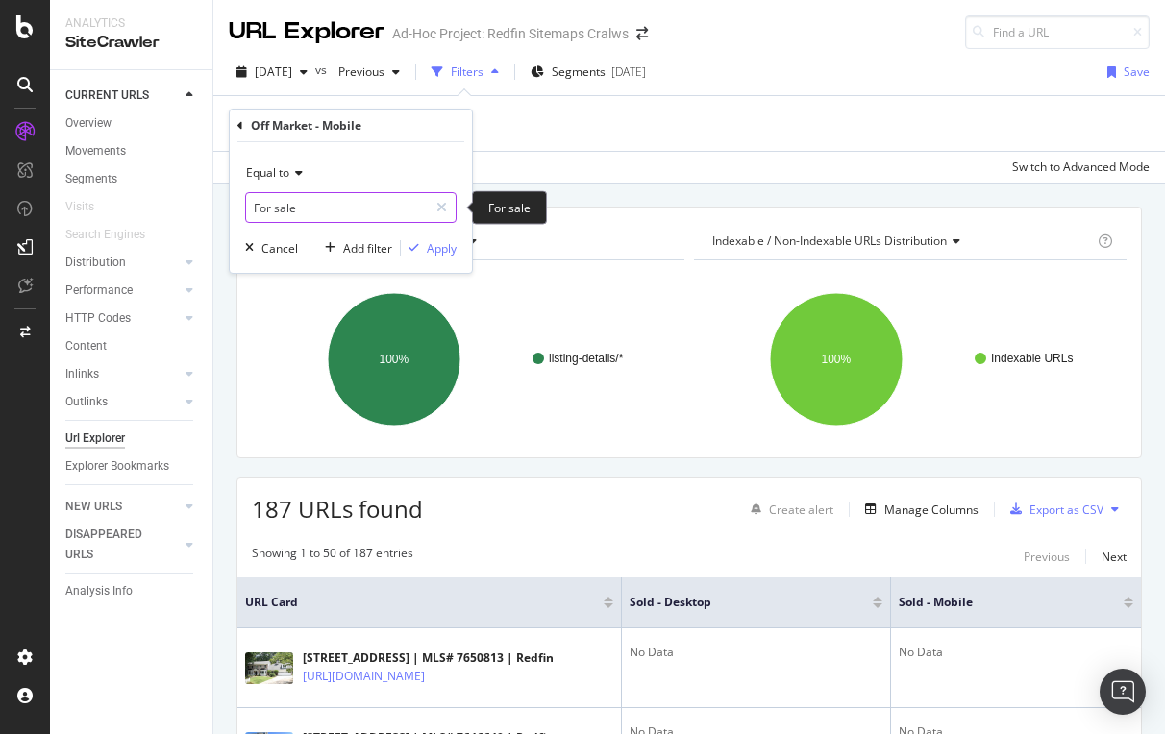
click at [326, 208] on input "For sale" at bounding box center [337, 207] width 182 height 31
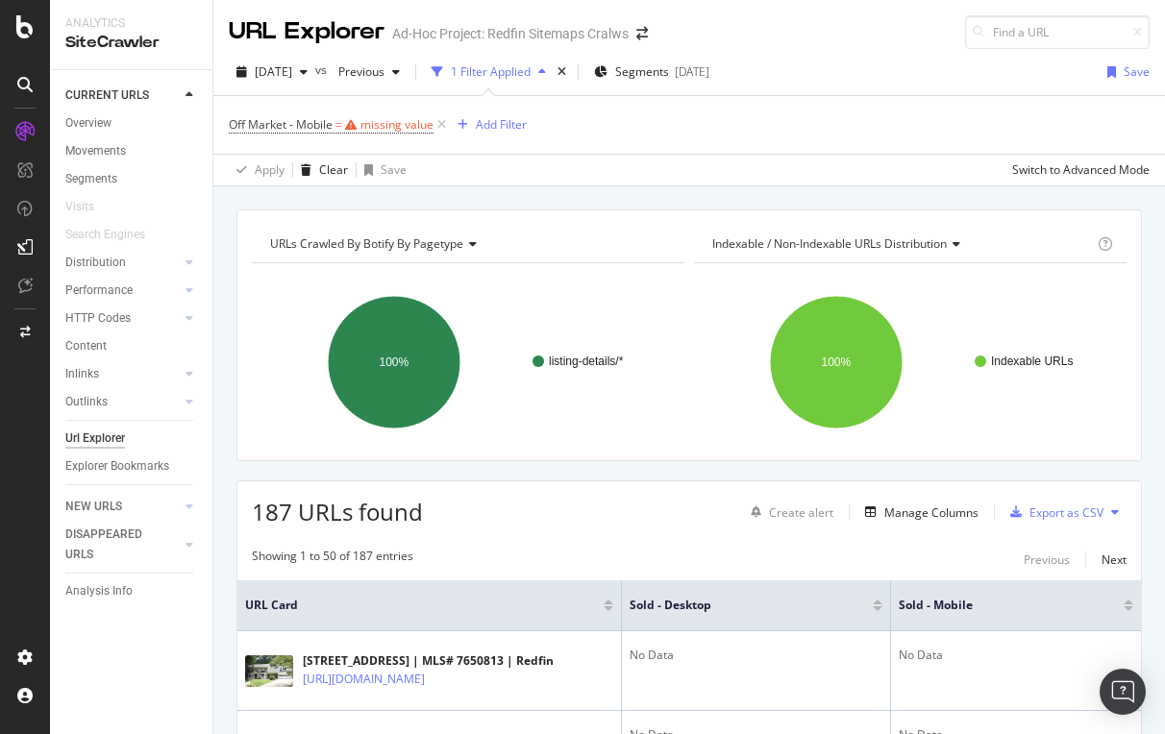
click at [532, 140] on div "Off Market - Mobile = missing value Add Filter" at bounding box center [689, 125] width 921 height 58
click at [384, 128] on div "missing value" at bounding box center [396, 124] width 73 height 16
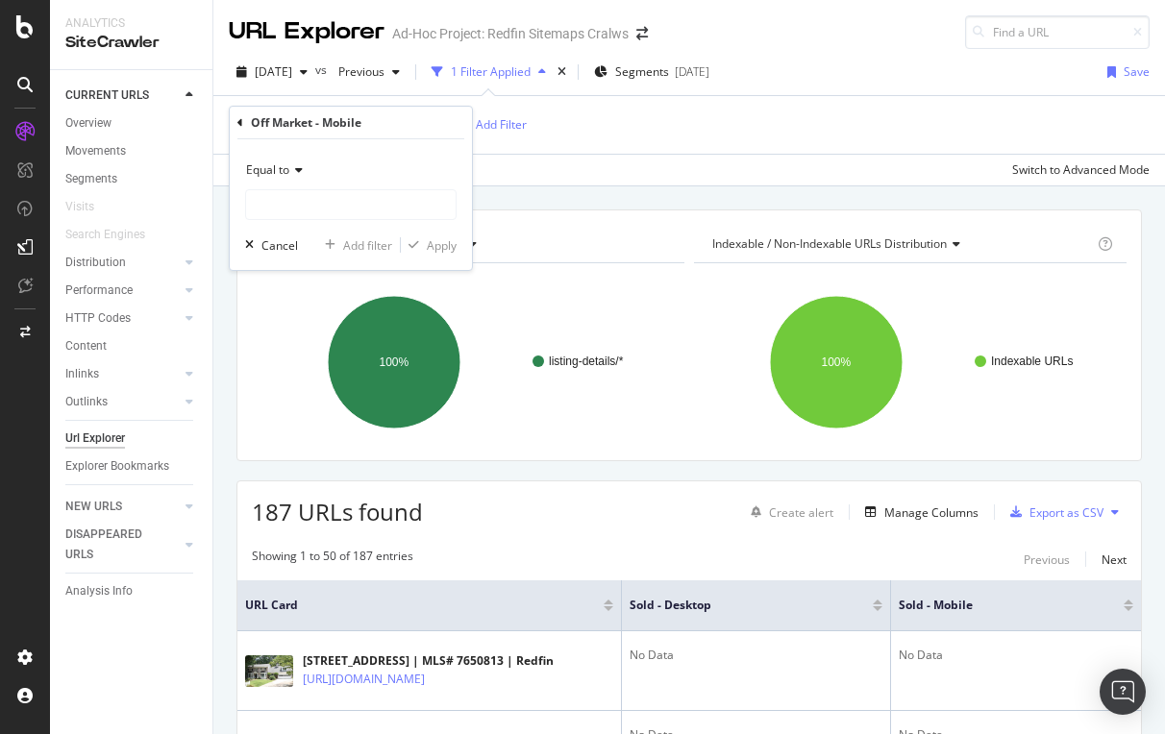
click at [242, 123] on icon at bounding box center [240, 123] width 6 height 12
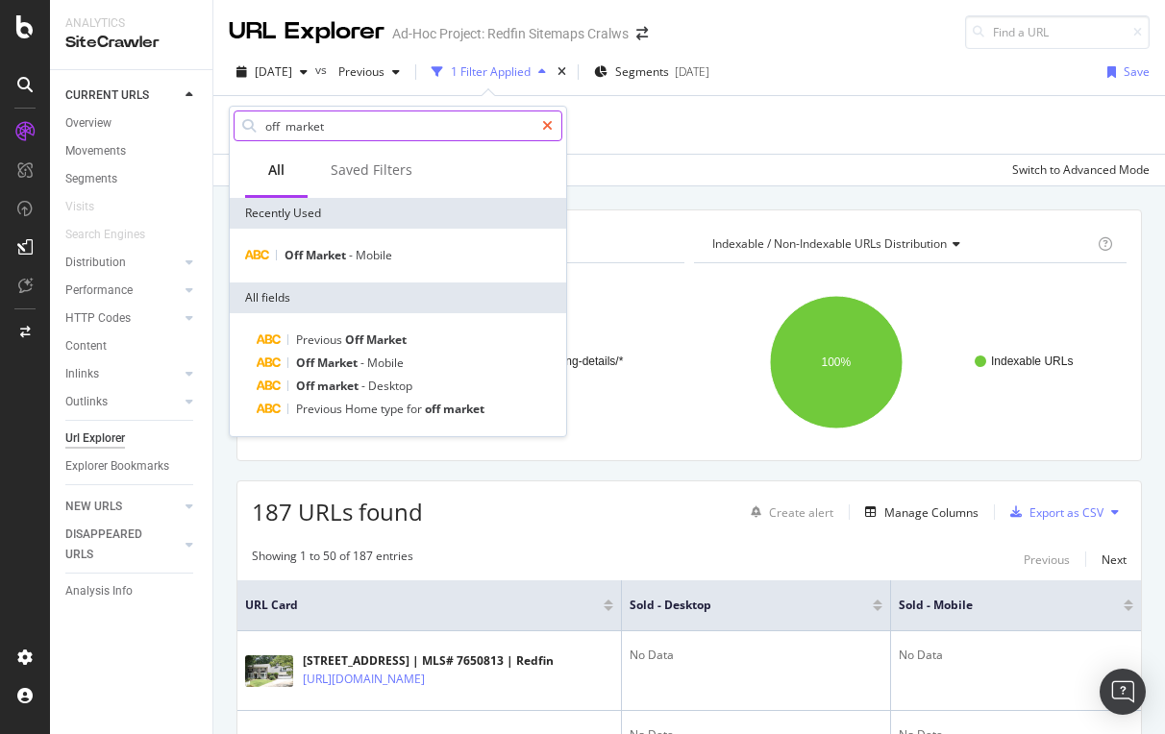
click at [550, 121] on icon at bounding box center [547, 125] width 11 height 13
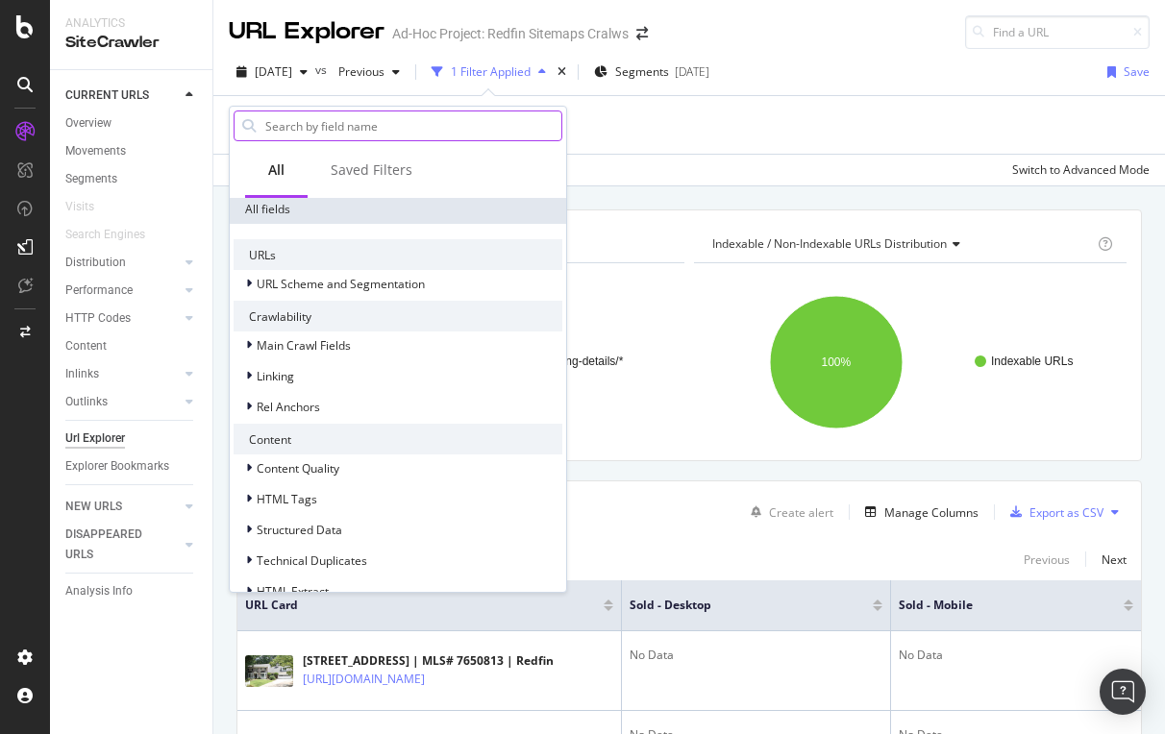
scroll to position [347, 0]
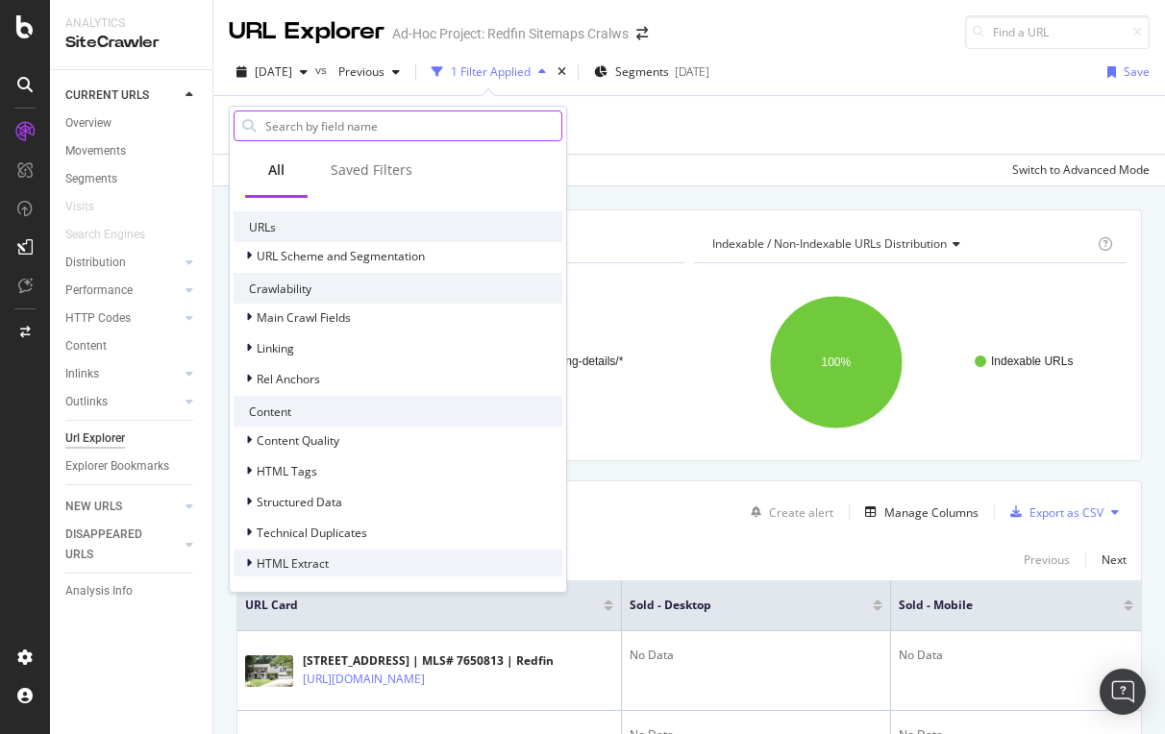
click at [264, 557] on span "HTML Extract" at bounding box center [293, 564] width 72 height 16
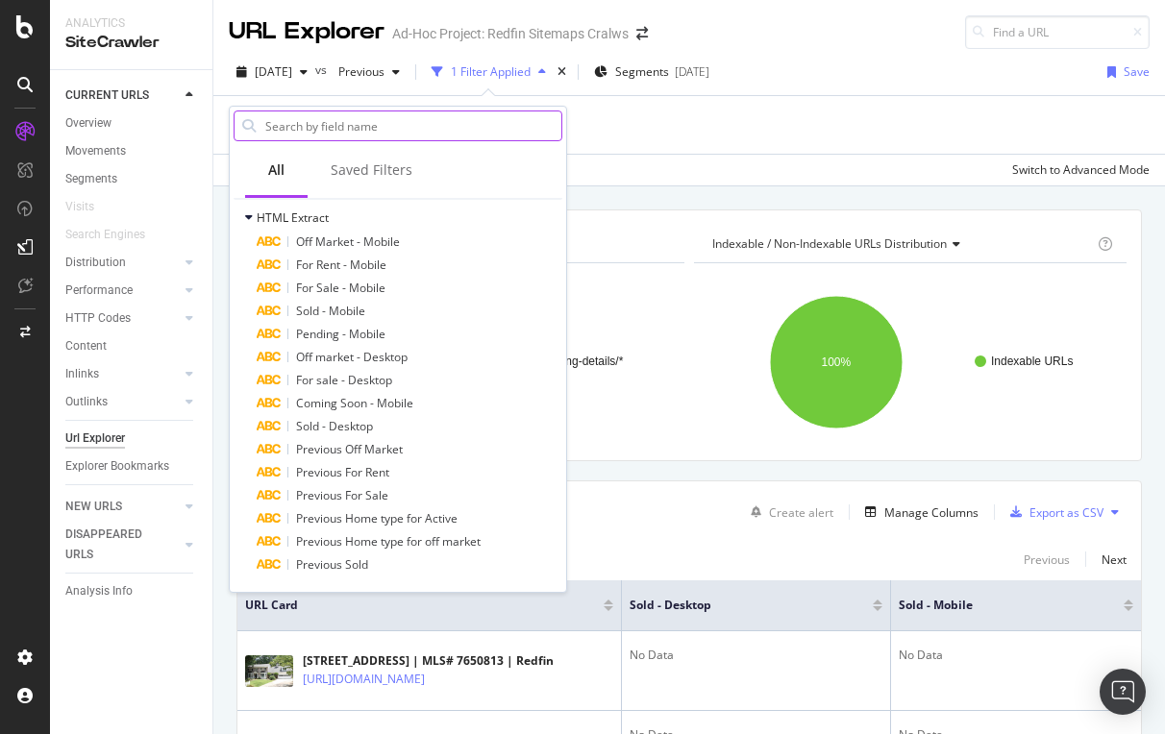
scroll to position [716, 0]
click at [335, 264] on span "For Rent - Mobile" at bounding box center [341, 265] width 90 height 16
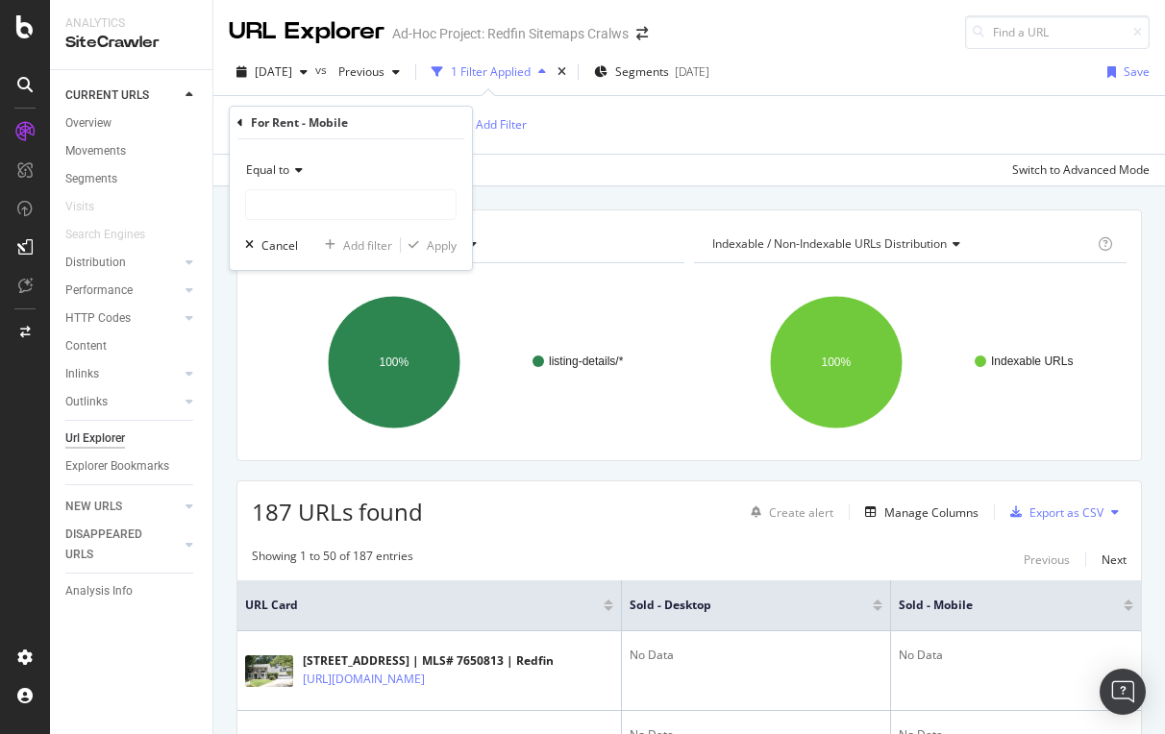
click at [287, 170] on span "Equal to" at bounding box center [267, 169] width 43 height 16
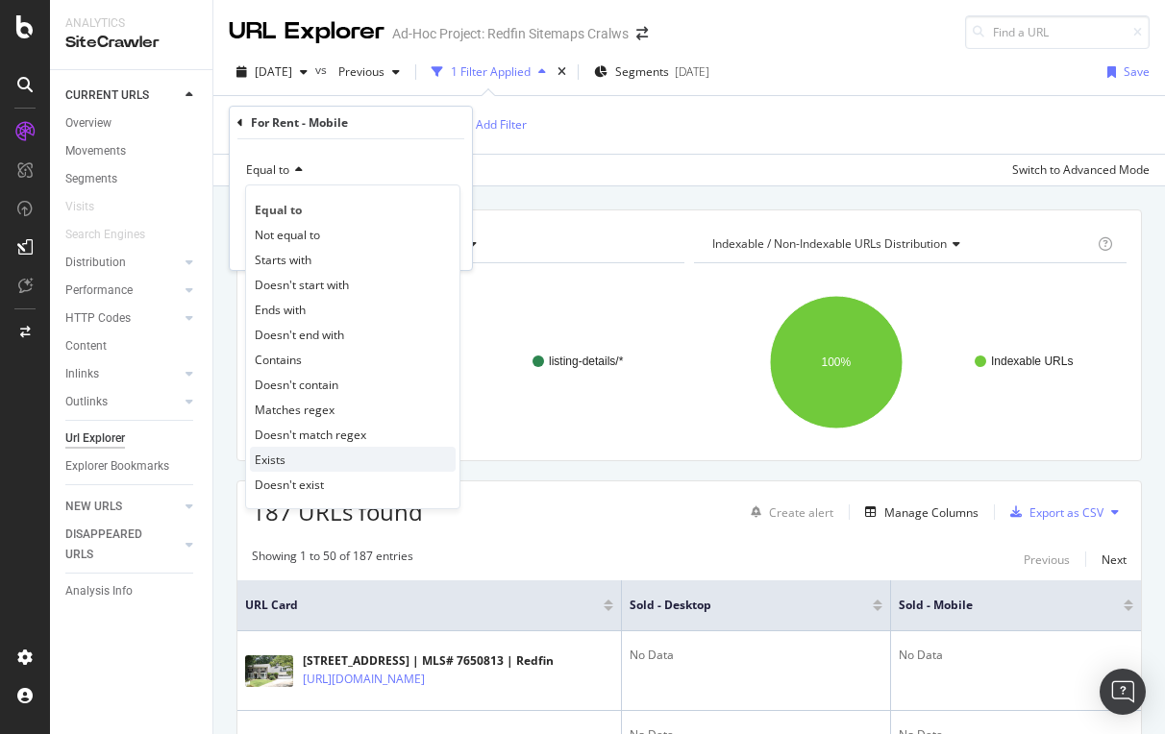
click at [294, 458] on div "Exists" at bounding box center [353, 459] width 206 height 25
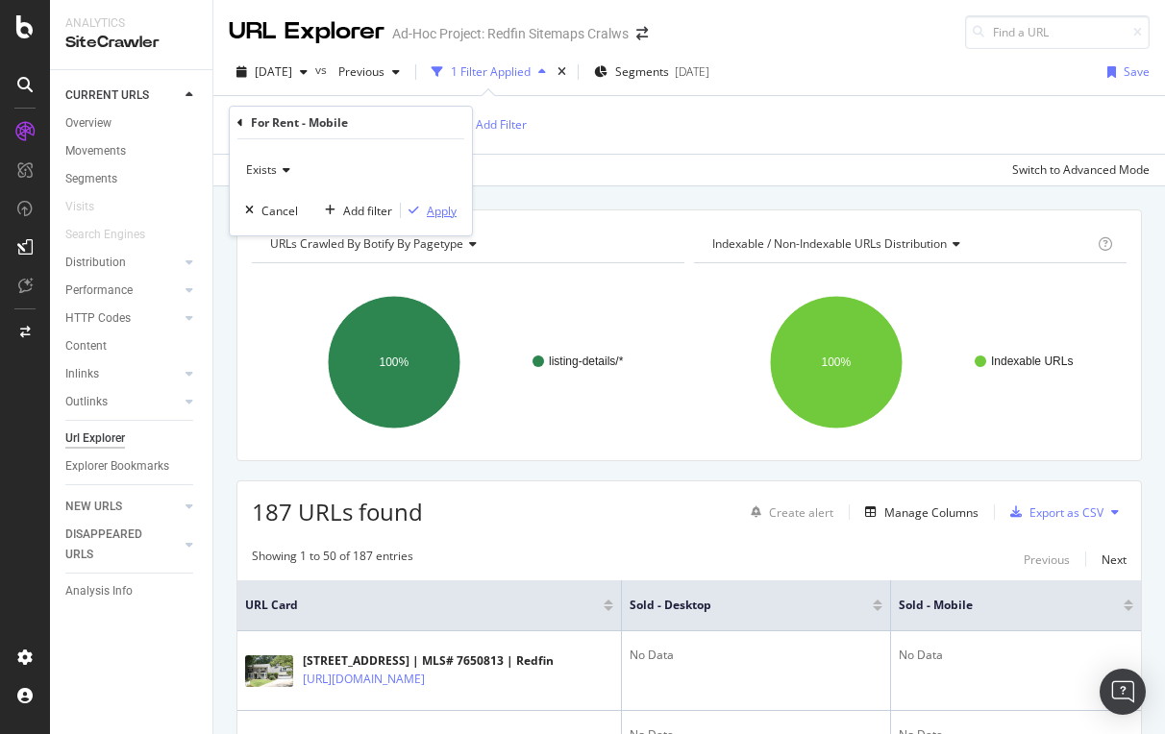
click at [442, 207] on div "Apply" at bounding box center [442, 211] width 30 height 16
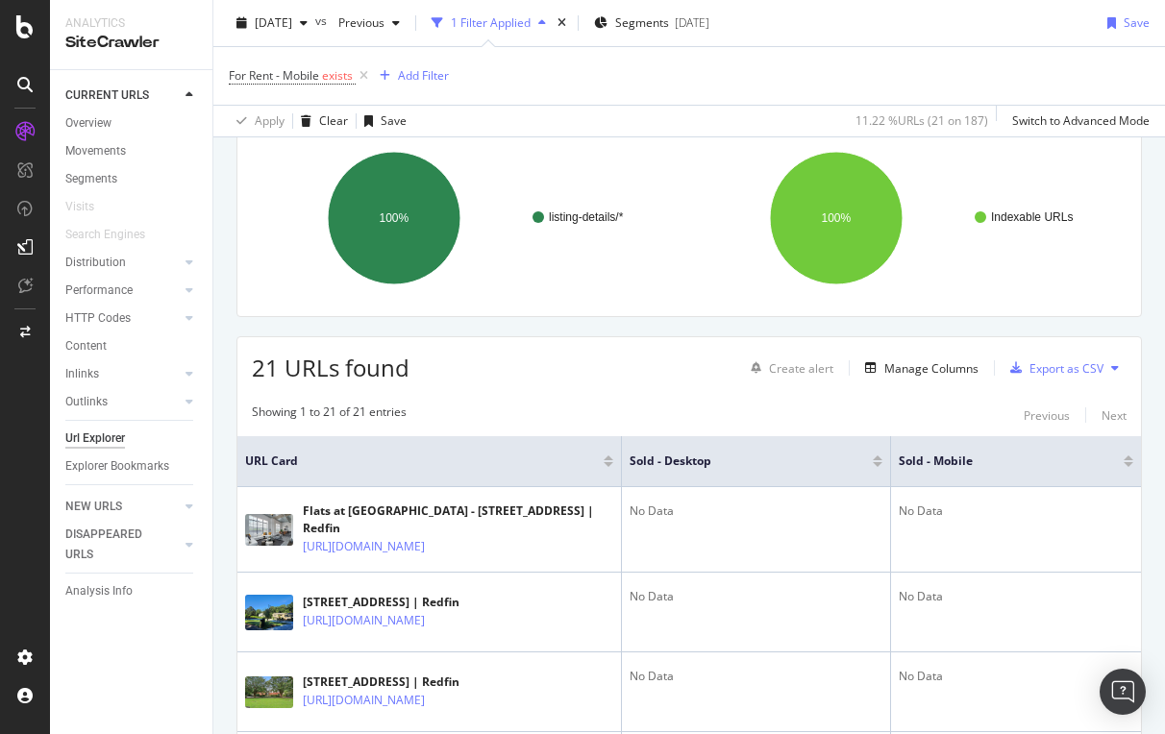
scroll to position [160, 0]
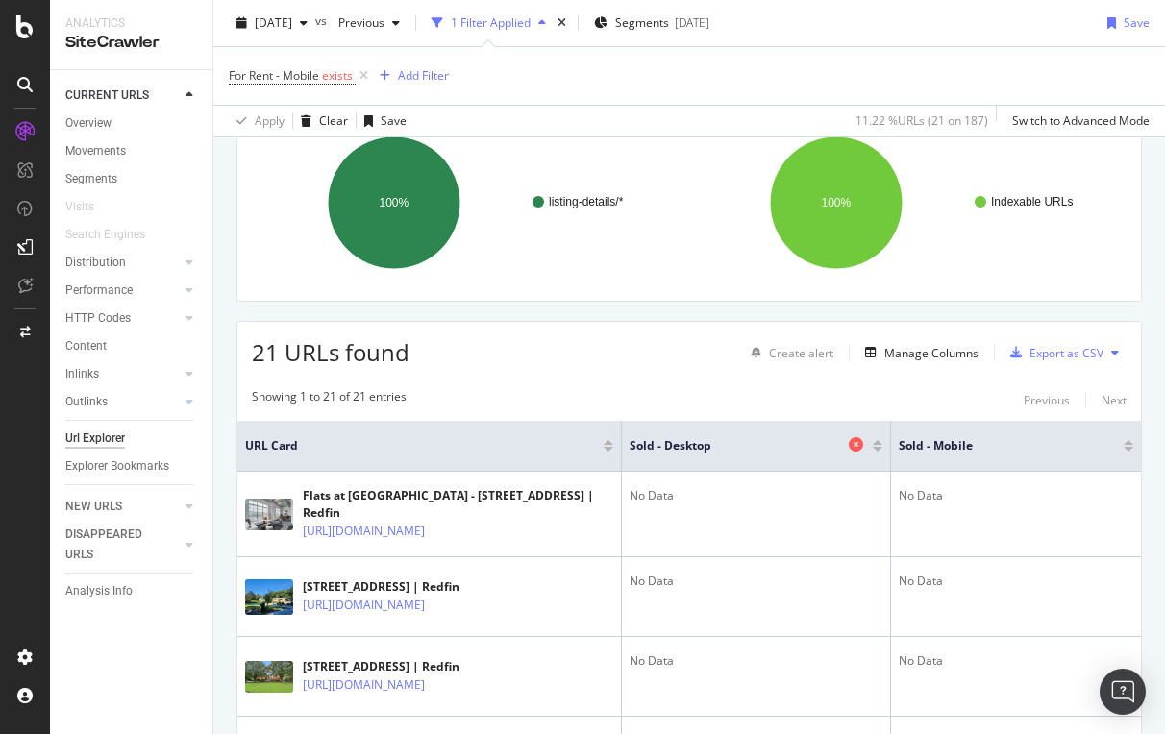
click at [857, 445] on icon at bounding box center [856, 444] width 14 height 14
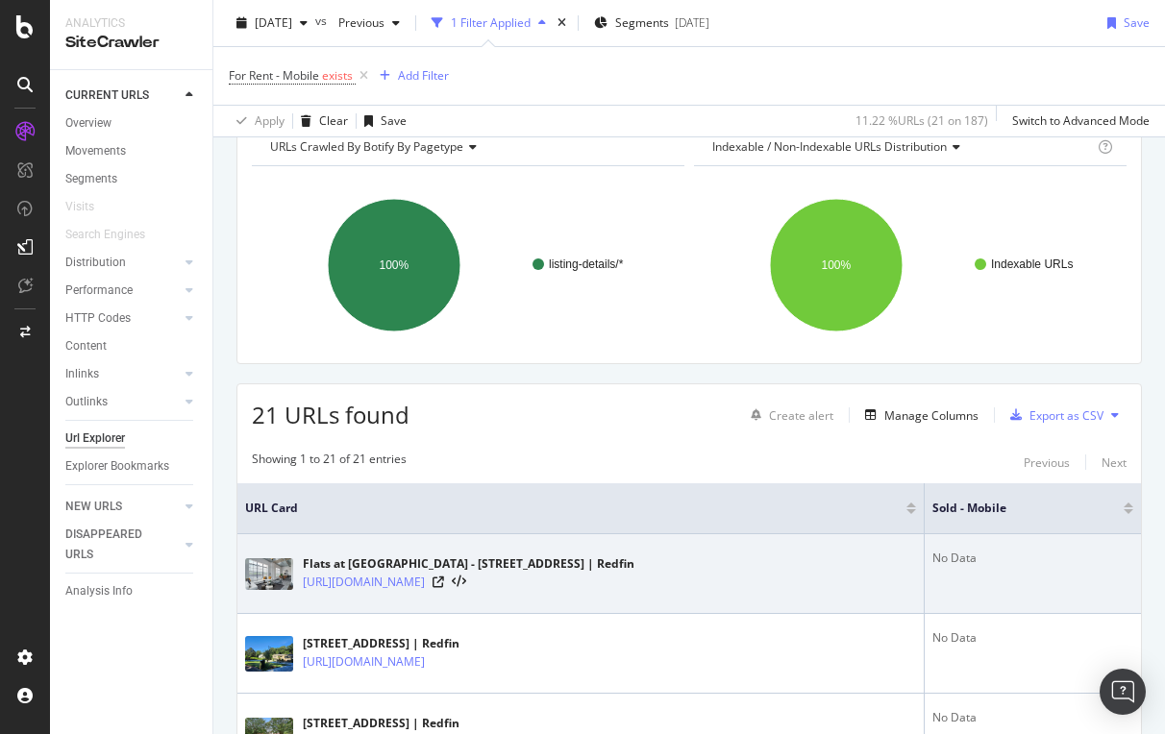
scroll to position [91, 0]
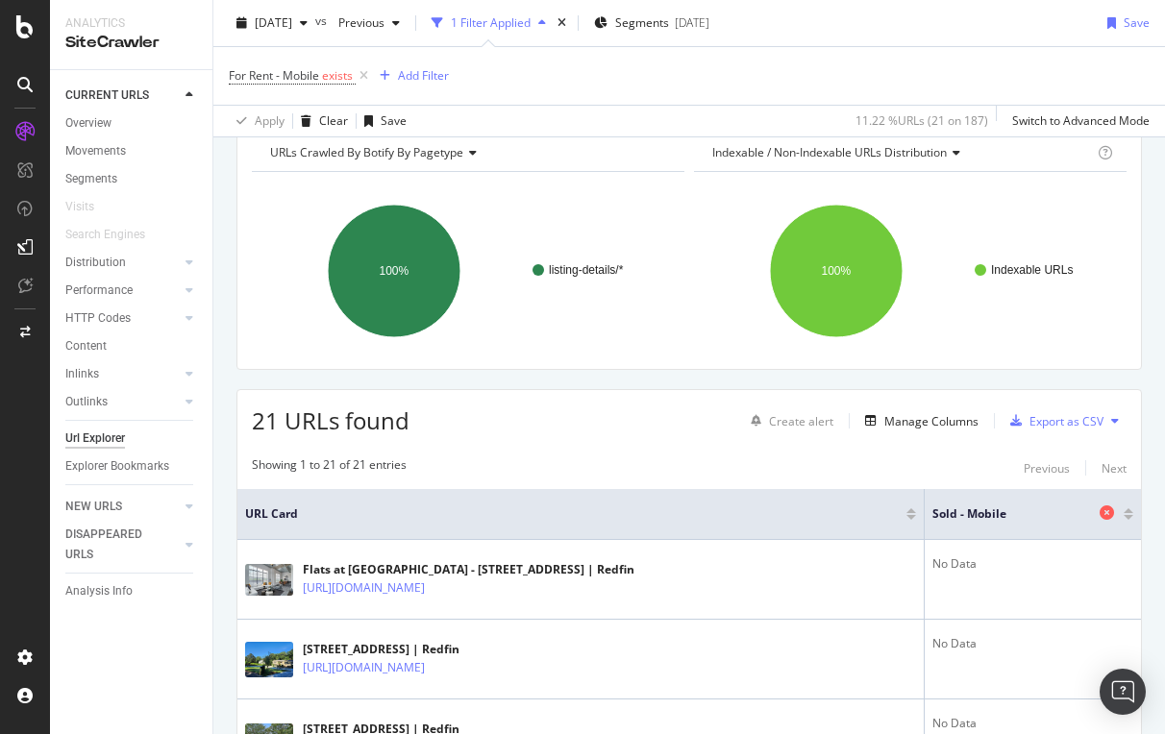
click at [1107, 510] on icon at bounding box center [1107, 513] width 14 height 14
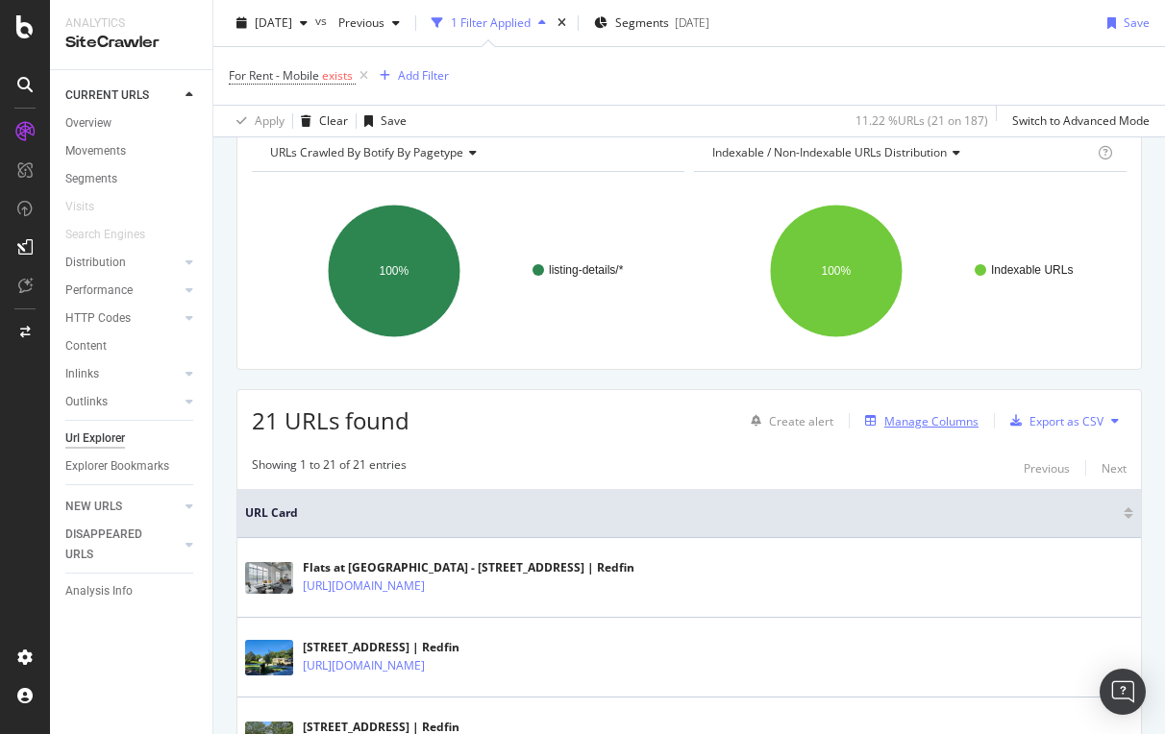
click at [931, 419] on div "Manage Columns" at bounding box center [931, 421] width 94 height 16
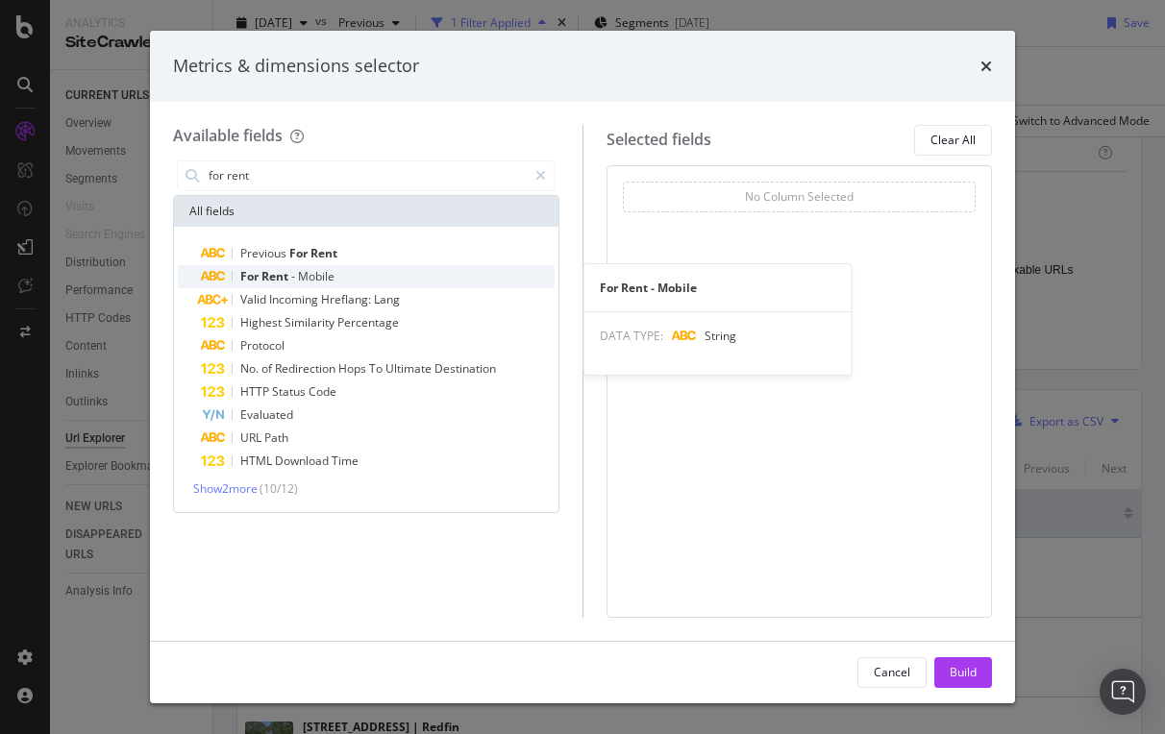
type input "for rent"
click at [315, 272] on span "Mobile" at bounding box center [316, 276] width 37 height 16
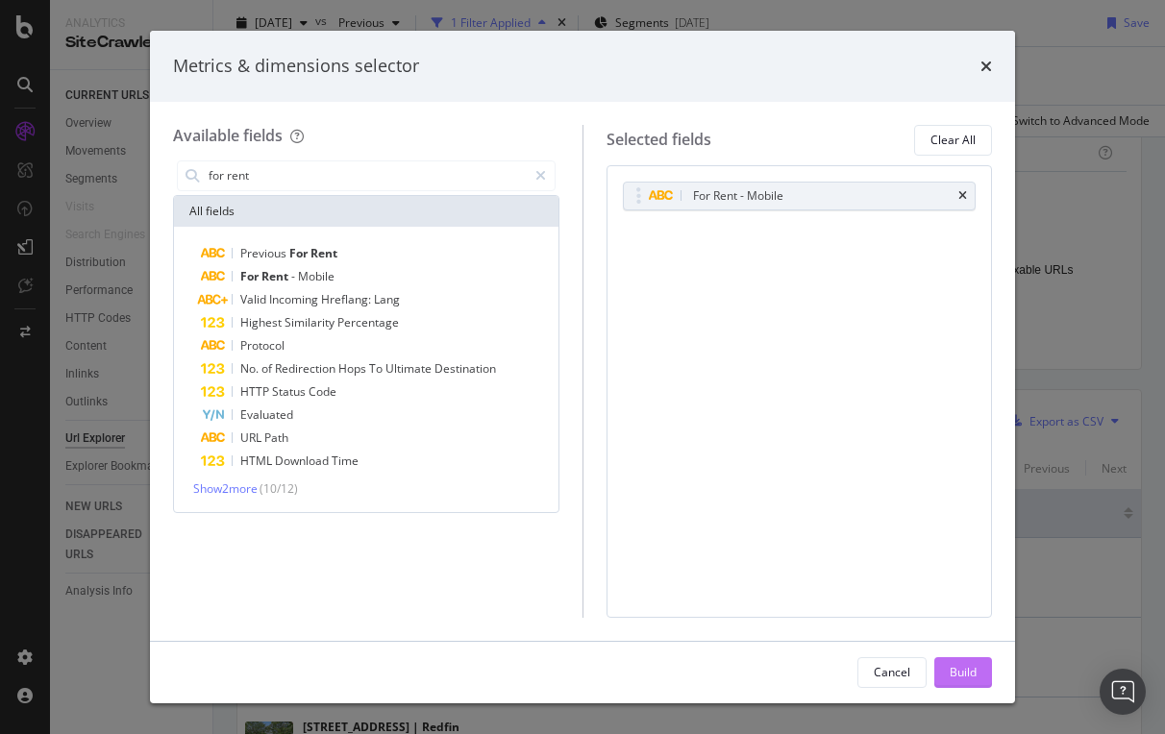
click at [969, 673] on div "Build" at bounding box center [963, 672] width 27 height 16
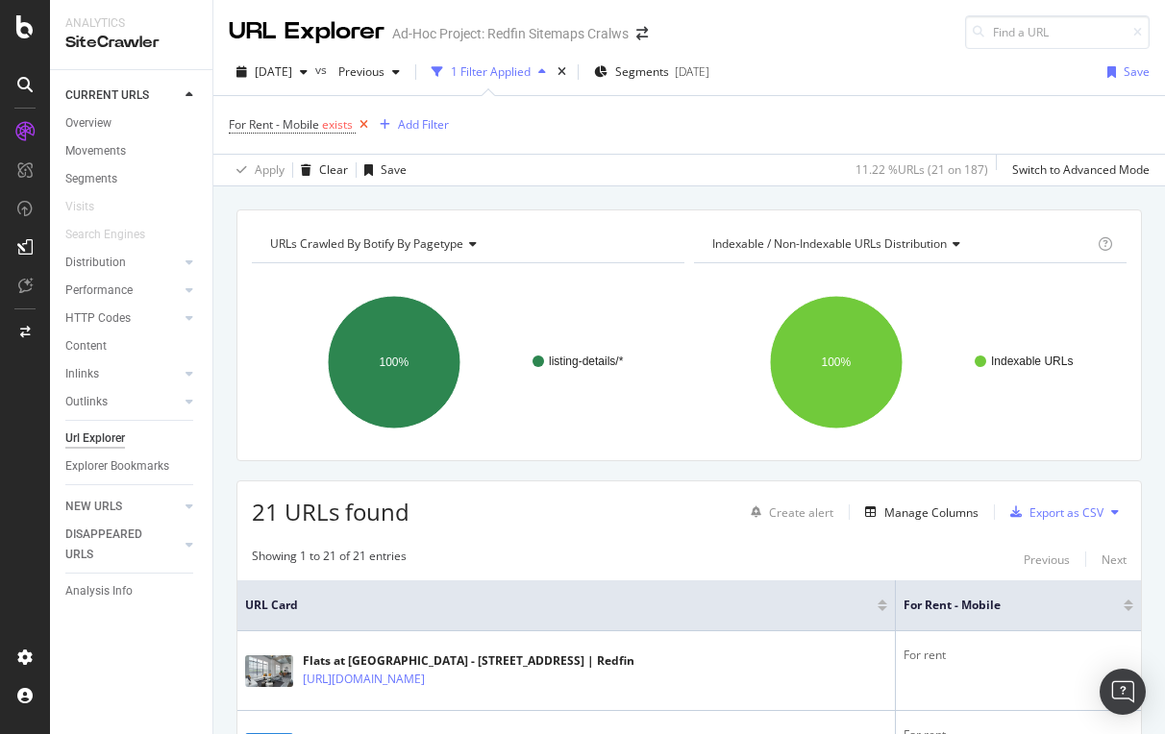
click at [365, 121] on icon at bounding box center [364, 124] width 16 height 19
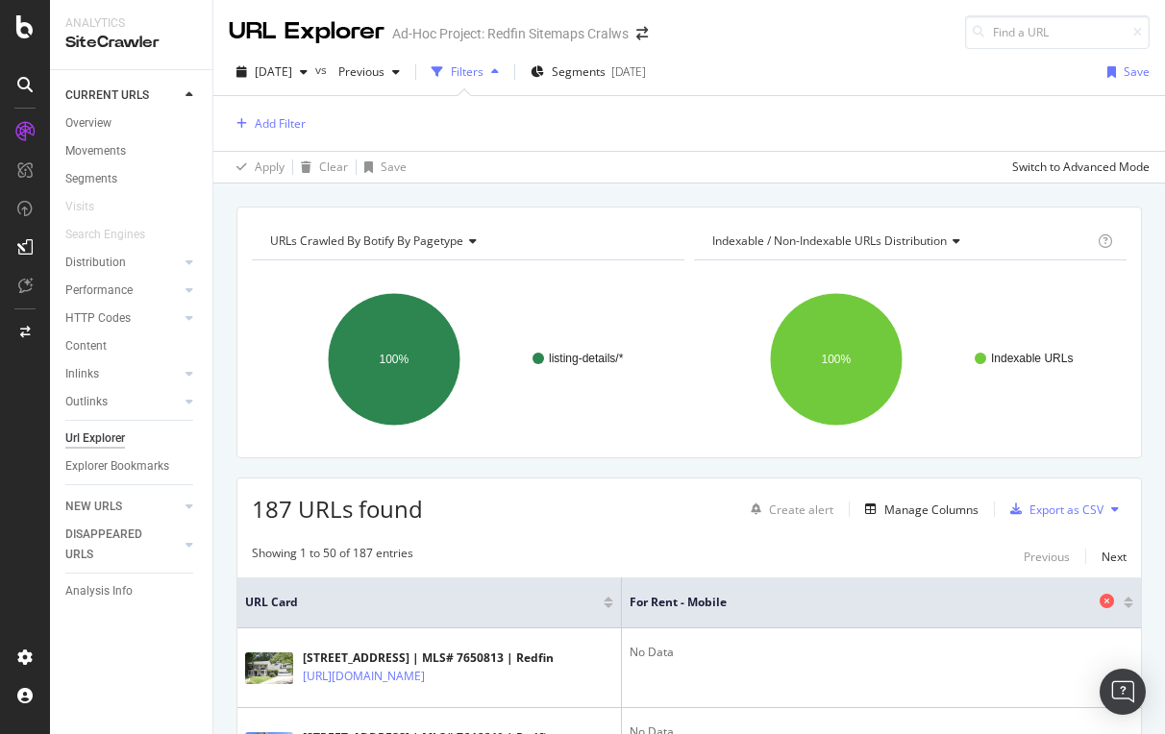
click at [1112, 599] on icon at bounding box center [1107, 601] width 14 height 14
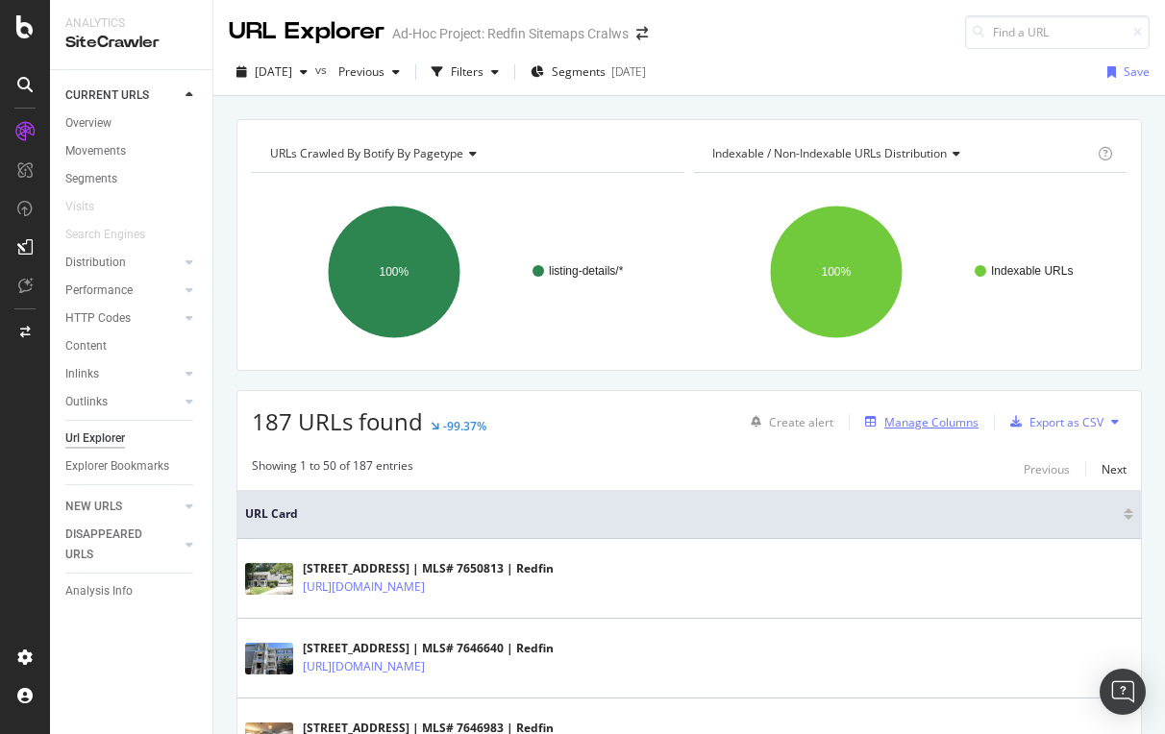
click at [943, 427] on div "Manage Columns" at bounding box center [931, 422] width 94 height 16
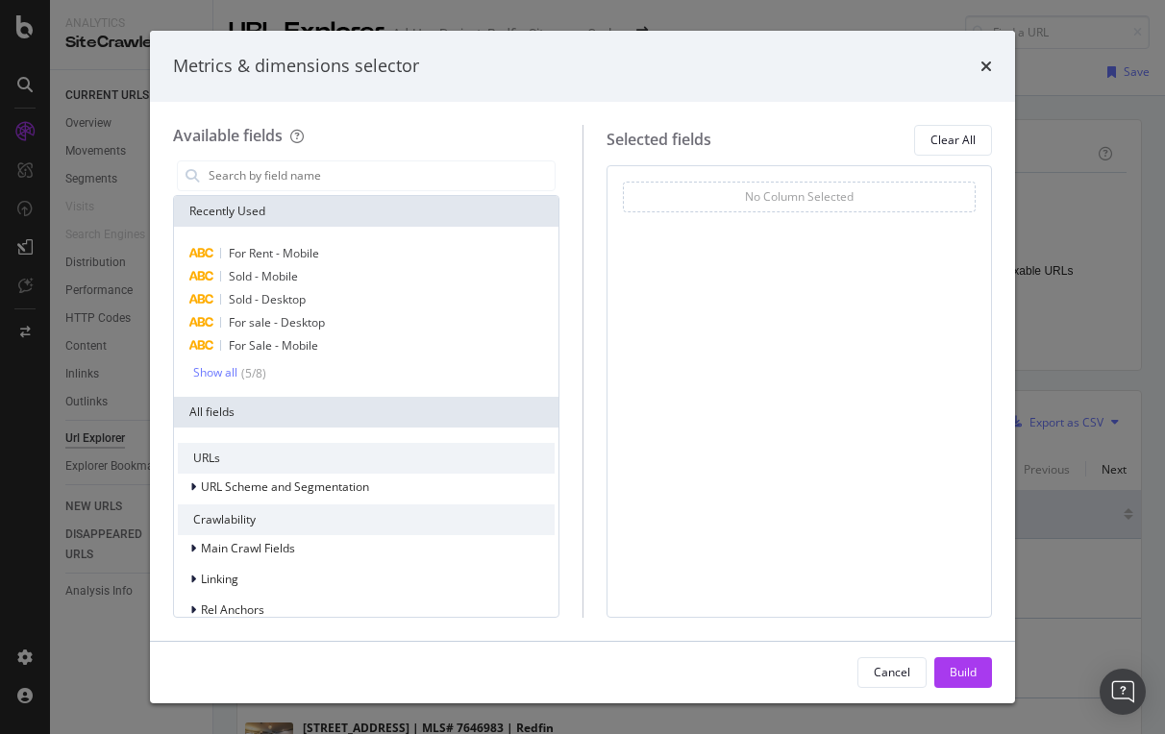
click at [983, 57] on div "times" at bounding box center [986, 66] width 12 height 25
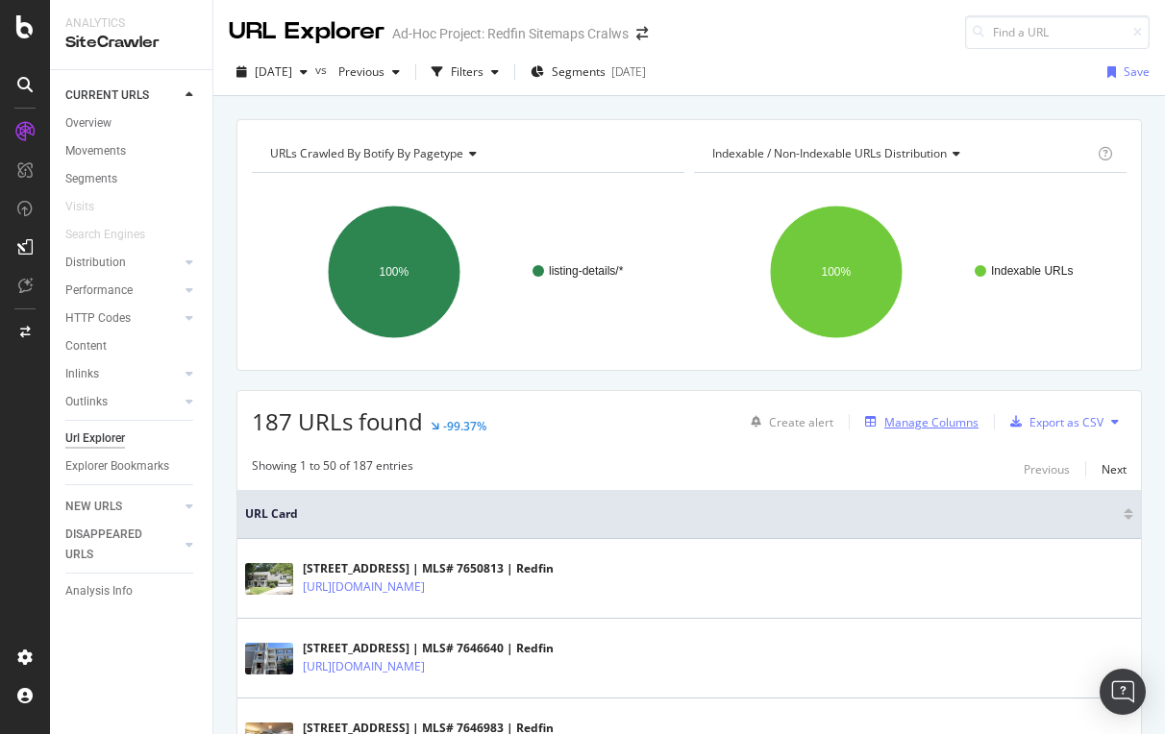
click at [910, 419] on div "Manage Columns" at bounding box center [931, 422] width 94 height 16
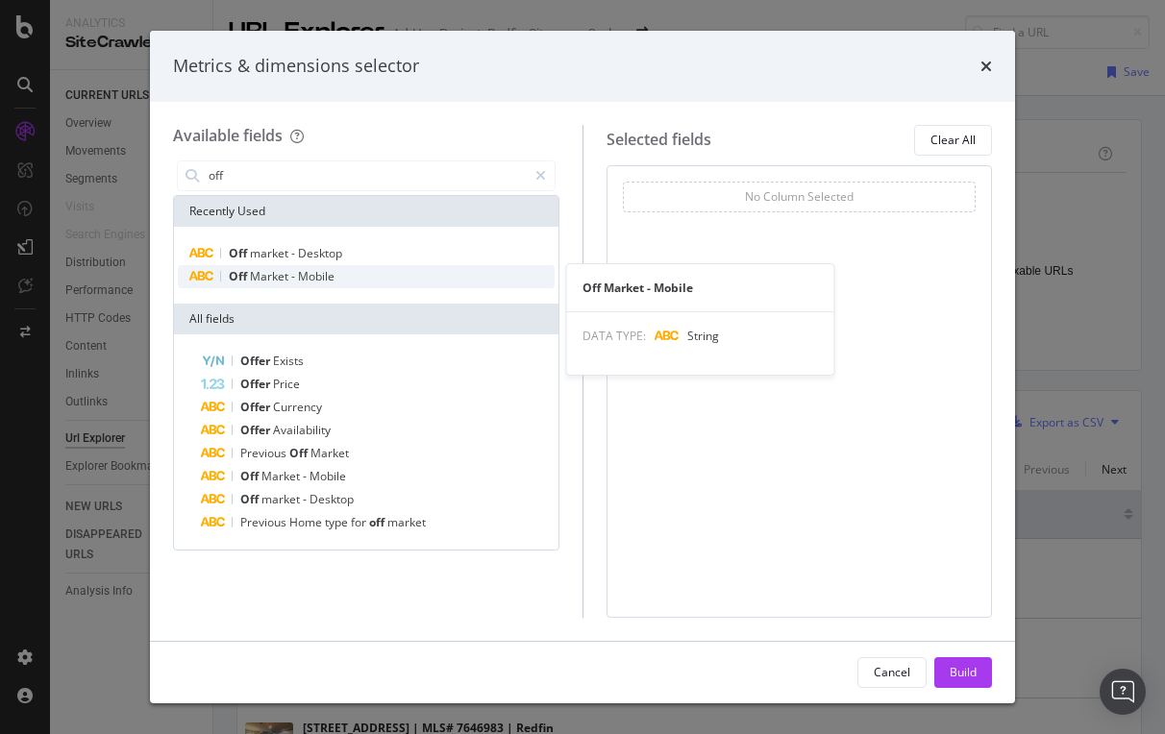
type input "off"
click at [264, 271] on span "Market" at bounding box center [270, 276] width 41 height 16
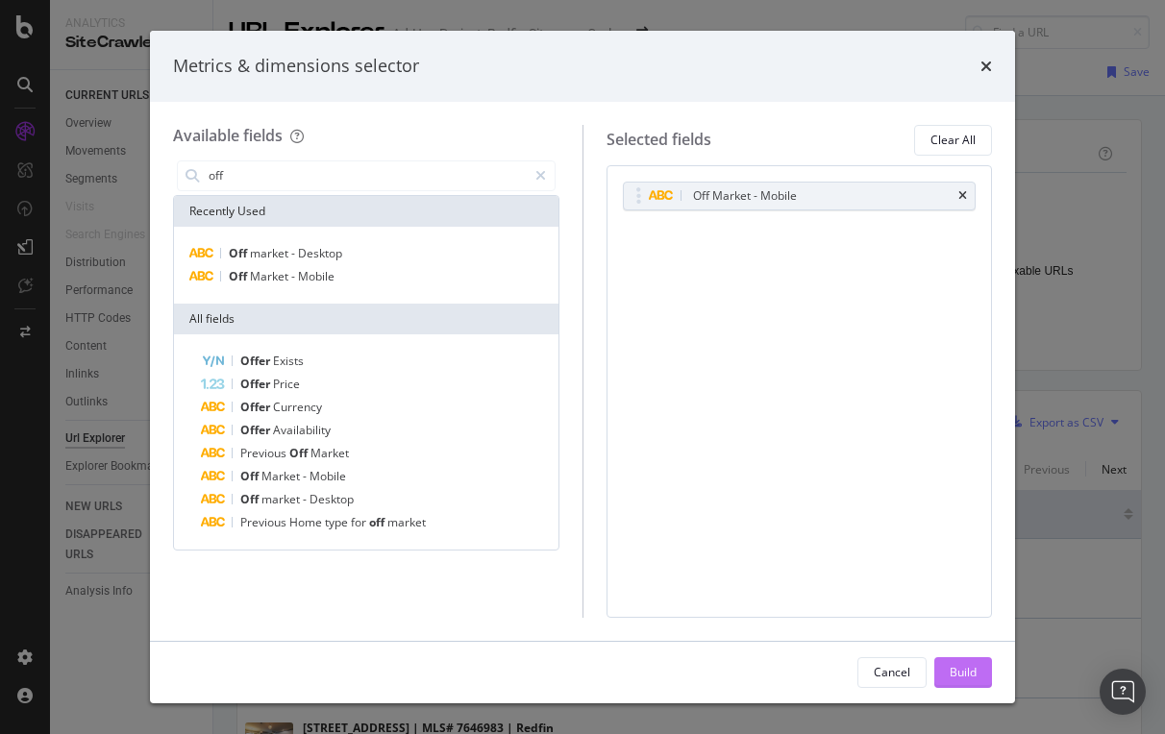
click at [971, 678] on div "Build" at bounding box center [963, 672] width 27 height 16
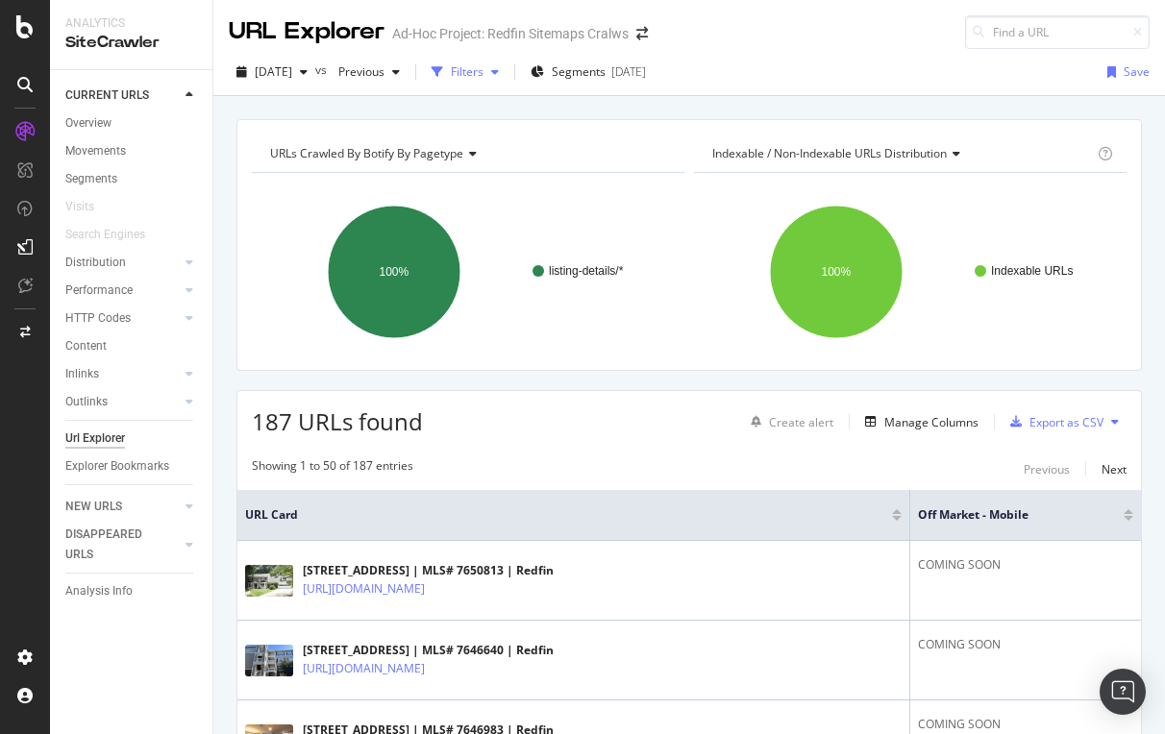
click at [483, 64] on div "Filters" at bounding box center [467, 71] width 33 height 16
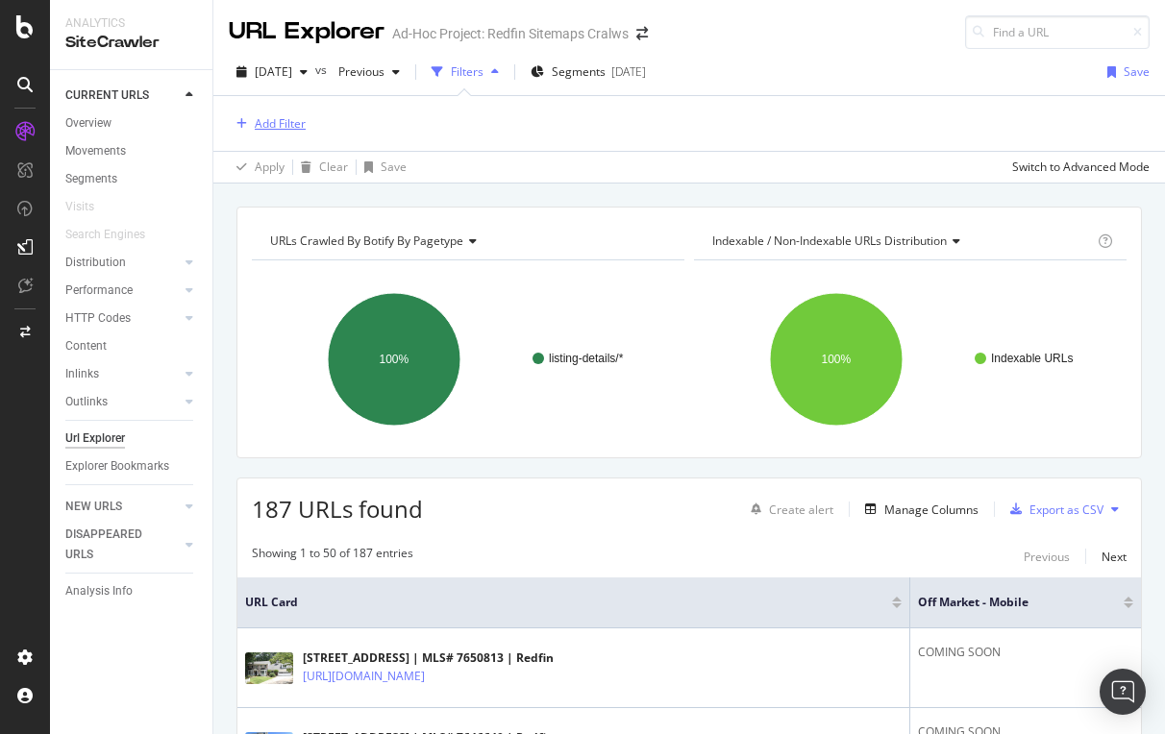
click at [271, 126] on div "Add Filter" at bounding box center [280, 123] width 51 height 16
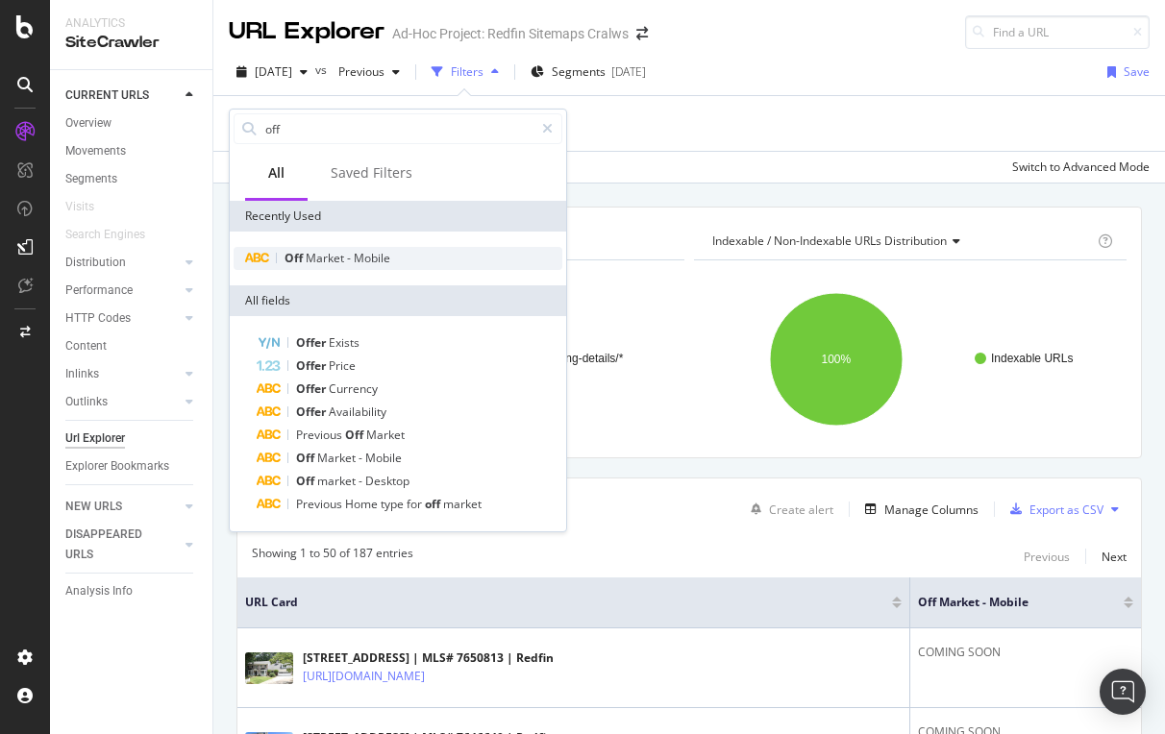
type input "off"
click at [330, 252] on span "Market" at bounding box center [326, 258] width 41 height 16
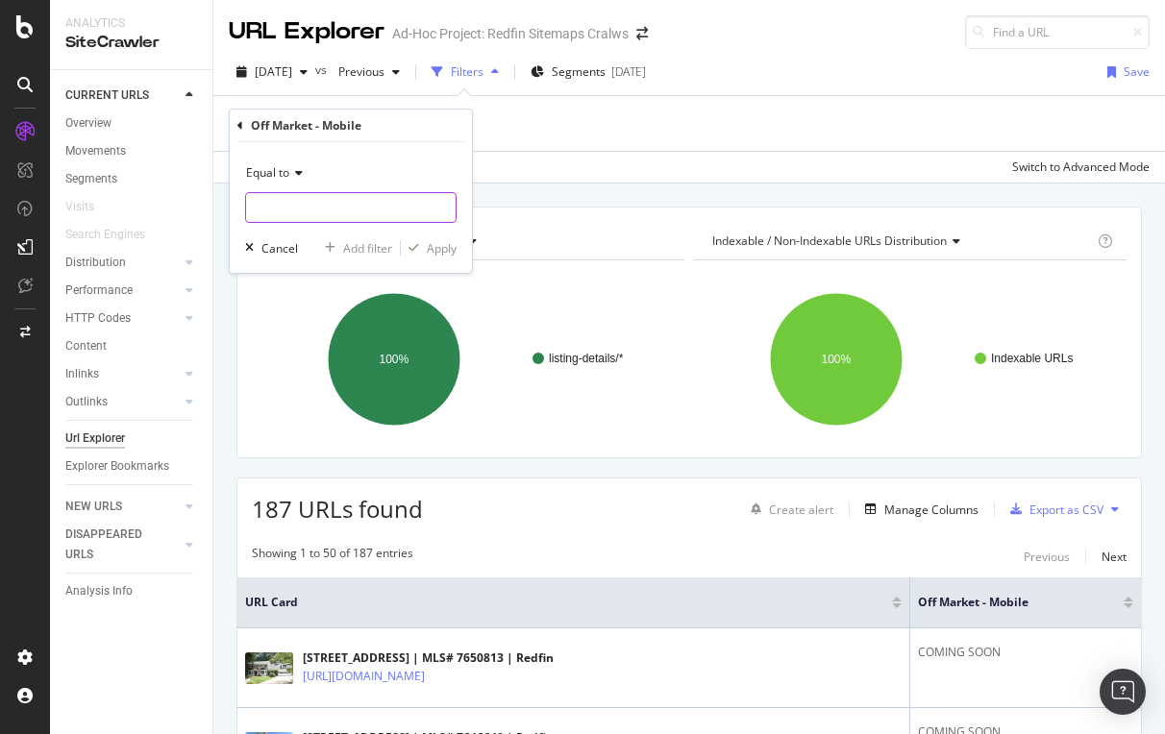
click at [298, 203] on input "text" at bounding box center [351, 207] width 210 height 31
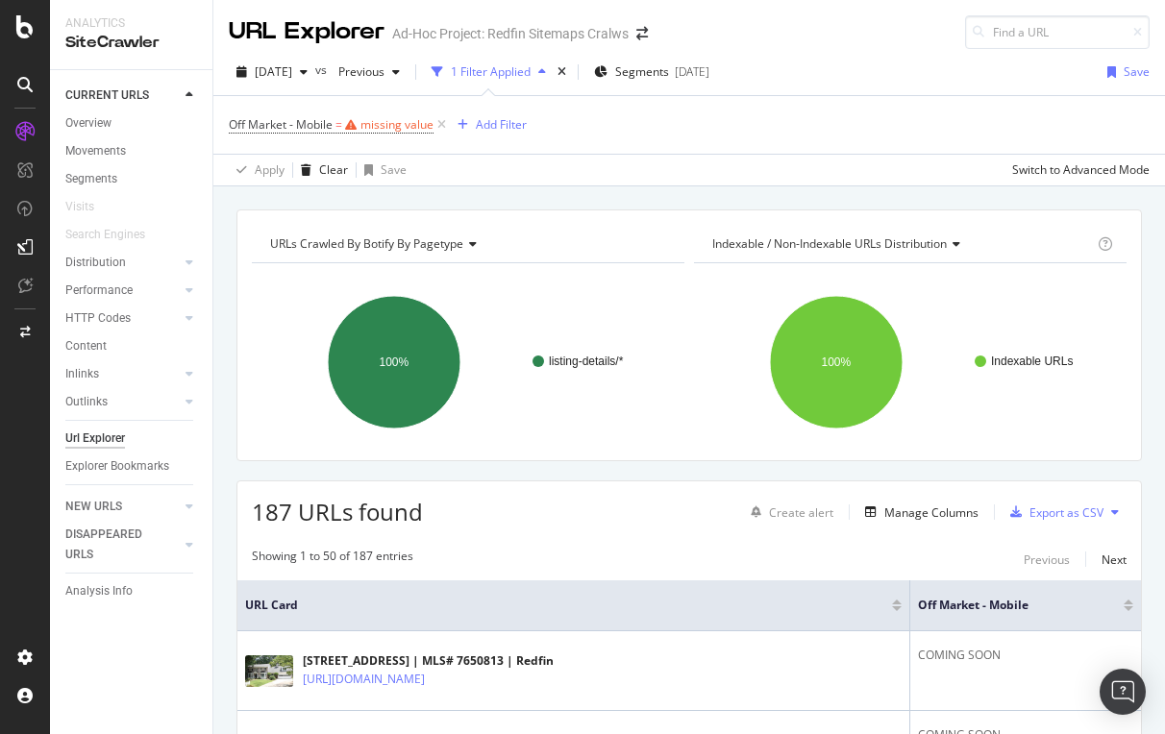
click at [562, 243] on div "URLs Crawled By Botify By pagetype" at bounding box center [466, 244] width 401 height 31
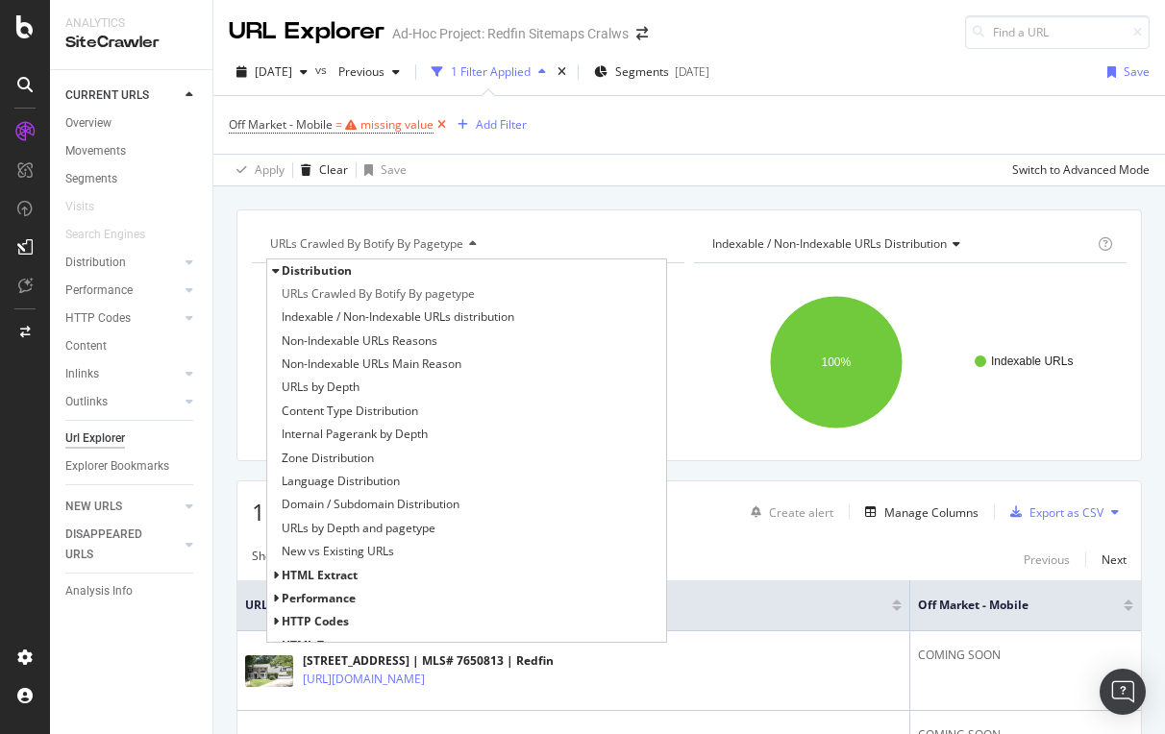
click at [442, 122] on icon at bounding box center [441, 124] width 16 height 19
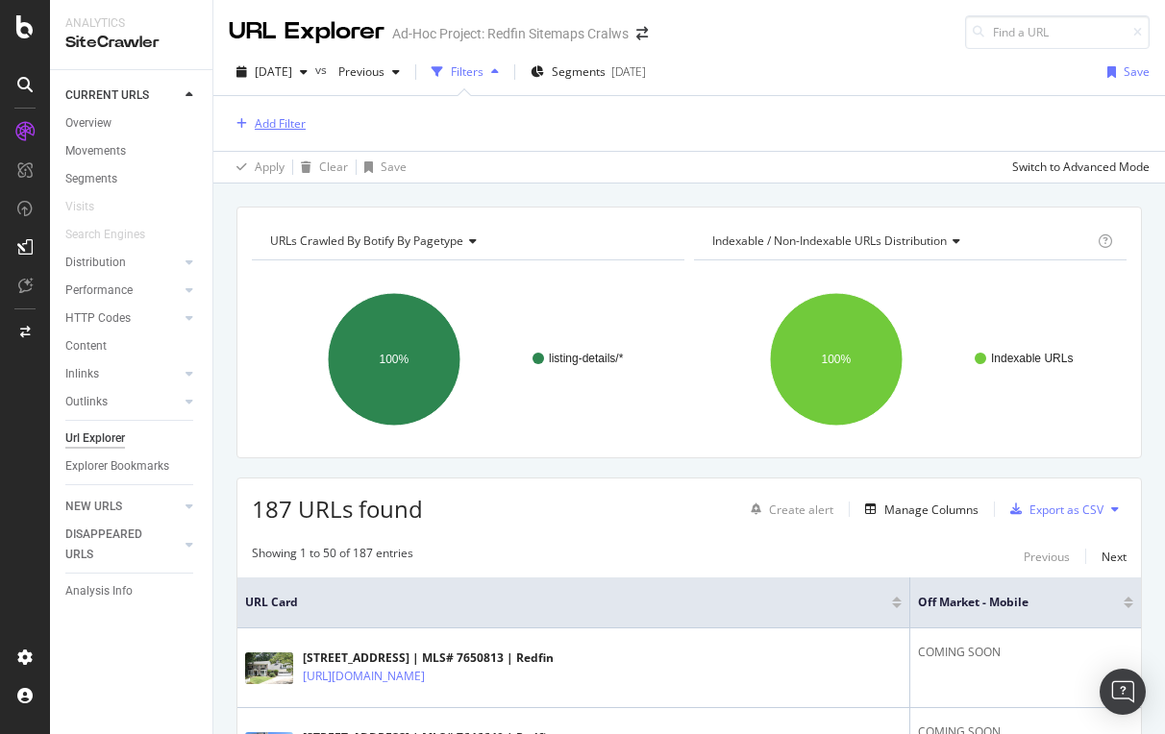
click at [286, 120] on div "Add Filter" at bounding box center [280, 123] width 51 height 16
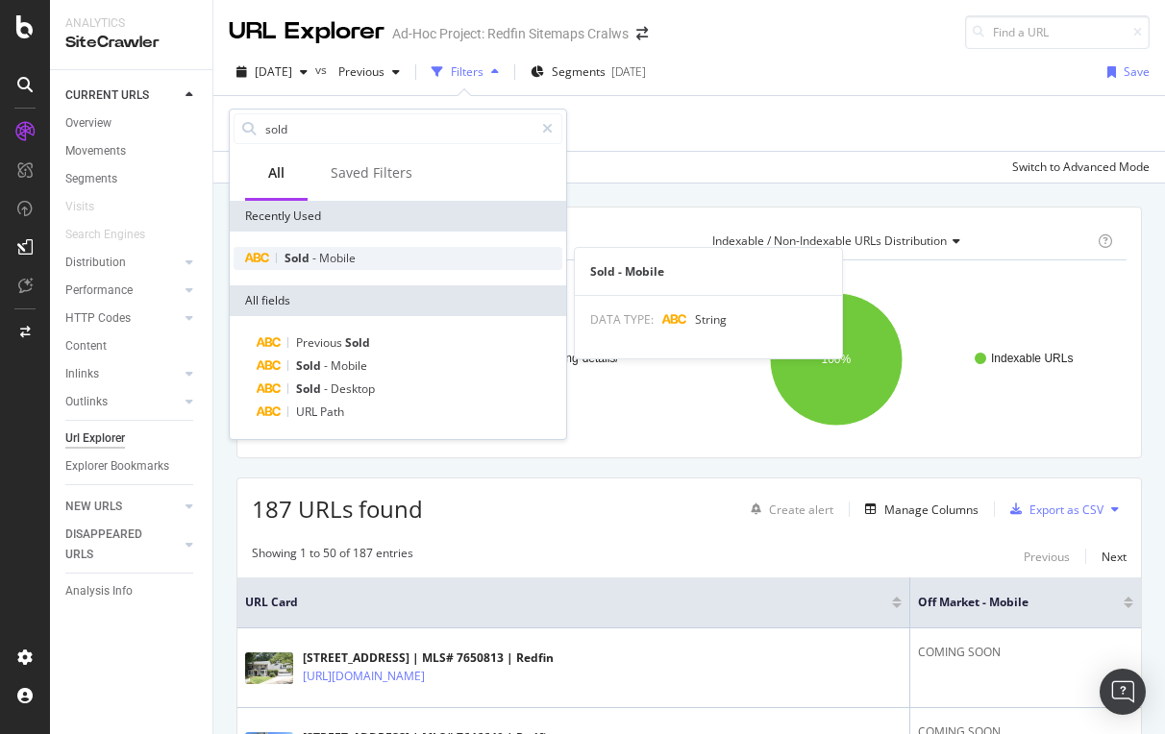
type input "sold"
click at [312, 259] on span "-" at bounding box center [315, 258] width 7 height 16
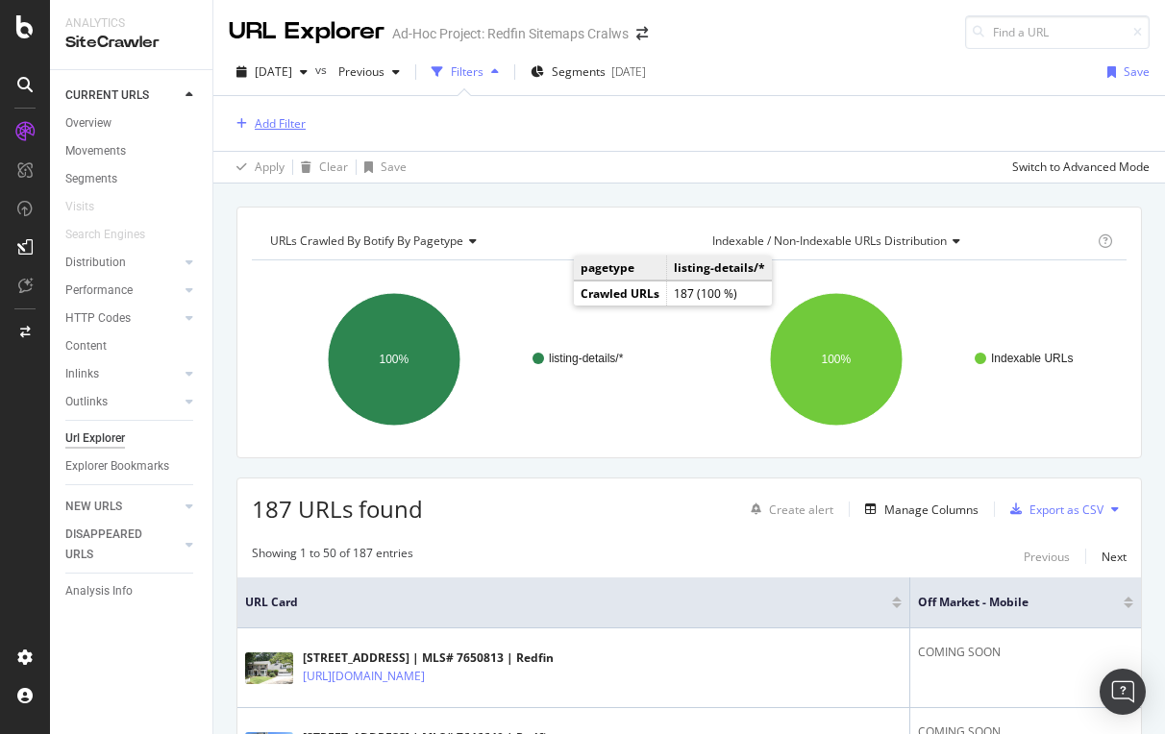
click at [263, 125] on div "Add Filter" at bounding box center [280, 123] width 51 height 16
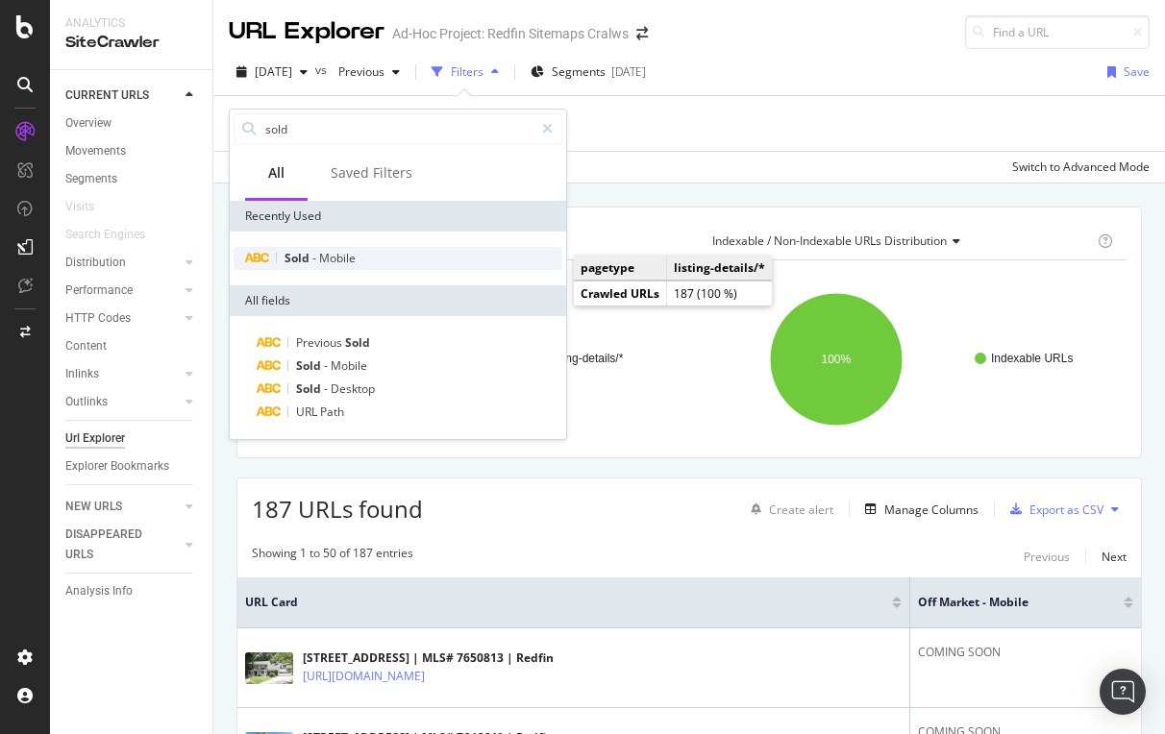
click at [334, 250] on span "Mobile" at bounding box center [337, 258] width 37 height 16
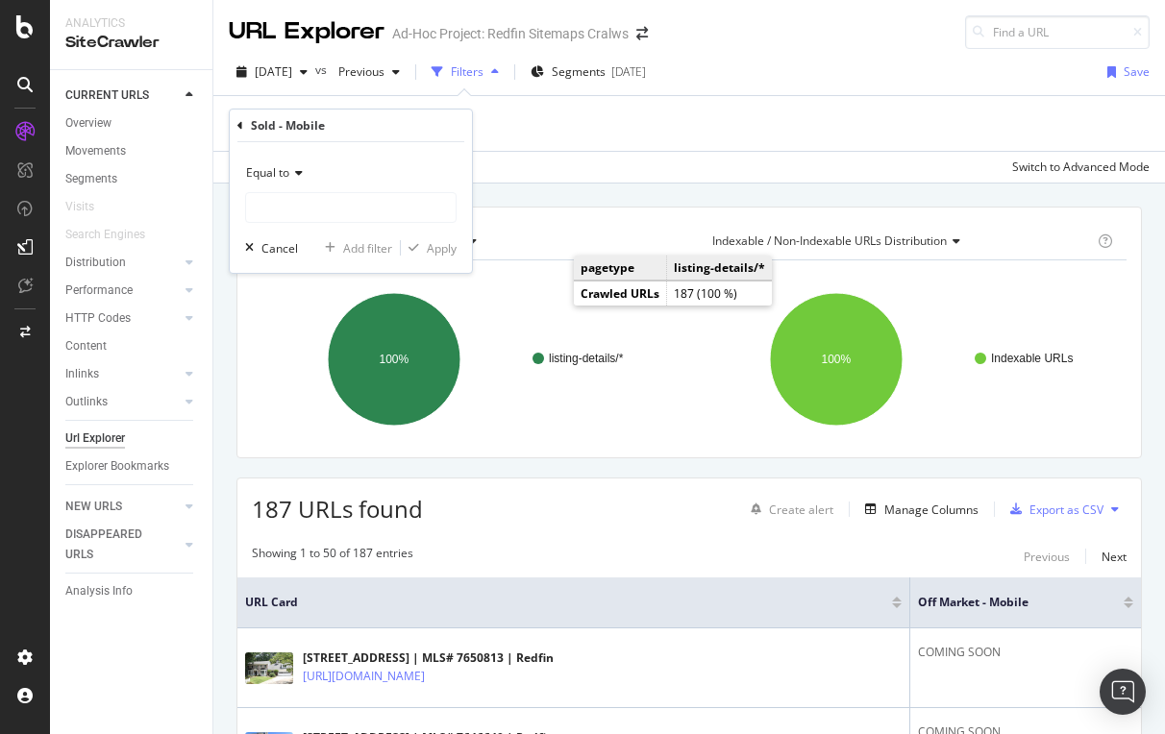
click at [271, 171] on span "Equal to" at bounding box center [267, 172] width 43 height 16
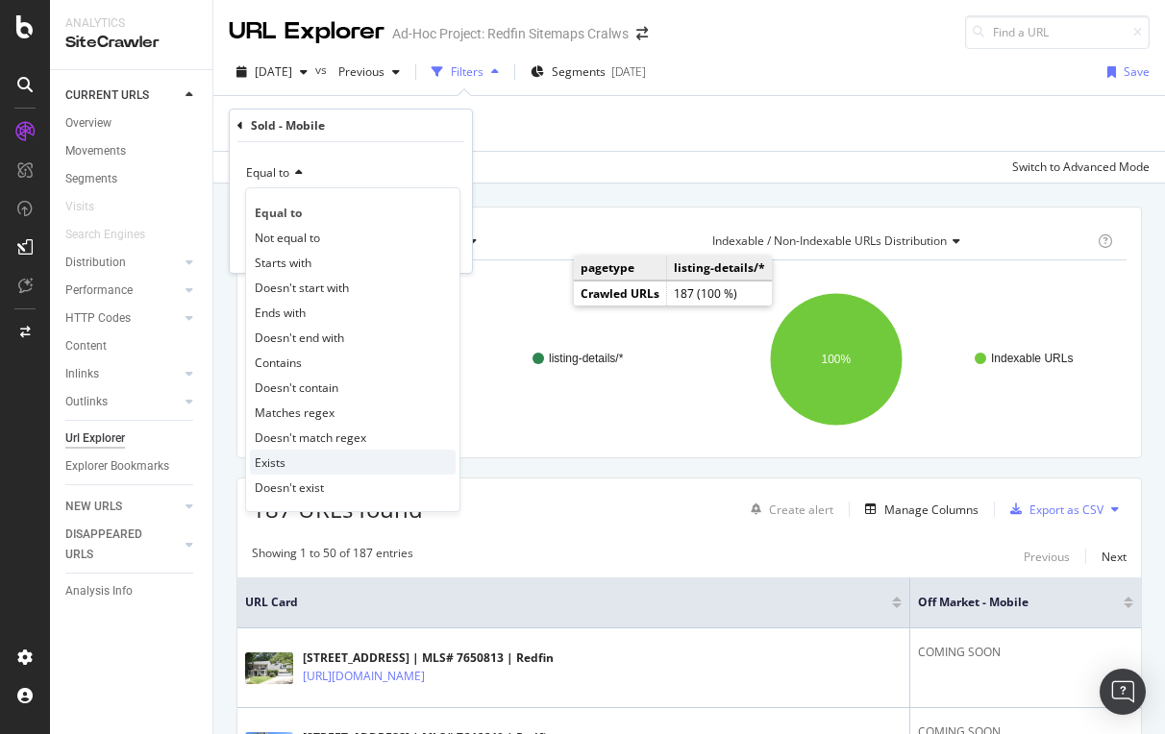
click at [286, 458] on div "Exists" at bounding box center [353, 462] width 206 height 25
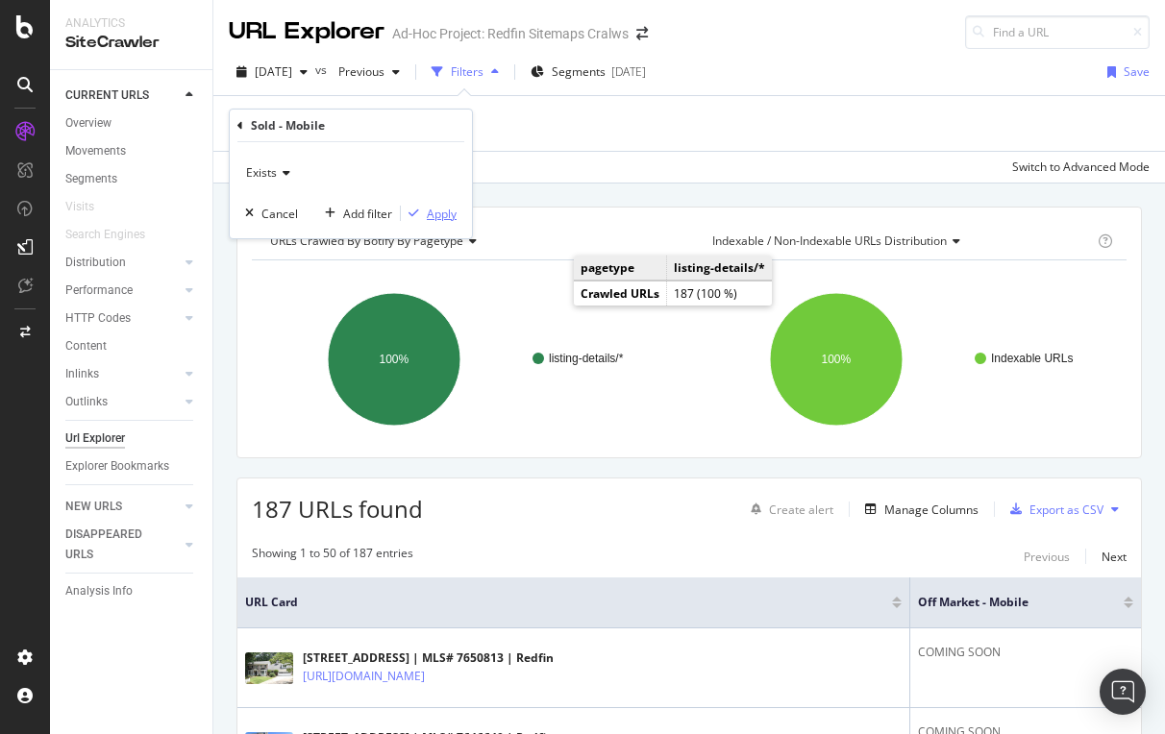
click at [436, 214] on div "Apply" at bounding box center [442, 214] width 30 height 16
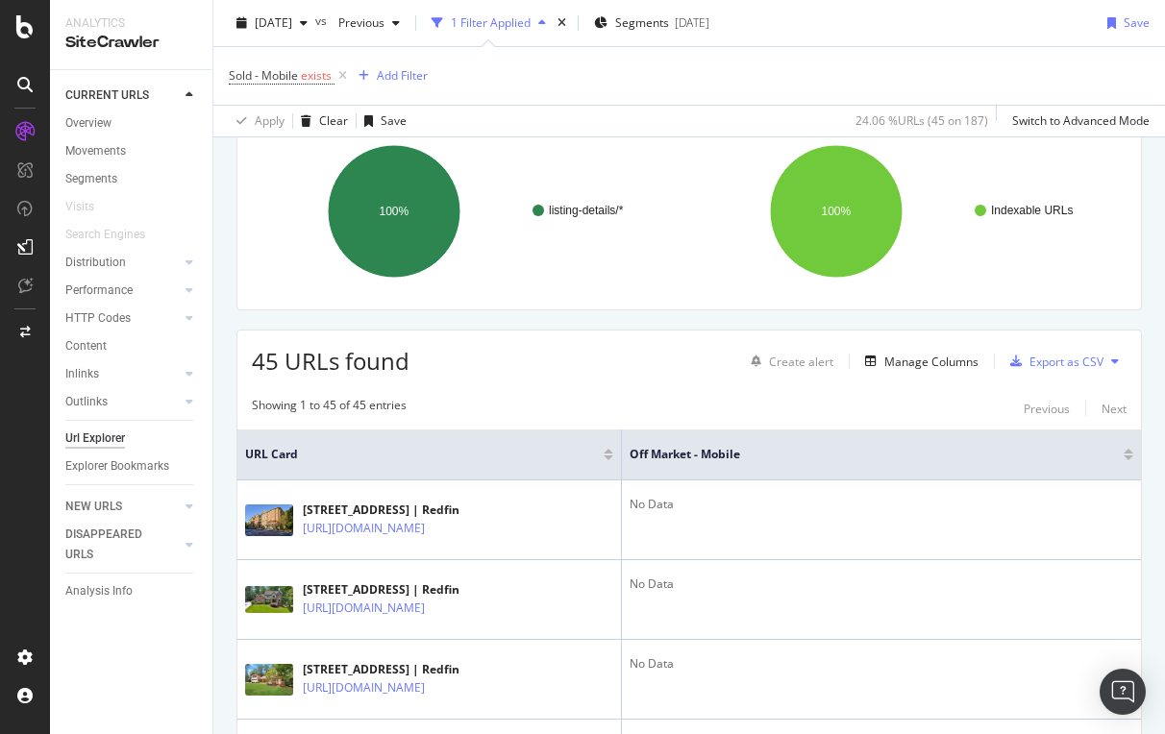
scroll to position [154, 0]
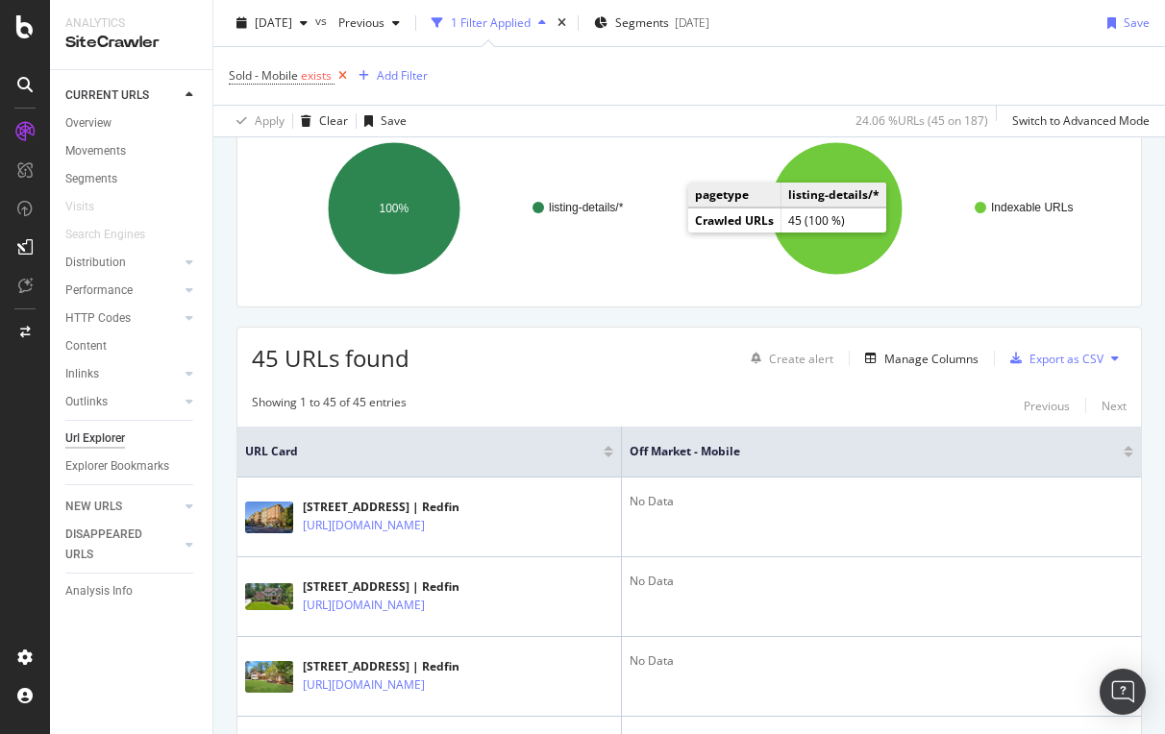
click at [341, 73] on icon at bounding box center [342, 75] width 16 height 19
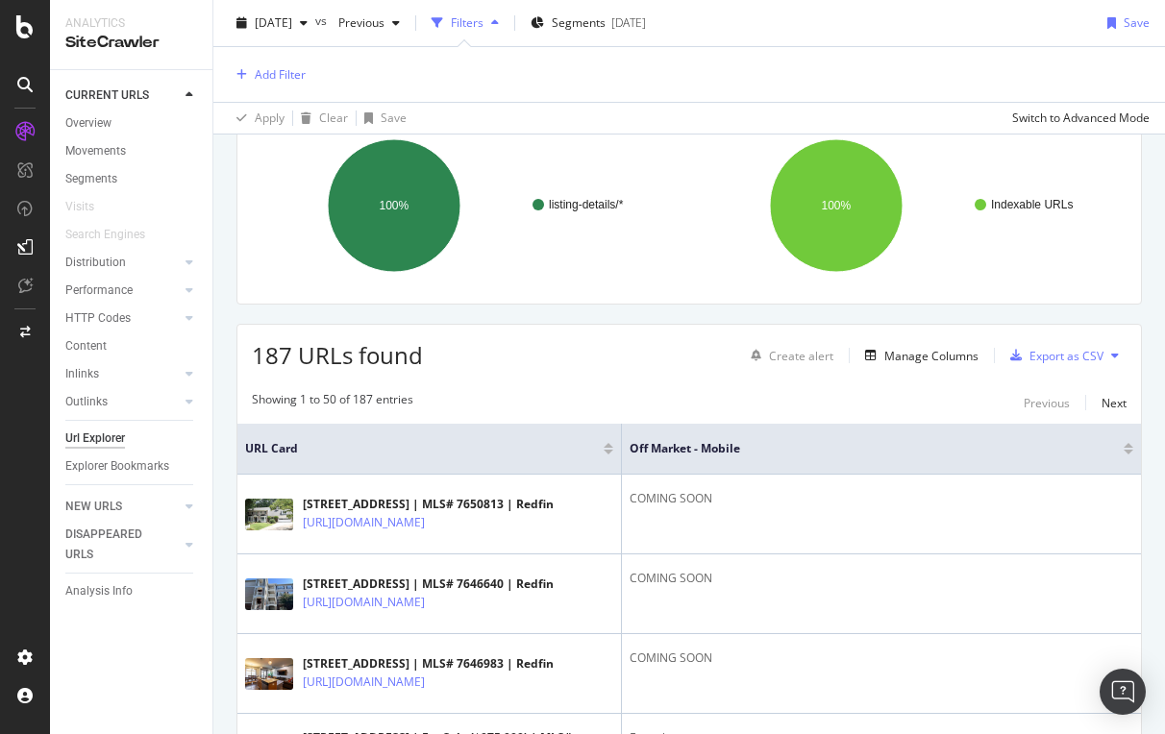
scroll to position [100, 0]
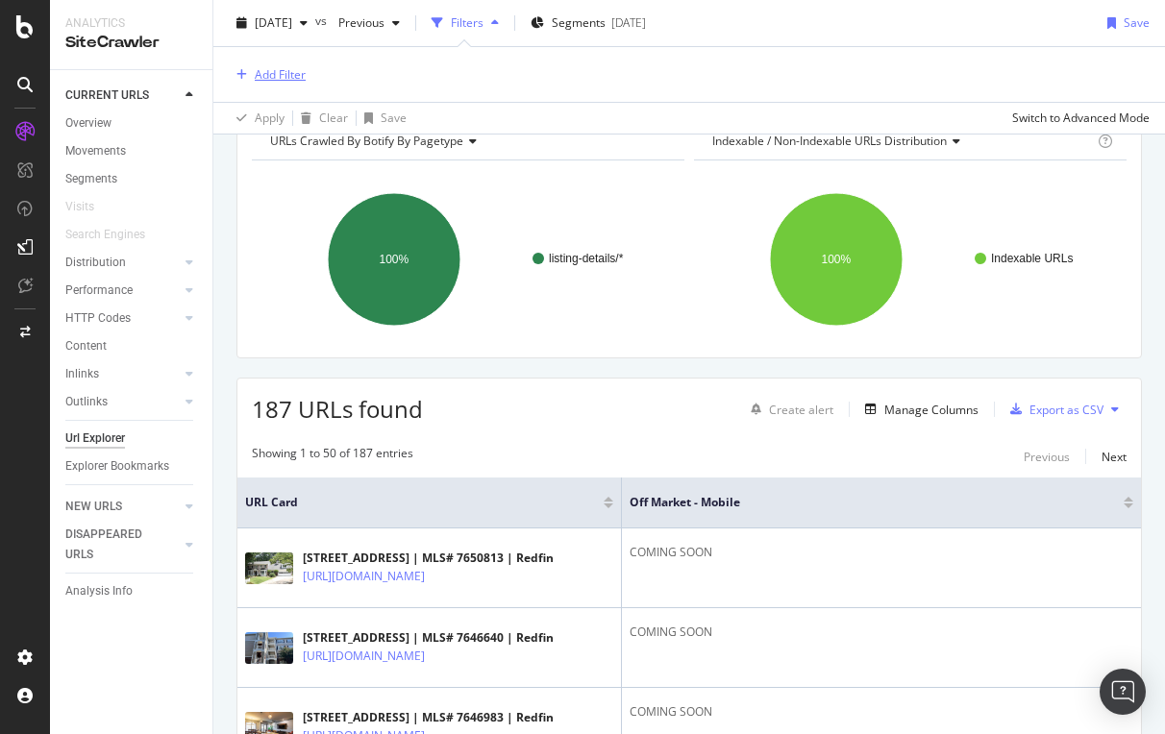
click at [270, 76] on div "Add Filter" at bounding box center [280, 74] width 51 height 16
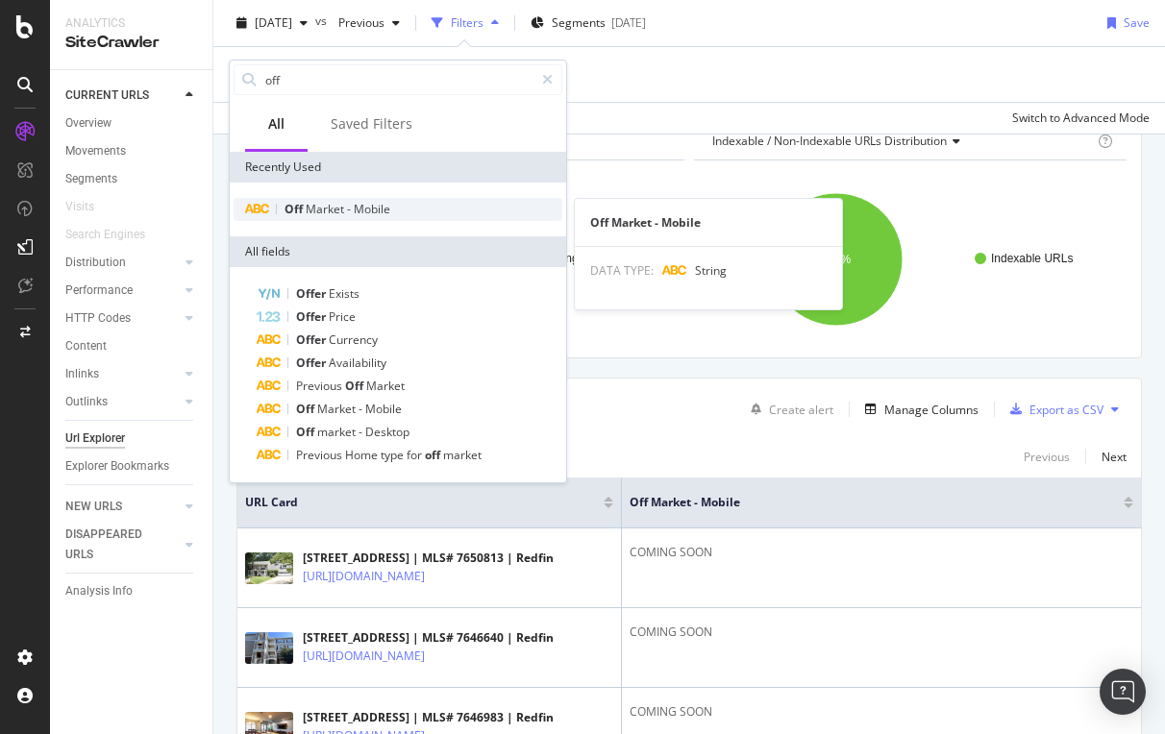
type input "off"
click at [354, 206] on span "Mobile" at bounding box center [372, 209] width 37 height 16
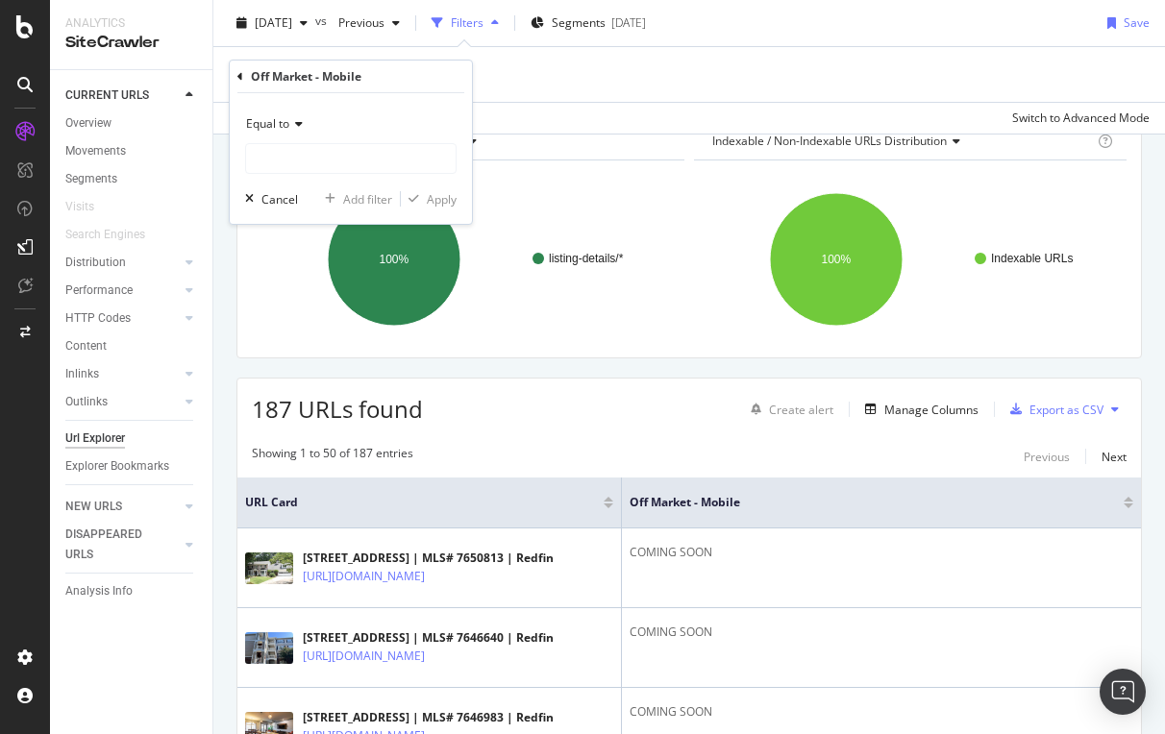
click at [303, 140] on div "Equal to" at bounding box center [350, 141] width 211 height 65
click at [298, 152] on input "text" at bounding box center [351, 158] width 210 height 31
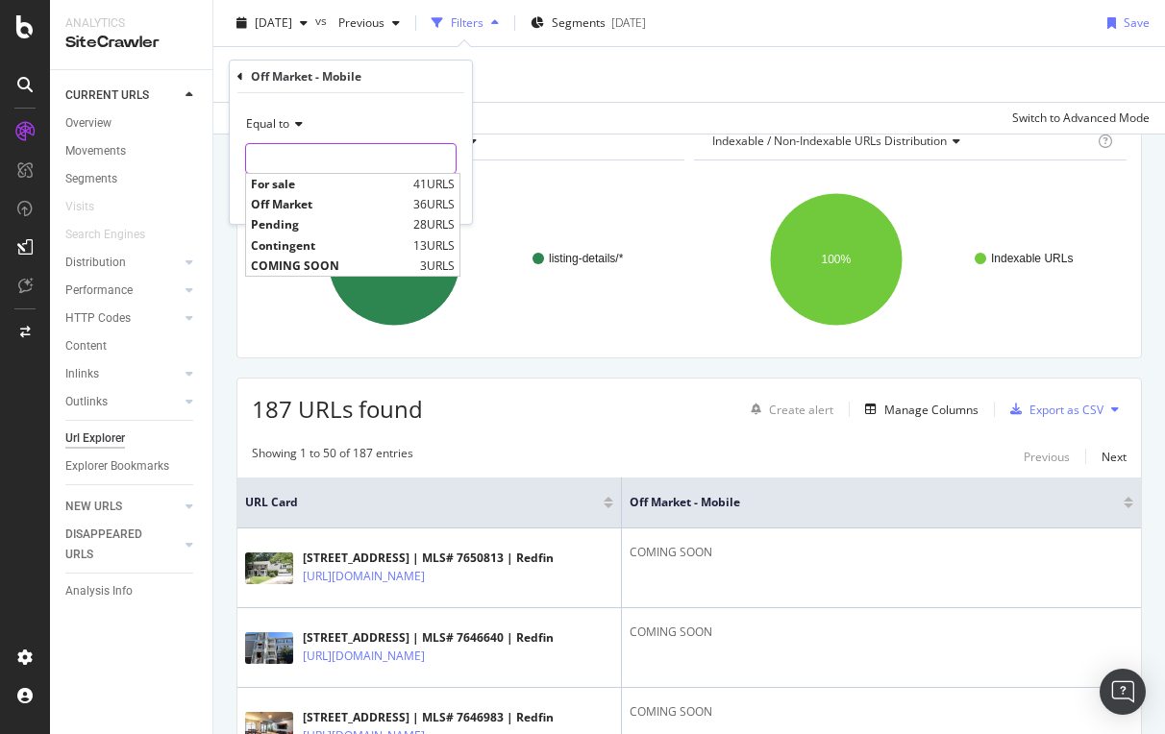
click at [526, 109] on div "Apply Clear Save Switch to Advanced Mode" at bounding box center [689, 118] width 952 height 32
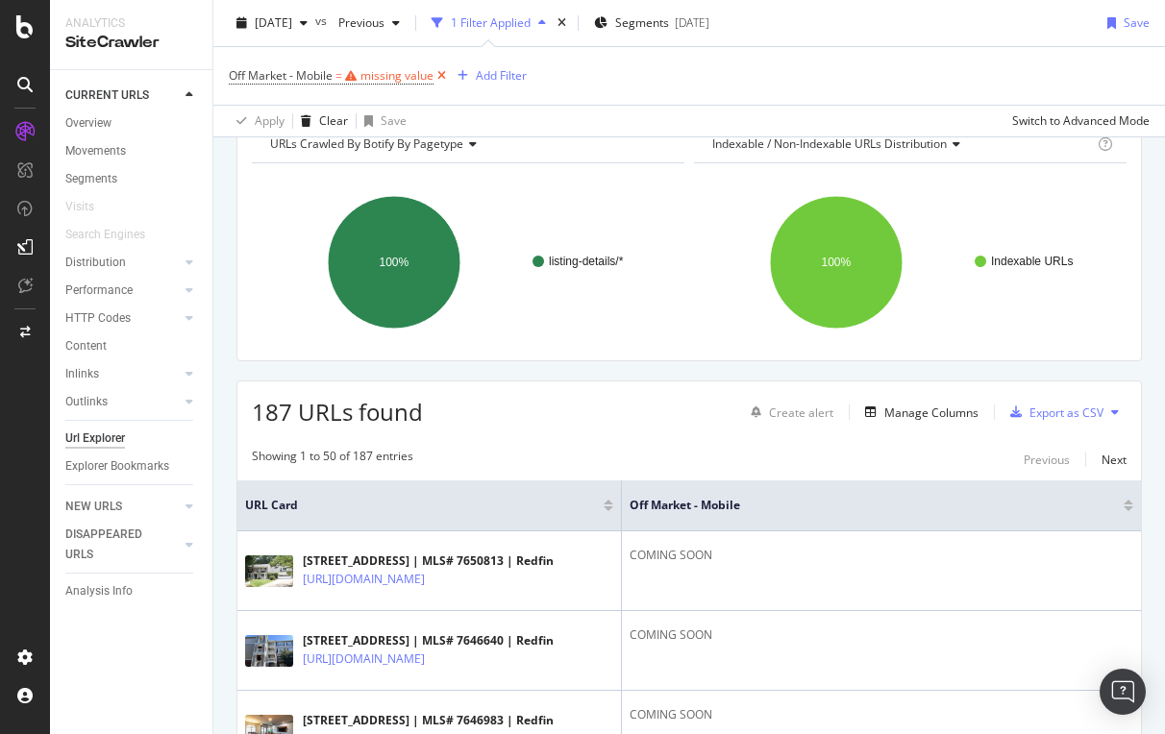
click at [440, 69] on icon at bounding box center [441, 75] width 16 height 19
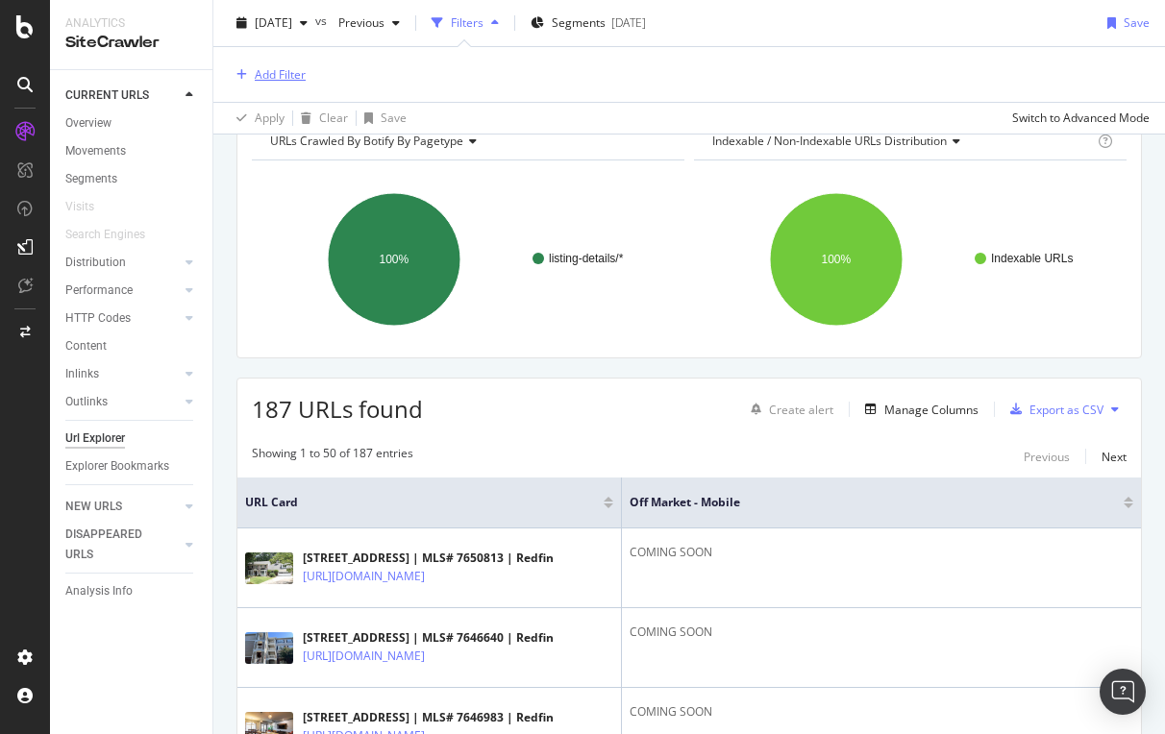
click at [265, 76] on div "Add Filter" at bounding box center [280, 74] width 51 height 16
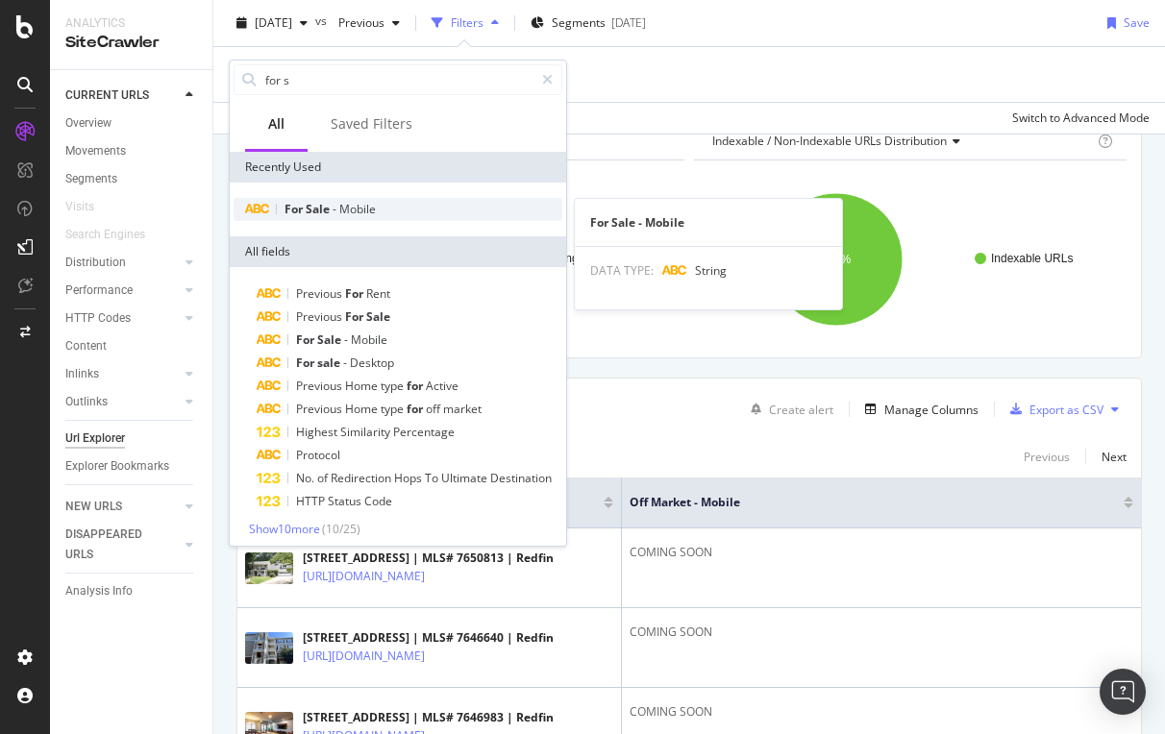
type input "for s"
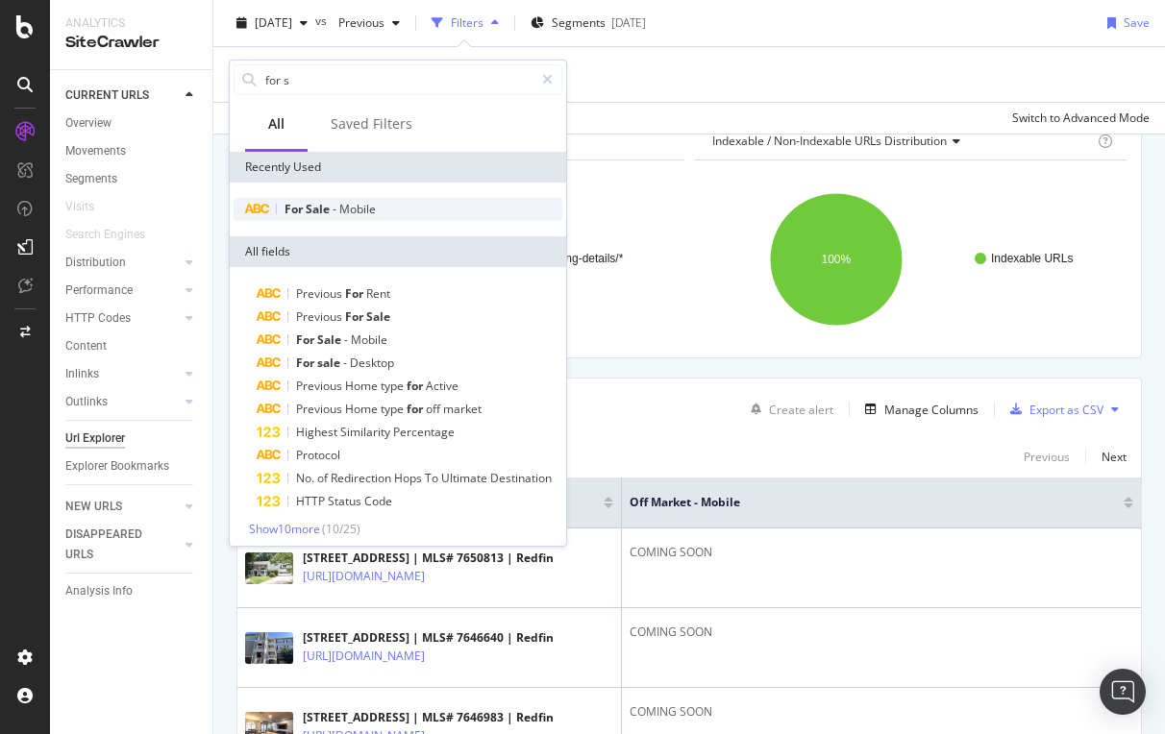
click at [325, 211] on span "Sale" at bounding box center [319, 209] width 27 height 16
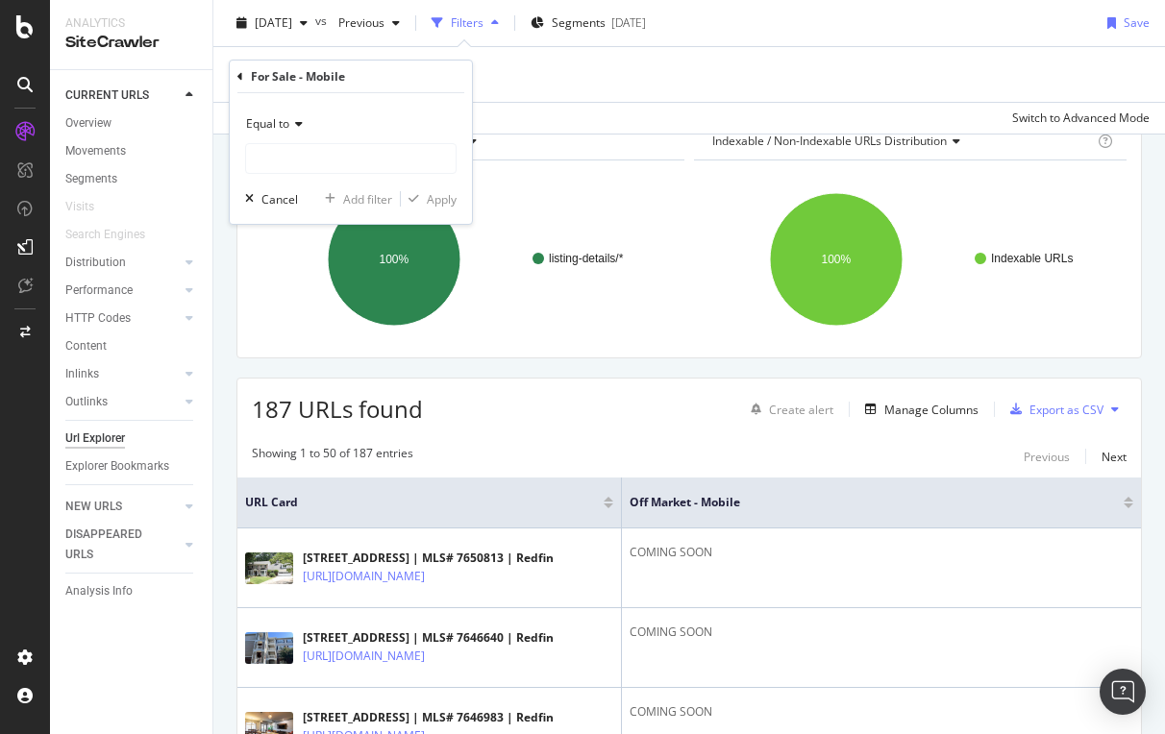
click at [281, 118] on span "Equal to" at bounding box center [267, 123] width 43 height 16
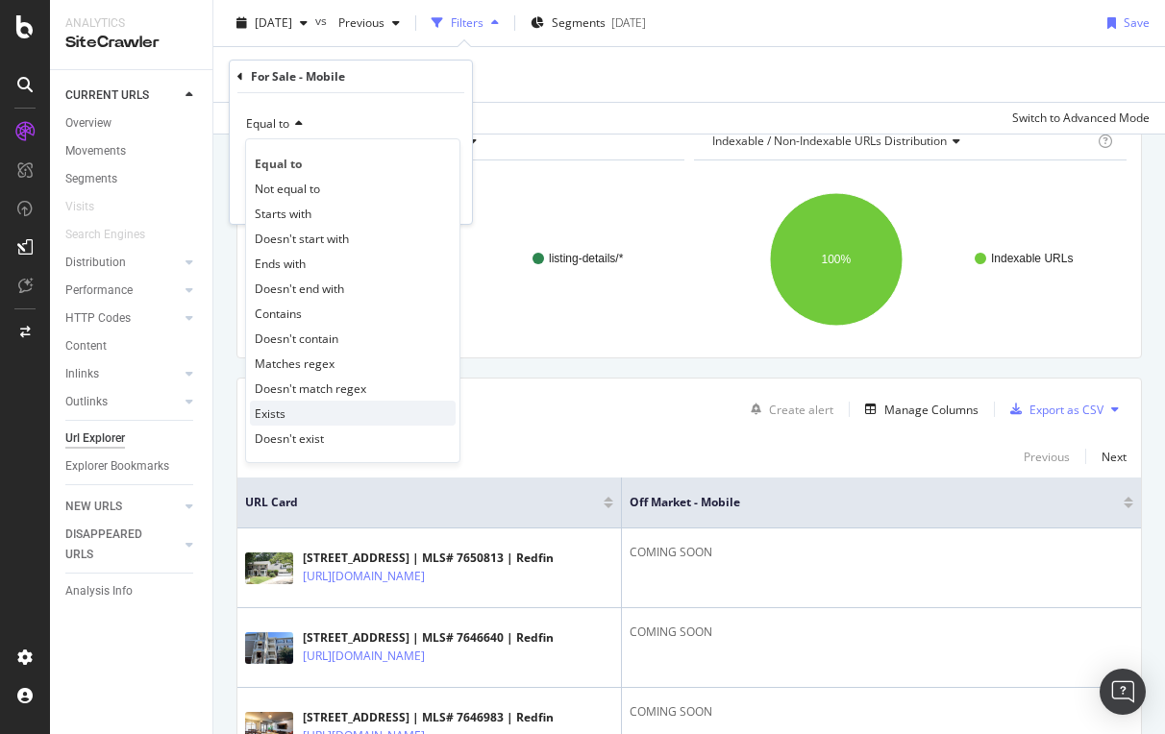
click at [276, 409] on span "Exists" at bounding box center [270, 414] width 31 height 16
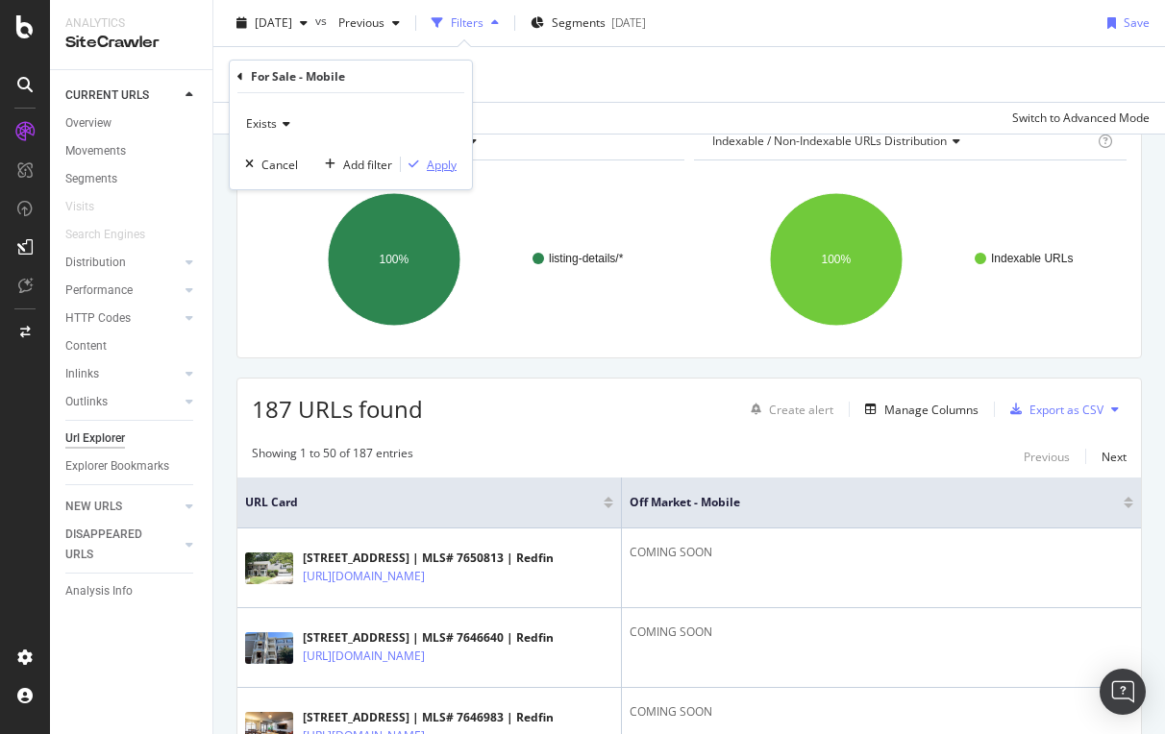
click at [434, 163] on div "Apply" at bounding box center [442, 165] width 30 height 16
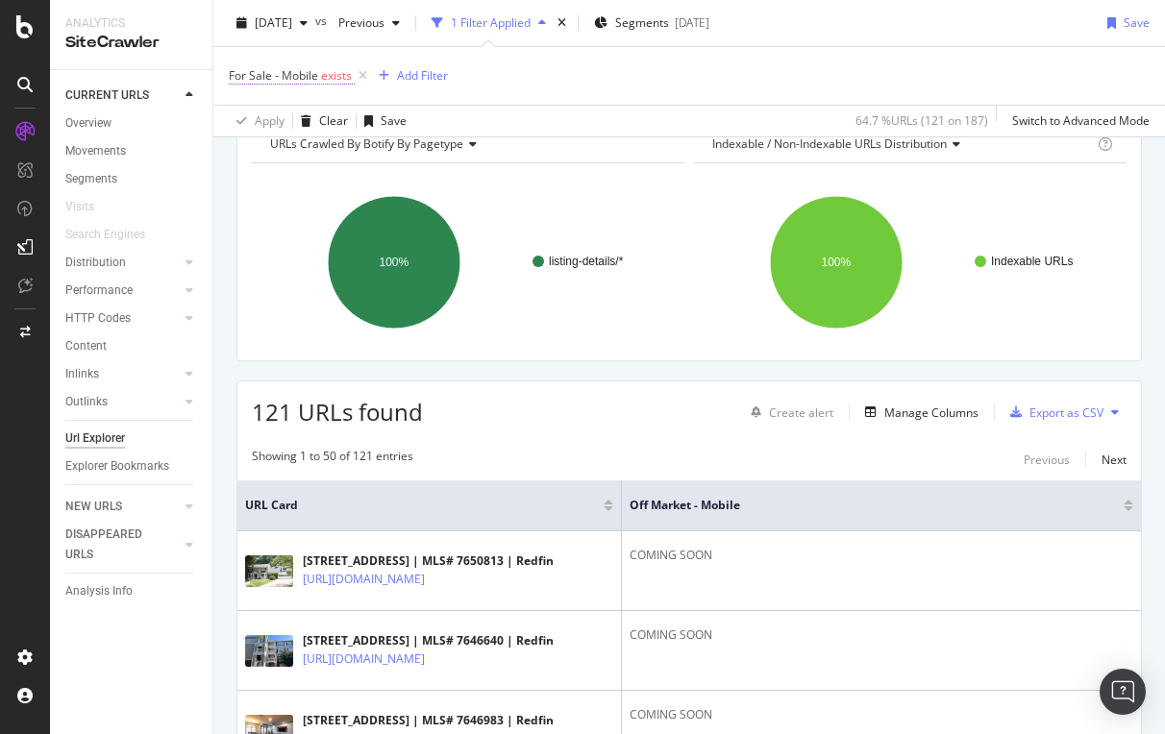
click at [312, 79] on span "For Sale - Mobile" at bounding box center [273, 75] width 89 height 16
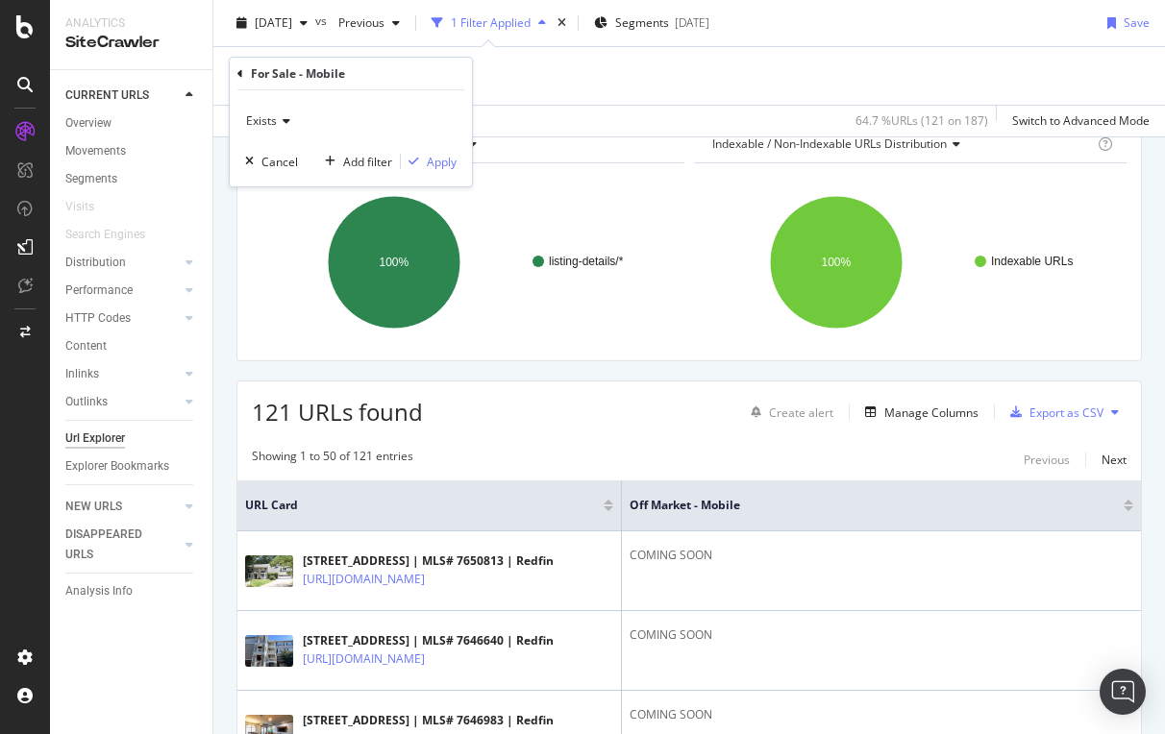
click at [285, 128] on div "Exists" at bounding box center [350, 121] width 211 height 31
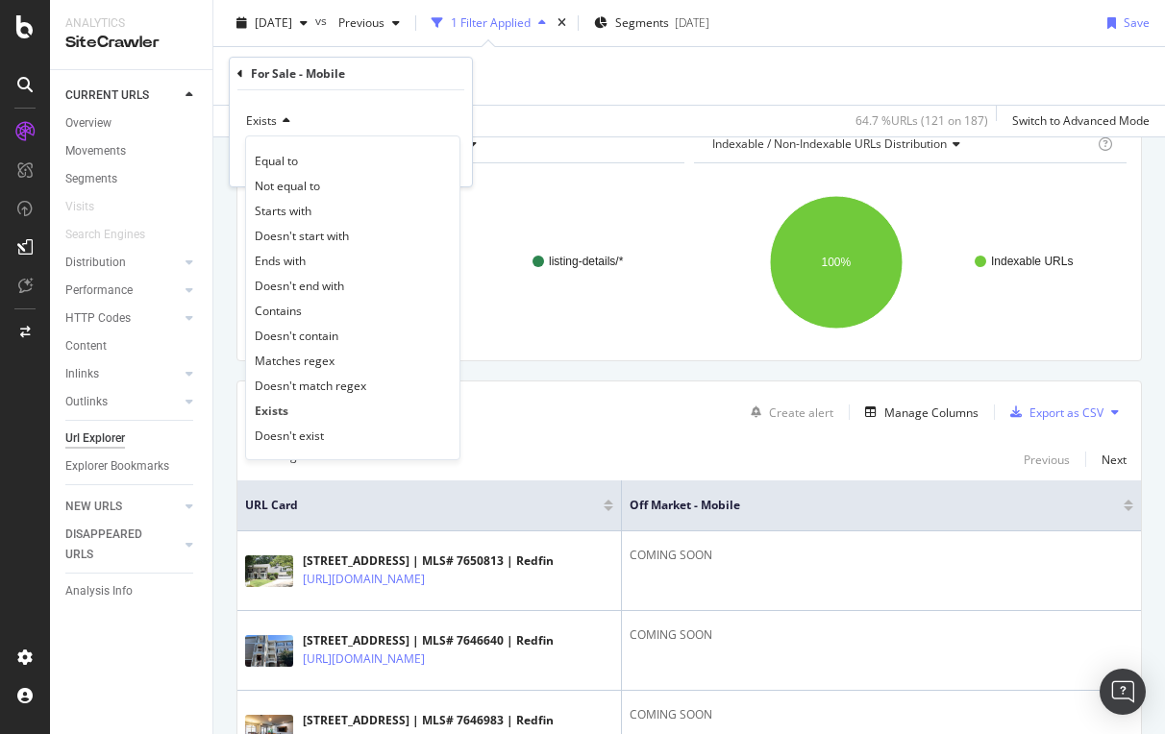
click at [282, 146] on div "Equal to Not equal to Starts with Doesn't start with Ends with Doesn't end with…" at bounding box center [352, 298] width 215 height 325
click at [280, 159] on span "Equal to" at bounding box center [276, 161] width 43 height 16
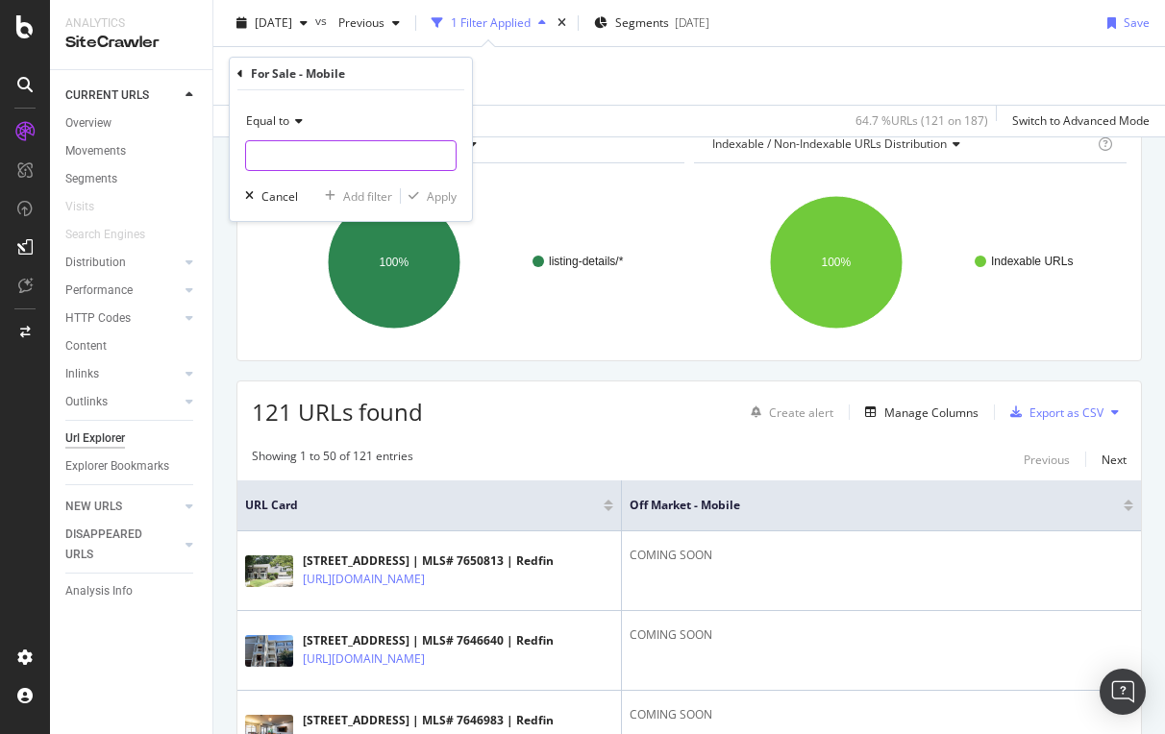
click at [280, 159] on input "text" at bounding box center [351, 155] width 210 height 31
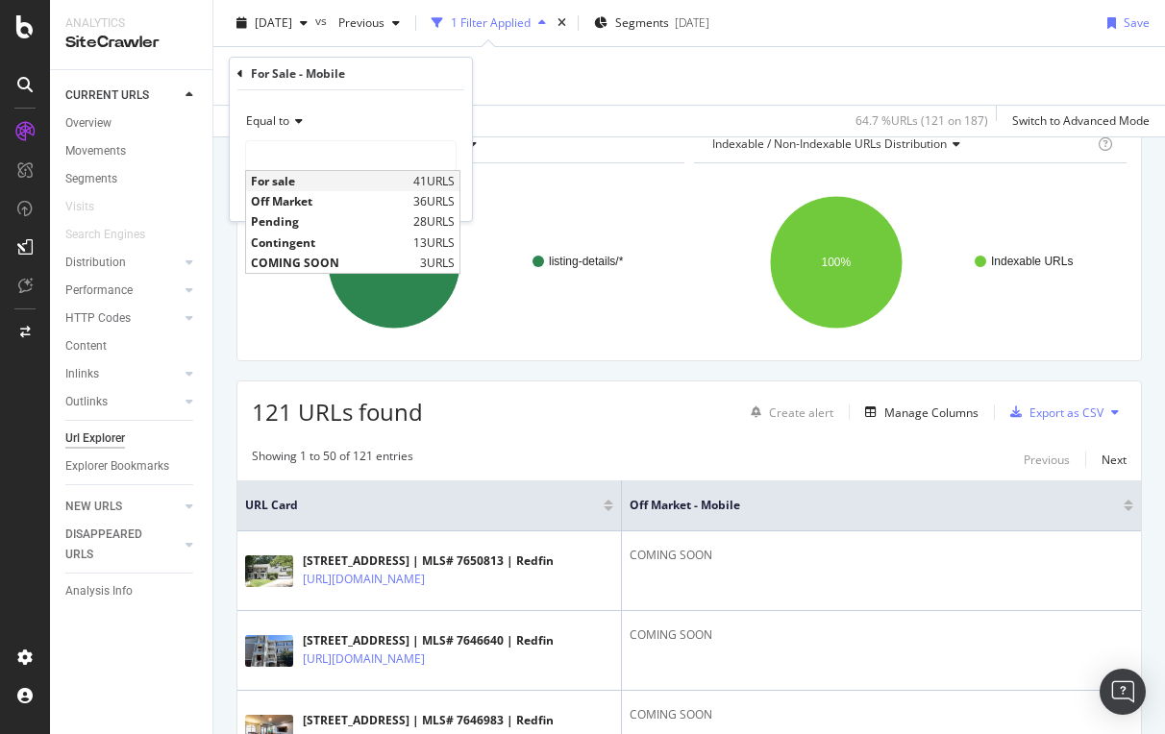
click at [277, 186] on span "For sale" at bounding box center [330, 181] width 158 height 16
type input "For sale"
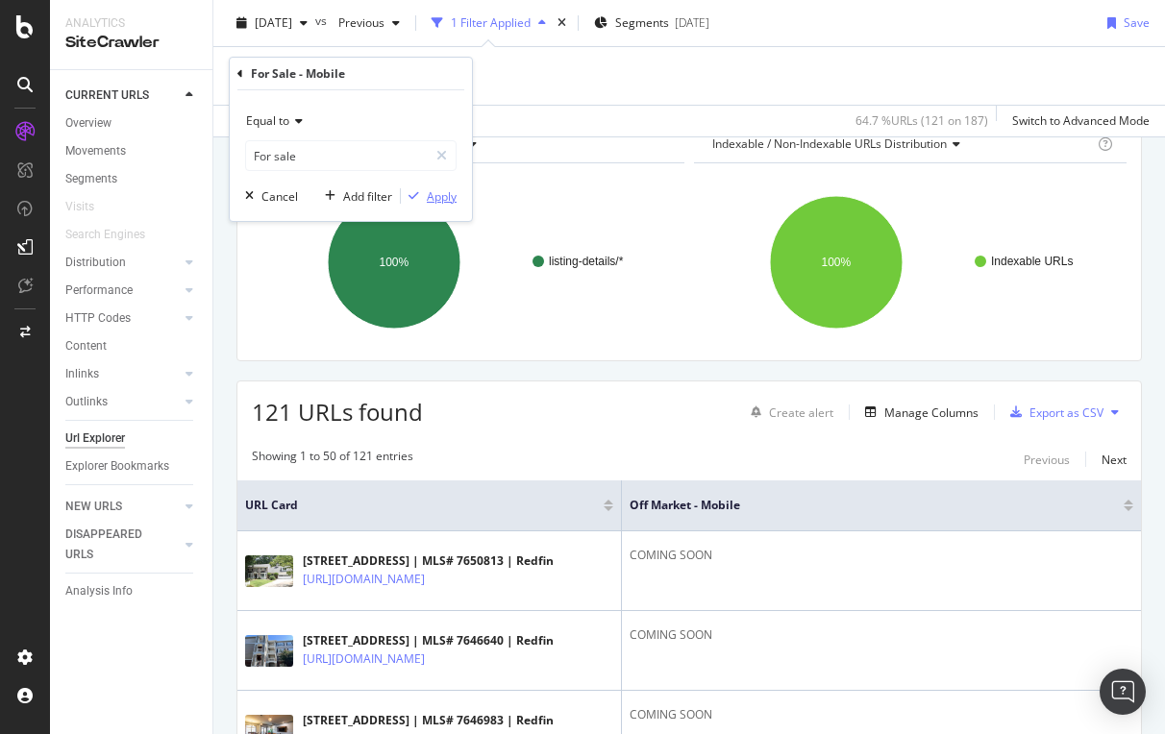
click at [432, 197] on div "Apply" at bounding box center [442, 196] width 30 height 16
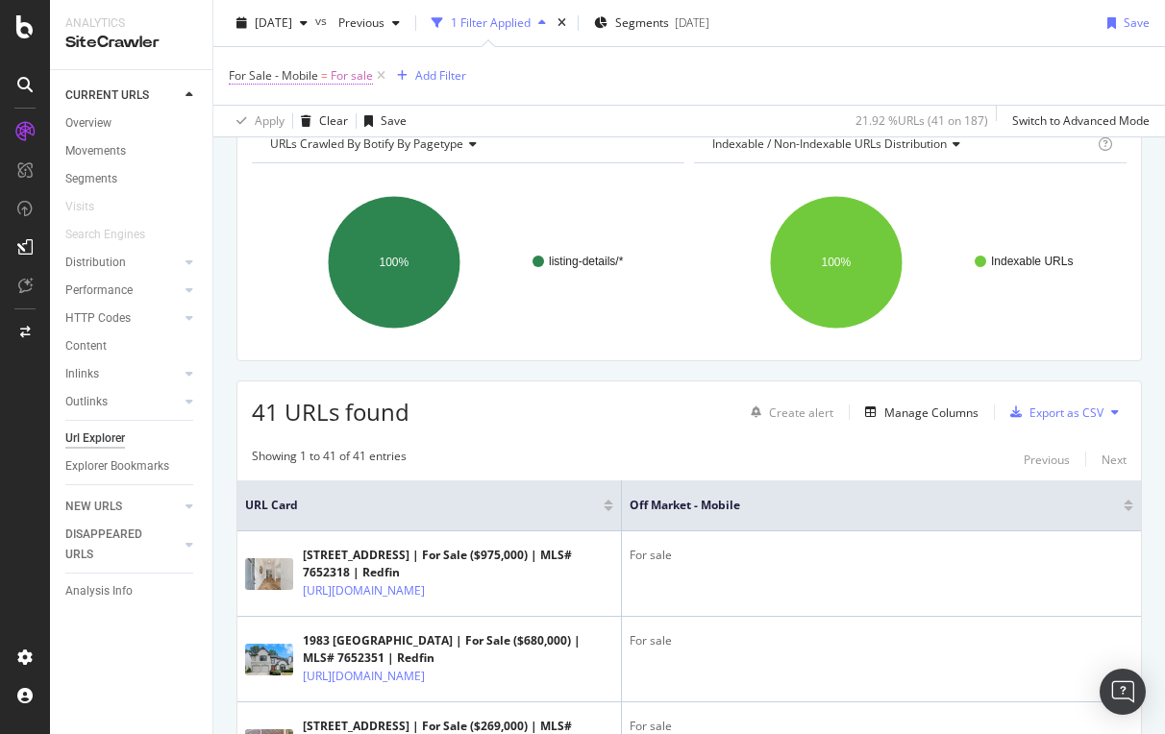
click at [293, 67] on span "For Sale - Mobile" at bounding box center [273, 75] width 89 height 16
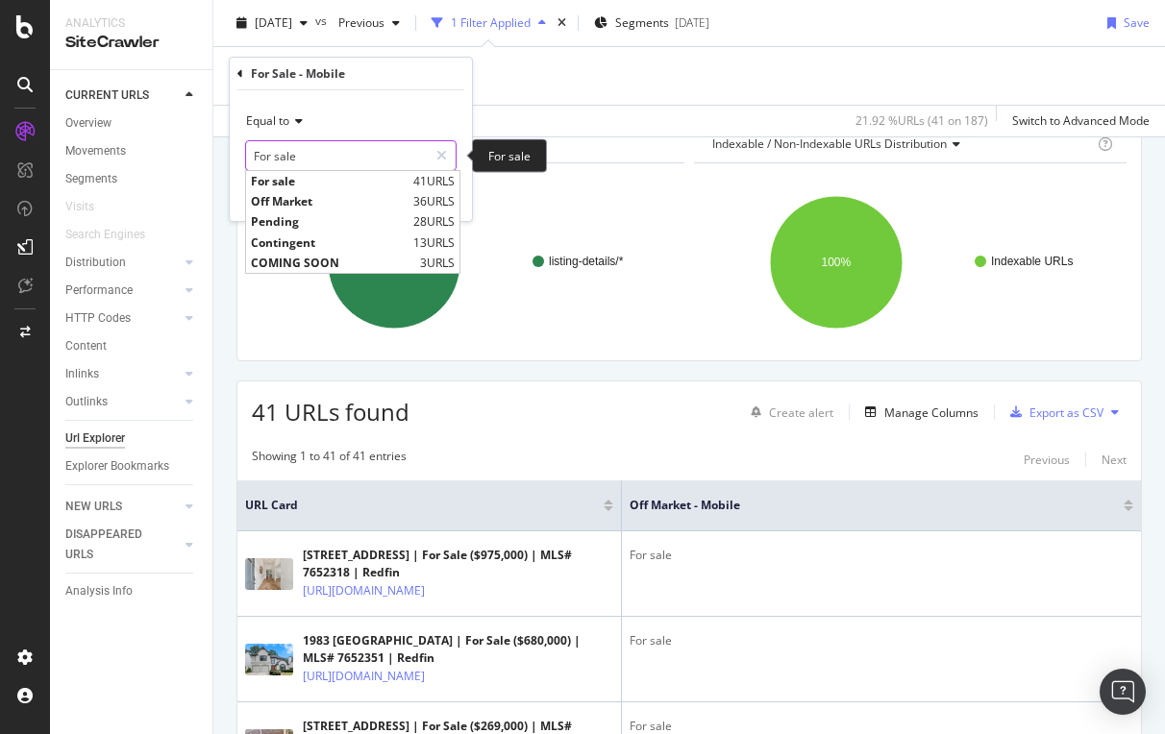
click at [316, 158] on input "For sale" at bounding box center [337, 155] width 182 height 31
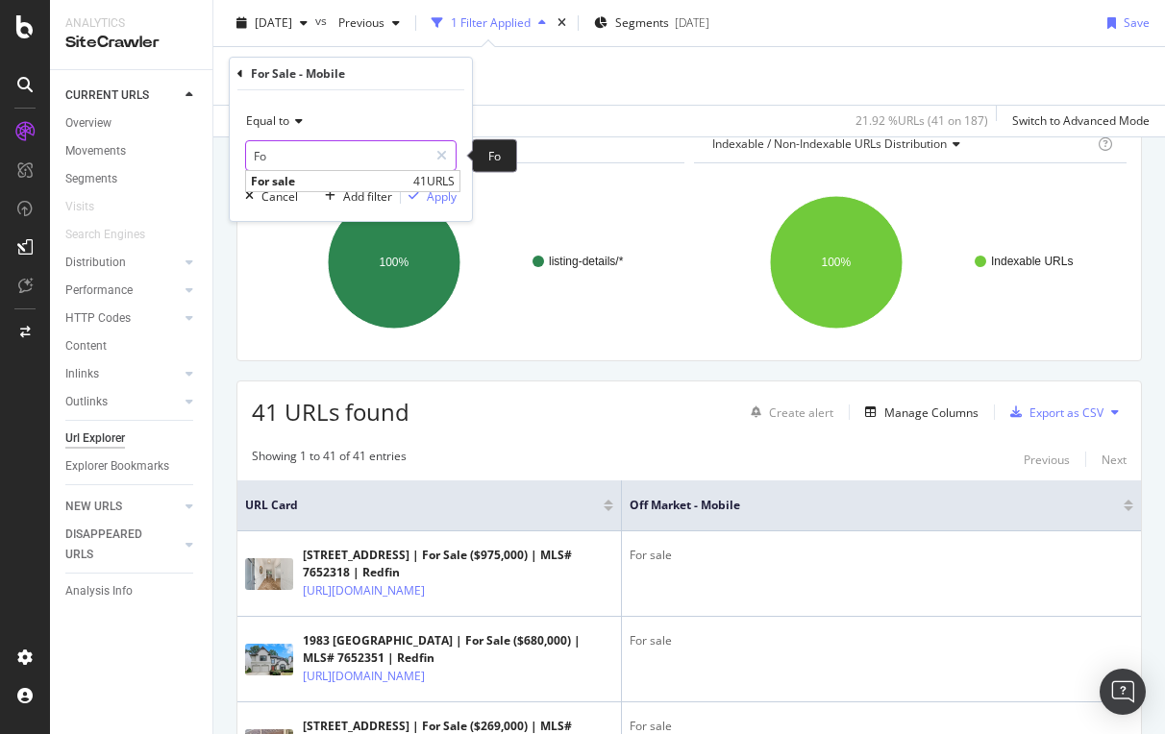
type input "F"
type input "off"
click at [241, 72] on icon at bounding box center [240, 74] width 6 height 12
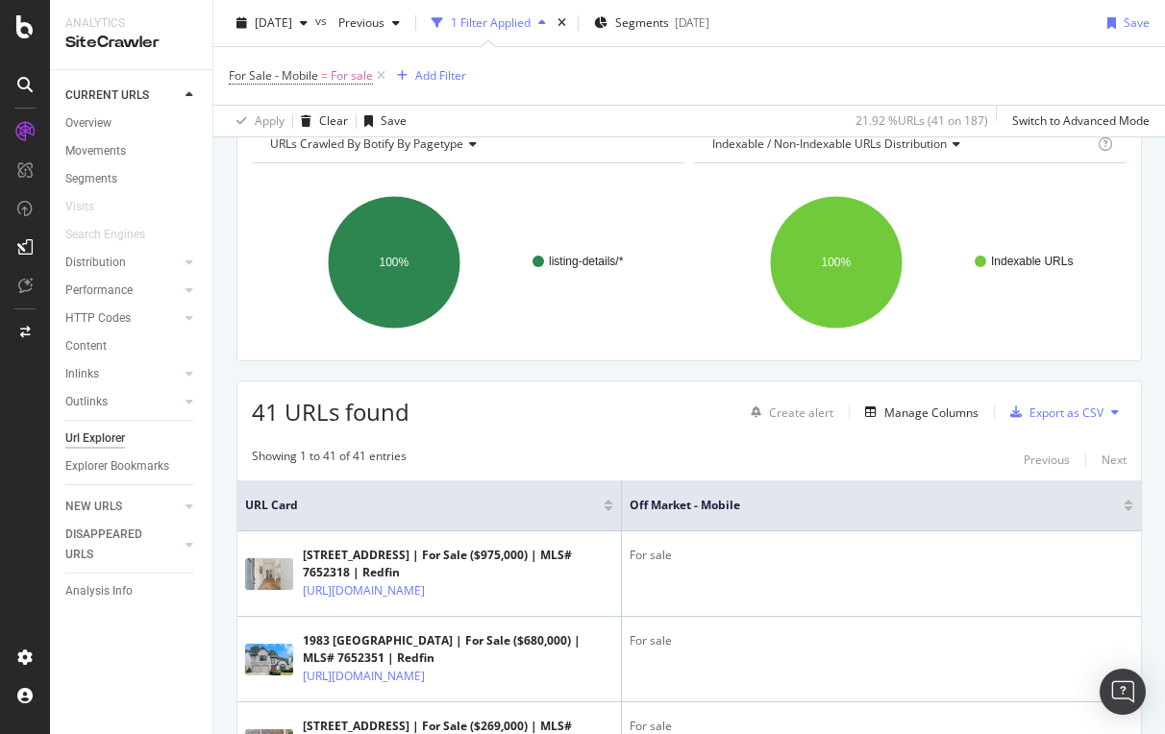
click at [657, 98] on div "For Sale - Mobile = For sale Add Filter" at bounding box center [689, 76] width 921 height 58
click at [380, 73] on icon at bounding box center [381, 75] width 16 height 19
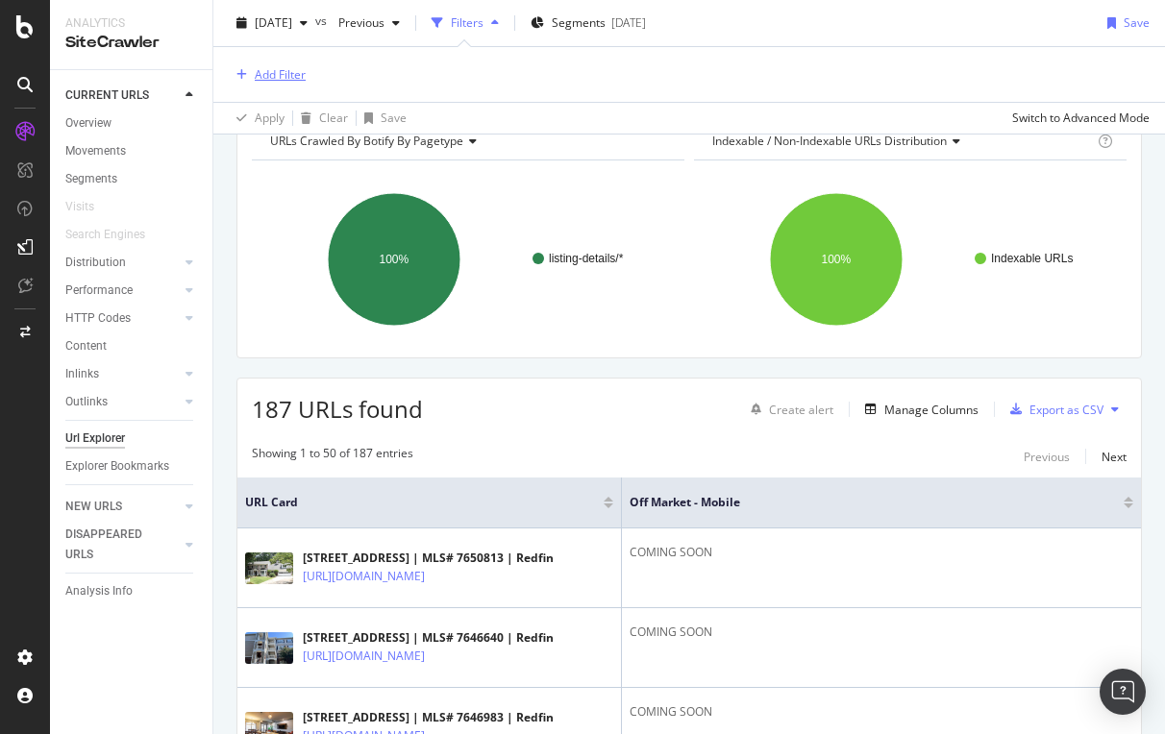
click at [284, 79] on div "Add Filter" at bounding box center [280, 74] width 51 height 16
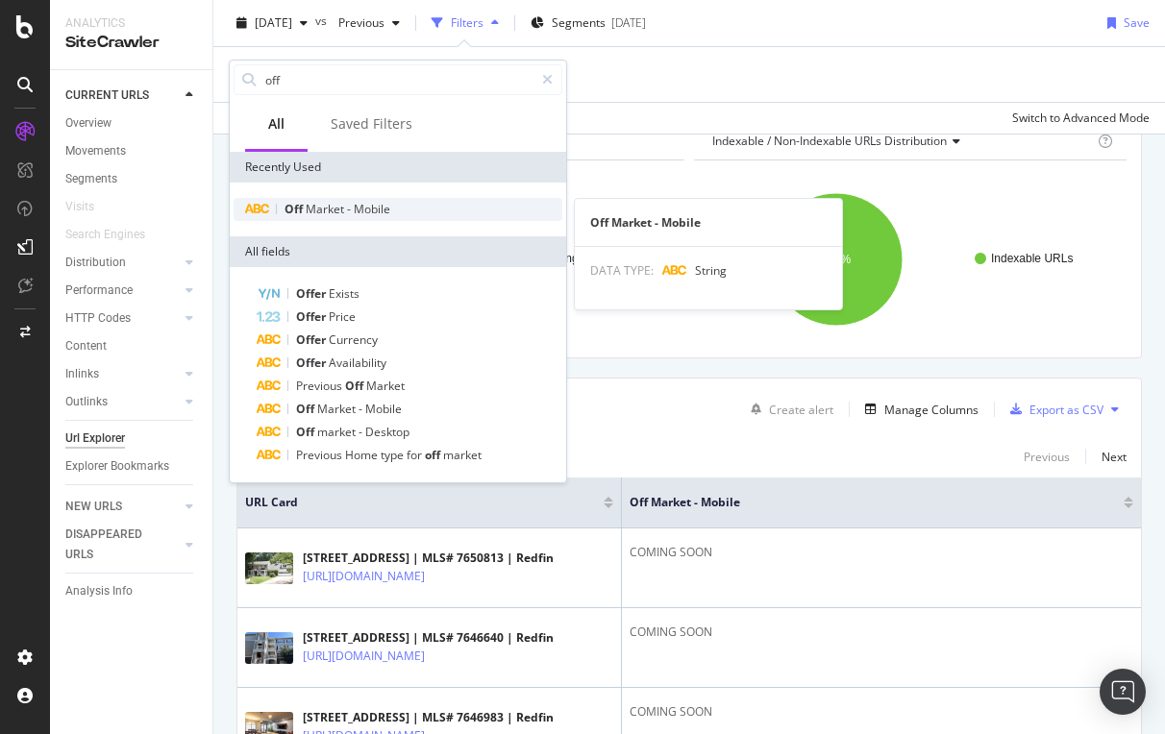
type input "off"
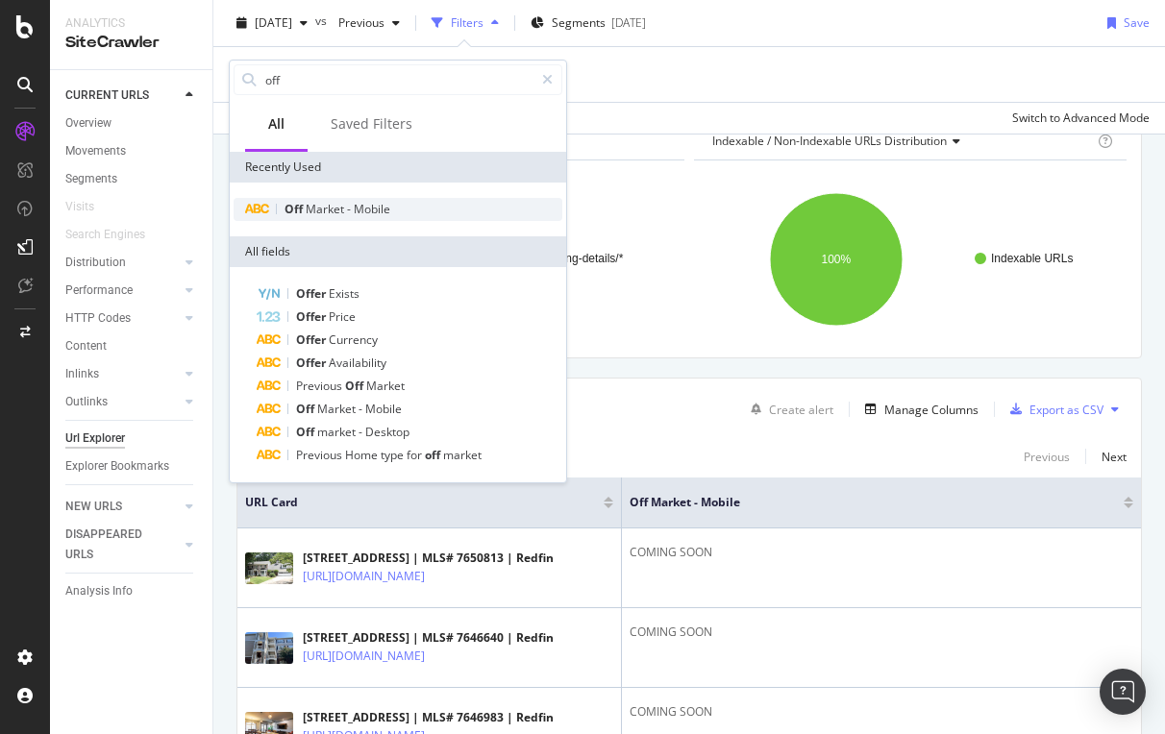
click at [332, 200] on div "Off Market - Mobile" at bounding box center [398, 209] width 329 height 23
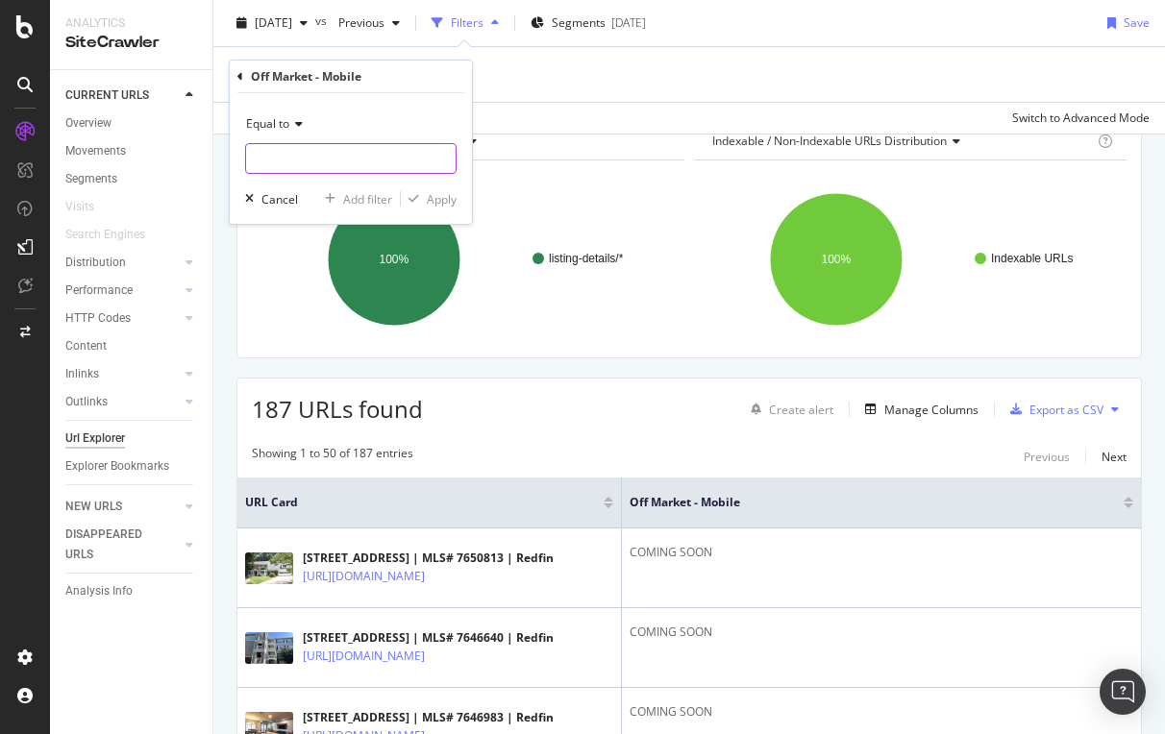
click at [307, 165] on input "text" at bounding box center [351, 158] width 210 height 31
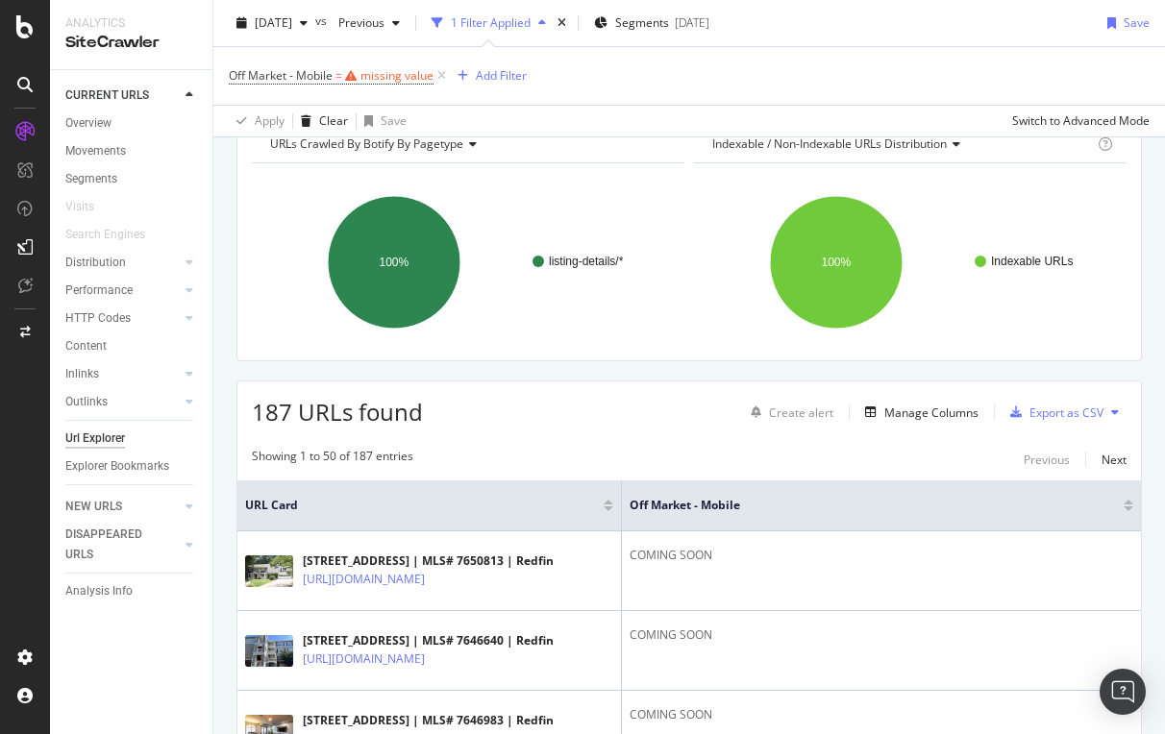
click at [575, 93] on div "Off Market - Mobile = missing value Add Filter" at bounding box center [689, 76] width 921 height 58
click at [95, 590] on div "Analysis Info" at bounding box center [98, 592] width 67 height 20
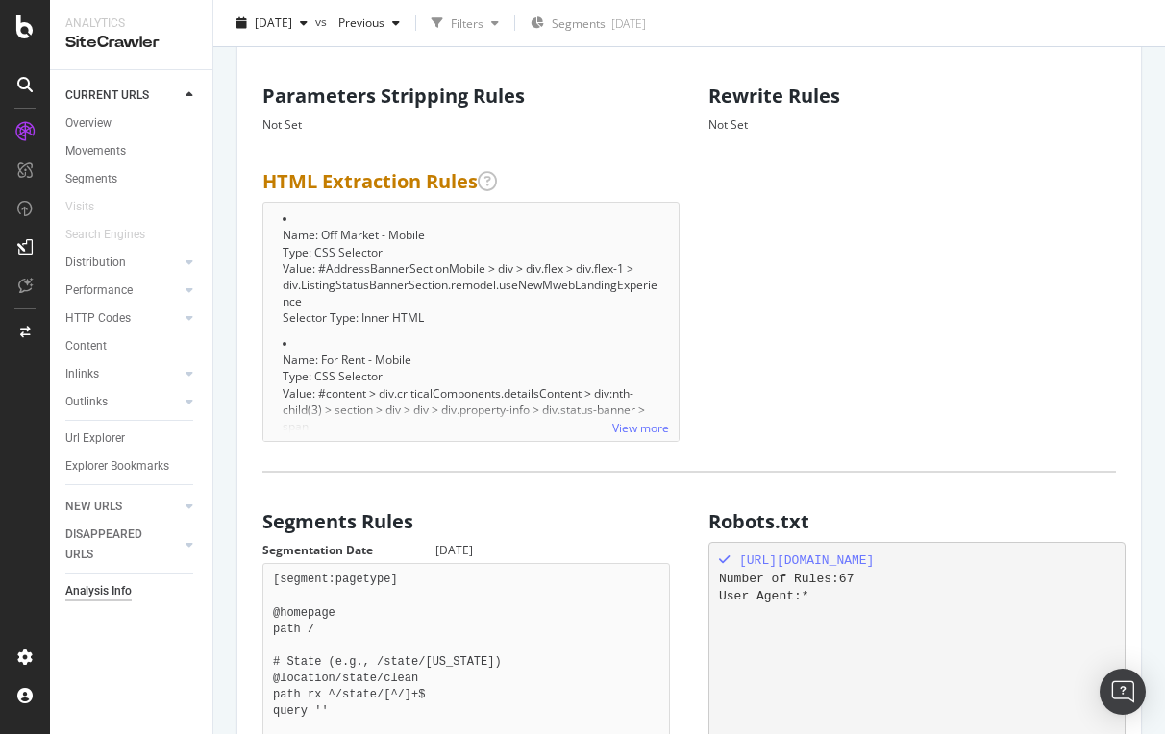
scroll to position [1196, 0]
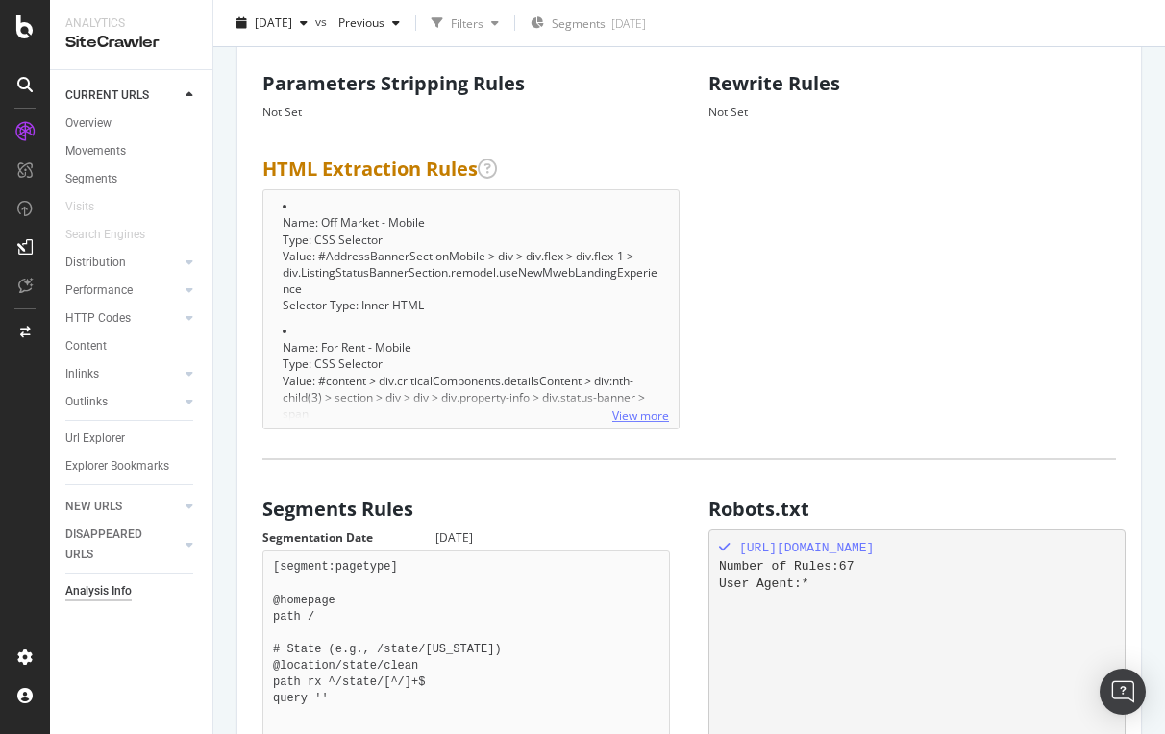
click at [643, 424] on link "View more" at bounding box center [640, 416] width 57 height 16
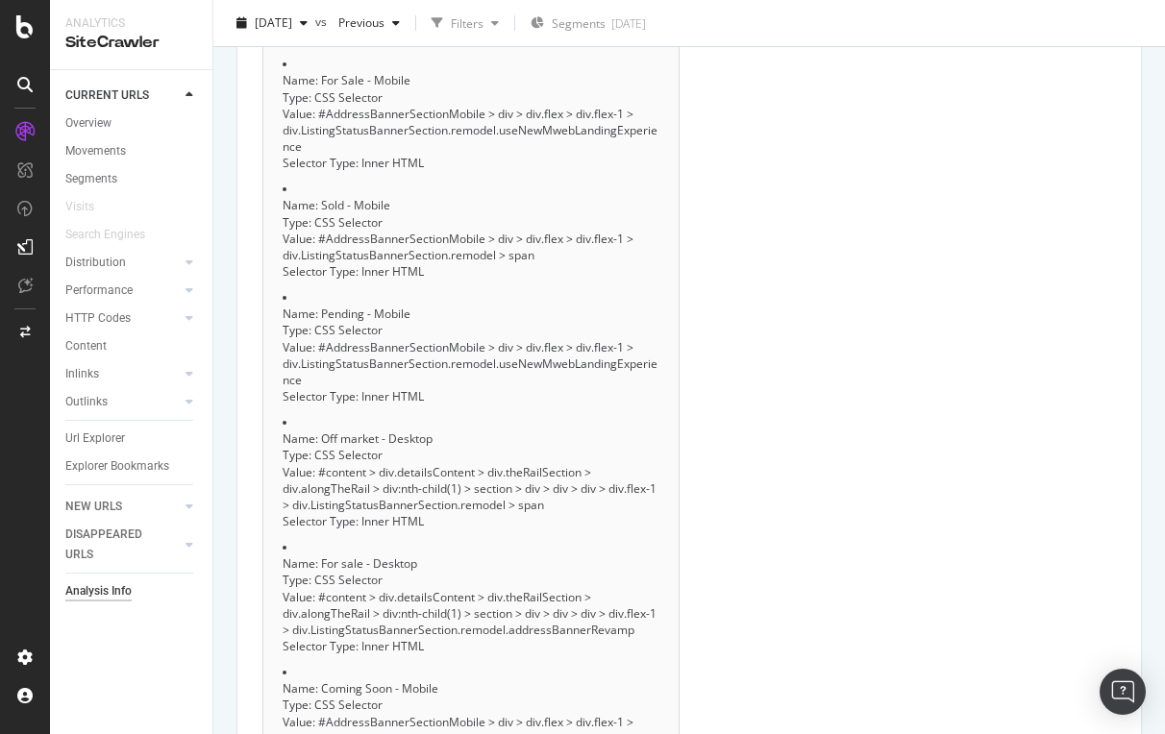
scroll to position [1310, 0]
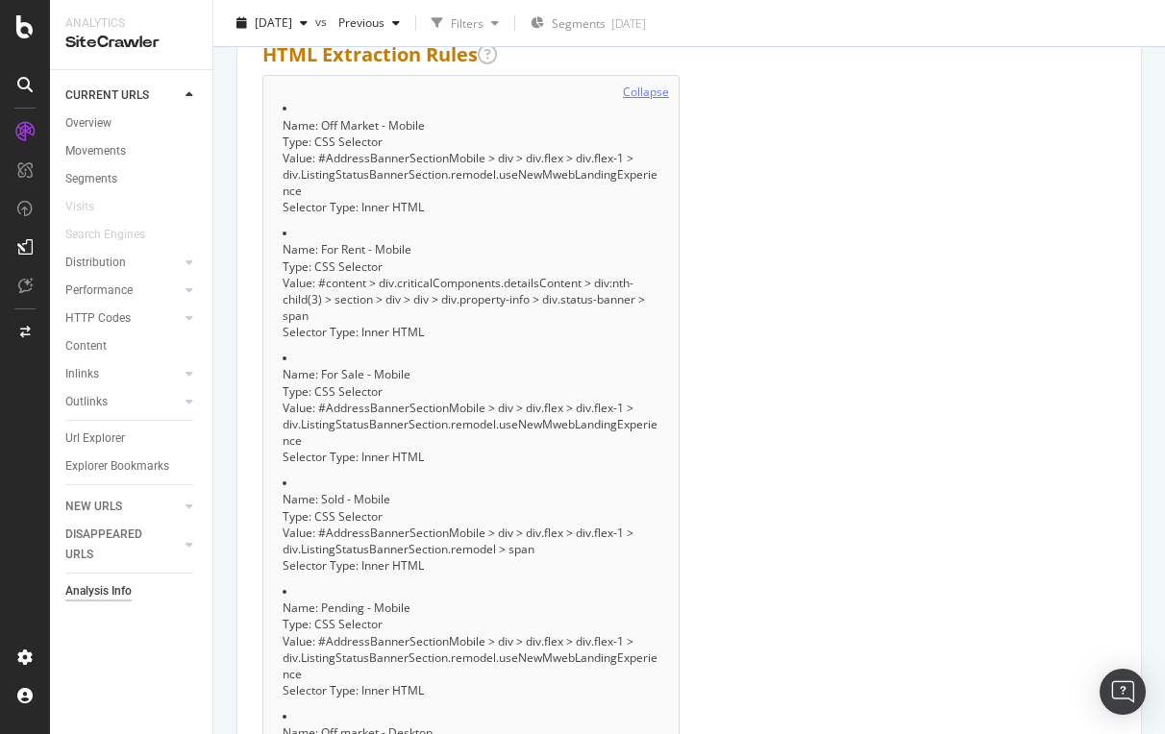
click at [661, 100] on link "Collapse" at bounding box center [646, 92] width 46 height 16
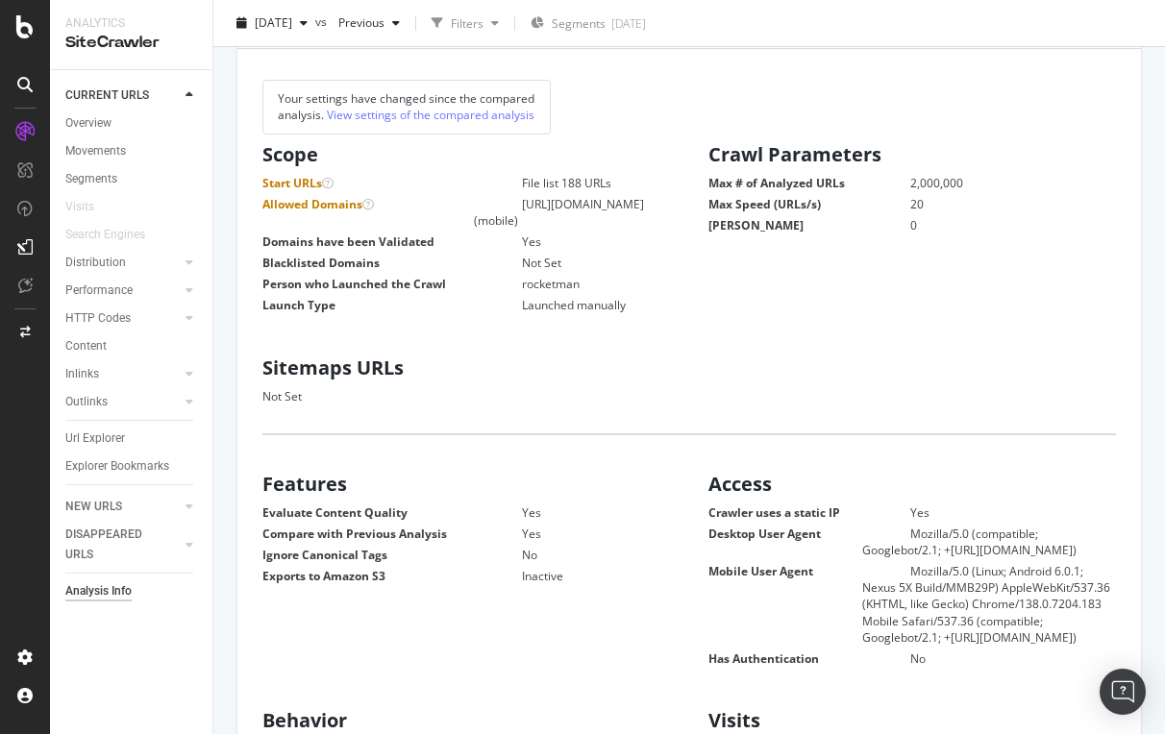
scroll to position [256, 0]
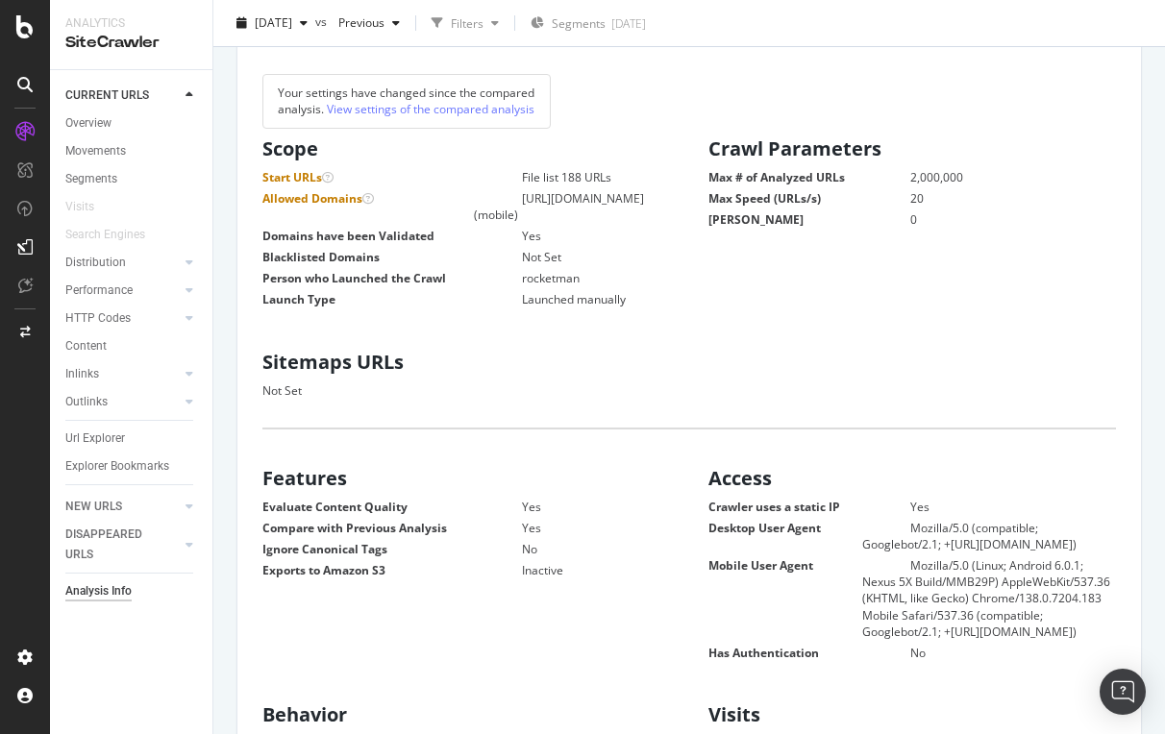
drag, startPoint x: 92, startPoint y: 664, endPoint x: 113, endPoint y: 704, distance: 44.7
click at [26, 33] on icon at bounding box center [24, 26] width 17 height 23
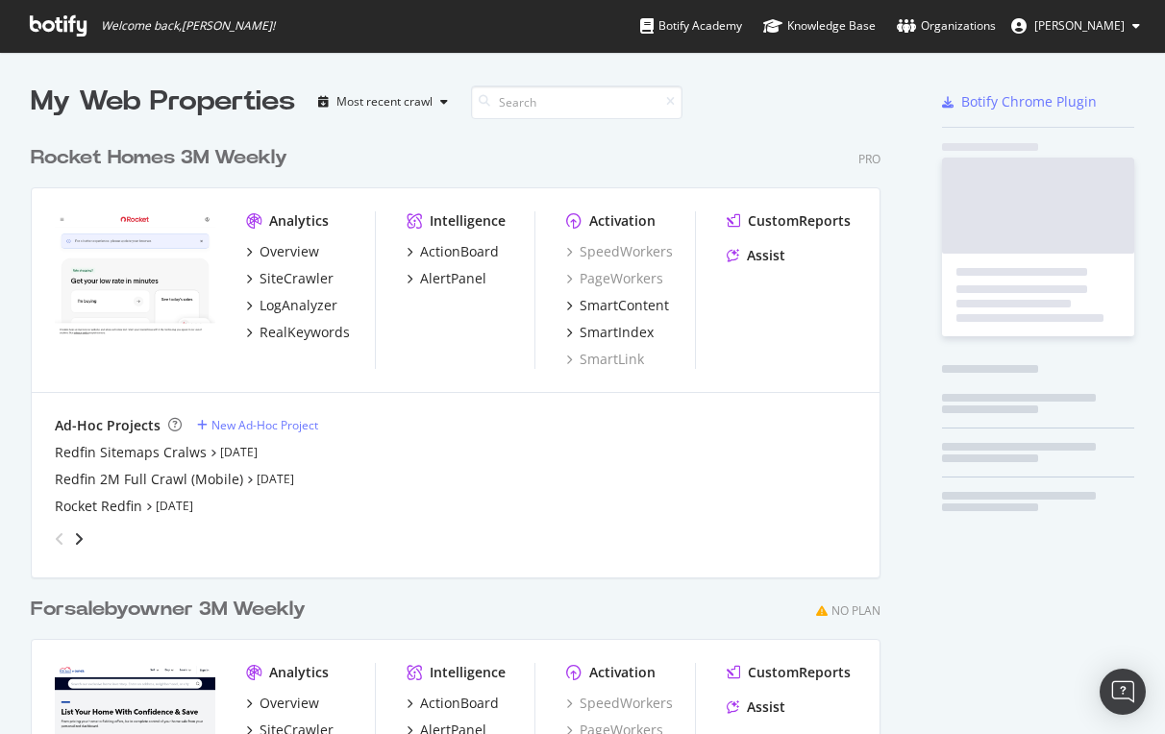
scroll to position [734, 1165]
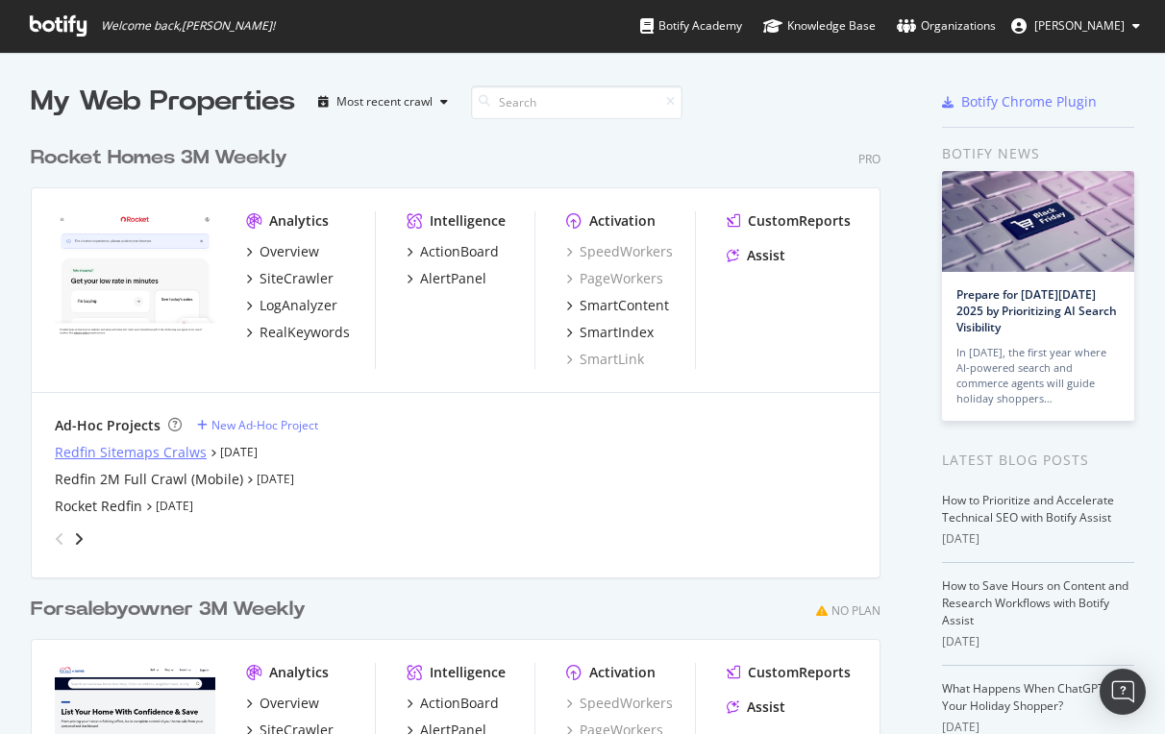
click at [107, 448] on div "Redfin Sitemaps Cralws" at bounding box center [131, 452] width 152 height 19
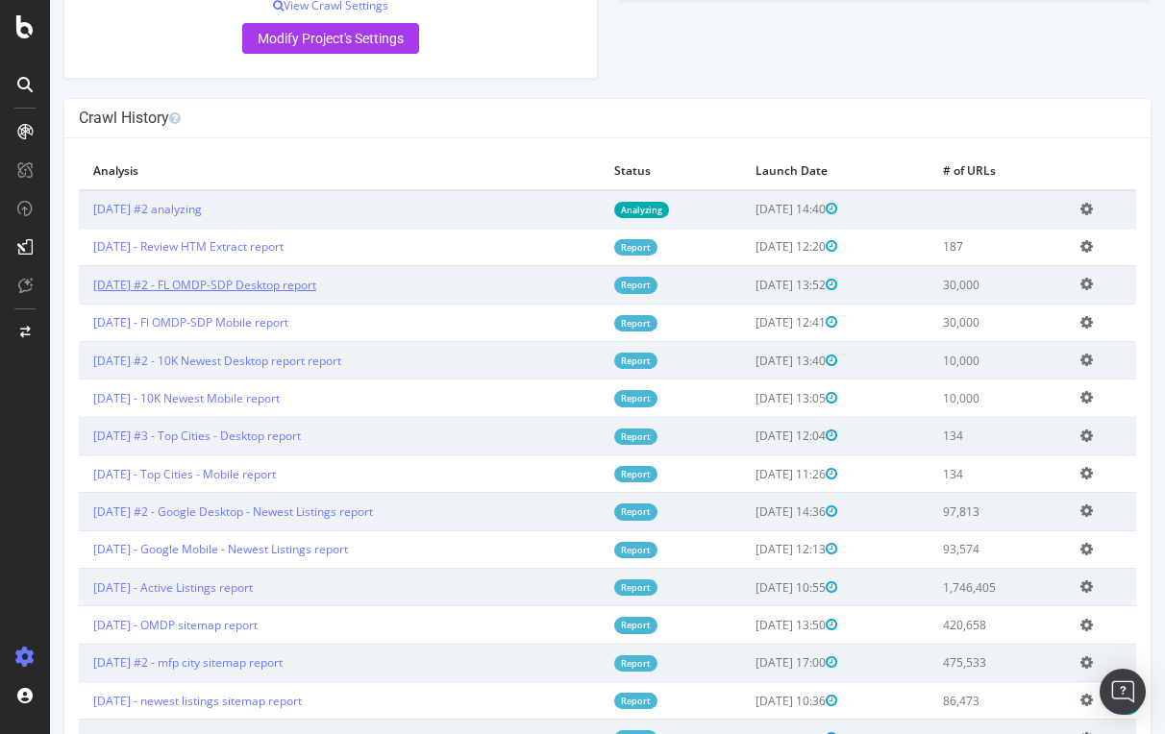
scroll to position [458, 0]
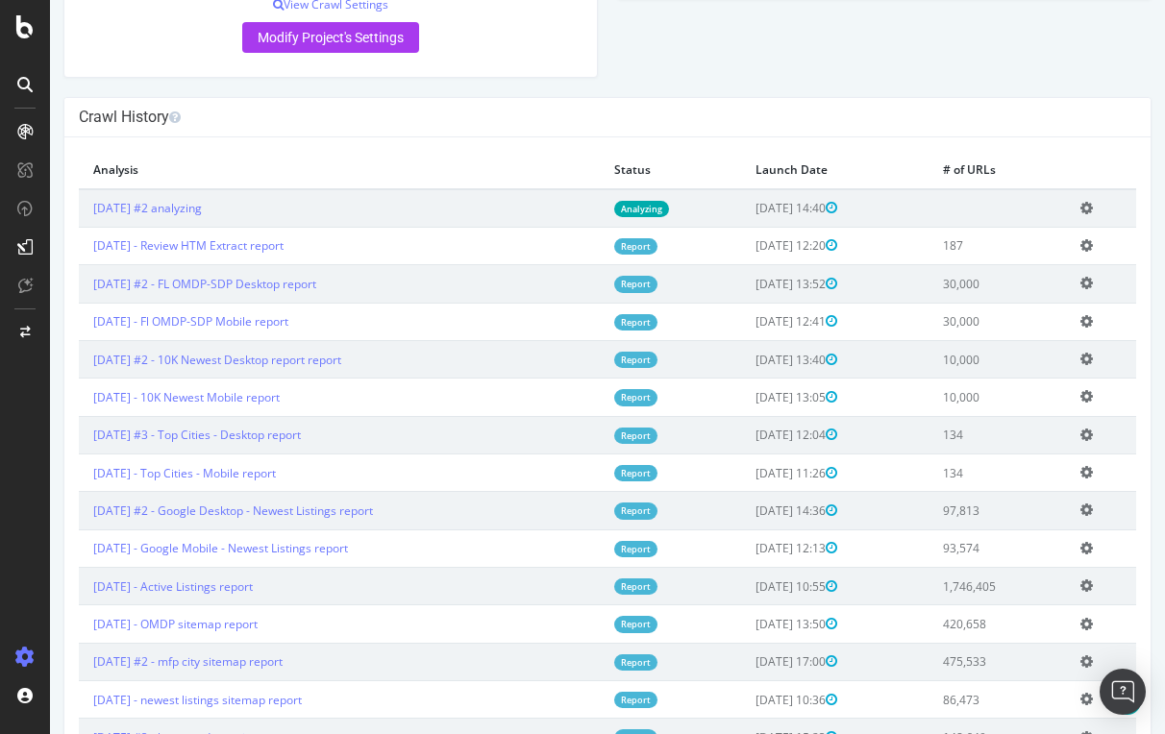
click at [1091, 204] on icon at bounding box center [1086, 208] width 12 height 14
click at [1084, 128] on div "Crawl History" at bounding box center [607, 117] width 1086 height 39
click at [209, 278] on link "[DATE] #2 - FL OMDP-SDP Desktop report" at bounding box center [204, 284] width 223 height 16
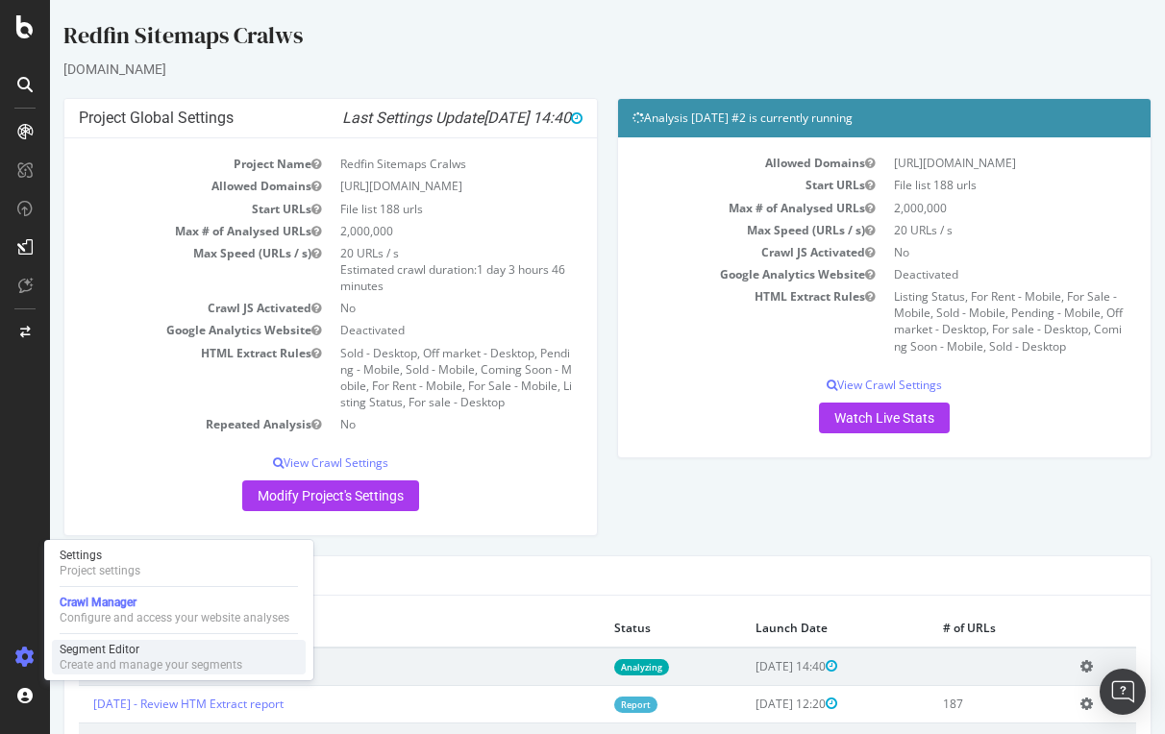
click at [94, 666] on div "Create and manage your segments" at bounding box center [151, 664] width 183 height 15
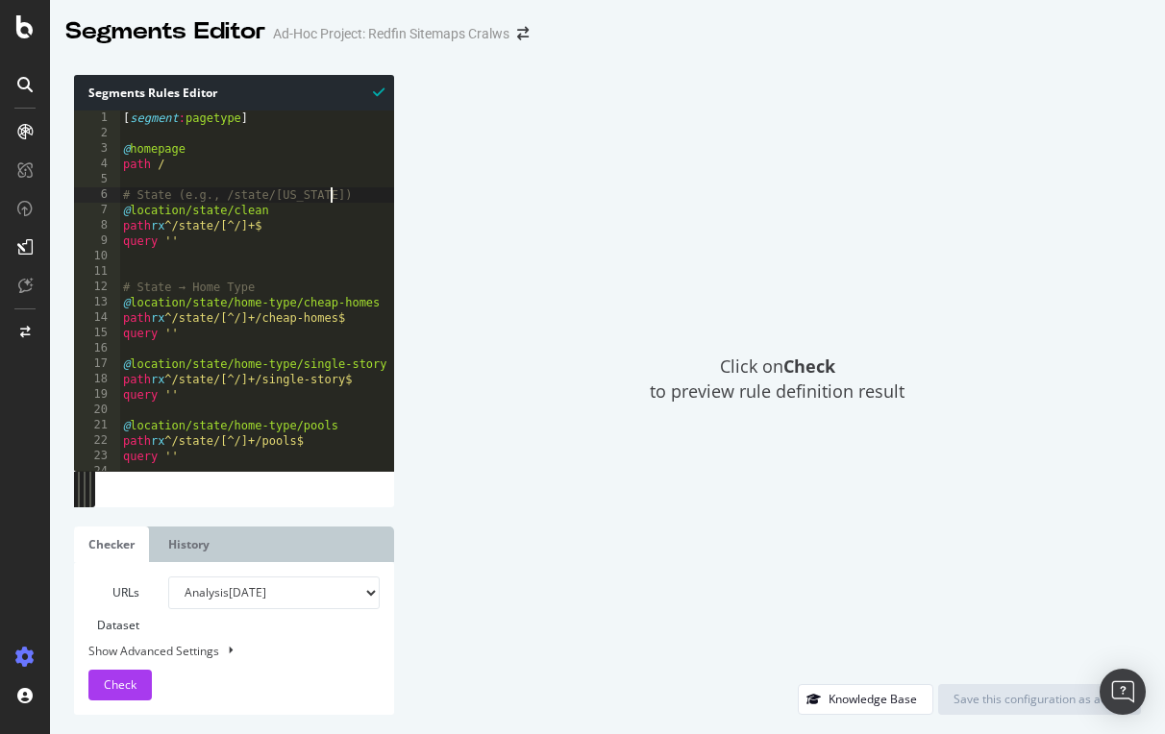
type textarea "path /"
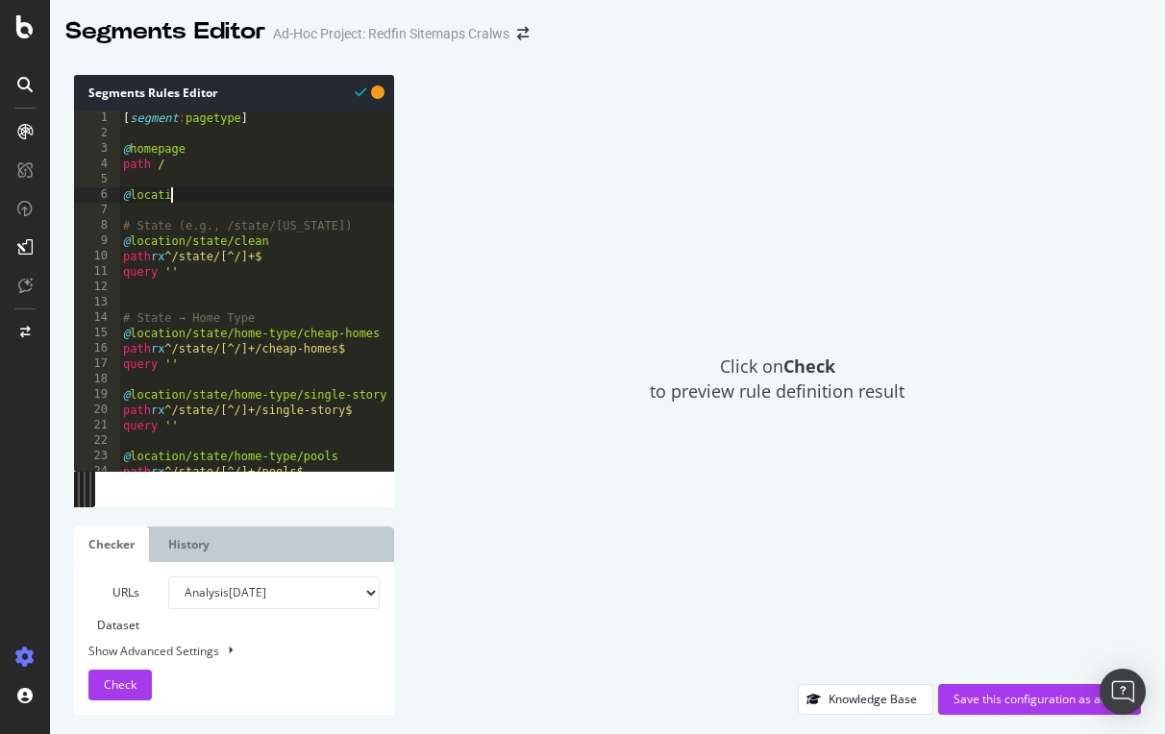
scroll to position [0, 4]
type textarea "@location/pagination"
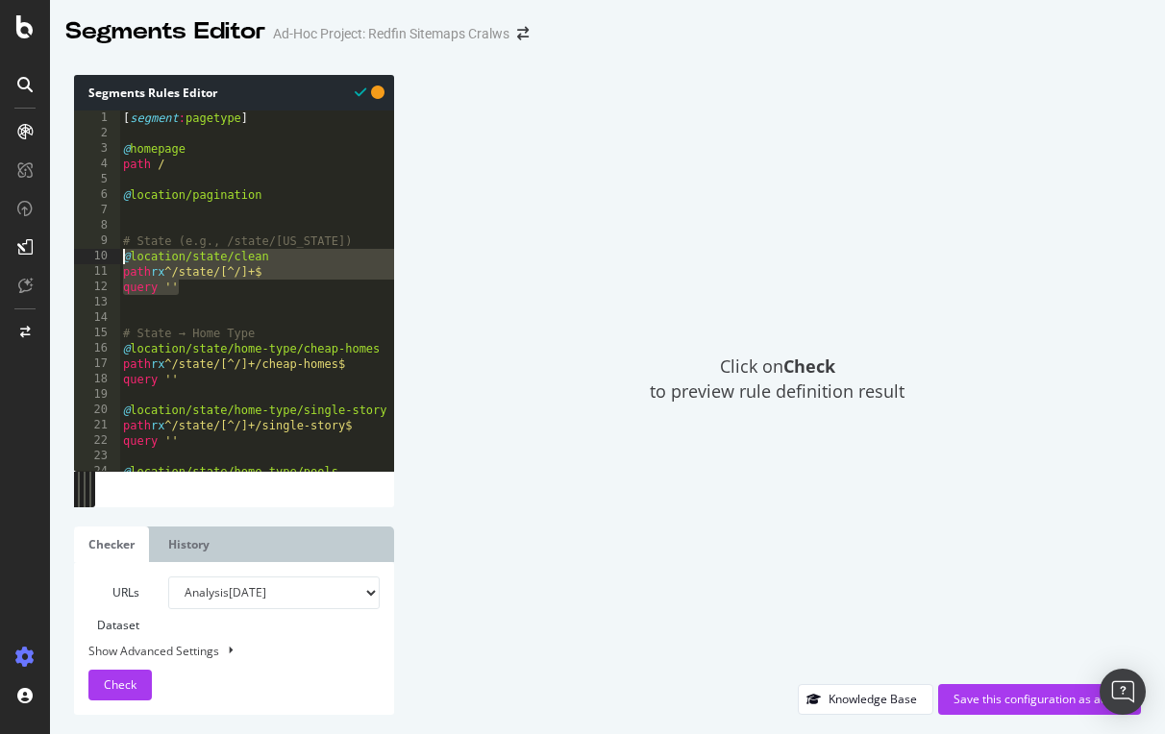
drag, startPoint x: 188, startPoint y: 286, endPoint x: 123, endPoint y: 256, distance: 72.2
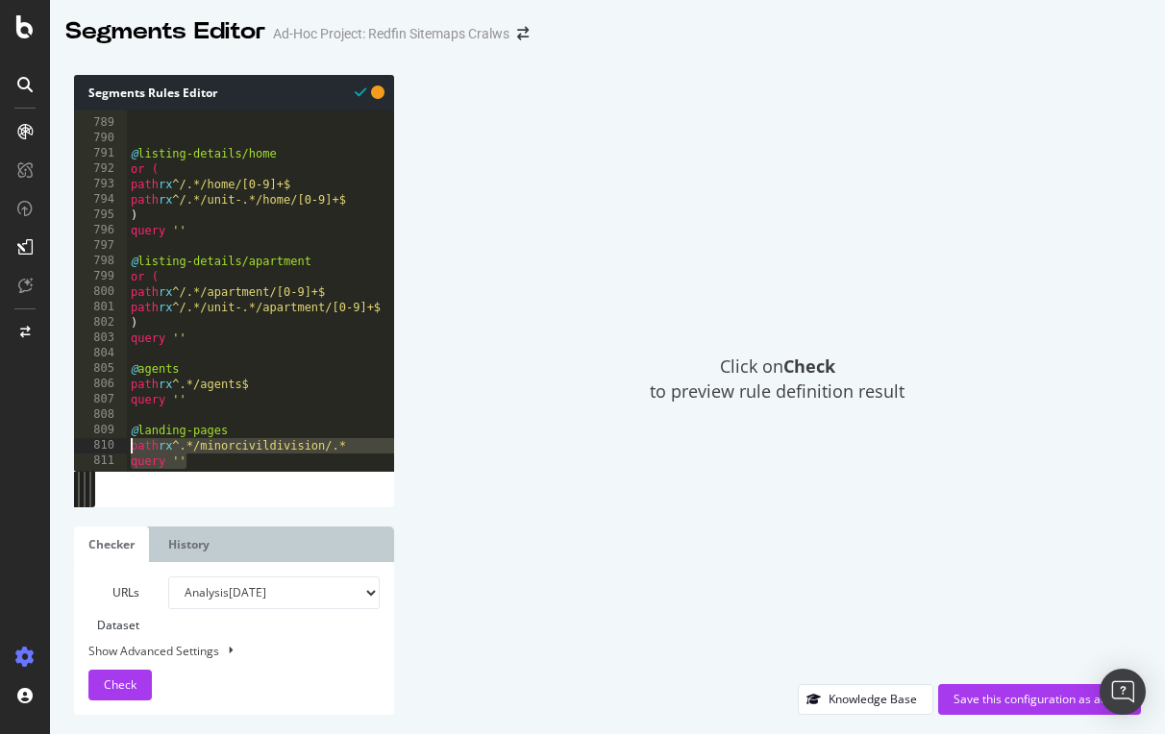
drag, startPoint x: 197, startPoint y: 462, endPoint x: 106, endPoint y: 440, distance: 93.9
click at [106, 440] on div "@location/state/clean path rx ^/state/[^/]+$ 788 789 790 791 792 793 794 795 79…" at bounding box center [234, 291] width 320 height 360
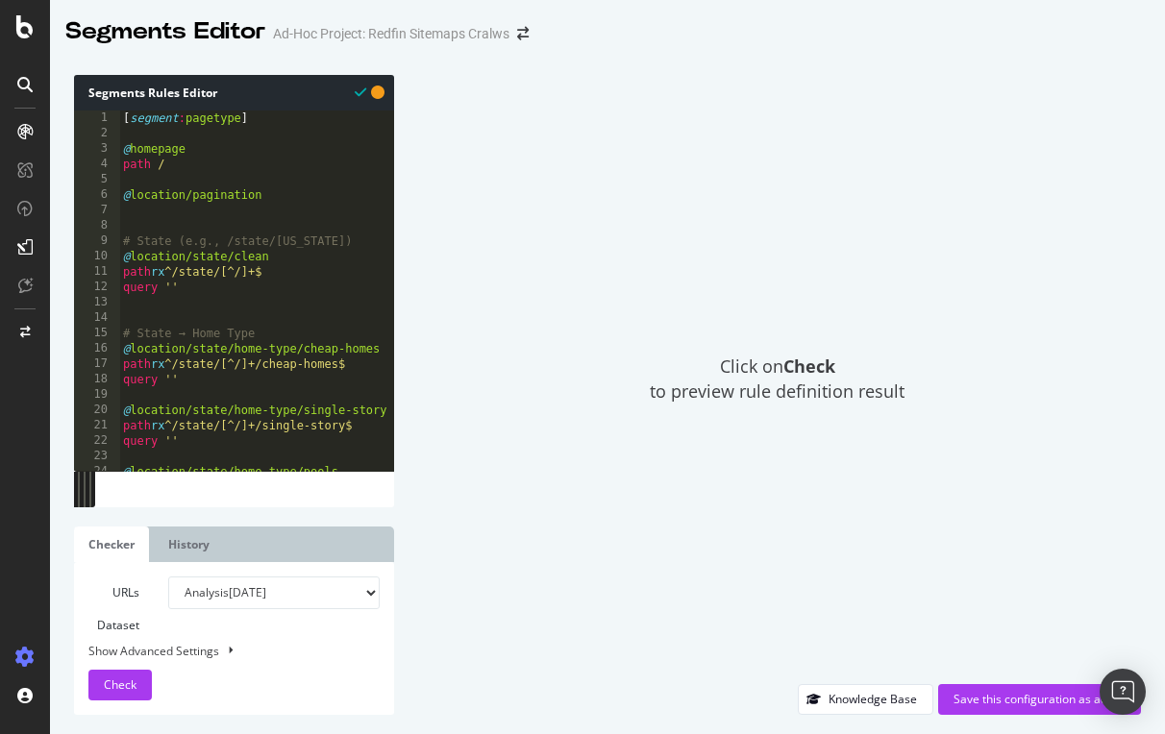
type textarea "@location/pagination"
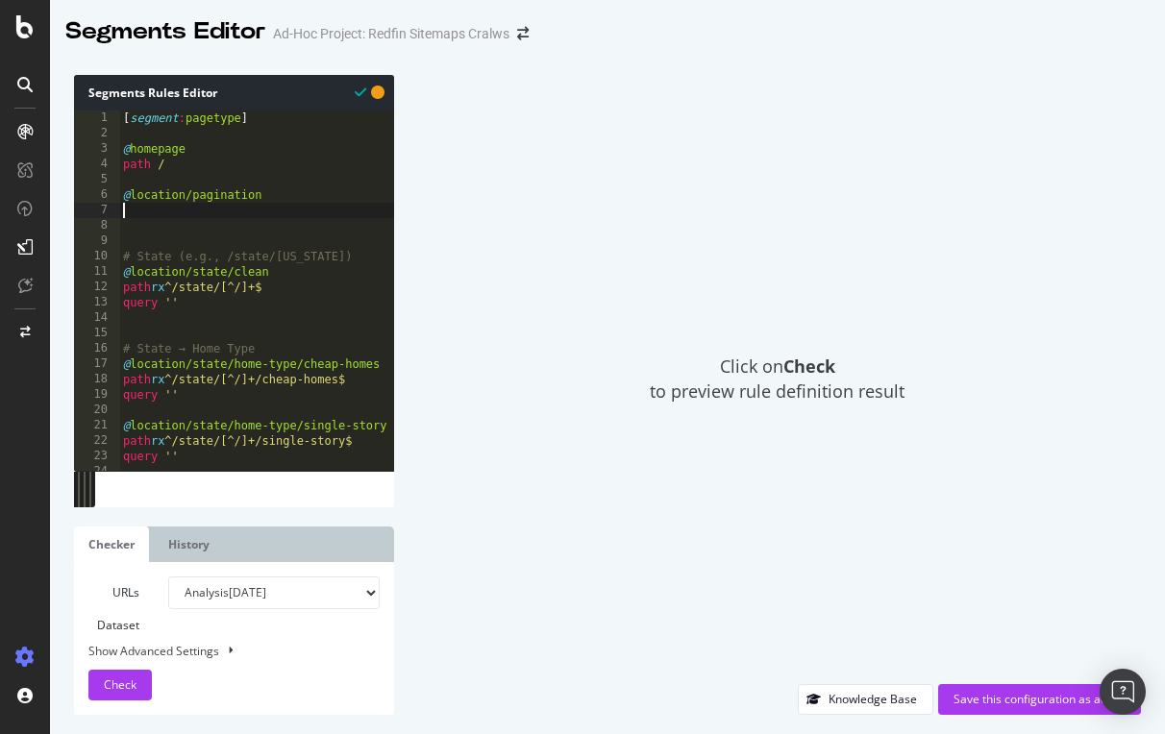
paste textarea "query ''"
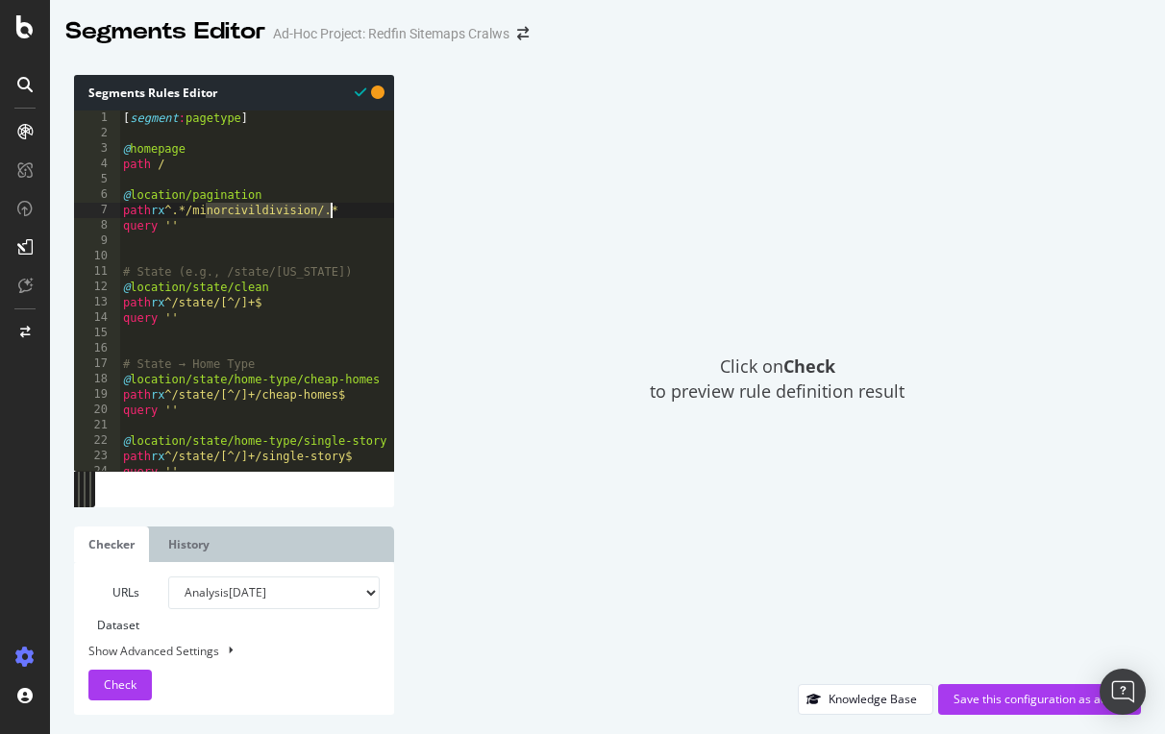
drag, startPoint x: 209, startPoint y: 208, endPoint x: 330, endPoint y: 203, distance: 121.2
type textarea "path rx ^.*/page-[1-9]"
click at [125, 683] on span "Check" at bounding box center [120, 685] width 33 height 16
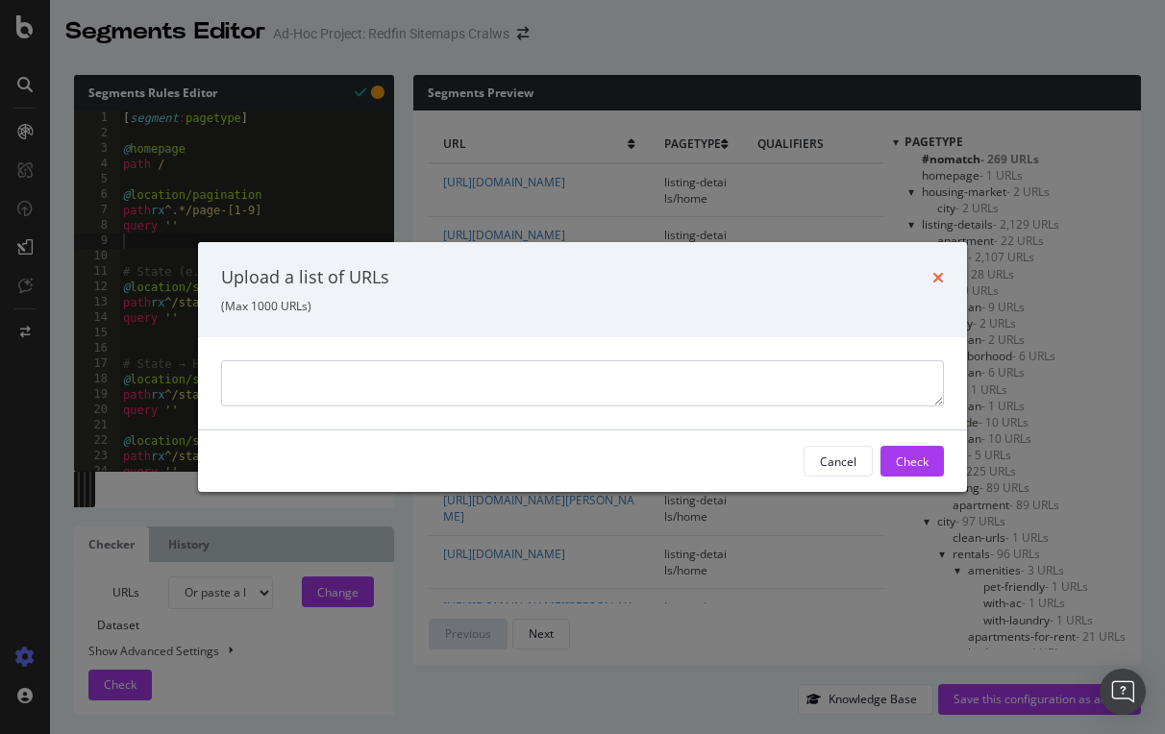
click at [939, 273] on icon "times" at bounding box center [938, 277] width 12 height 15
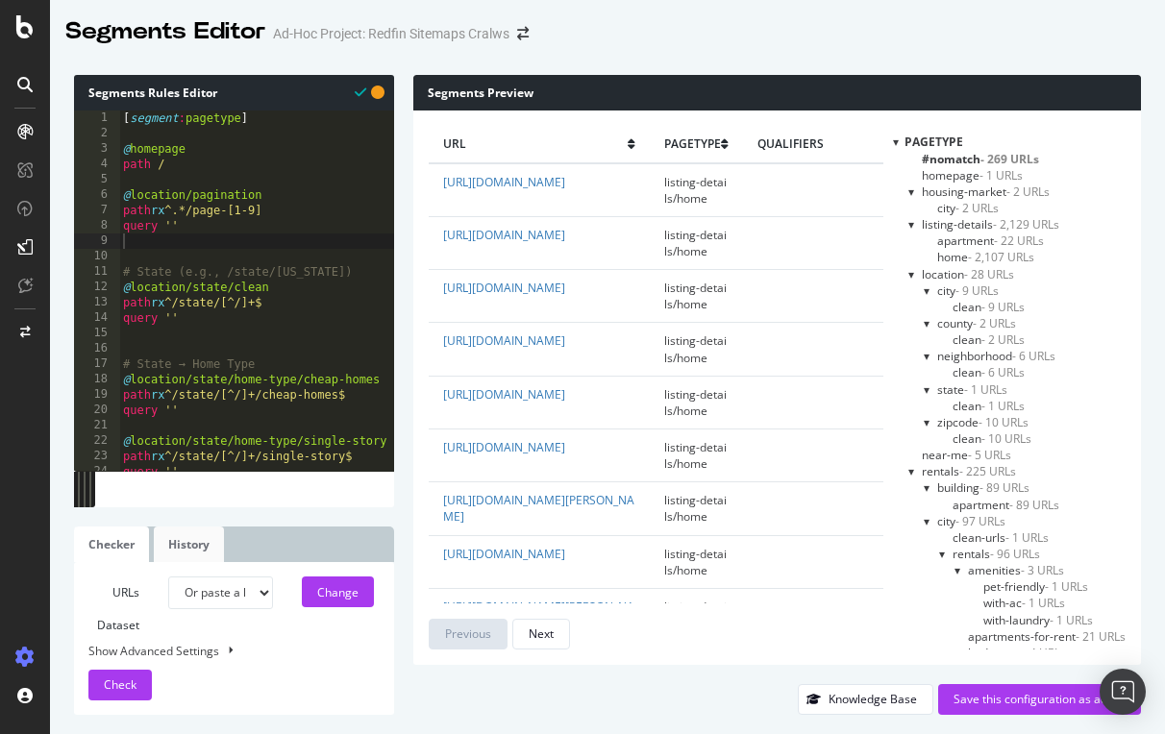
click at [191, 541] on link "History" at bounding box center [189, 545] width 70 height 36
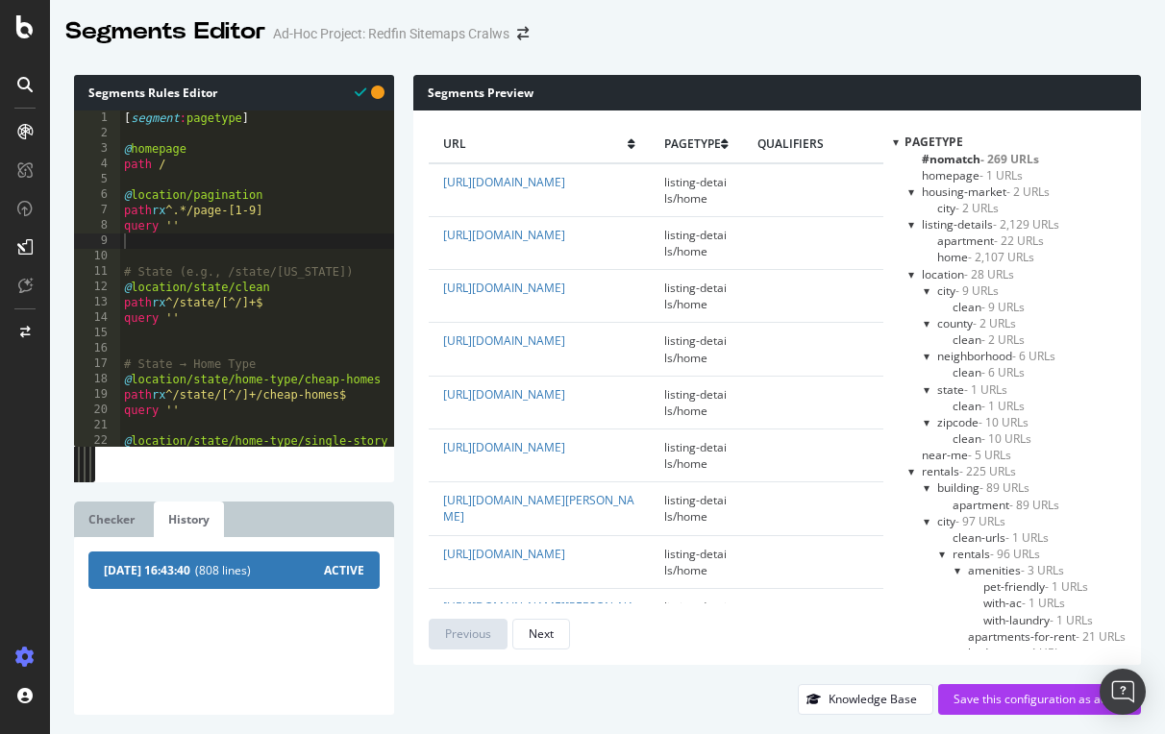
click at [190, 577] on span "2025-09-15 16:43:40" at bounding box center [147, 570] width 87 height 16
click at [111, 516] on link "Checker" at bounding box center [111, 520] width 75 height 36
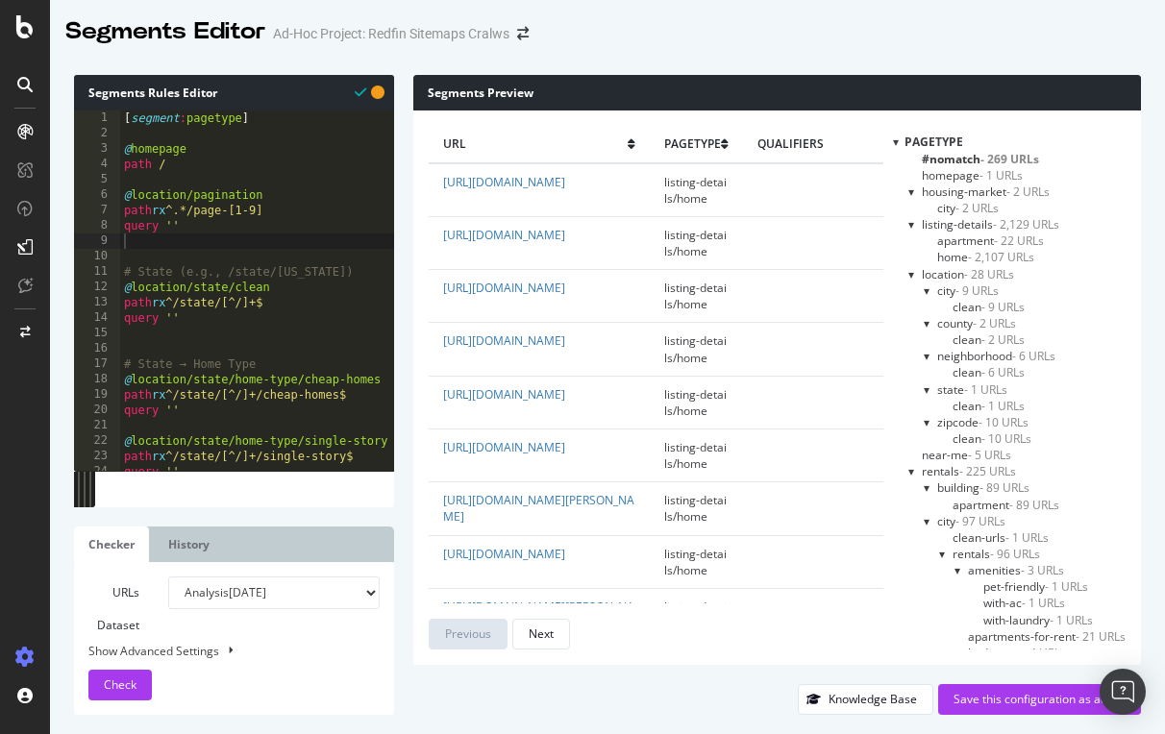
select select "urlList"
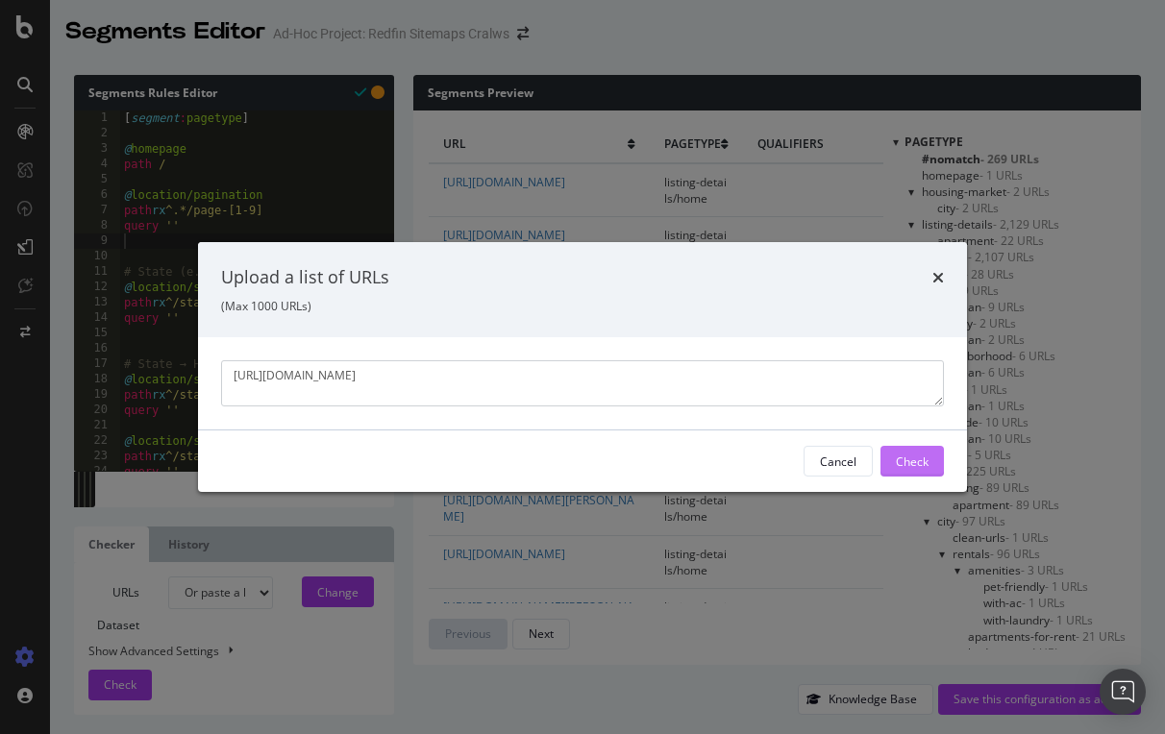
type textarea "https://www.redfin.com/city/11458/FL/Miami/page-9"
click at [907, 456] on div "Check" at bounding box center [912, 461] width 33 height 16
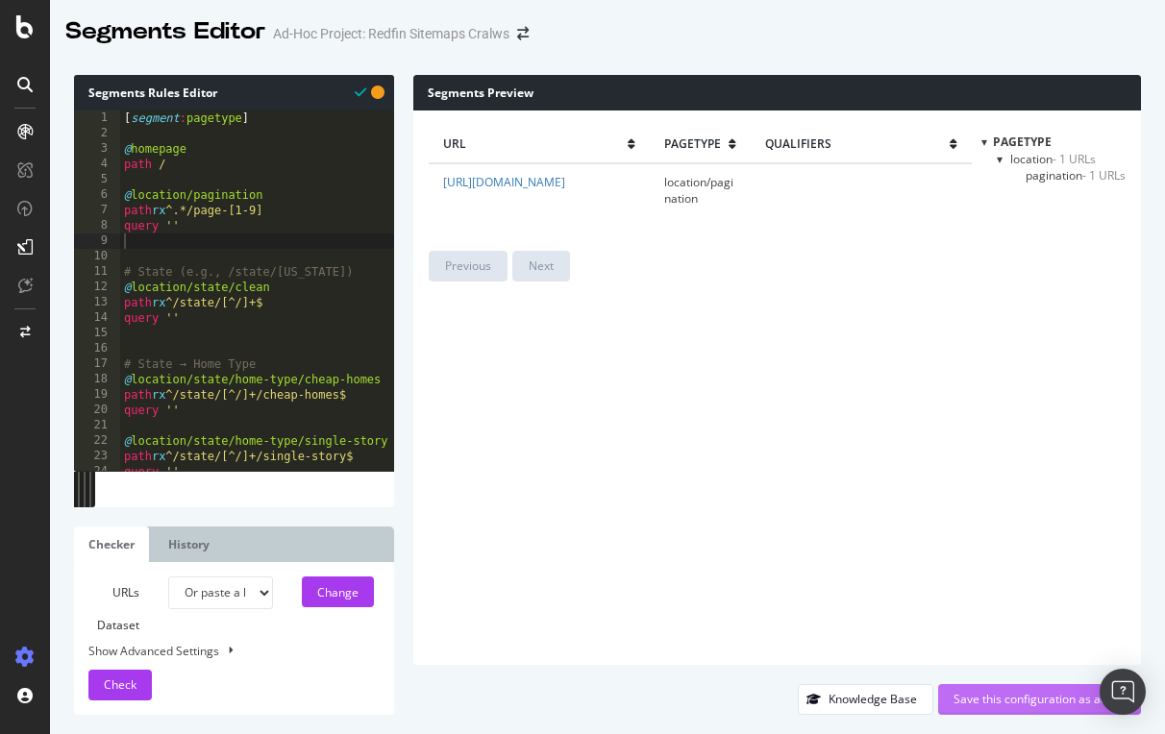
click at [1015, 694] on div "Save this configuration as active" at bounding box center [1039, 699] width 172 height 16
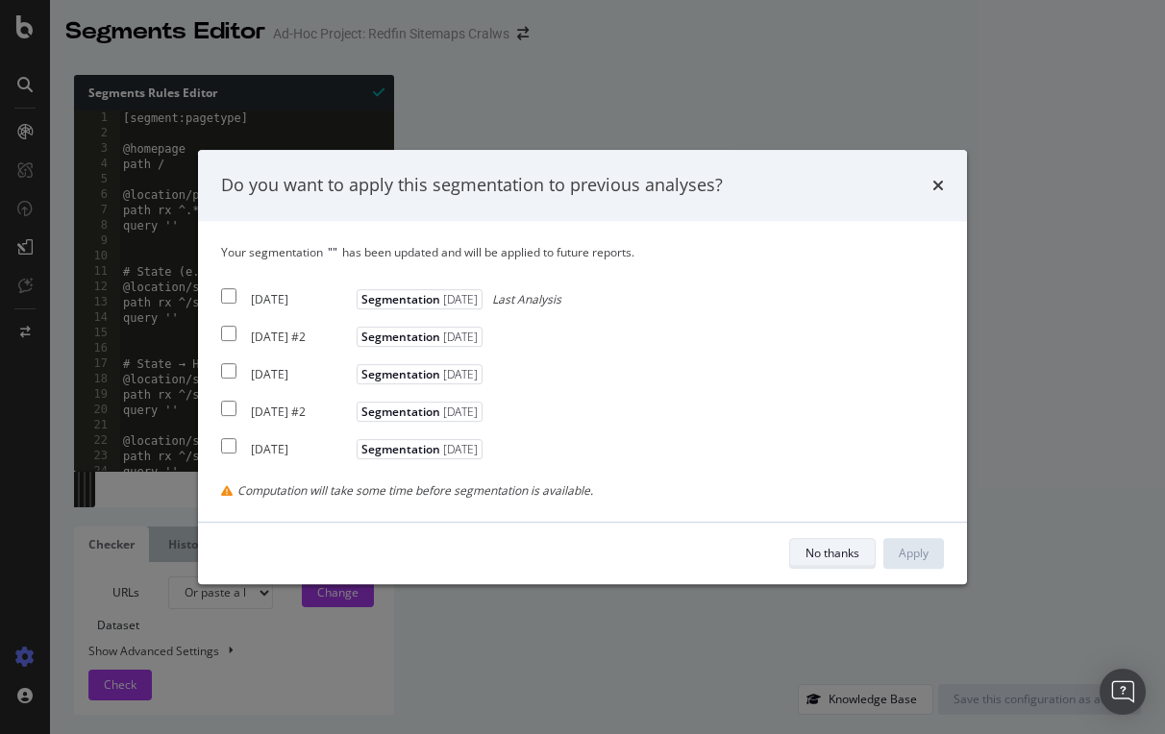
click at [830, 545] on div "No thanks" at bounding box center [832, 553] width 54 height 16
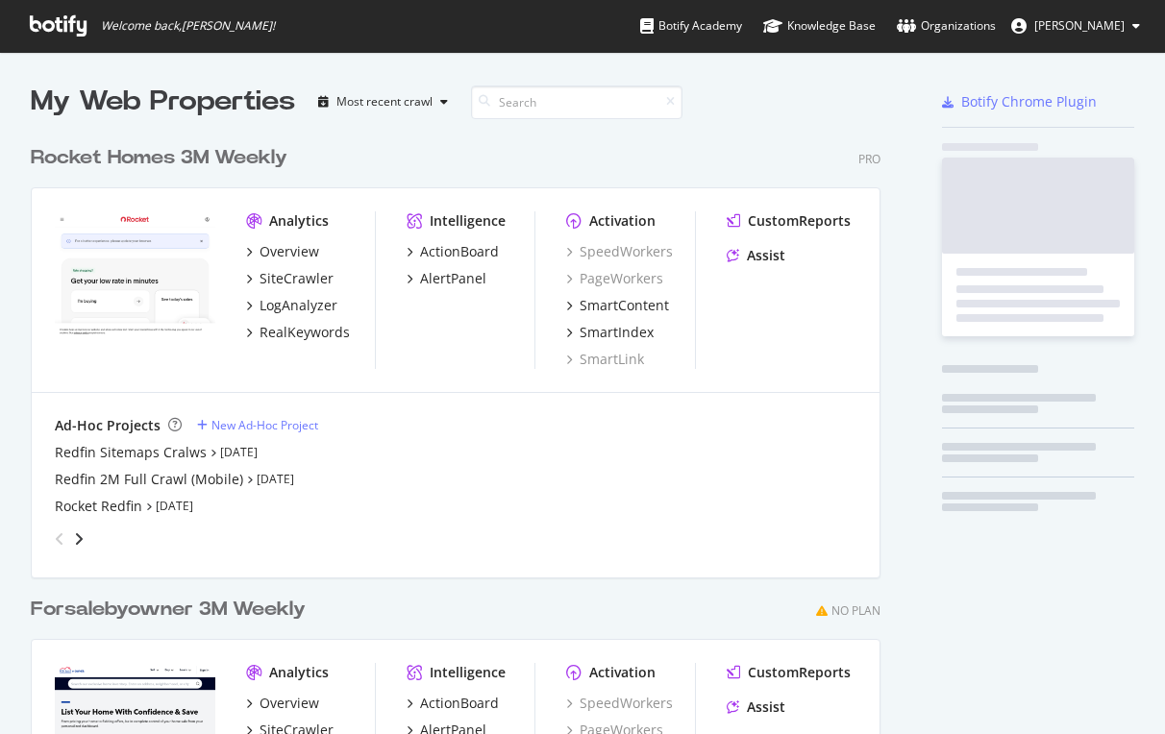
scroll to position [734, 1165]
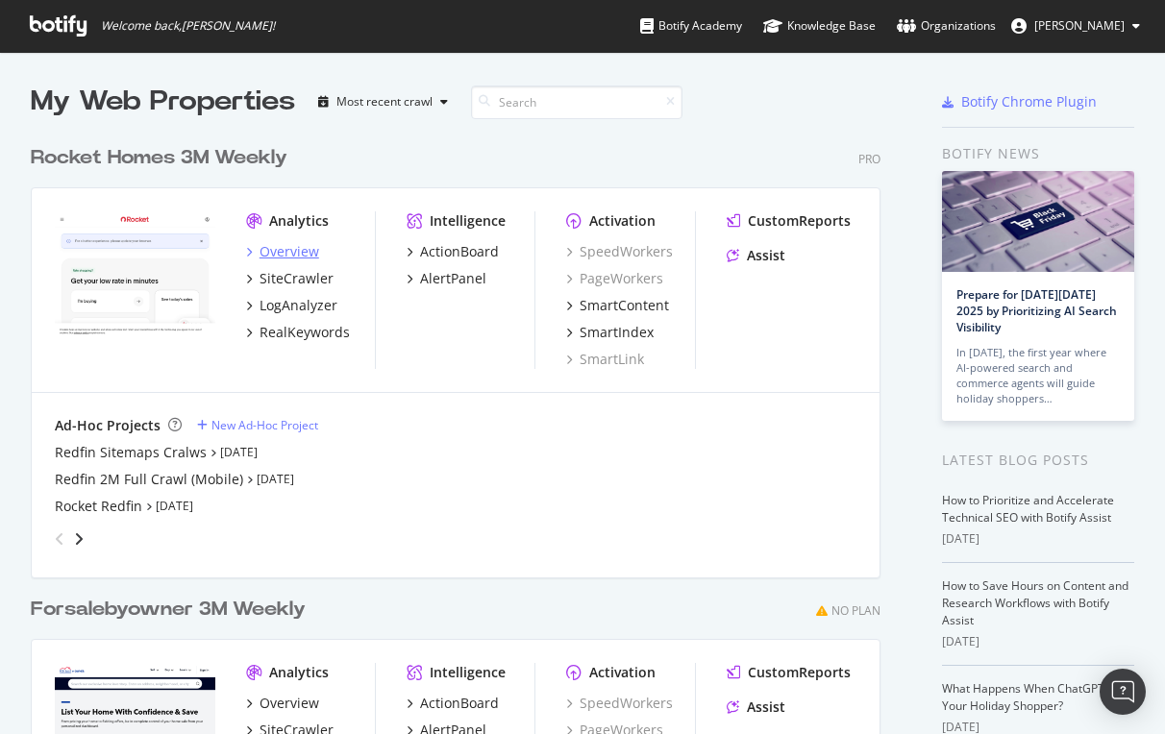
click at [288, 248] on div "Overview" at bounding box center [290, 251] width 60 height 19
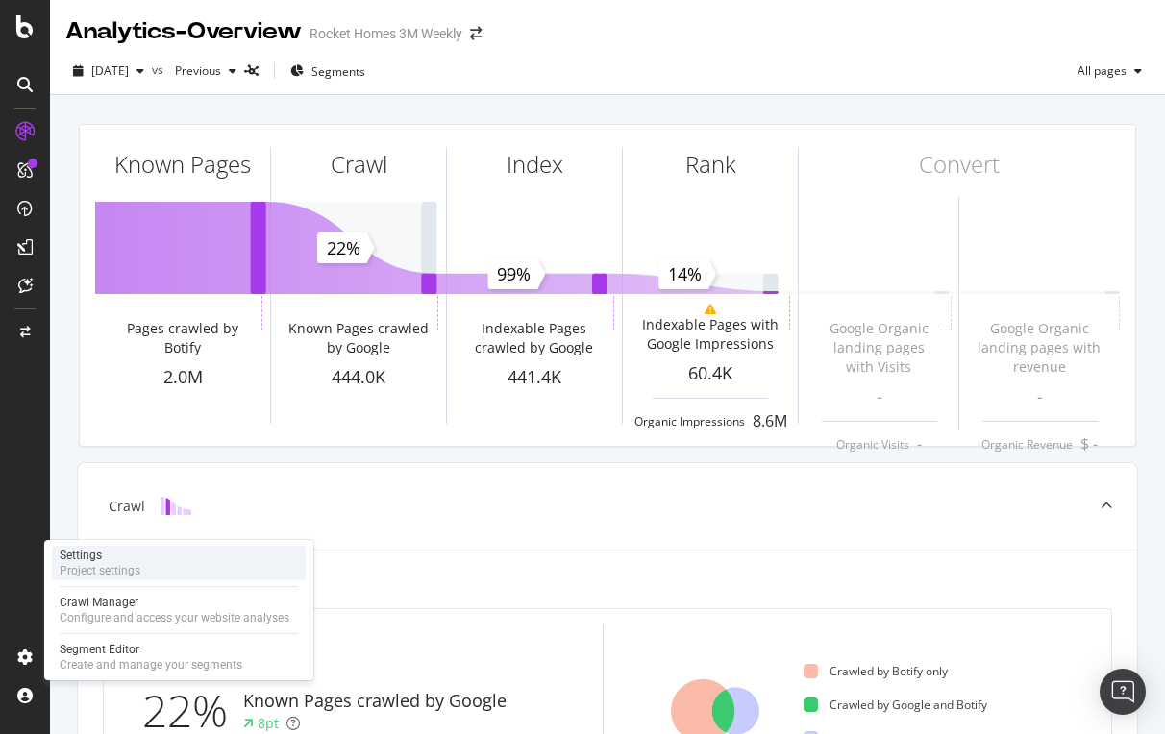
click at [107, 548] on div "Settings" at bounding box center [100, 555] width 81 height 15
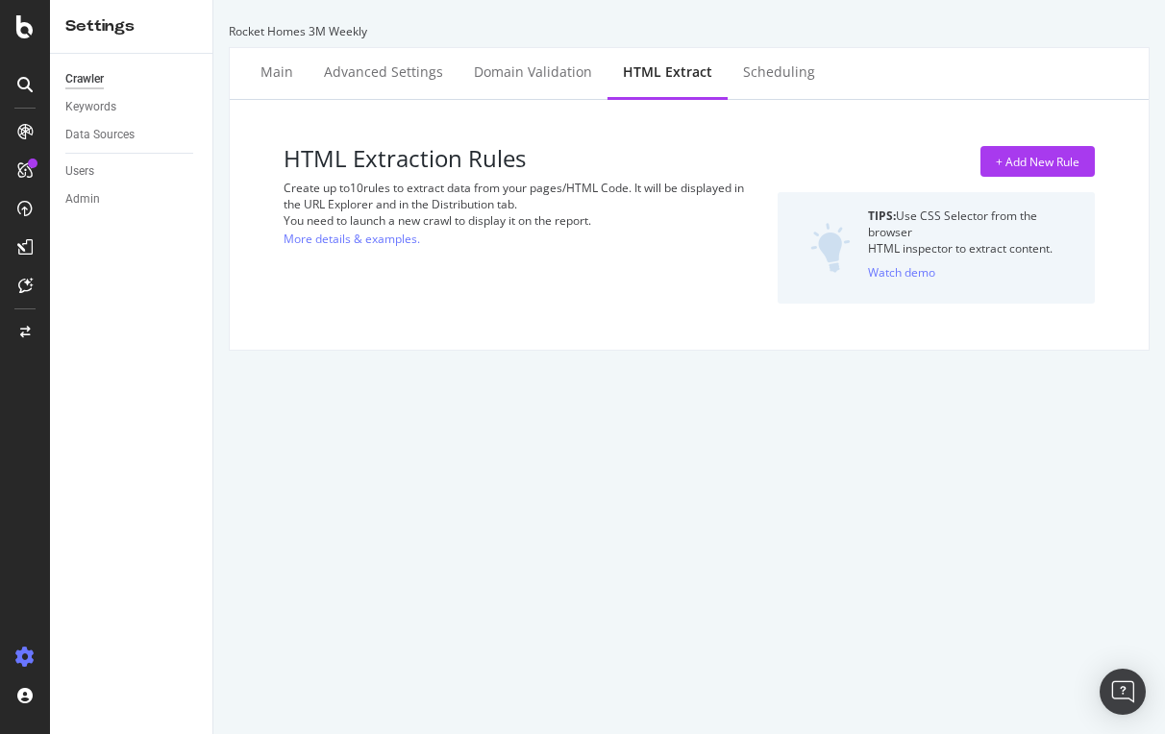
select select "i"
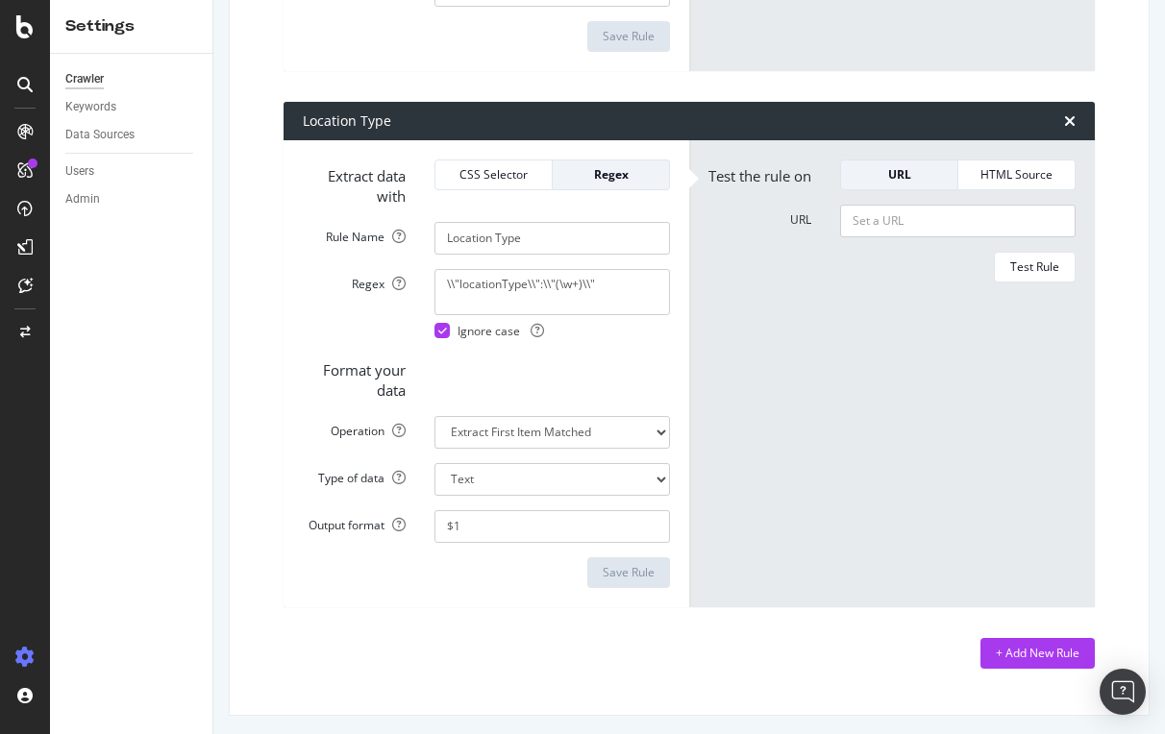
scroll to position [1284, 0]
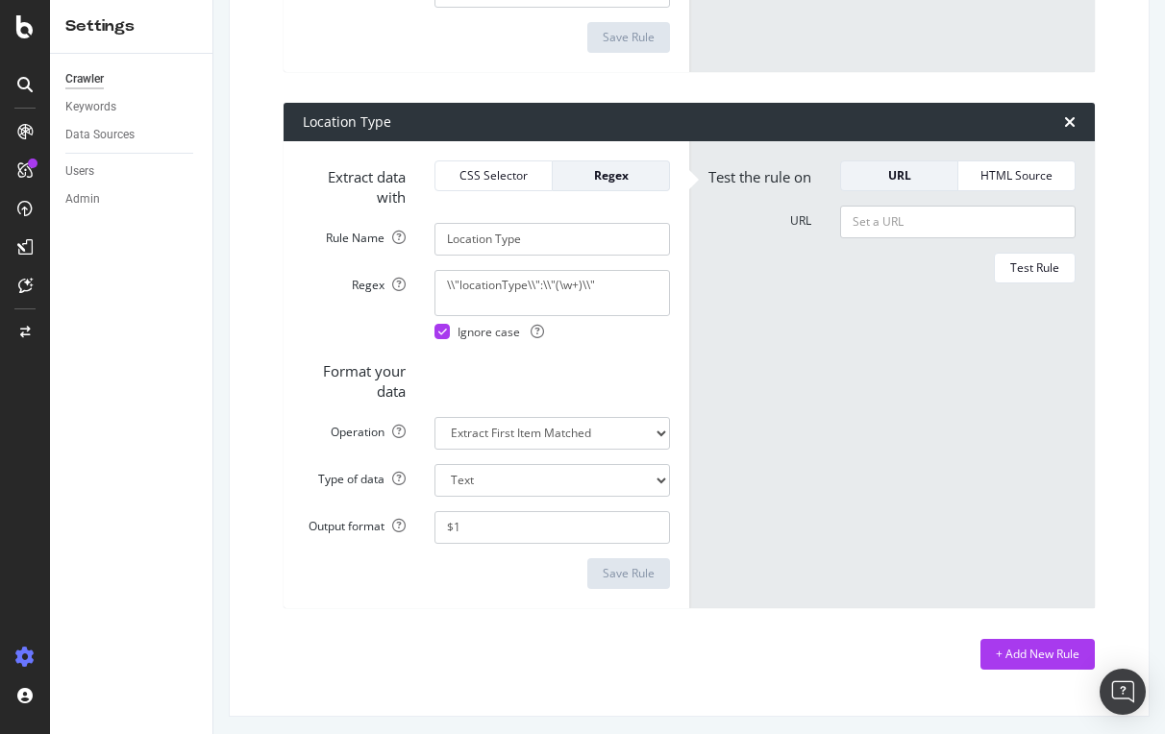
click at [23, 131] on icon at bounding box center [24, 131] width 15 height 15
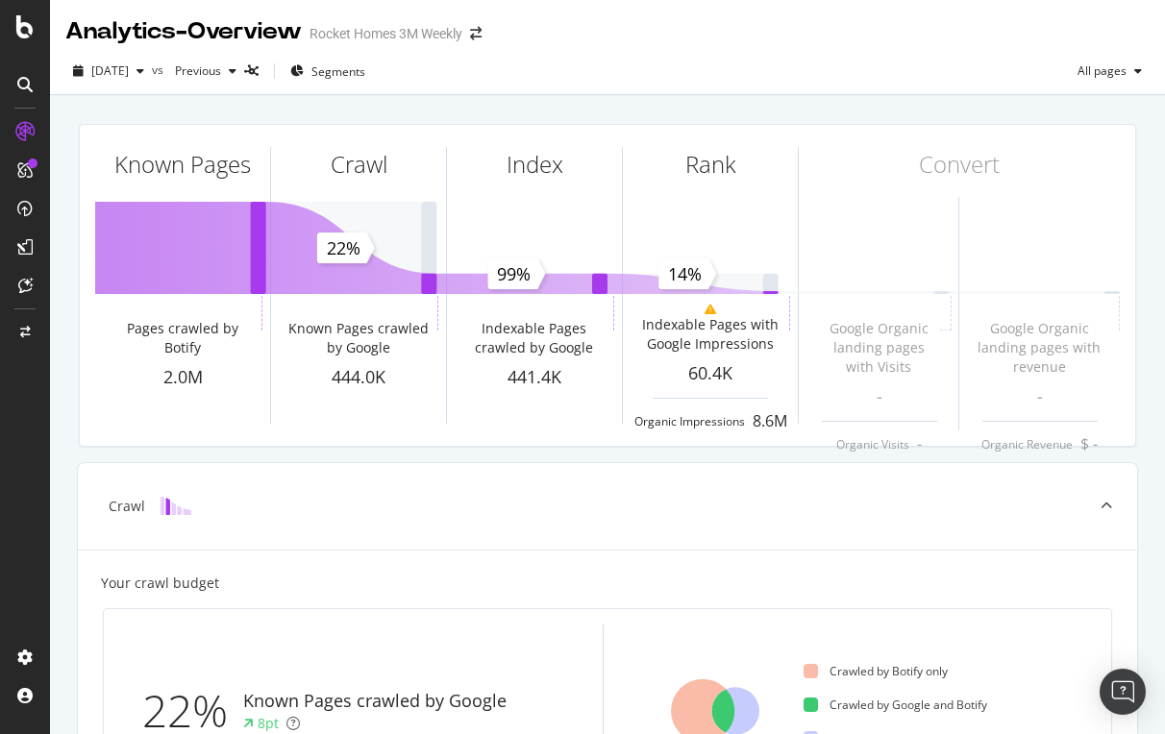
click at [12, 81] on div at bounding box center [25, 84] width 31 height 31
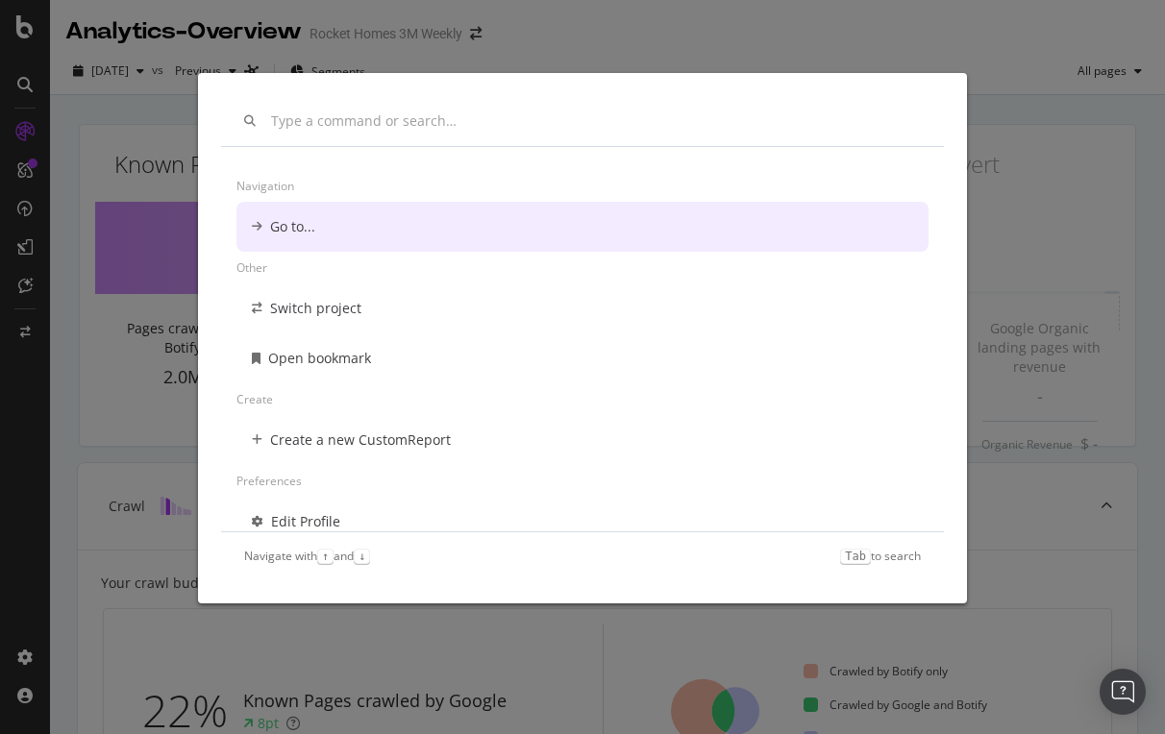
click at [1056, 123] on div "Navigation Go to... Other Switch project Open bookmark Create Create a new Cust…" at bounding box center [582, 367] width 1165 height 734
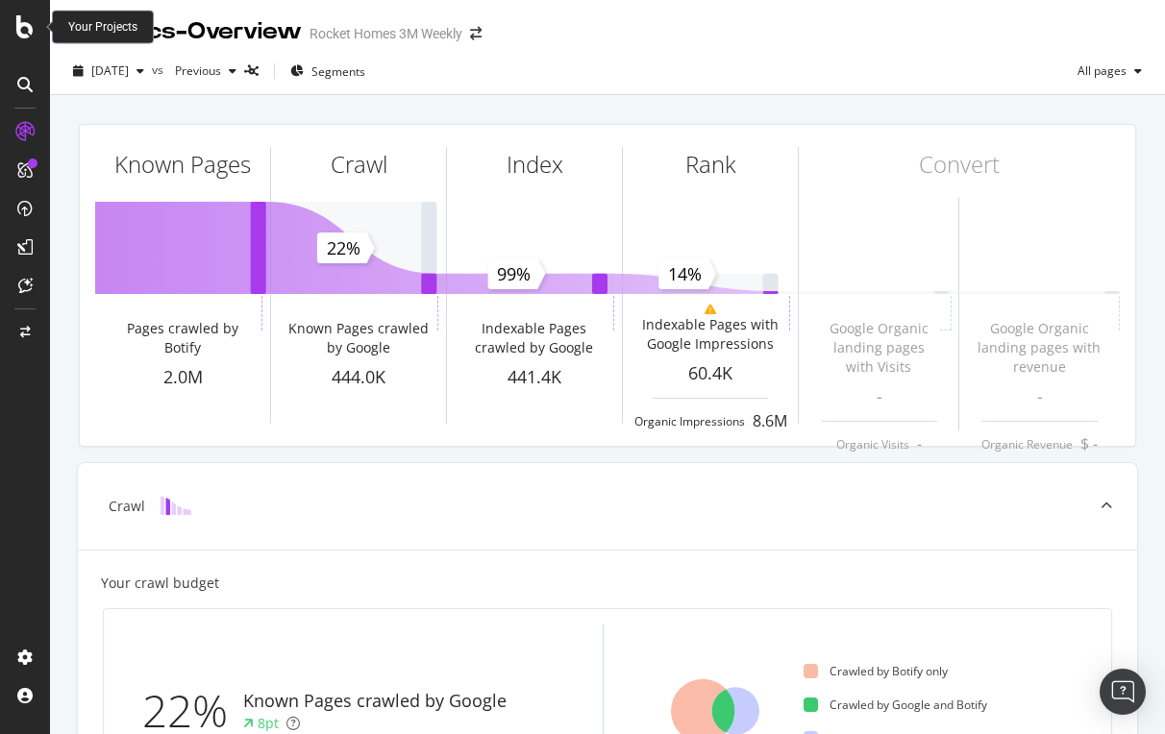
click at [25, 33] on icon at bounding box center [24, 26] width 17 height 23
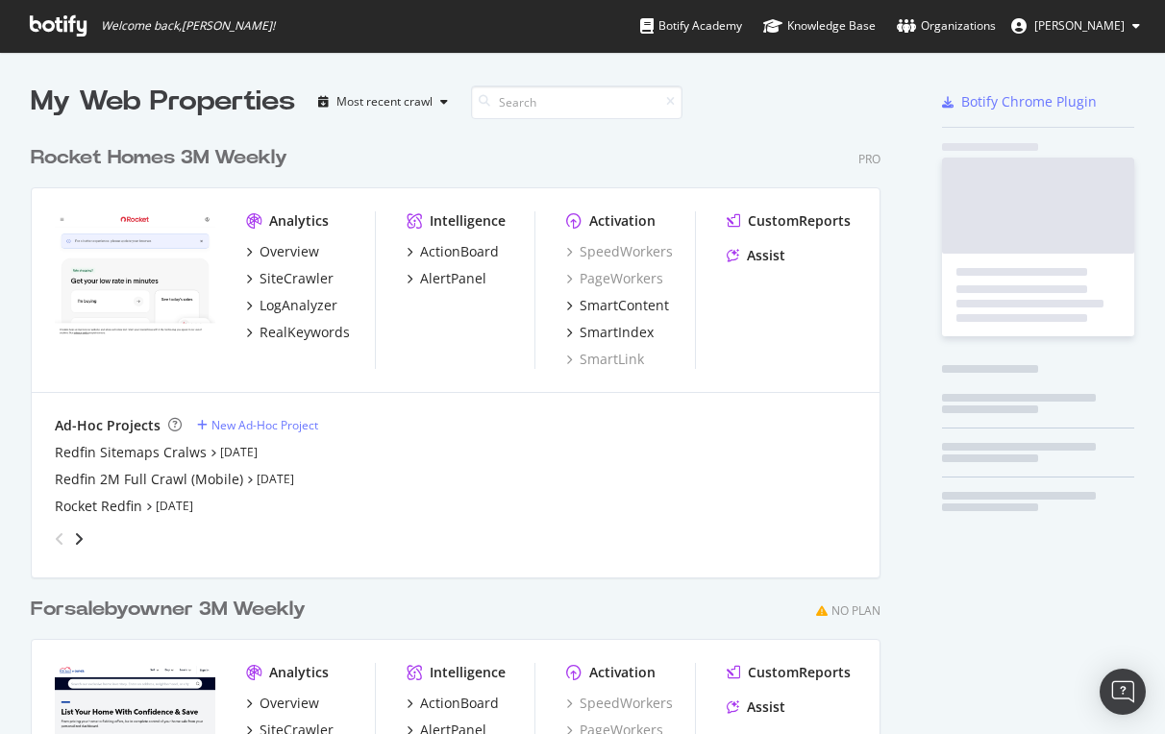
scroll to position [734, 1165]
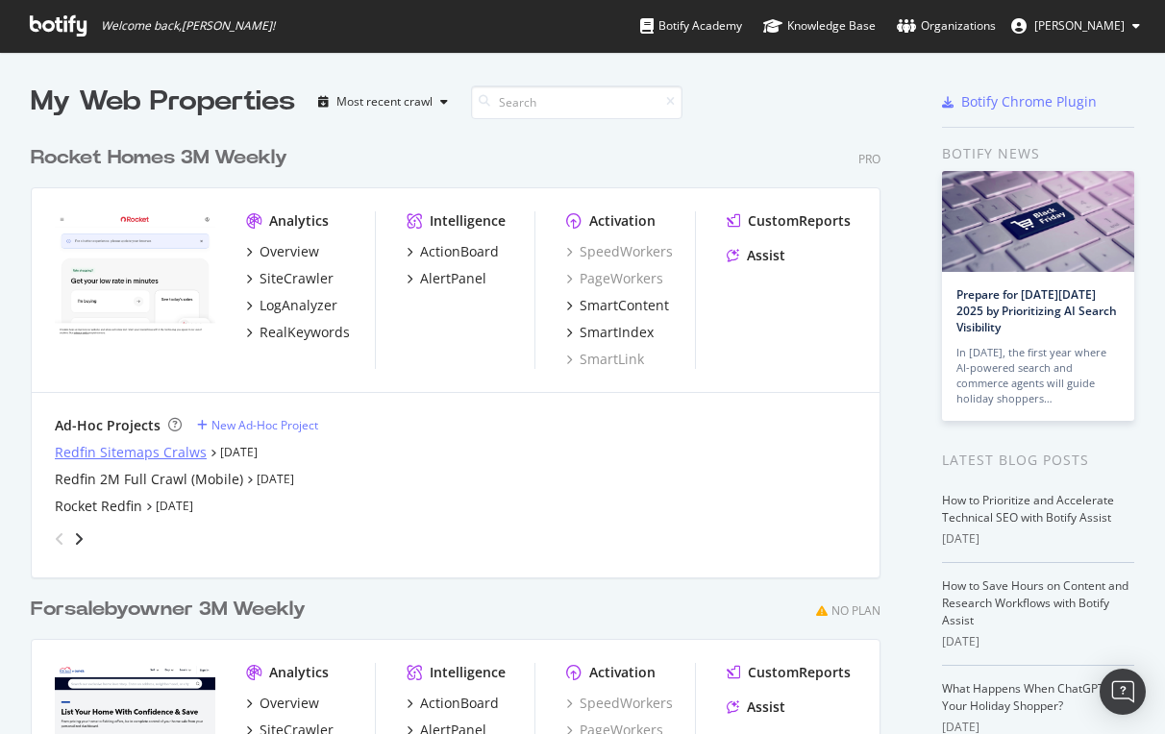
click at [131, 449] on div "Redfin Sitemaps Cralws" at bounding box center [131, 452] width 152 height 19
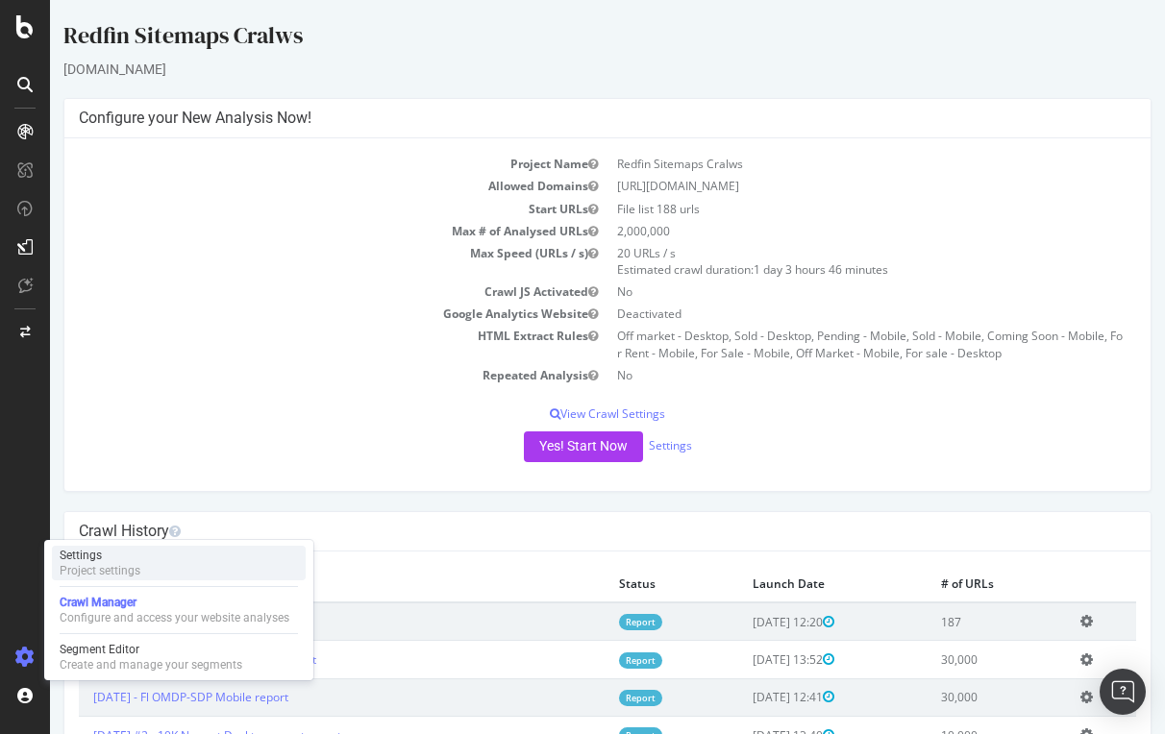
click at [117, 567] on div "Project settings" at bounding box center [100, 570] width 81 height 15
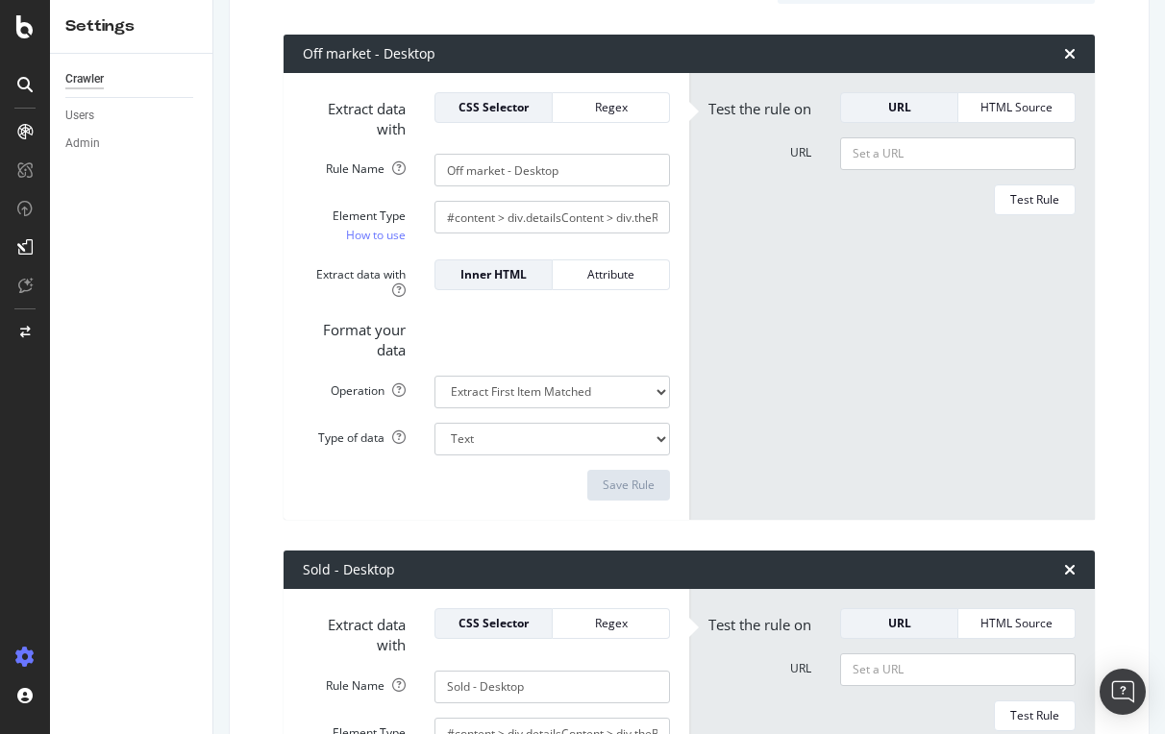
scroll to position [302, 0]
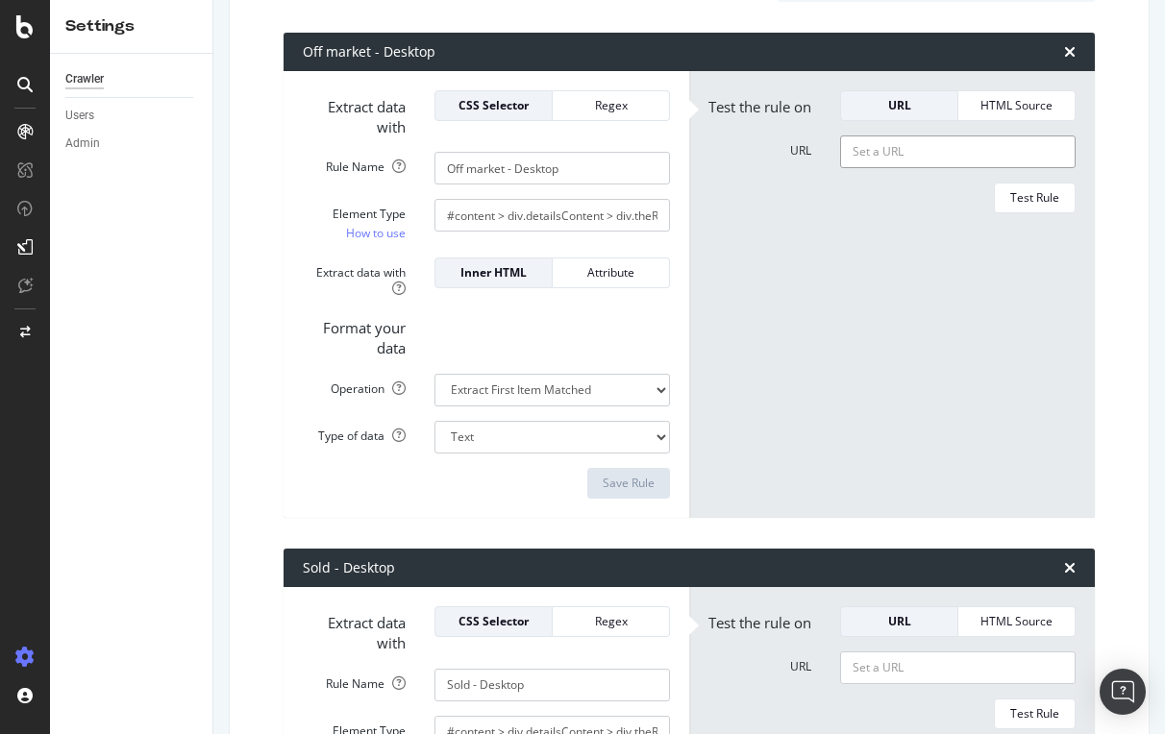
click at [884, 155] on input "URL" at bounding box center [957, 152] width 235 height 33
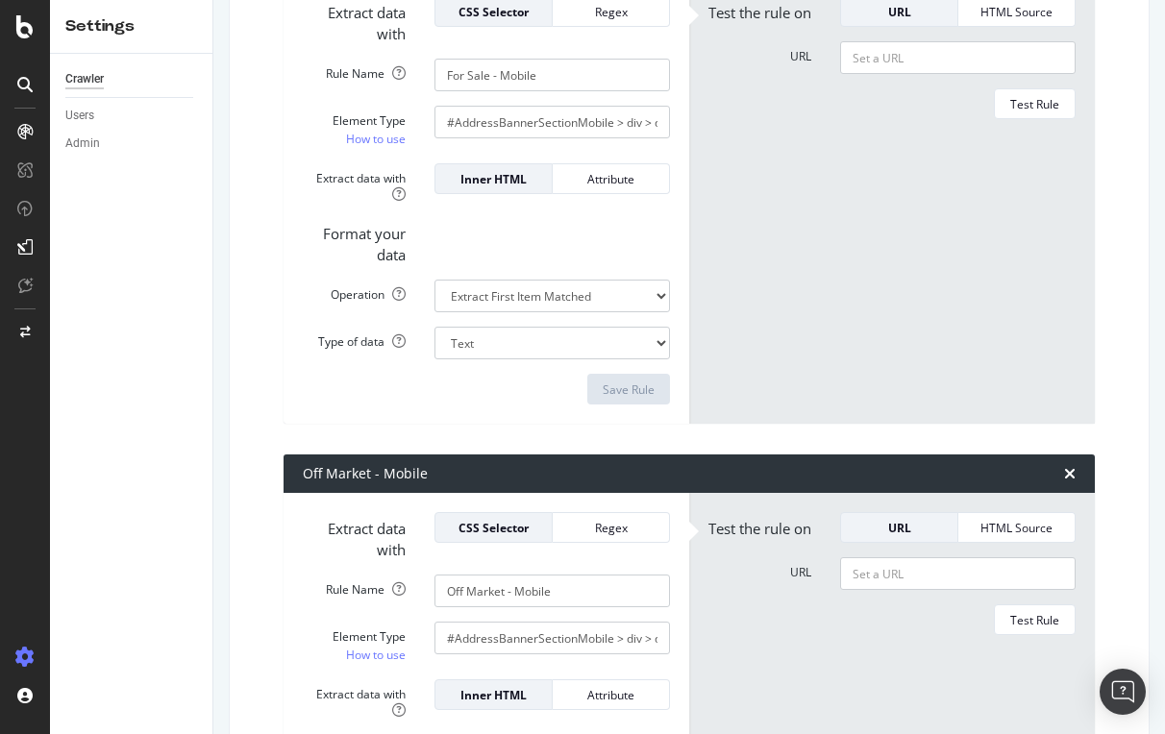
scroll to position [3532, 0]
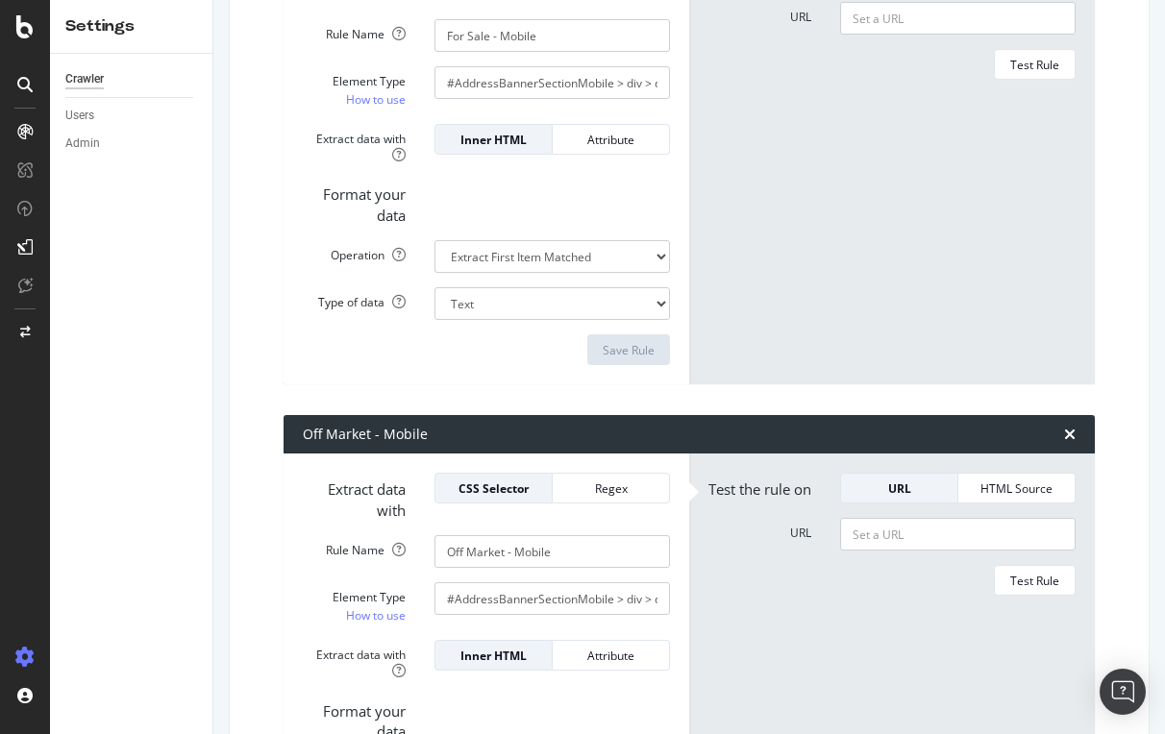
click at [877, 554] on form "Test the rule on URL HTML Source URL Test Rule" at bounding box center [891, 677] width 367 height 408
click at [877, 544] on input "URL" at bounding box center [957, 534] width 235 height 33
paste input "[URL][DOMAIN_NAME]"
type input "[URL][DOMAIN_NAME]"
click at [1023, 582] on div "Test Rule" at bounding box center [1034, 581] width 49 height 16
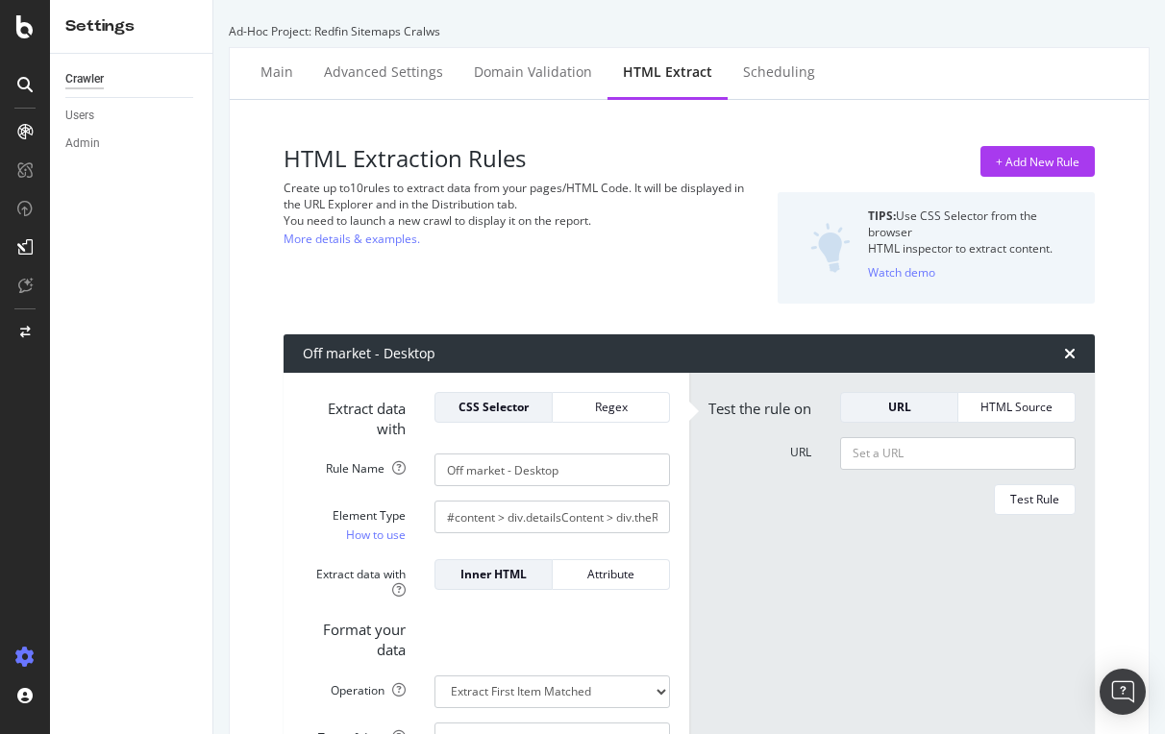
scroll to position [0, 0]
click at [28, 128] on icon at bounding box center [24, 131] width 15 height 15
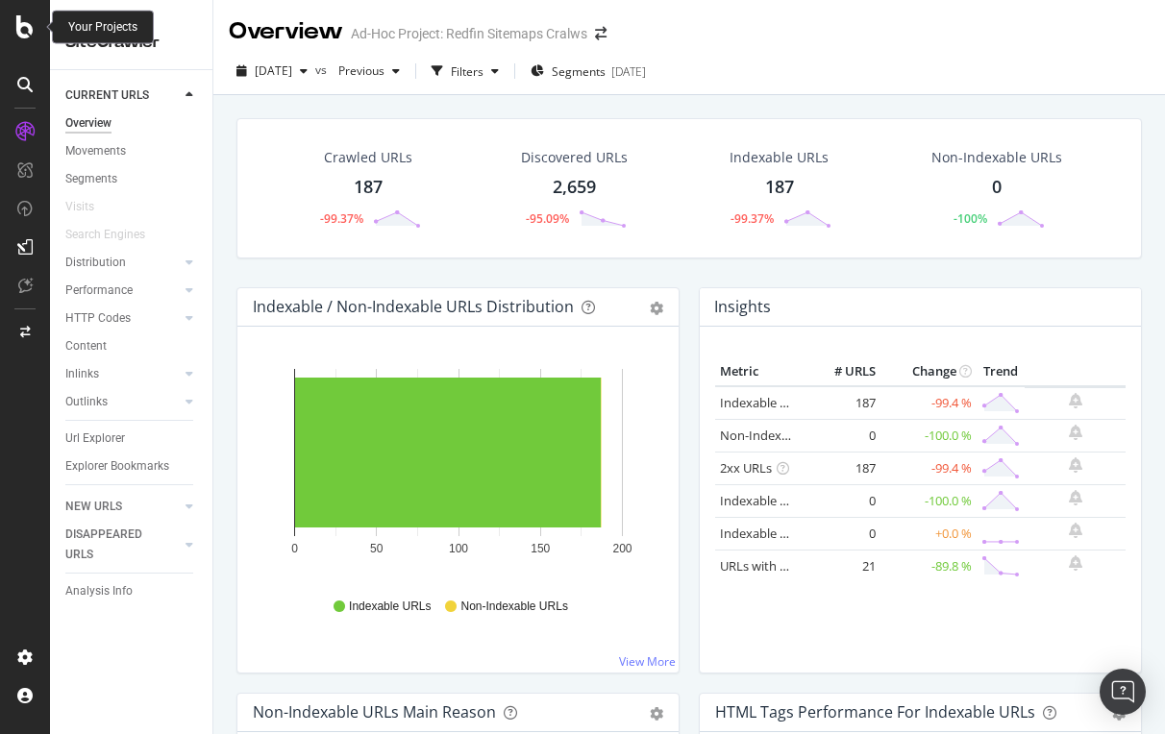
click at [25, 21] on icon at bounding box center [24, 26] width 17 height 23
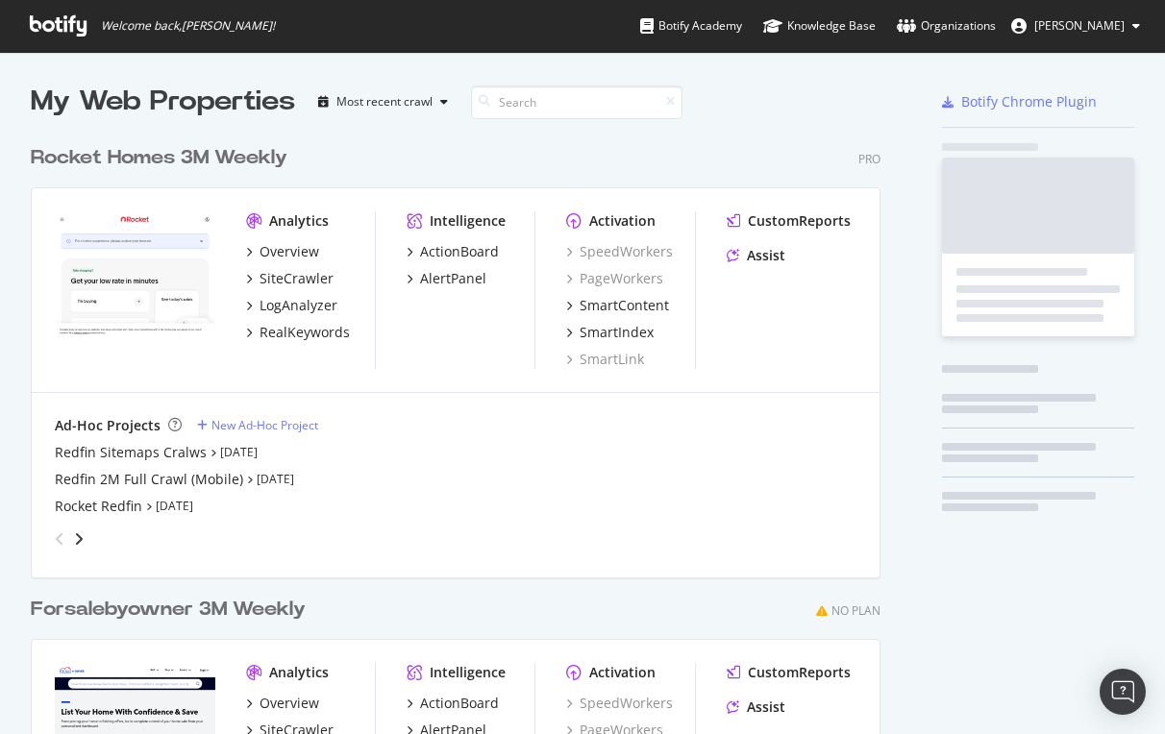
scroll to position [734, 1165]
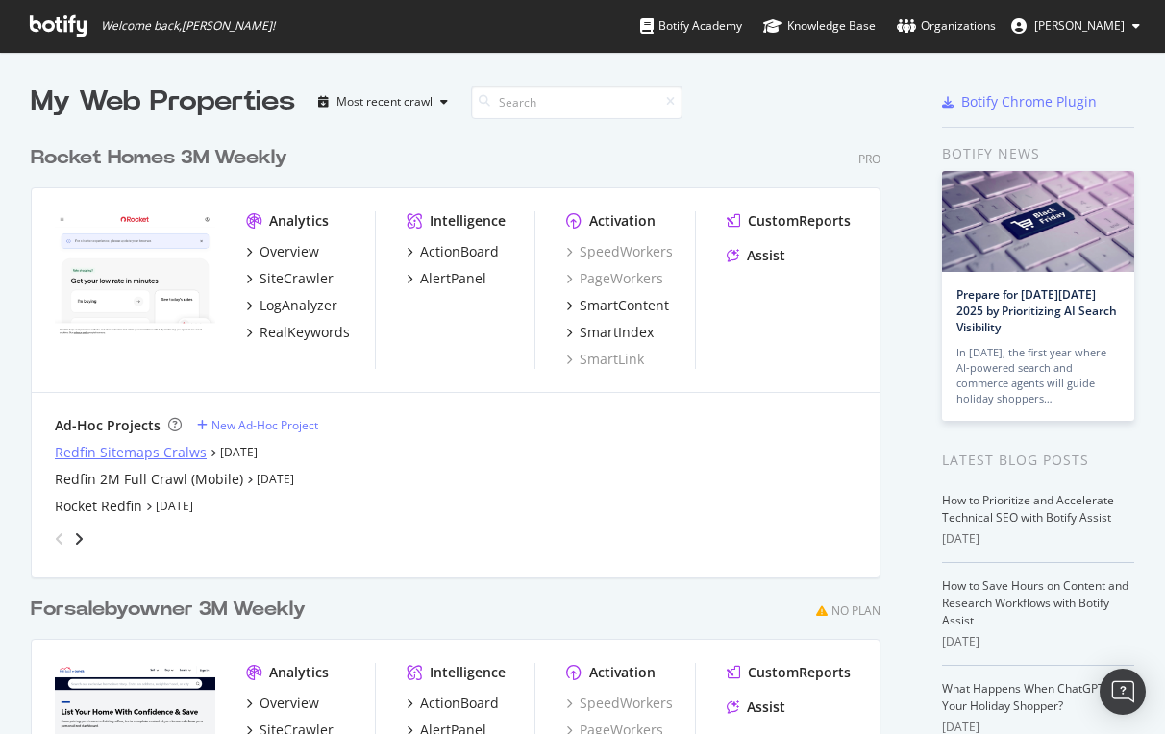
click at [147, 448] on div "Redfin Sitemaps Cralws" at bounding box center [131, 452] width 152 height 19
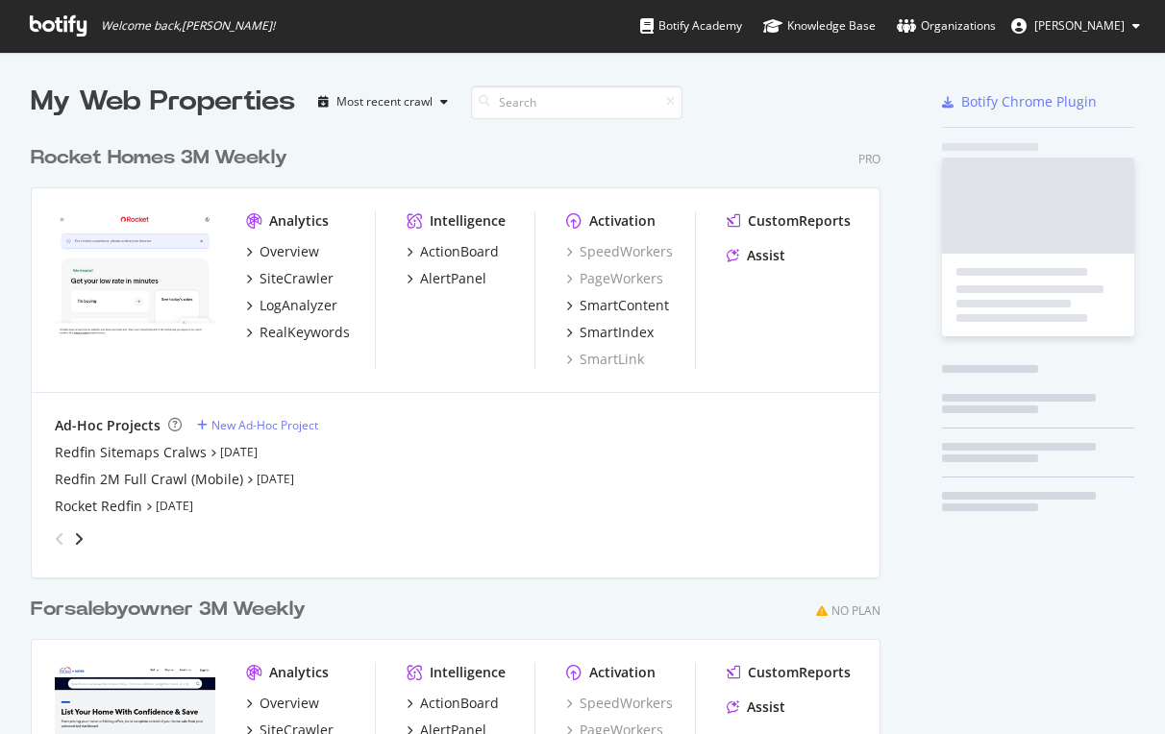
scroll to position [869, 865]
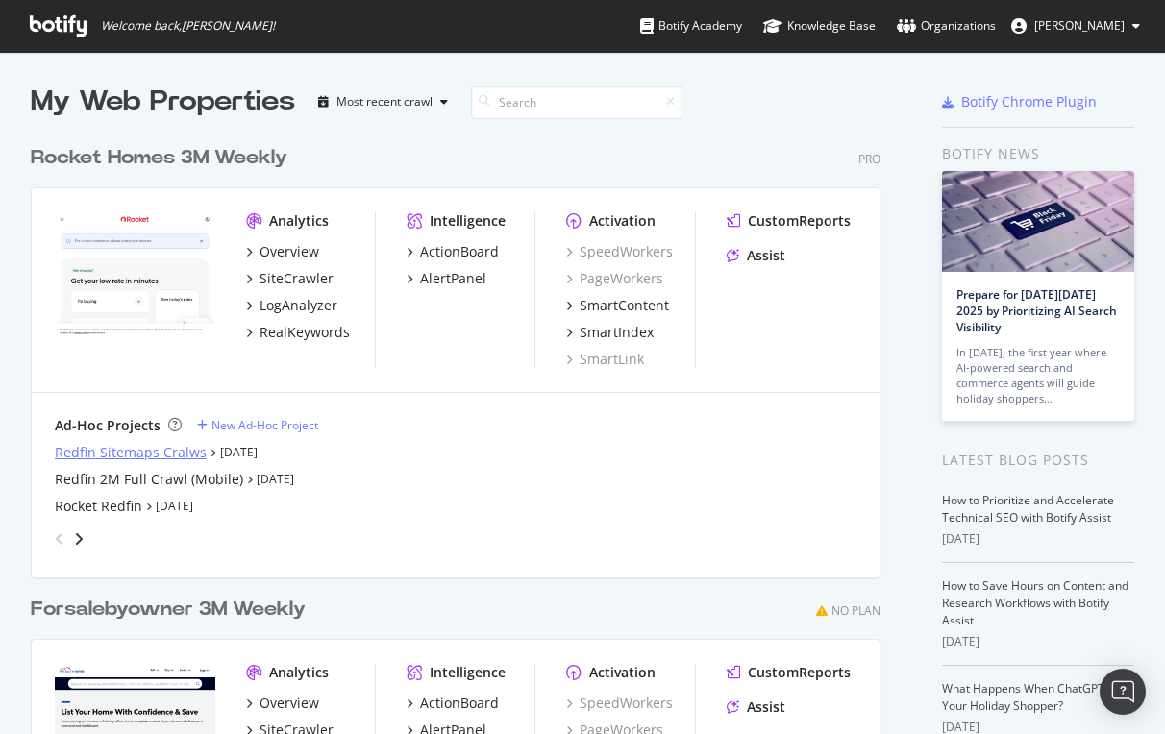
click at [125, 451] on div "Redfin Sitemaps Cralws" at bounding box center [131, 452] width 152 height 19
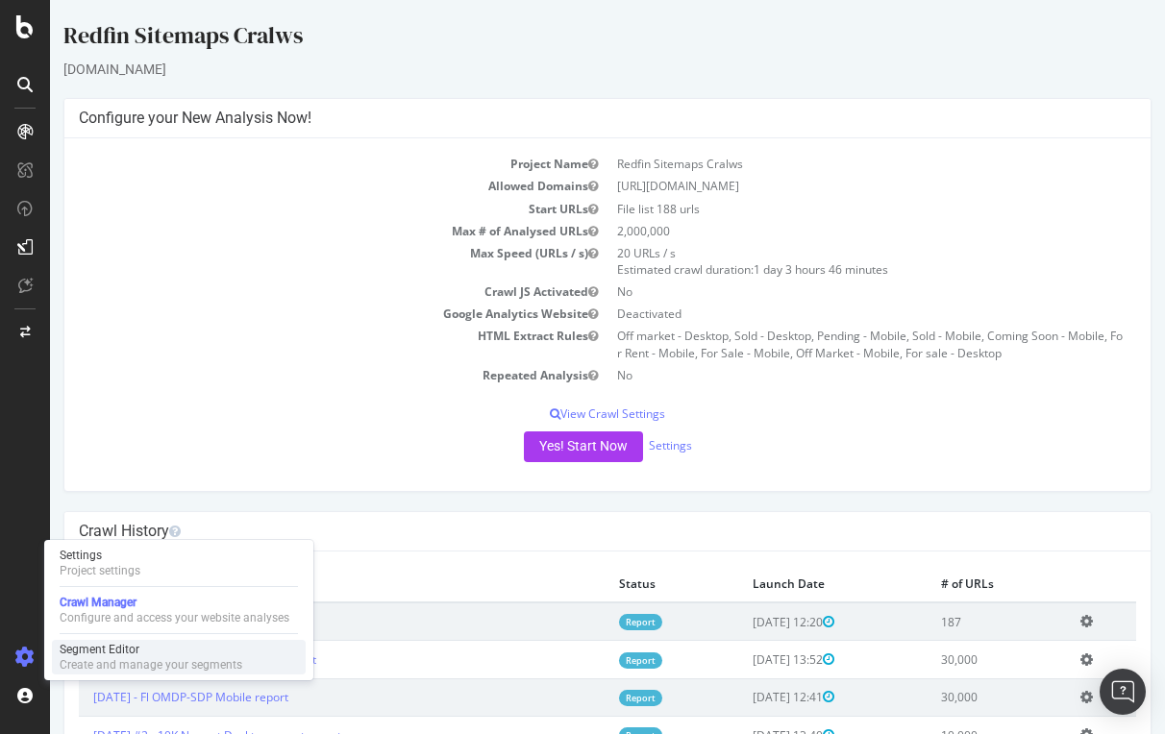
click at [117, 647] on div "Segment Editor" at bounding box center [151, 649] width 183 height 15
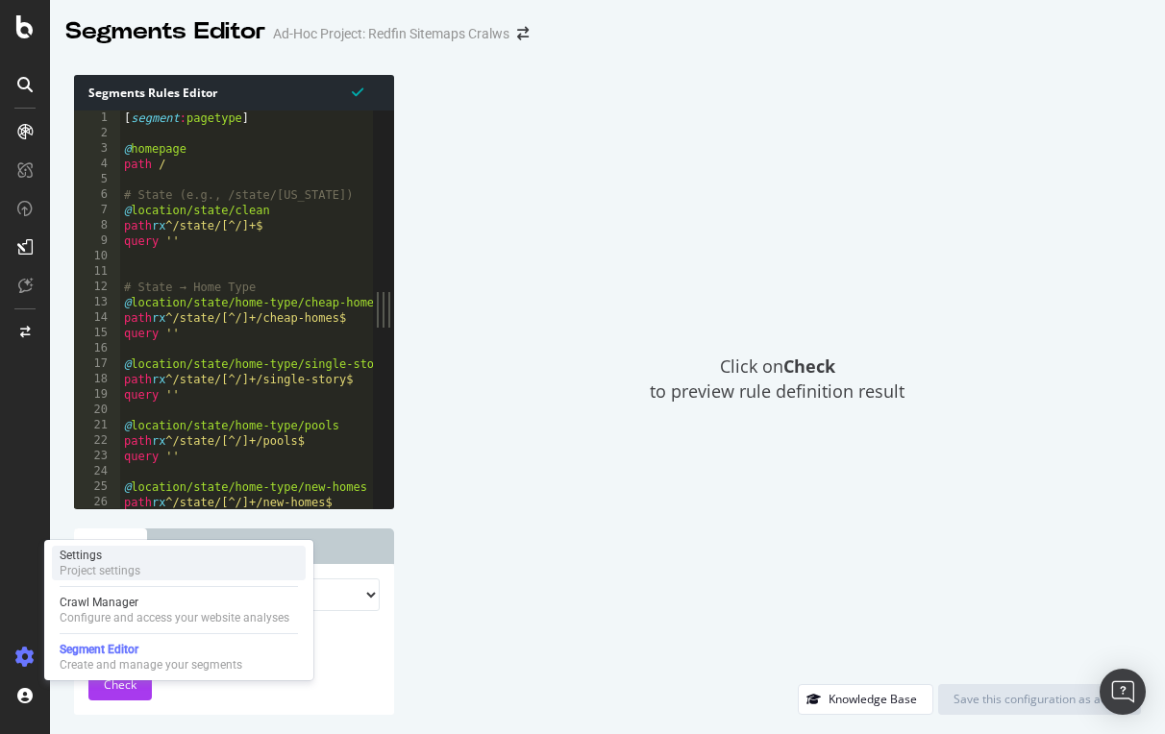
click at [83, 557] on div "Settings" at bounding box center [100, 555] width 81 height 15
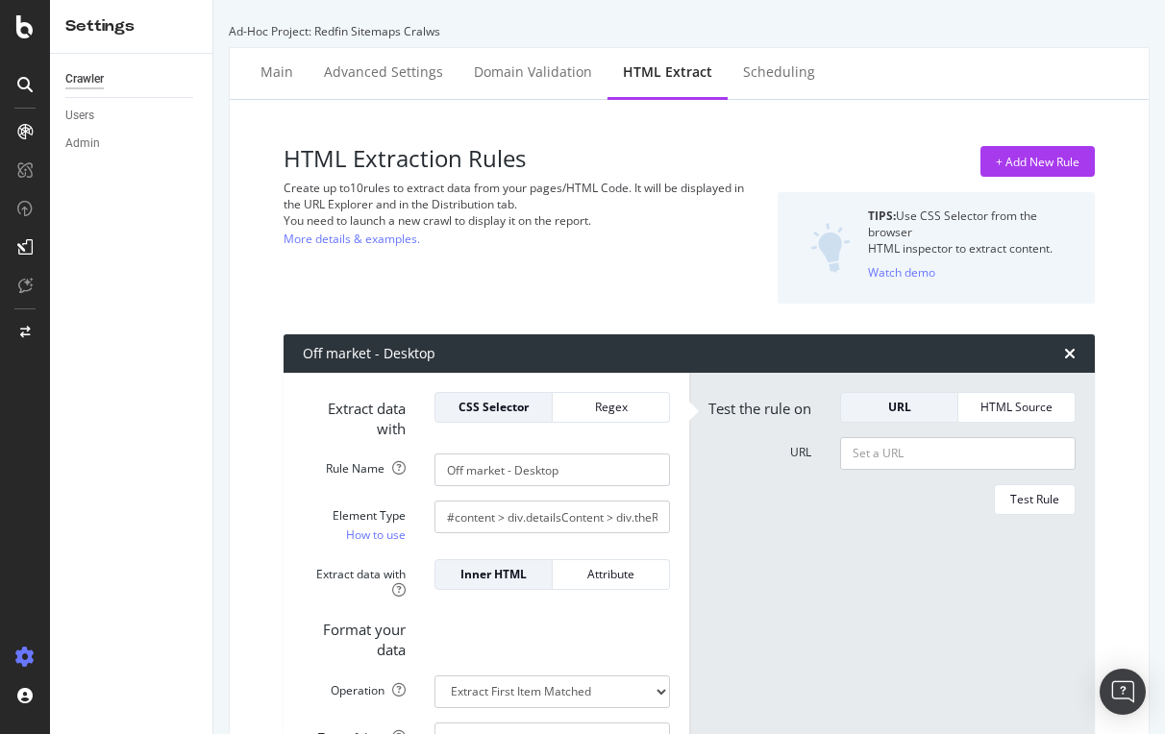
click at [655, 235] on div "HTML Extraction Rules Create up to 10 rules to extract data from your pages/HTM…" at bounding box center [523, 224] width 479 height 157
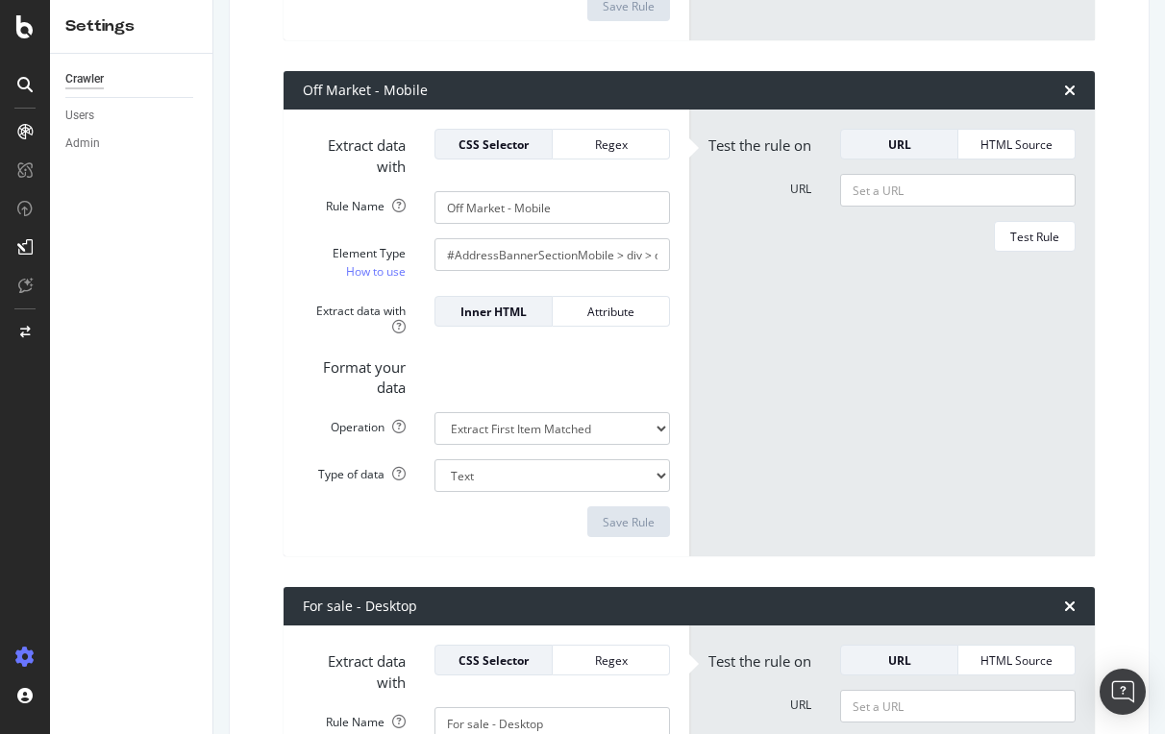
scroll to position [3853, 0]
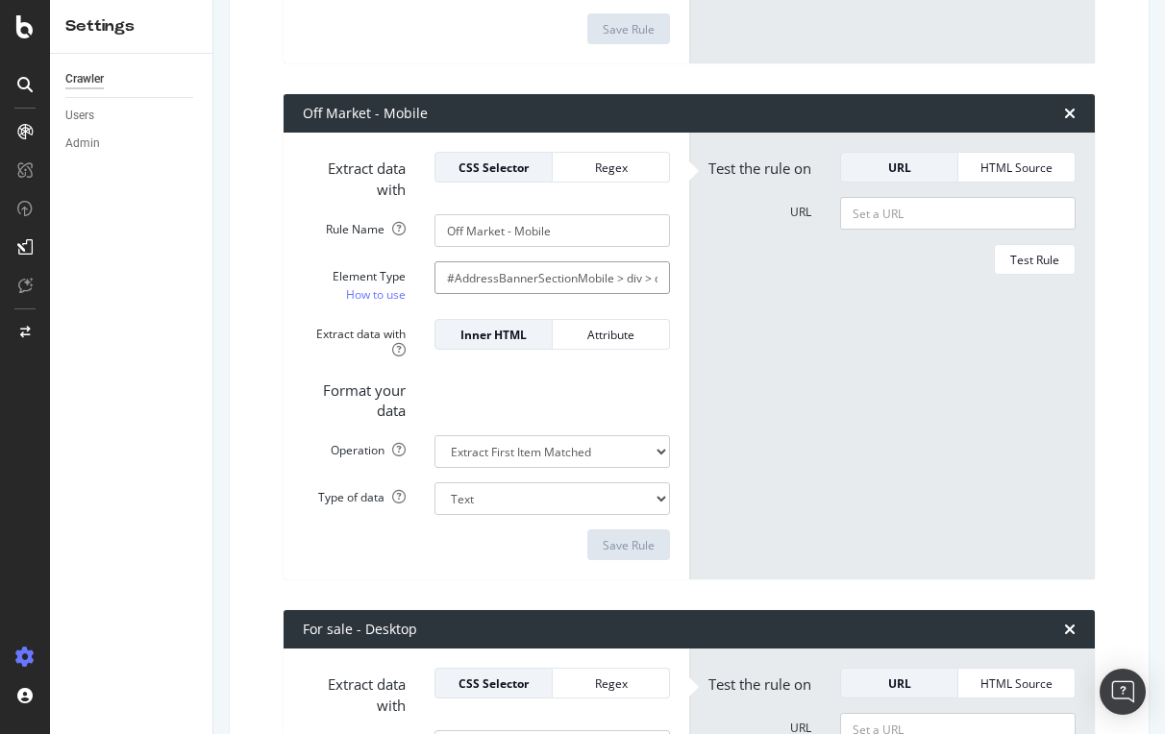
click at [578, 262] on input "#AddressBannerSectionMobile > div > div.flex > div.flex-1 > div.ListingStatusBa…" at bounding box center [551, 277] width 235 height 33
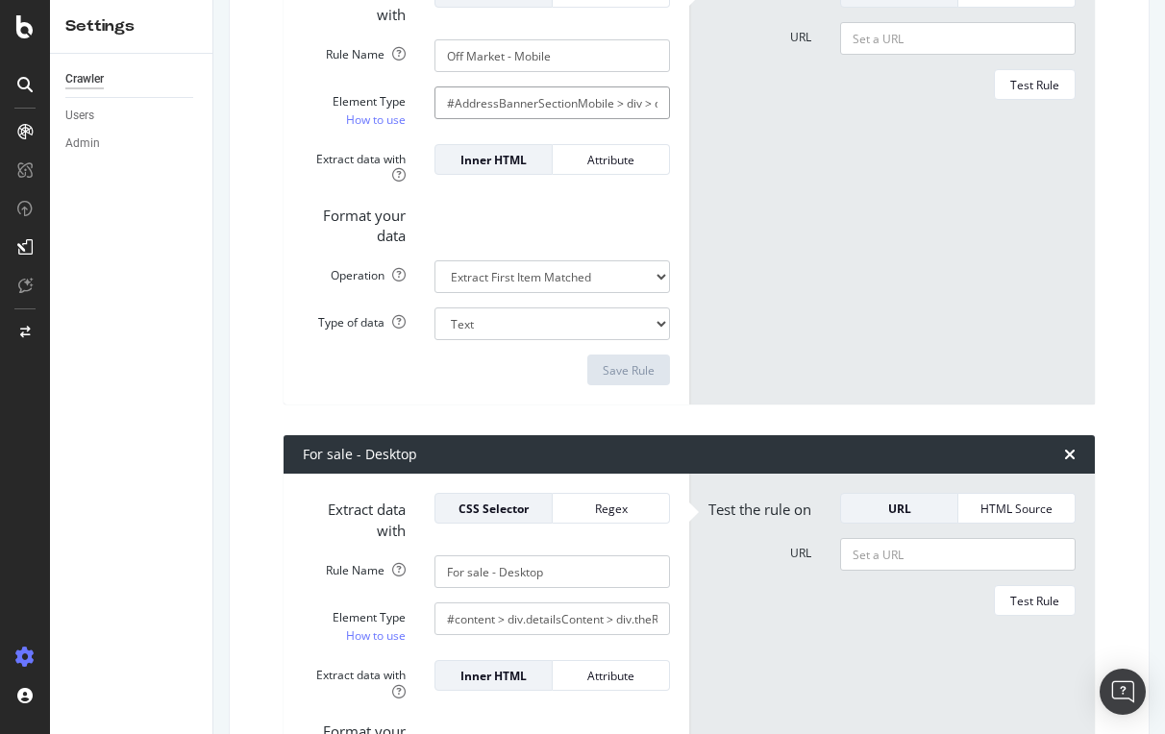
scroll to position [4148, 0]
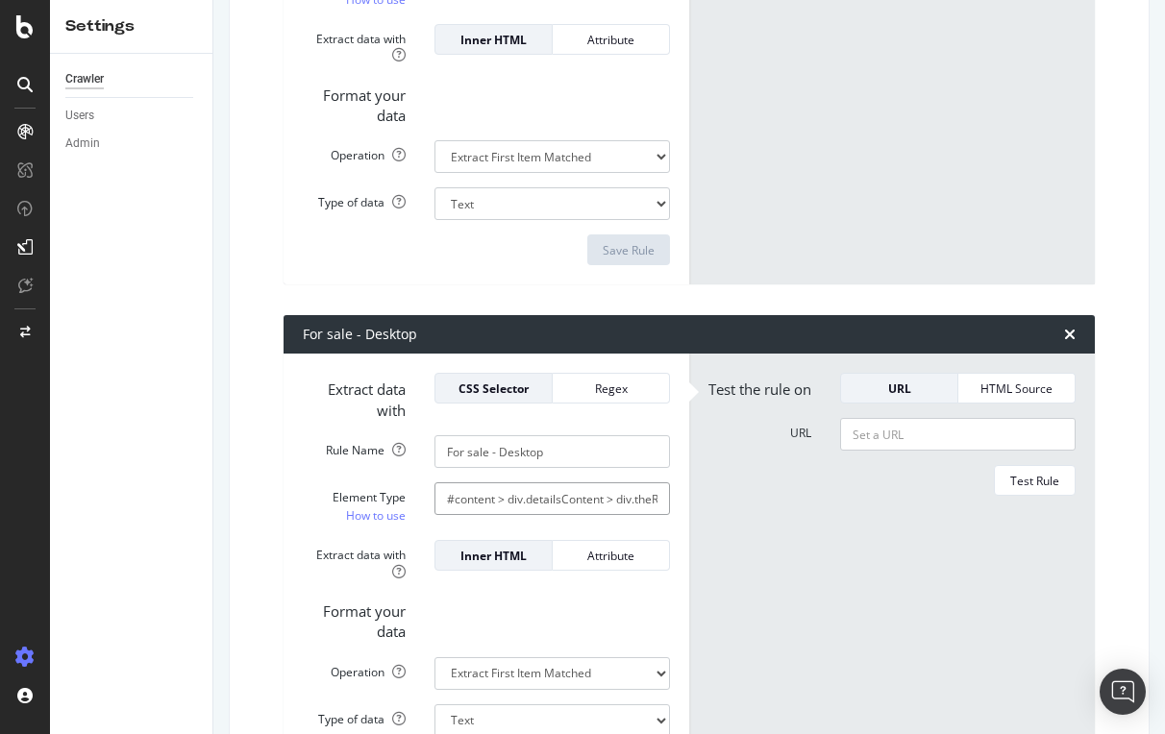
click at [564, 488] on input "#content > div.detailsContent > div.theRailSection > div.alongTheRail > div:nth…" at bounding box center [551, 499] width 235 height 33
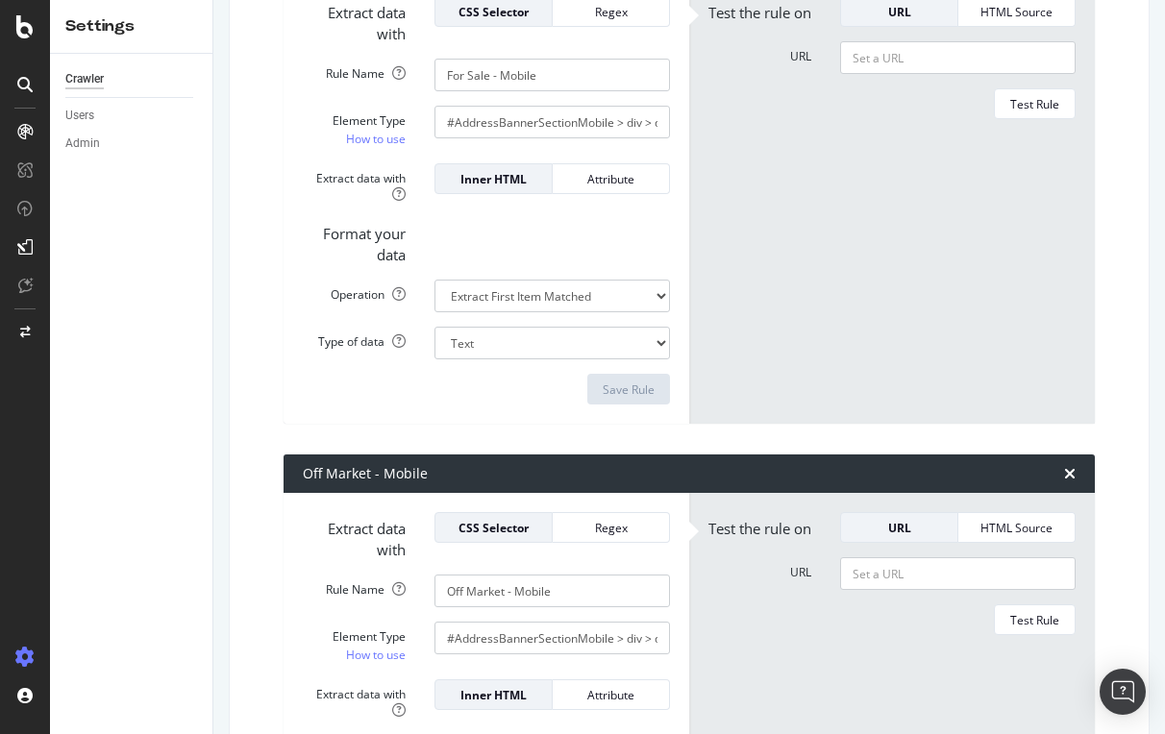
scroll to position [3363, 0]
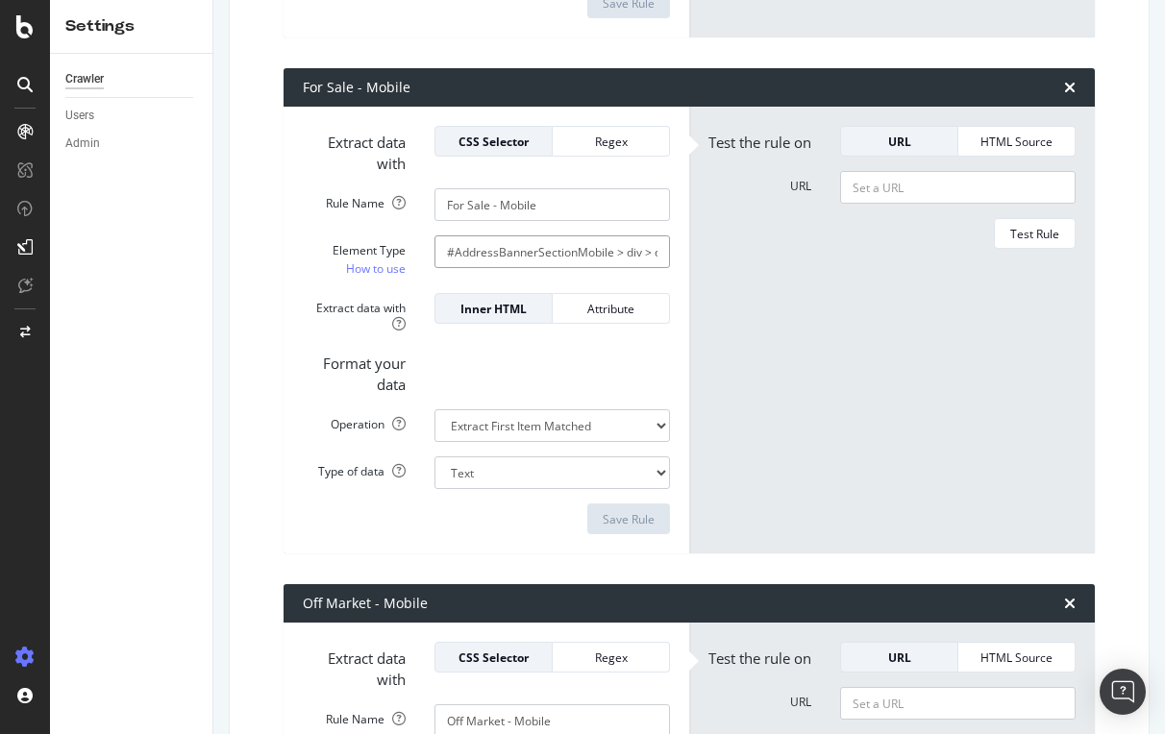
click at [522, 239] on input "#AddressBannerSectionMobile > div > div.flex > div.flex-1 > div.ListingStatusBa…" at bounding box center [551, 251] width 235 height 33
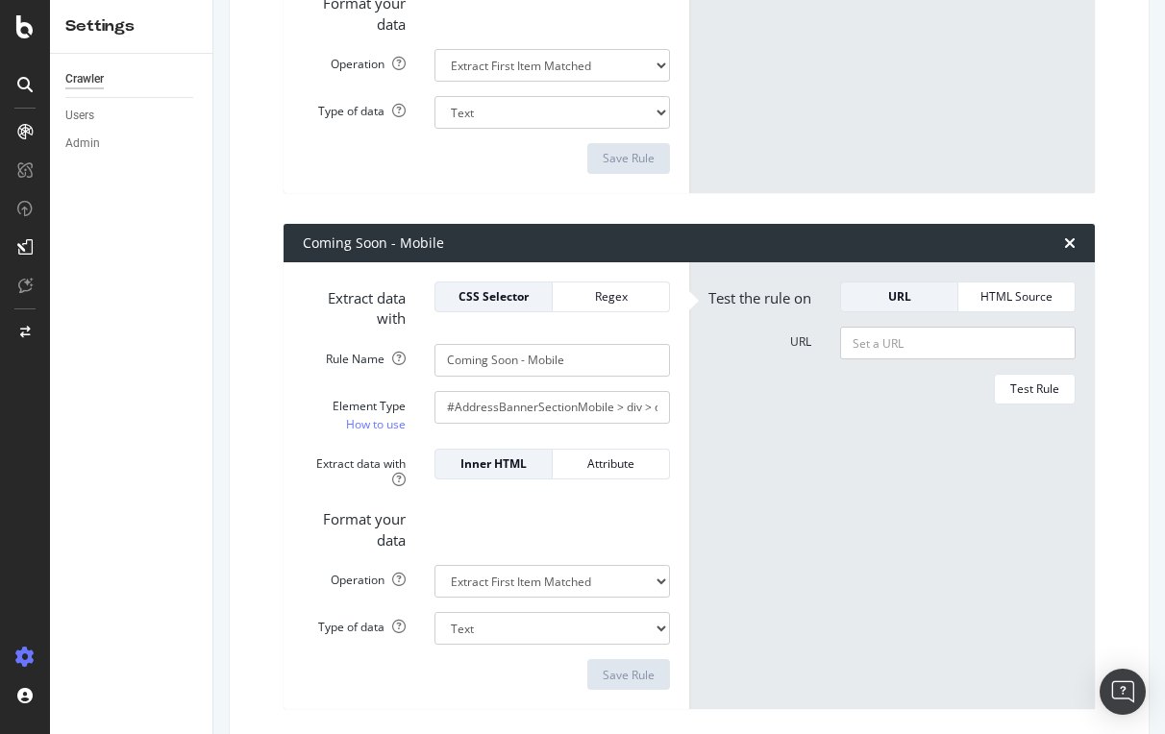
scroll to position [2173, 0]
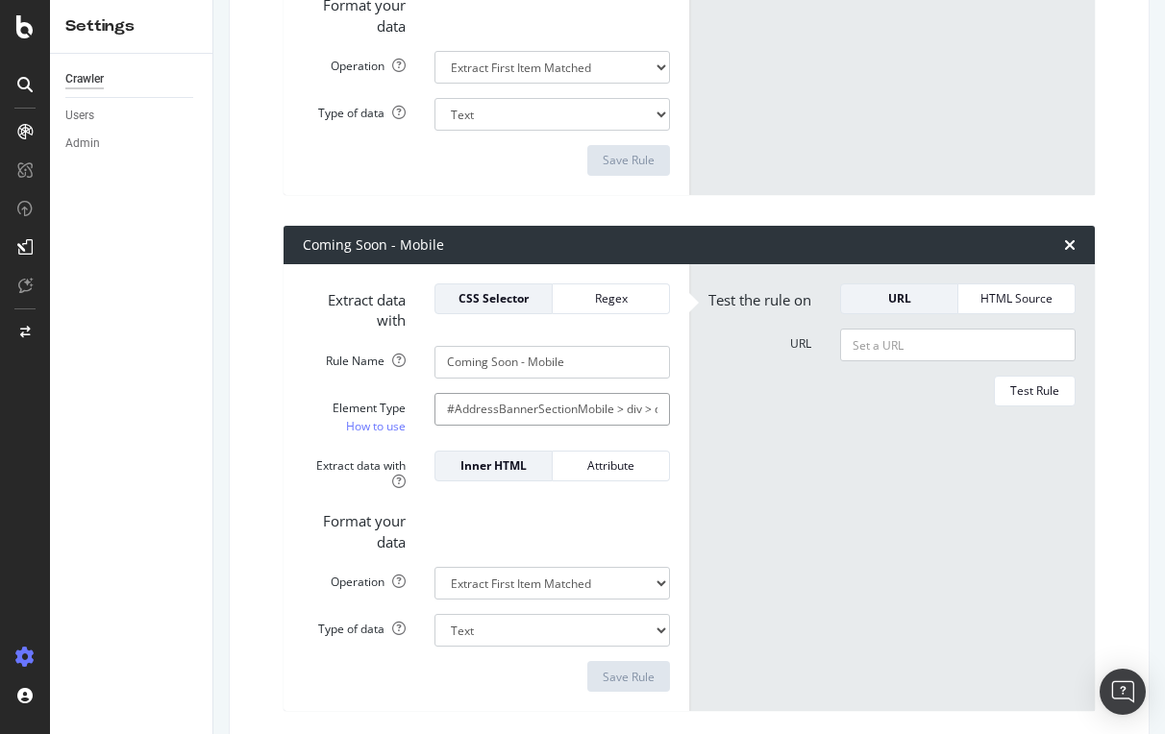
click at [574, 403] on input "#AddressBannerSectionMobile > div > div.flex > div.flex-1 > div.ListingStatusBa…" at bounding box center [551, 409] width 235 height 33
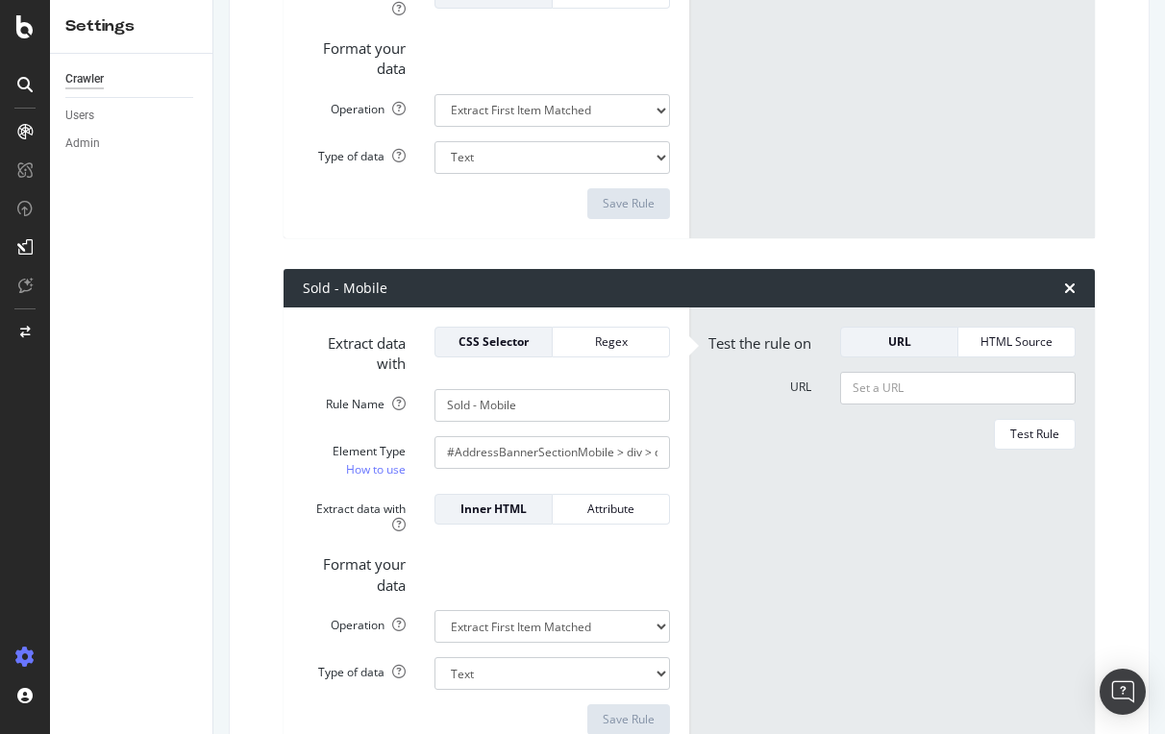
scroll to position [1590, 0]
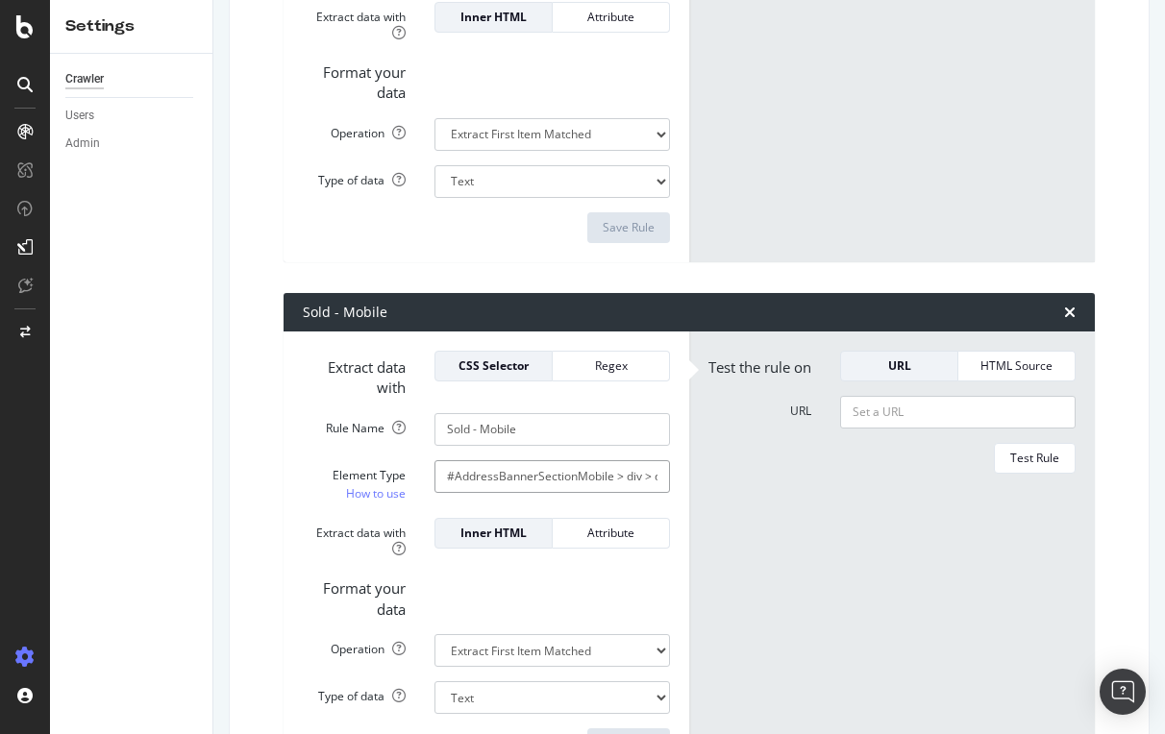
click at [569, 467] on input "#AddressBannerSectionMobile > div > div.flex > div.flex-1 > div.ListingStatusBa…" at bounding box center [551, 476] width 235 height 33
click at [384, 443] on form "Extract data with CSS Selector Regex Rule Name Sold - Mobile Element Type How t…" at bounding box center [486, 555] width 367 height 408
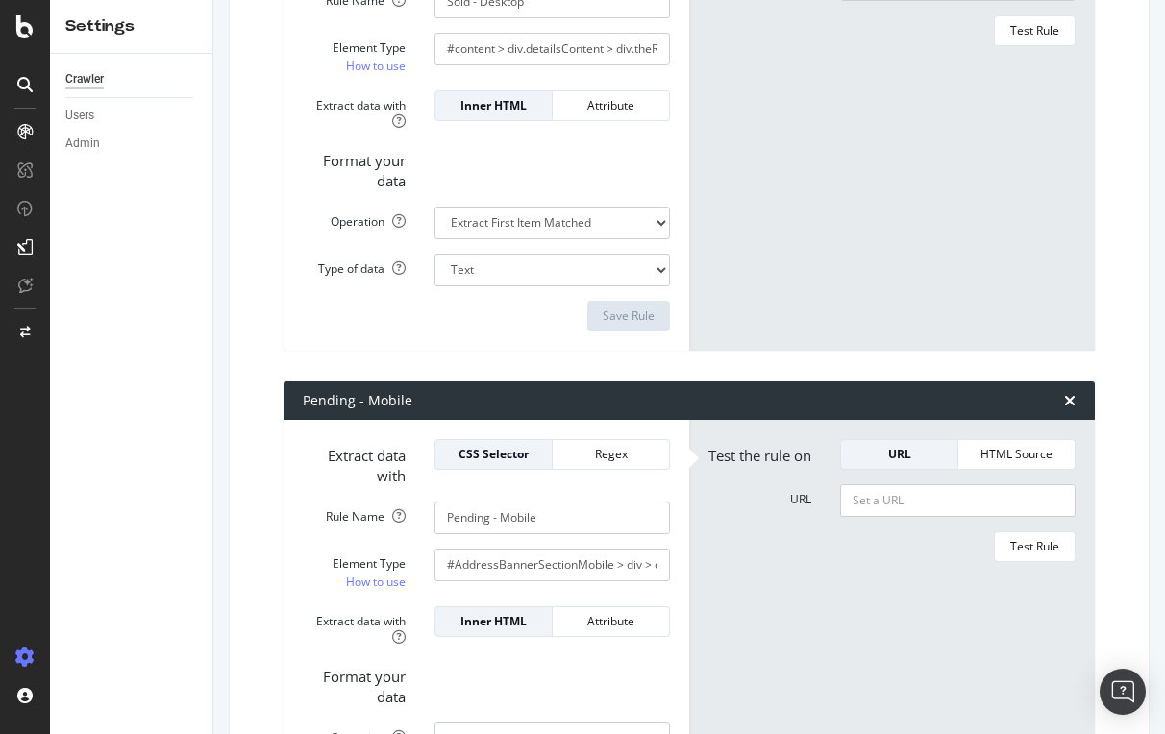
scroll to position [1040, 0]
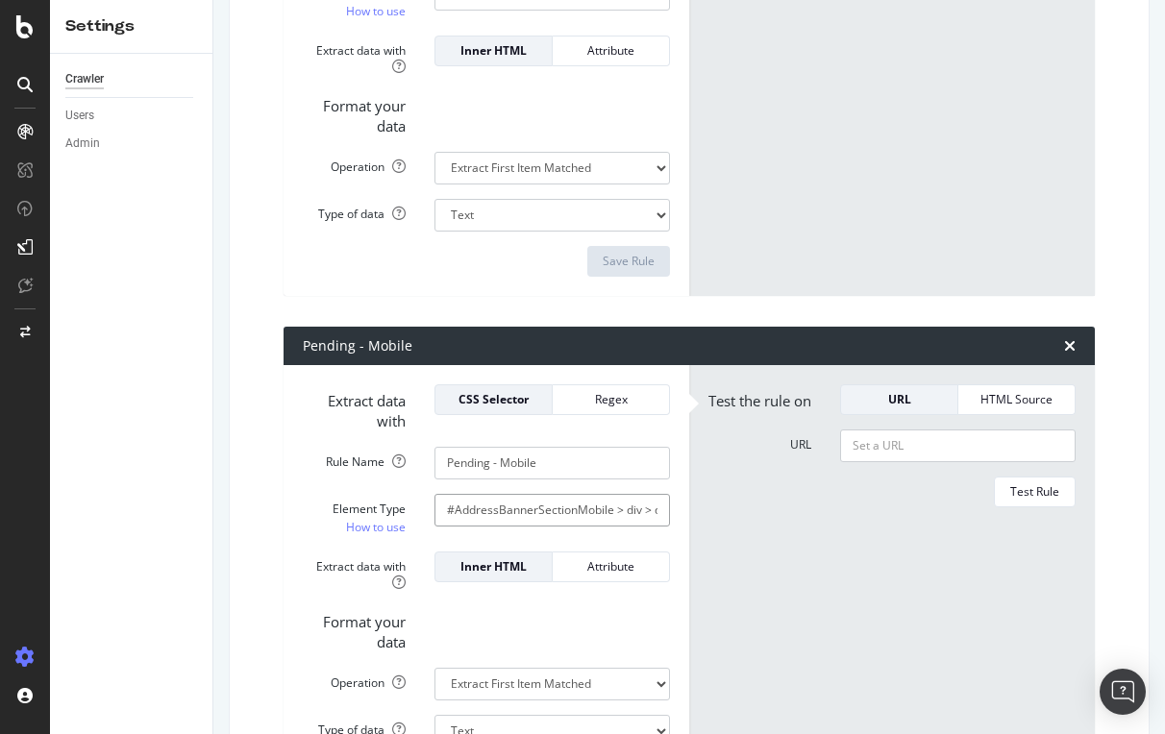
click at [582, 498] on input "#AddressBannerSectionMobile > div > div.flex > div.flex-1 > div.ListingStatusBa…" at bounding box center [551, 510] width 235 height 33
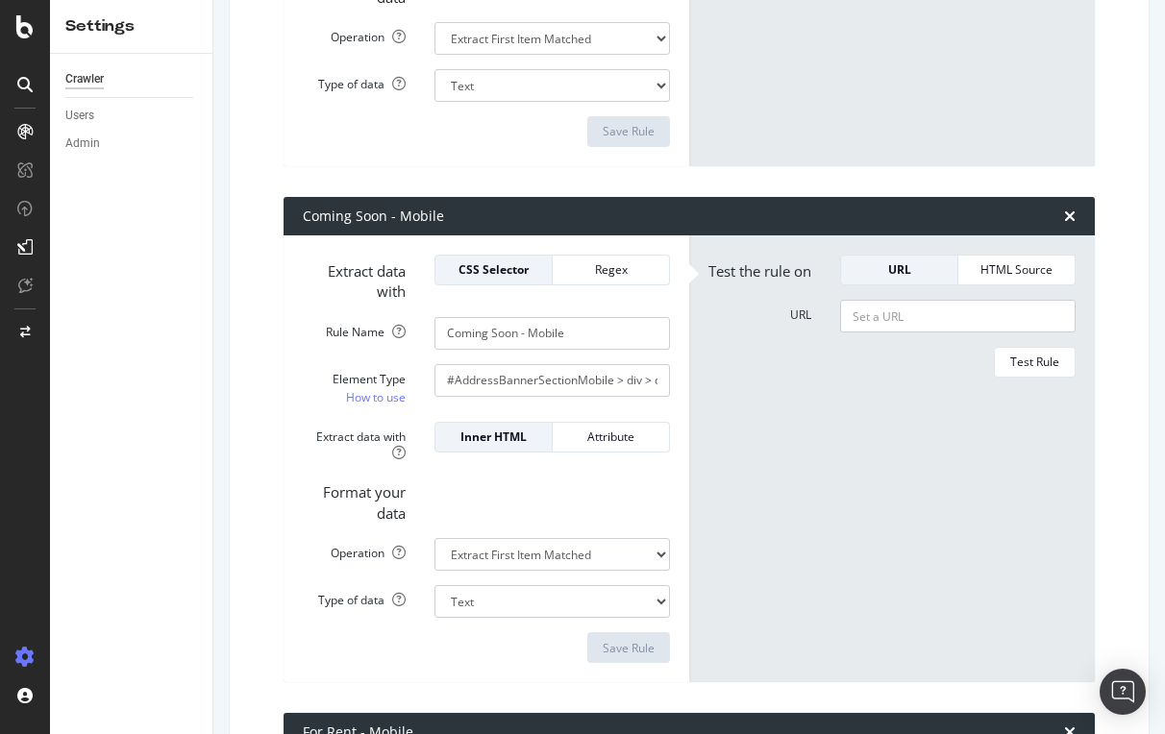
scroll to position [2199, 0]
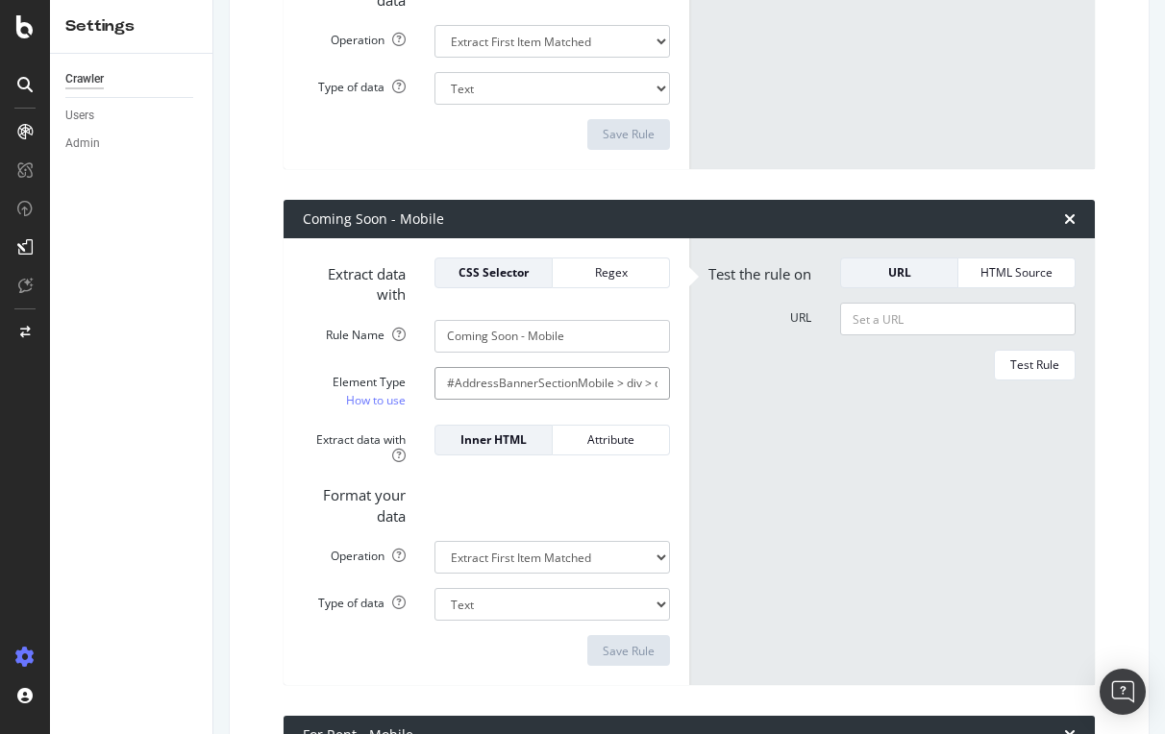
click at [557, 379] on input "#AddressBannerSectionMobile > div > div.flex > div.flex-1 > div.ListingStatusBa…" at bounding box center [551, 383] width 235 height 33
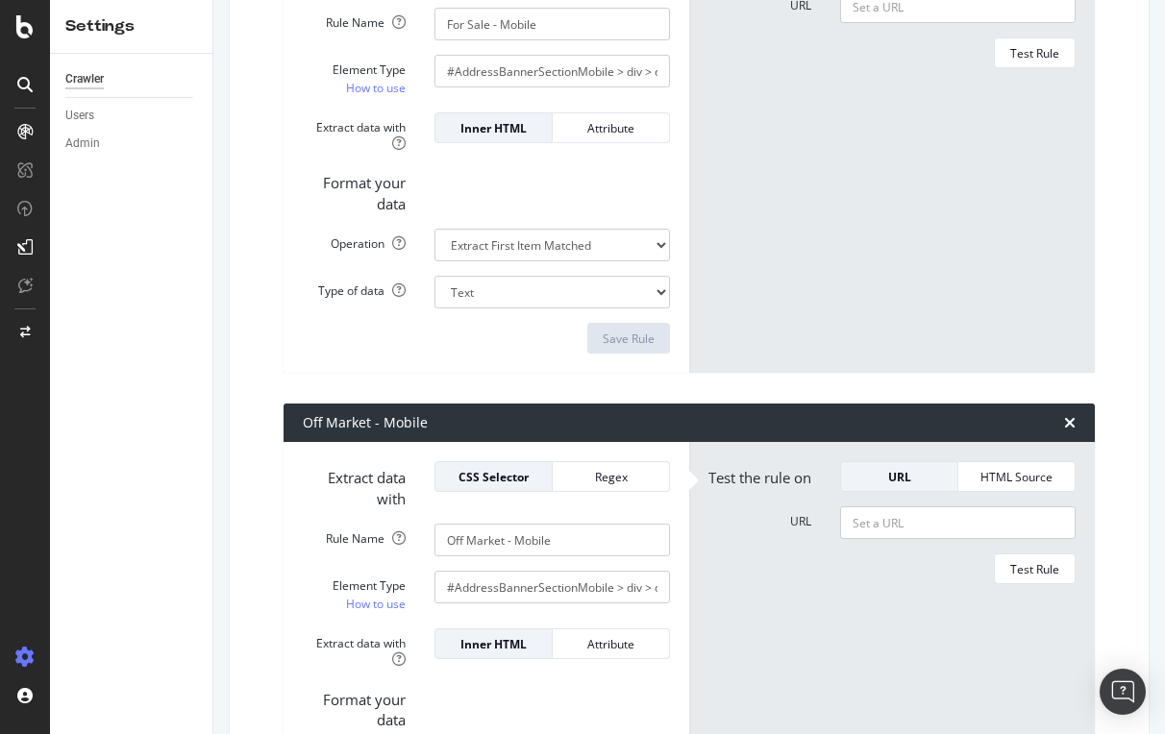
scroll to position [3753, 0]
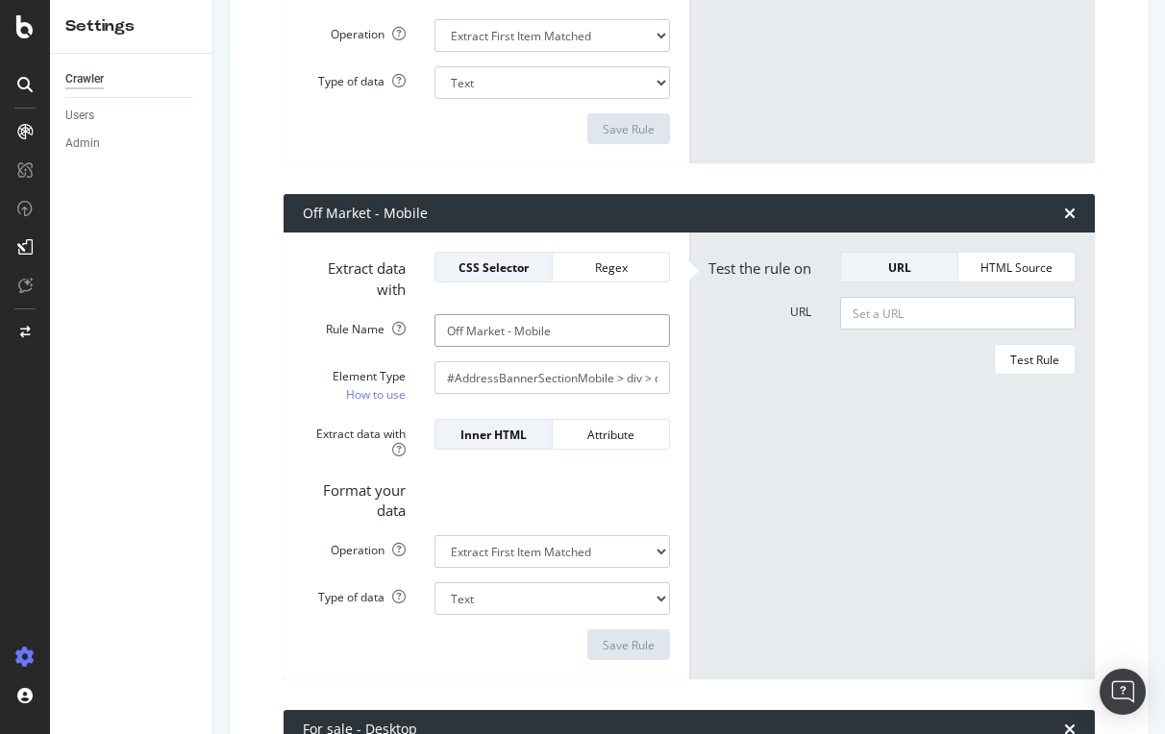
click at [552, 314] on input "Off Market - Mobile" at bounding box center [551, 330] width 235 height 33
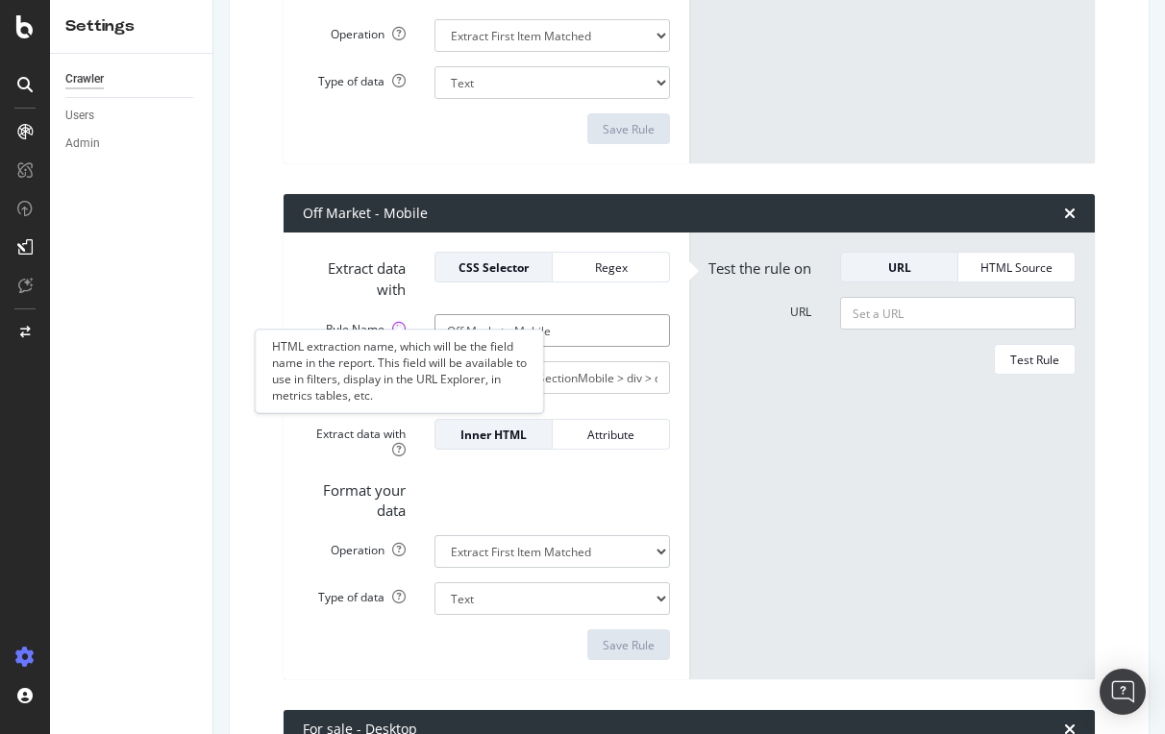
drag, startPoint x: 566, startPoint y: 313, endPoint x: 404, endPoint y: 313, distance: 162.4
click at [404, 314] on div "Rule Name Off Market - Mobile" at bounding box center [486, 330] width 396 height 33
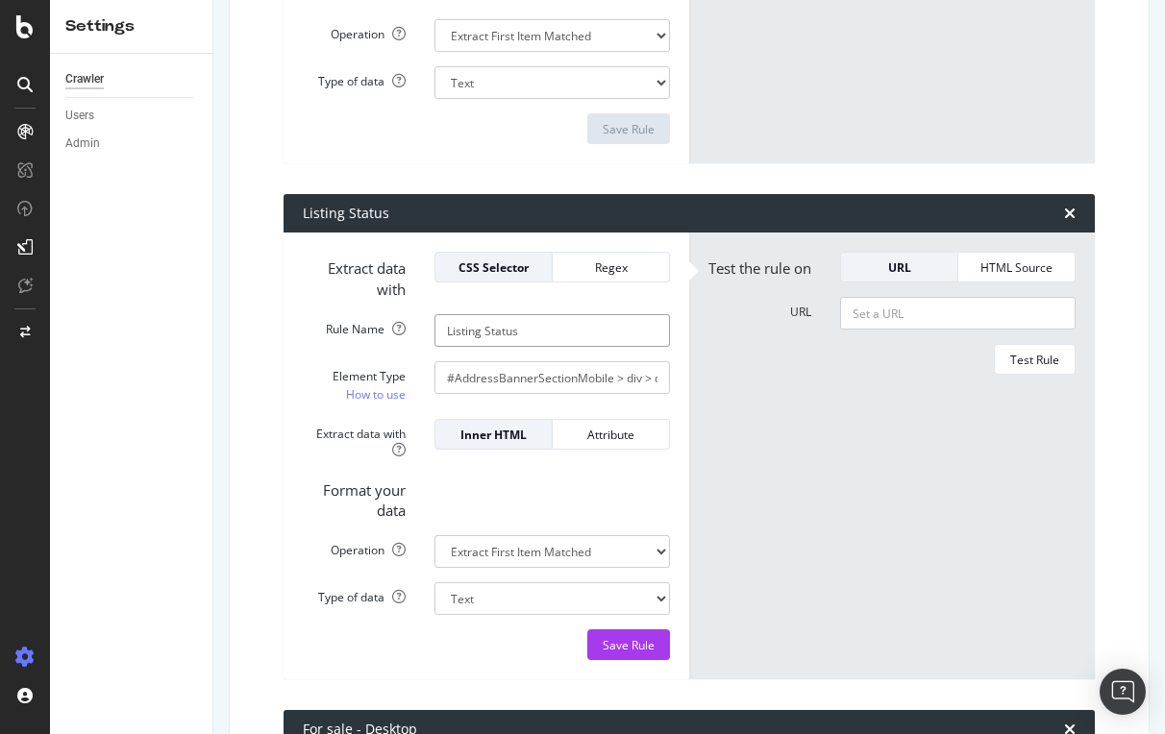
click at [530, 320] on input "Listing Status" at bounding box center [551, 330] width 235 height 33
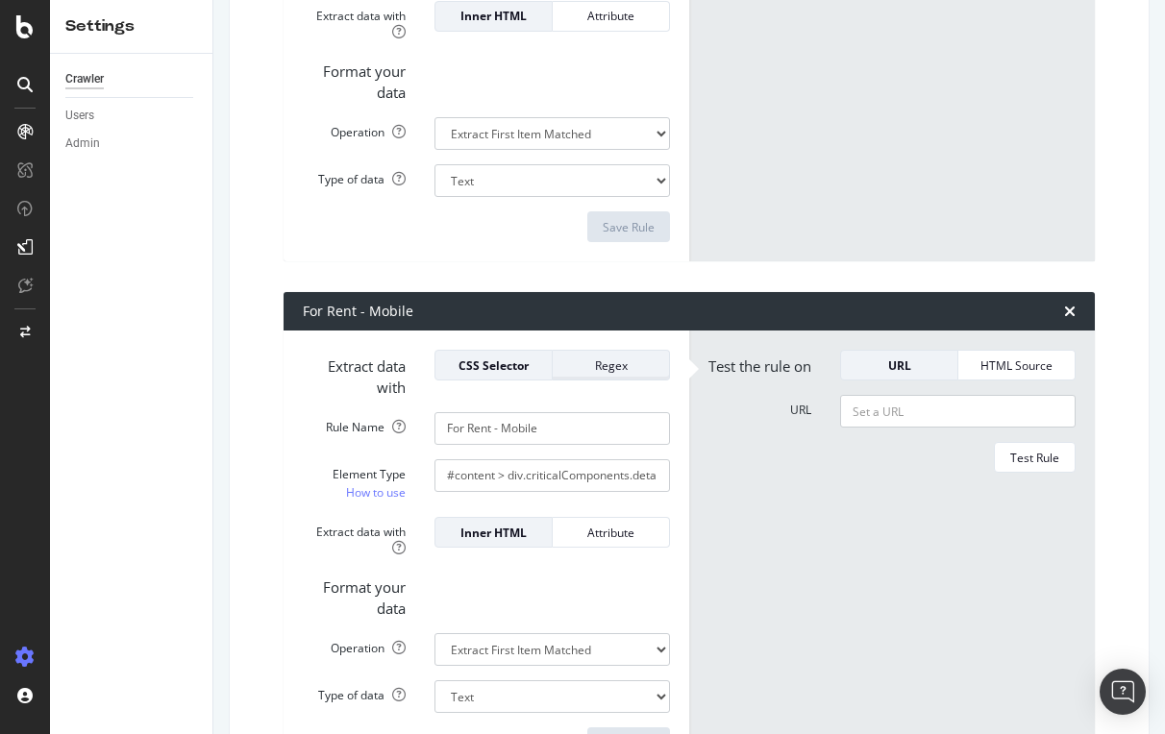
scroll to position [2638, 0]
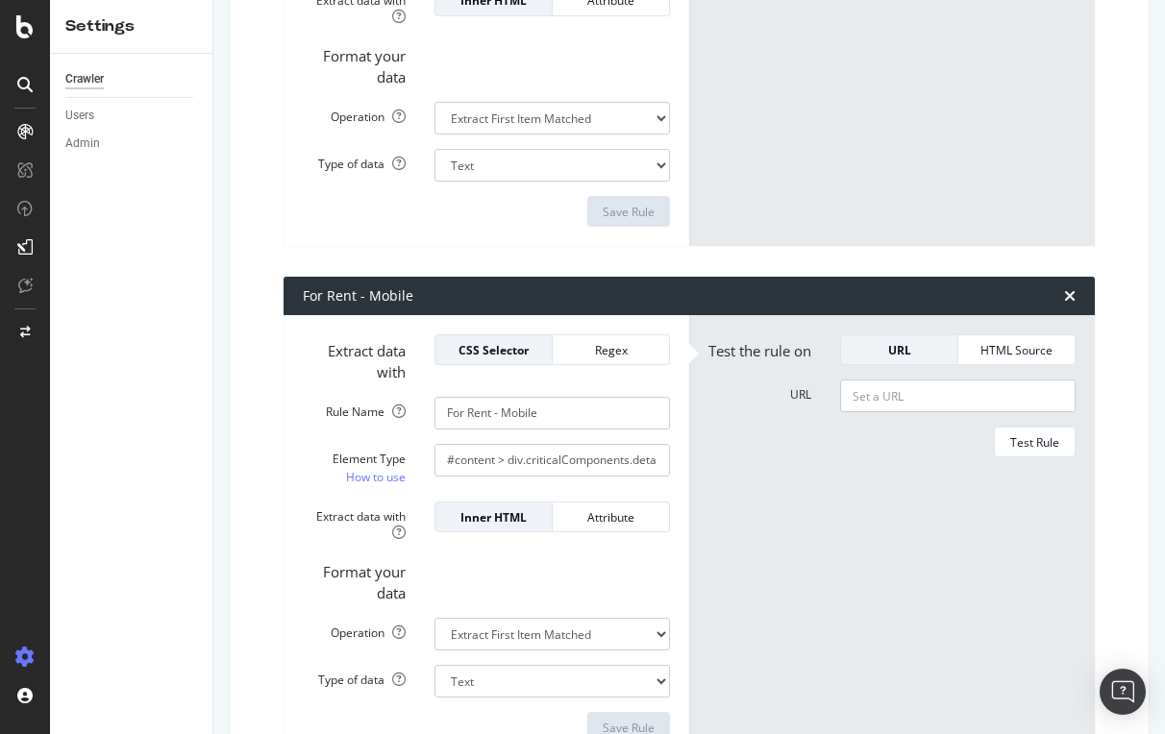
type input "Listing Status"
click at [592, 445] on input "#content > div.criticalComponents.detailsContent > div:nth-child(3) > section >…" at bounding box center [551, 460] width 235 height 33
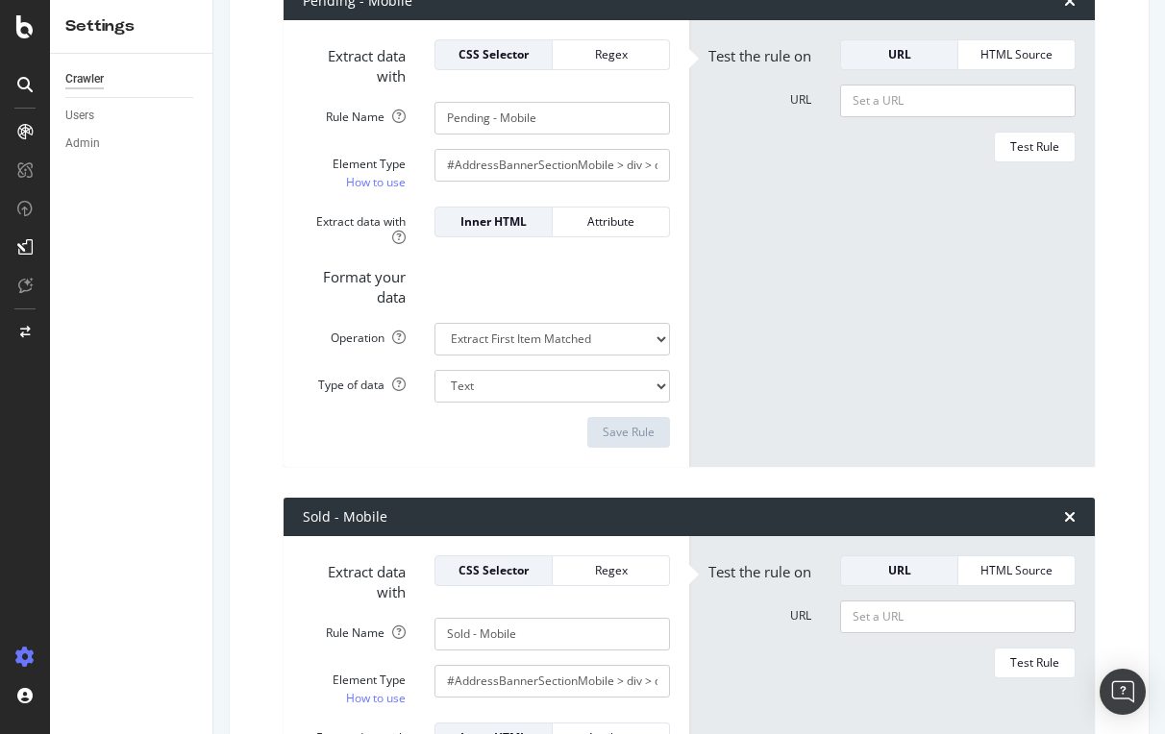
scroll to position [1414, 0]
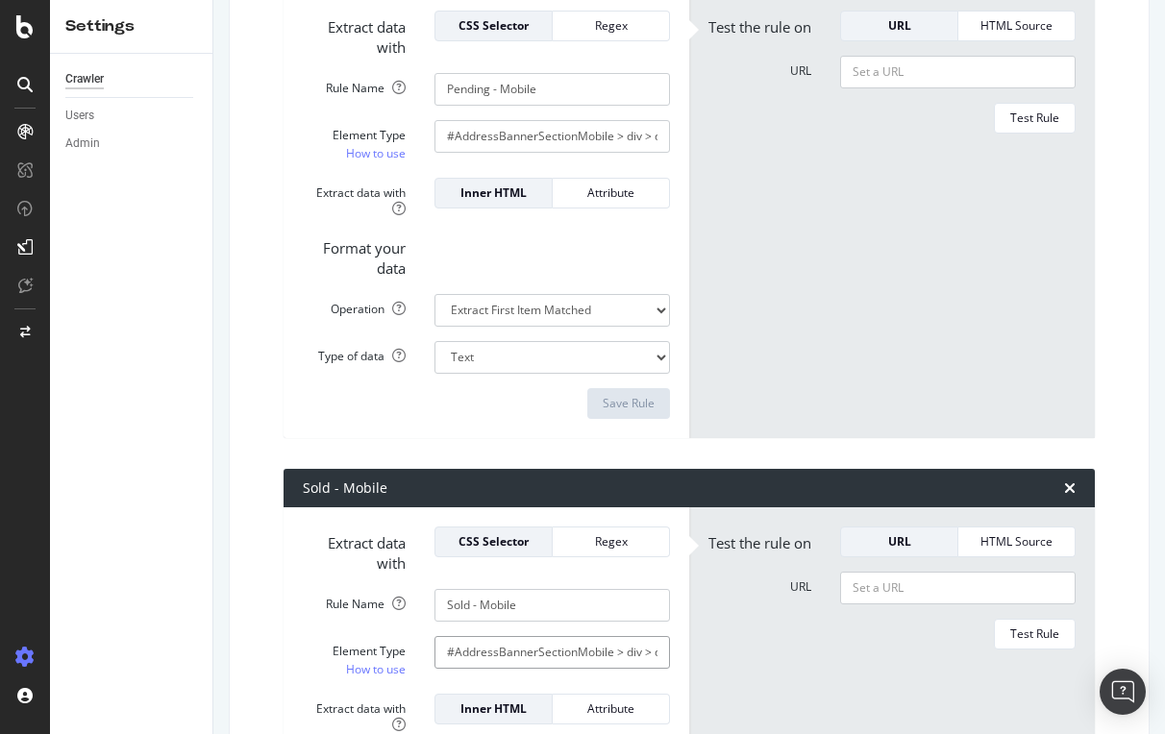
click at [524, 650] on input "#AddressBannerSectionMobile > div > div.flex > div.flex-1 > div.ListingStatusBa…" at bounding box center [551, 652] width 235 height 33
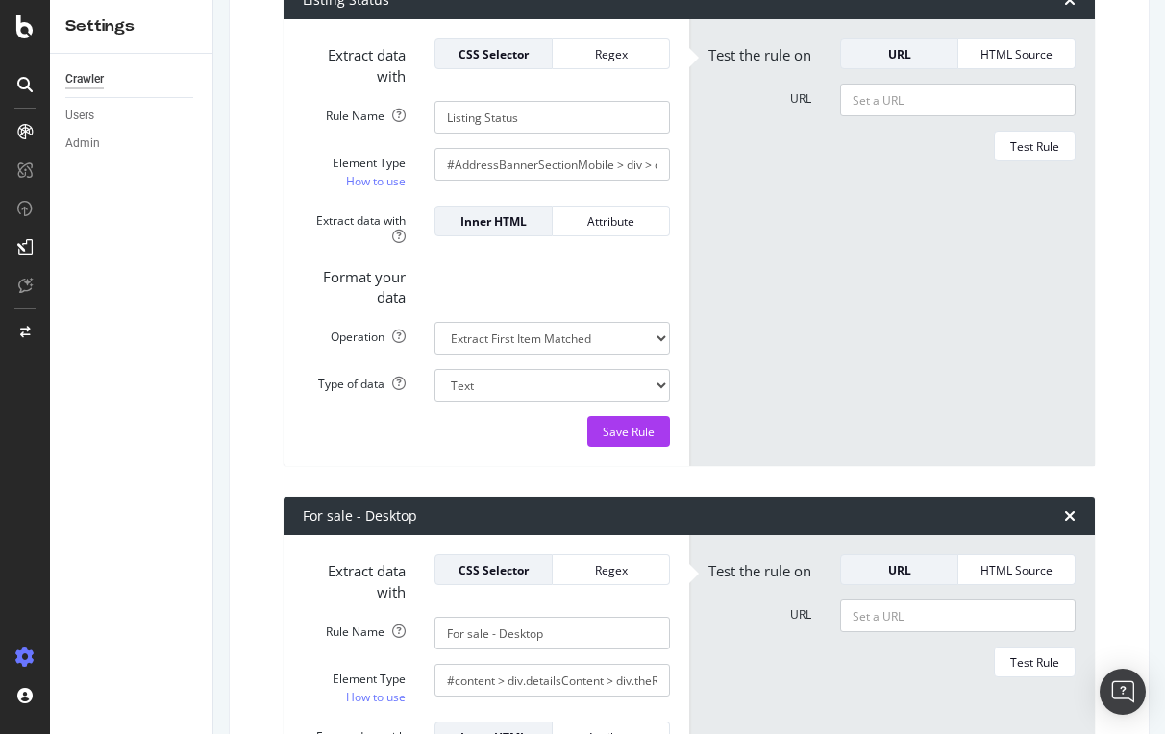
scroll to position [3943, 0]
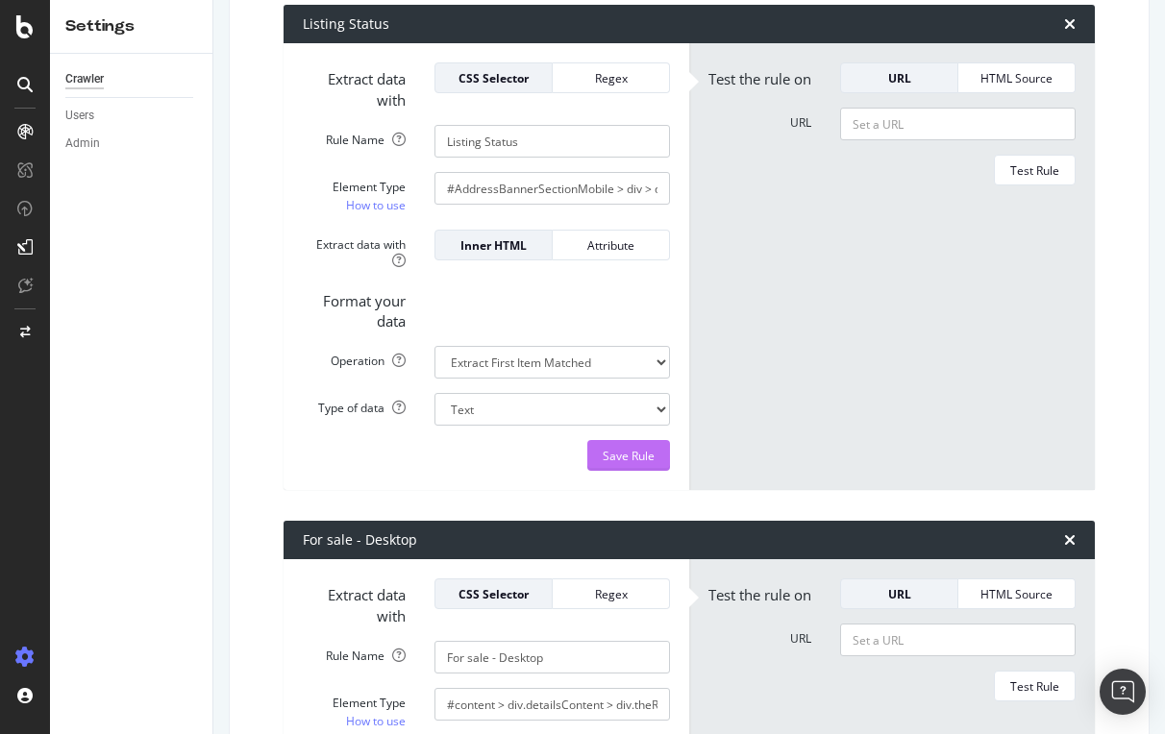
click at [644, 448] on div "Save Rule" at bounding box center [629, 456] width 52 height 16
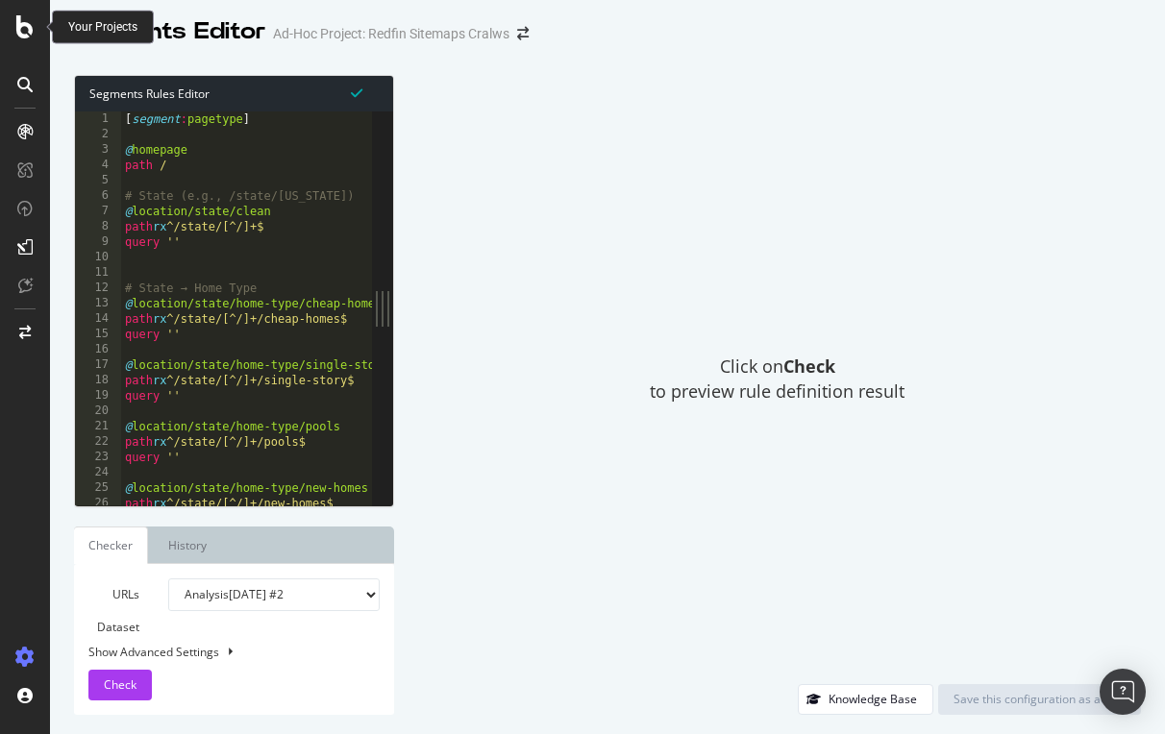
click at [23, 24] on icon at bounding box center [24, 26] width 17 height 23
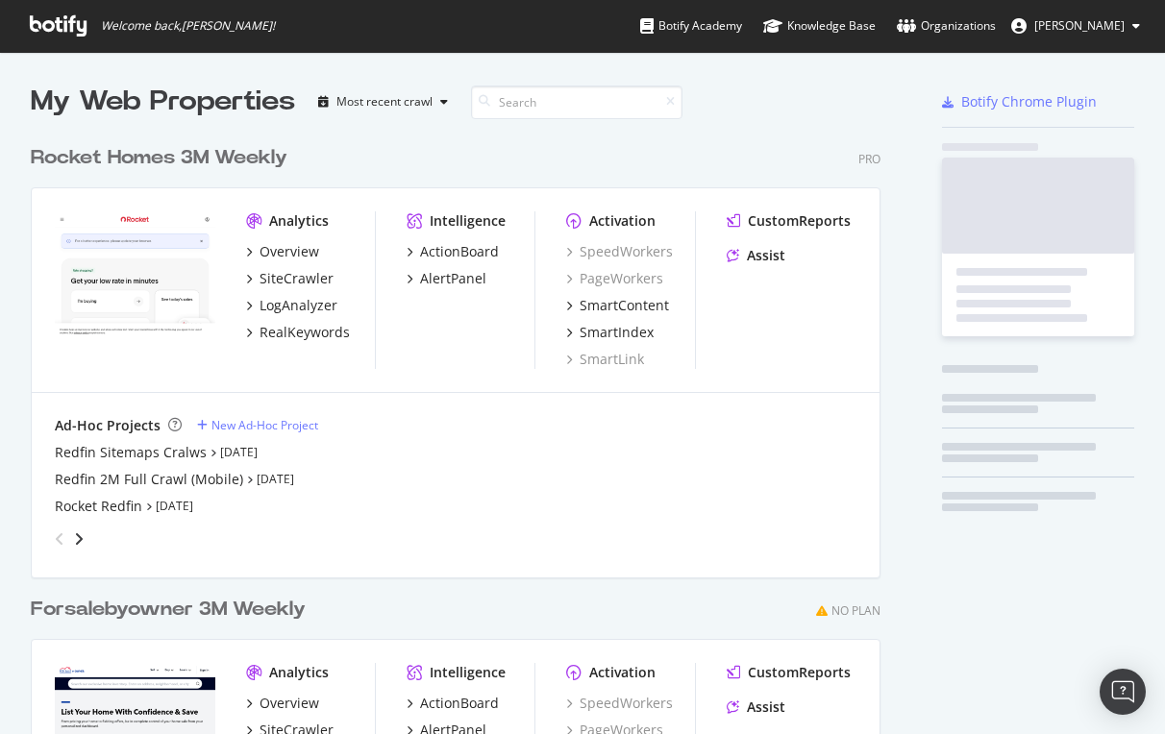
scroll to position [734, 1165]
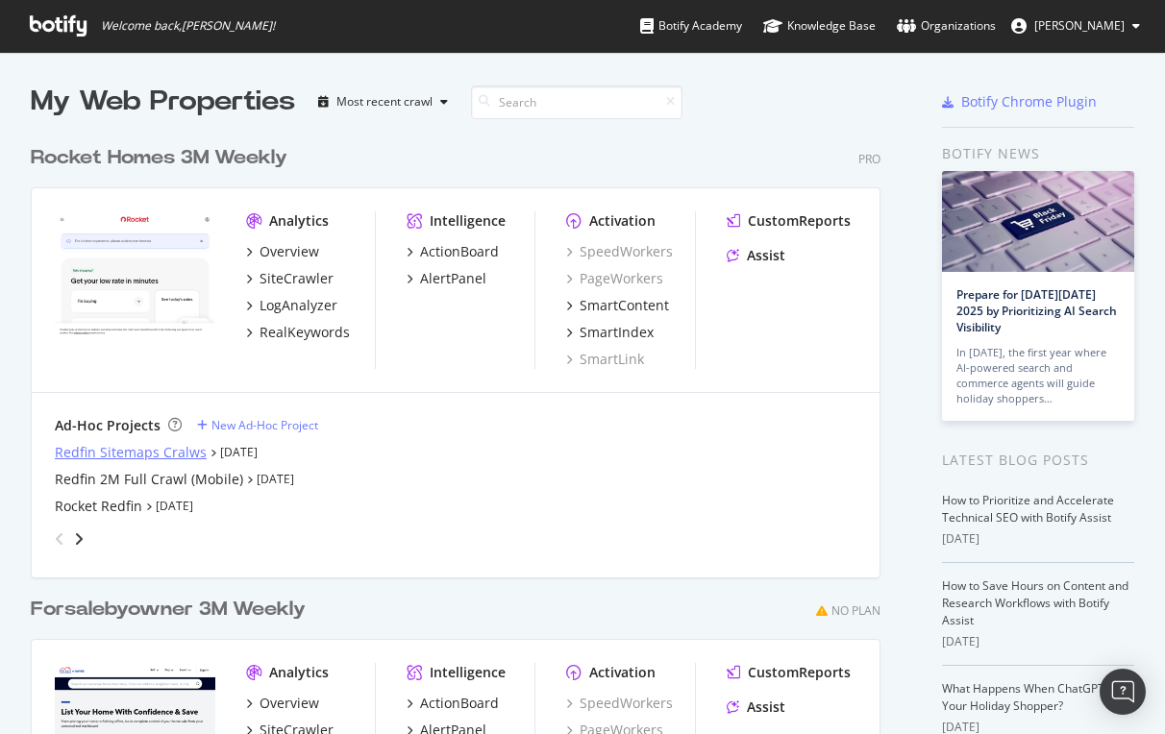
click at [104, 449] on div "Redfin Sitemaps Cralws" at bounding box center [131, 452] width 152 height 19
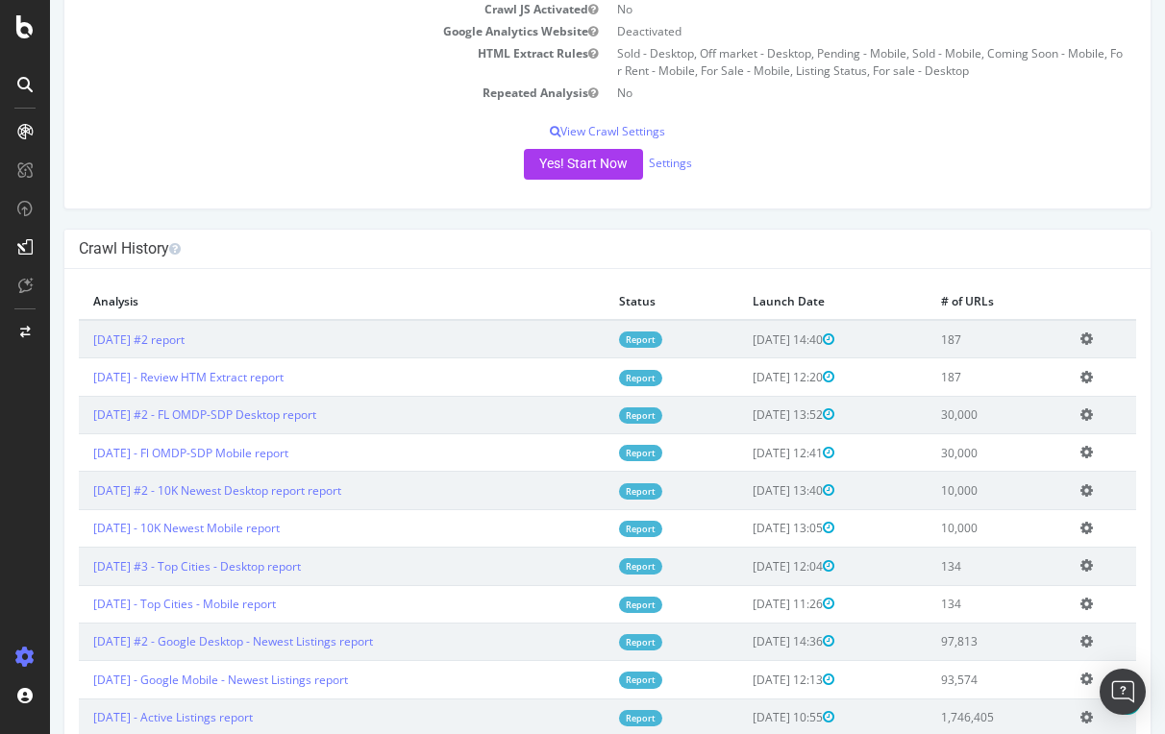
scroll to position [331, 0]
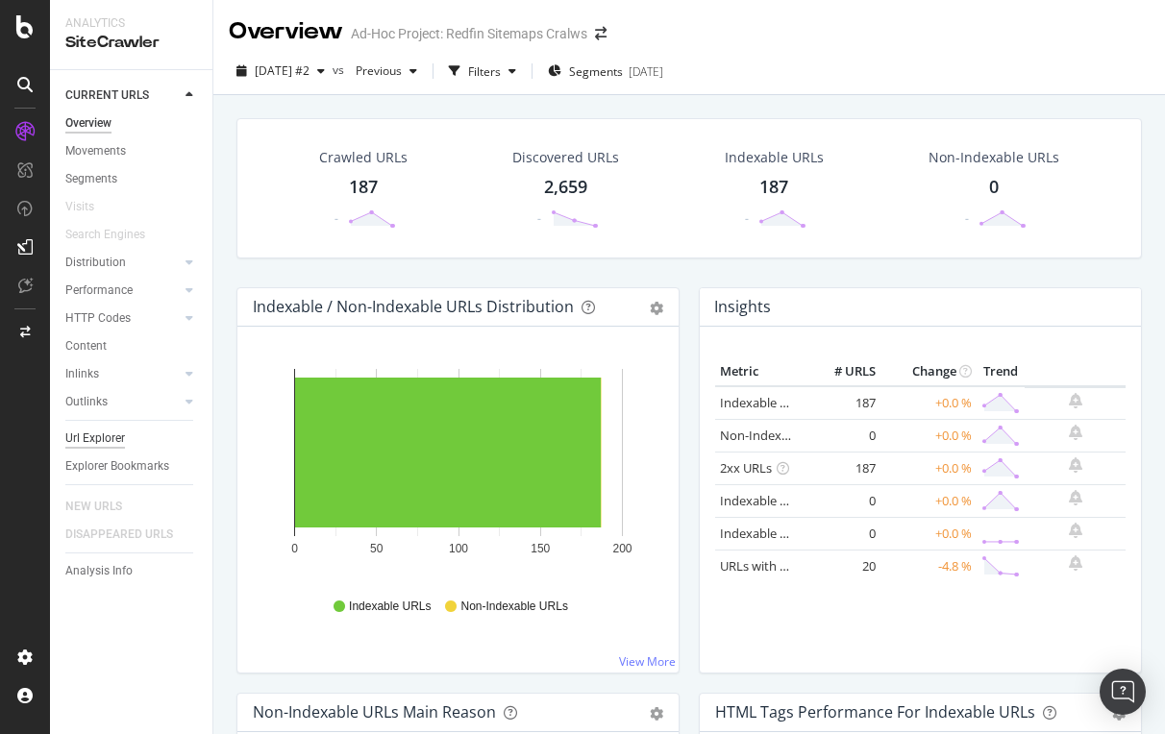
click at [87, 439] on div "Url Explorer" at bounding box center [95, 439] width 60 height 20
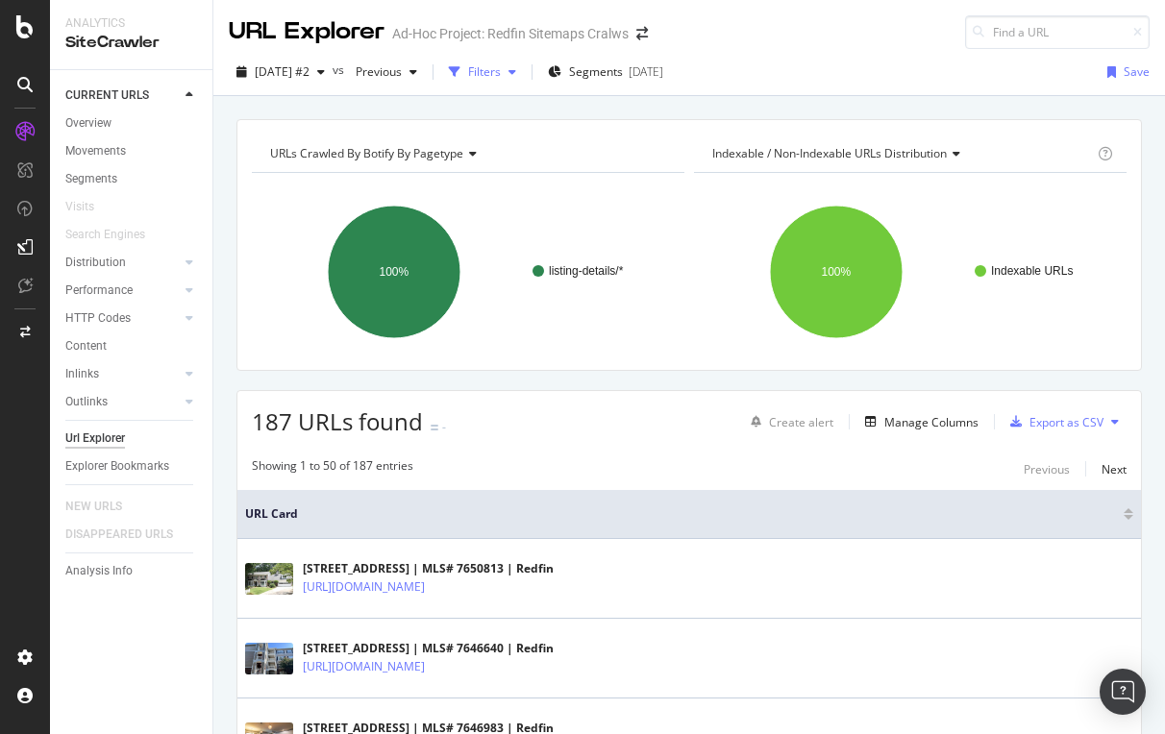
click at [501, 67] on div "Filters" at bounding box center [484, 71] width 33 height 16
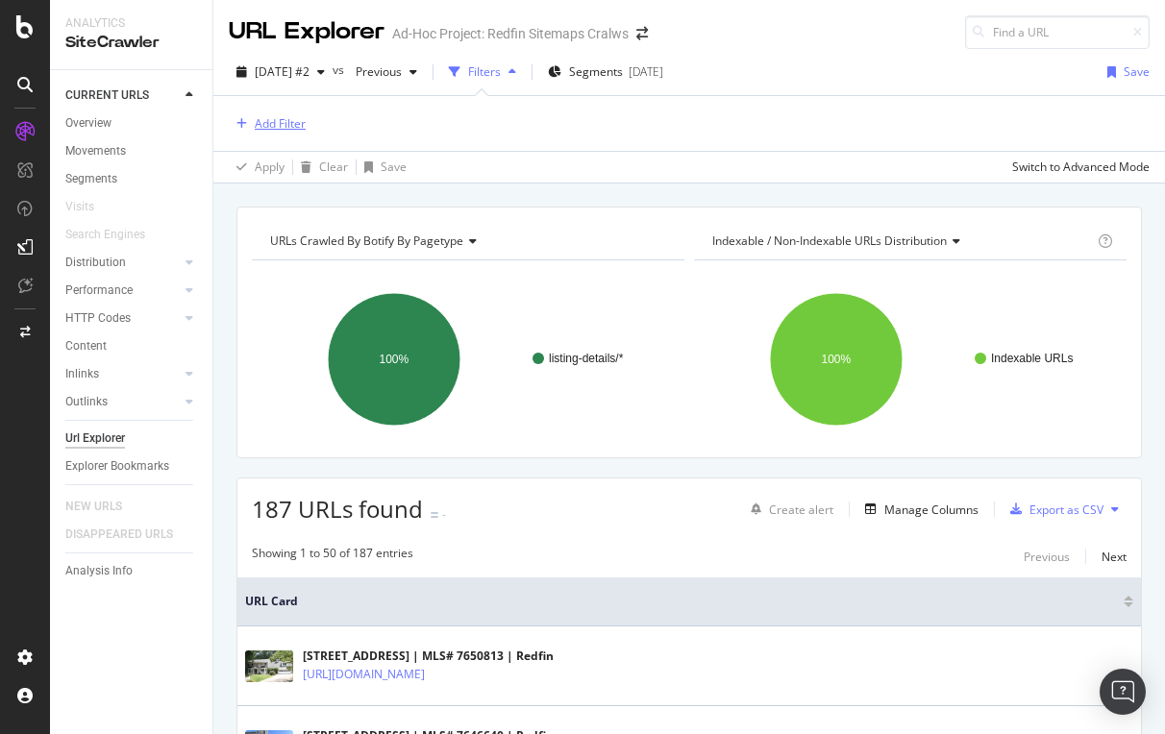
click at [293, 122] on div "Add Filter" at bounding box center [280, 123] width 51 height 16
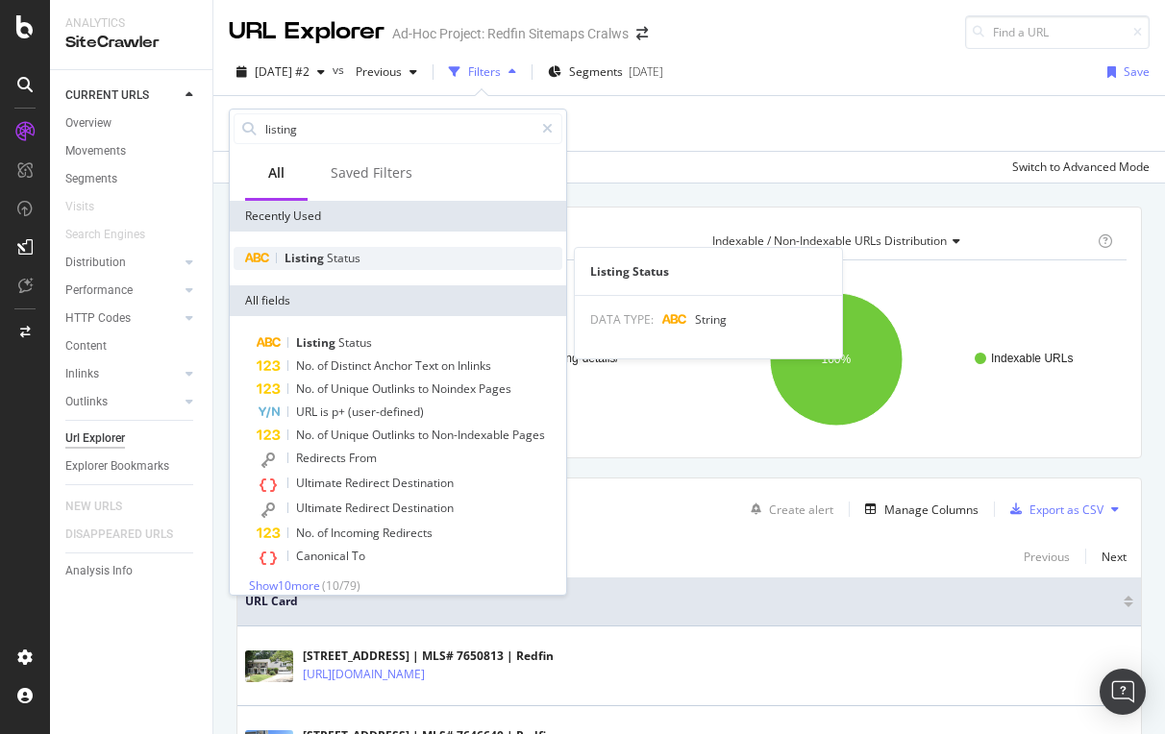
type input "listing"
click at [325, 255] on span "Listing" at bounding box center [306, 258] width 42 height 16
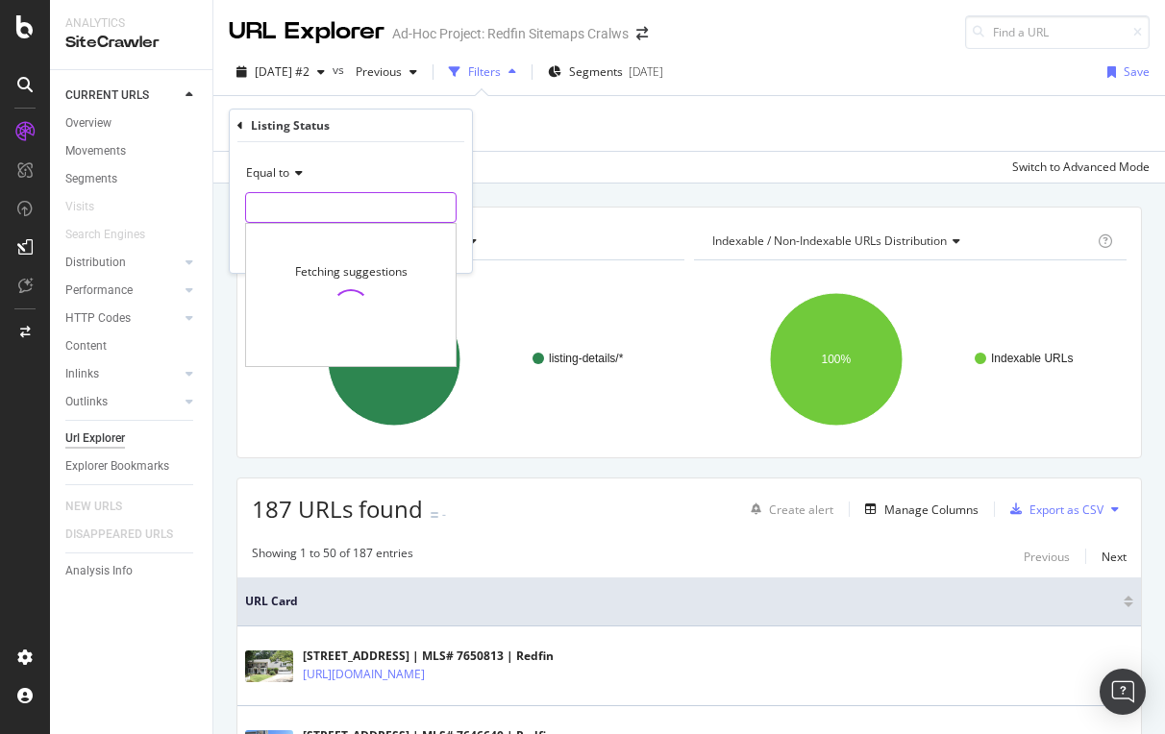
click at [286, 206] on input "text" at bounding box center [351, 207] width 210 height 31
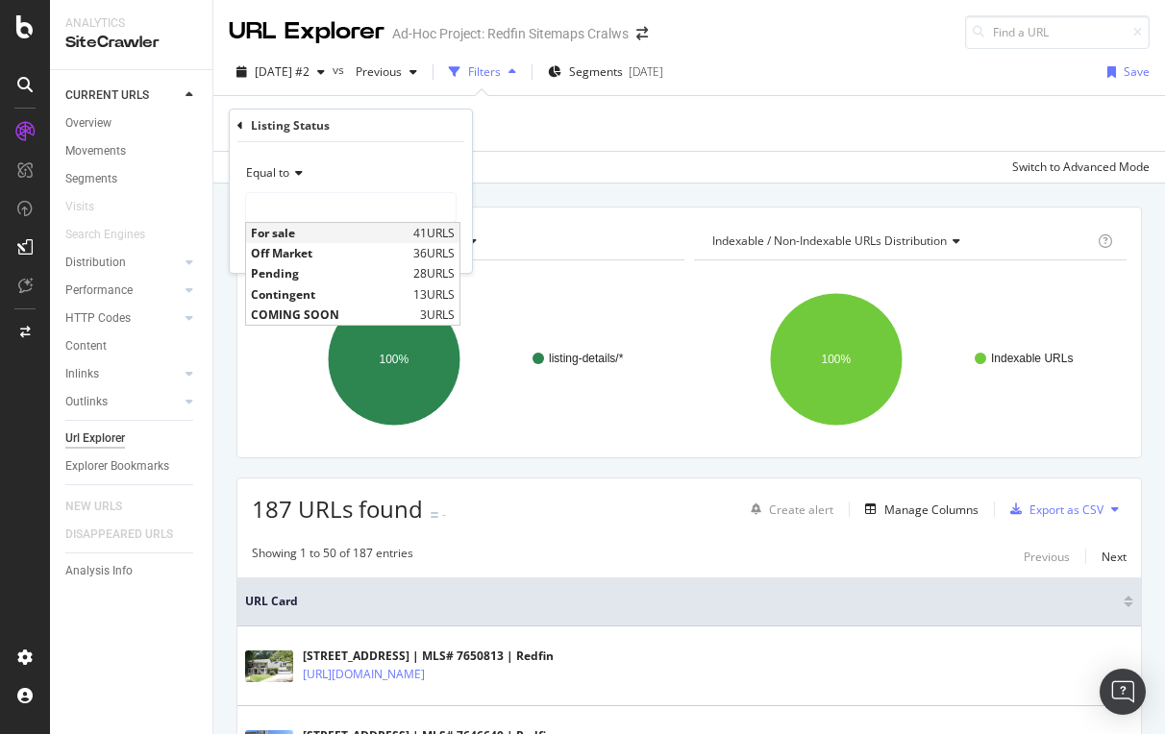
click at [270, 236] on span "For sale" at bounding box center [330, 233] width 158 height 16
type input "For sale"
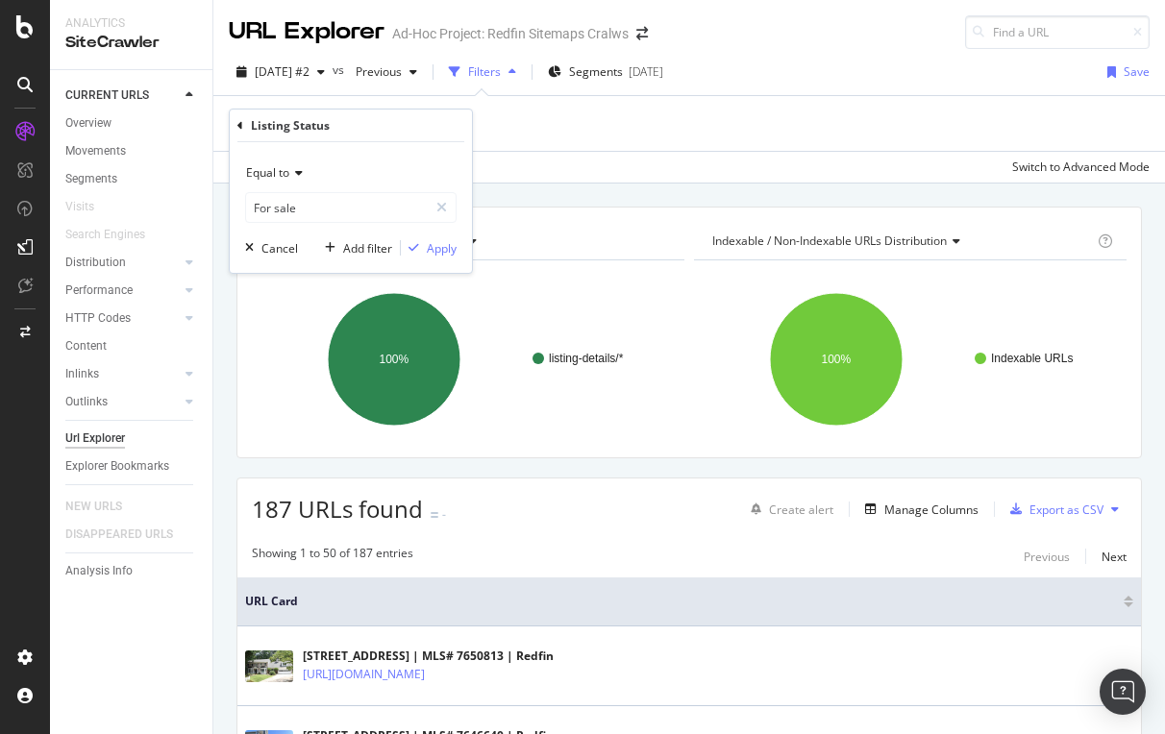
click at [241, 122] on icon at bounding box center [240, 126] width 6 height 12
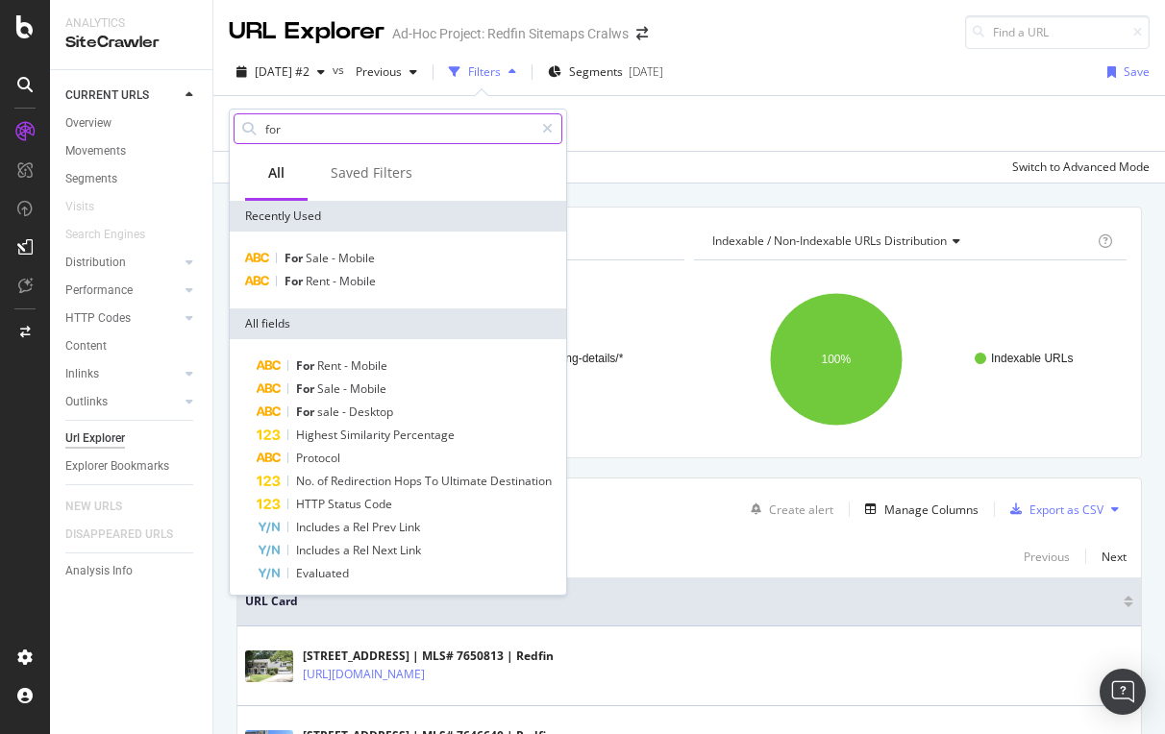
drag, startPoint x: 309, startPoint y: 126, endPoint x: 256, endPoint y: 125, distance: 53.8
click at [256, 125] on div "for" at bounding box center [398, 128] width 329 height 31
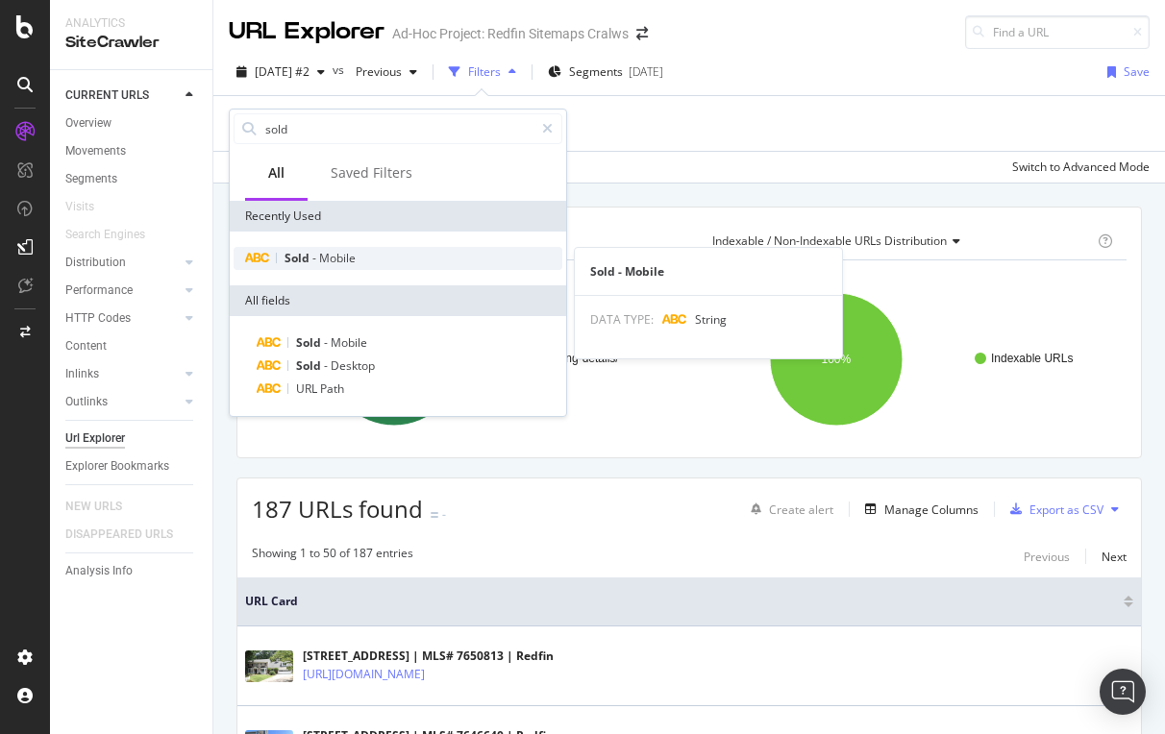
type input "sold"
click at [310, 254] on span "Sold" at bounding box center [299, 258] width 28 height 16
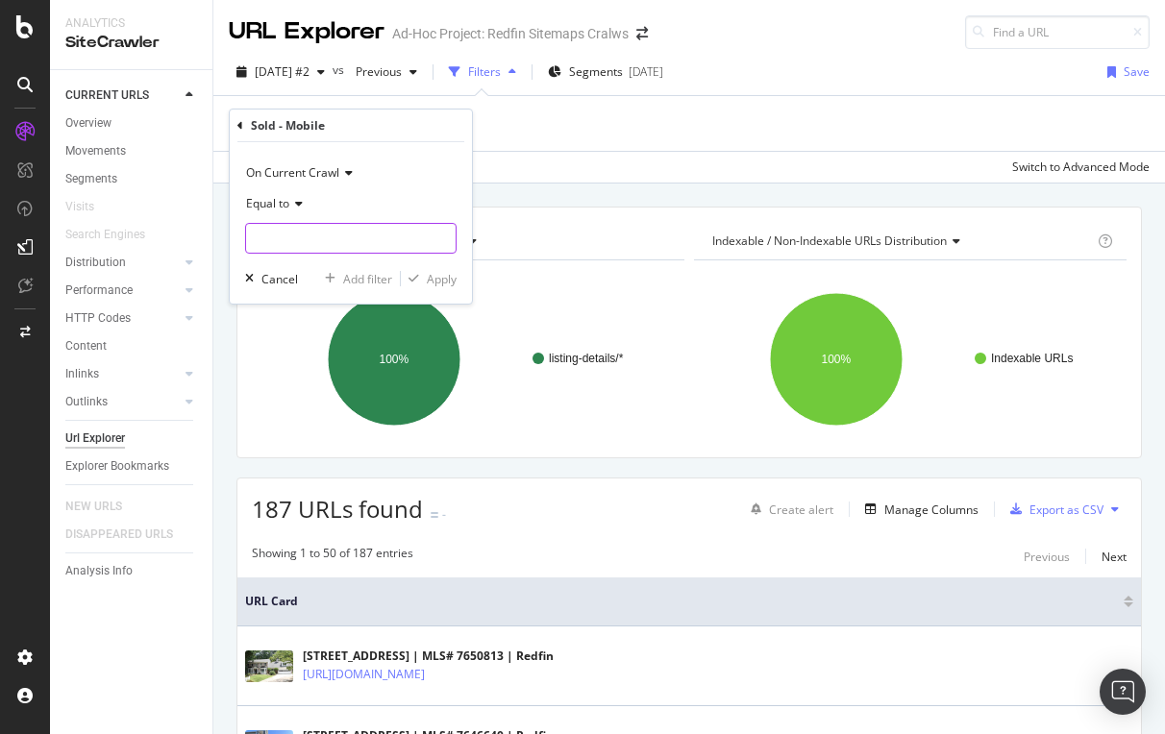
click at [293, 243] on input "text" at bounding box center [351, 238] width 210 height 31
click at [283, 259] on span "Sold" at bounding box center [330, 264] width 158 height 16
type input "Sold"
click at [436, 279] on div "Apply" at bounding box center [442, 279] width 30 height 16
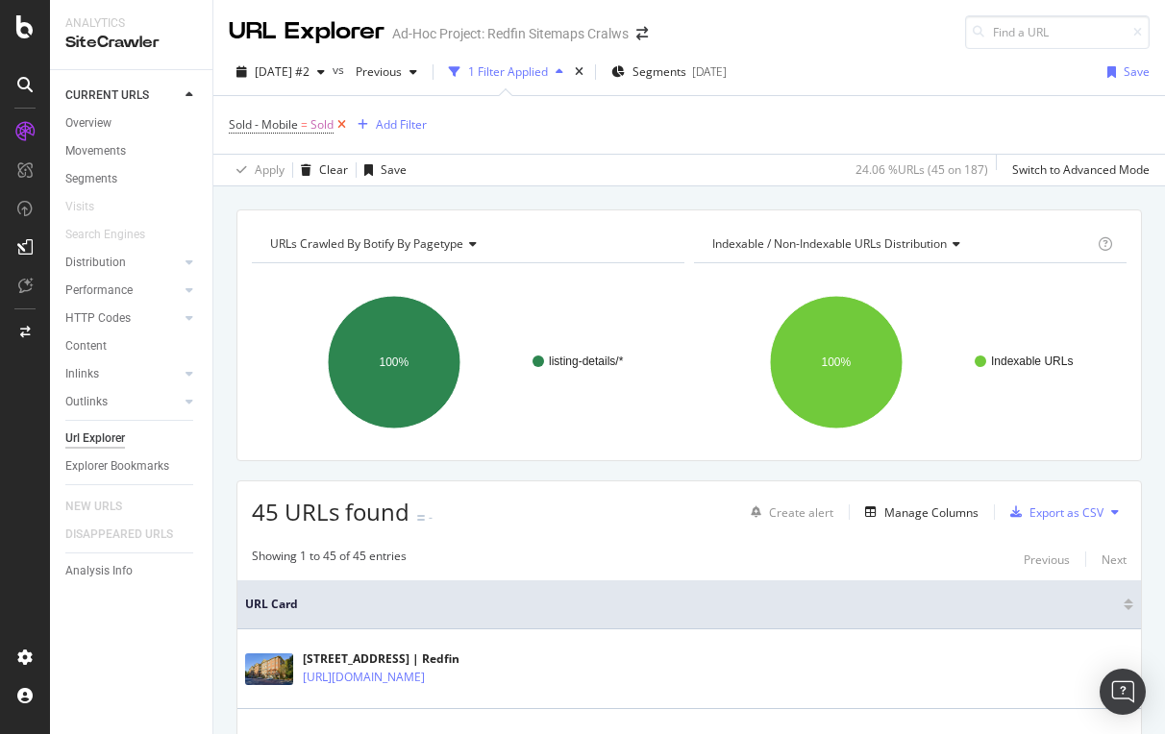
click at [340, 122] on icon at bounding box center [342, 124] width 16 height 19
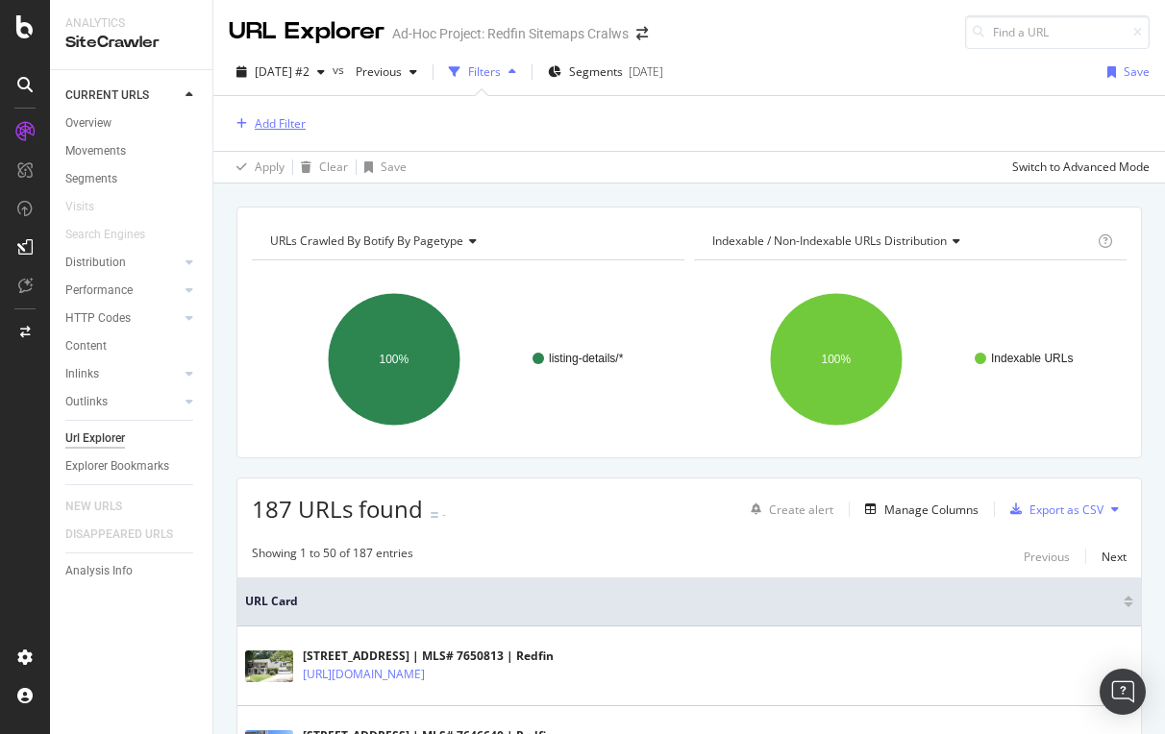
click at [273, 122] on div "Add Filter" at bounding box center [280, 123] width 51 height 16
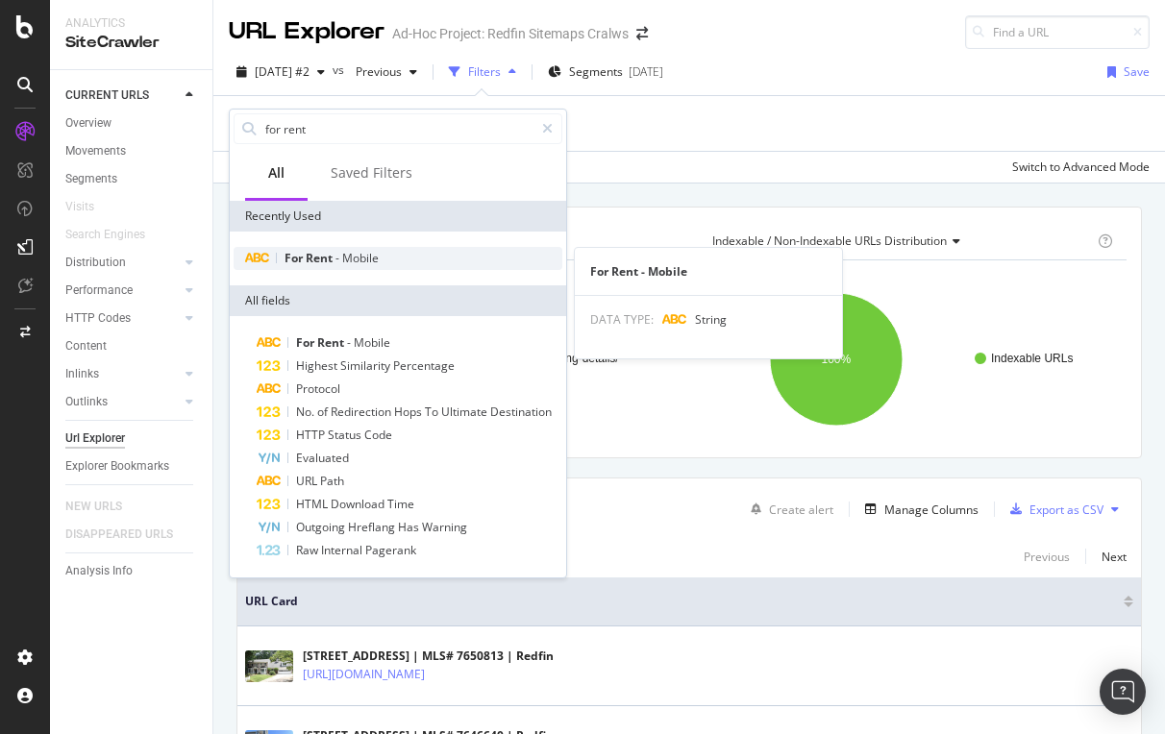
type input "for rent"
click at [345, 257] on span "Mobile" at bounding box center [360, 258] width 37 height 16
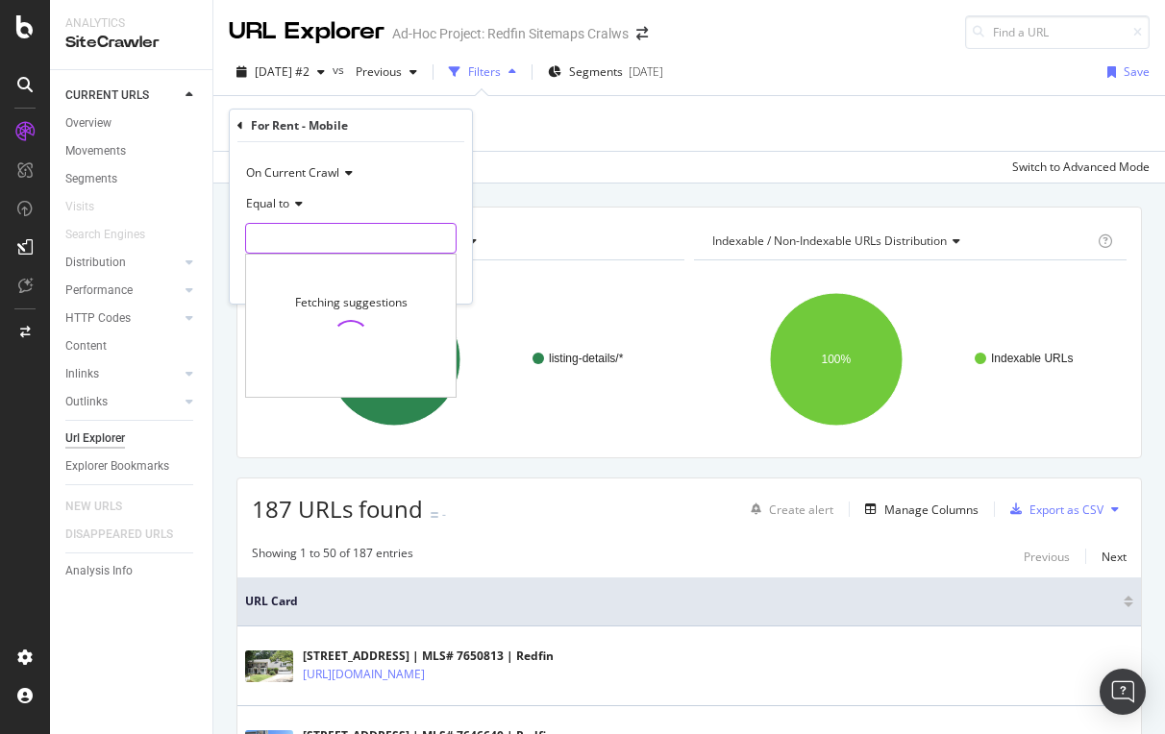
click at [292, 235] on input "text" at bounding box center [351, 238] width 210 height 31
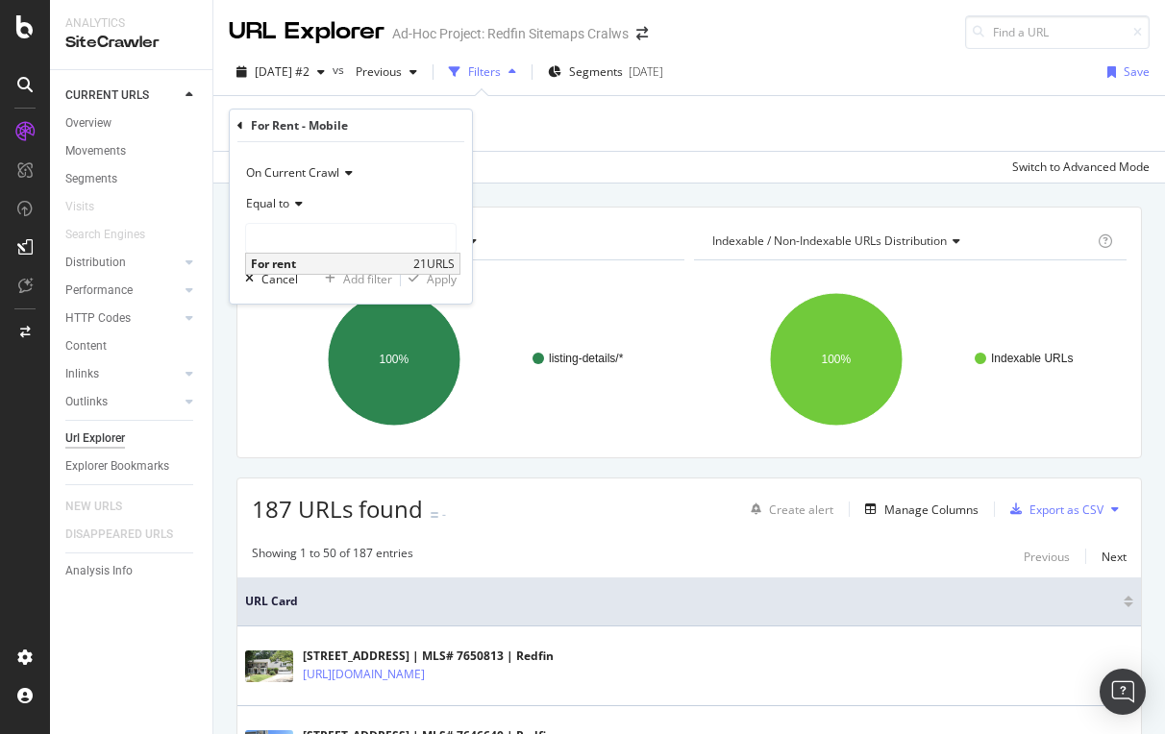
click at [282, 261] on span "For rent" at bounding box center [330, 264] width 158 height 16
type input "For rent"
click at [446, 274] on div "Apply" at bounding box center [442, 279] width 30 height 16
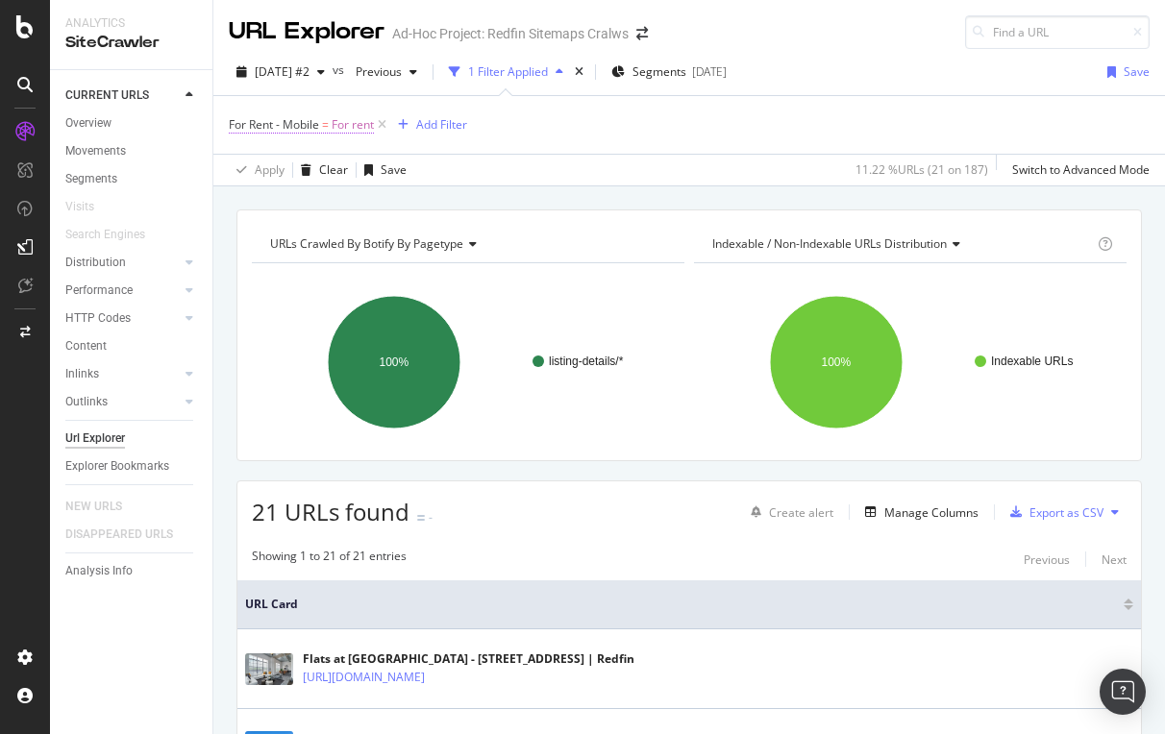
click at [328, 130] on span "=" at bounding box center [325, 124] width 7 height 16
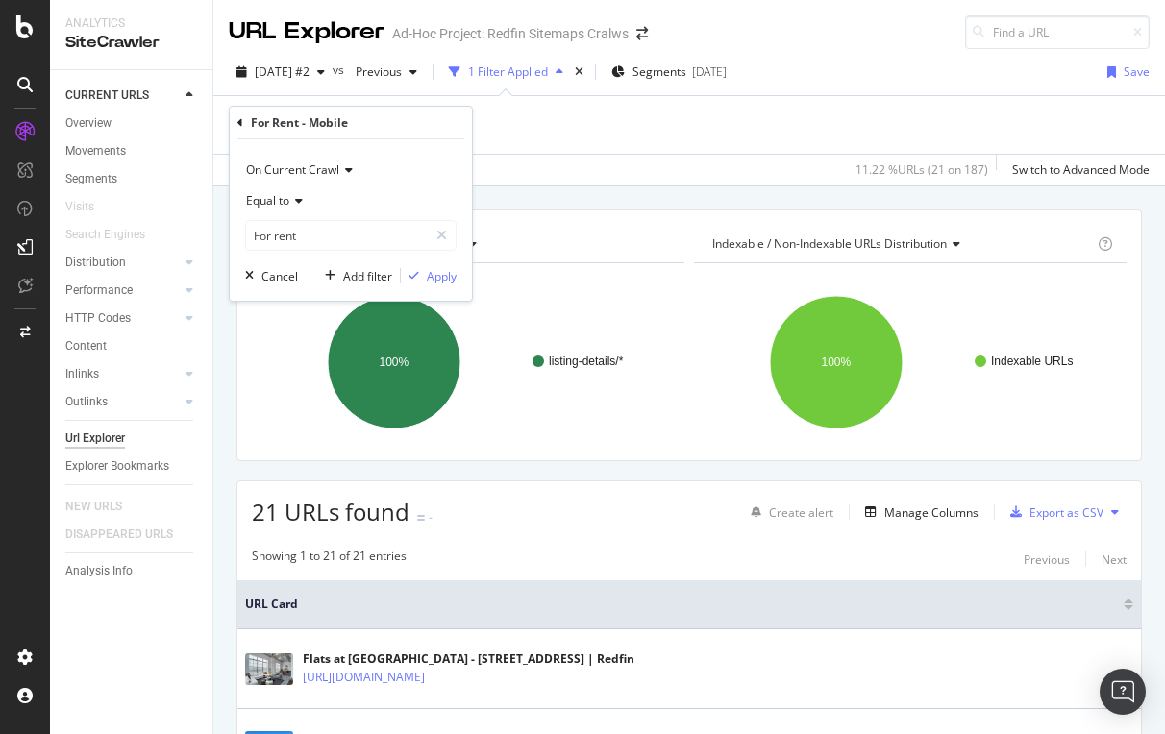
click at [241, 121] on icon at bounding box center [240, 123] width 6 height 12
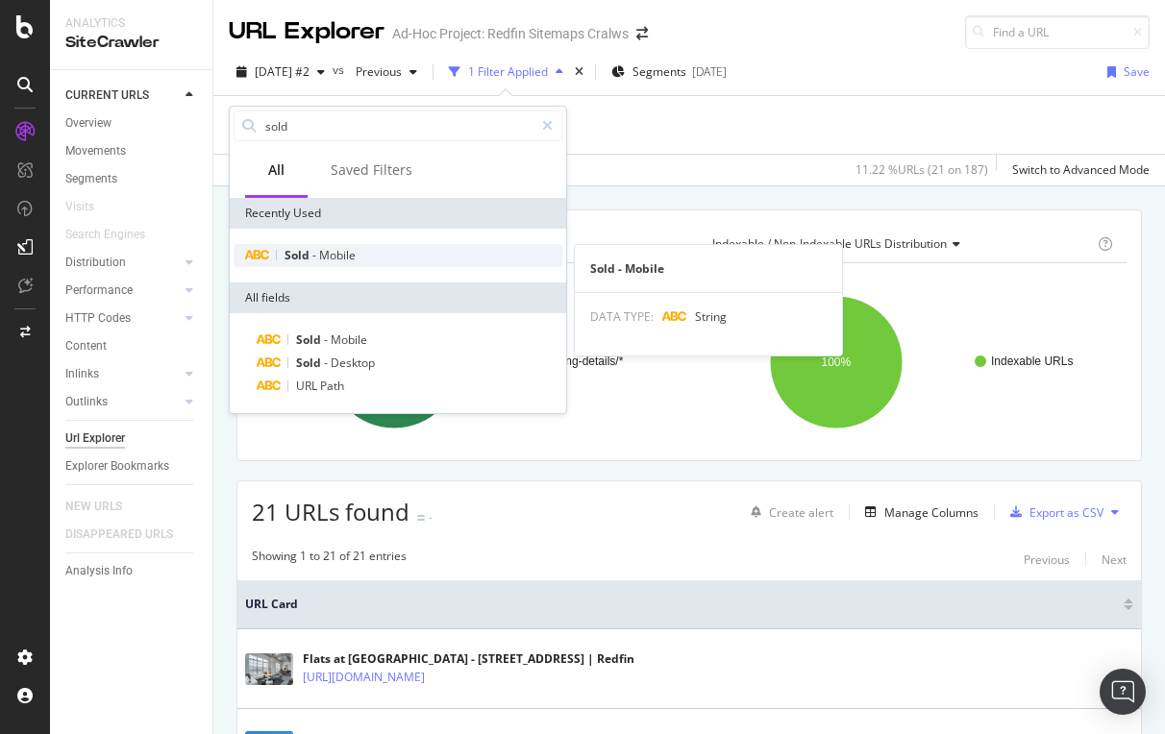
type input "sold"
click at [334, 254] on span "Mobile" at bounding box center [337, 255] width 37 height 16
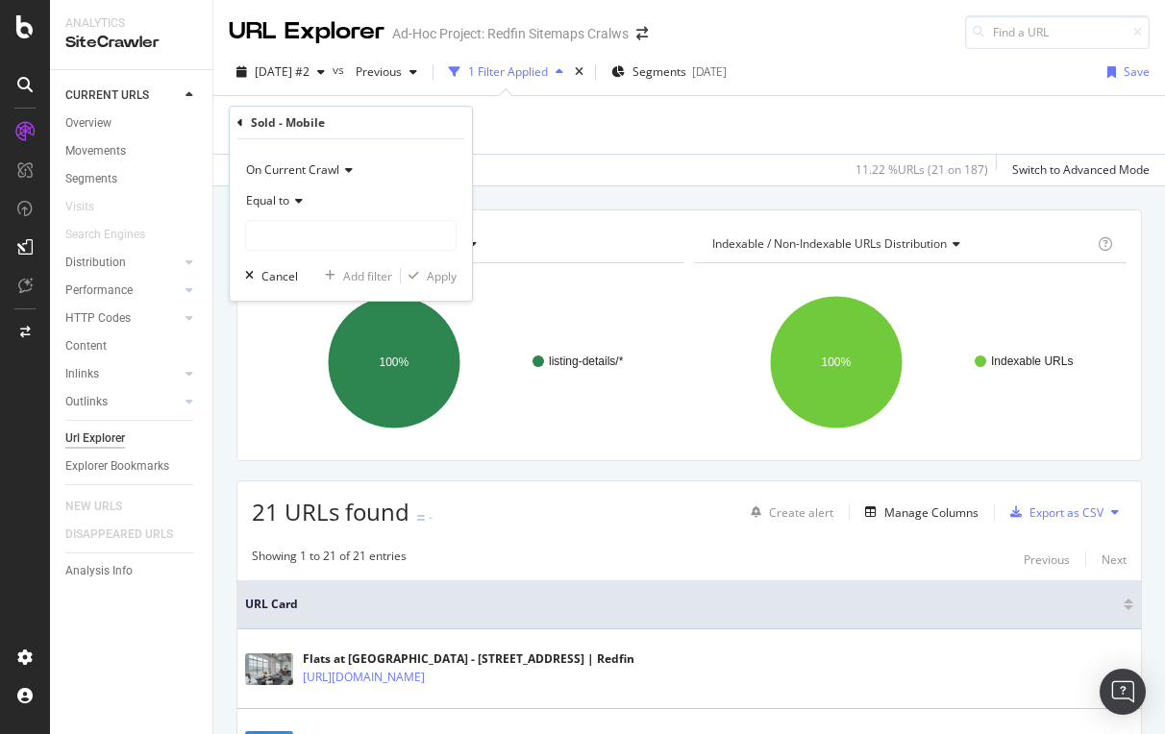
click at [239, 123] on icon at bounding box center [240, 123] width 6 height 12
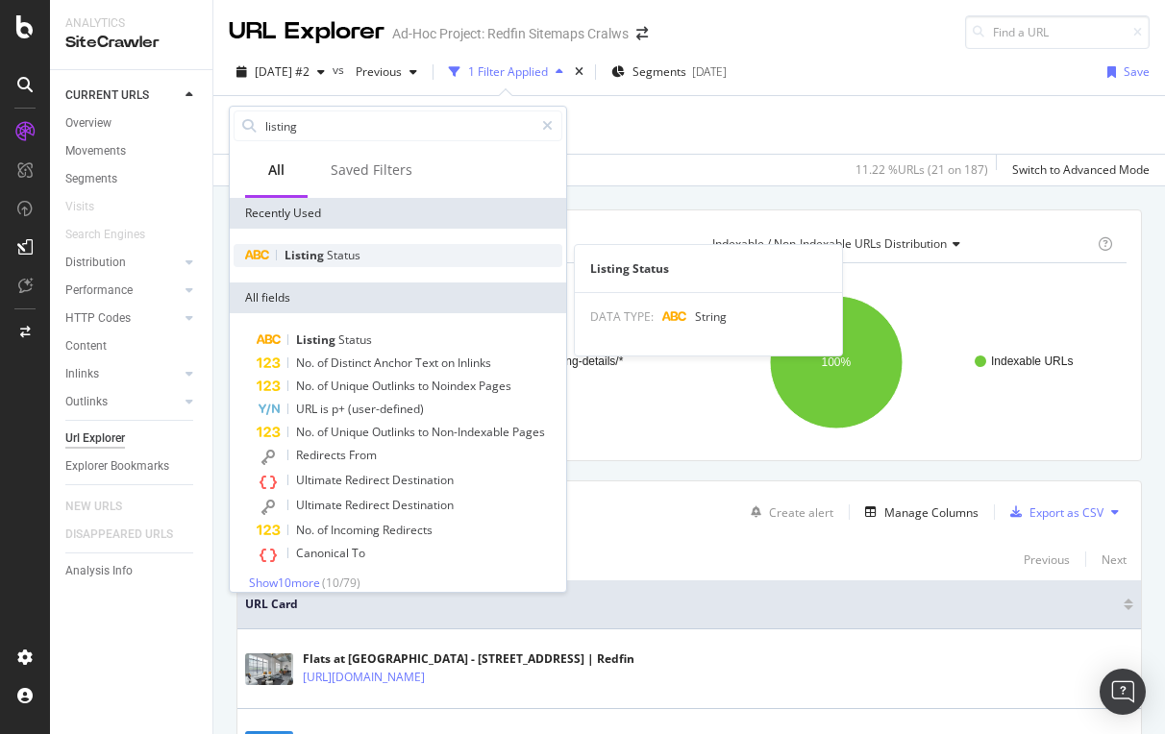
type input "listing"
click at [340, 258] on span "Status" at bounding box center [344, 255] width 34 height 16
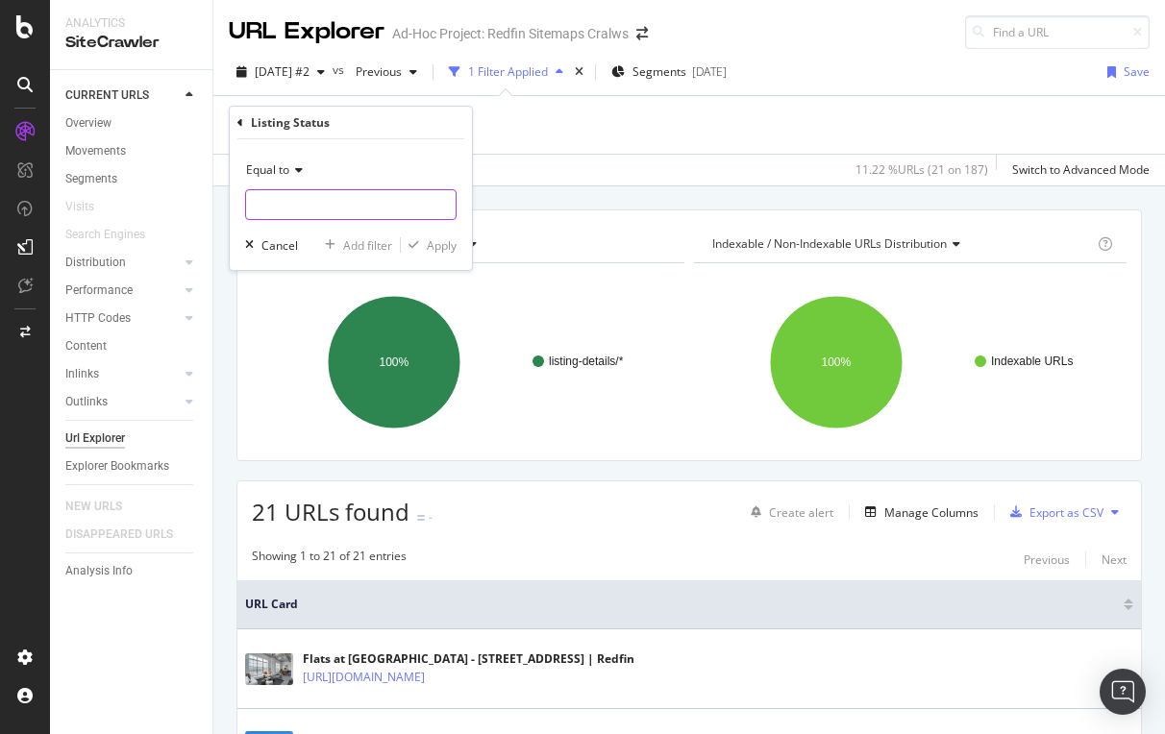
click at [300, 203] on input "text" at bounding box center [351, 204] width 210 height 31
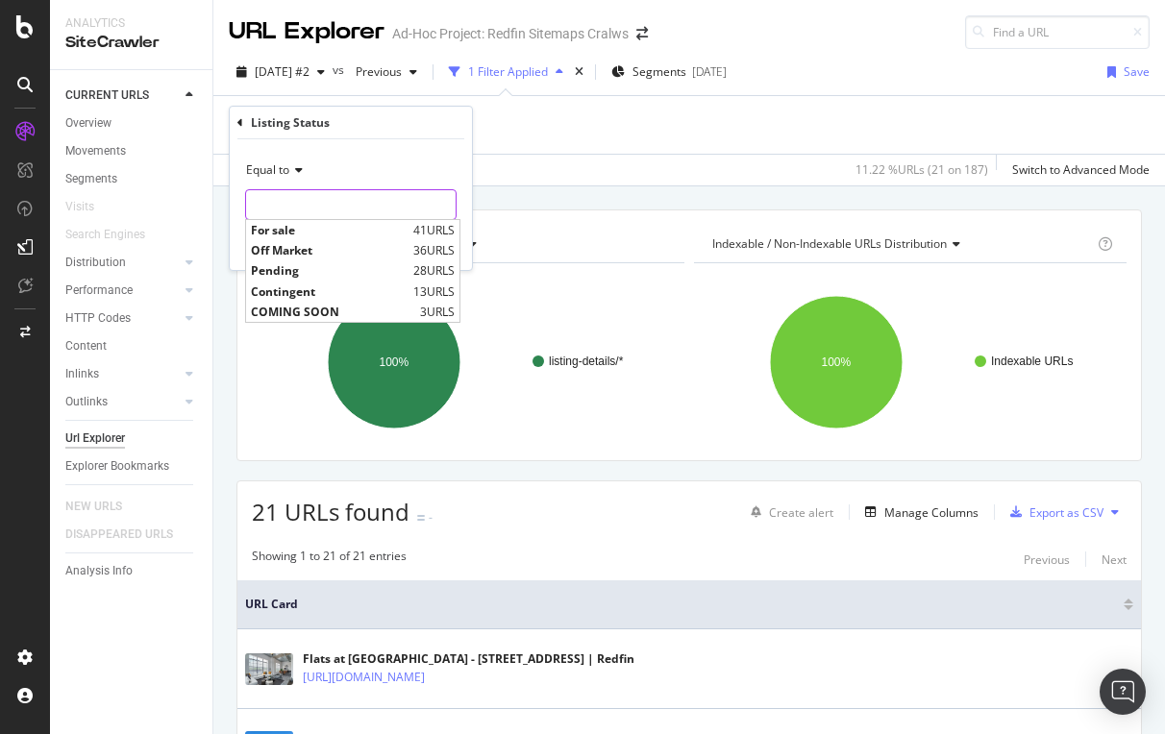
click at [624, 198] on div "URLs Crawled By Botify By pagetype Chart (by Value) Table Expand Export as CSV …" at bounding box center [689, 209] width 952 height 46
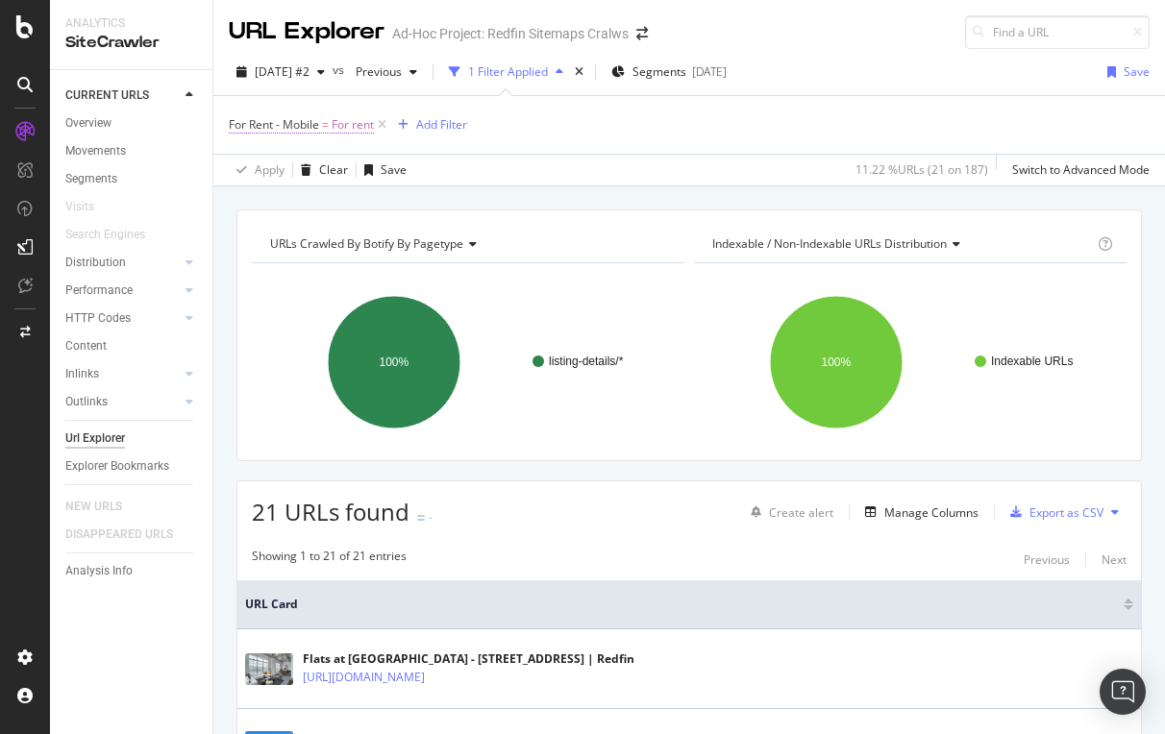
click at [278, 124] on span "For Rent - Mobile" at bounding box center [274, 124] width 90 height 16
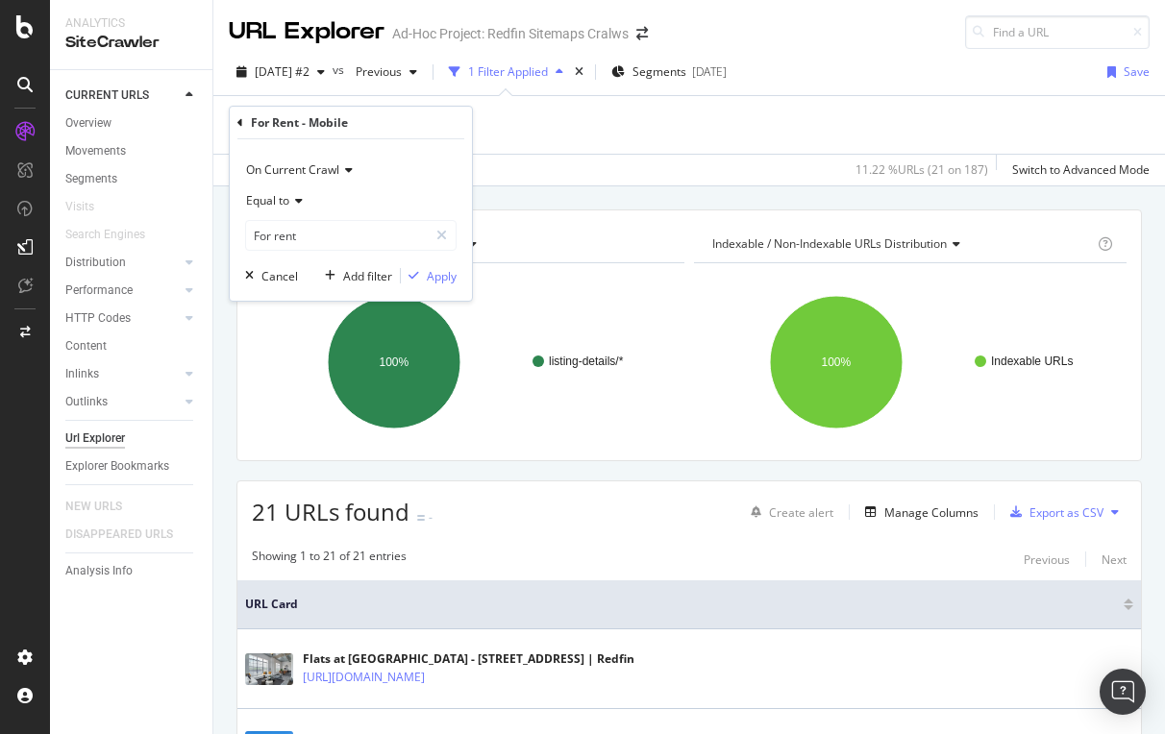
click at [240, 121] on icon at bounding box center [240, 123] width 6 height 12
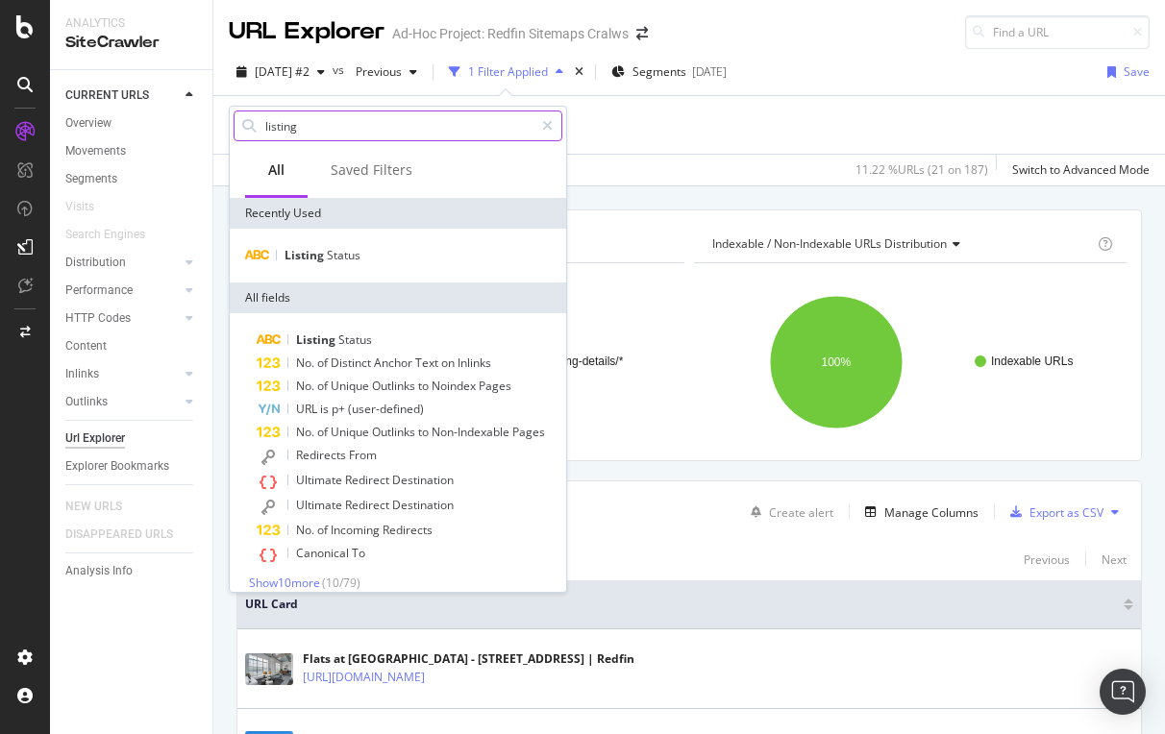
click at [663, 136] on div "For Rent - Mobile = For rent Add Filter" at bounding box center [689, 125] width 921 height 58
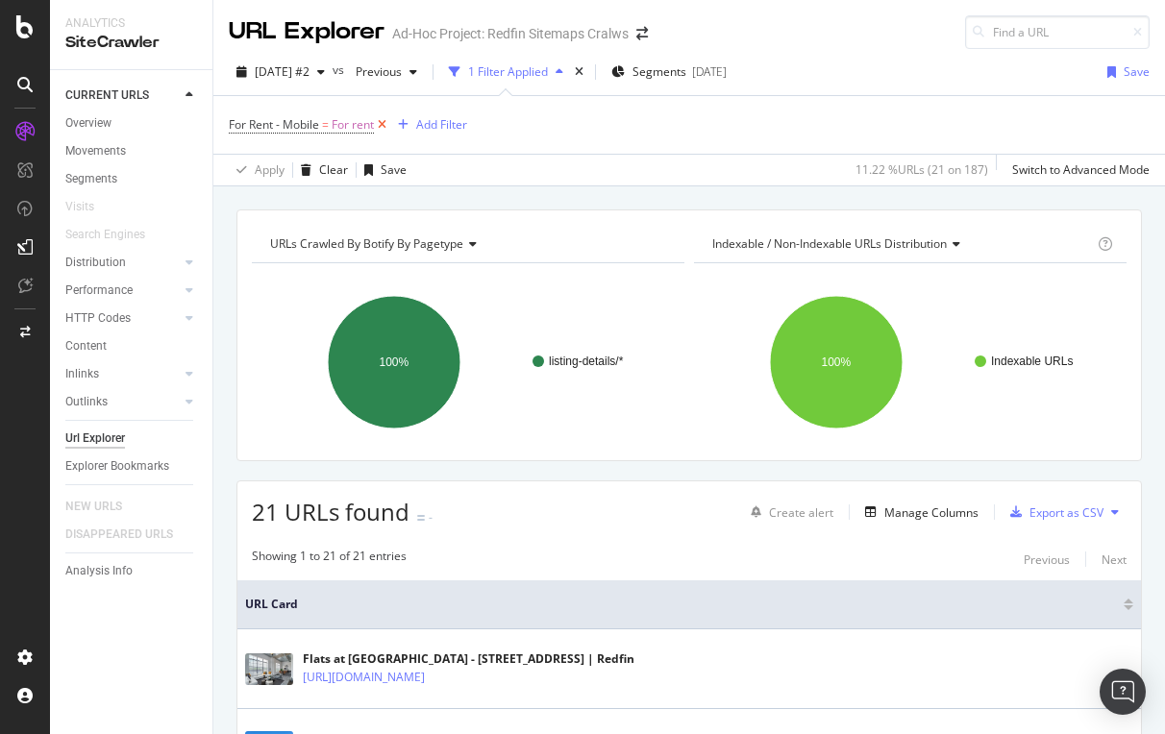
click at [387, 123] on icon at bounding box center [382, 124] width 16 height 19
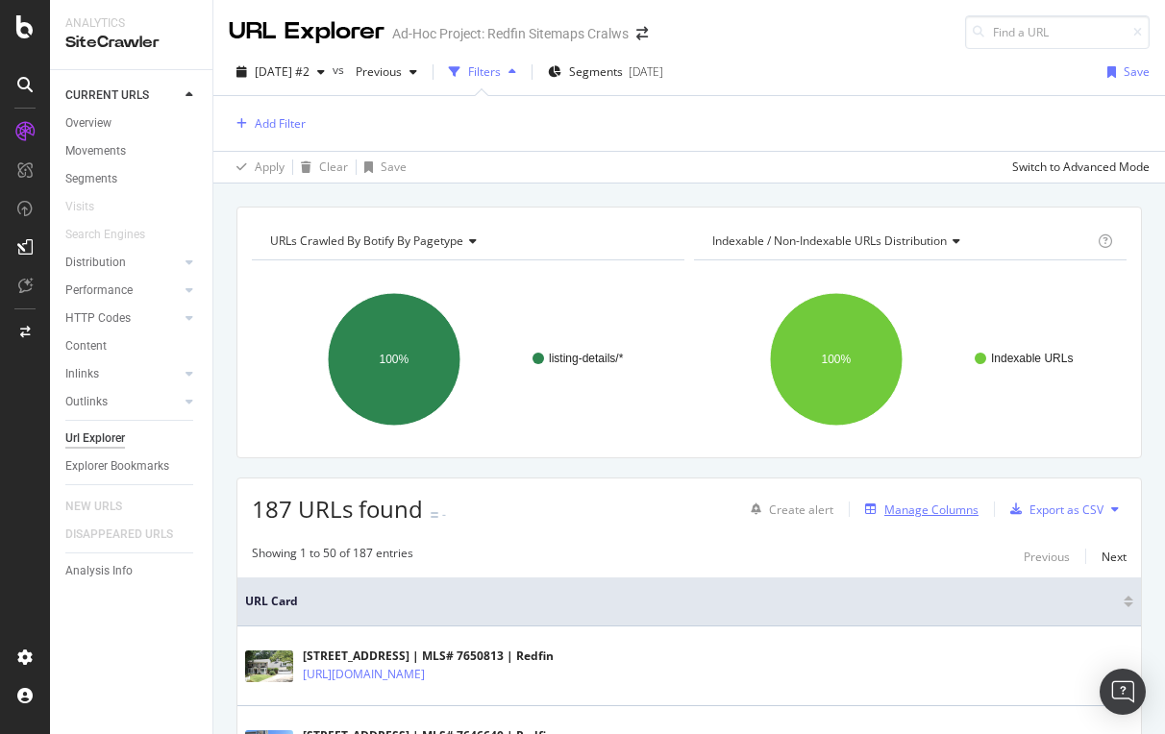
click at [928, 511] on div "Manage Columns" at bounding box center [931, 510] width 94 height 16
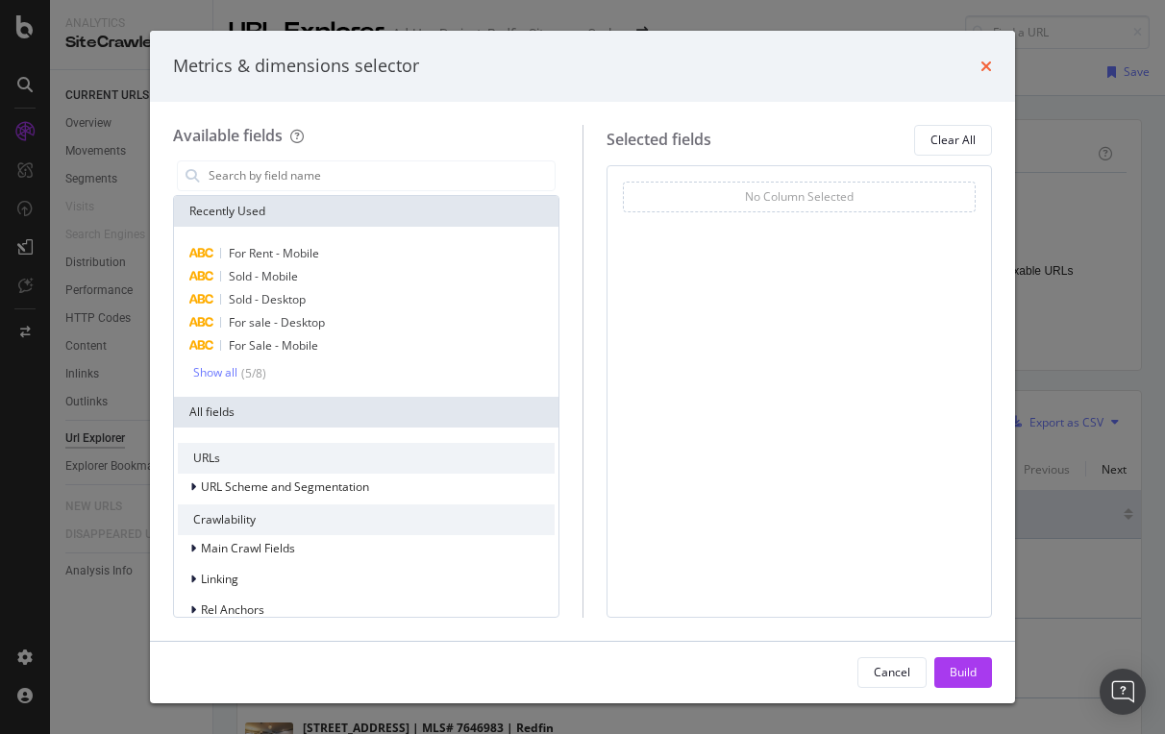
click at [983, 68] on icon "times" at bounding box center [986, 66] width 12 height 15
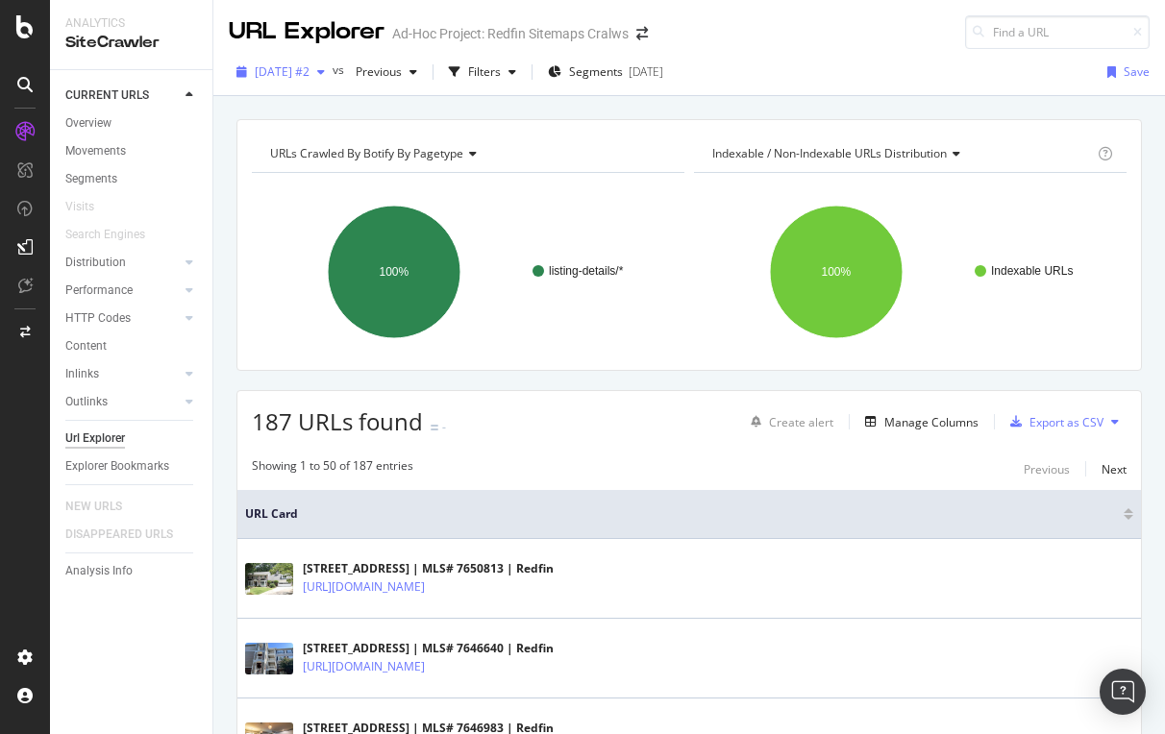
click at [309, 71] on span "[DATE] #2" at bounding box center [282, 71] width 55 height 16
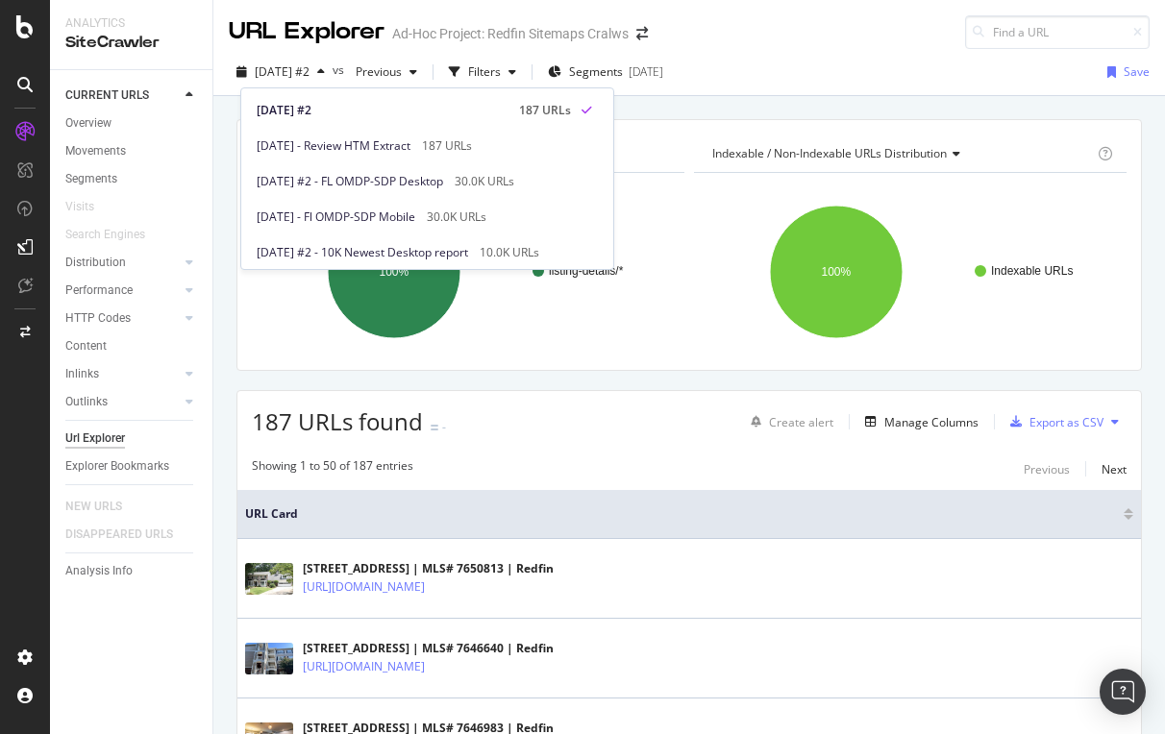
click at [739, 116] on div "URLs Crawled By Botify By pagetype Chart (by Value) Table Expand Export as CSV …" at bounding box center [689, 119] width 952 height 46
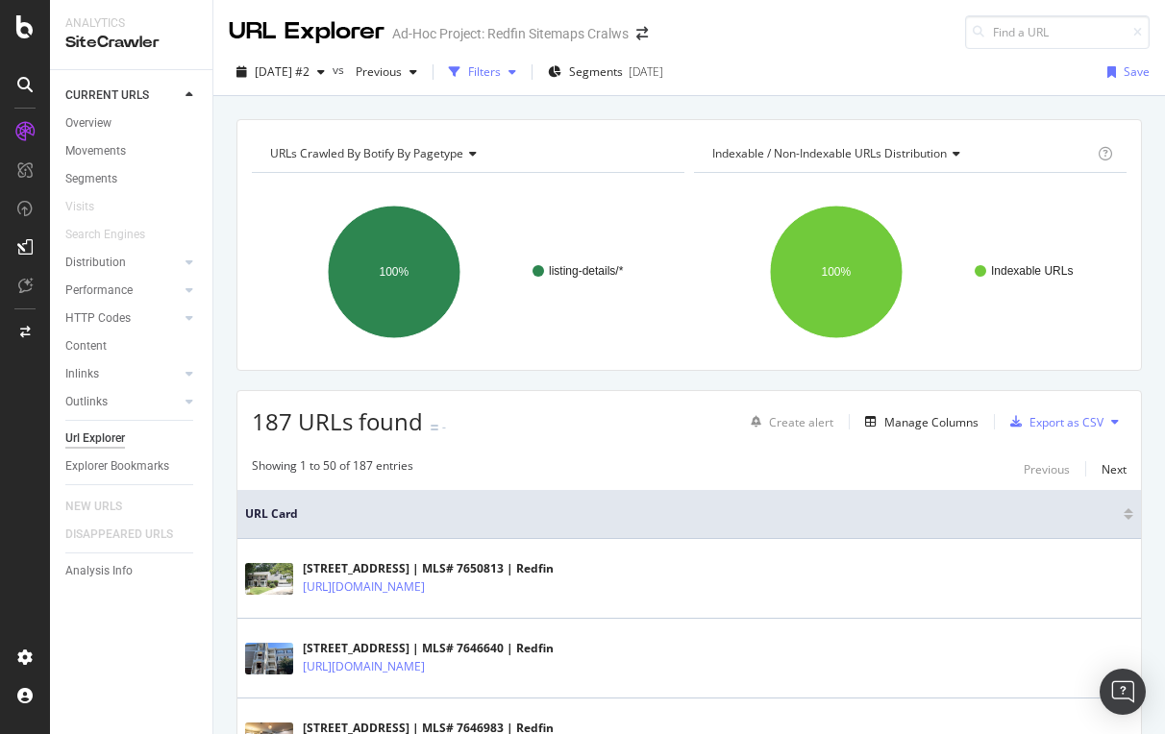
click at [501, 64] on div "Filters" at bounding box center [484, 71] width 33 height 16
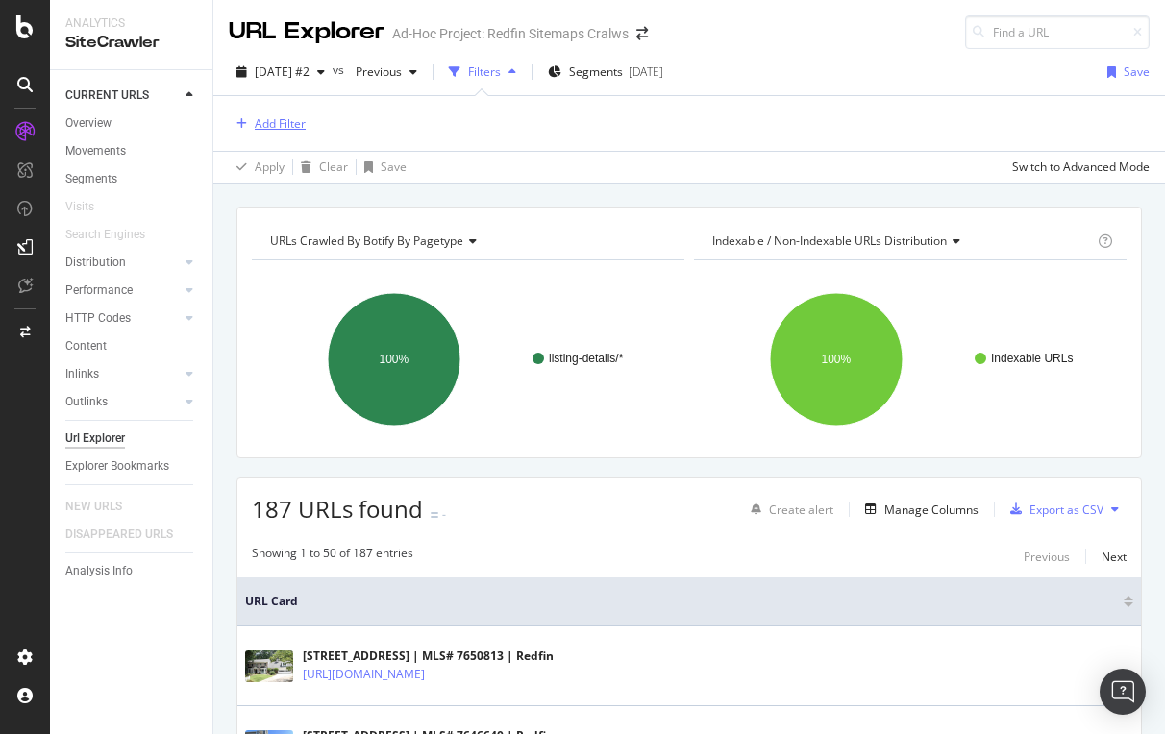
click at [269, 123] on div "Add Filter" at bounding box center [280, 123] width 51 height 16
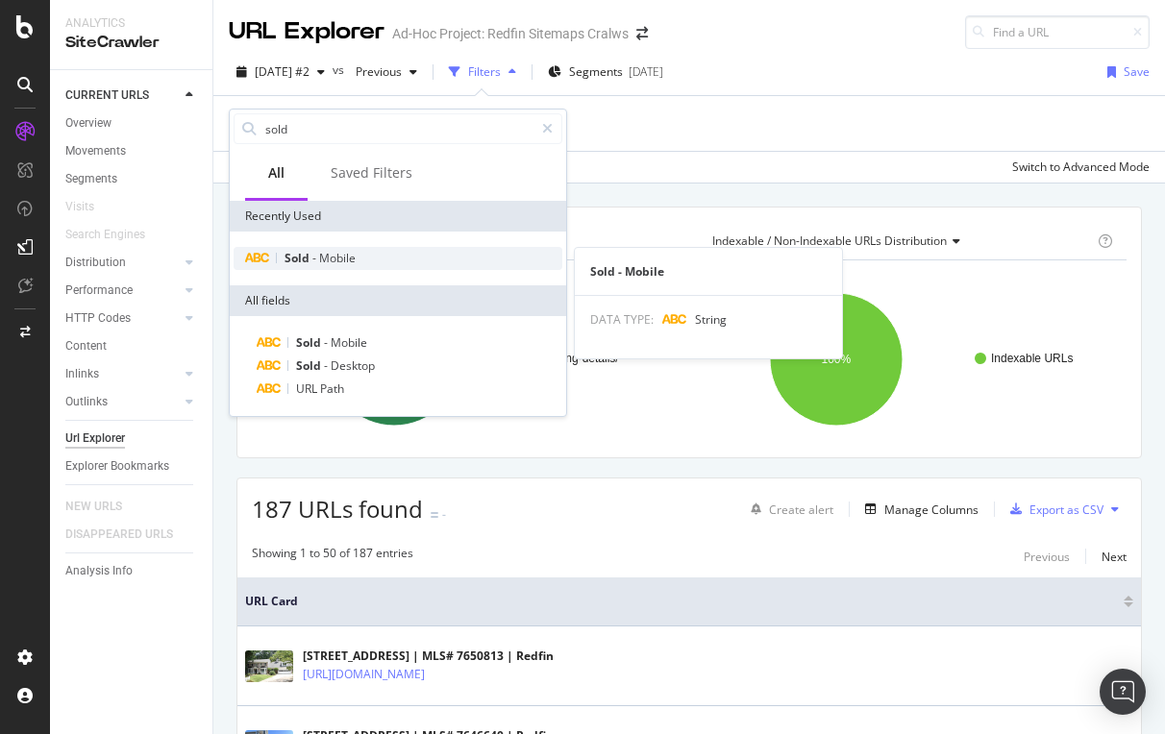
type input "sold"
click at [308, 260] on span "Sold" at bounding box center [299, 258] width 28 height 16
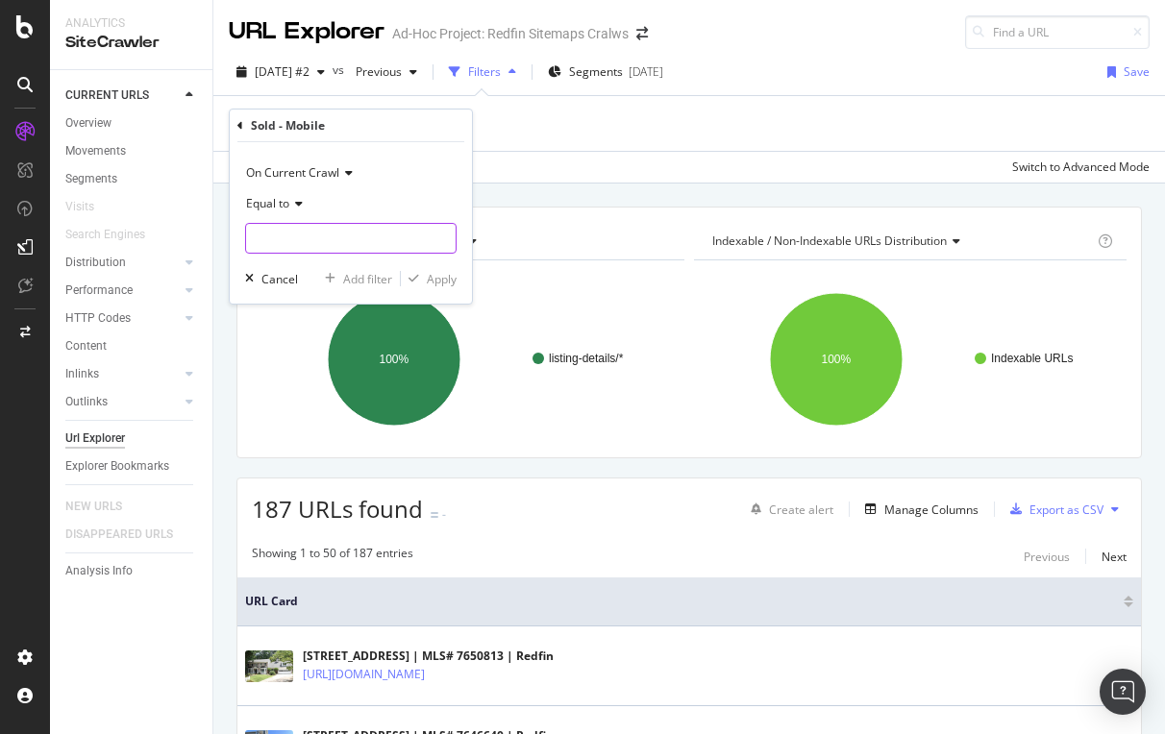
click at [289, 231] on input "text" at bounding box center [351, 238] width 210 height 31
click at [280, 262] on span "Sold" at bounding box center [330, 264] width 158 height 16
type input "Sold"
click at [441, 278] on div "Apply" at bounding box center [442, 279] width 30 height 16
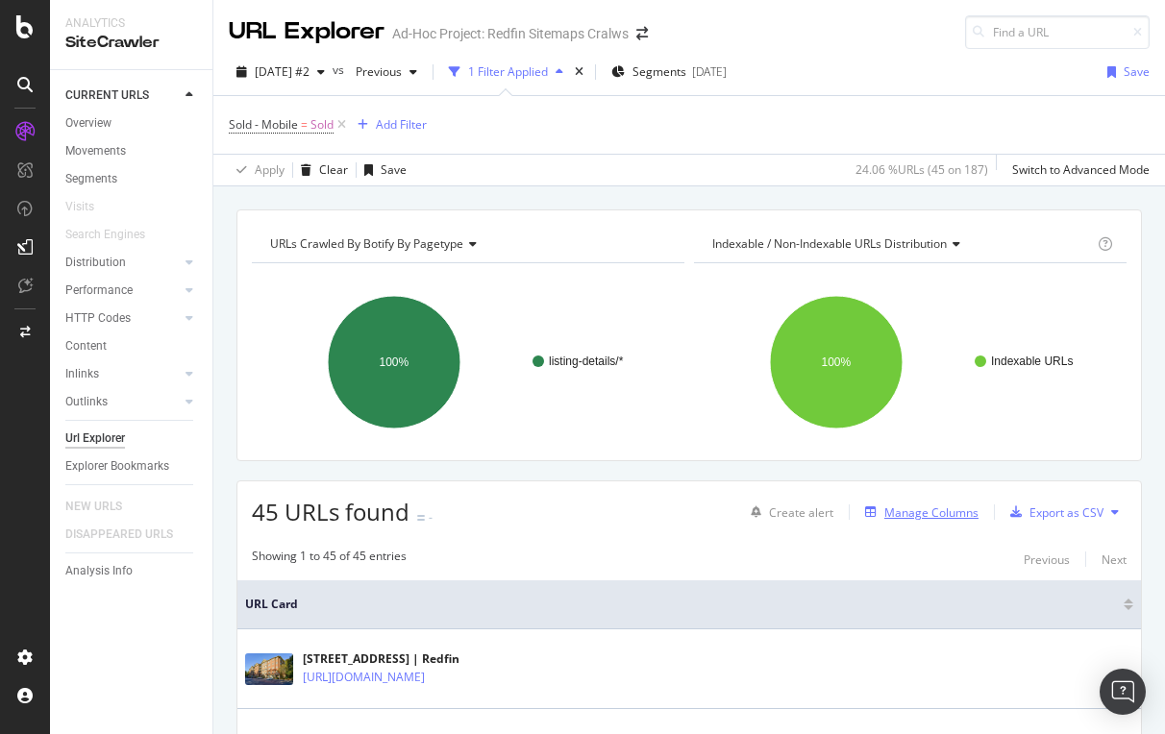
click at [963, 509] on div "Manage Columns" at bounding box center [931, 513] width 94 height 16
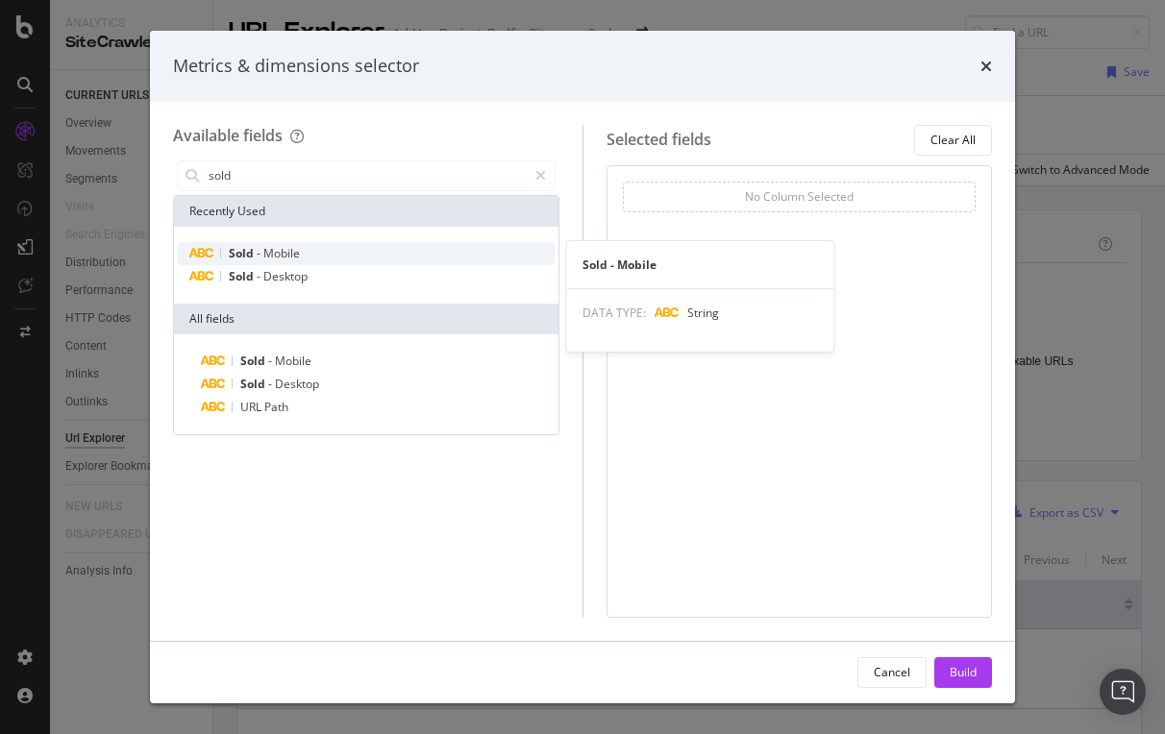
type input "sold"
click at [268, 249] on span "Mobile" at bounding box center [281, 253] width 37 height 16
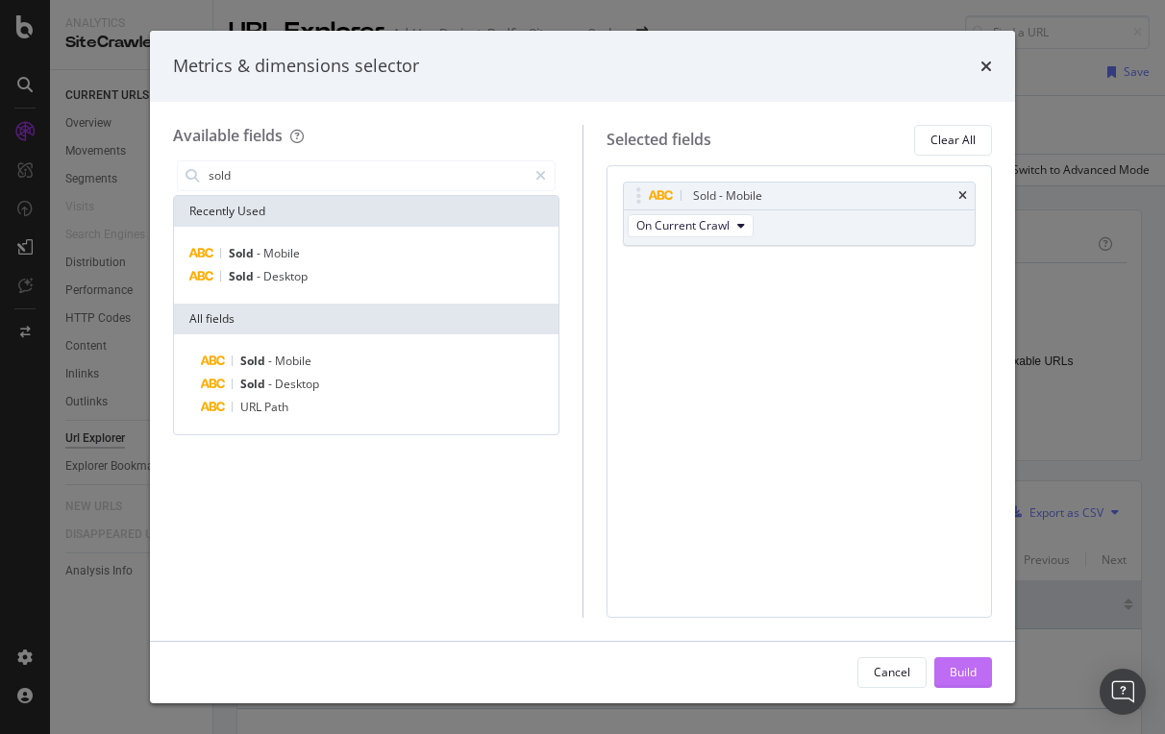
click at [956, 670] on div "Build" at bounding box center [963, 672] width 27 height 16
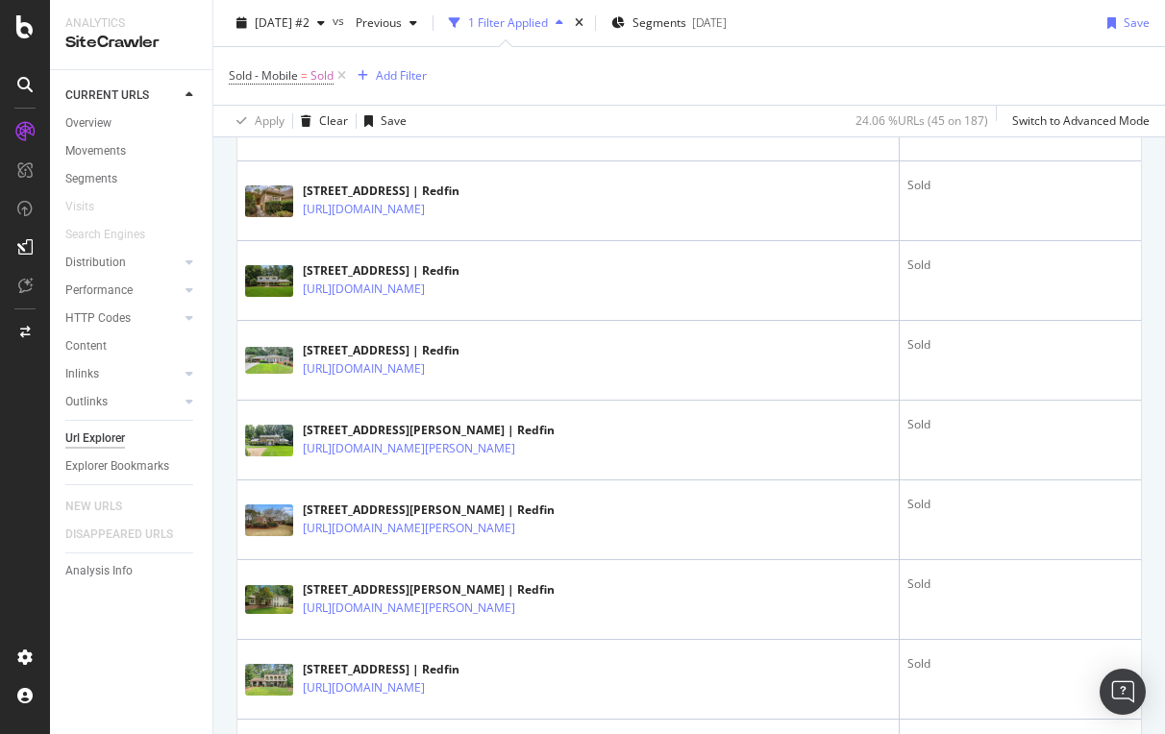
scroll to position [1173, 0]
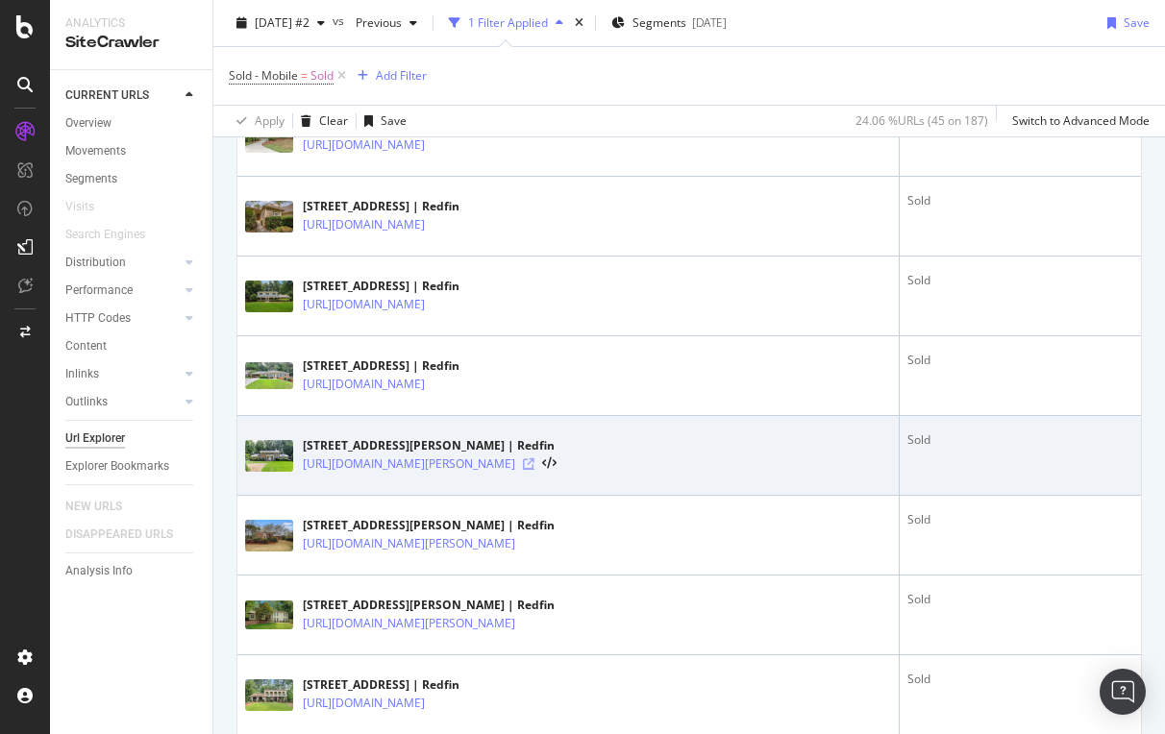
click at [534, 460] on icon at bounding box center [529, 464] width 12 height 12
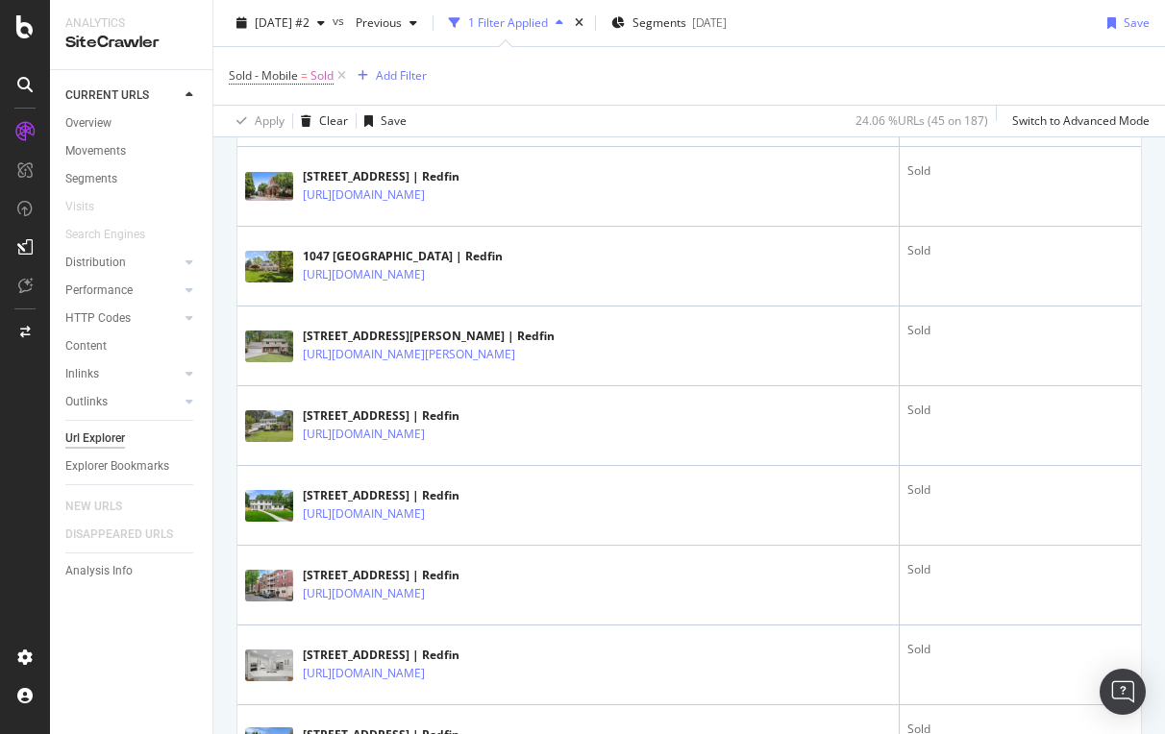
scroll to position [2159, 0]
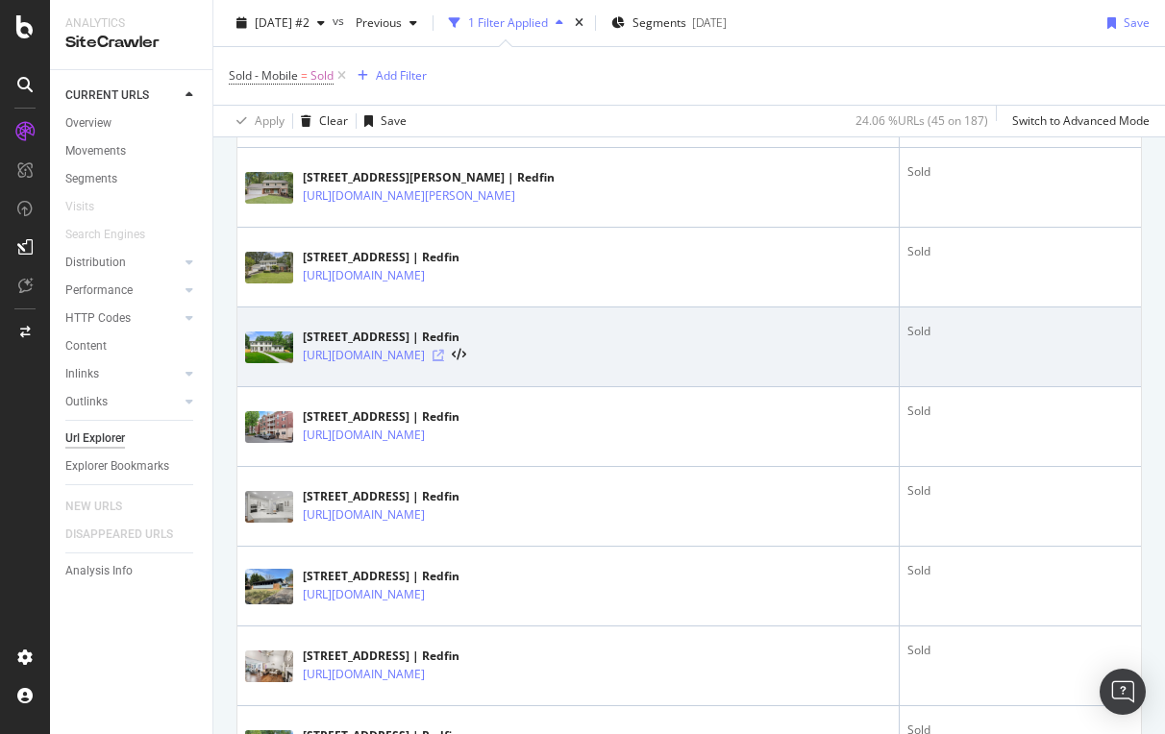
click at [444, 351] on icon at bounding box center [439, 356] width 12 height 12
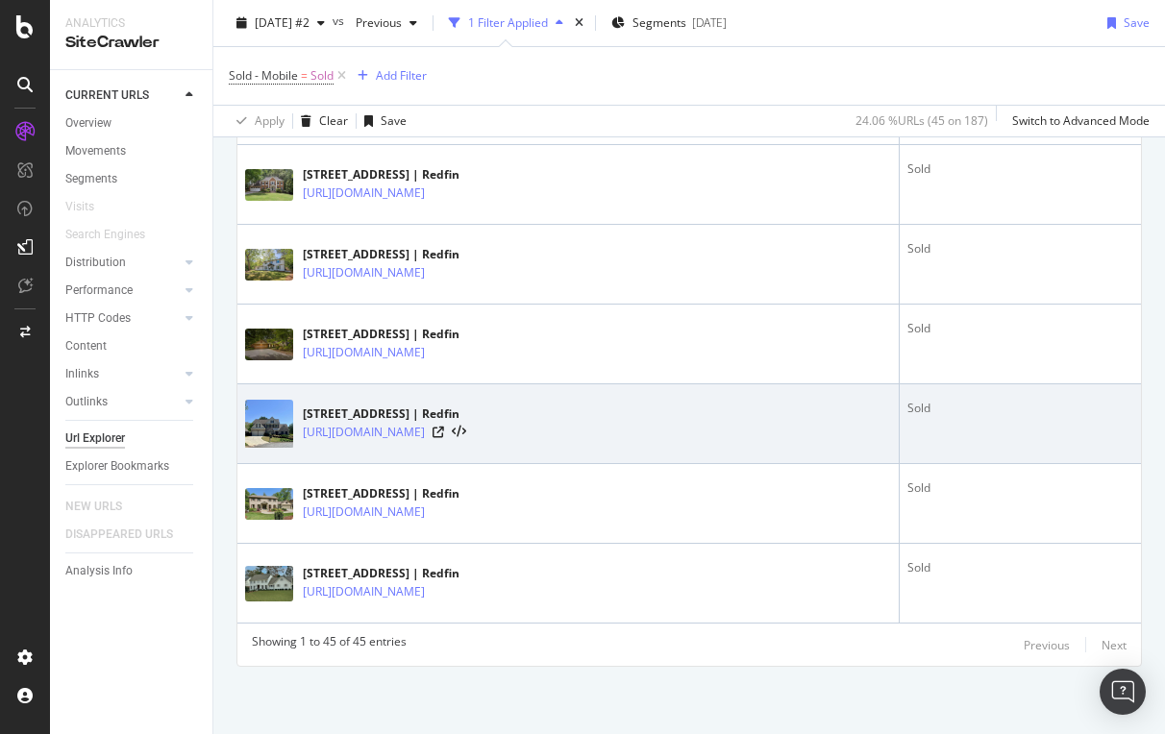
scroll to position [3598, 0]
click at [444, 427] on icon at bounding box center [439, 433] width 12 height 12
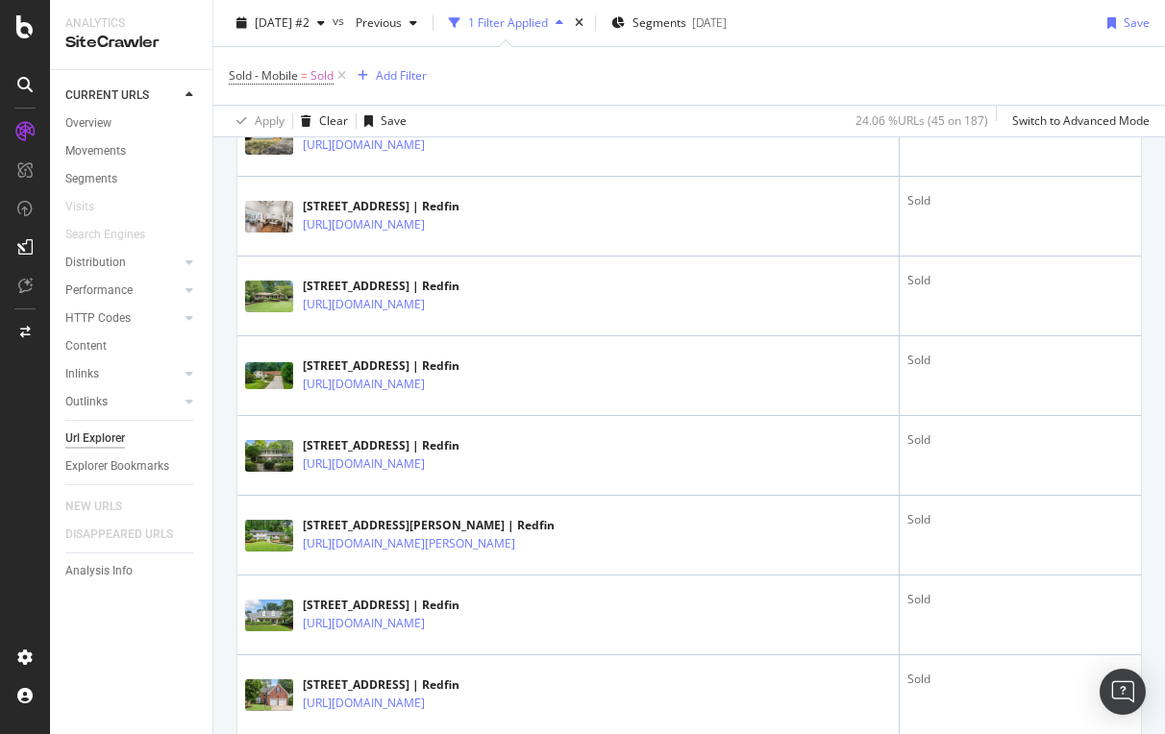
scroll to position [2514, 0]
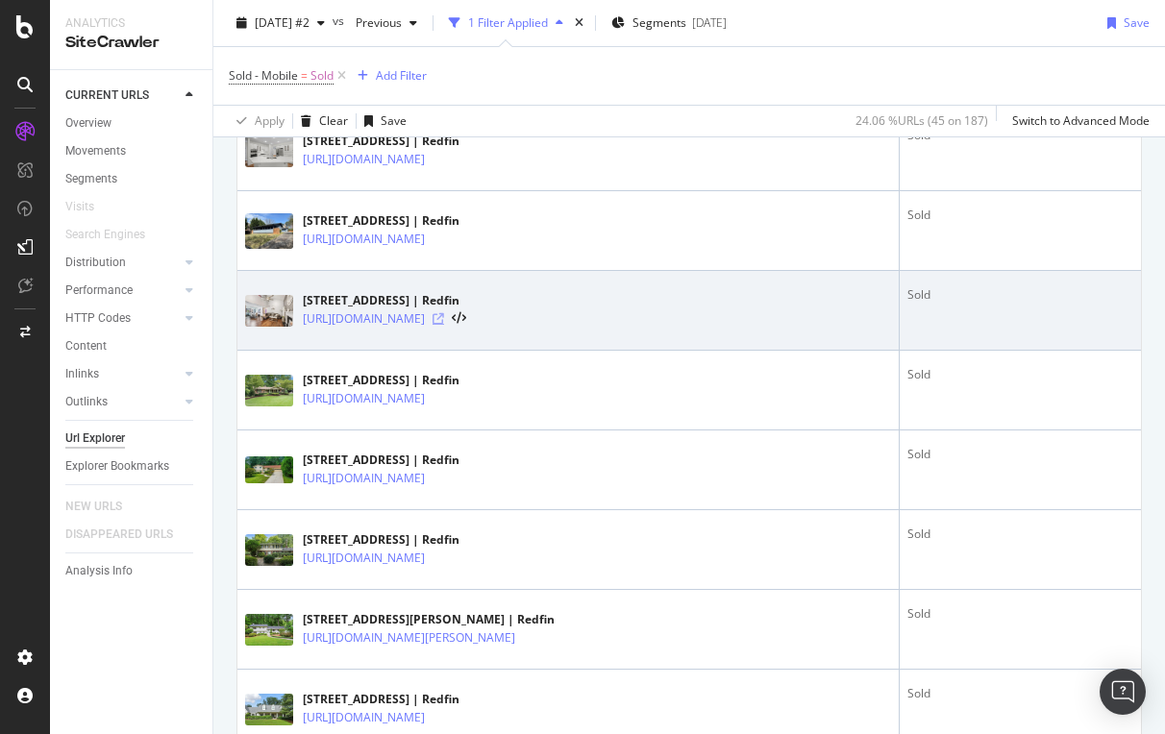
click at [444, 317] on icon at bounding box center [439, 319] width 12 height 12
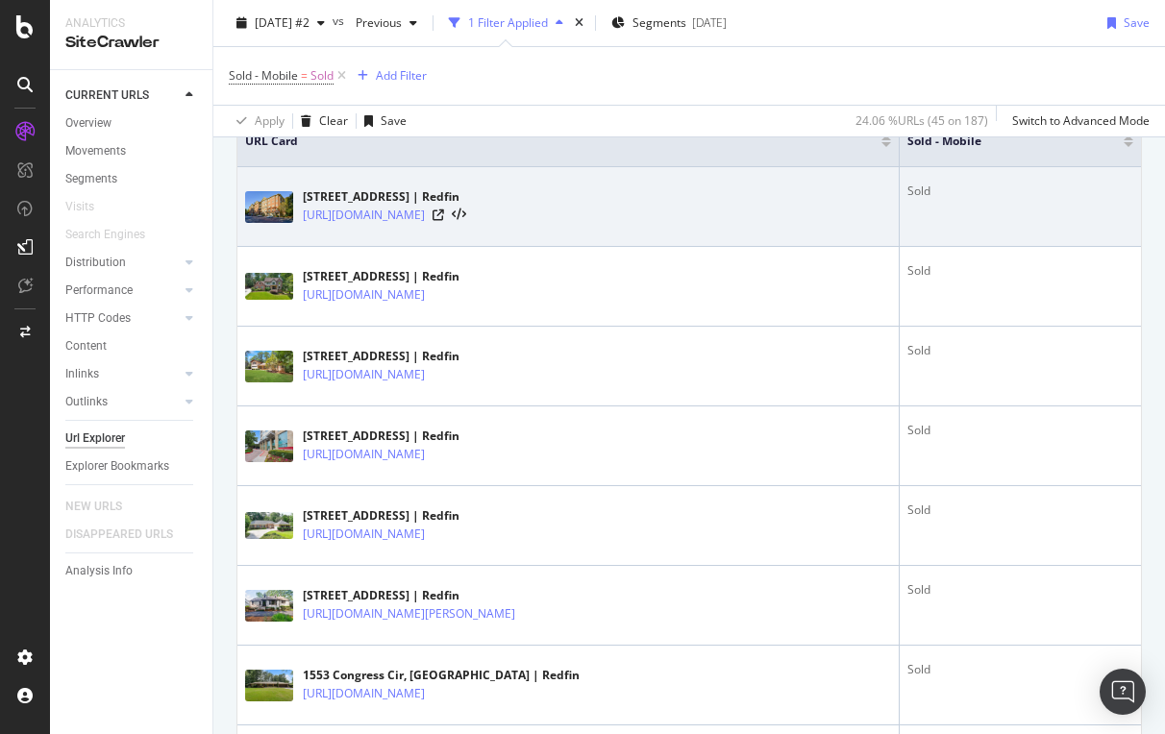
scroll to position [450, 0]
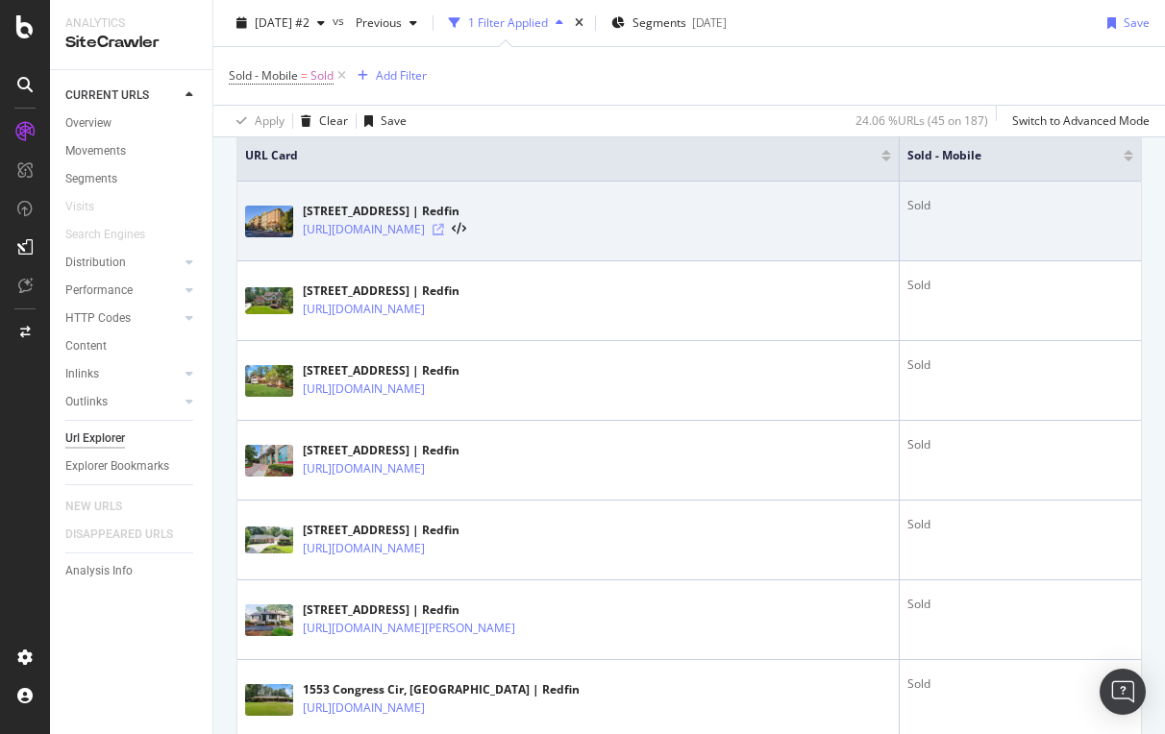
click at [444, 227] on icon at bounding box center [439, 230] width 12 height 12
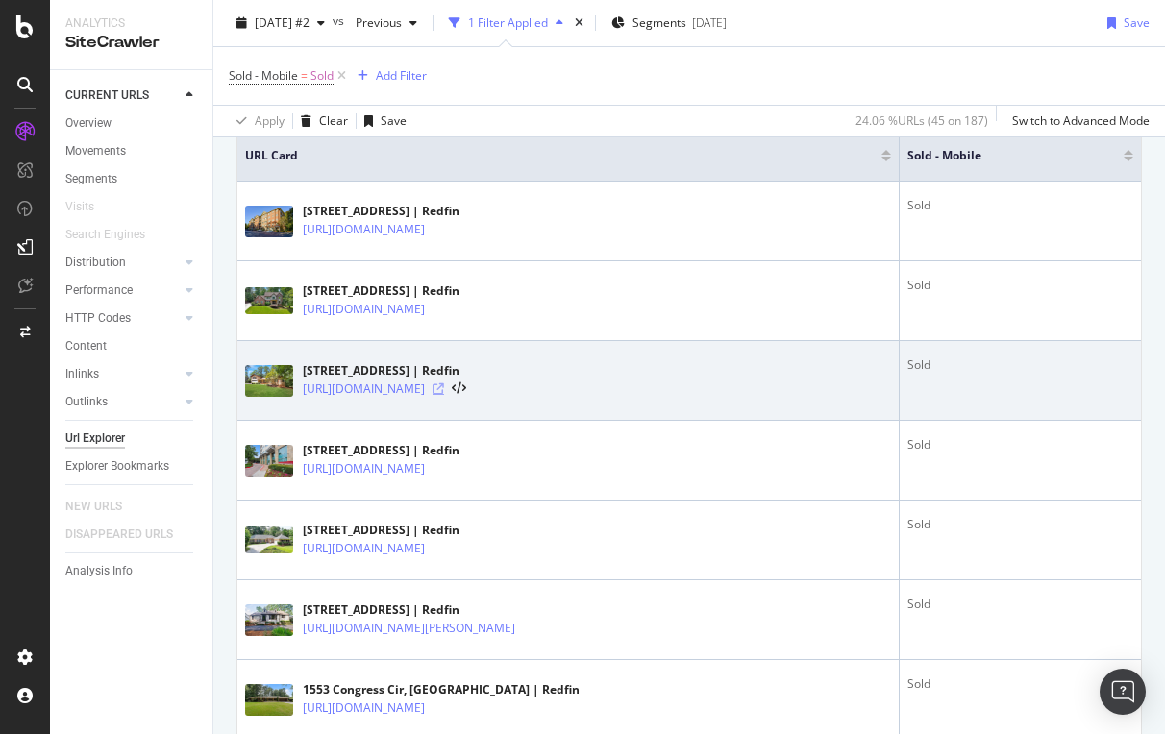
click at [444, 384] on icon at bounding box center [439, 390] width 12 height 12
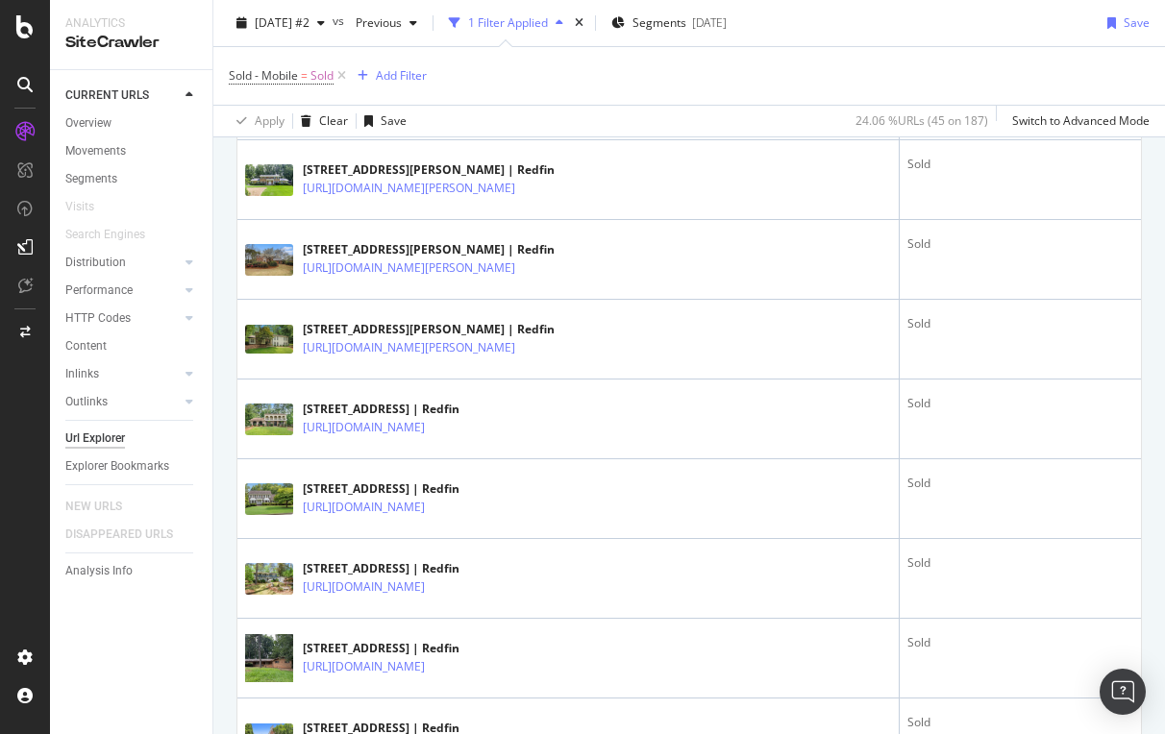
scroll to position [1453, 0]
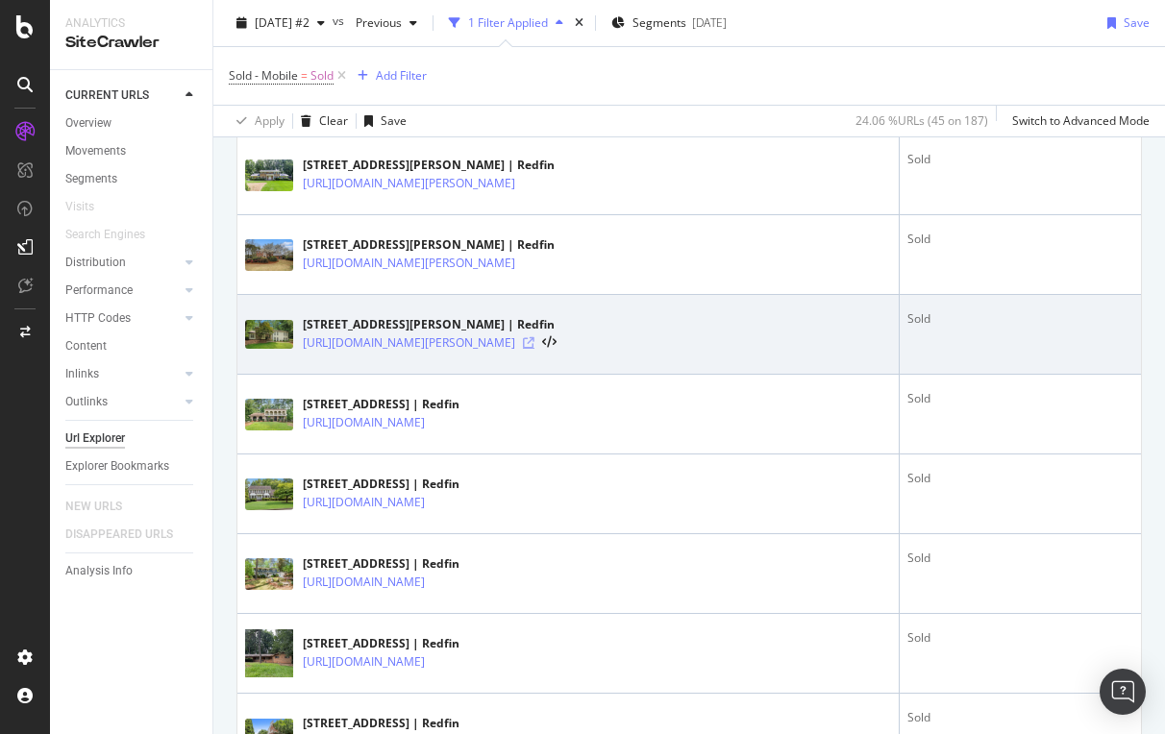
click at [534, 340] on icon at bounding box center [529, 343] width 12 height 12
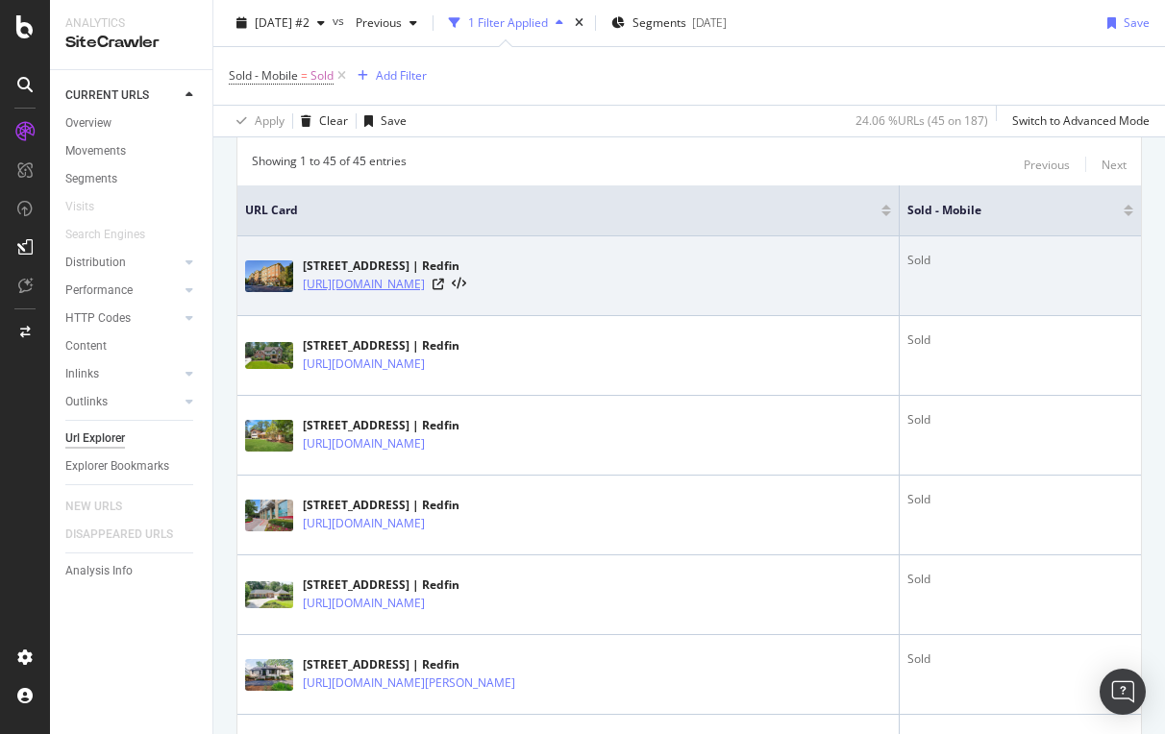
scroll to position [390, 0]
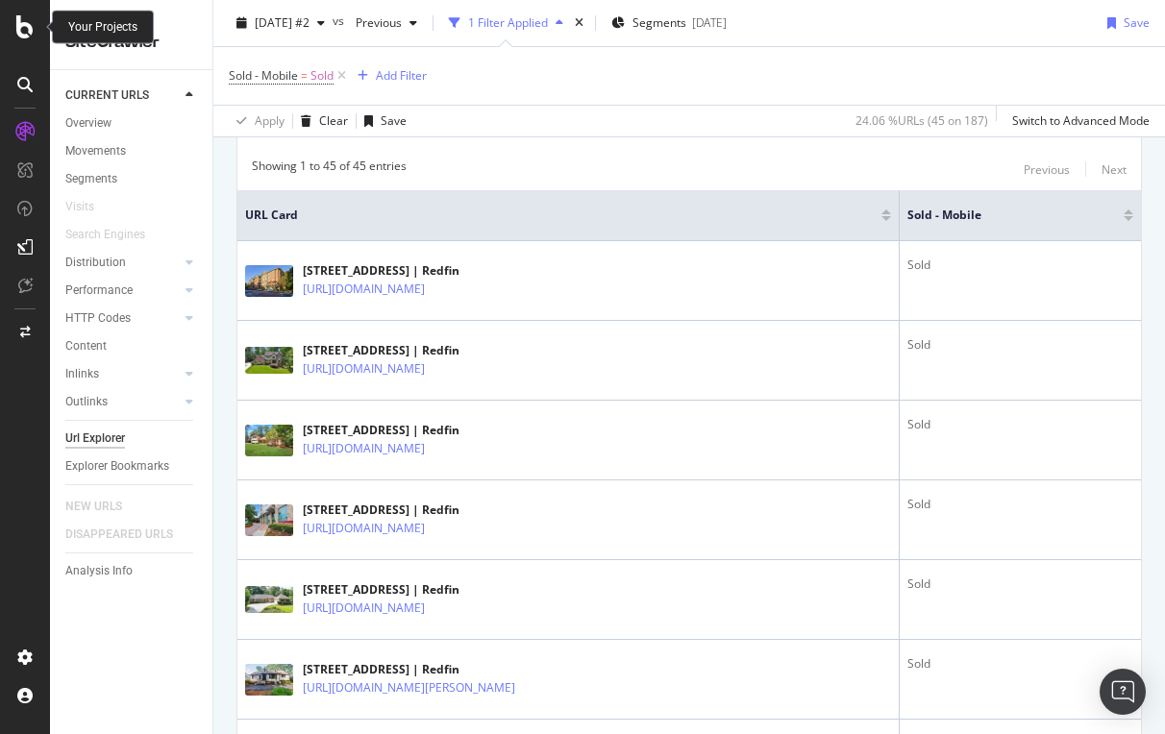
click at [23, 35] on icon at bounding box center [24, 26] width 17 height 23
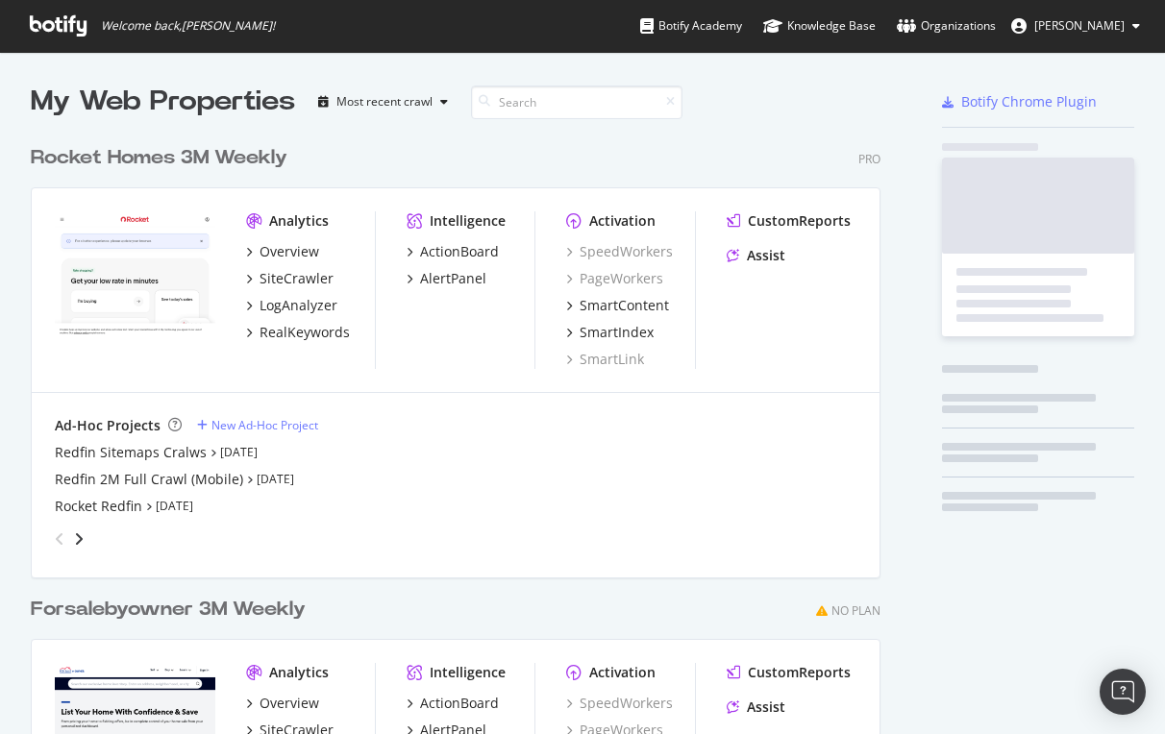
scroll to position [734, 1165]
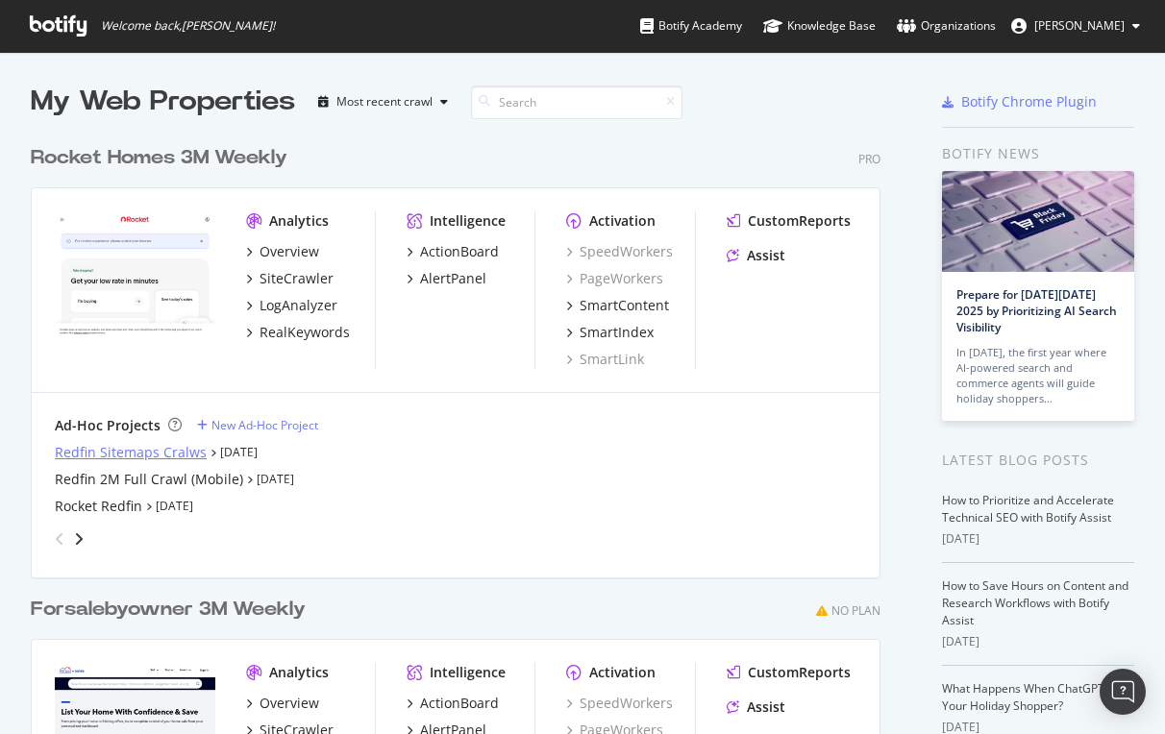
click at [118, 456] on div "Redfin Sitemaps Cralws" at bounding box center [131, 452] width 152 height 19
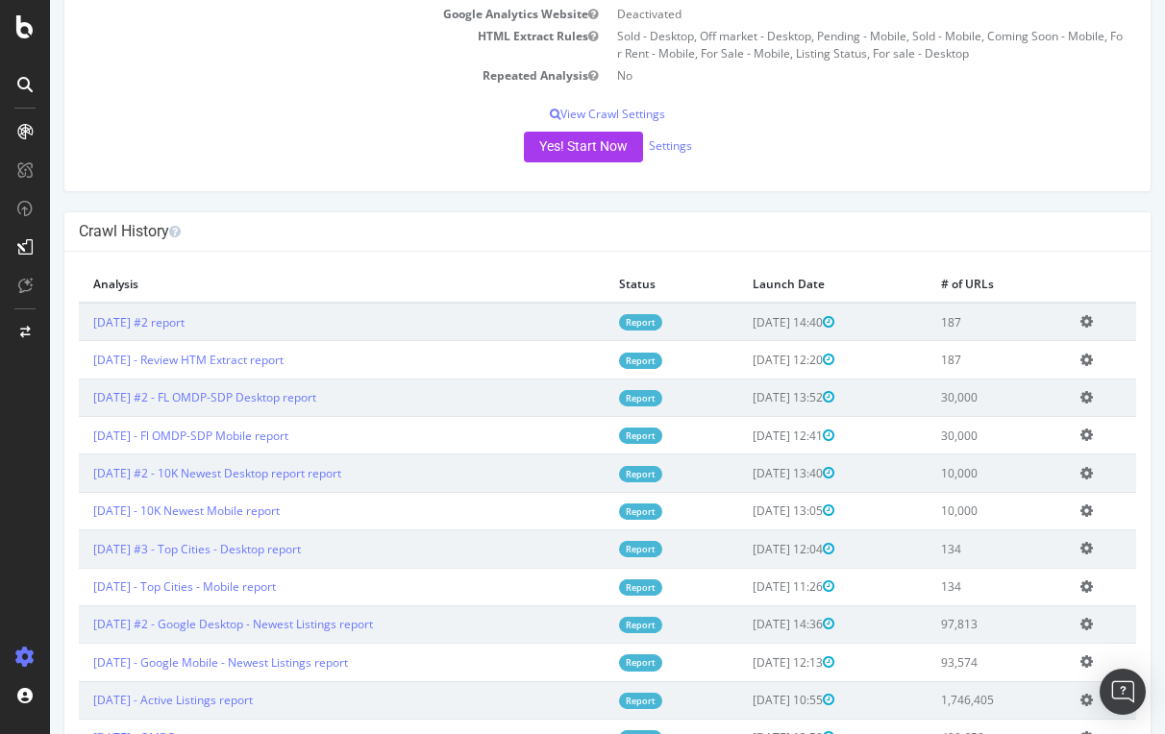
scroll to position [418, 0]
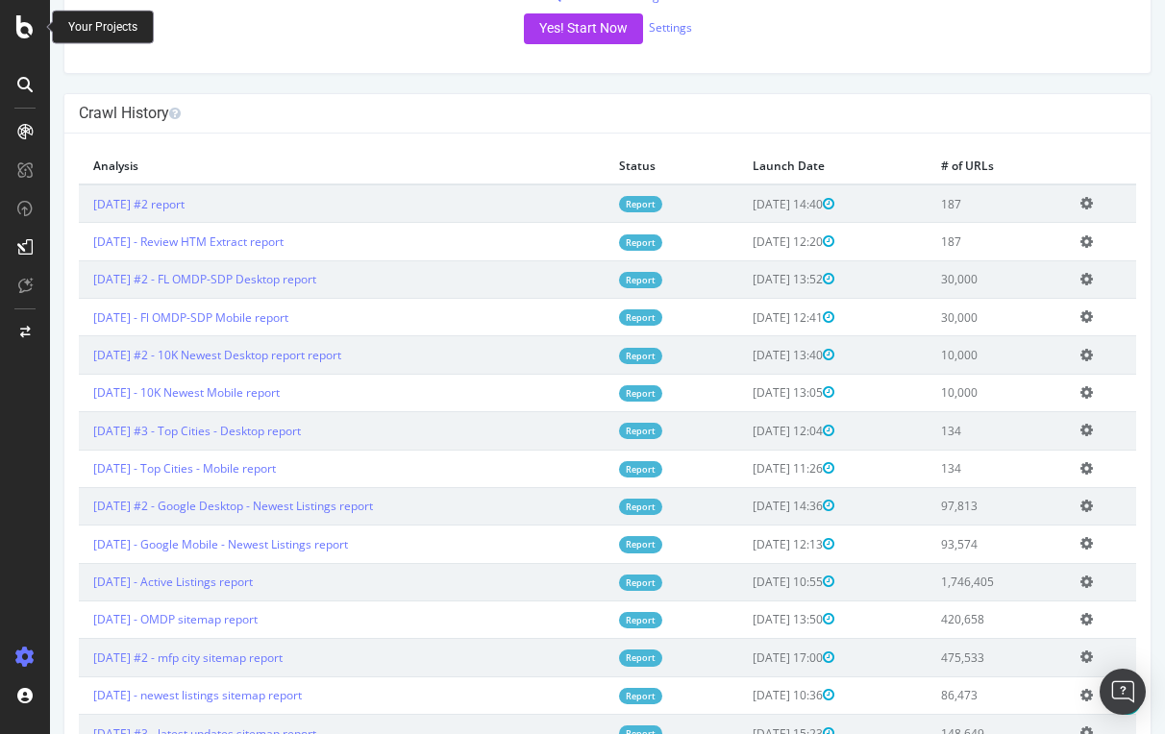
click at [24, 37] on icon at bounding box center [24, 26] width 17 height 23
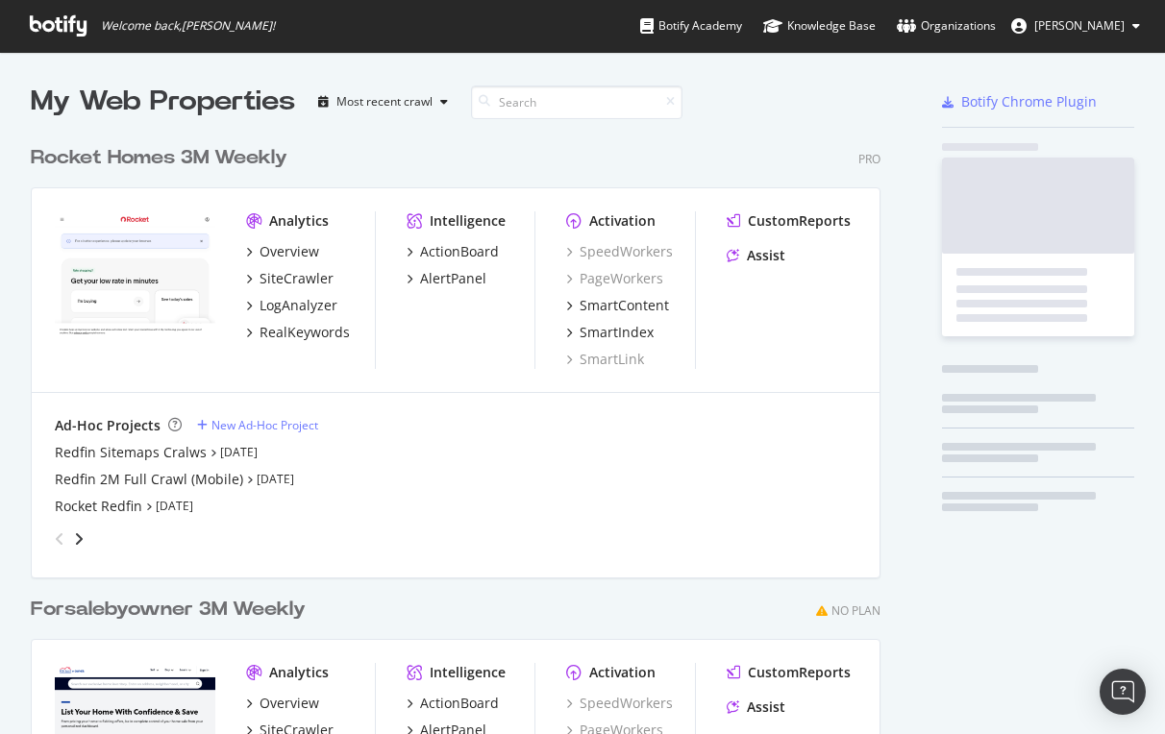
scroll to position [734, 1165]
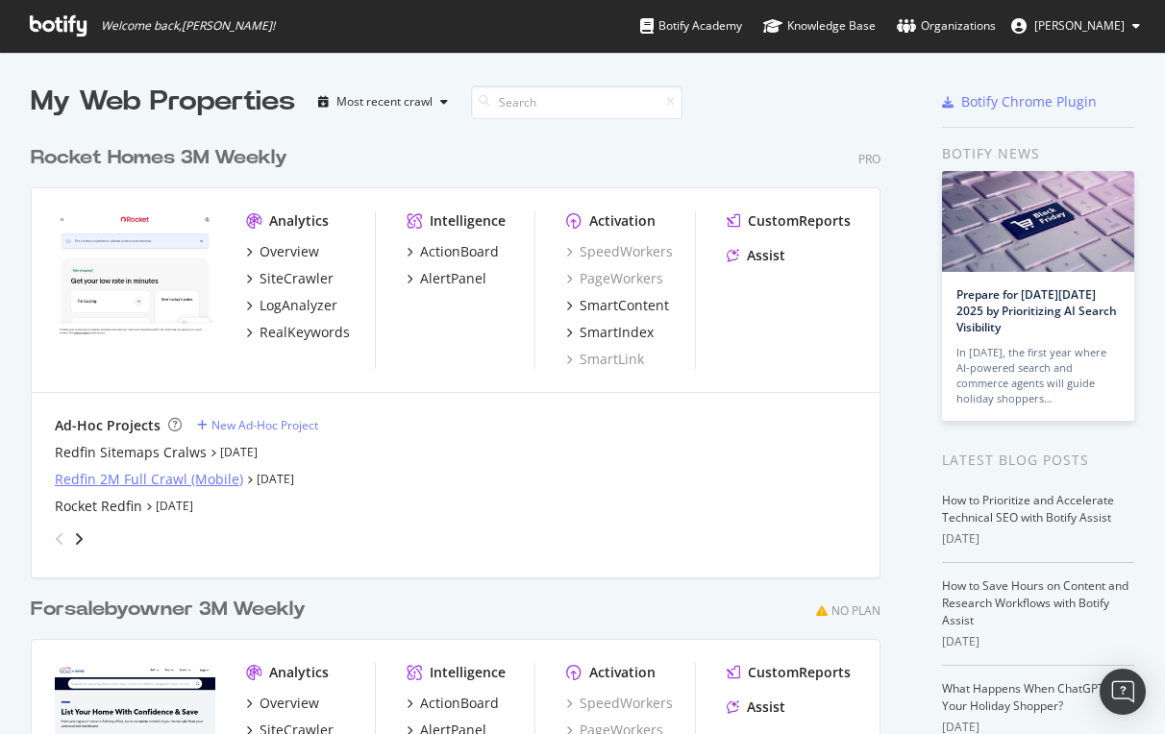
click at [113, 481] on div "Redfin 2M Full Crawl (Mobile)" at bounding box center [149, 479] width 188 height 19
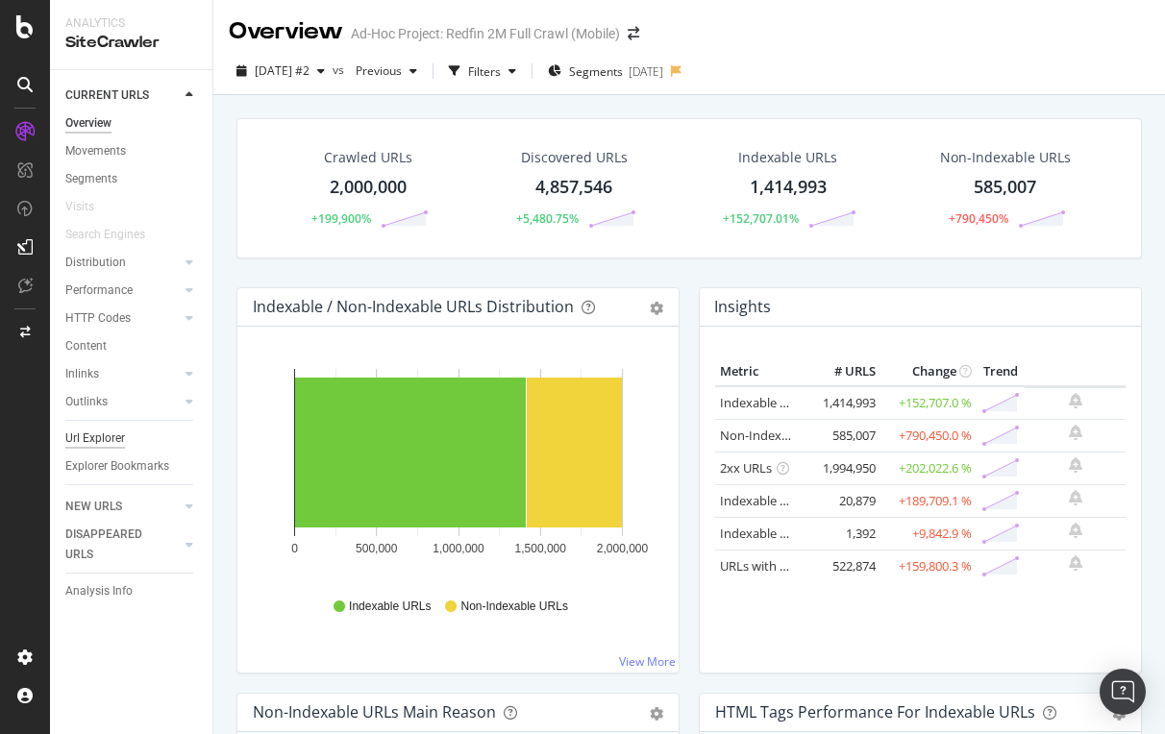
click at [102, 436] on div "Url Explorer" at bounding box center [95, 439] width 60 height 20
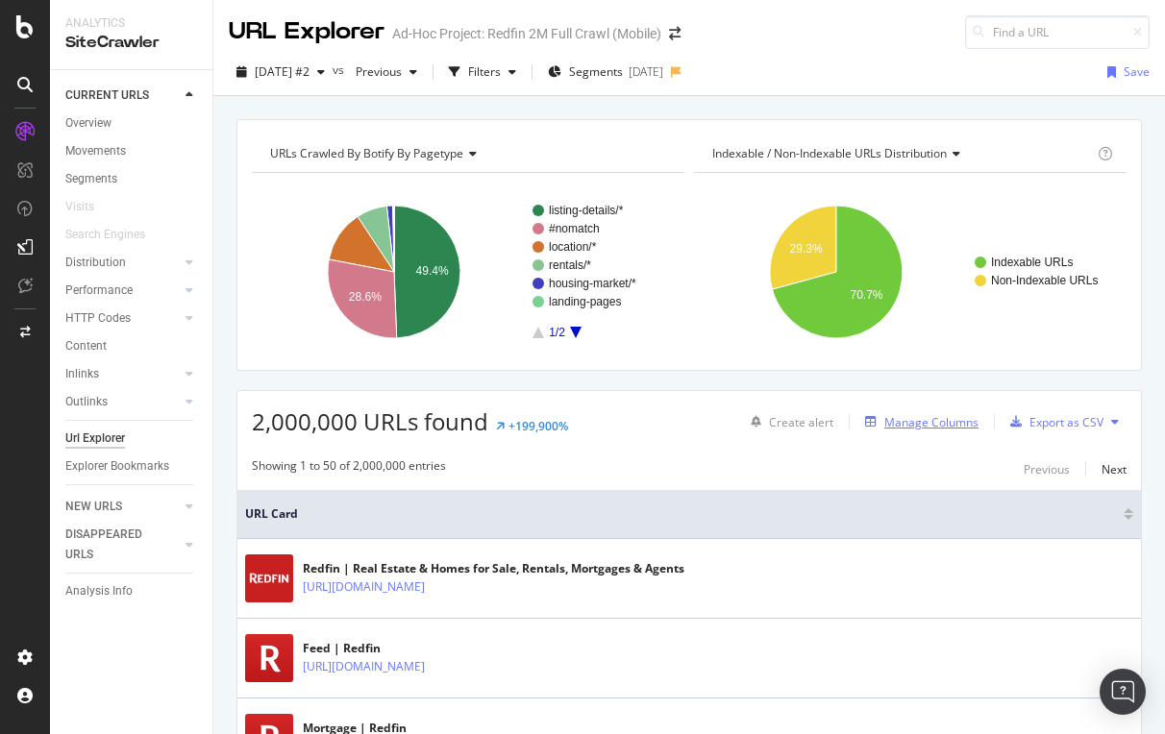
click at [928, 418] on div "Manage Columns" at bounding box center [931, 422] width 94 height 16
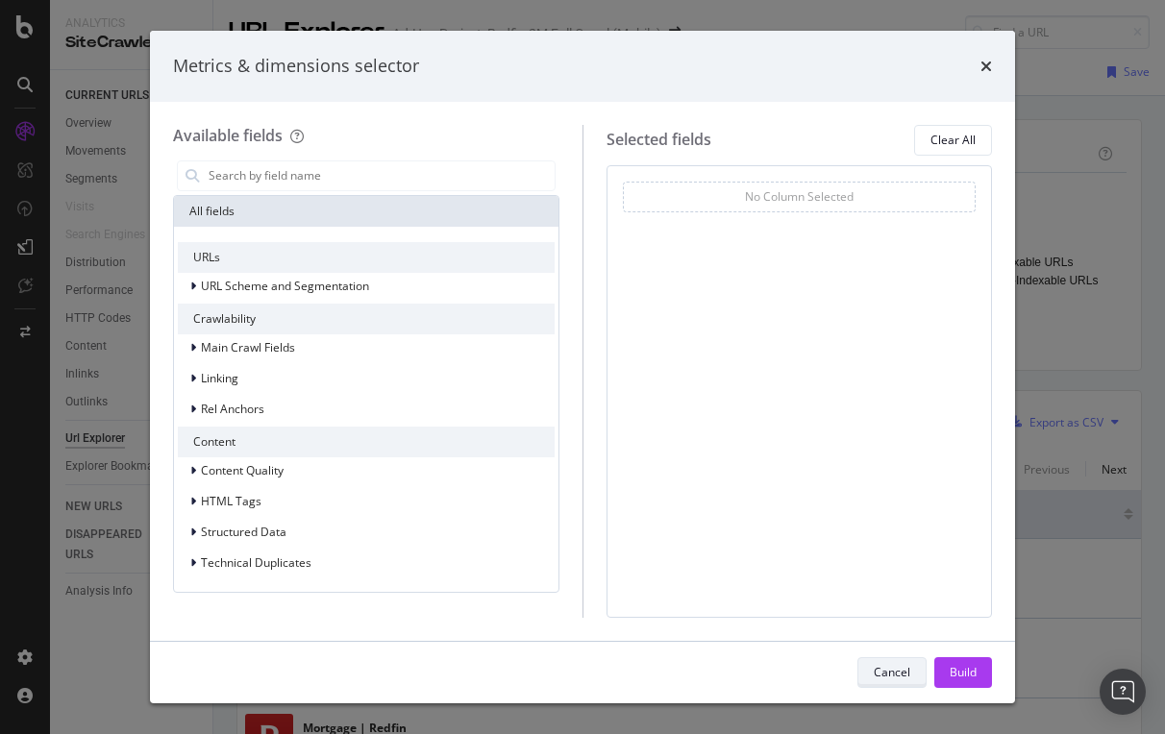
click at [888, 673] on div "Cancel" at bounding box center [892, 672] width 37 height 16
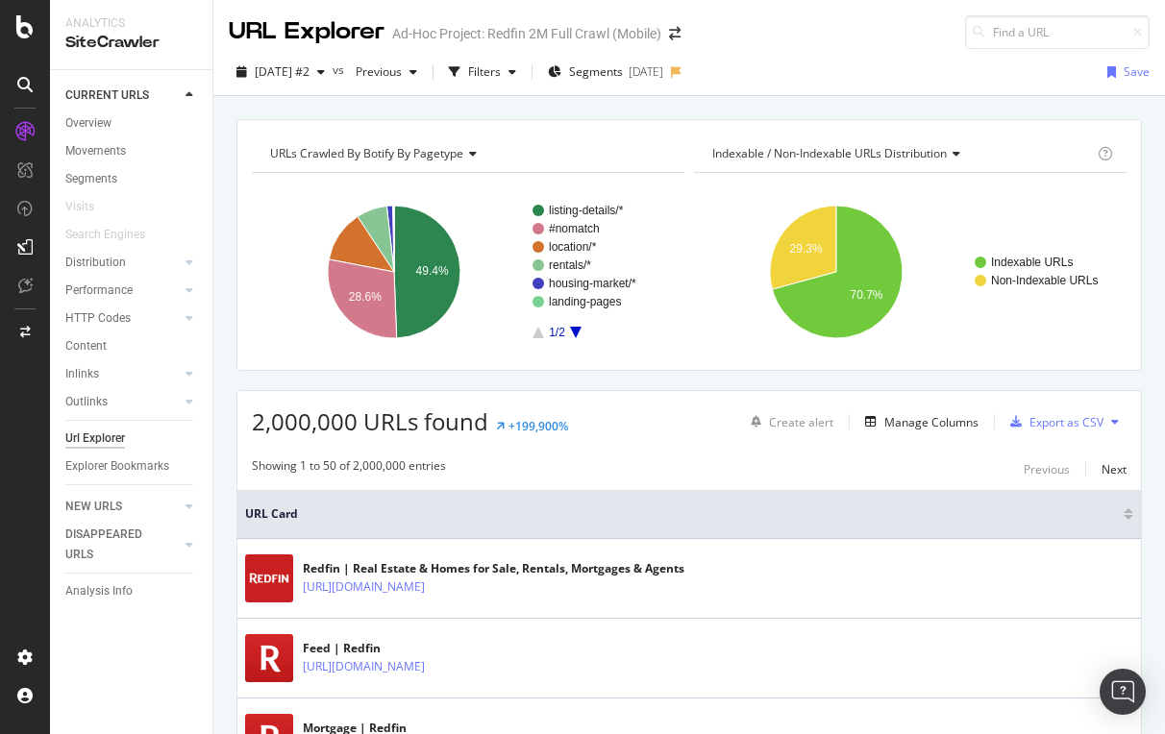
click at [96, 436] on div "Url Explorer" at bounding box center [95, 439] width 60 height 20
click at [501, 70] on div "Filters" at bounding box center [484, 71] width 33 height 16
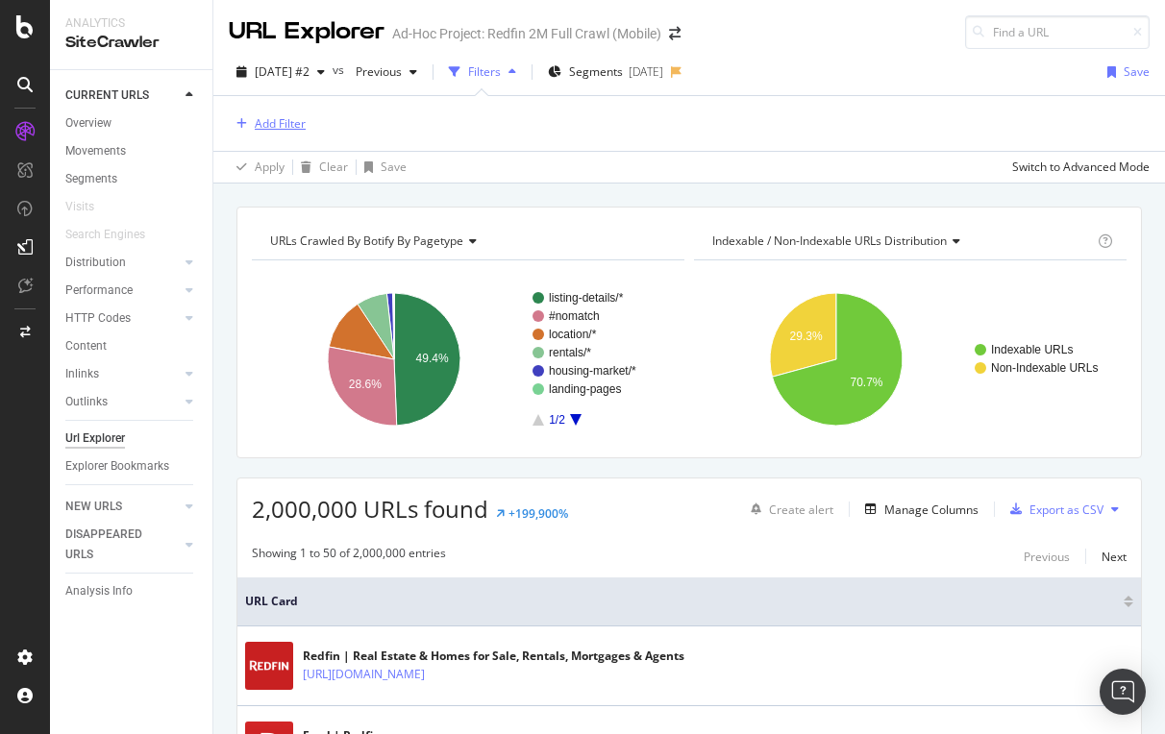
click at [277, 127] on div "Add Filter" at bounding box center [280, 123] width 51 height 16
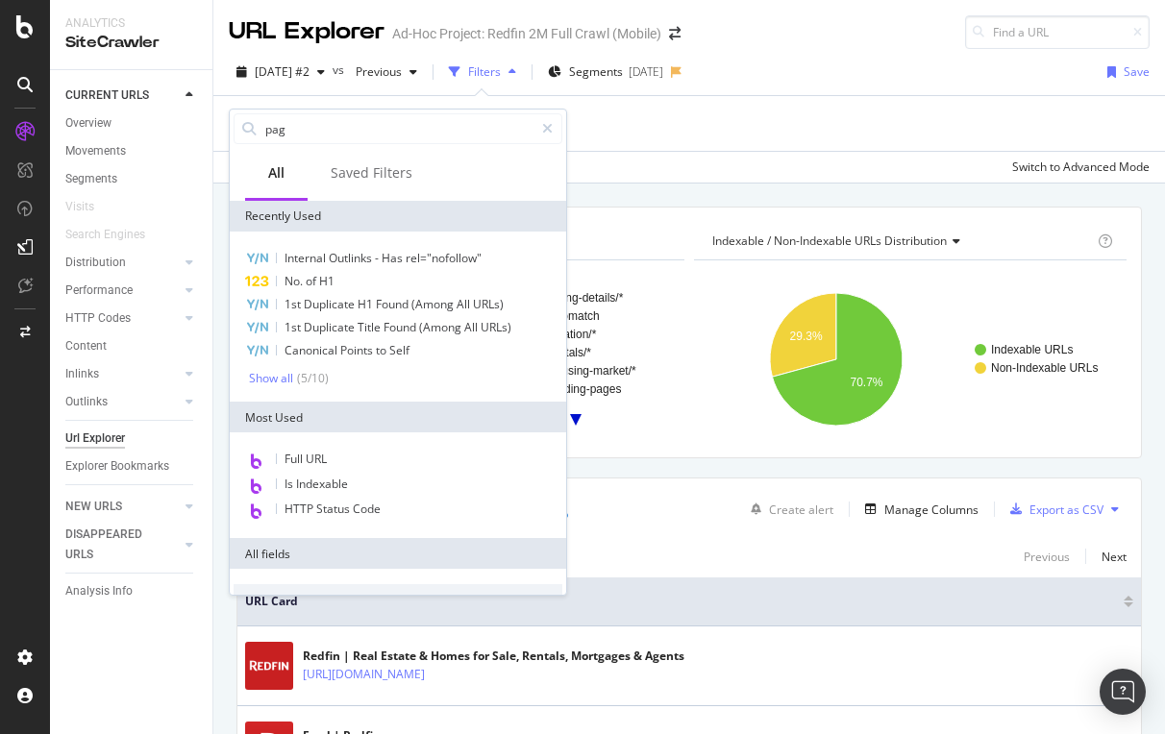
type input "page"
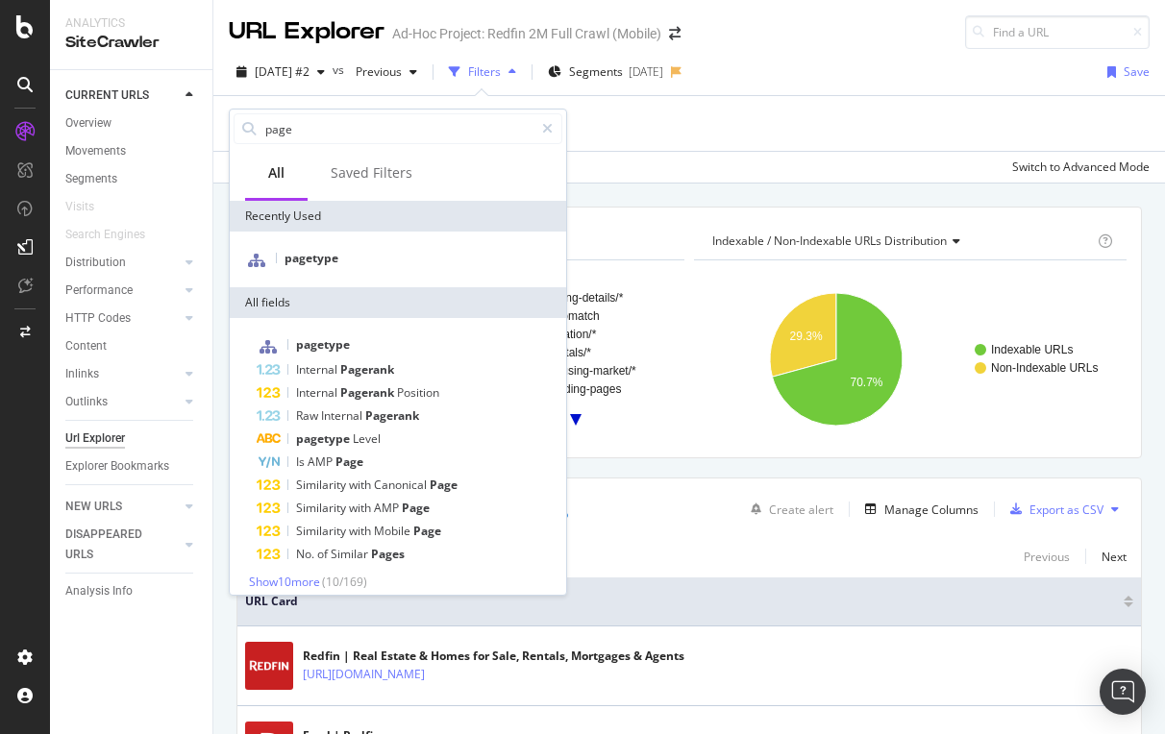
click at [761, 122] on div "Add Filter" at bounding box center [689, 123] width 921 height 55
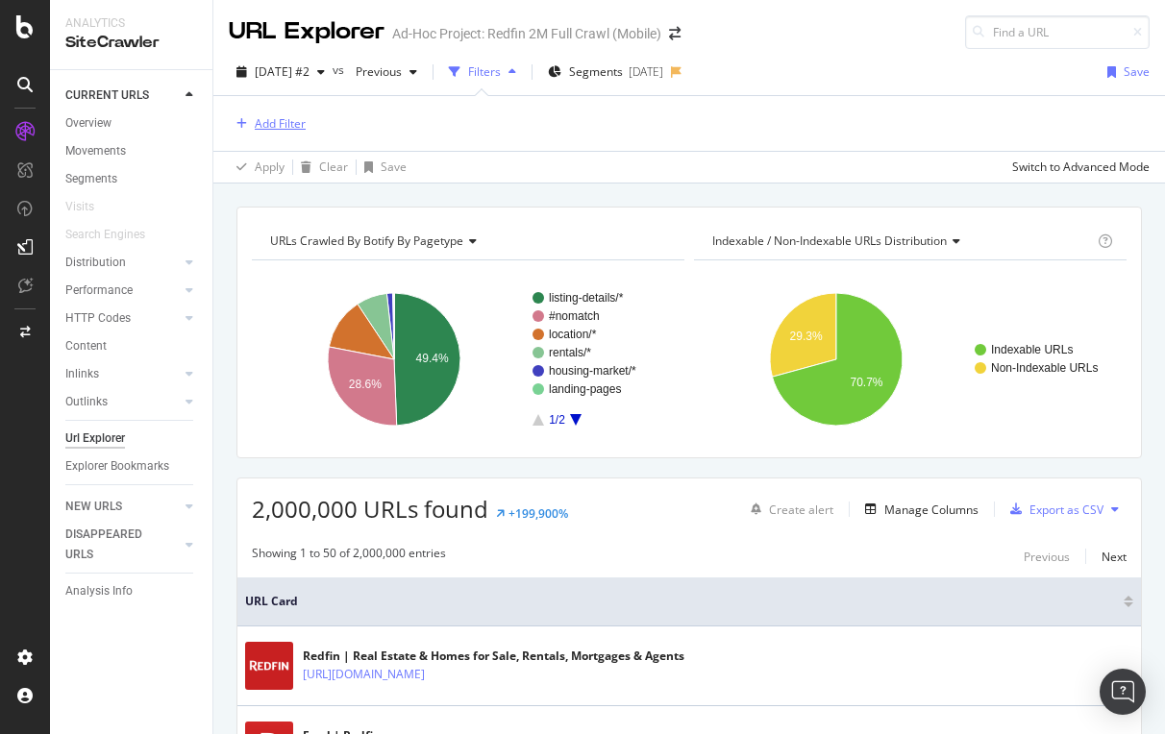
click at [279, 120] on div "Add Filter" at bounding box center [280, 123] width 51 height 16
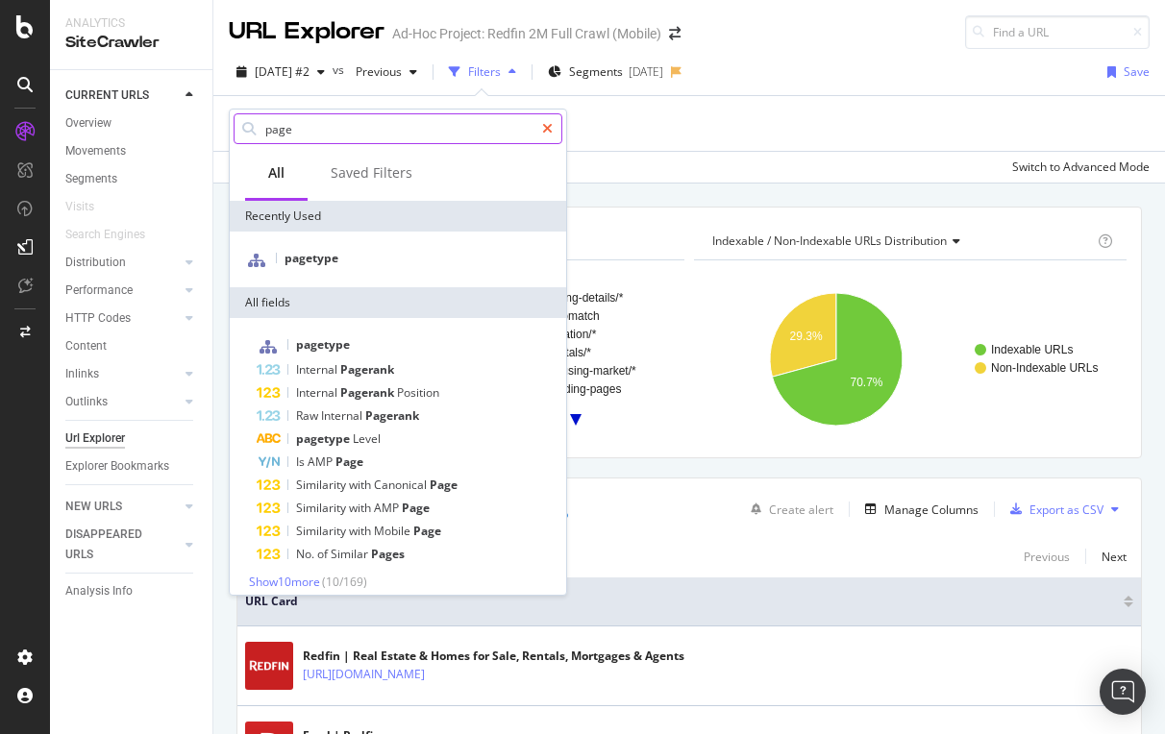
click at [545, 130] on icon at bounding box center [547, 128] width 11 height 13
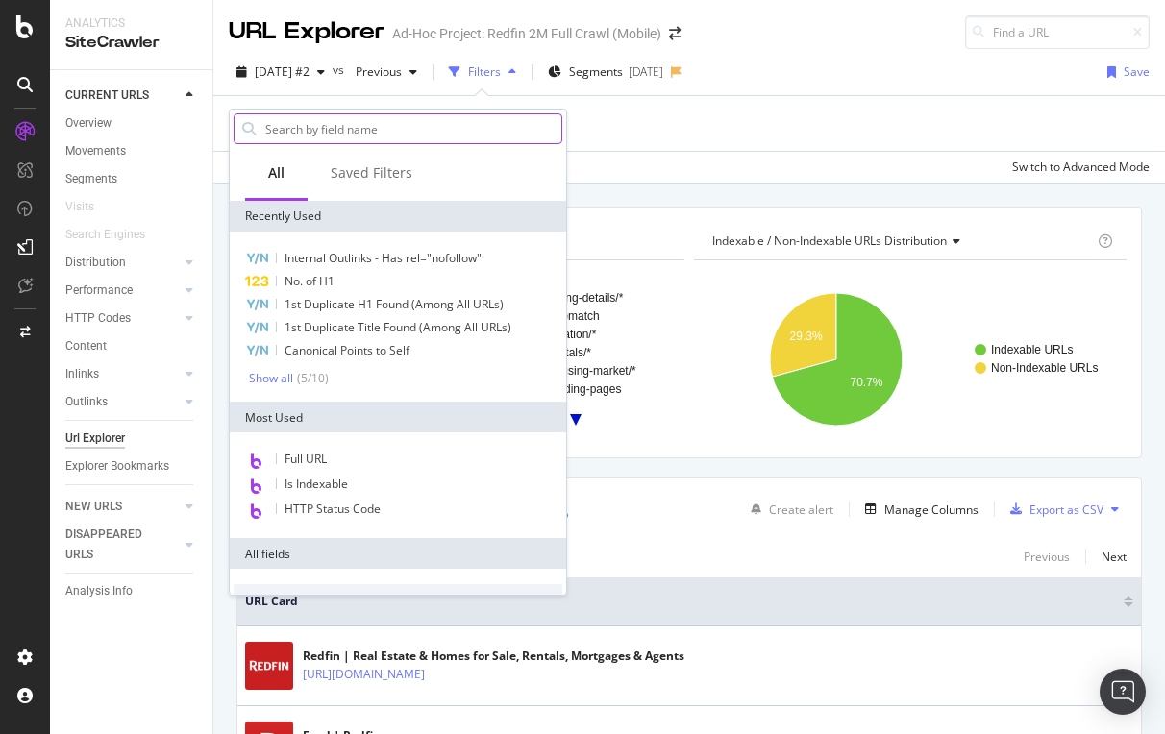
click at [362, 126] on input "text" at bounding box center [412, 128] width 298 height 29
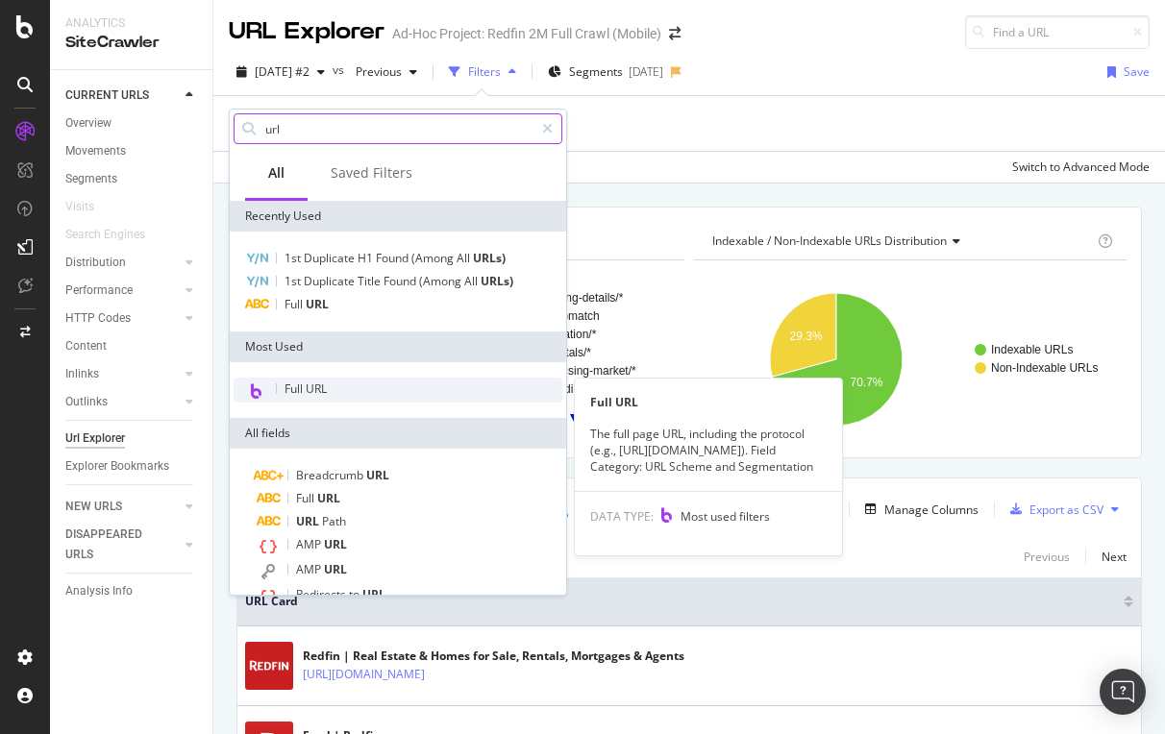
type input "url"
click at [320, 383] on span "Full URL" at bounding box center [306, 389] width 42 height 16
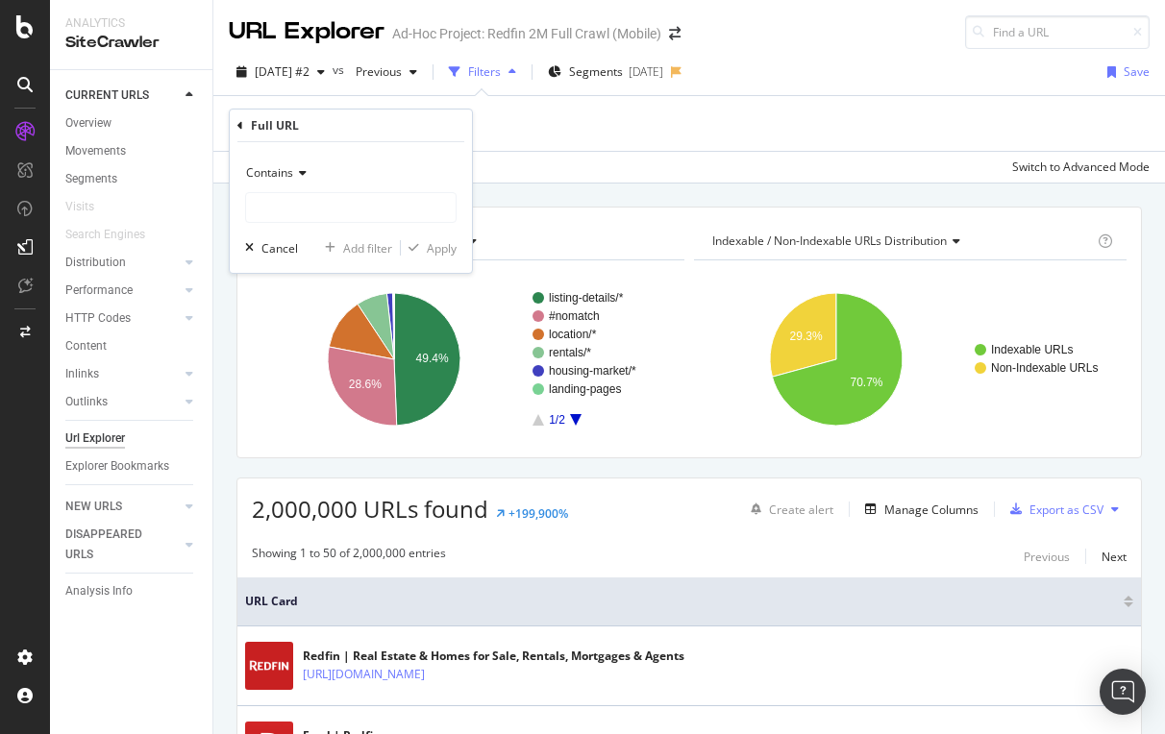
click at [271, 173] on span "Contains" at bounding box center [269, 172] width 47 height 16
click at [378, 156] on div "Contains Cancel Add filter Apply" at bounding box center [351, 207] width 242 height 131
click at [300, 210] on input "text" at bounding box center [351, 207] width 210 height 31
click at [253, 206] on input "page" at bounding box center [337, 207] width 182 height 31
click at [382, 213] on input "/page" at bounding box center [337, 207] width 182 height 31
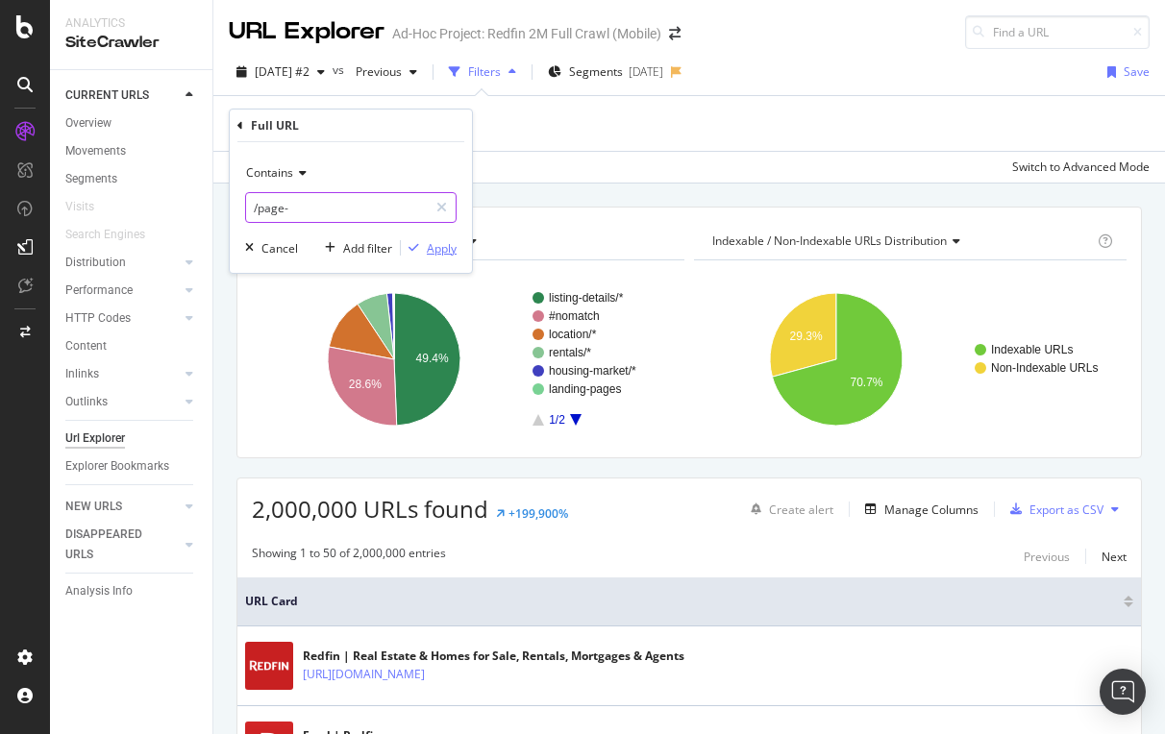
type input "/page-"
click at [444, 250] on div "Apply" at bounding box center [442, 248] width 30 height 16
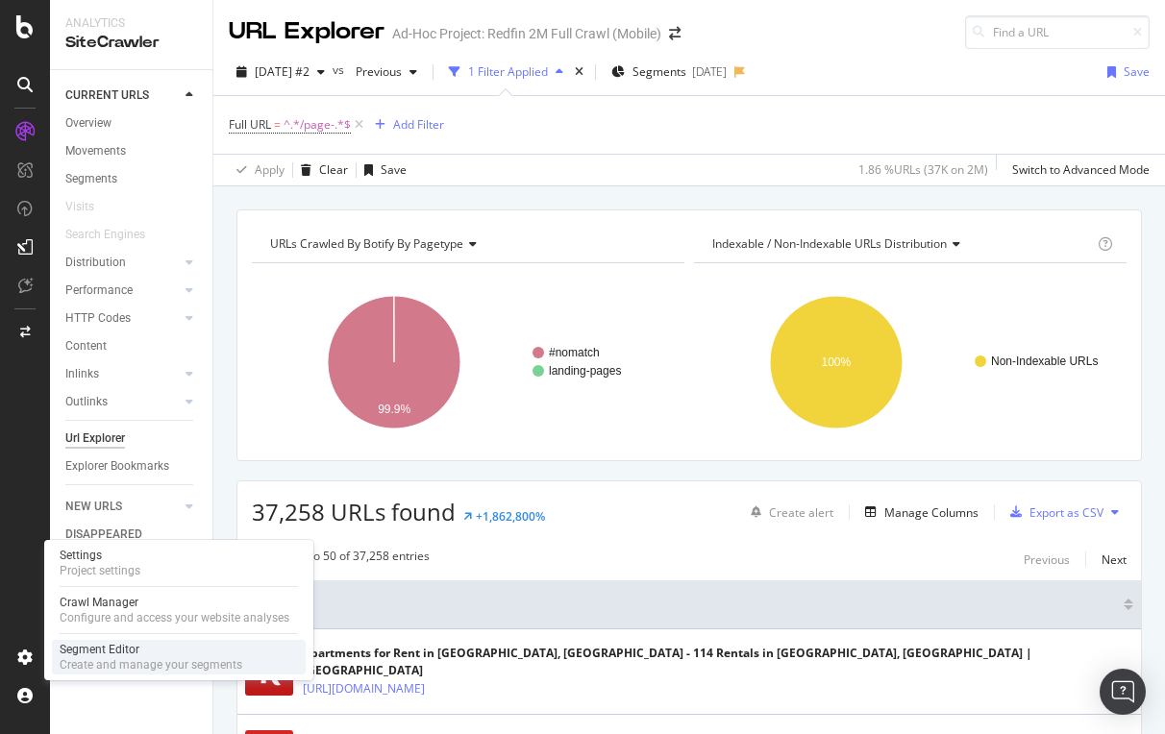
click at [85, 654] on div "Segment Editor" at bounding box center [151, 649] width 183 height 15
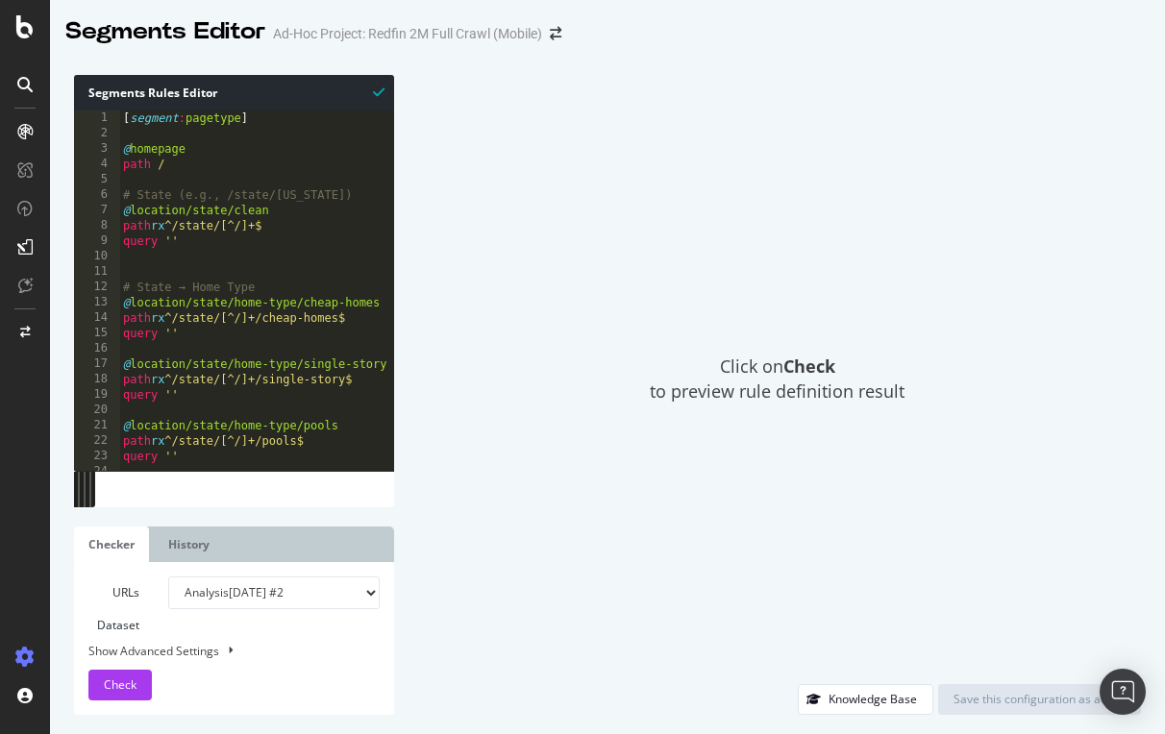
type textarea "# State → Home Type"
click at [24, 122] on div at bounding box center [25, 131] width 31 height 31
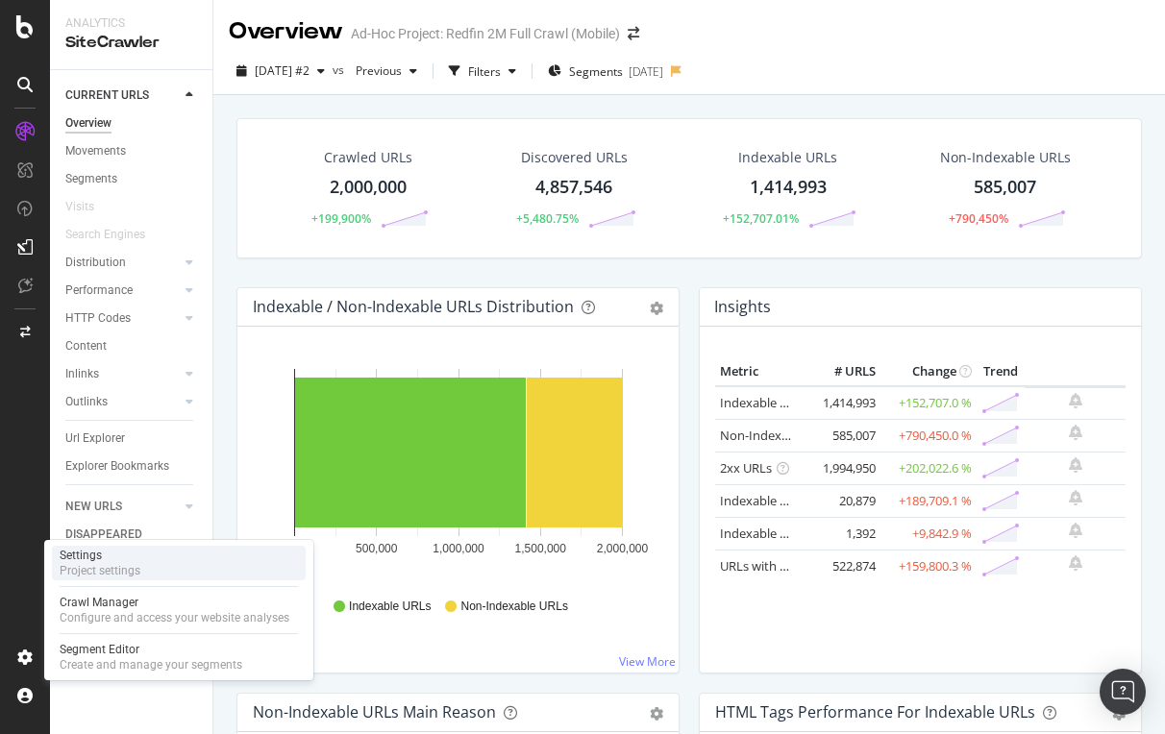
click at [93, 560] on div "Settings" at bounding box center [100, 555] width 81 height 15
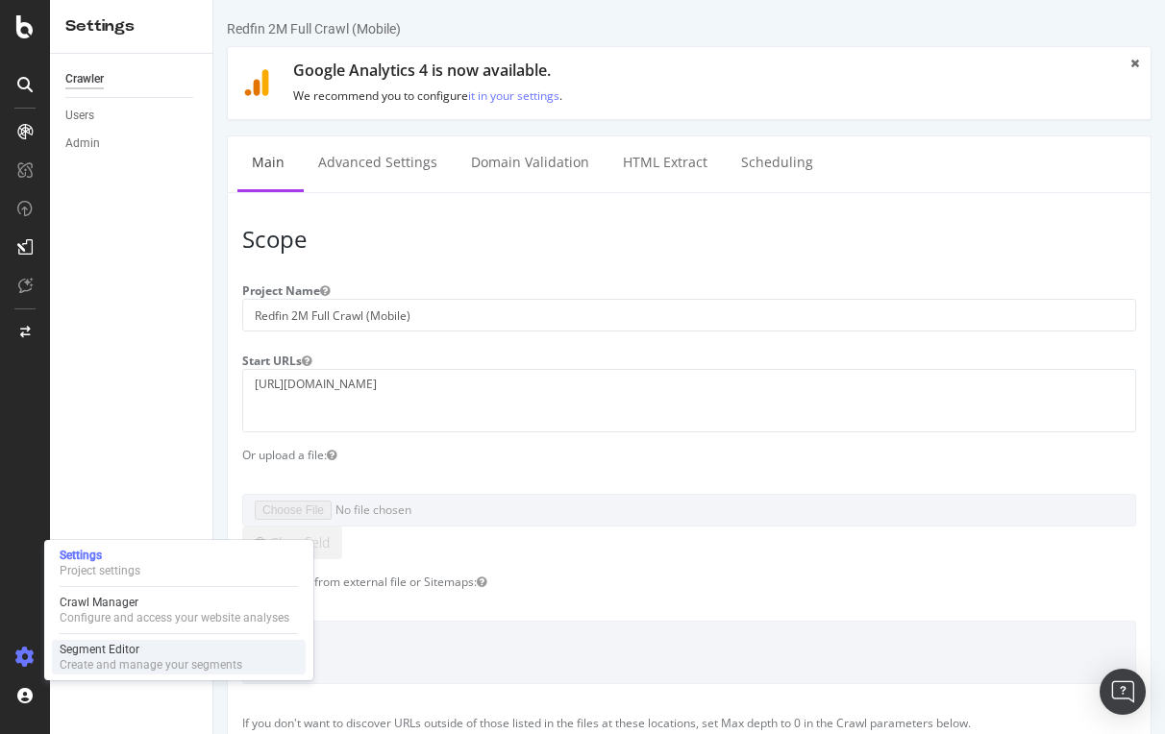
click at [90, 661] on div "Create and manage your segments" at bounding box center [151, 664] width 183 height 15
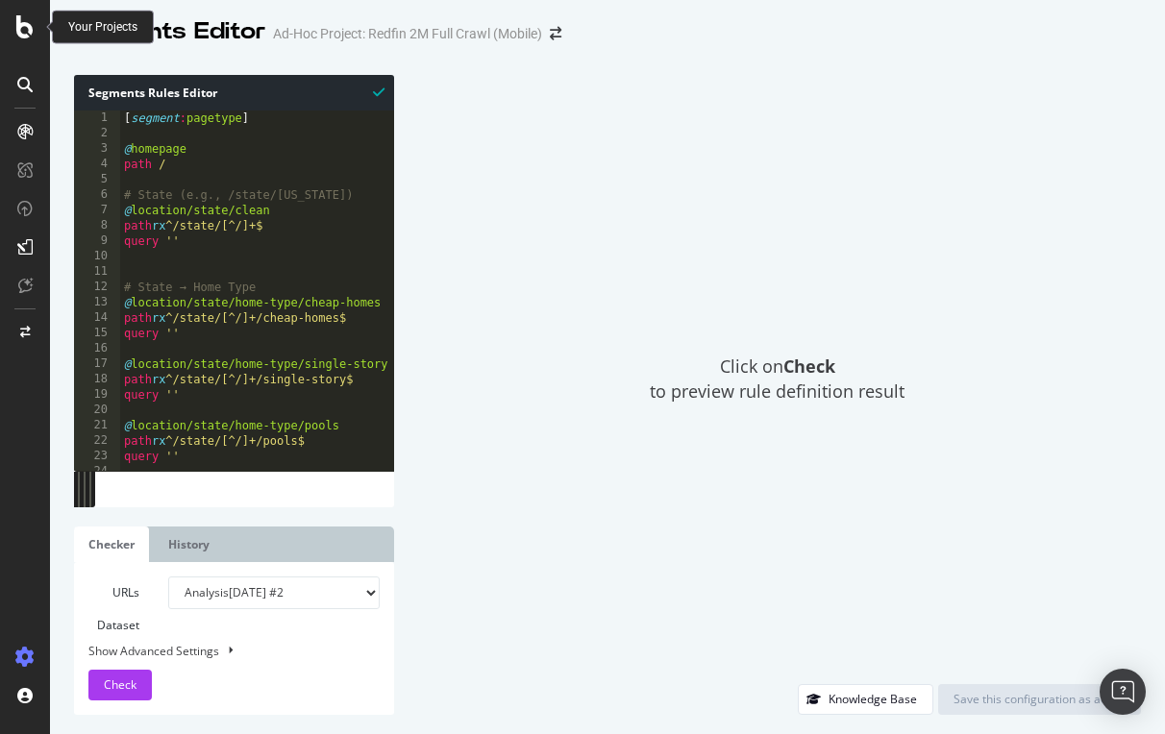
click at [18, 22] on icon at bounding box center [24, 26] width 17 height 23
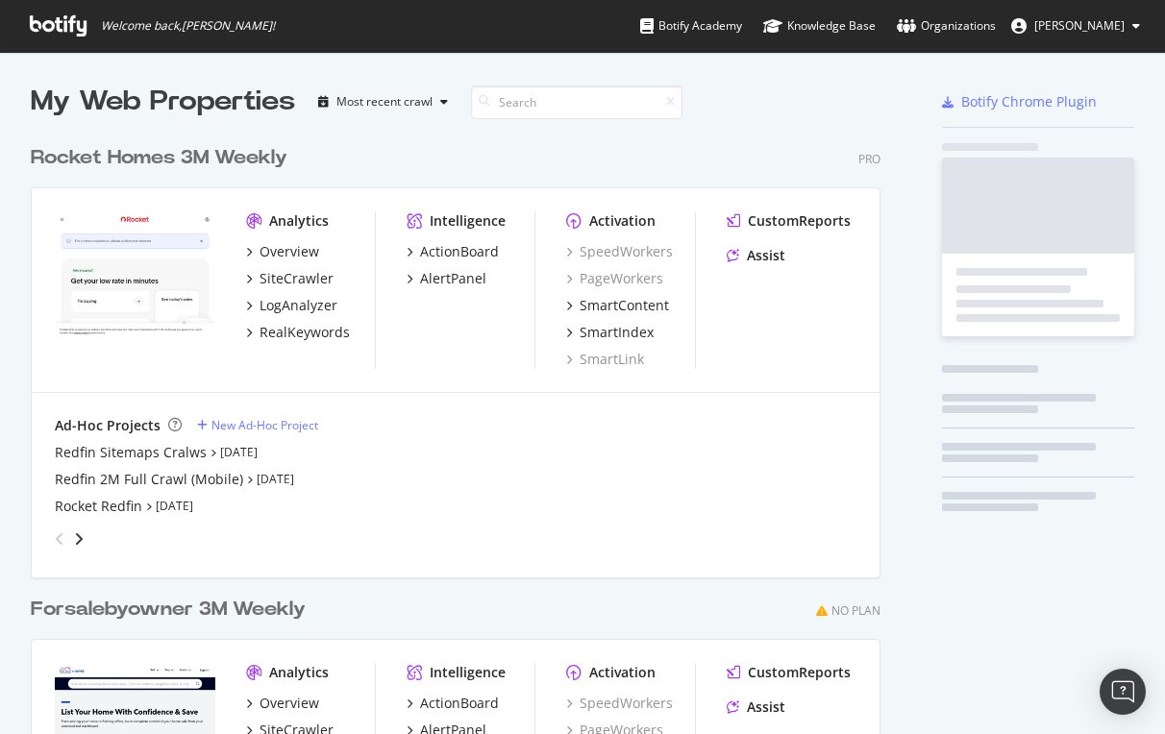
scroll to position [734, 1165]
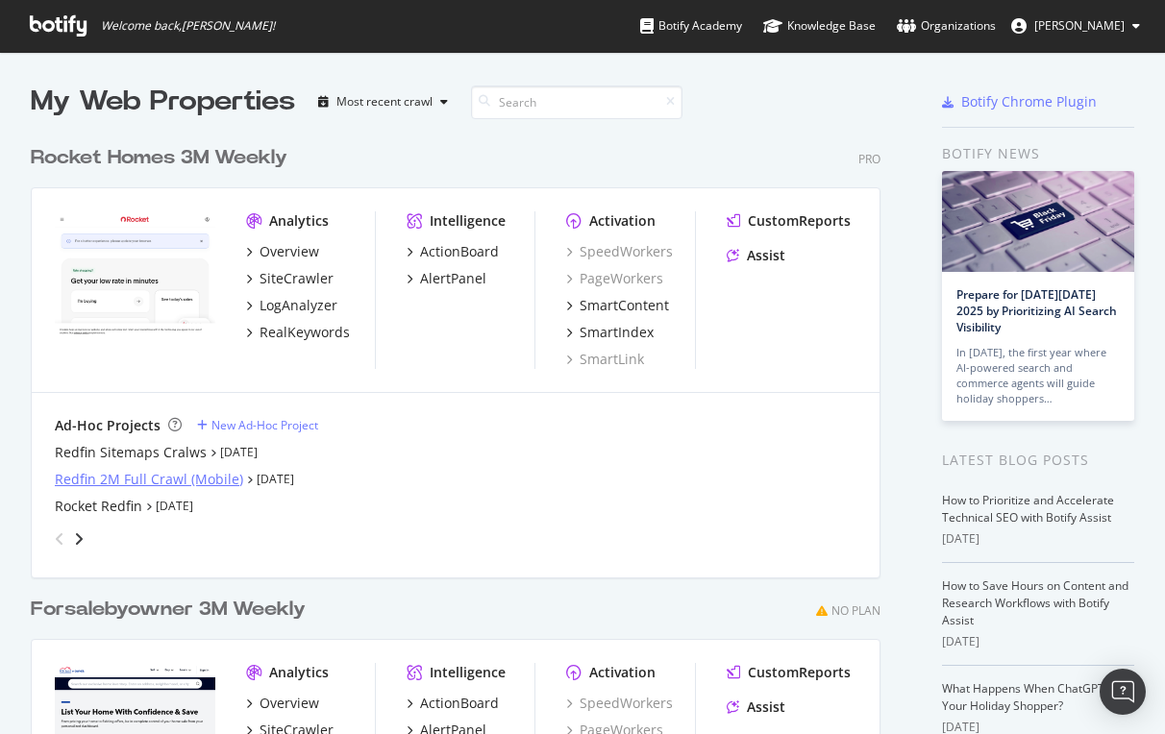
click at [110, 474] on div "Redfin 2M Full Crawl (Mobile)" at bounding box center [149, 479] width 188 height 19
